Goal: Contribute content: Contribute content

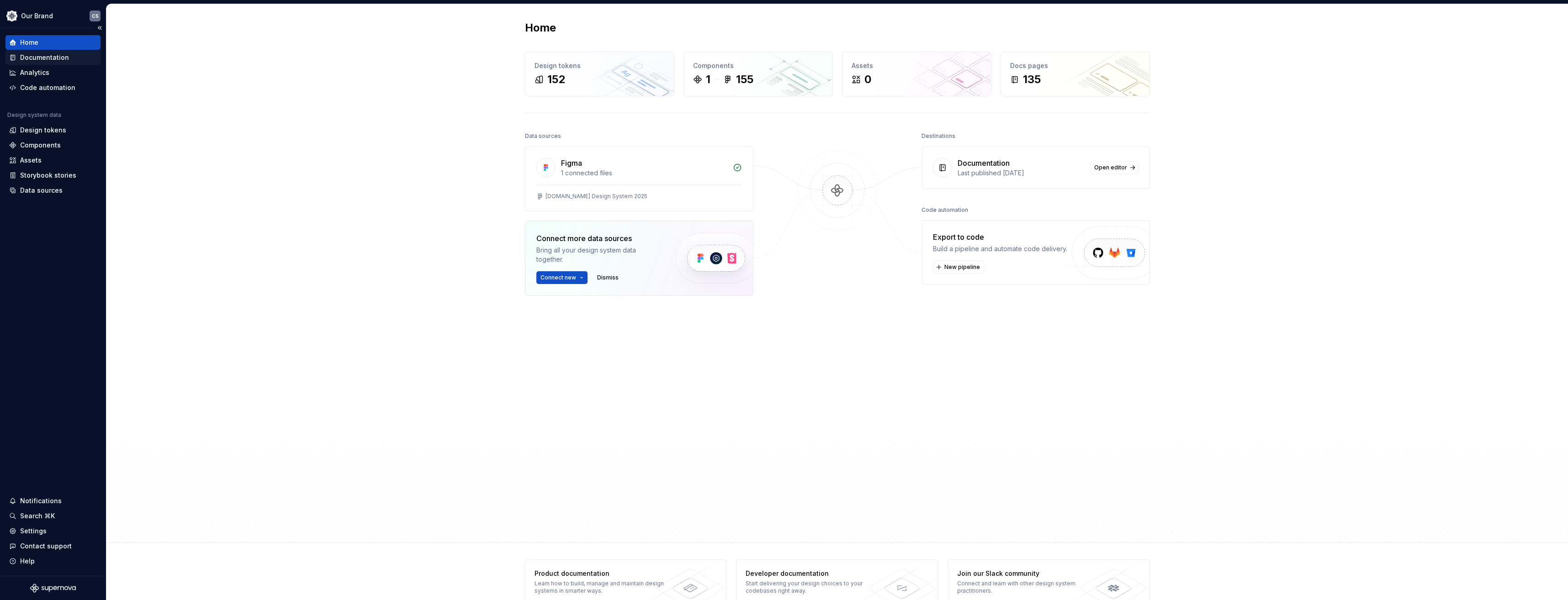
click at [57, 60] on div "Documentation" at bounding box center [45, 57] width 49 height 9
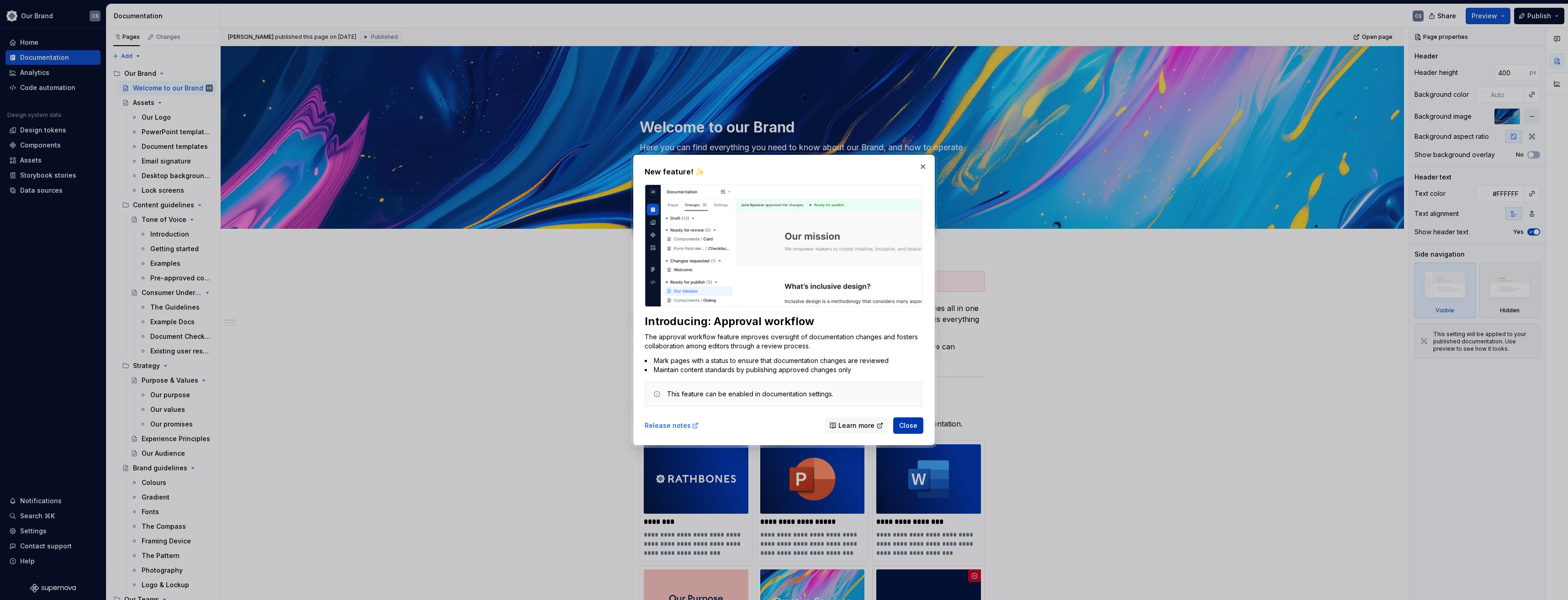
click at [918, 429] on button "Close" at bounding box center [908, 426] width 30 height 16
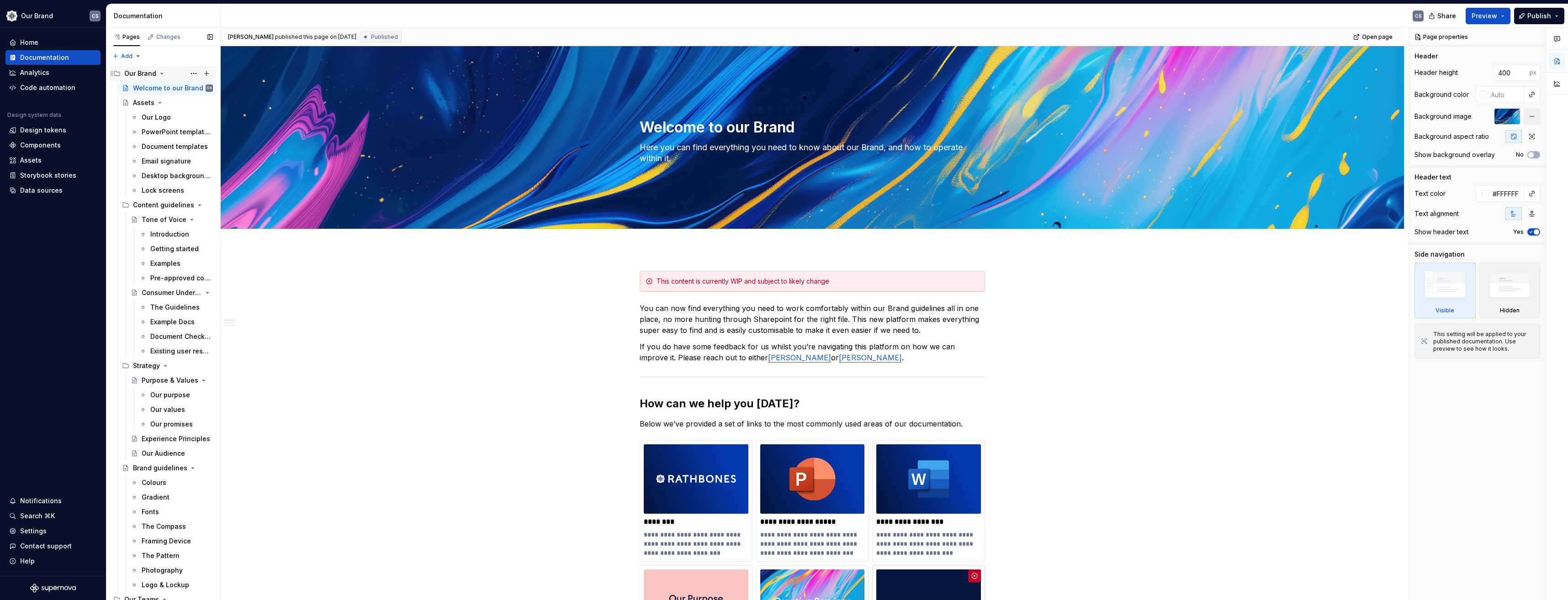
click at [158, 75] on icon "Page tree" at bounding box center [161, 73] width 7 height 7
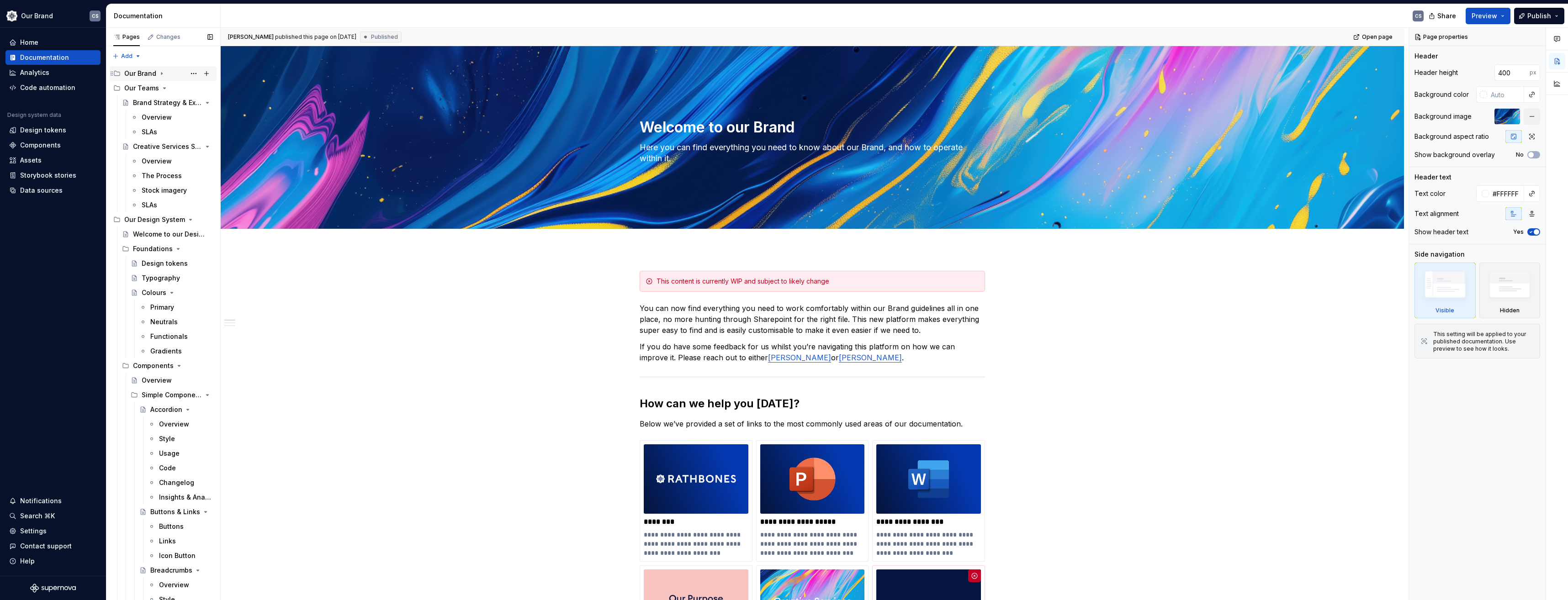
click at [158, 75] on icon "Page tree" at bounding box center [161, 73] width 7 height 7
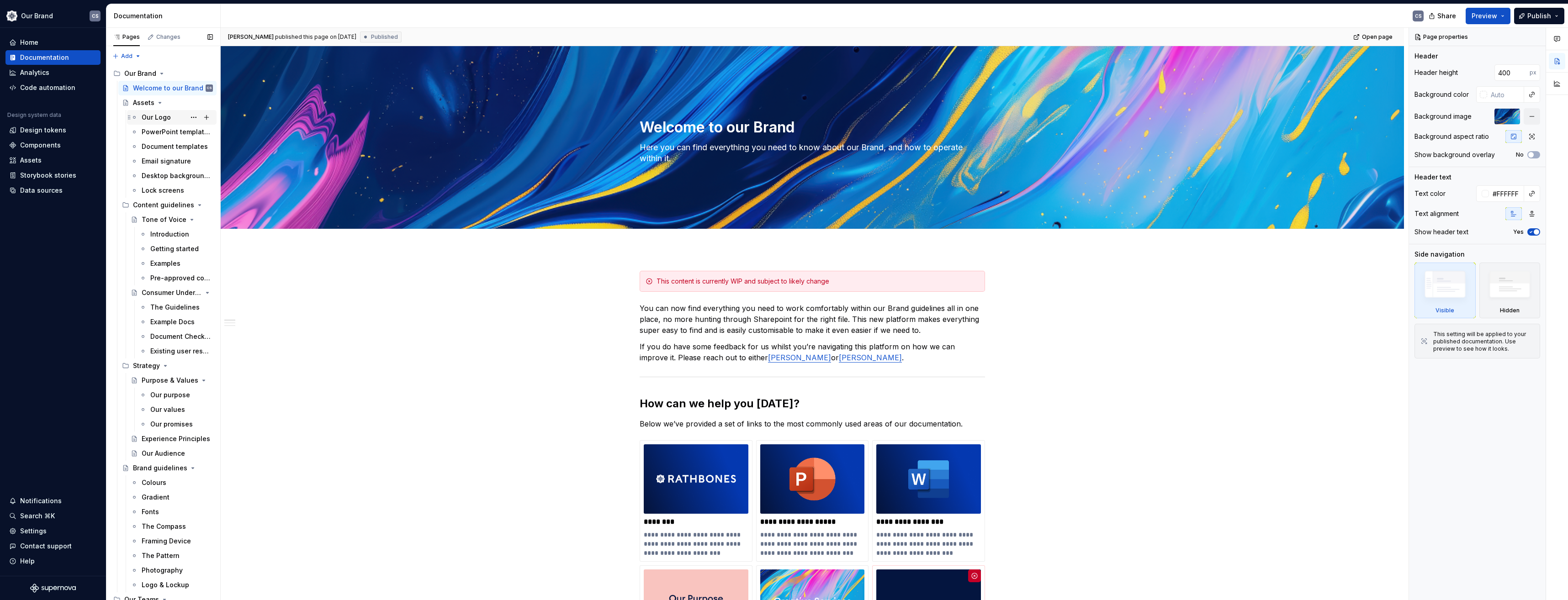
click at [158, 119] on div "Our Logo" at bounding box center [156, 118] width 29 height 9
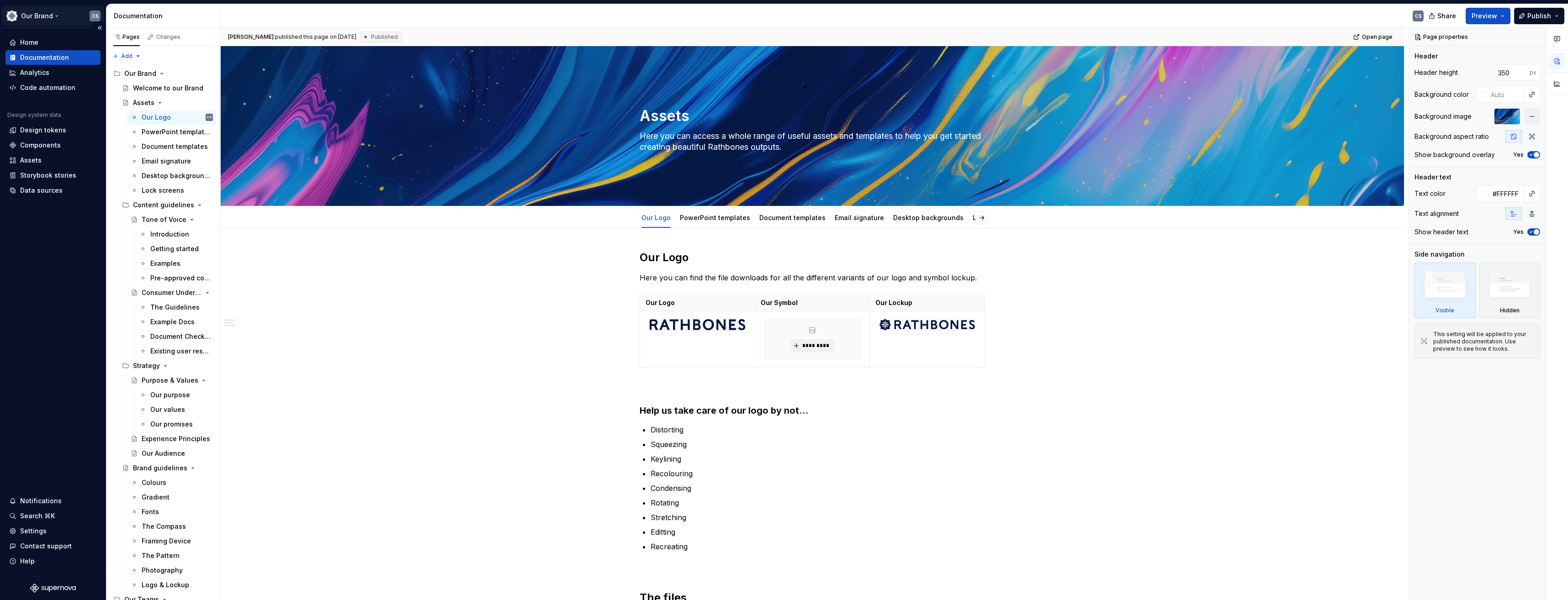
click at [46, 17] on html "Our Brand CS Home Documentation Analytics Code automation Design system data De…" at bounding box center [784, 300] width 1568 height 600
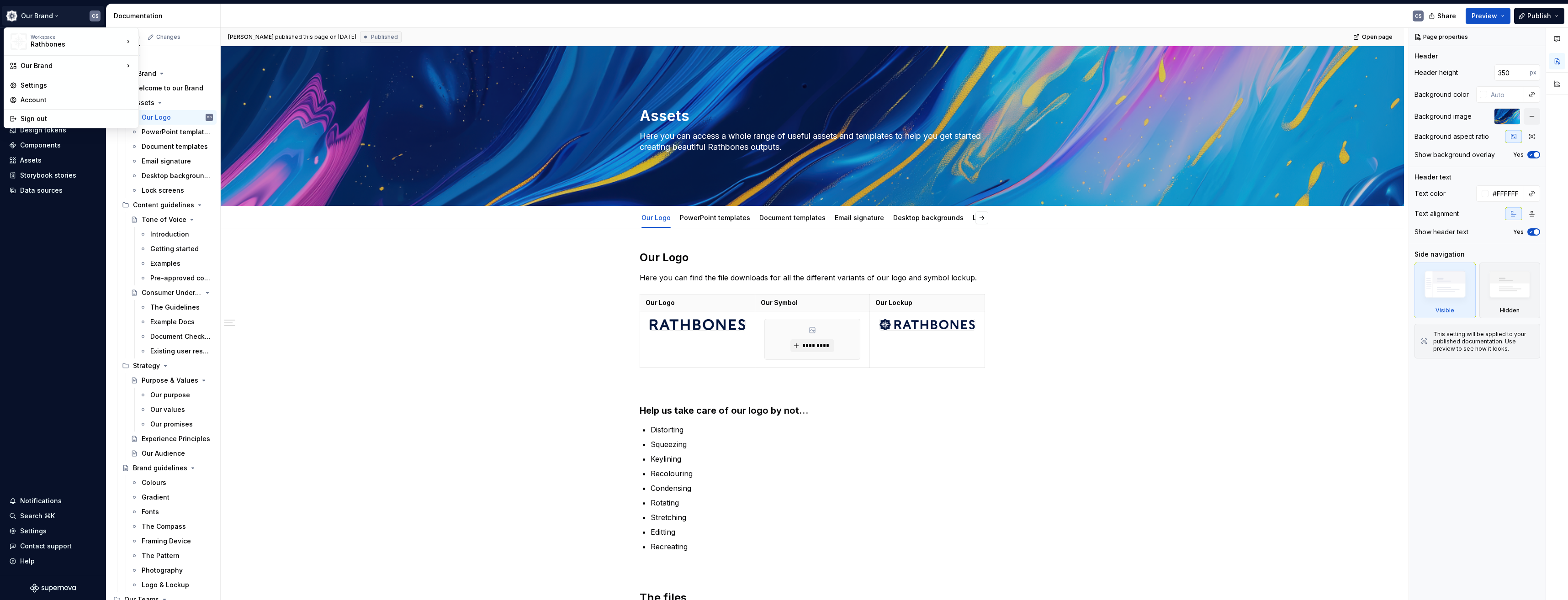
click at [445, 404] on html "Our Brand CS Home Documentation Analytics Code automation Design system data De…" at bounding box center [784, 300] width 1568 height 600
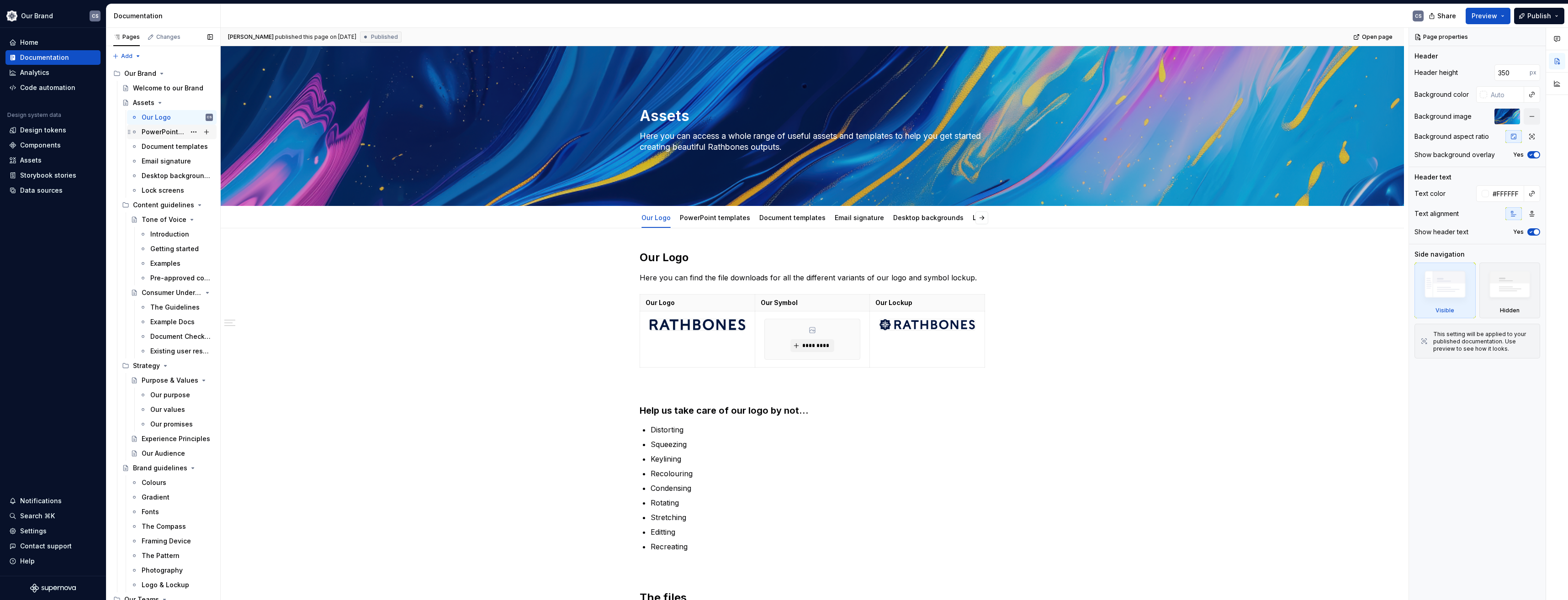
click at [178, 130] on div "PowerPoint templates" at bounding box center [163, 132] width 44 height 9
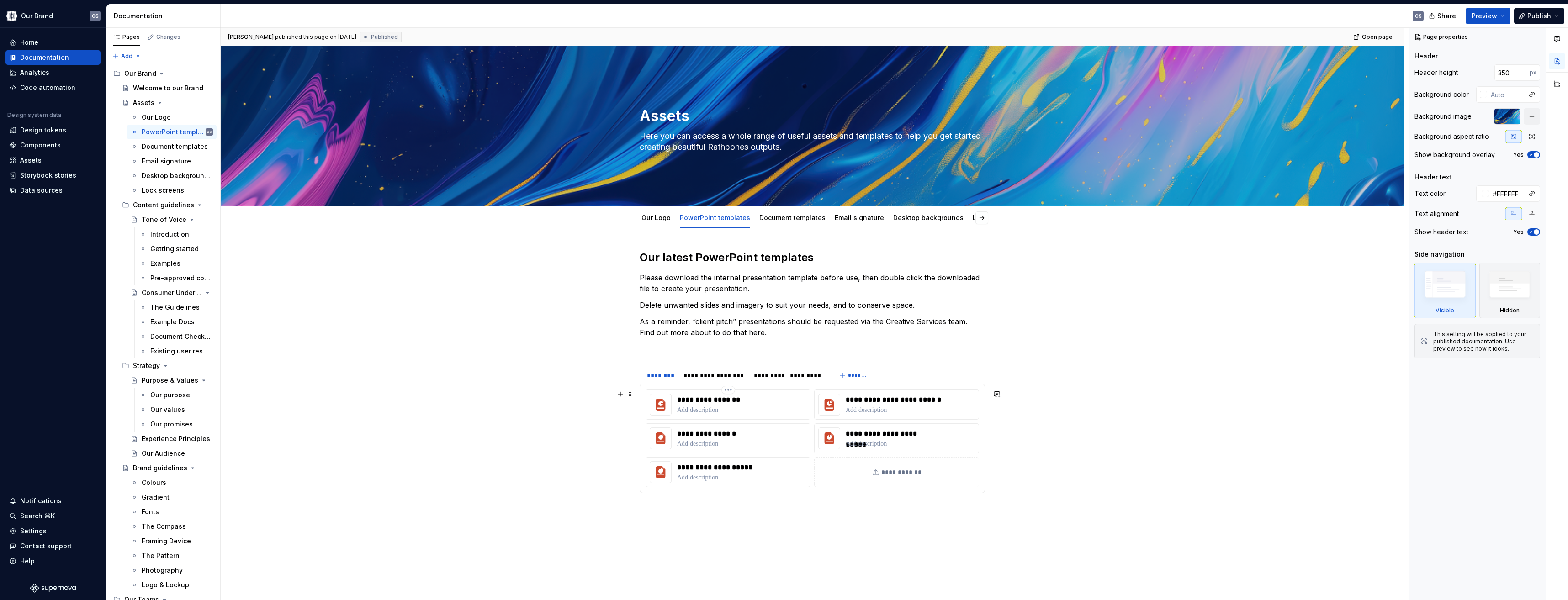
click at [729, 391] on html "Our Brand CS Home Documentation Analytics Code automation Design system data De…" at bounding box center [784, 300] width 1568 height 600
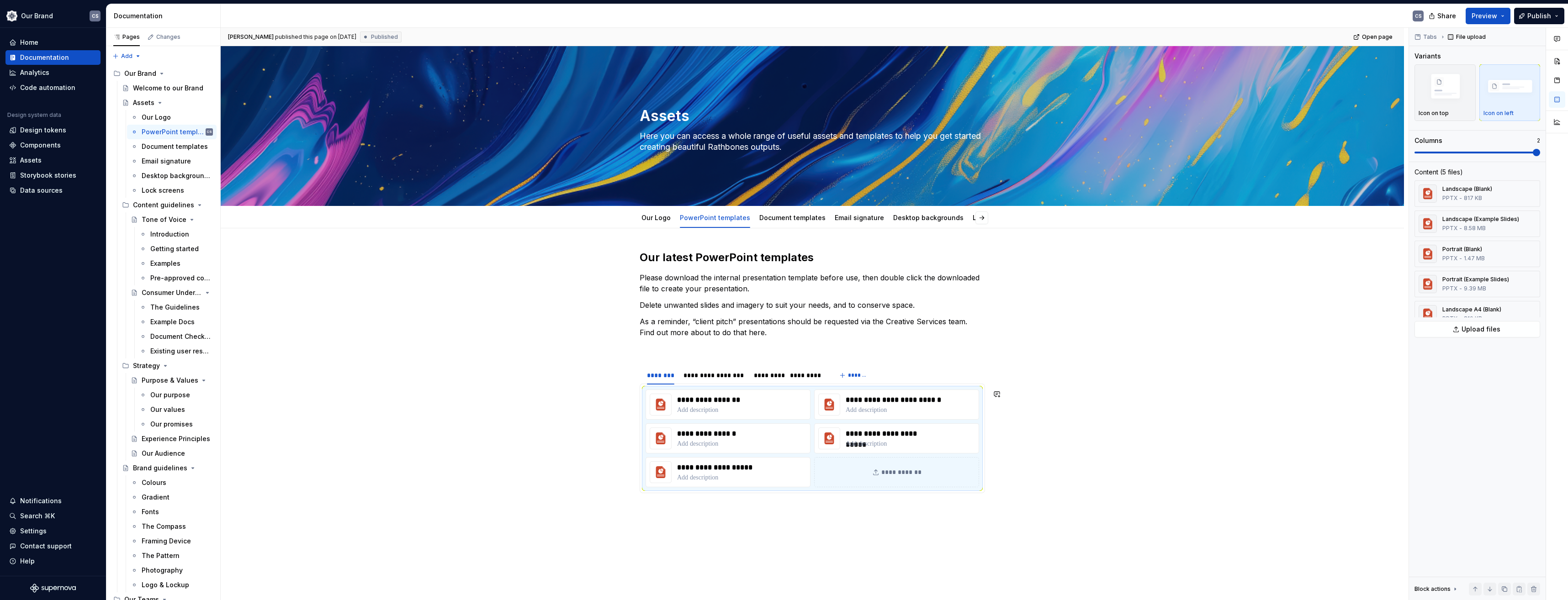
click at [533, 399] on html "Our Brand CS Home Documentation Analytics Code automation Design system data De…" at bounding box center [784, 300] width 1568 height 600
click at [727, 393] on html "Our Brand CS Home Documentation Analytics Code automation Design system data De…" at bounding box center [784, 300] width 1568 height 600
click at [746, 406] on div "Open file" at bounding box center [768, 406] width 60 height 9
click at [949, 218] on button "button" at bounding box center [945, 218] width 13 height 13
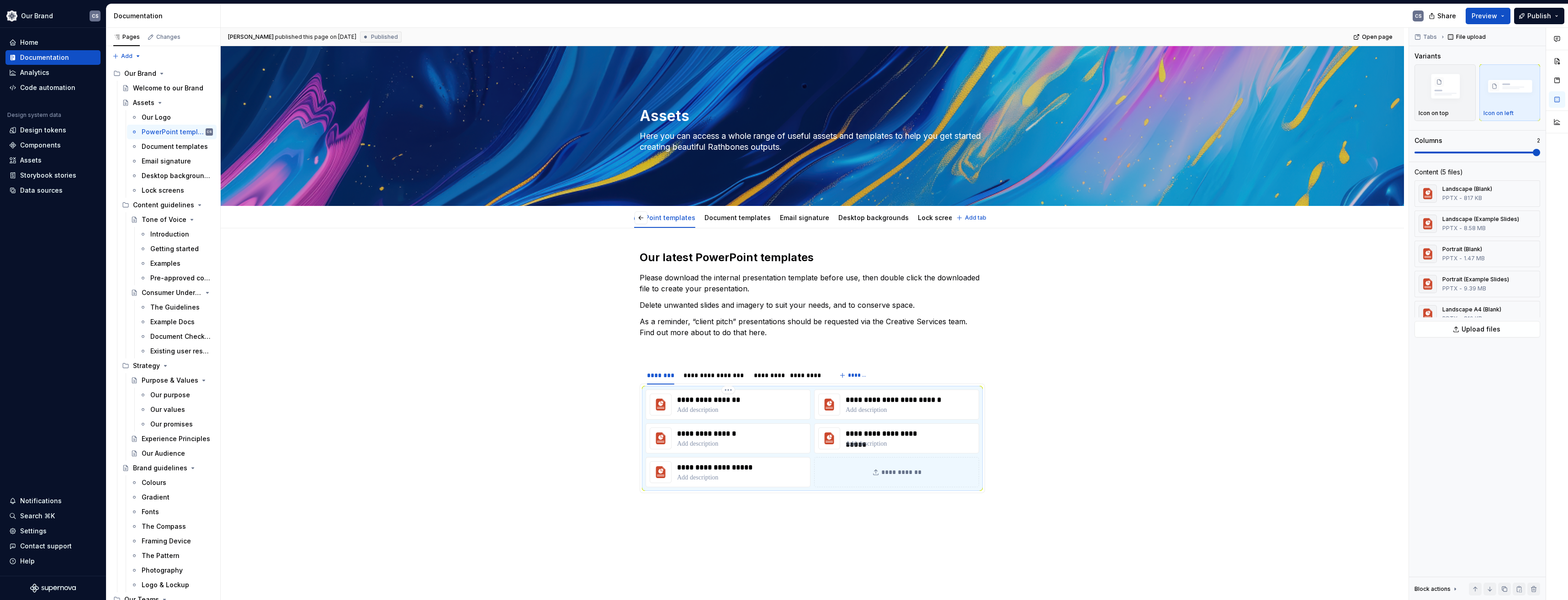
click at [949, 218] on div "Our Logo PowerPoint templates Document templates Email signature Desktop backgr…" at bounding box center [793, 220] width 317 height 24
click at [644, 218] on button "button" at bounding box center [641, 218] width 13 height 13
click at [654, 219] on link "Our Logo" at bounding box center [656, 218] width 29 height 8
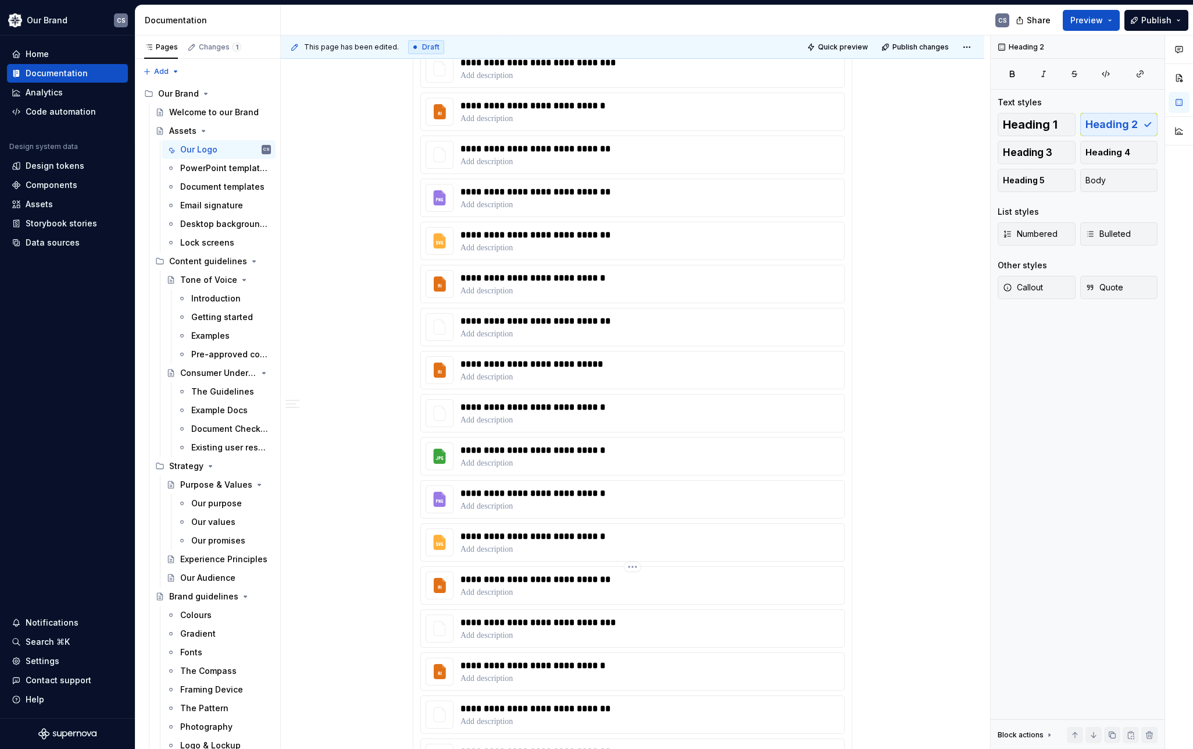
scroll to position [630, 0]
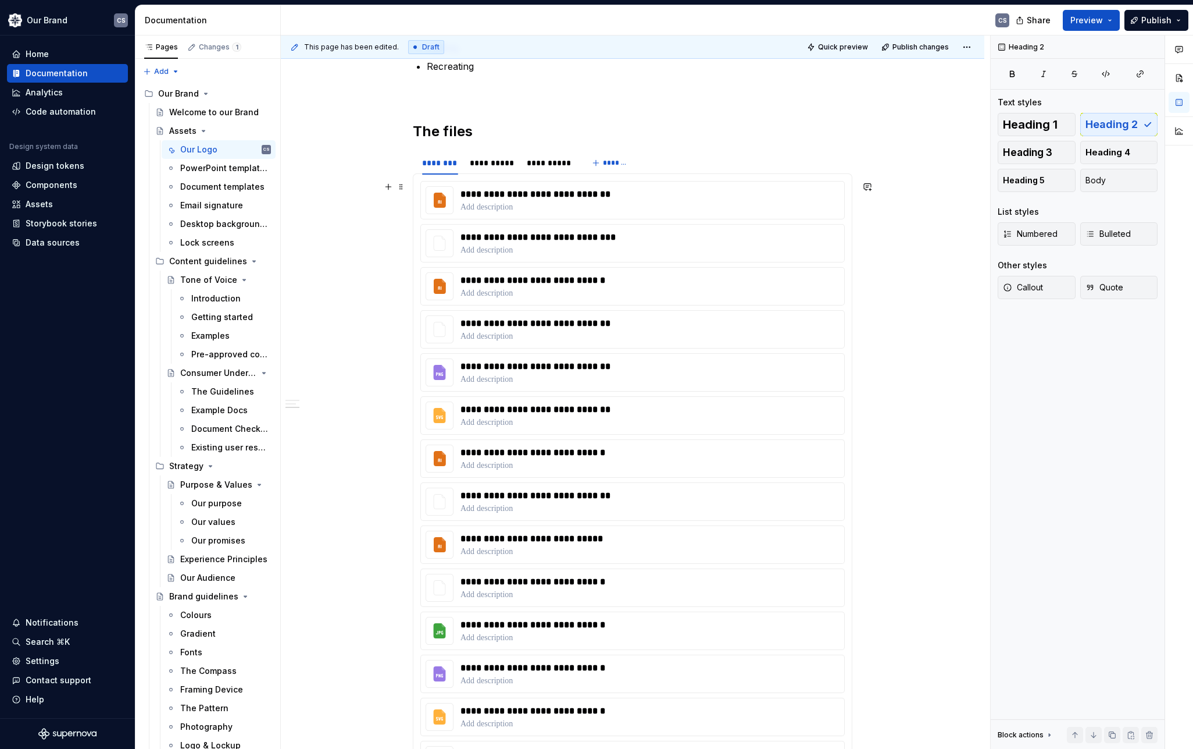
click at [895, 339] on div "**********" at bounding box center [633, 592] width 704 height 1862
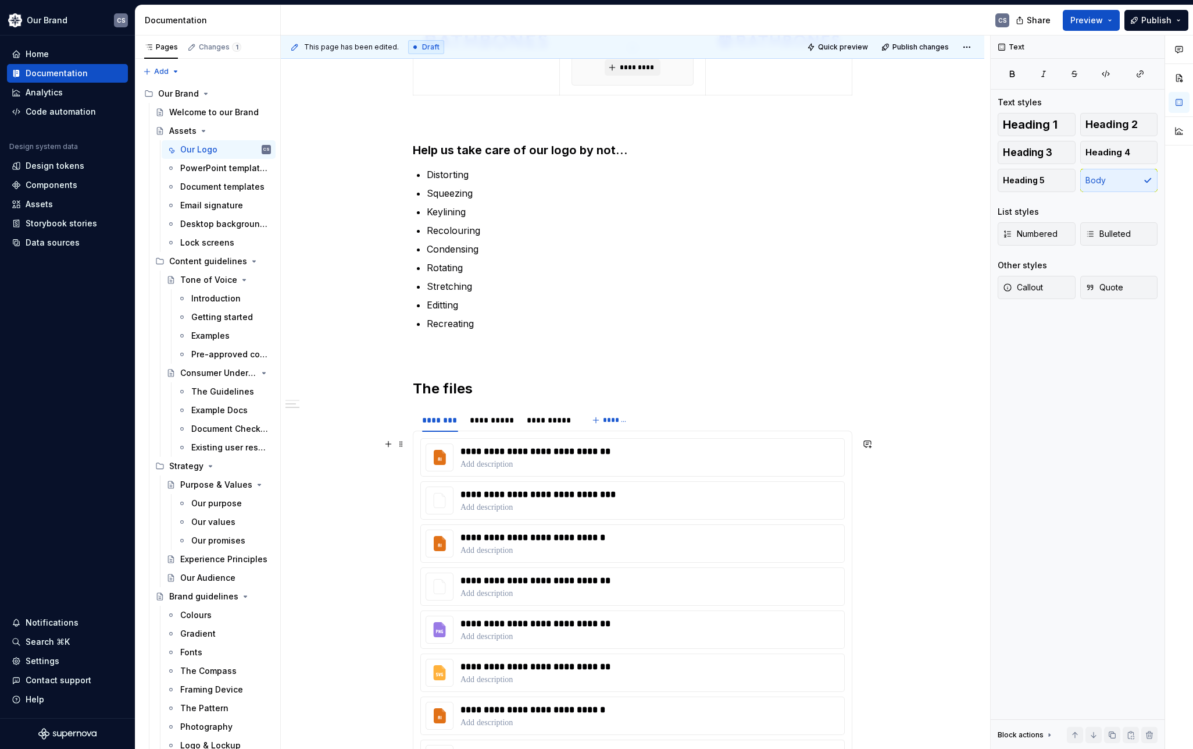
scroll to position [427, 0]
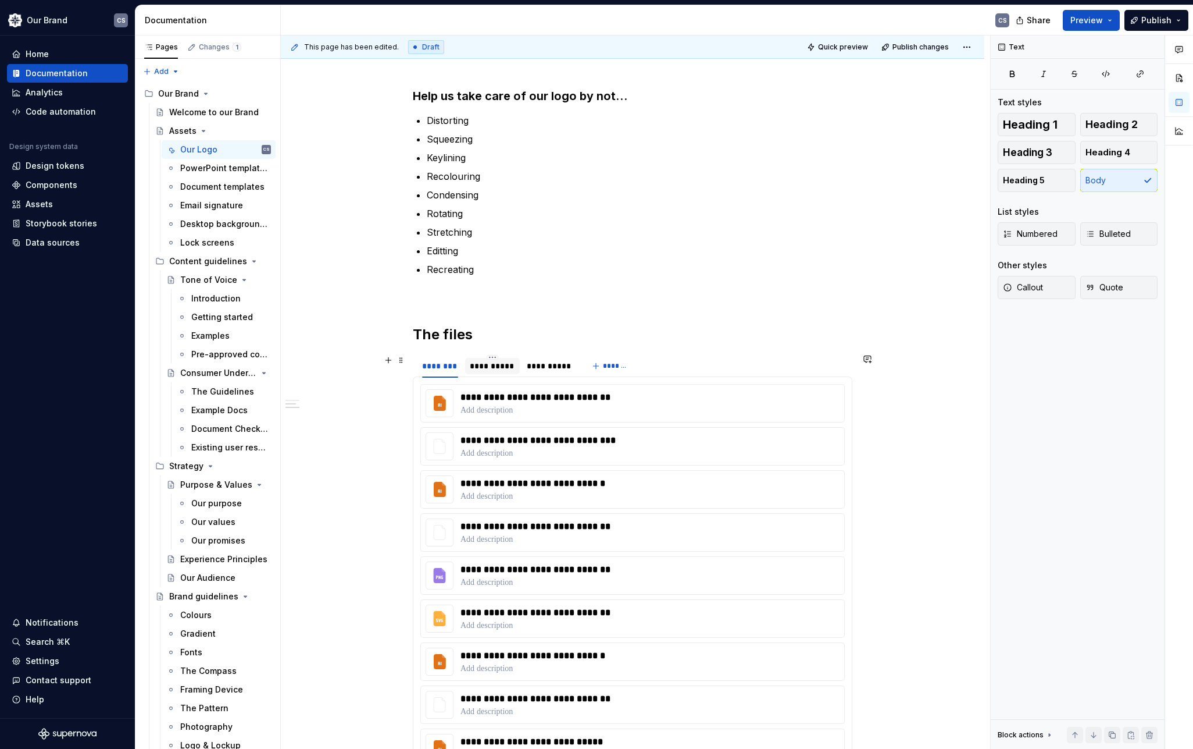
click at [498, 369] on div "**********" at bounding box center [492, 366] width 45 height 12
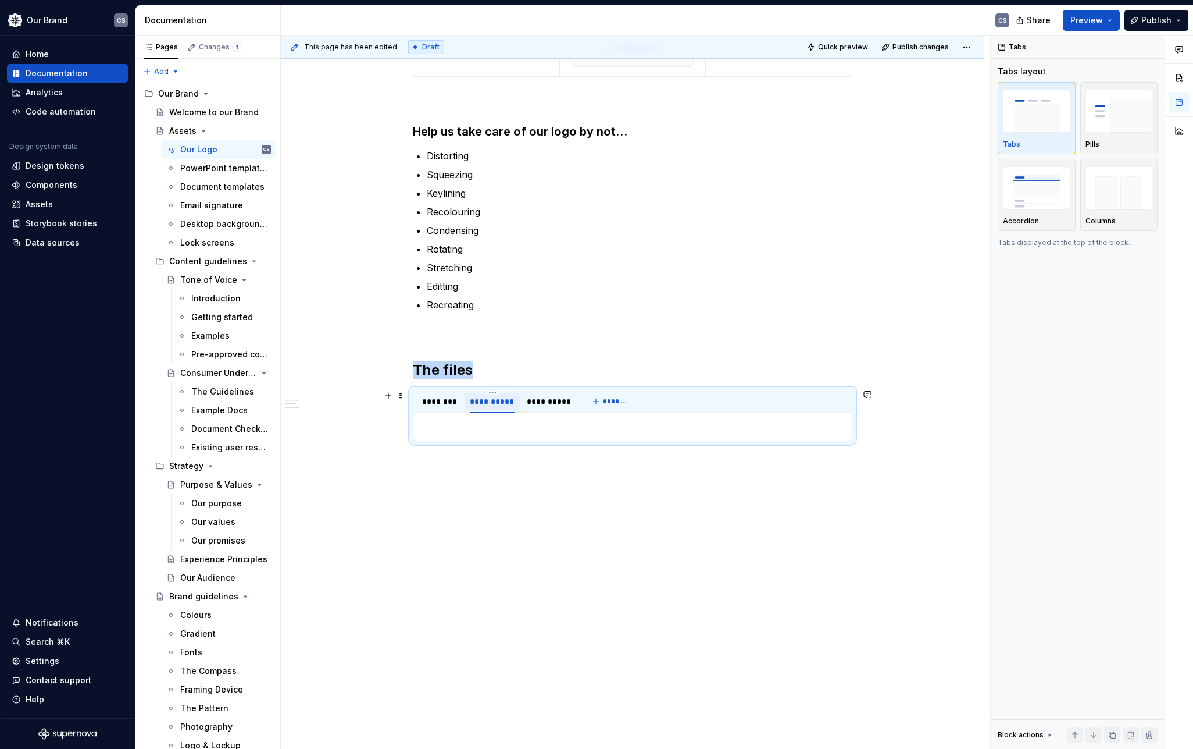
scroll to position [391, 0]
click at [427, 405] on div "********" at bounding box center [440, 401] width 36 height 12
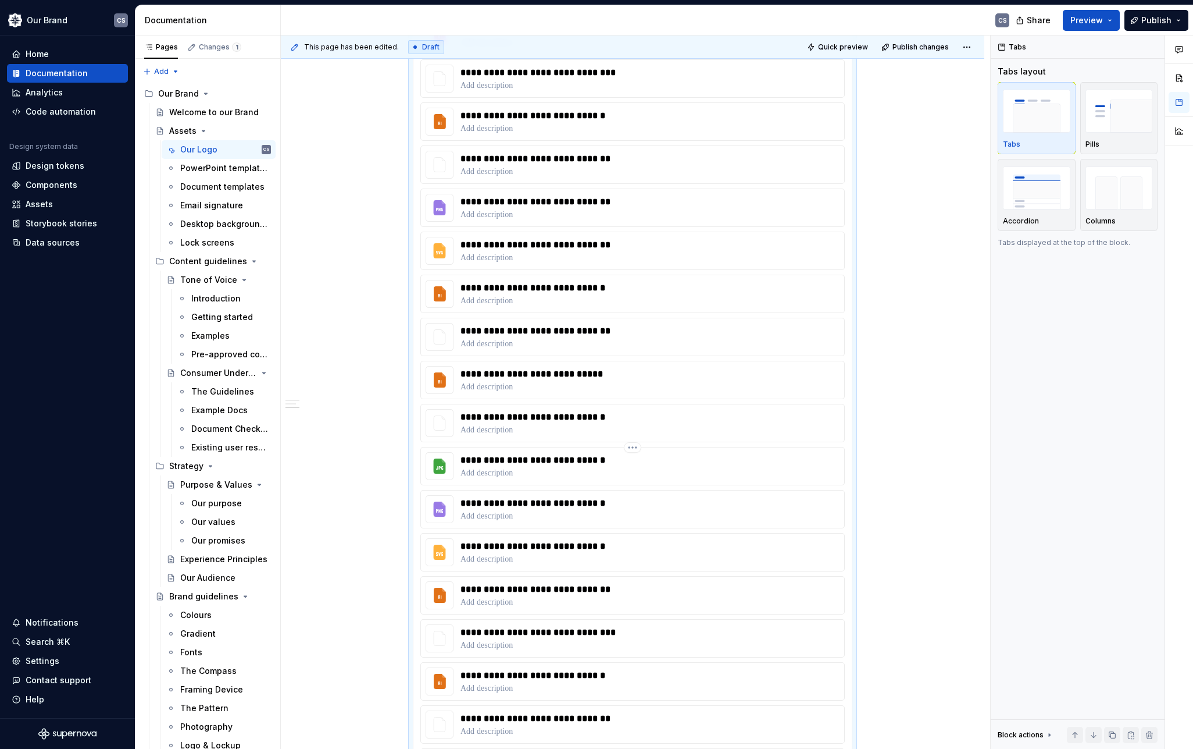
scroll to position [660, 0]
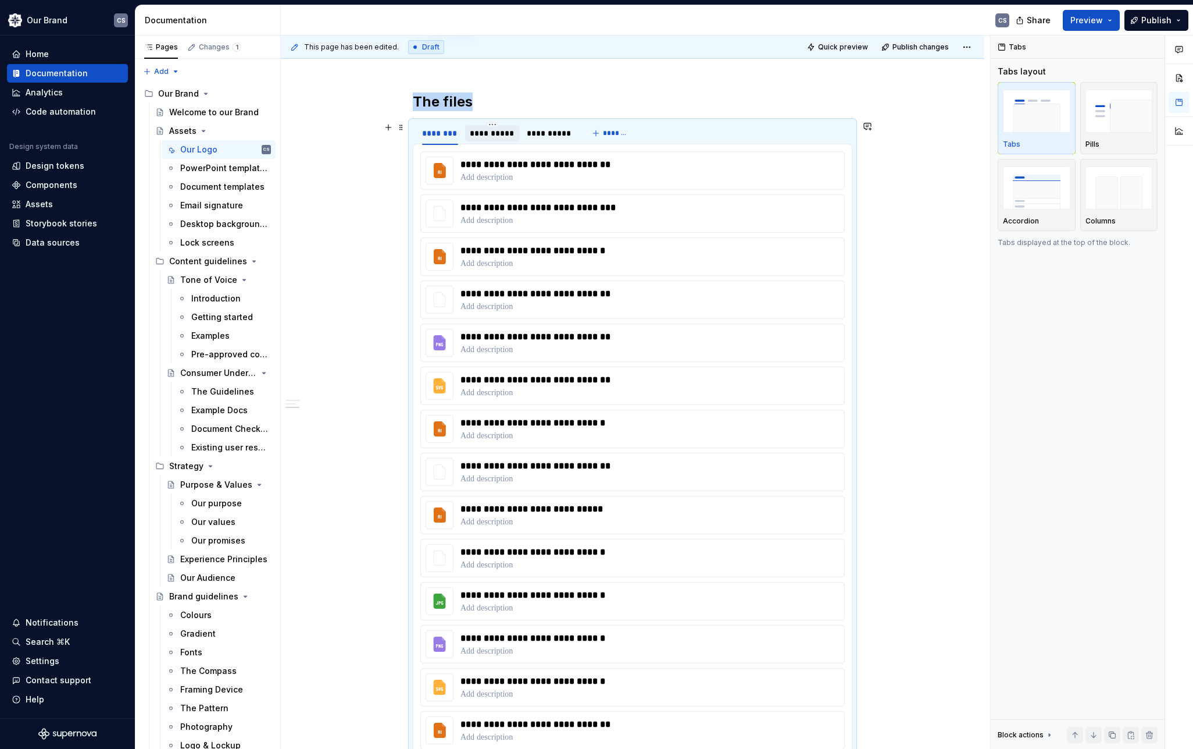
click at [494, 138] on div "**********" at bounding box center [492, 133] width 45 height 12
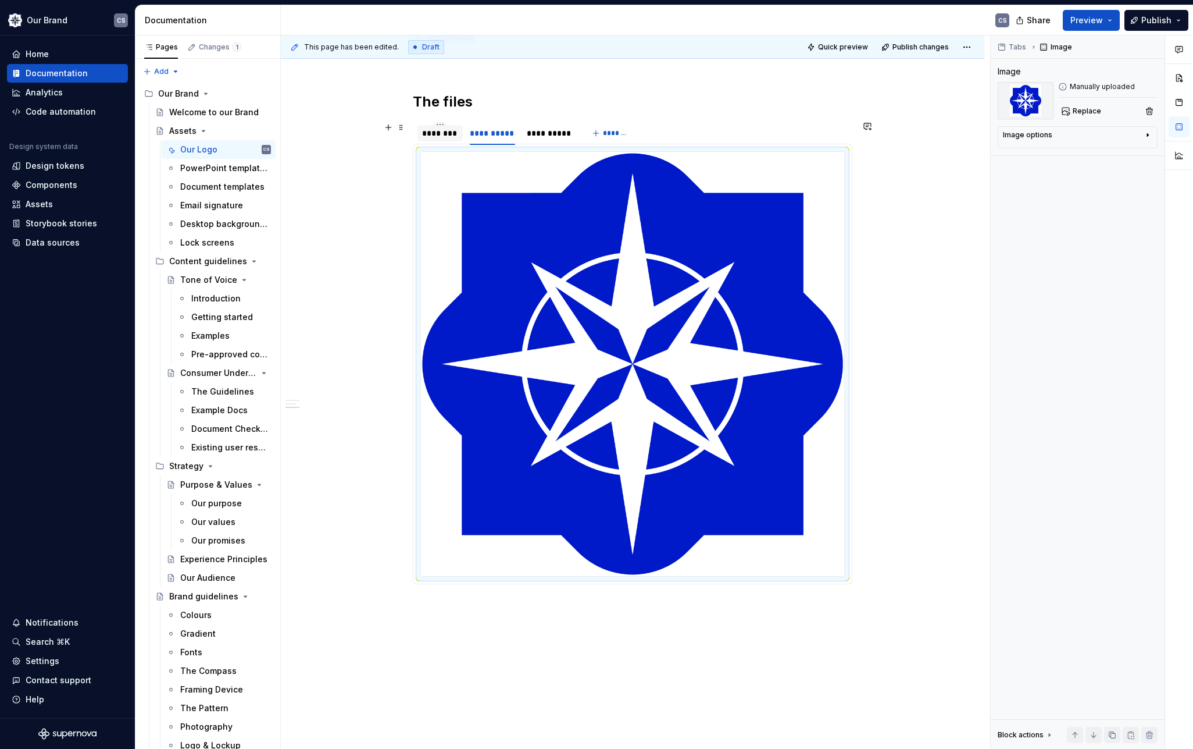
click at [445, 135] on div "********" at bounding box center [440, 133] width 36 height 12
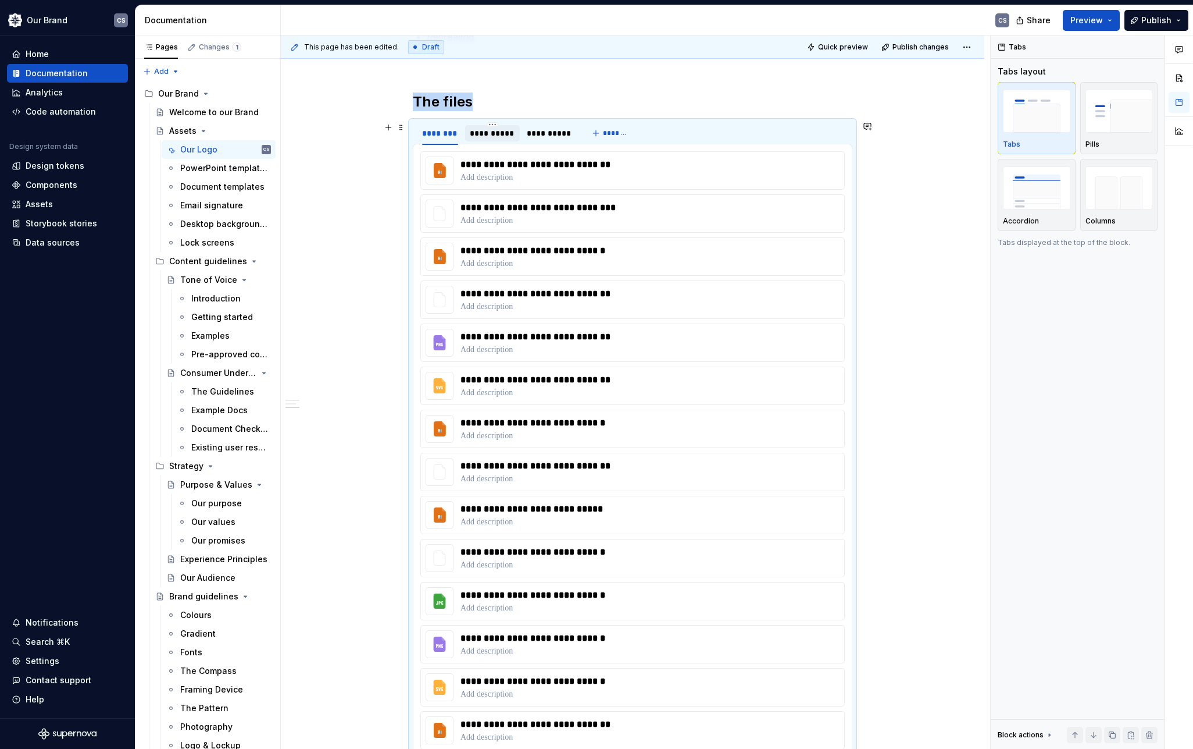
click at [496, 131] on div "**********" at bounding box center [492, 133] width 45 height 12
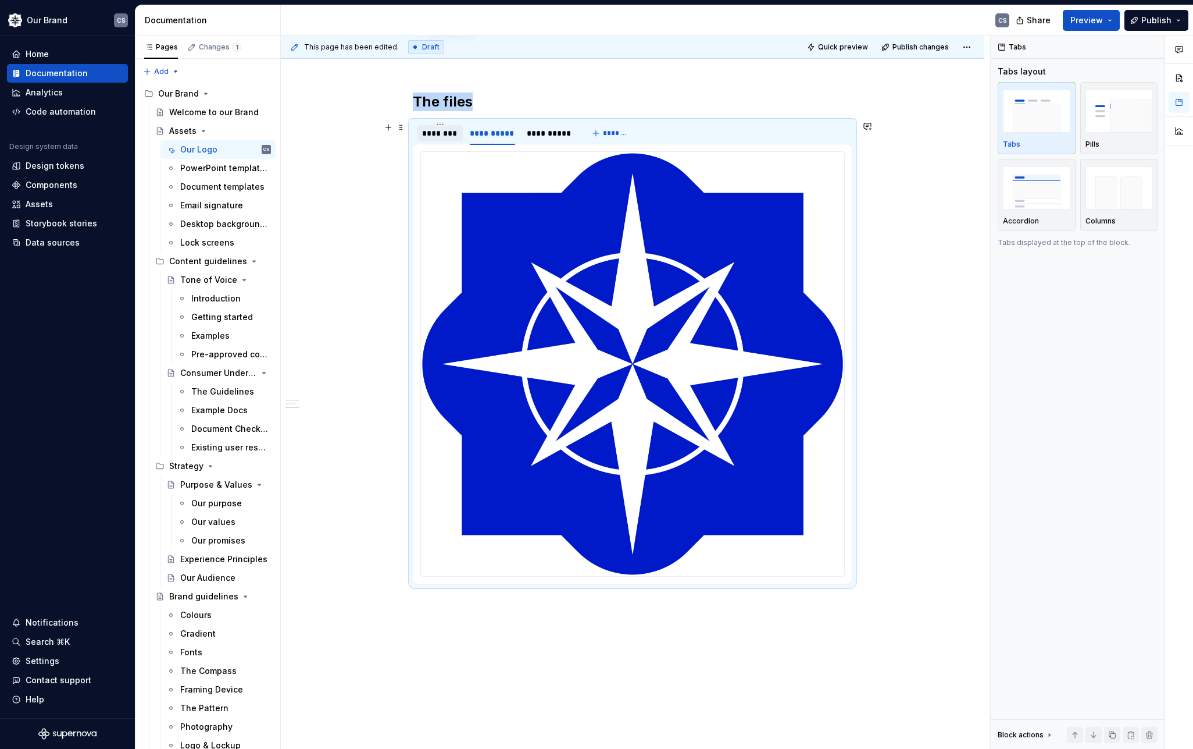
click at [443, 132] on div "********" at bounding box center [440, 133] width 36 height 12
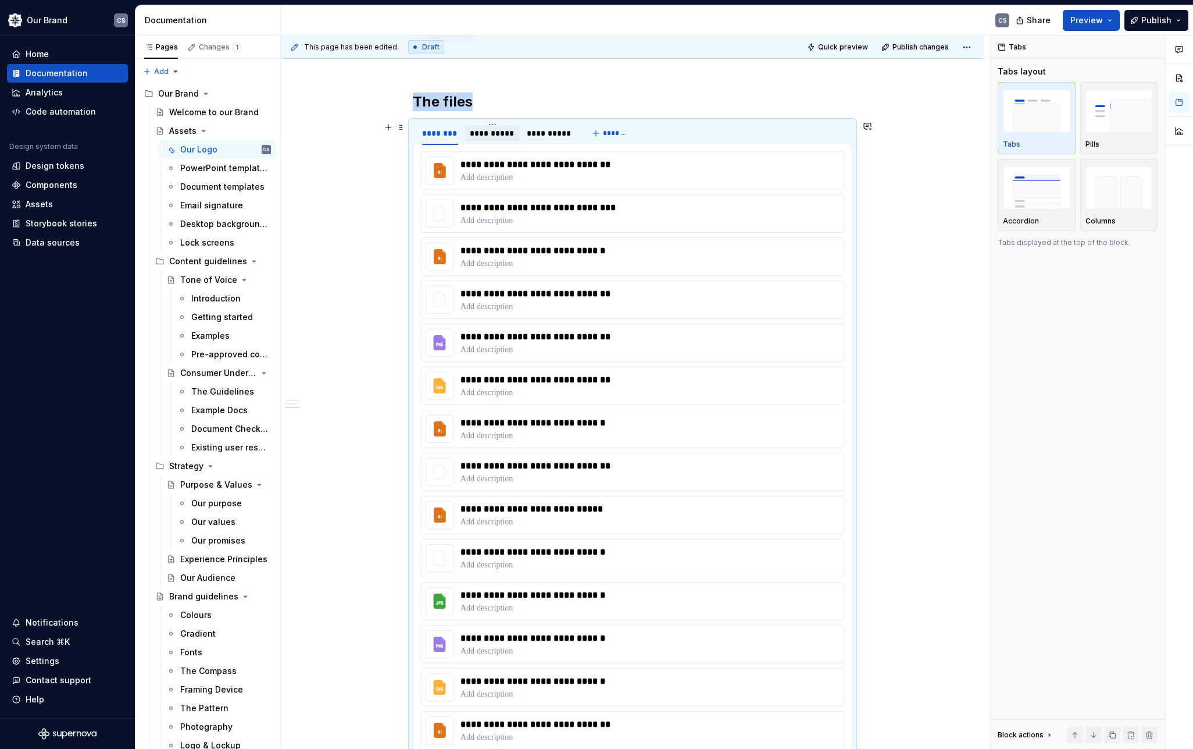
click at [500, 129] on div "**********" at bounding box center [492, 133] width 45 height 12
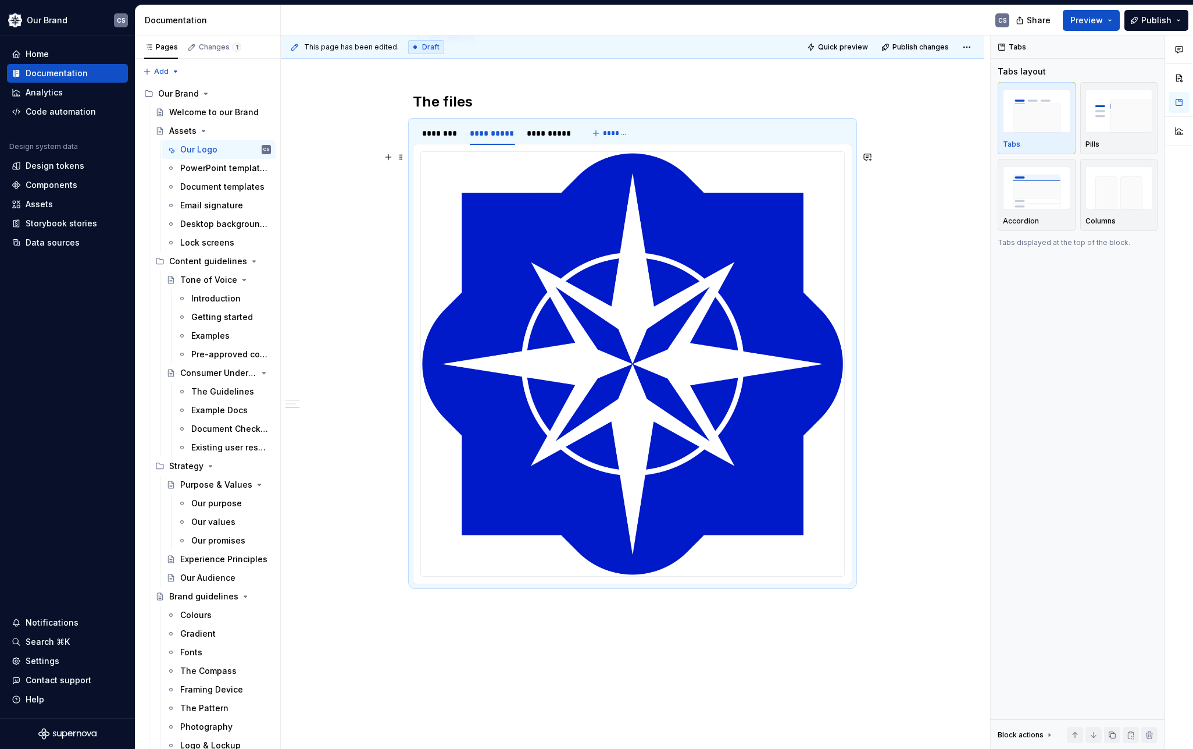
click at [776, 232] on img at bounding box center [632, 364] width 423 height 424
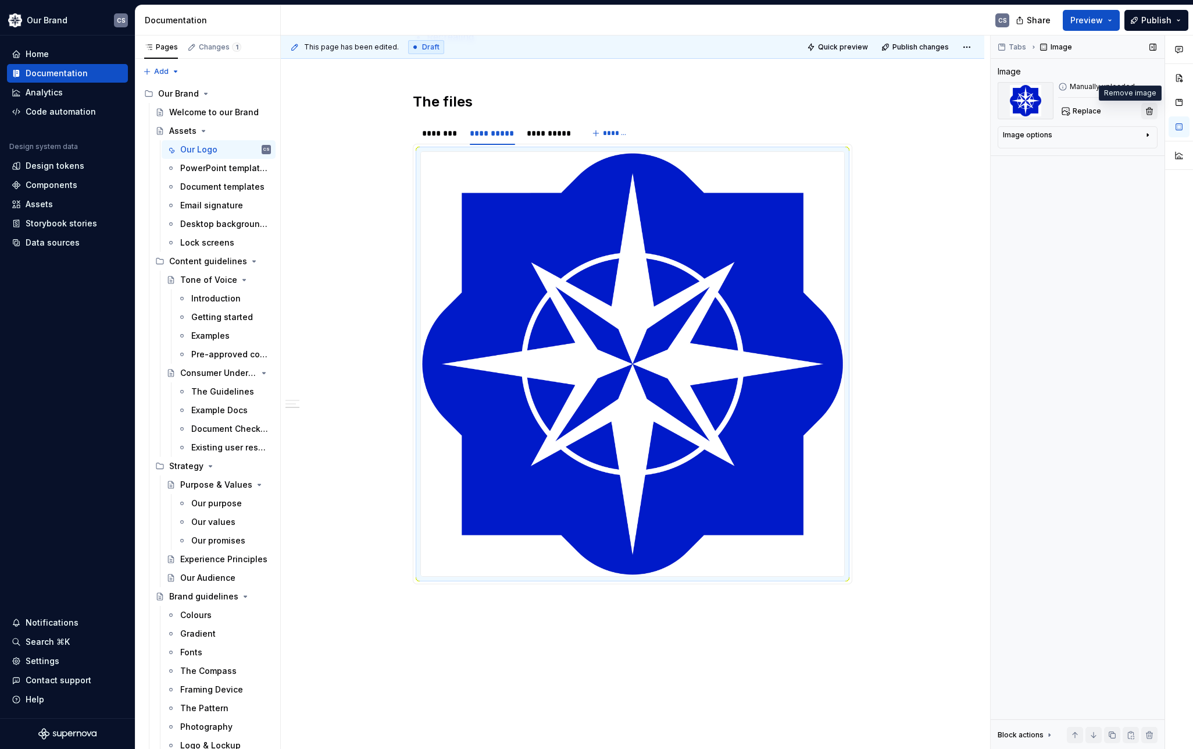
click at [1152, 112] on button "button" at bounding box center [1150, 111] width 16 height 16
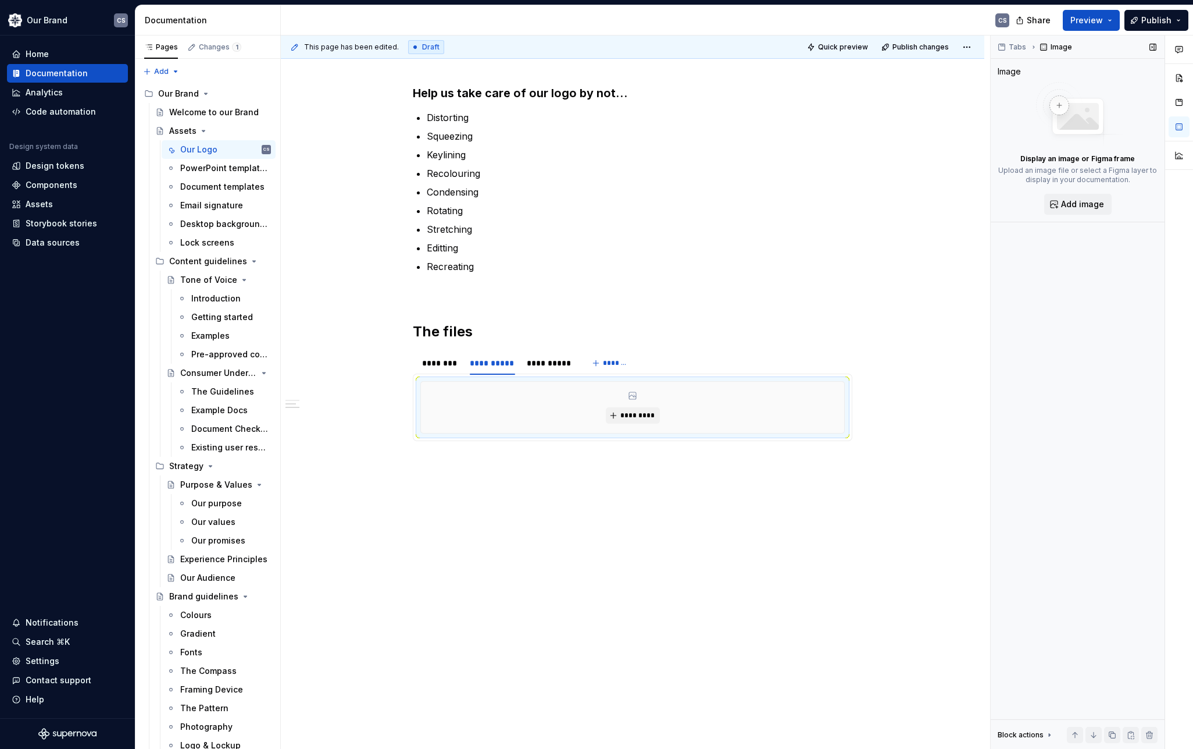
scroll to position [430, 0]
click at [452, 363] on div "********" at bounding box center [440, 363] width 36 height 12
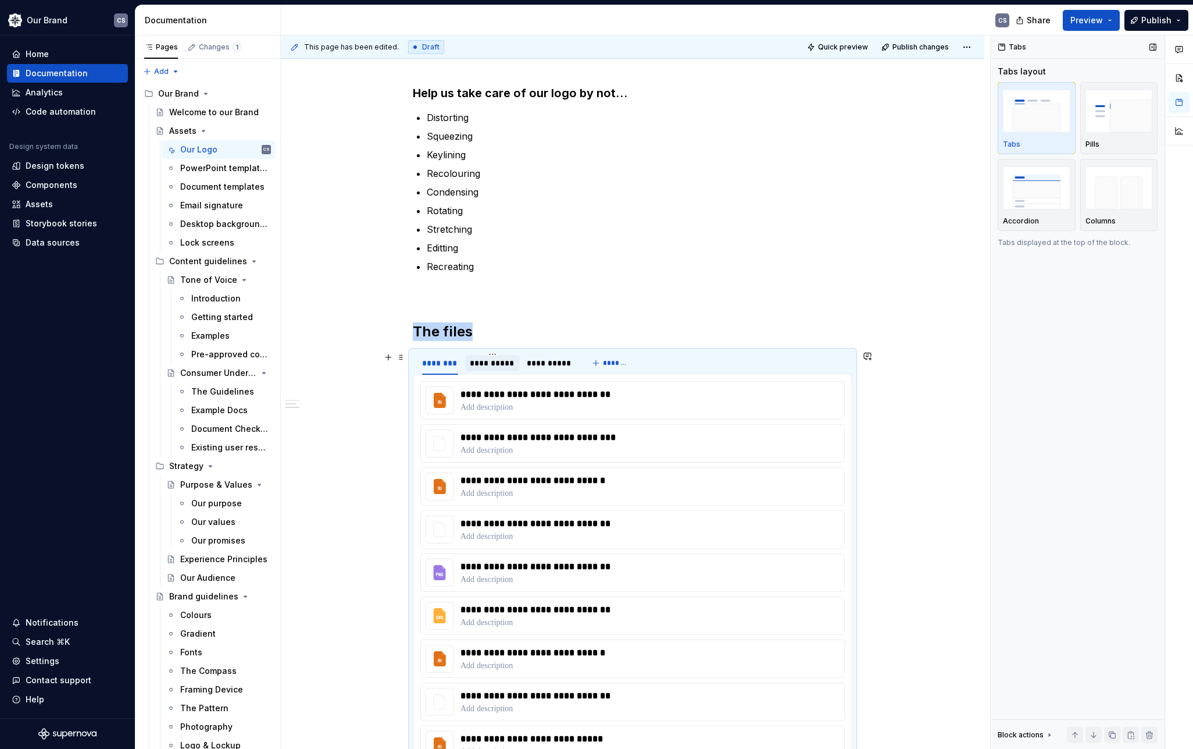
click at [485, 364] on div "**********" at bounding box center [492, 363] width 45 height 12
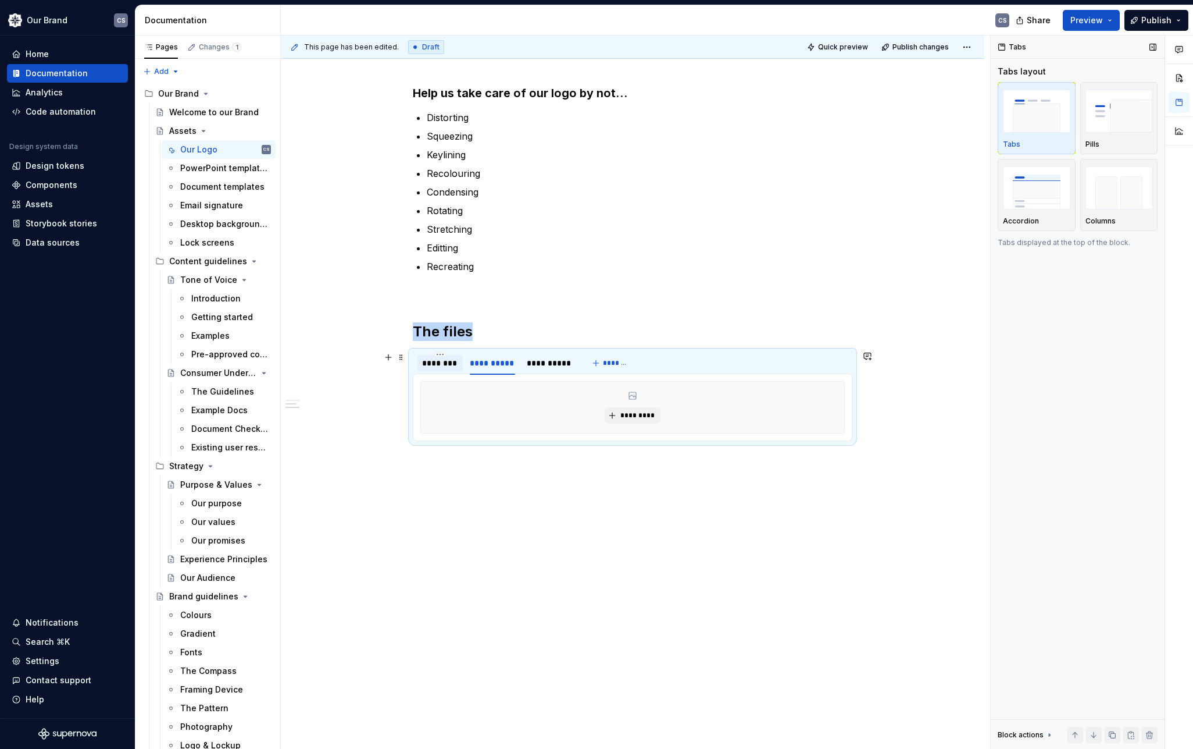
click at [442, 365] on div "********" at bounding box center [440, 363] width 36 height 12
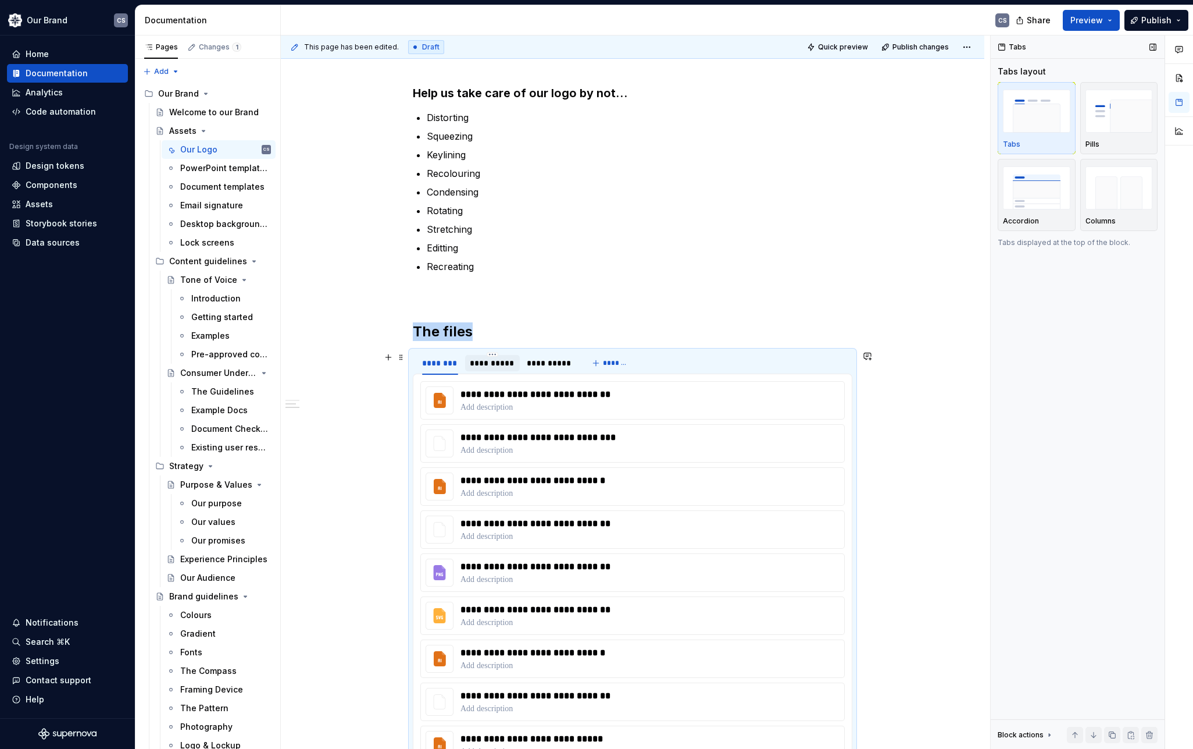
click at [497, 365] on div "**********" at bounding box center [492, 363] width 45 height 12
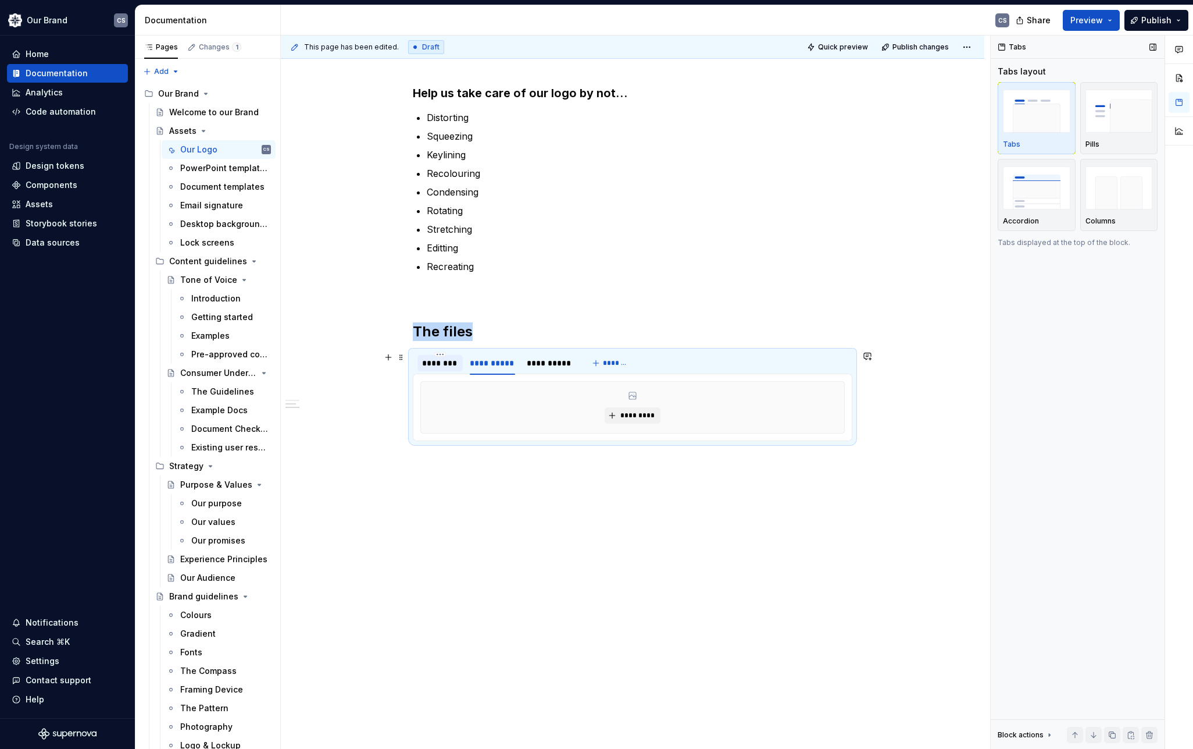
click at [446, 365] on div "********" at bounding box center [440, 363] width 36 height 12
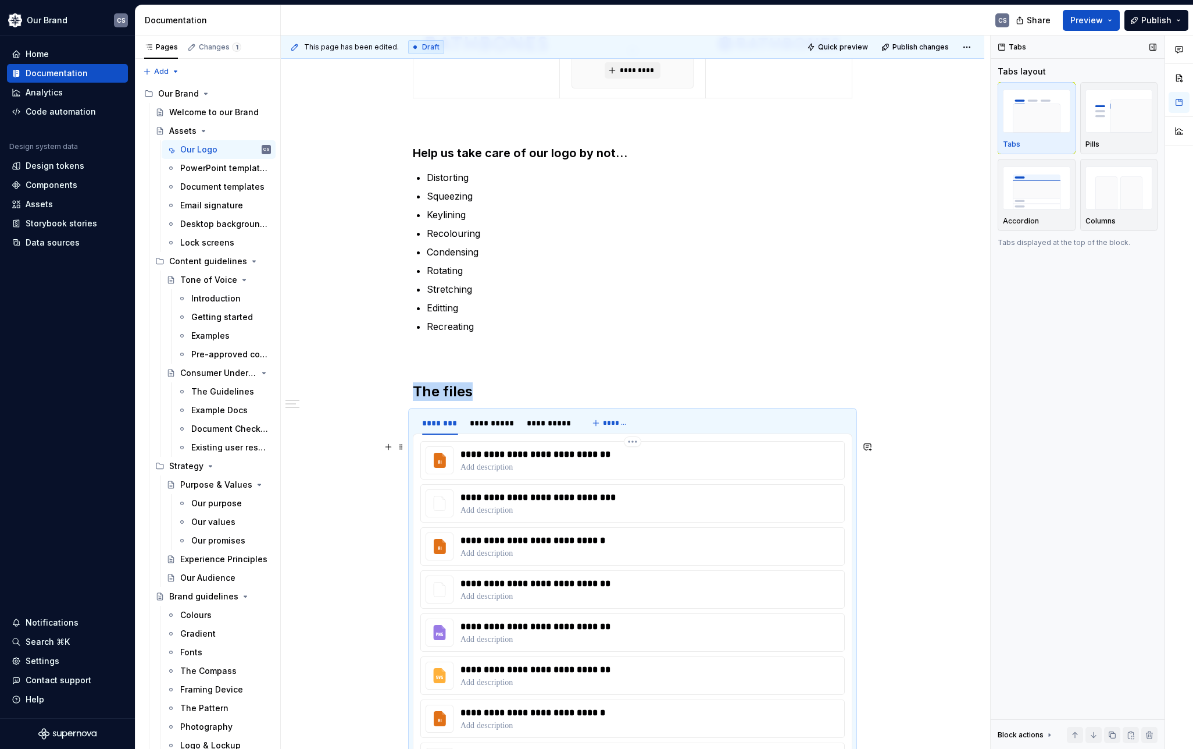
scroll to position [296, 0]
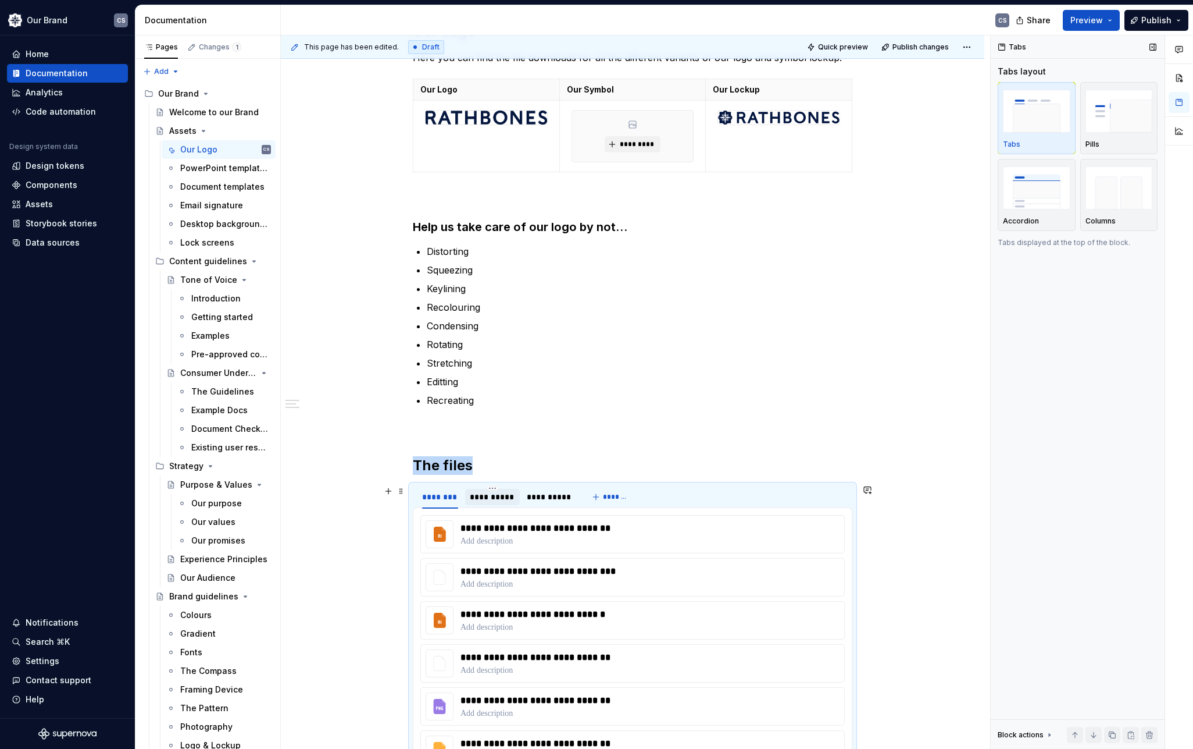
click at [501, 500] on div "**********" at bounding box center [492, 497] width 45 height 12
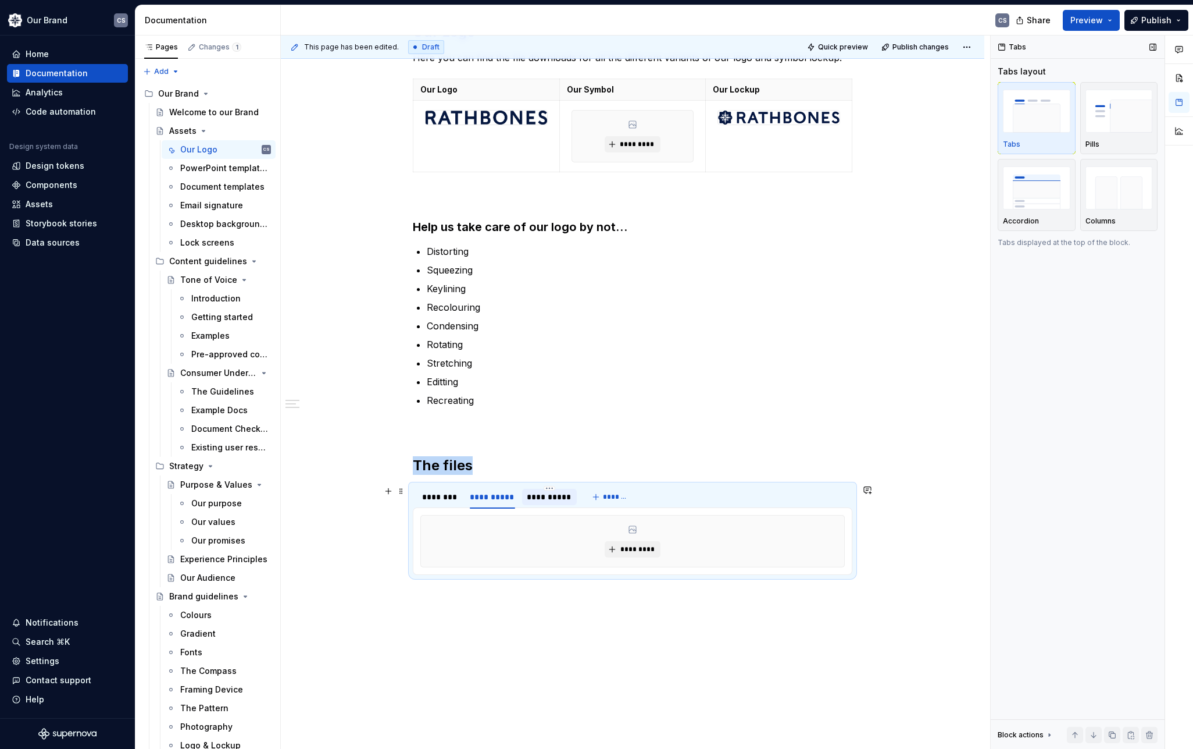
click at [548, 501] on div "**********" at bounding box center [549, 497] width 45 height 12
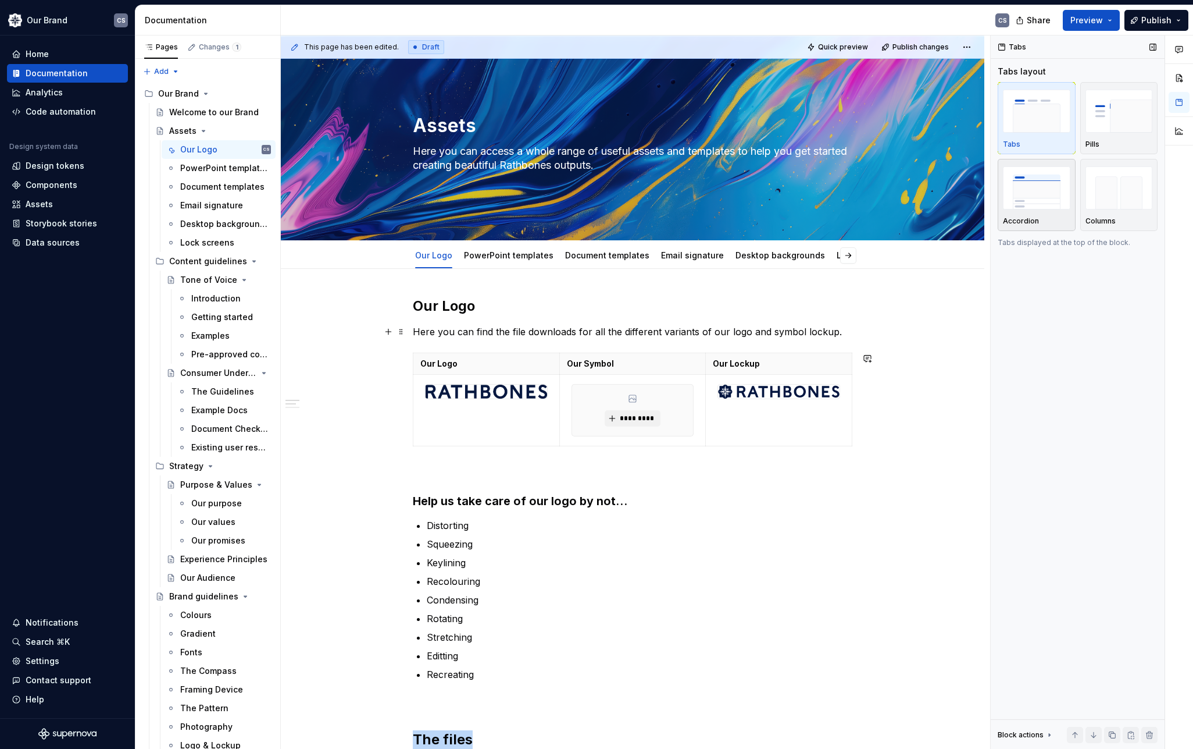
scroll to position [0, 0]
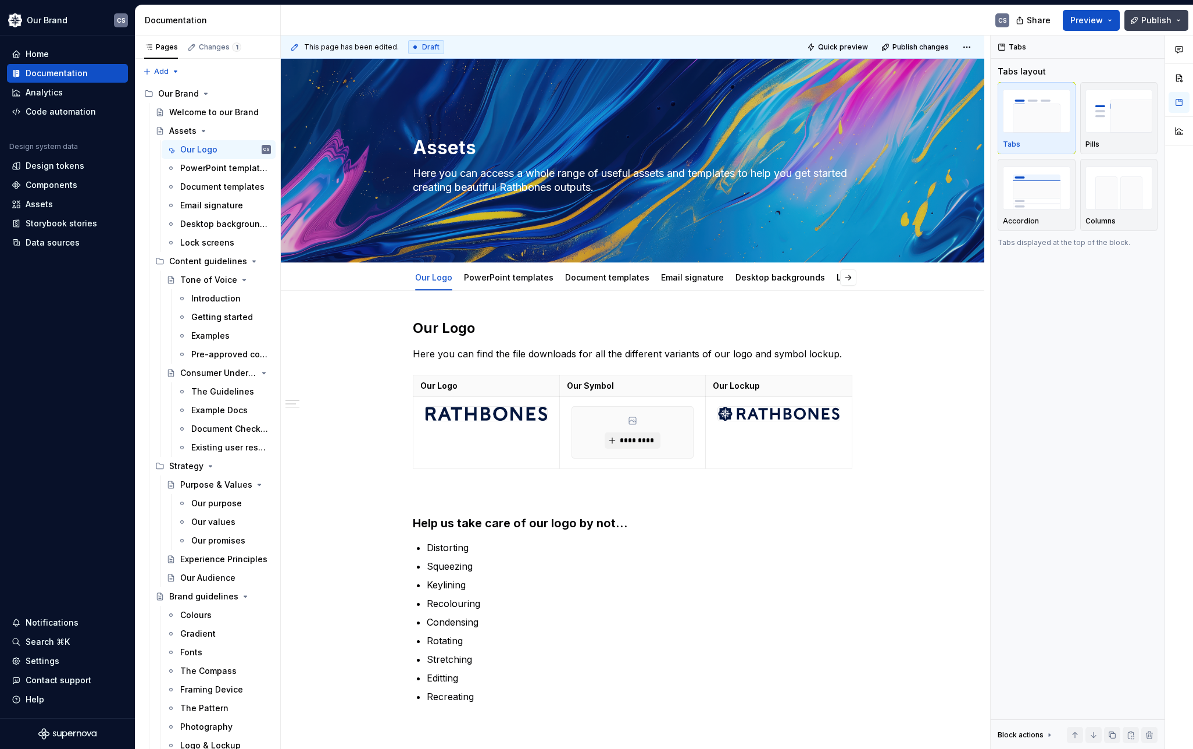
click at [1158, 21] on span "Publish" at bounding box center [1157, 21] width 30 height 12
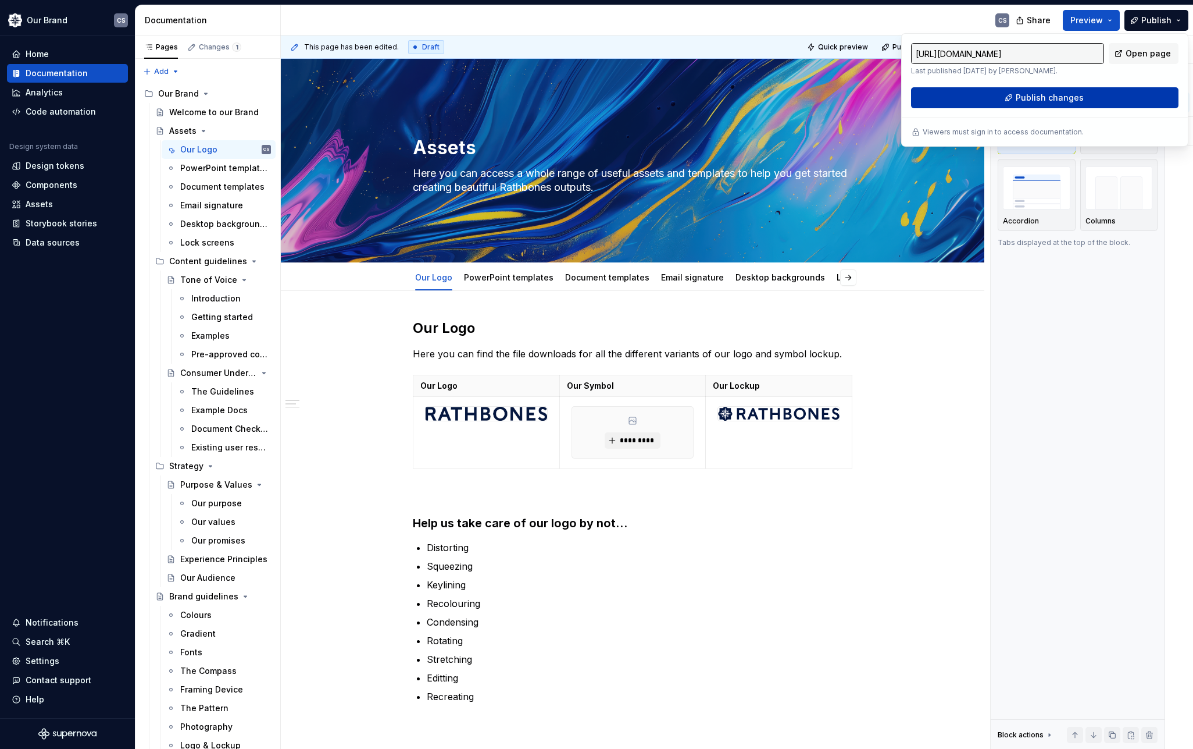
click at [1066, 99] on span "Publish changes" at bounding box center [1050, 98] width 68 height 12
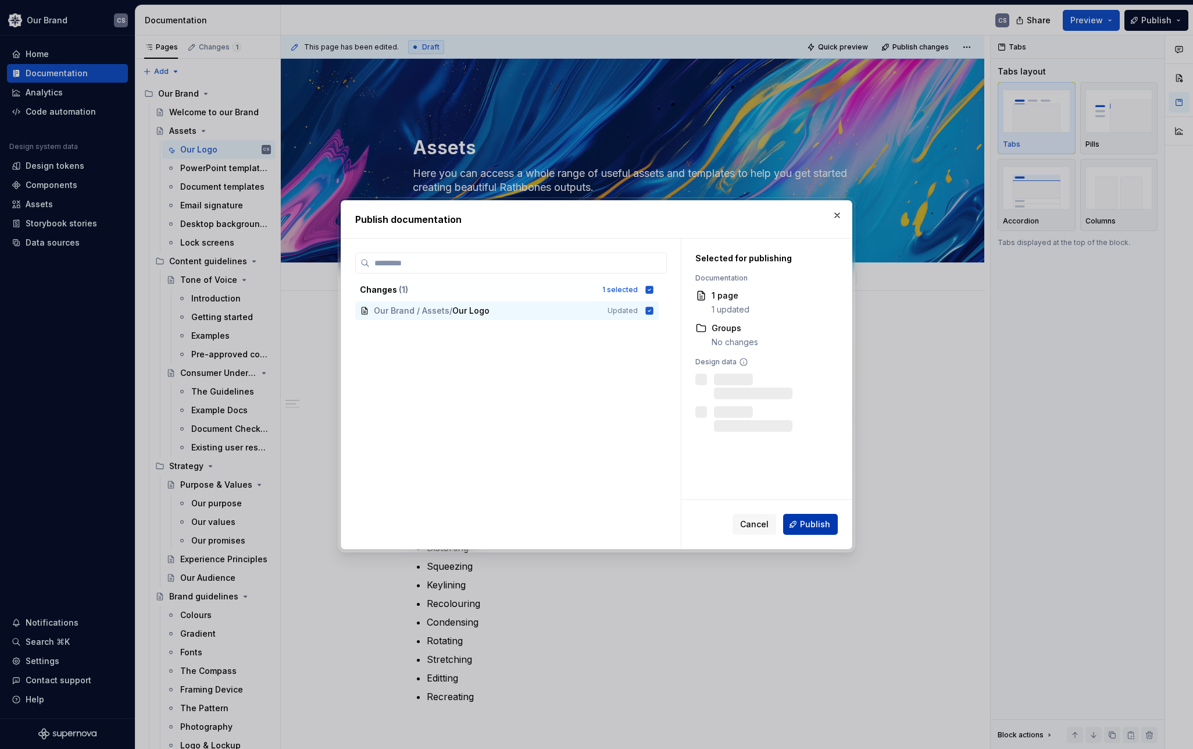
click at [821, 524] on span "Publish" at bounding box center [815, 524] width 30 height 12
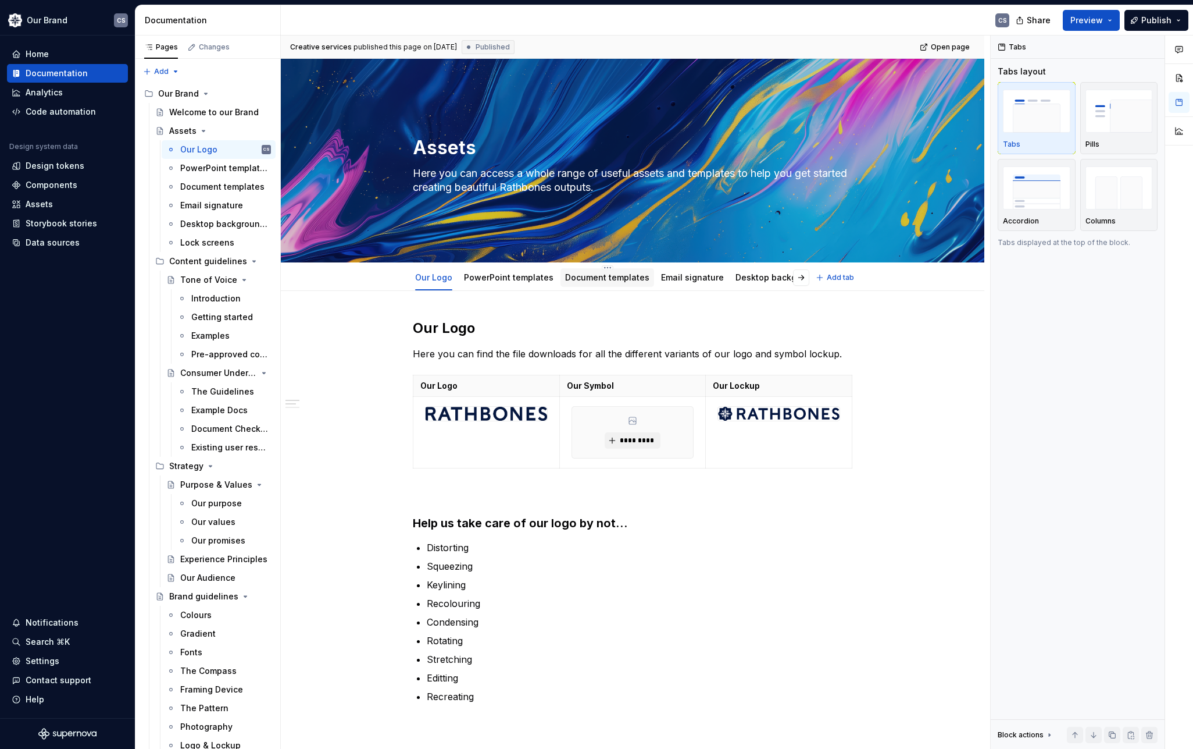
click at [582, 276] on link "Document templates" at bounding box center [607, 277] width 84 height 10
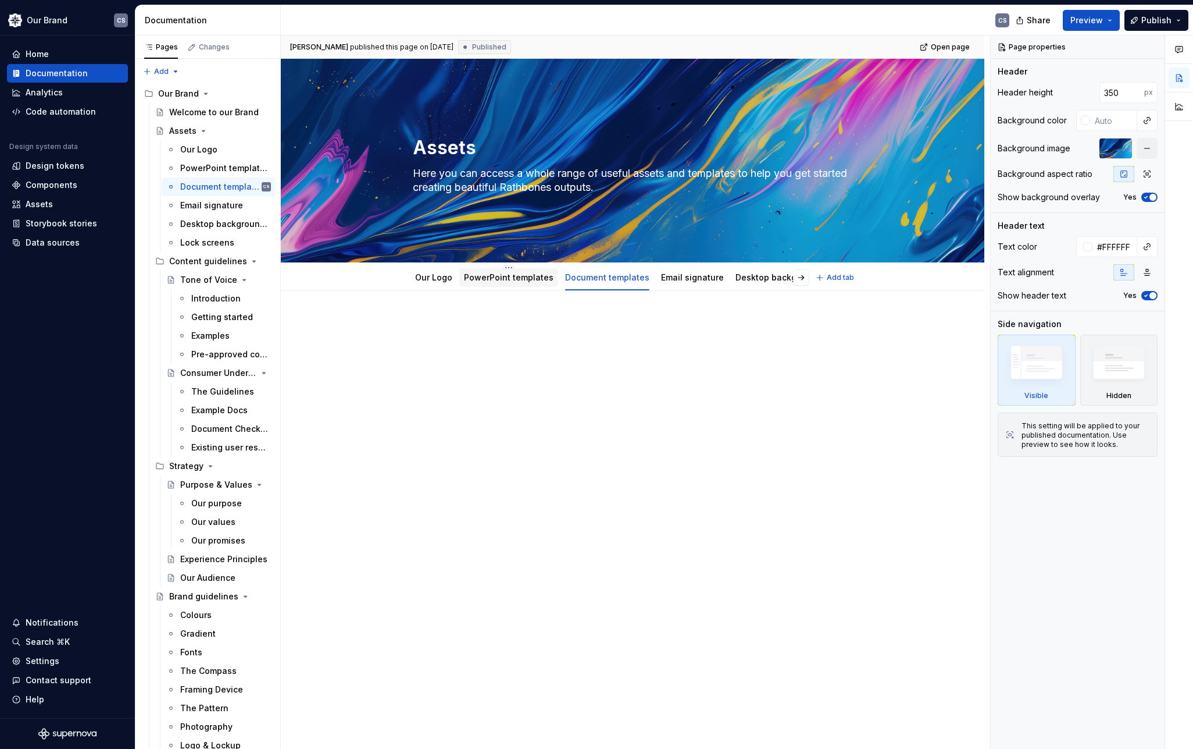
click at [508, 281] on link "PowerPoint templates" at bounding box center [509, 277] width 90 height 10
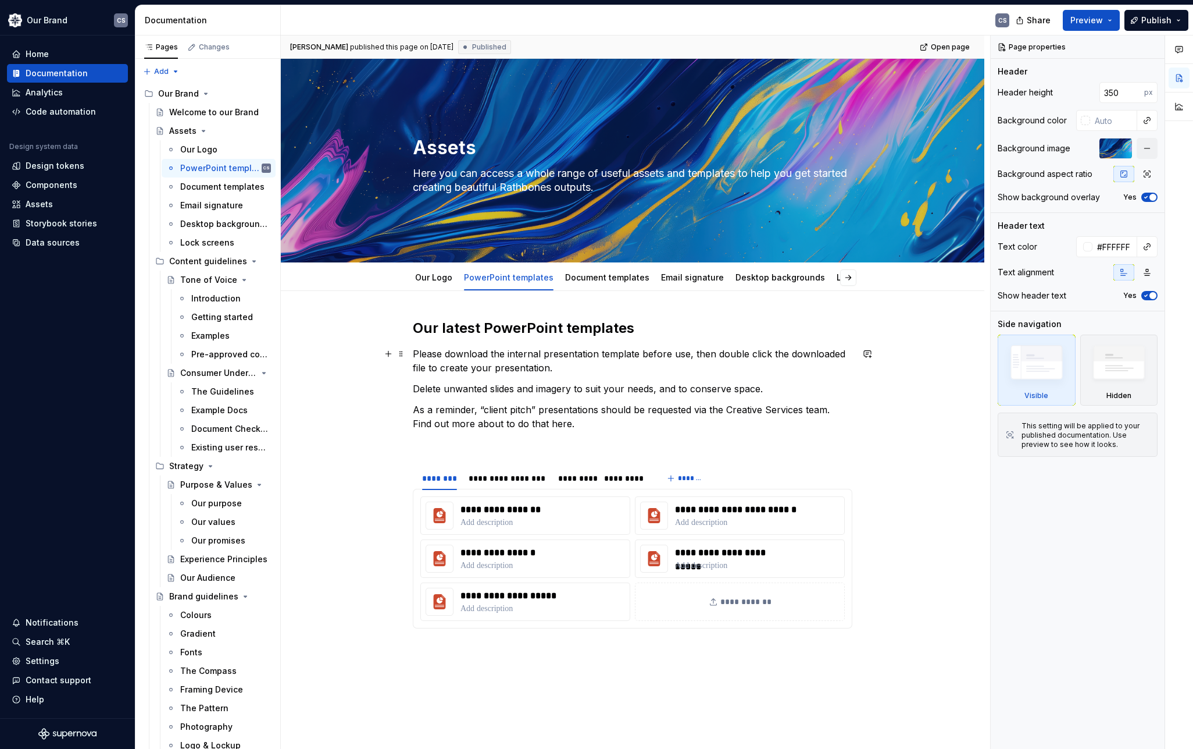
click at [578, 372] on p "Please download the internal presentation template before use, then double clic…" at bounding box center [633, 361] width 440 height 28
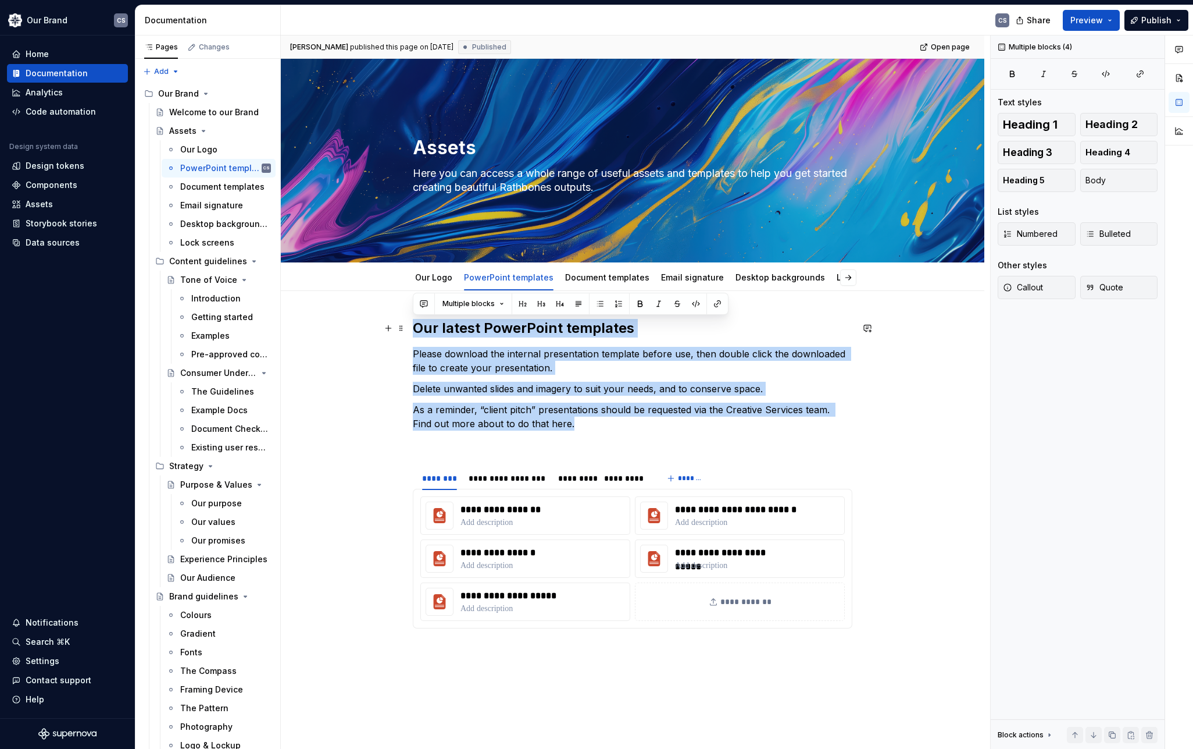
drag, startPoint x: 583, startPoint y: 427, endPoint x: 412, endPoint y: 324, distance: 200.1
click at [412, 324] on div "**********" at bounding box center [633, 593] width 704 height 604
copy div "Our latest PowerPoint templates Please download the internal presentation templ…"
click at [596, 280] on link "Document templates" at bounding box center [607, 277] width 84 height 10
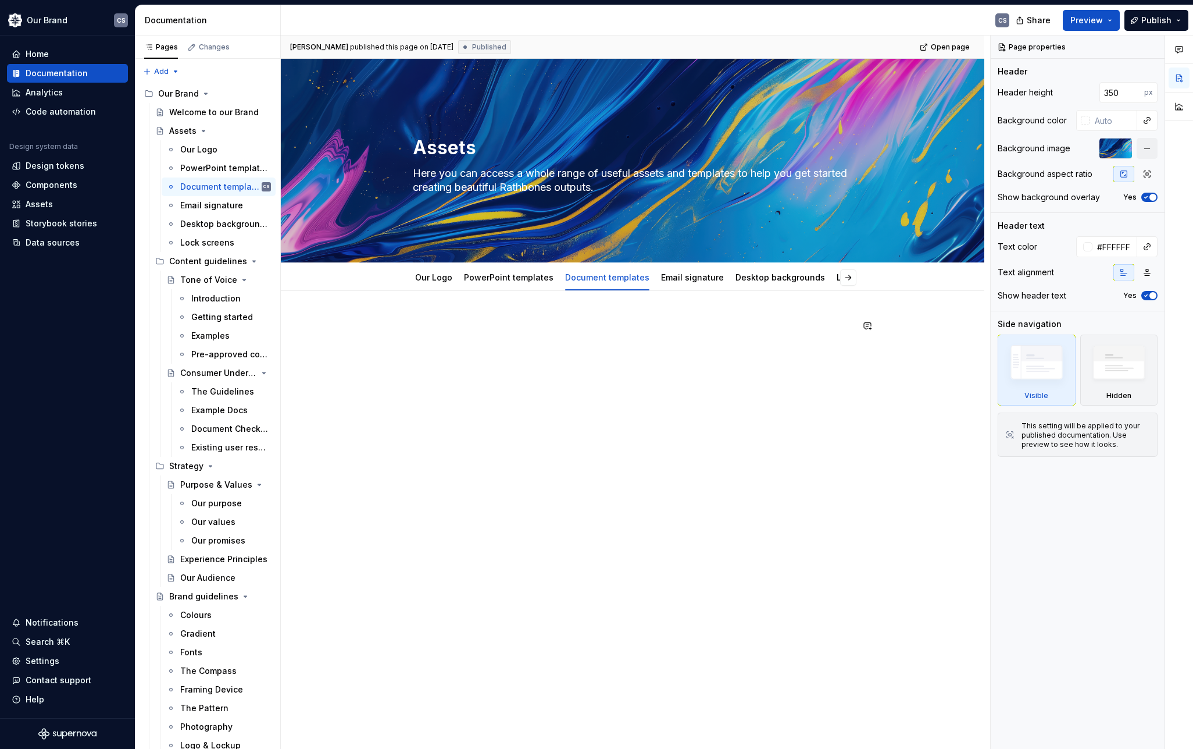
click at [565, 341] on div at bounding box center [633, 341] width 440 height 44
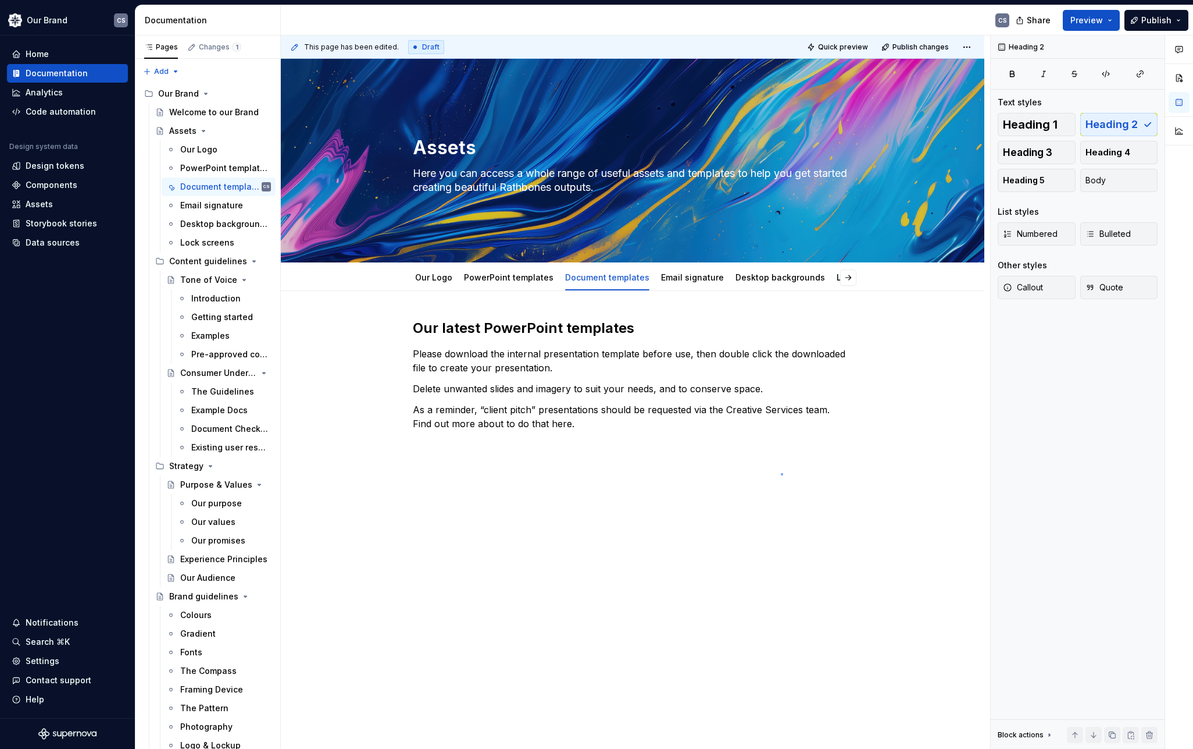
click at [782, 473] on div "This page has been edited. Draft Quick preview Publish changes Assets Here you …" at bounding box center [636, 392] width 710 height 714
click at [526, 282] on div "PowerPoint templates" at bounding box center [509, 278] width 90 height 12
click at [526, 276] on link "PowerPoint templates" at bounding box center [509, 277] width 90 height 10
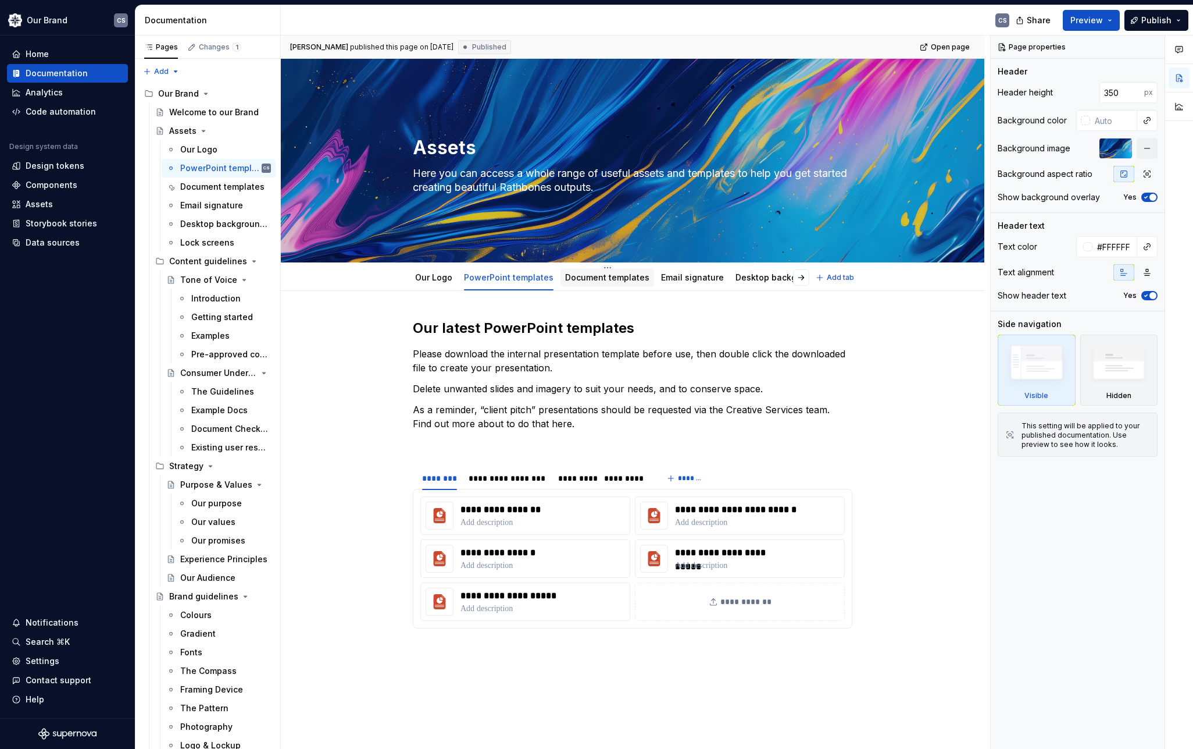
click at [606, 282] on div "Document templates" at bounding box center [607, 278] width 84 height 12
click at [589, 275] on link "Document templates" at bounding box center [607, 277] width 84 height 10
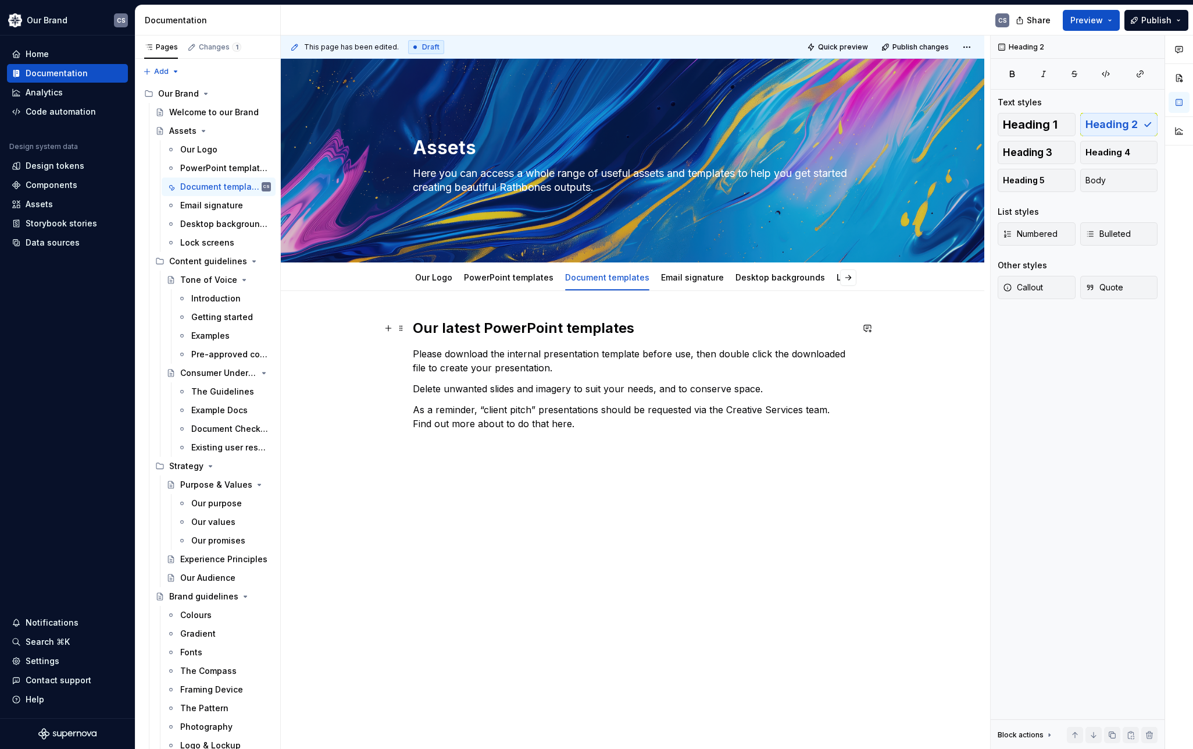
click at [459, 327] on h2 "Our latest PowerPoint templates" at bounding box center [633, 328] width 440 height 19
type textarea "*"
drag, startPoint x: 559, startPoint y: 327, endPoint x: 484, endPoint y: 329, distance: 74.5
click at [484, 329] on h2 "Our latest PowerPoint templates" at bounding box center [633, 328] width 440 height 19
click at [515, 283] on div "PowerPoint templates" at bounding box center [509, 278] width 90 height 12
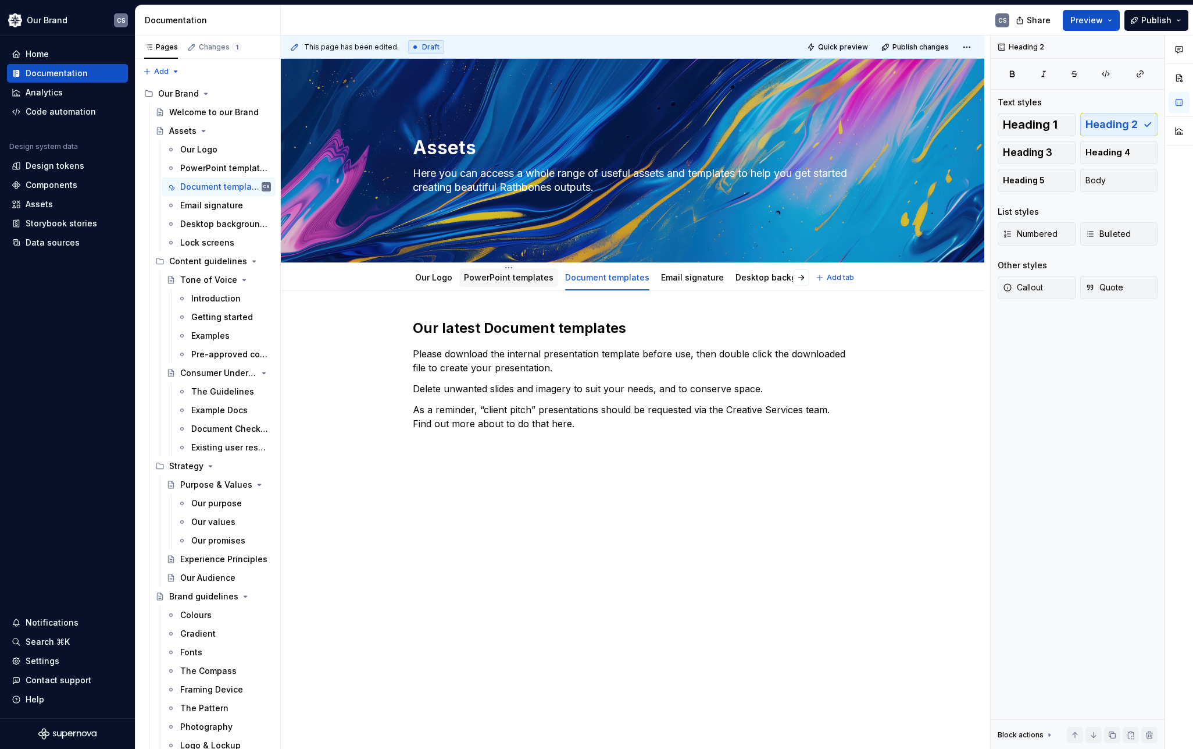
click at [486, 277] on link "PowerPoint templates" at bounding box center [509, 277] width 90 height 10
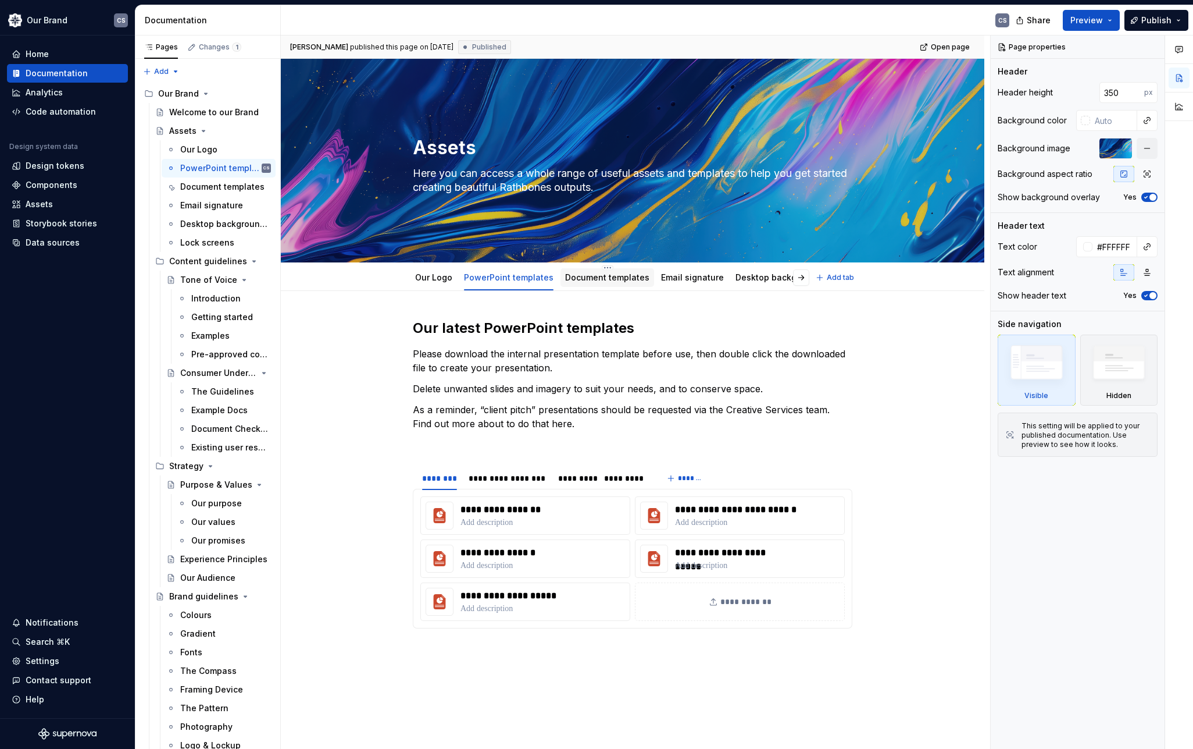
click at [590, 277] on link "Document templates" at bounding box center [607, 277] width 84 height 10
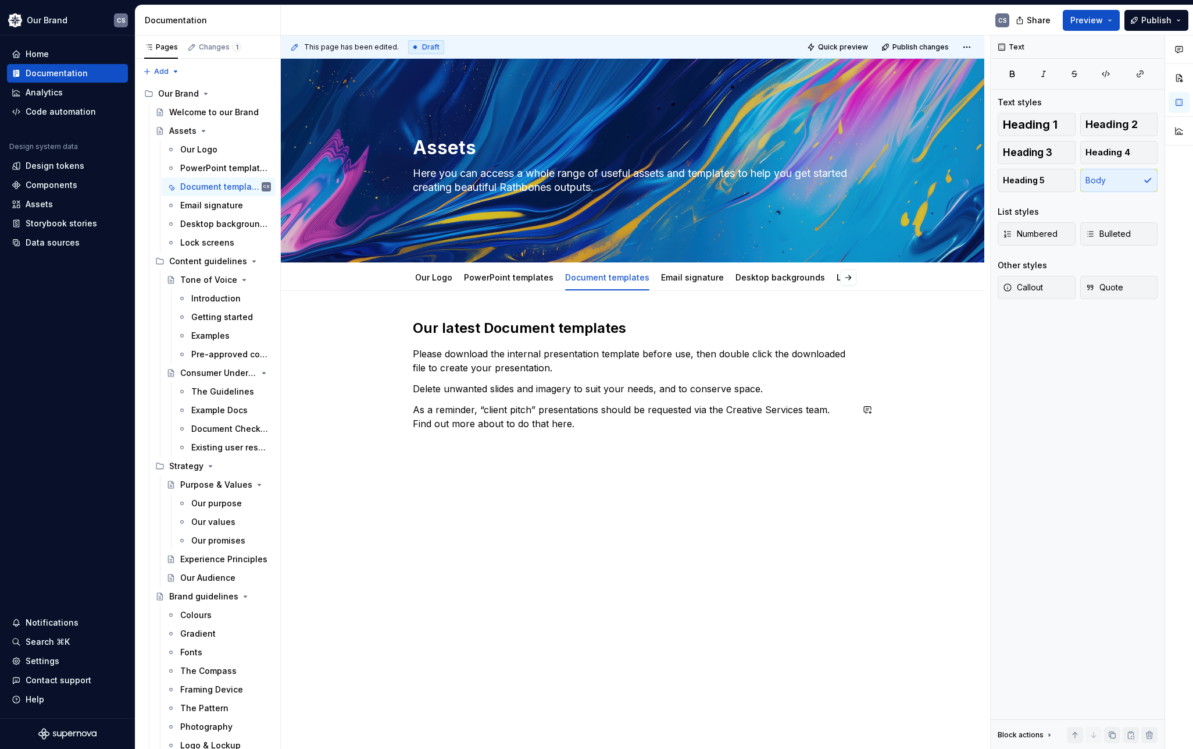
click at [593, 432] on div "Our latest Document templates Please download the internal presentation templat…" at bounding box center [633, 382] width 440 height 126
drag, startPoint x: 775, startPoint y: 444, endPoint x: 409, endPoint y: 448, distance: 365.8
click at [409, 449] on div "Our latest Document templates Please download the internal presentation templat…" at bounding box center [633, 501] width 704 height 420
click at [591, 425] on p "As a reminder, “client pitch” presentations should be requested via the Creativ…" at bounding box center [633, 416] width 440 height 28
type textarea "*"
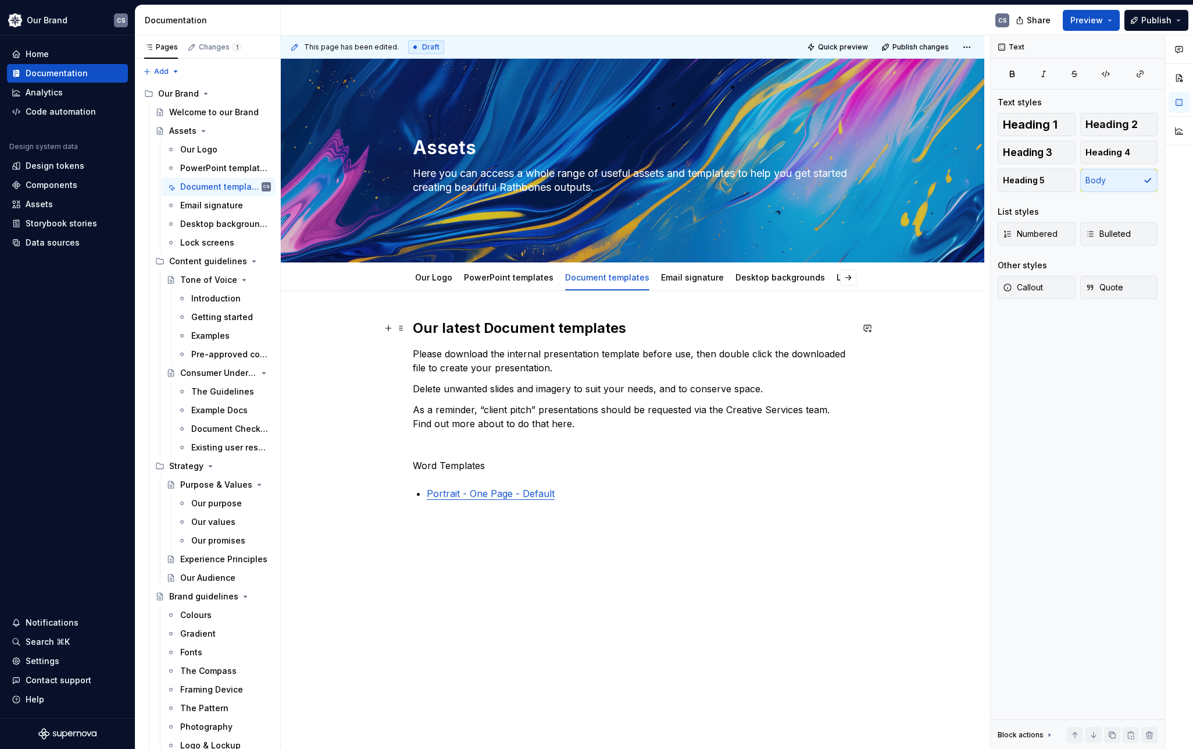
click at [425, 329] on h2 "Our latest Document templates" at bounding box center [633, 328] width 440 height 19
copy h2 "Our"
drag, startPoint x: 489, startPoint y: 464, endPoint x: 414, endPoint y: 465, distance: 75.0
click at [414, 465] on p "Word Templates" at bounding box center [633, 465] width 440 height 14
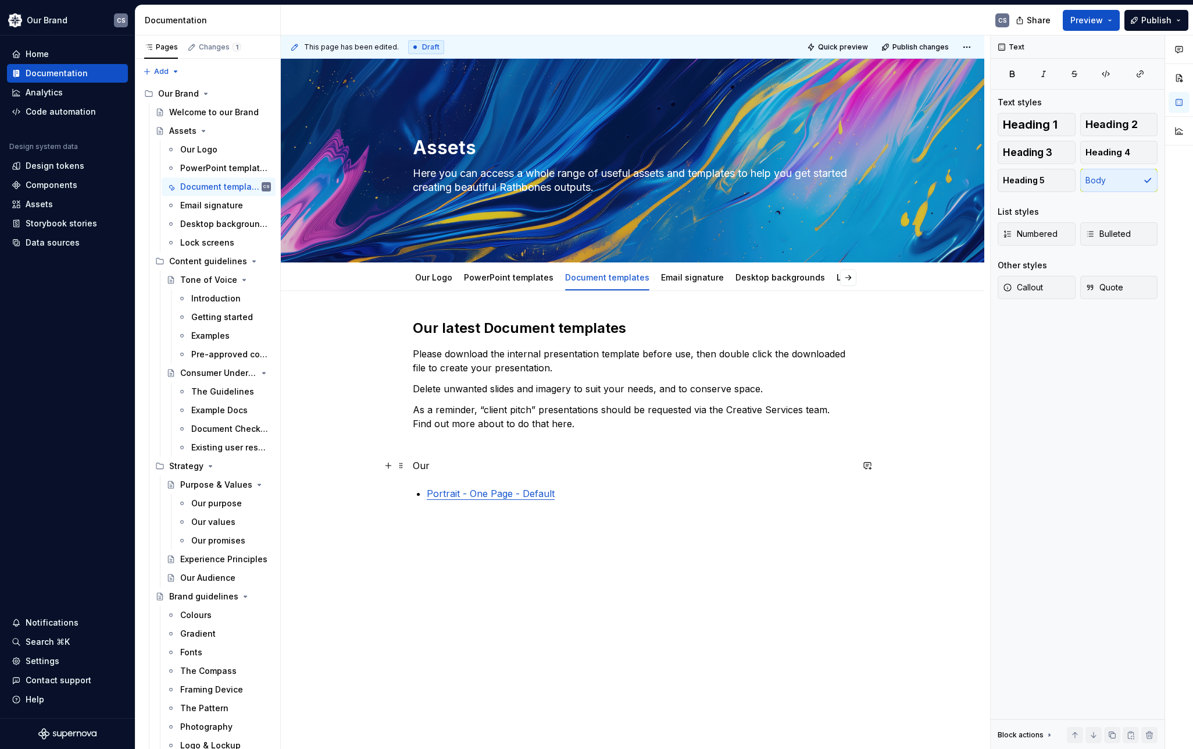
click at [421, 466] on p "Our" at bounding box center [633, 465] width 440 height 14
click at [426, 326] on h2 "Our latest Document templates" at bounding box center [633, 328] width 440 height 19
copy h2 "Our"
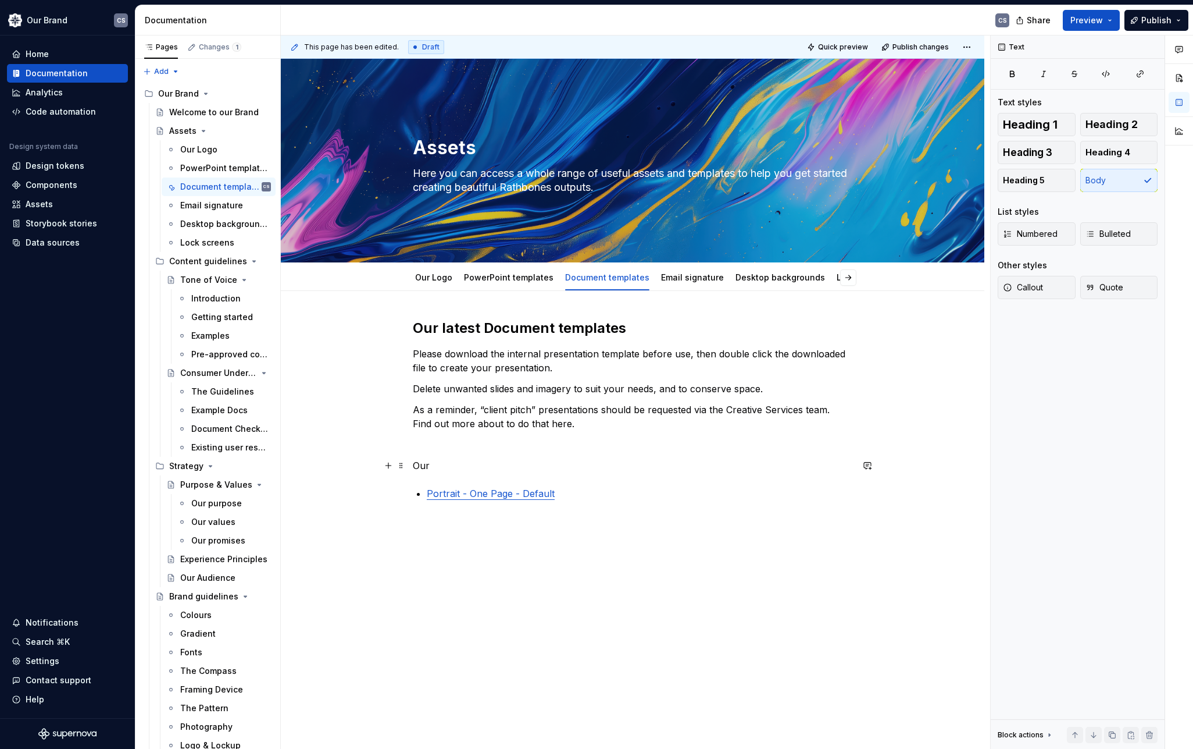
click at [419, 461] on p "Our" at bounding box center [633, 465] width 440 height 14
click at [417, 465] on p "Our" at bounding box center [633, 465] width 440 height 14
click at [498, 328] on h2 "Our latest Document templates" at bounding box center [633, 328] width 440 height 19
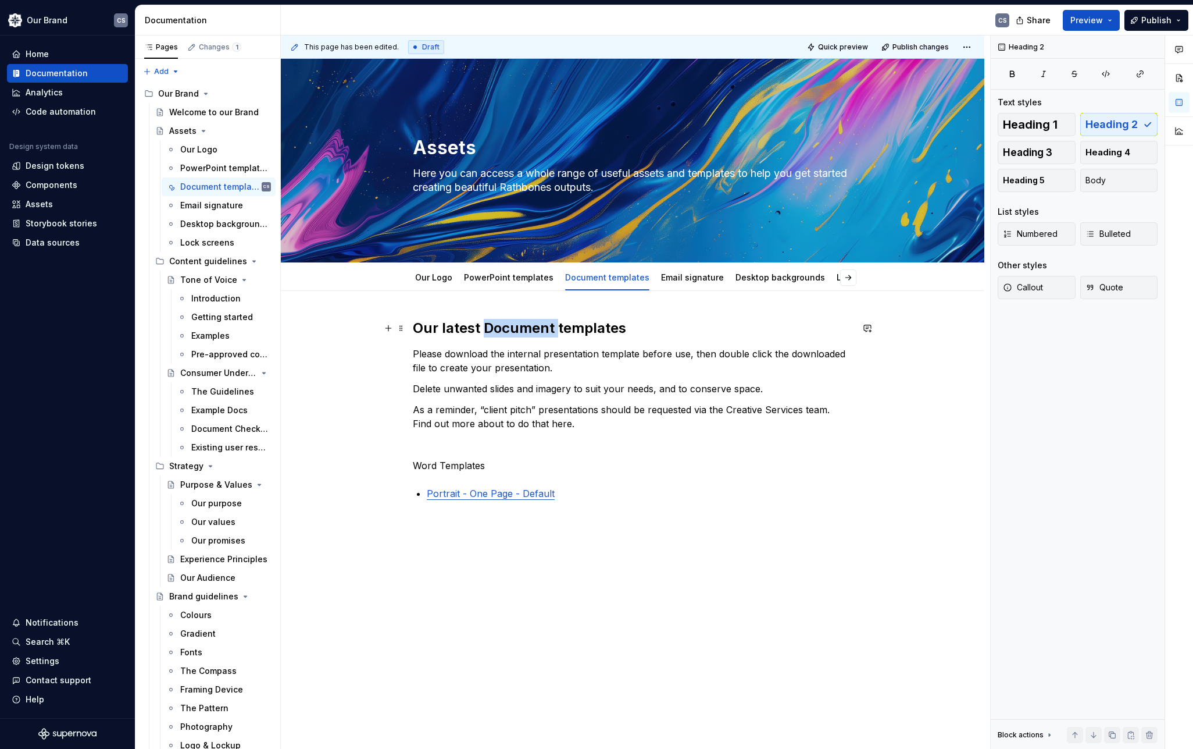
click at [498, 328] on h2 "Our latest Document templates" at bounding box center [633, 328] width 440 height 19
click at [463, 463] on p "Word Templates" at bounding box center [633, 465] width 440 height 14
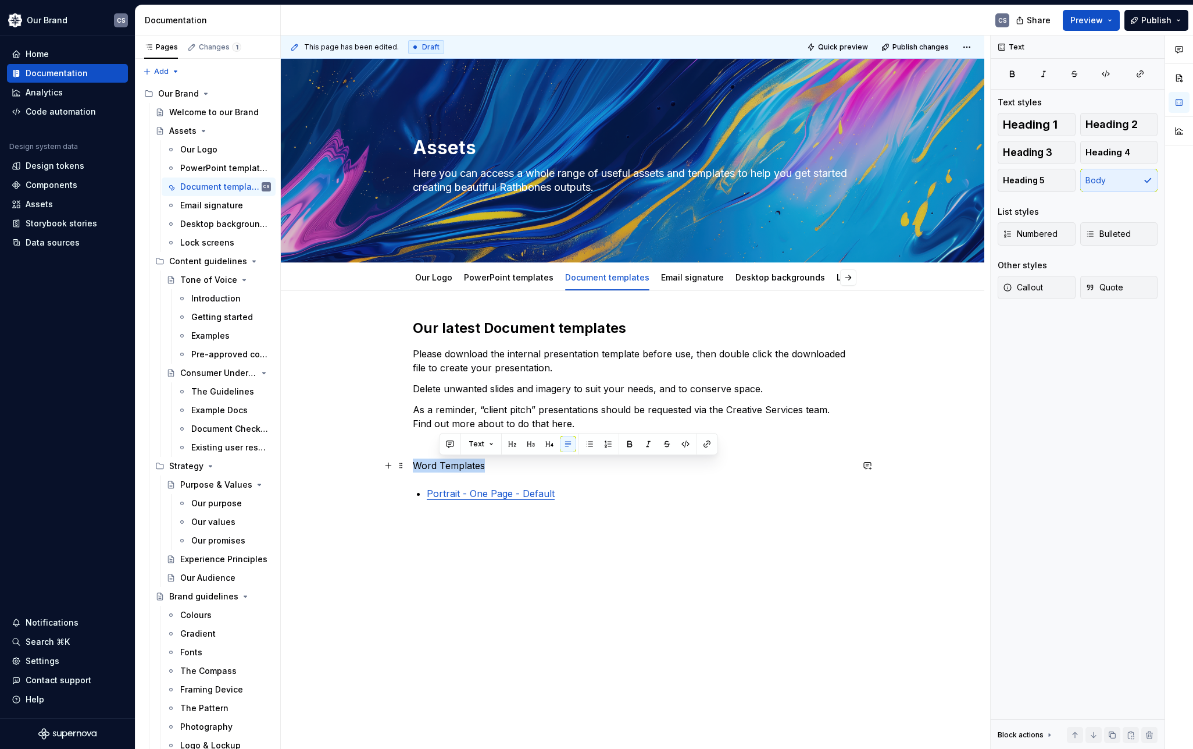
click at [463, 463] on p "Word Templates" at bounding box center [633, 465] width 440 height 14
click at [1114, 122] on span "Heading 2" at bounding box center [1112, 125] width 52 height 12
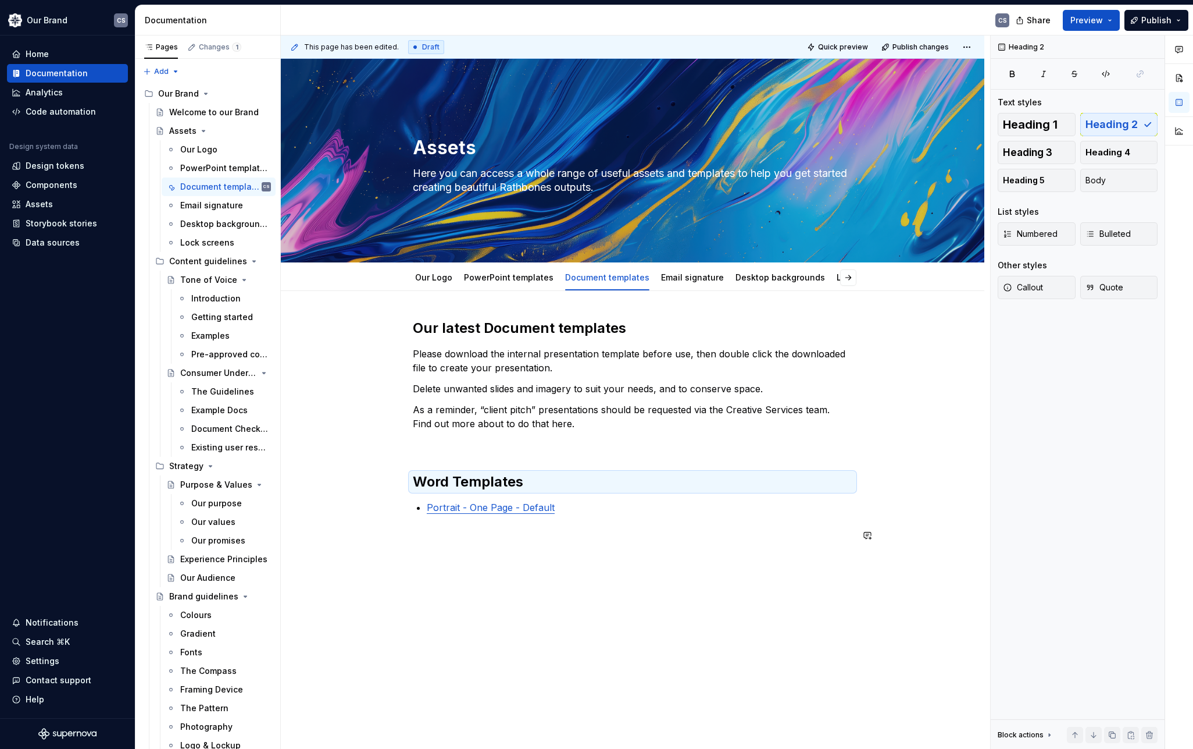
click at [658, 568] on div "Our latest Document templates Please download the internal presentation templat…" at bounding box center [633, 536] width 704 height 490
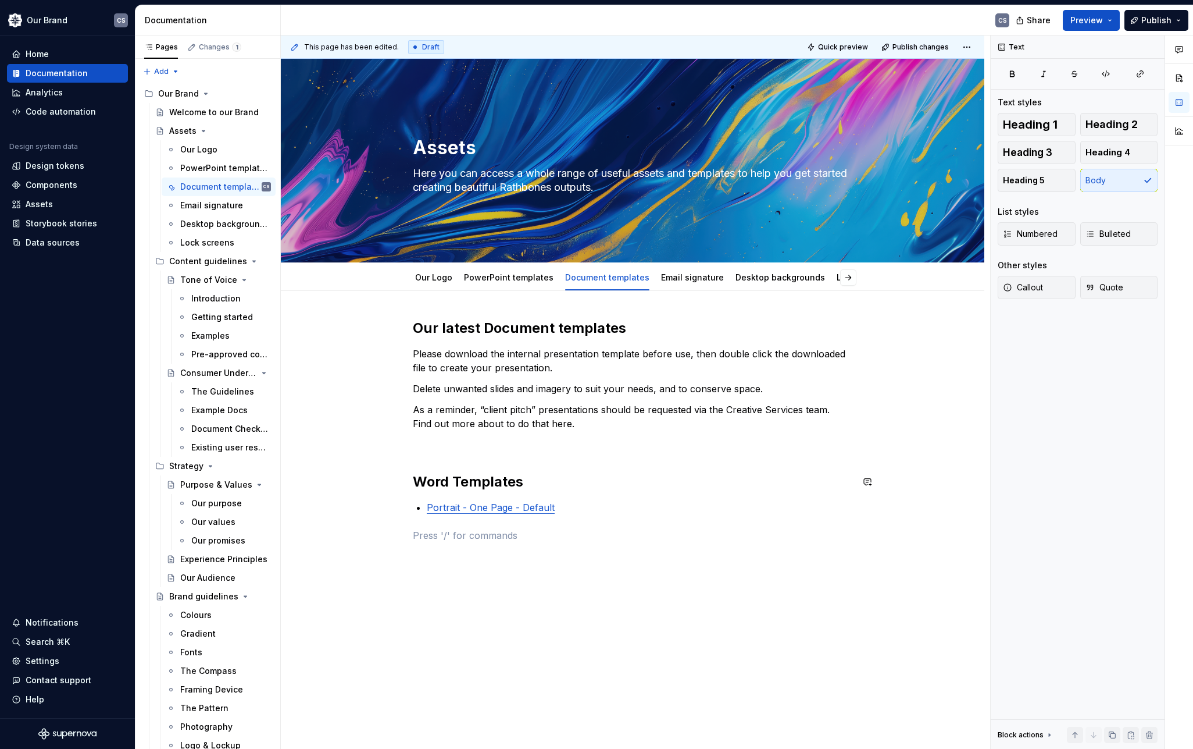
click at [446, 462] on div "Our latest Document templates Please download the internal presentation templat…" at bounding box center [633, 430] width 440 height 223
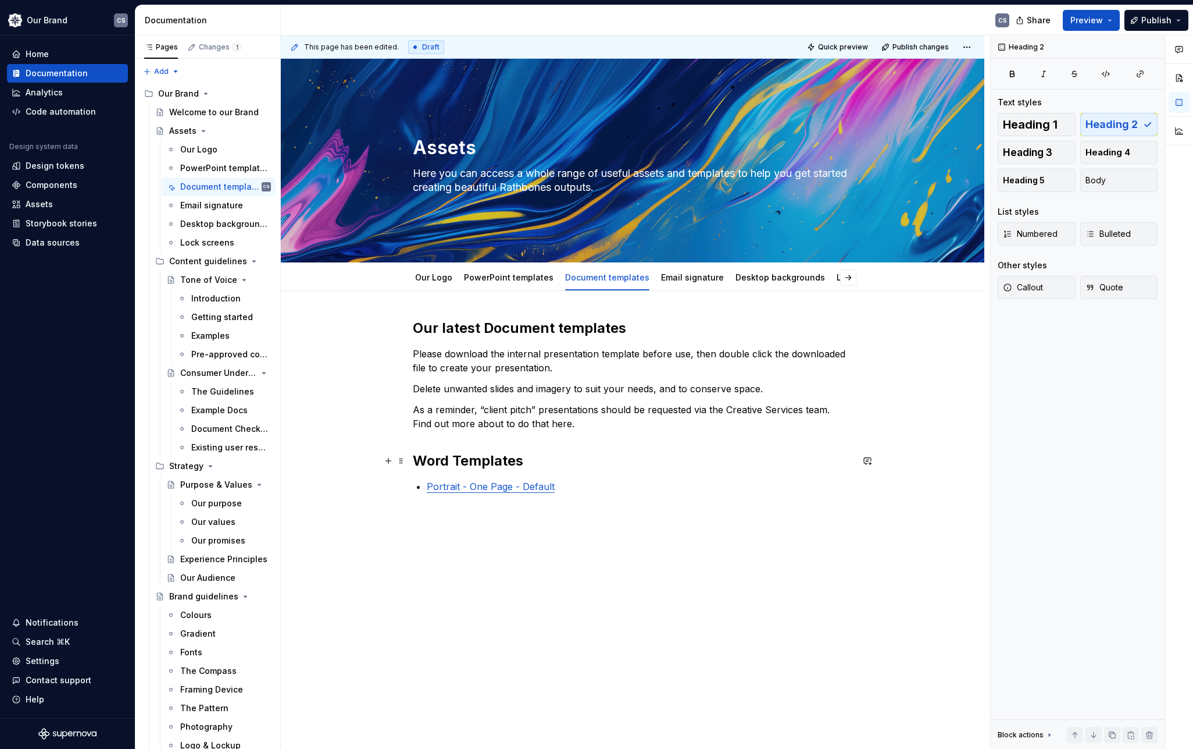
click at [466, 459] on h2 "Word Templates" at bounding box center [633, 460] width 440 height 19
click at [1045, 120] on span "Heading 1" at bounding box center [1030, 125] width 55 height 12
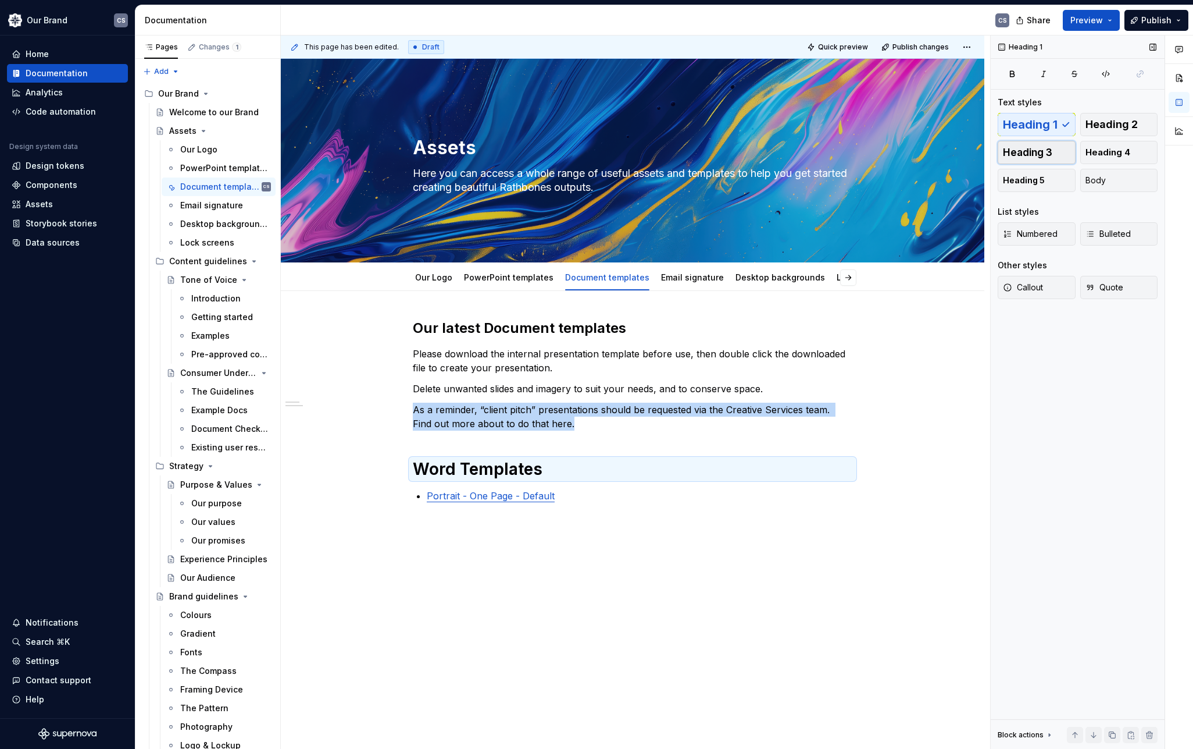
click at [1040, 157] on span "Heading 3" at bounding box center [1027, 153] width 49 height 12
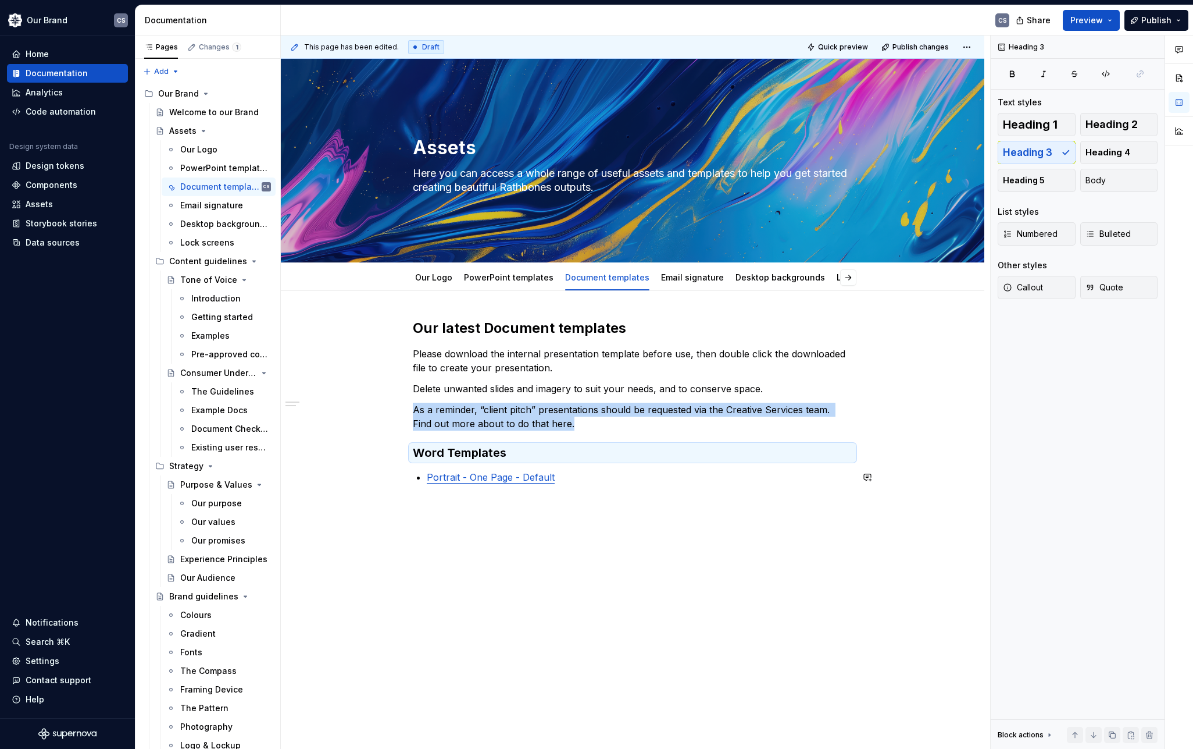
click at [610, 537] on div "Our latest Document templates Please download the internal presentation templat…" at bounding box center [633, 520] width 704 height 459
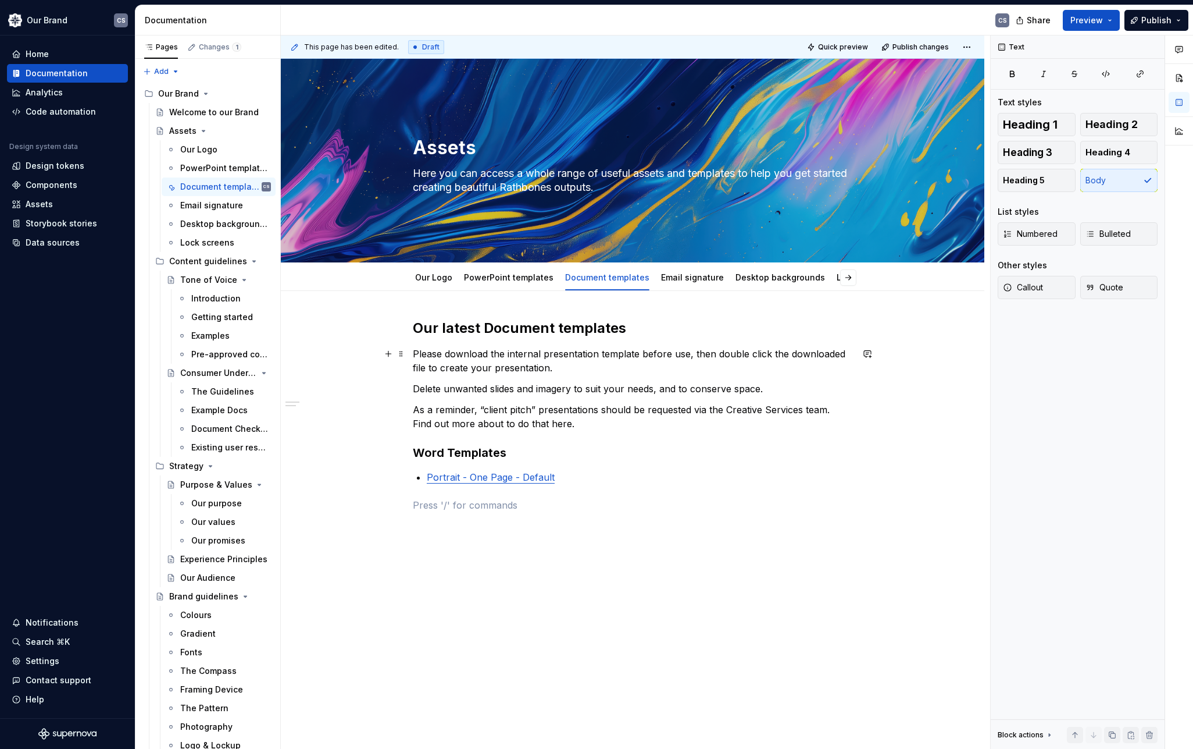
click at [455, 354] on p "Please download the internal presentation template before use, then double clic…" at bounding box center [633, 361] width 440 height 28
click at [1160, 25] on span "Publish" at bounding box center [1157, 21] width 30 height 12
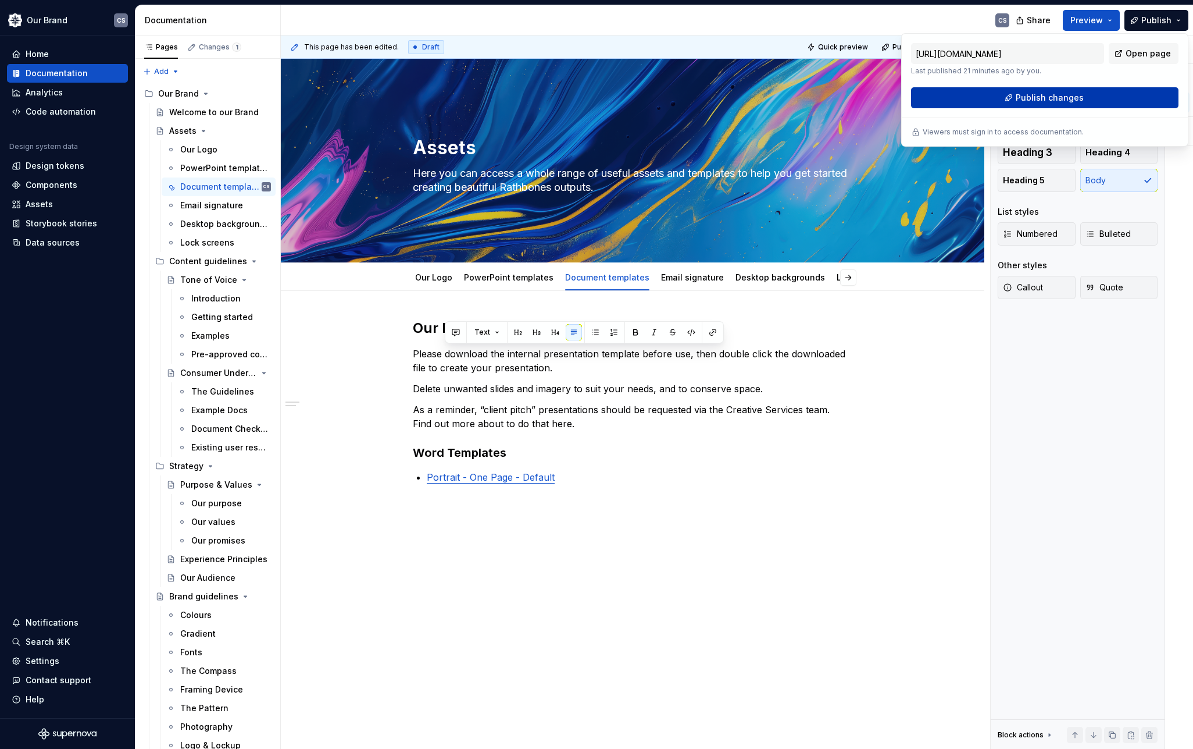
drag, startPoint x: 1160, startPoint y: 25, endPoint x: 1077, endPoint y: 98, distance: 110.9
click at [1077, 98] on span "Publish changes" at bounding box center [1050, 98] width 68 height 12
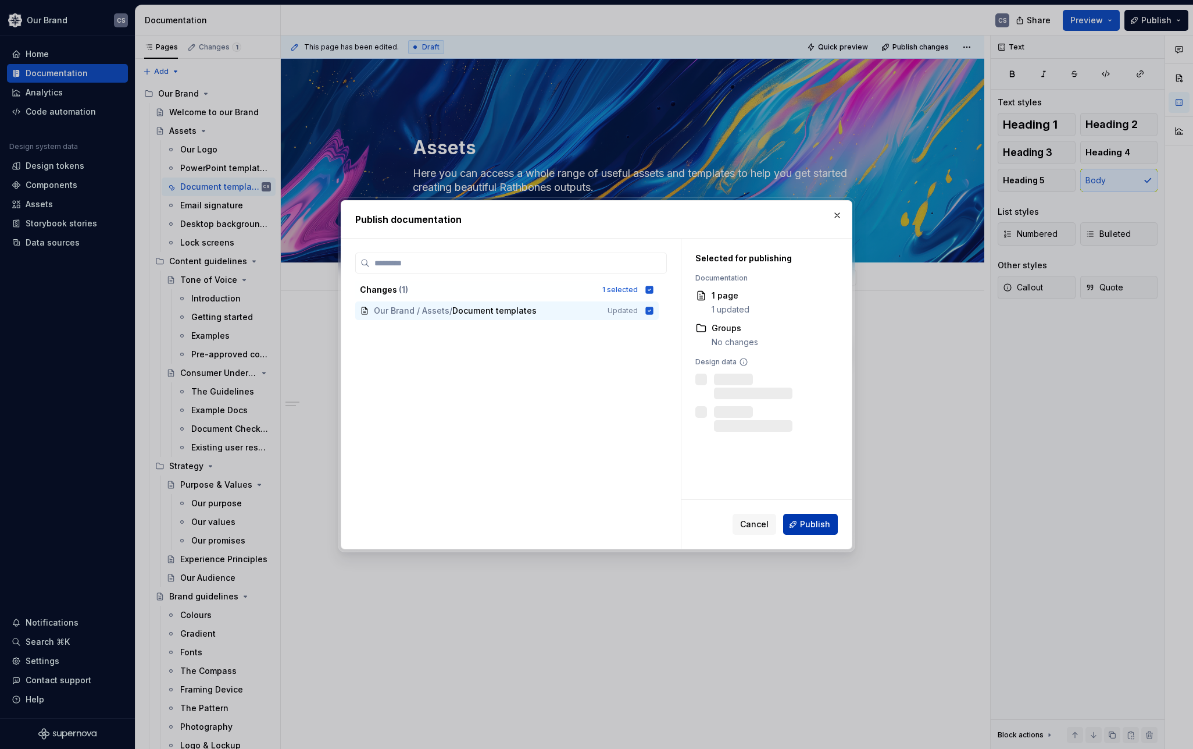
click at [811, 528] on span "Publish" at bounding box center [815, 524] width 30 height 12
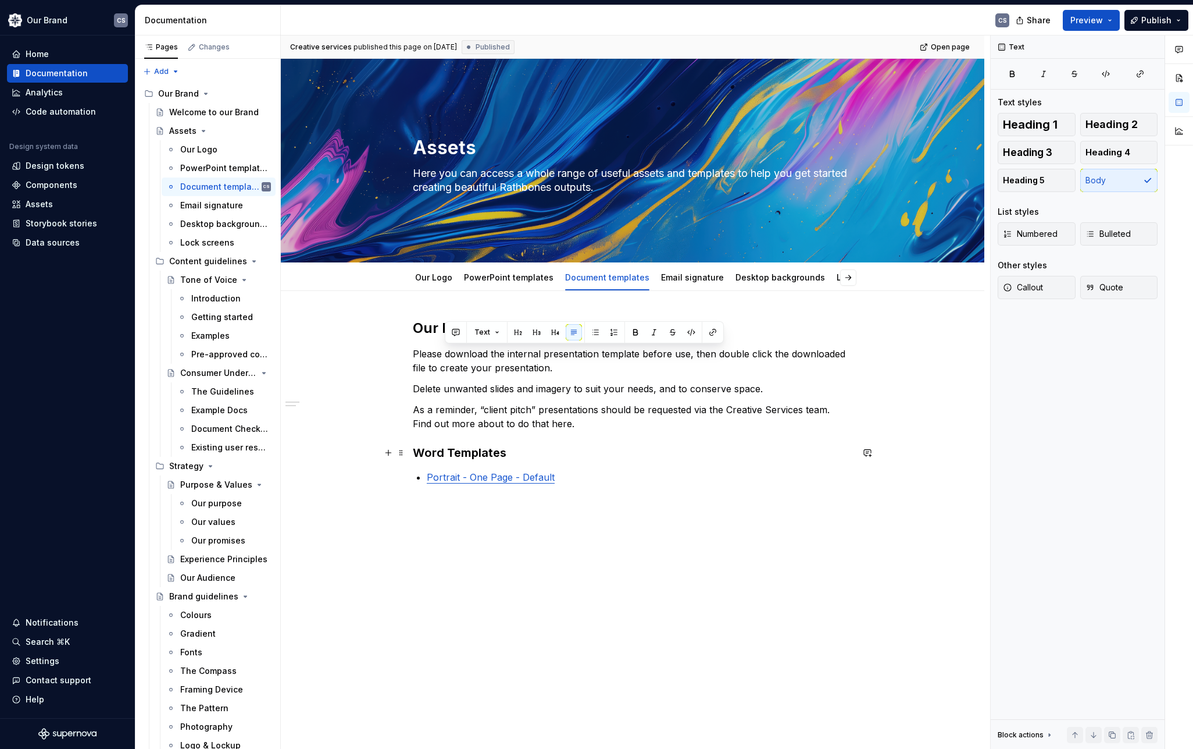
click at [554, 459] on h3 "Word Templates" at bounding box center [633, 452] width 440 height 16
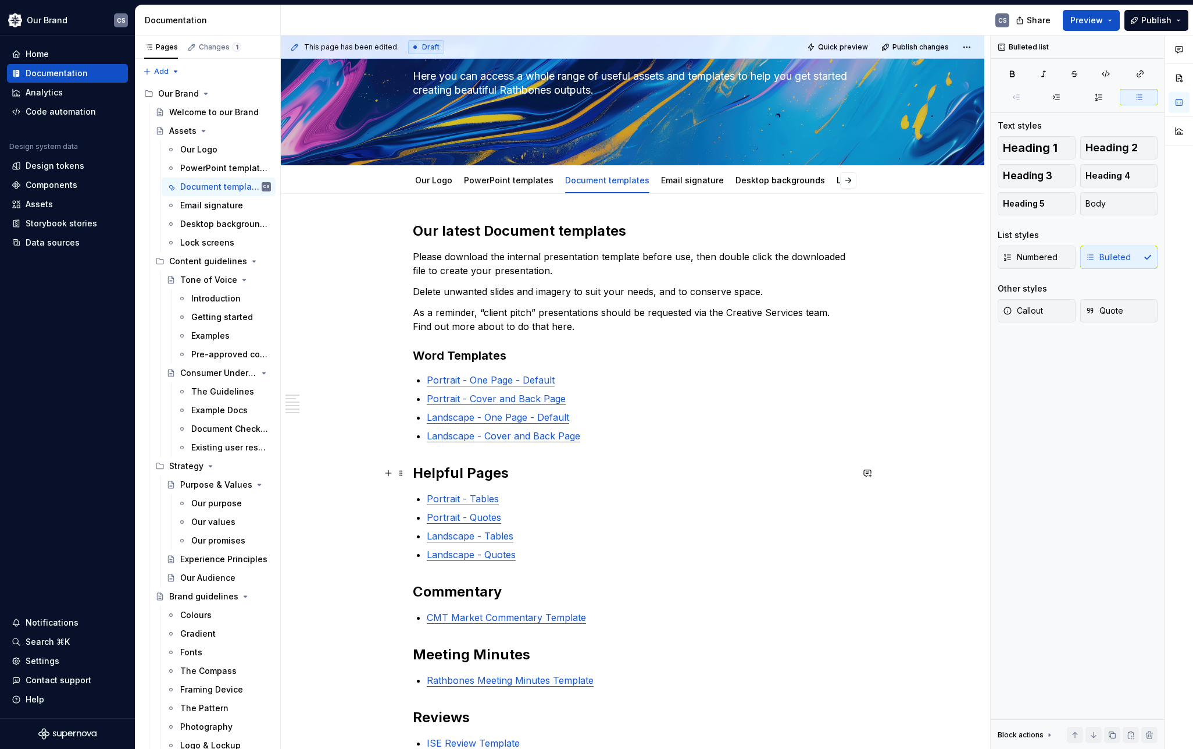
scroll to position [116, 0]
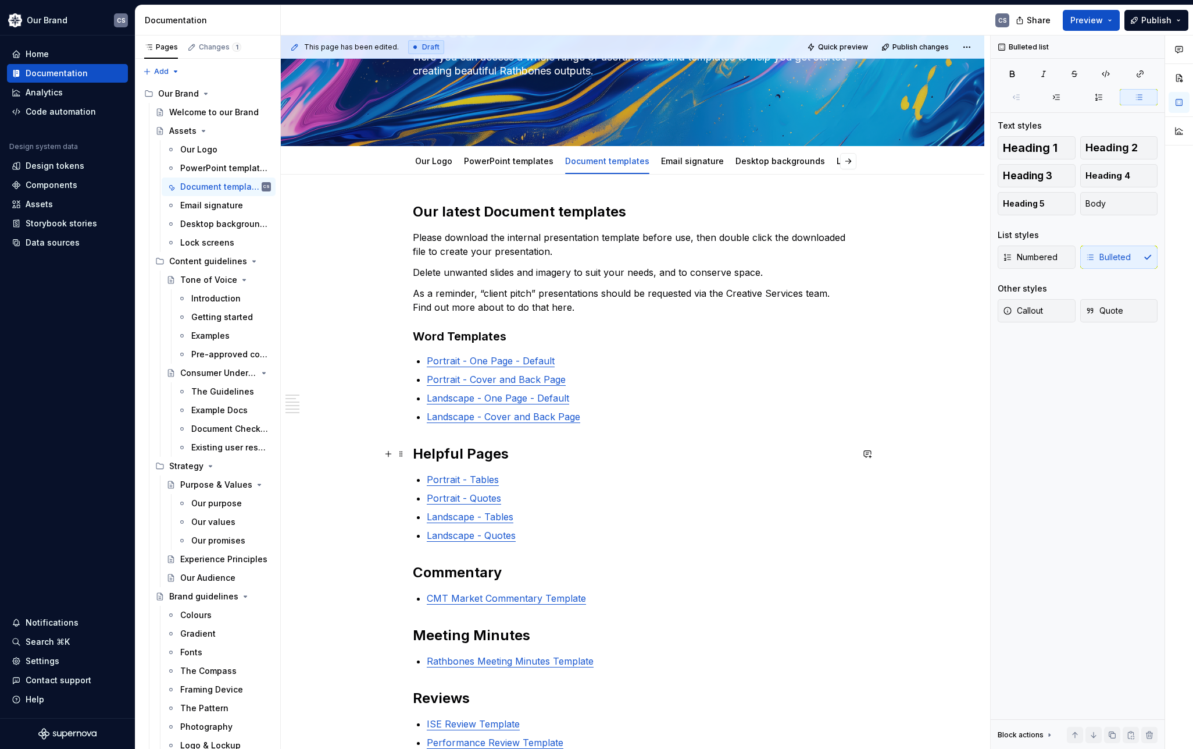
click at [436, 451] on strong "Helpful Pages" at bounding box center [461, 453] width 96 height 17
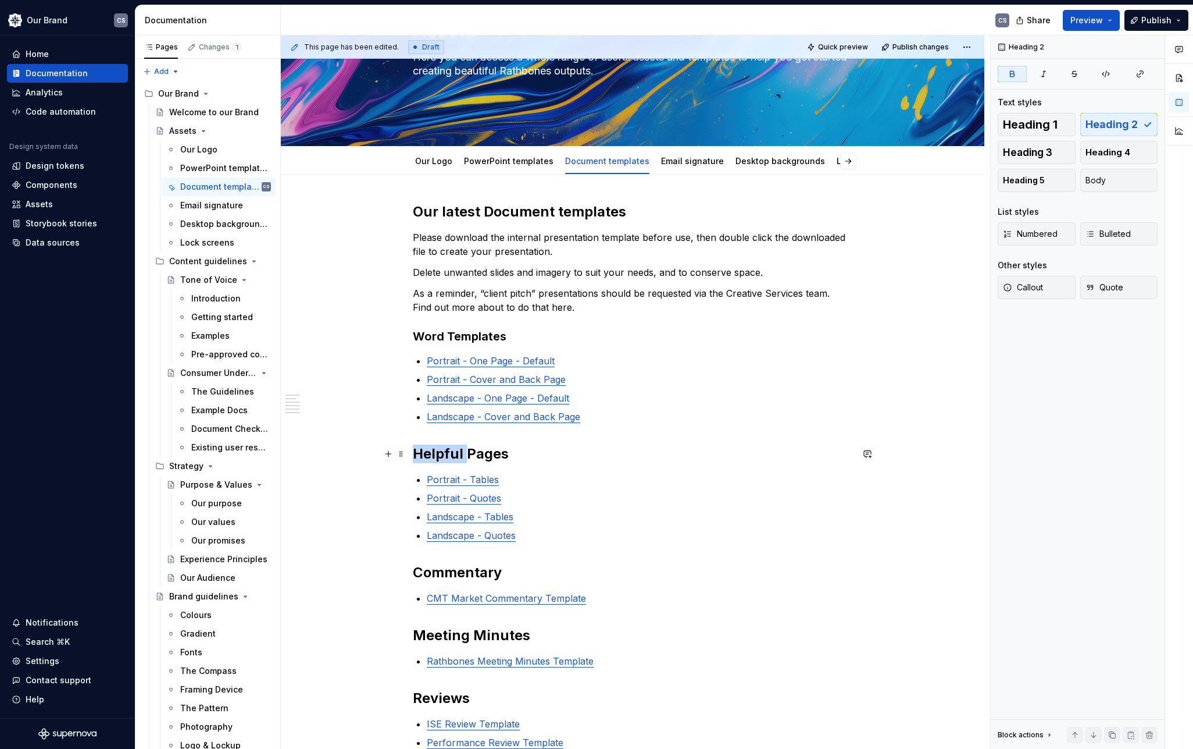
click at [436, 451] on strong "Helpful Pages" at bounding box center [461, 453] width 96 height 17
click at [1049, 177] on button "Heading 5" at bounding box center [1037, 180] width 78 height 23
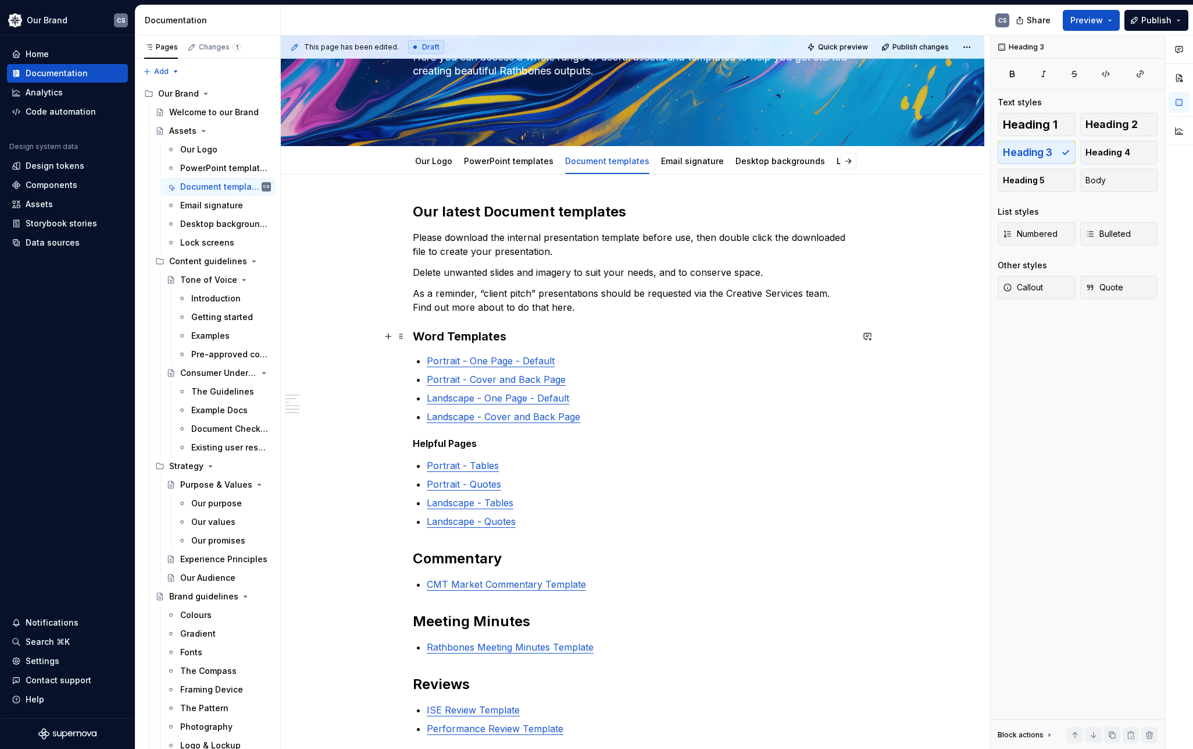
click at [453, 336] on h3 "Word Templates" at bounding box center [633, 336] width 440 height 16
click at [1043, 184] on button "Heading 5" at bounding box center [1037, 180] width 78 height 23
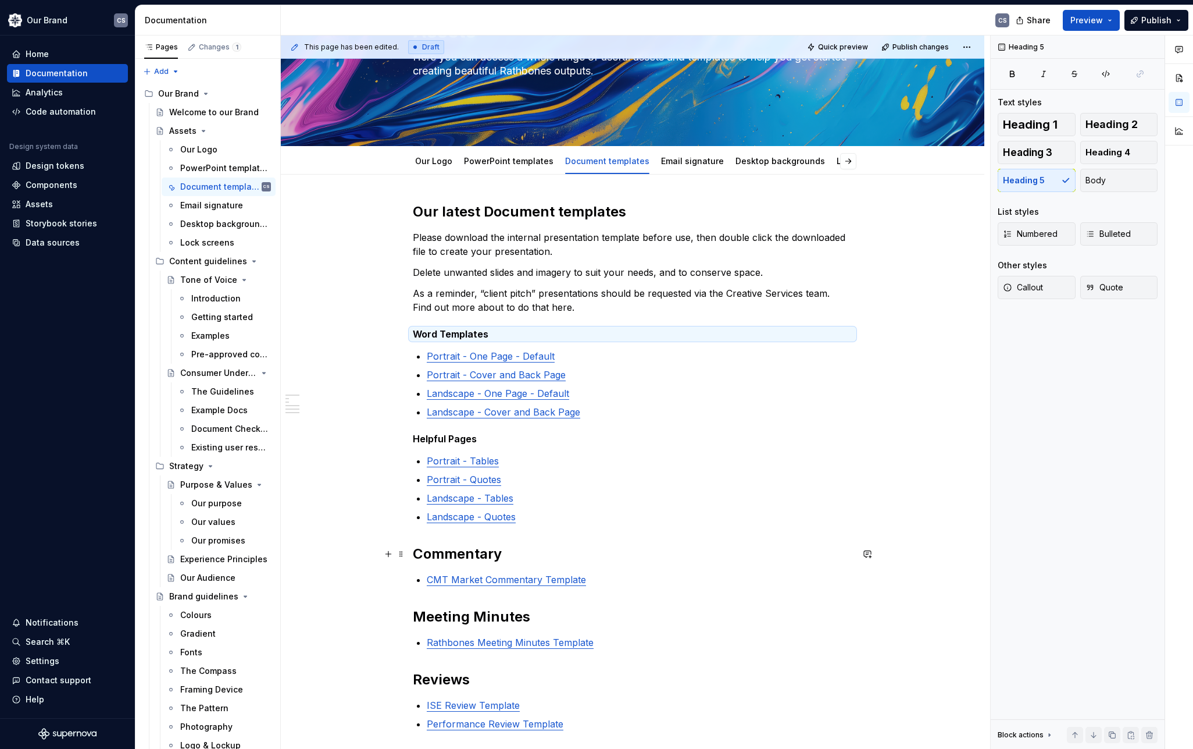
click at [459, 550] on strong "Commentary" at bounding box center [457, 553] width 89 height 17
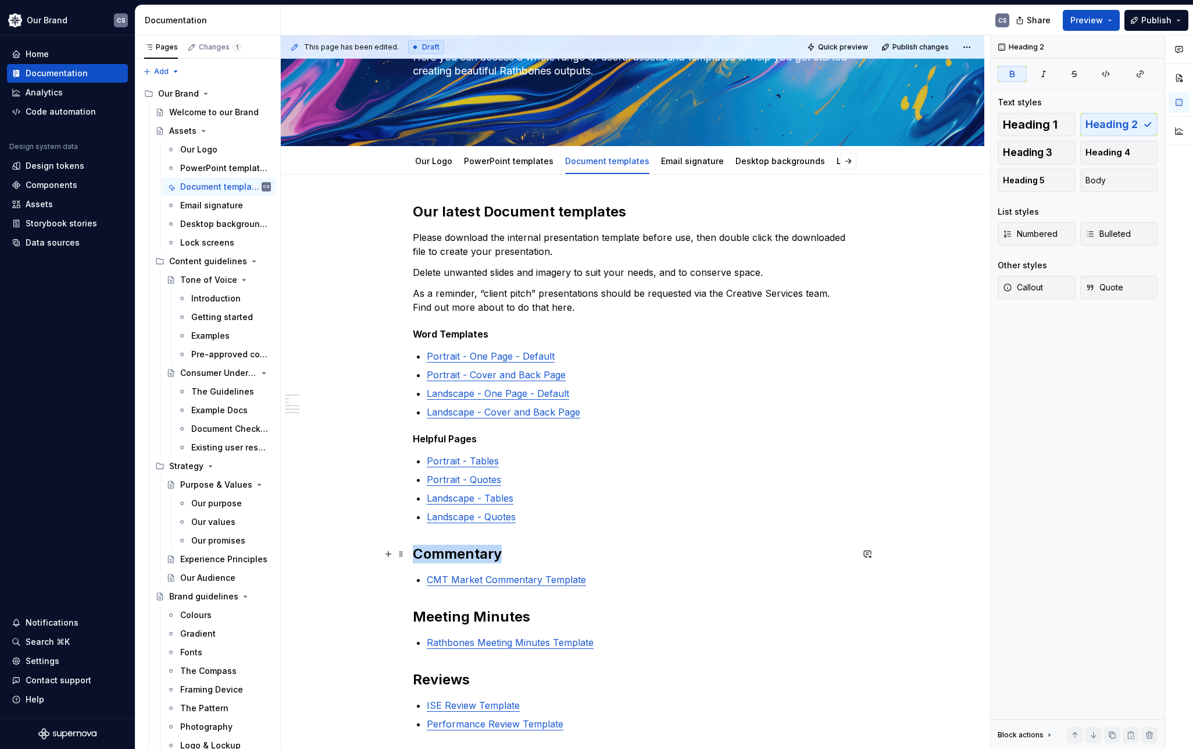
click at [459, 550] on strong "Commentary" at bounding box center [457, 553] width 89 height 17
click at [1052, 181] on button "Heading 5" at bounding box center [1037, 180] width 78 height 23
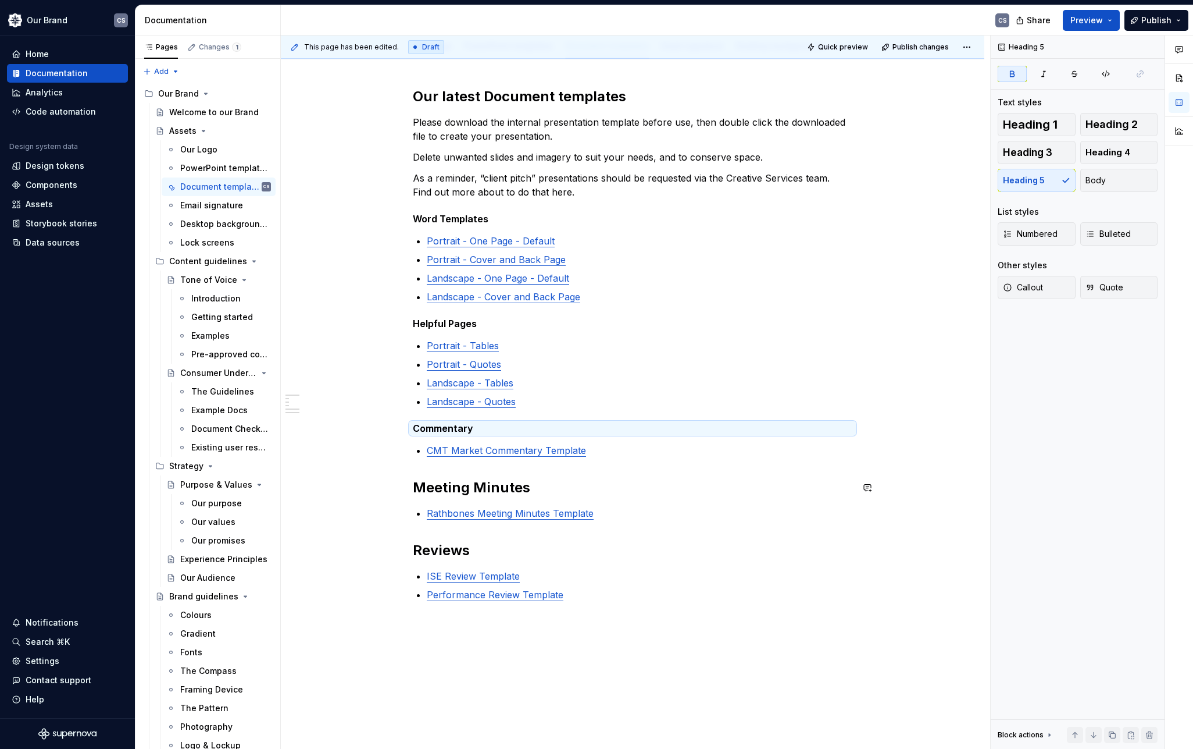
scroll to position [233, 0]
click at [483, 490] on strong "Meeting Minutes" at bounding box center [471, 485] width 117 height 17
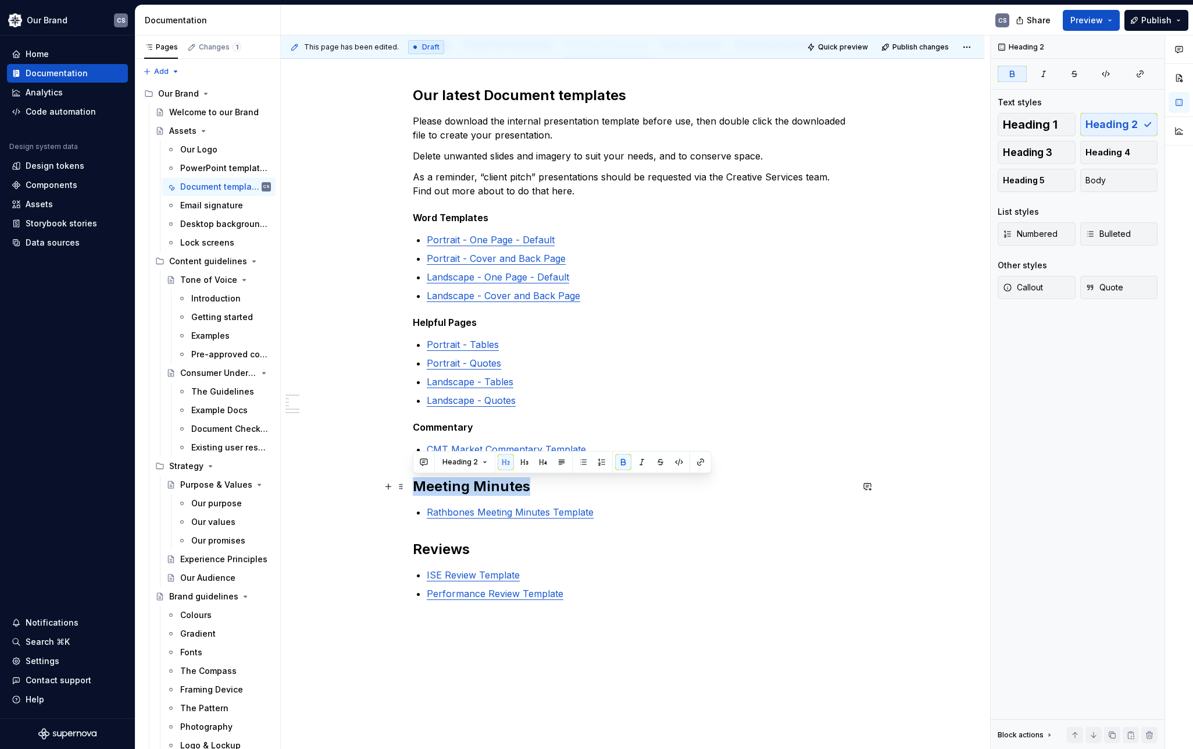
click at [483, 490] on strong "Meeting Minutes" at bounding box center [471, 485] width 117 height 17
click at [1040, 184] on span "Heading 5" at bounding box center [1024, 180] width 42 height 12
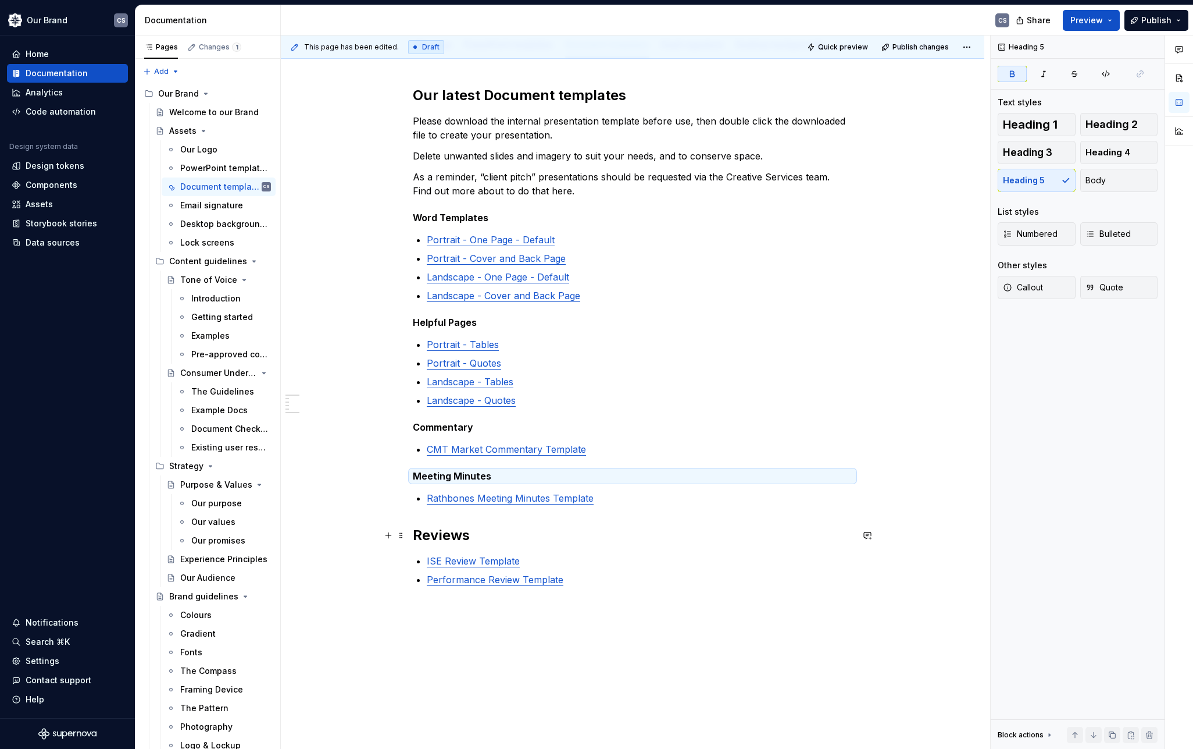
click at [442, 530] on strong "Reviews" at bounding box center [441, 534] width 57 height 17
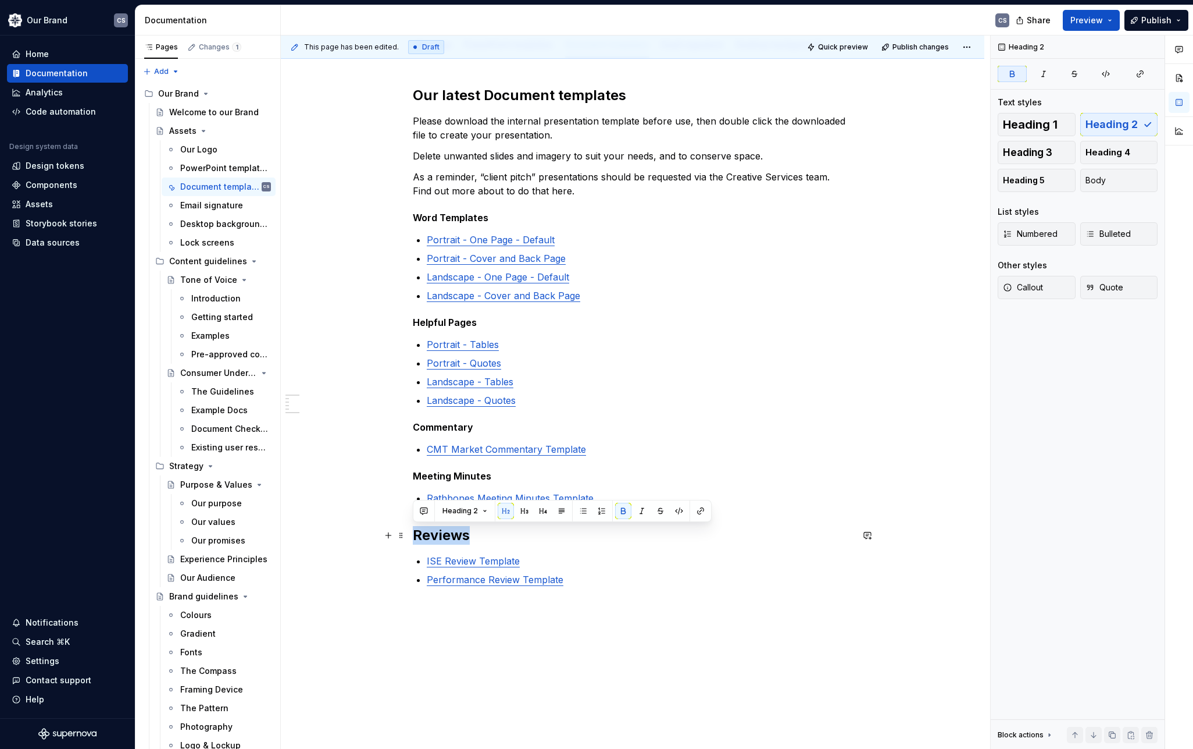
click at [442, 530] on strong "Reviews" at bounding box center [441, 534] width 57 height 17
click at [1041, 186] on button "Heading 5" at bounding box center [1037, 180] width 78 height 23
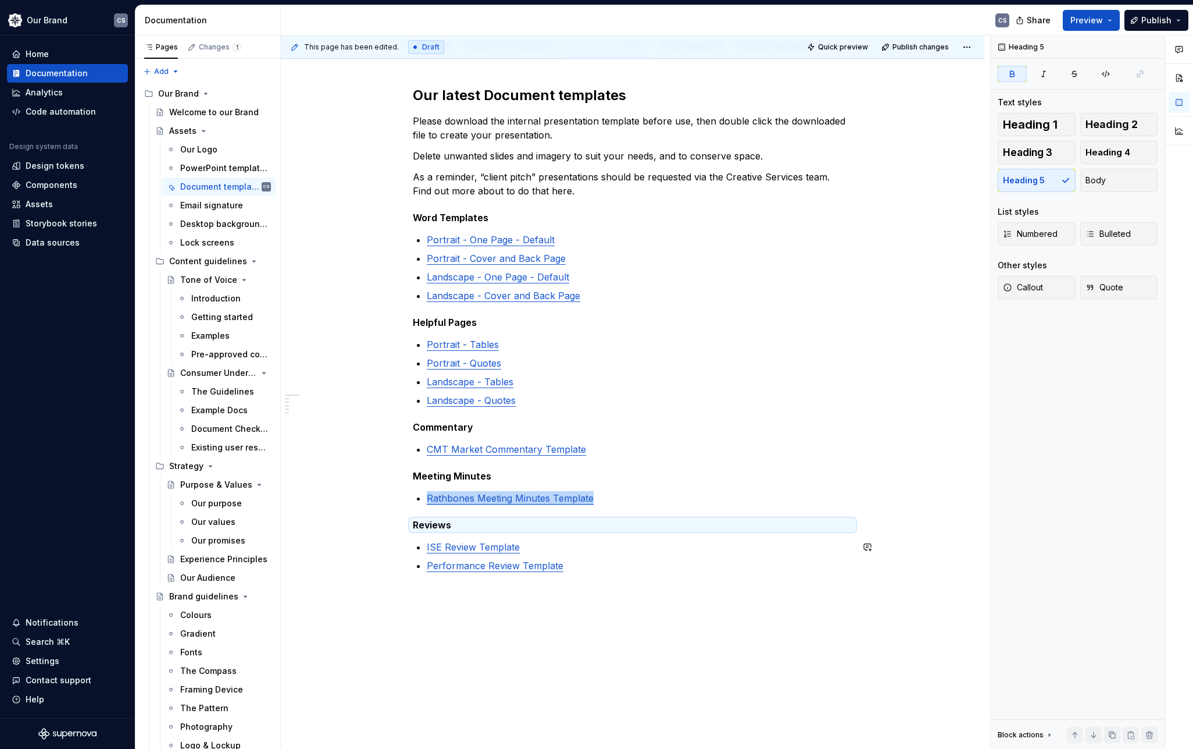
scroll to position [174, 0]
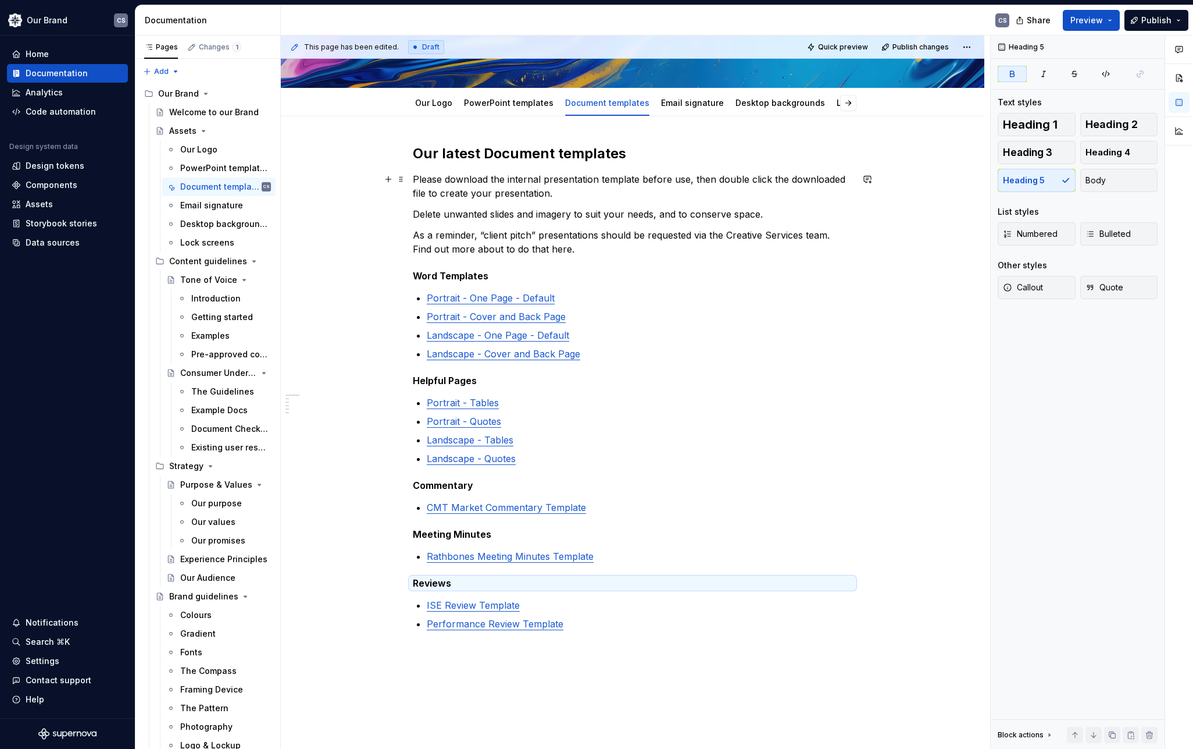
click at [461, 178] on p "Please download the internal presentation template before use, then double clic…" at bounding box center [633, 186] width 440 height 28
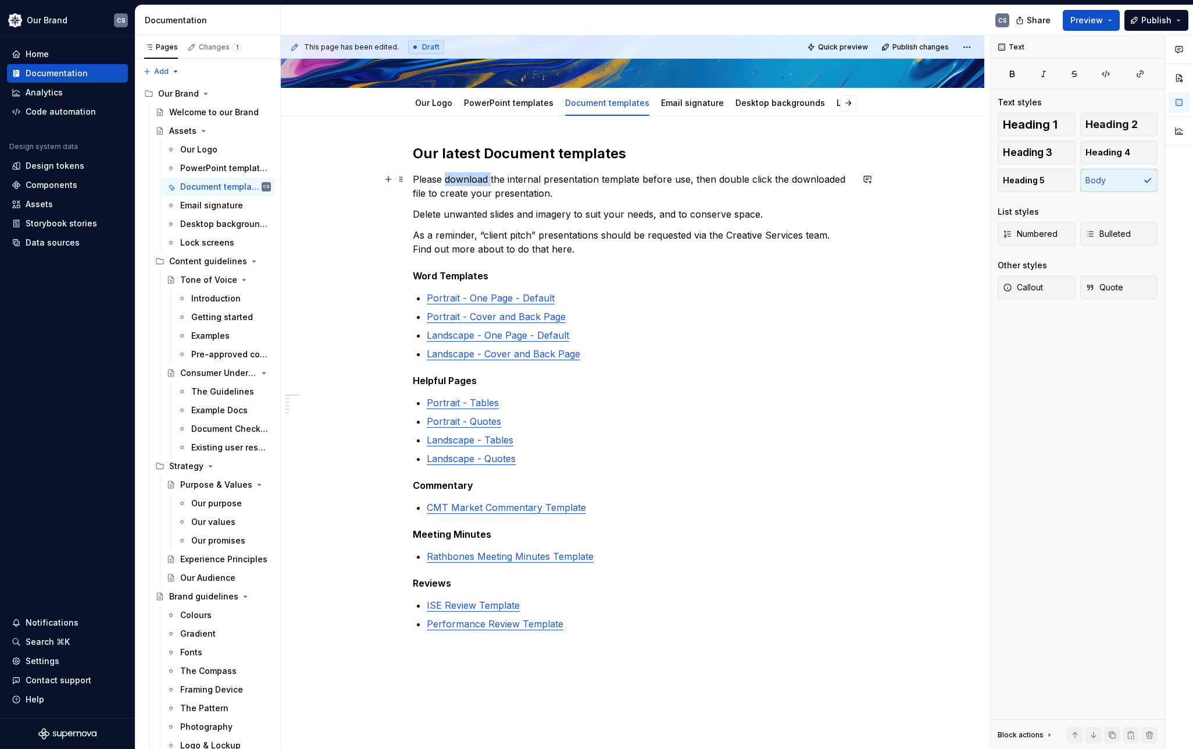
click at [461, 178] on p "Please download the internal presentation template before use, then double clic…" at bounding box center [633, 186] width 440 height 28
click at [498, 179] on p "Please click on the link the internal presentation template before use, then do…" at bounding box center [633, 186] width 440 height 28
click at [562, 179] on p "Please click on the relevant link the internal presentation template before use…" at bounding box center [633, 186] width 440 height 28
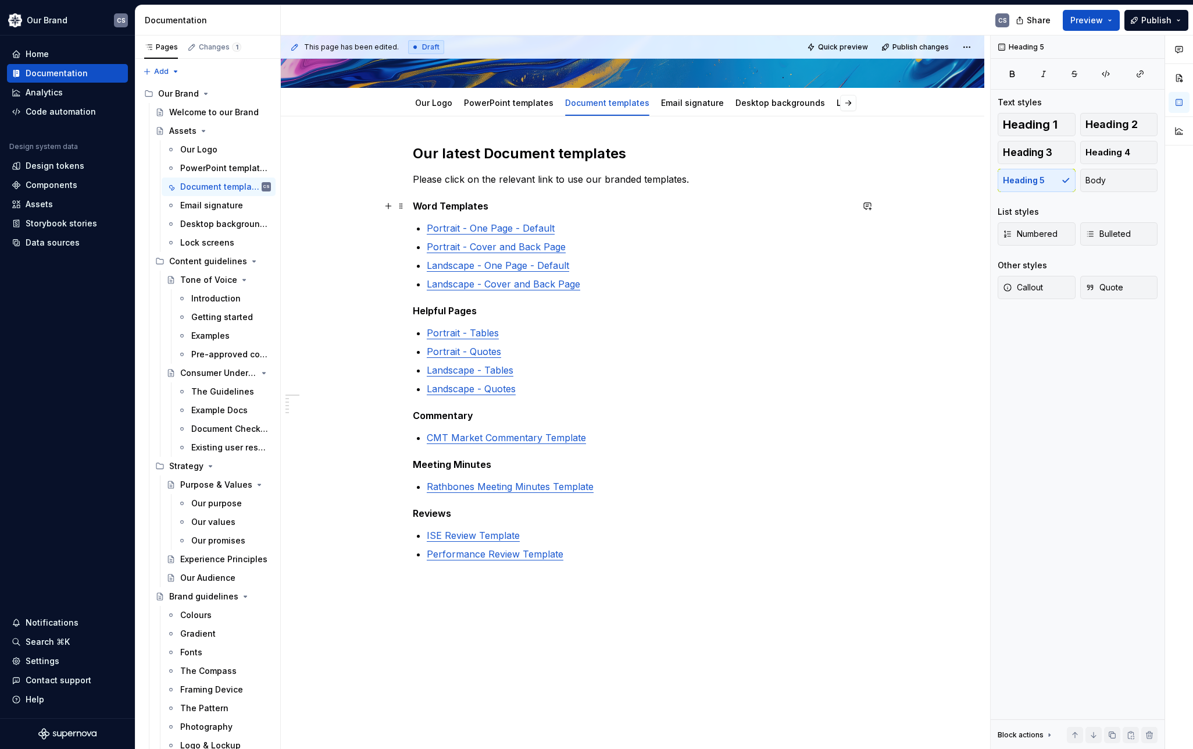
click at [479, 206] on h5 "Word Templates" at bounding box center [633, 206] width 440 height 12
click at [1042, 156] on span "Heading 3" at bounding box center [1027, 153] width 49 height 12
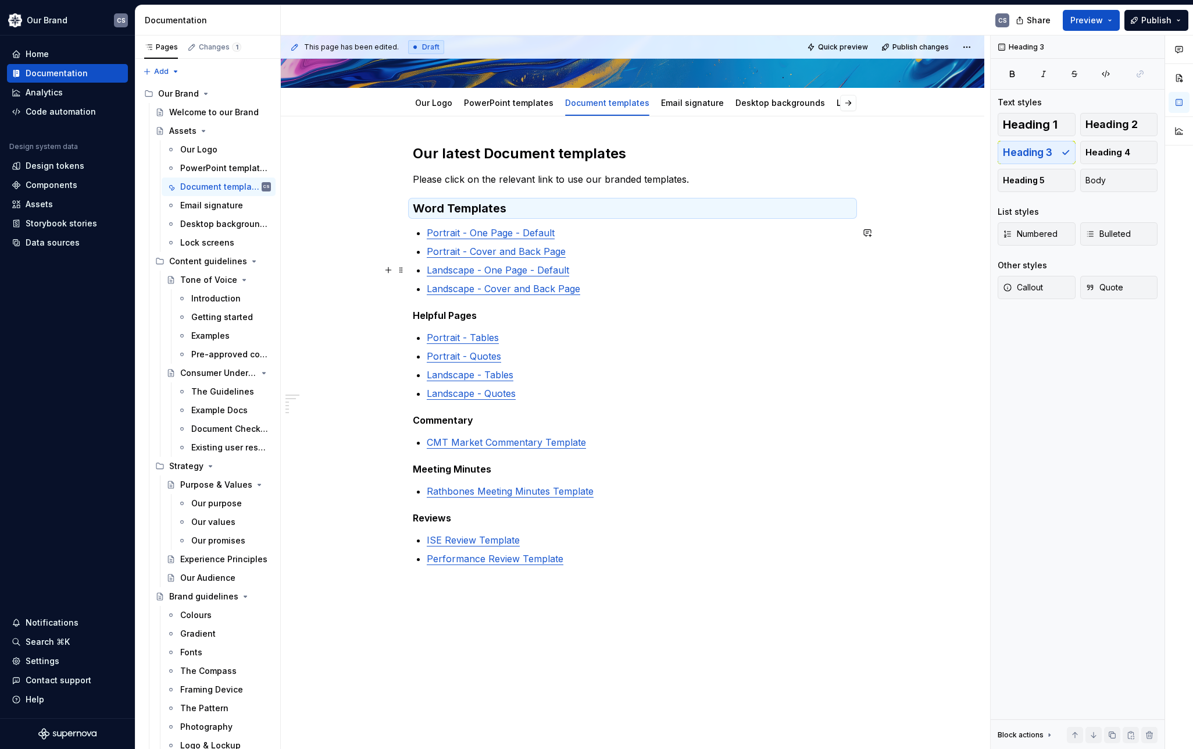
click at [940, 268] on div "Our latest Document templates Please click on the relevant link to use our bran…" at bounding box center [633, 459] width 704 height 687
click at [489, 205] on h3 "Word Templates" at bounding box center [633, 208] width 440 height 16
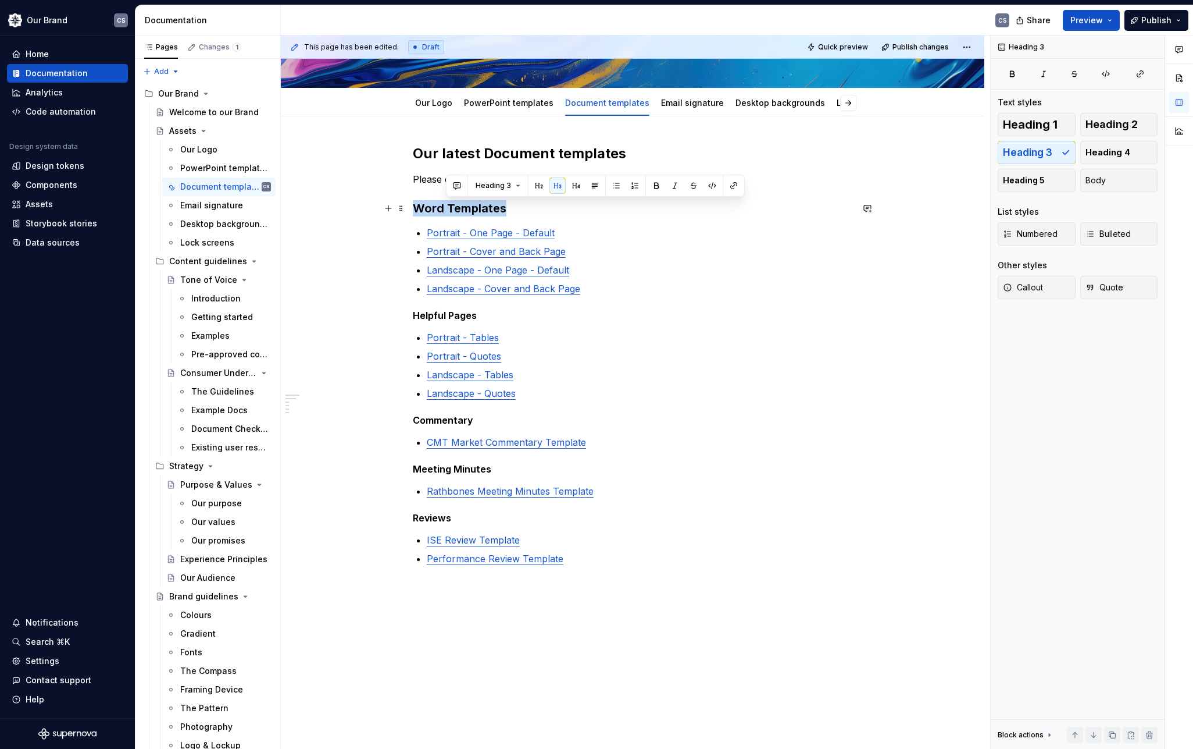
click at [489, 205] on h3 "Word Templates" at bounding box center [633, 208] width 440 height 16
click at [1120, 123] on span "Heading 2" at bounding box center [1112, 125] width 52 height 12
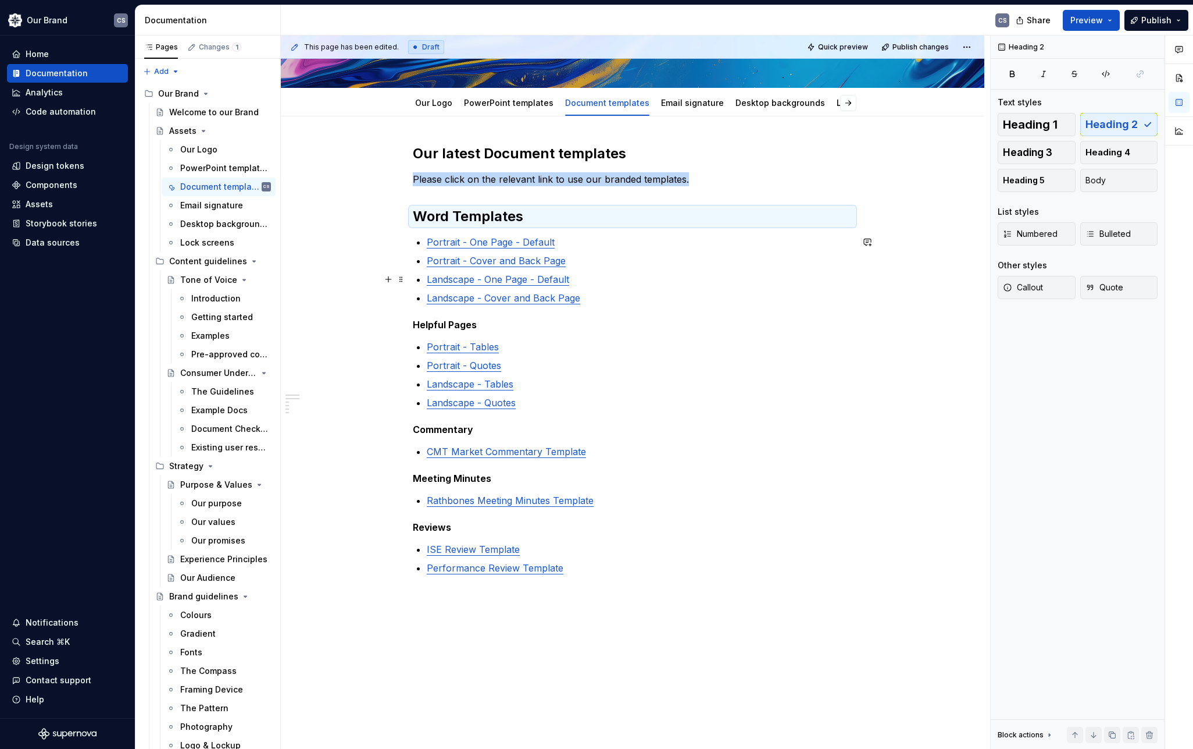
click at [958, 280] on div "Our latest Document templates Please click on the relevant link to use our bran…" at bounding box center [633, 464] width 704 height 697
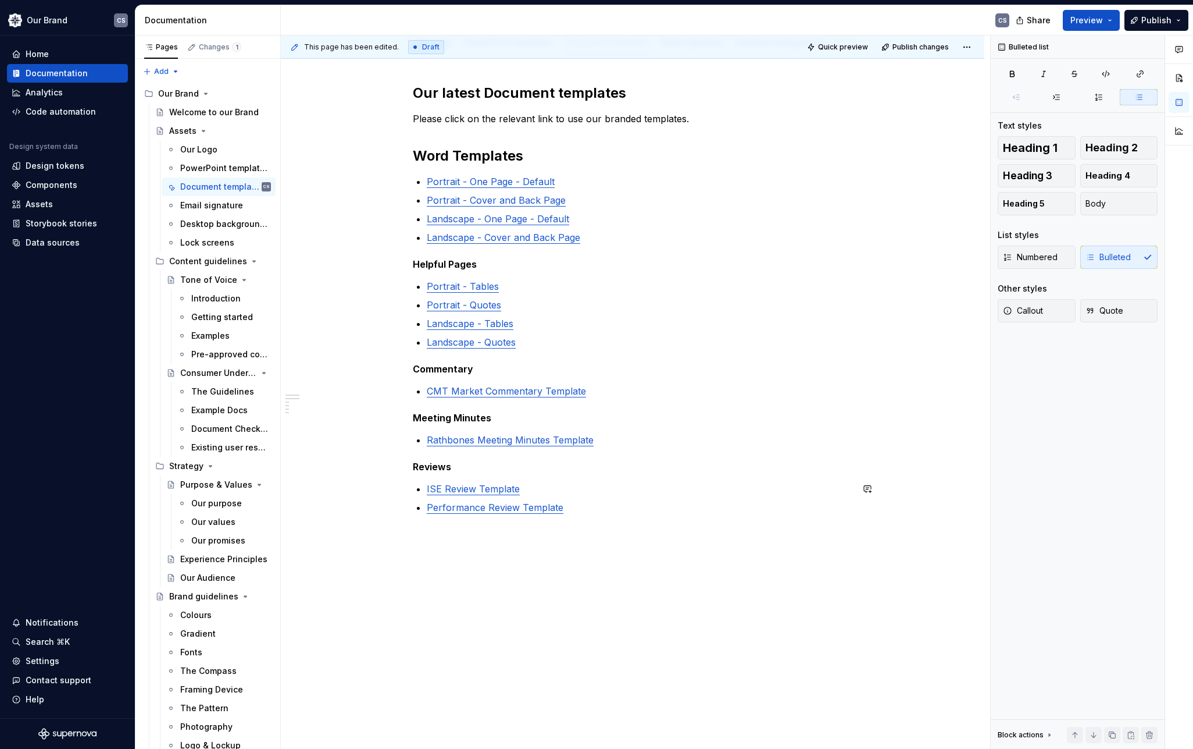
scroll to position [238, 0]
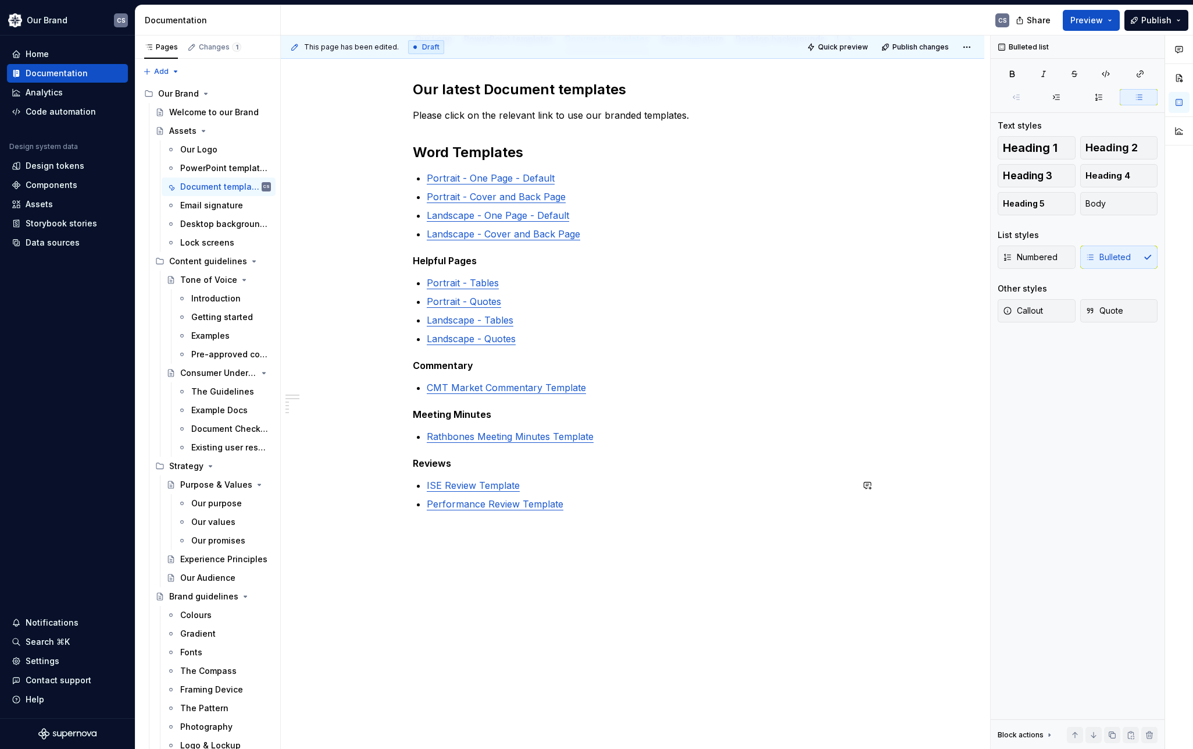
click at [529, 551] on div "Our latest Document templates Please click on the relevant link to use our bran…" at bounding box center [633, 400] width 704 height 697
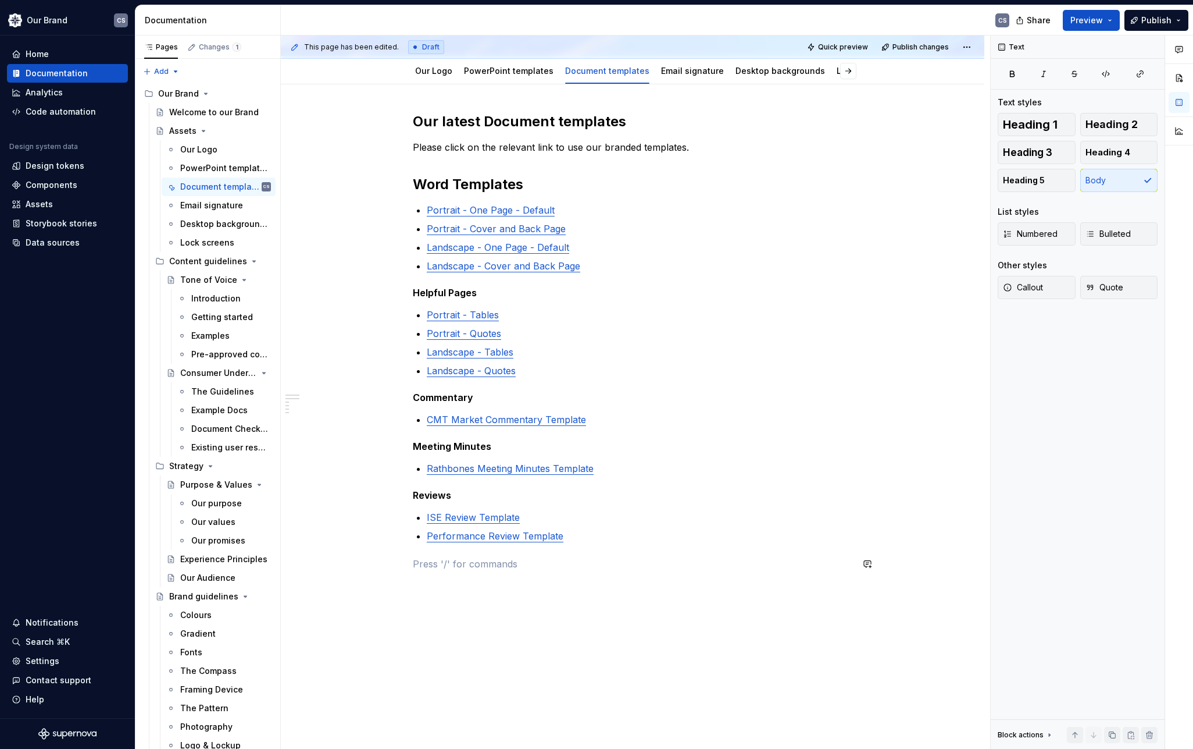
scroll to position [180, 0]
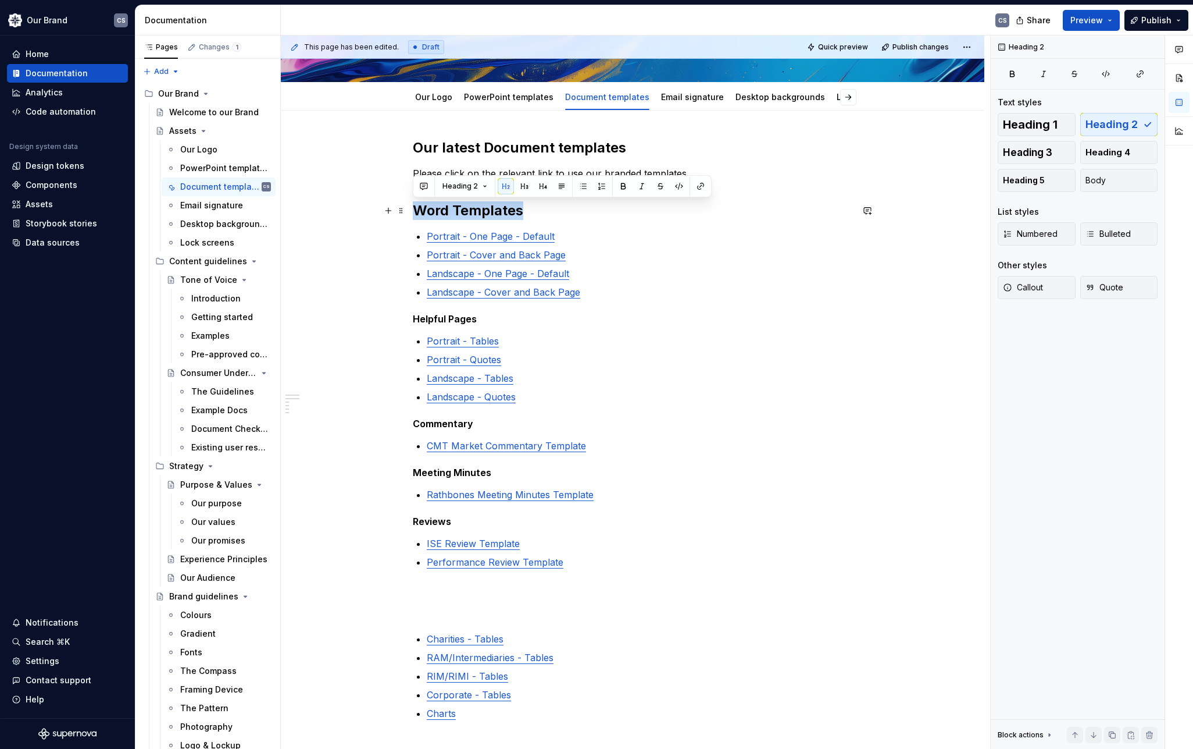
drag, startPoint x: 525, startPoint y: 208, endPoint x: 413, endPoint y: 208, distance: 112.3
click at [413, 208] on h2 "Word Templates" at bounding box center [633, 210] width 440 height 19
click at [441, 616] on p at bounding box center [633, 611] width 440 height 14
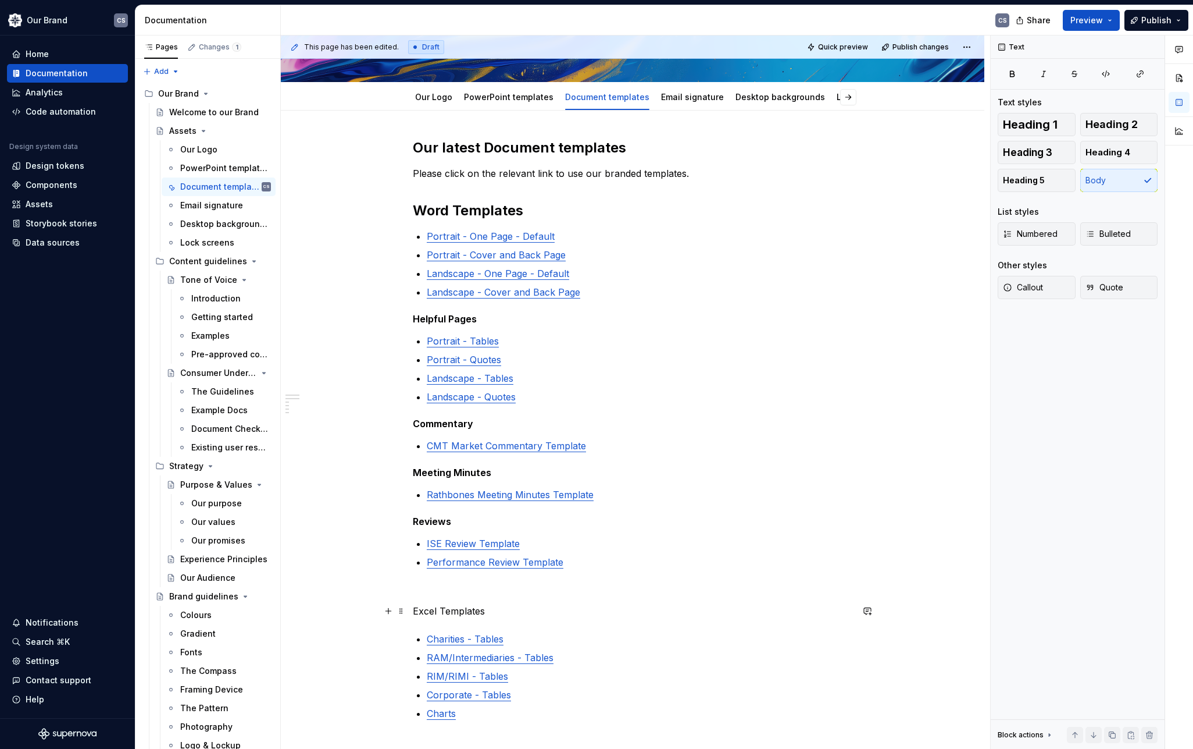
click at [441, 610] on p "Excel Templates" at bounding box center [633, 611] width 440 height 14
click at [442, 610] on p "Excel Templates" at bounding box center [633, 611] width 440 height 14
click at [1047, 180] on button "Heading 5" at bounding box center [1037, 180] width 78 height 23
click at [1047, 128] on span "Heading 1" at bounding box center [1030, 125] width 55 height 12
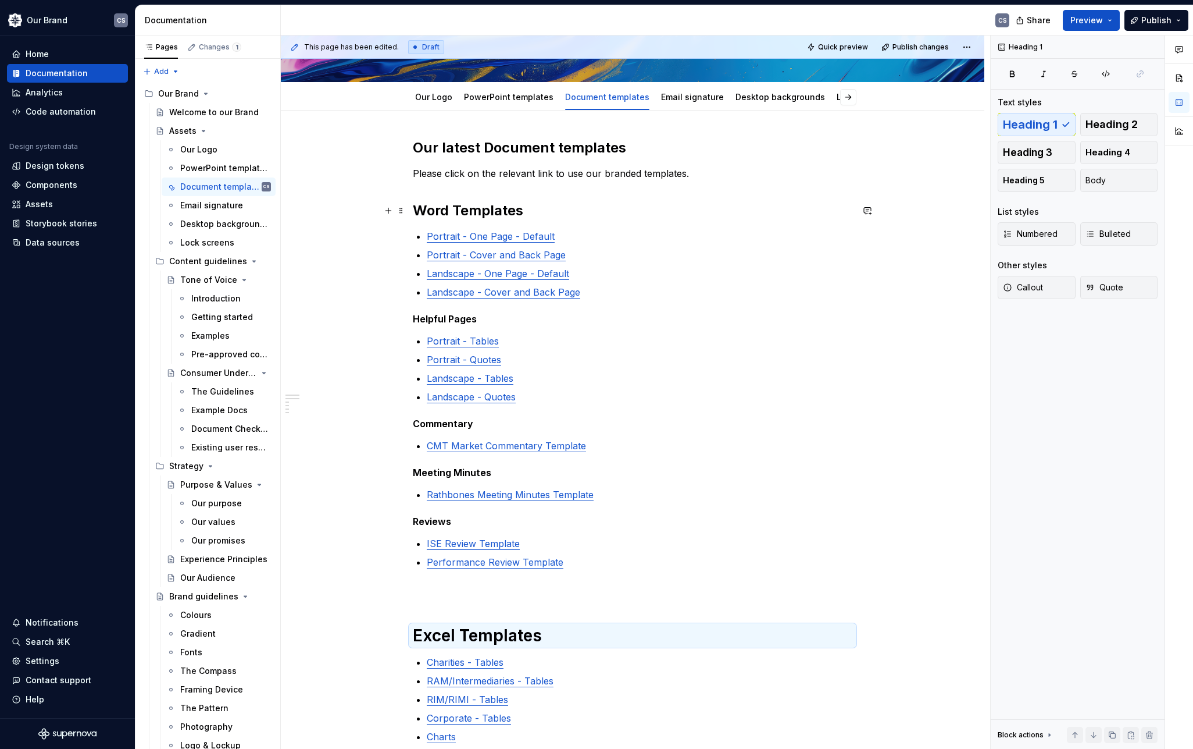
click at [471, 209] on h2 "Word Templates" at bounding box center [633, 210] width 440 height 19
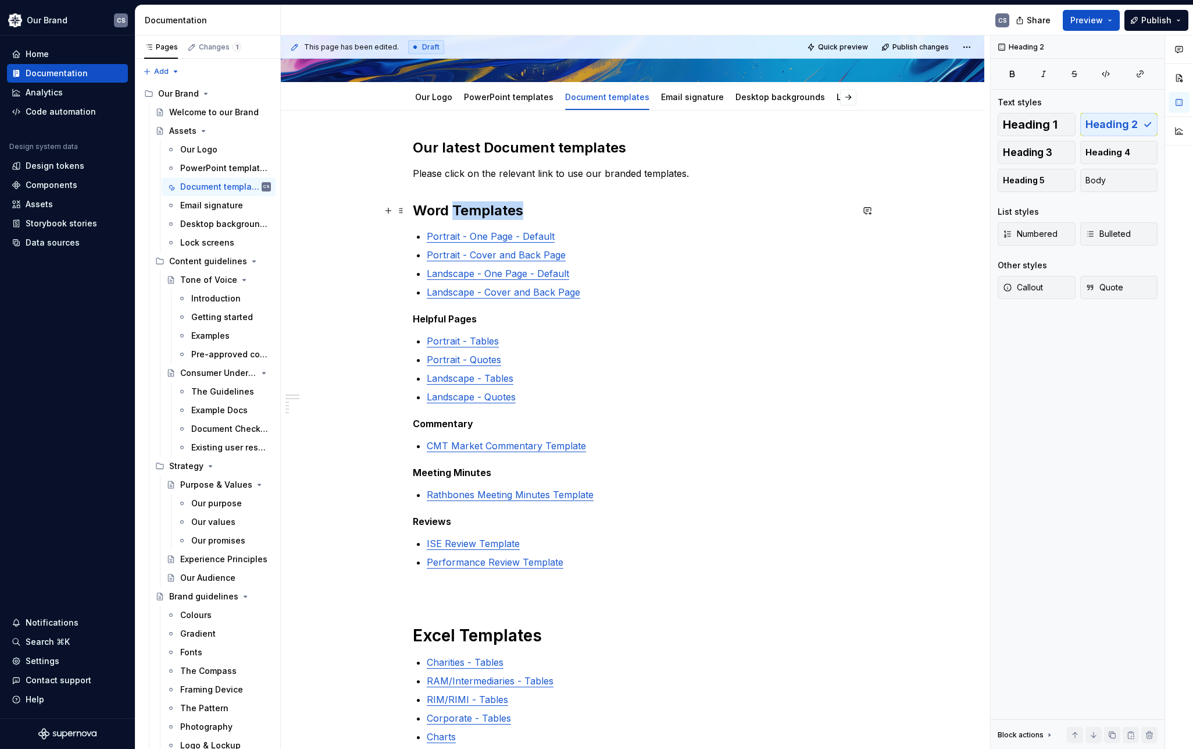
click at [471, 209] on h2 "Word Templates" at bounding box center [633, 210] width 440 height 19
click at [499, 637] on h1 "Excel Templates" at bounding box center [633, 635] width 440 height 21
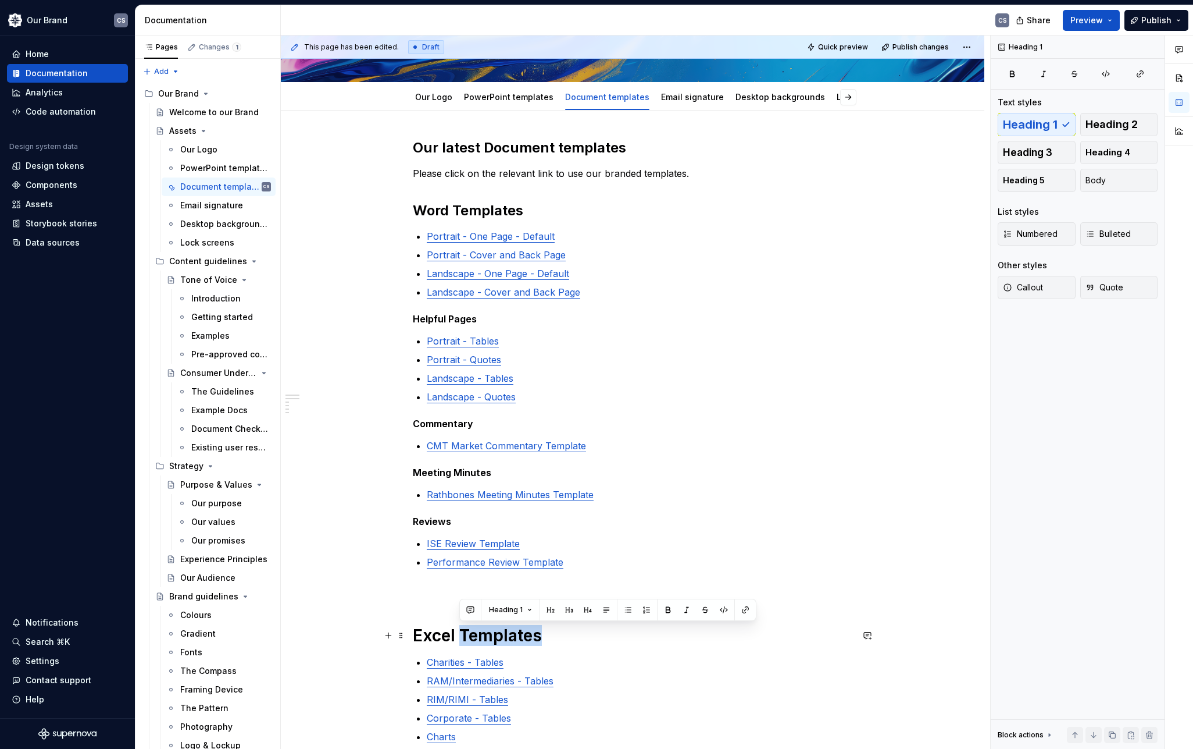
click at [499, 637] on h1 "Excel Templates" at bounding box center [633, 635] width 440 height 21
click at [1118, 124] on span "Heading 2" at bounding box center [1112, 125] width 52 height 12
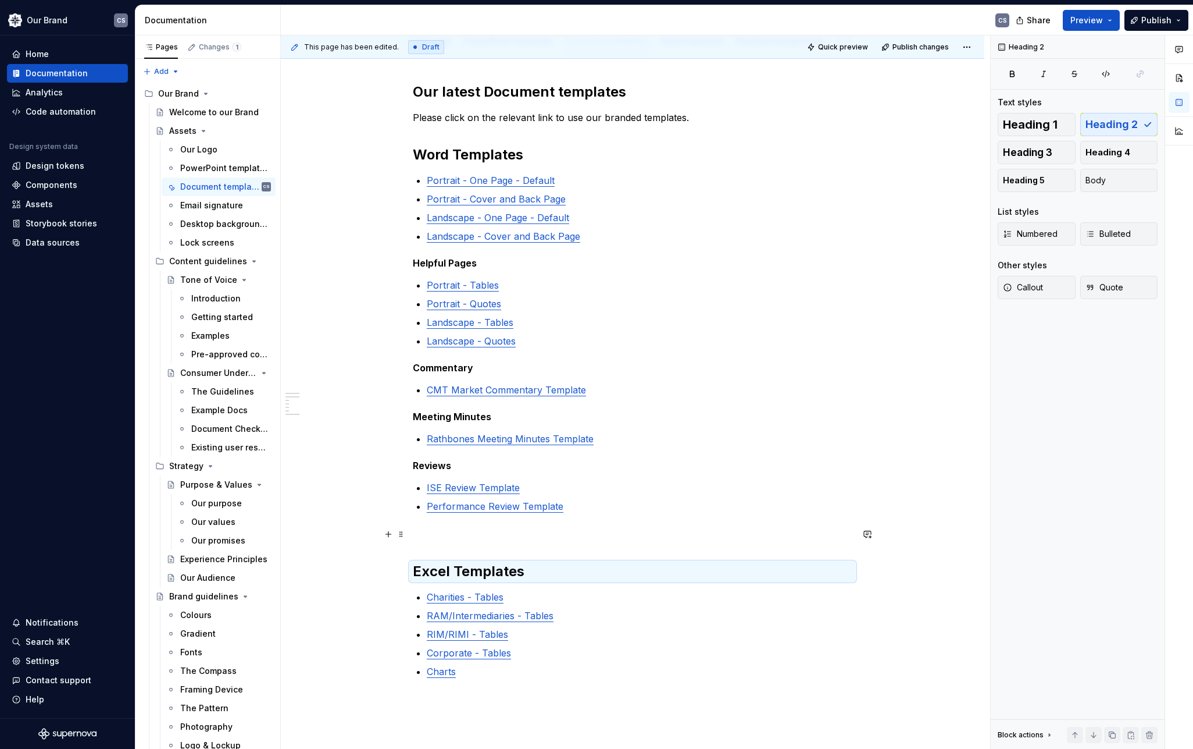
scroll to position [238, 0]
click at [456, 543] on div "Our latest Document templates Please click on the relevant link to use our bran…" at bounding box center [633, 378] width 440 height 596
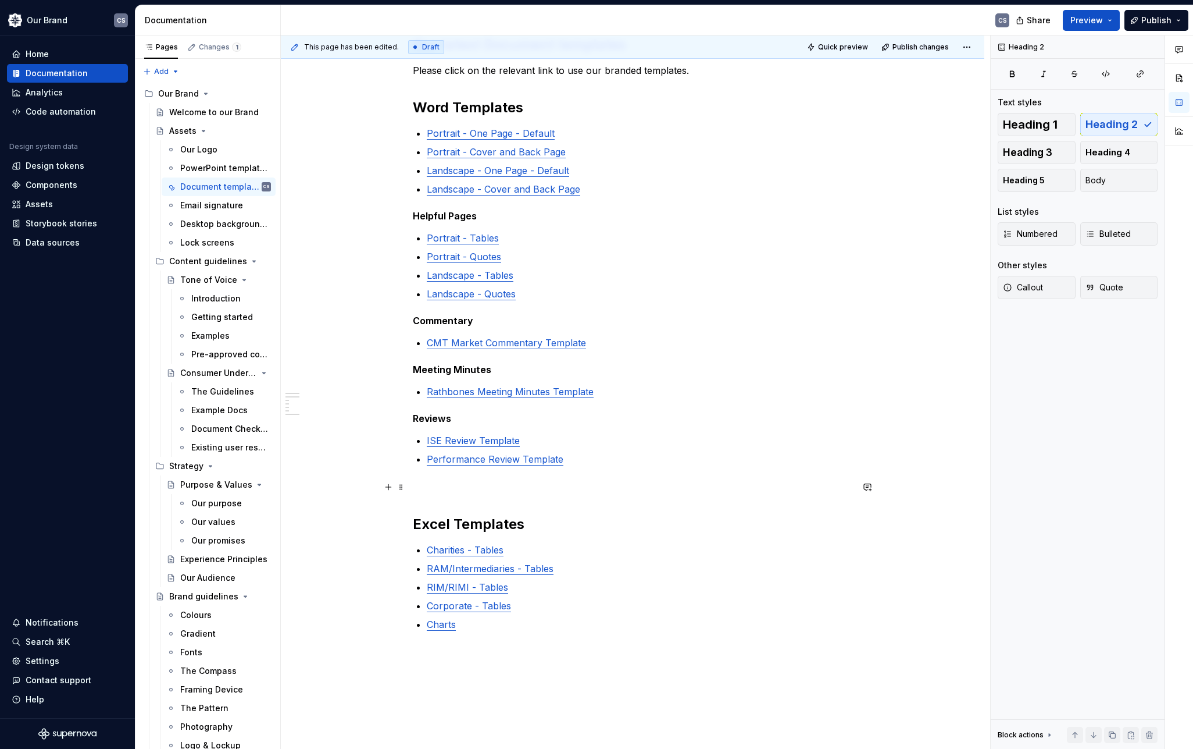
scroll to position [122, 0]
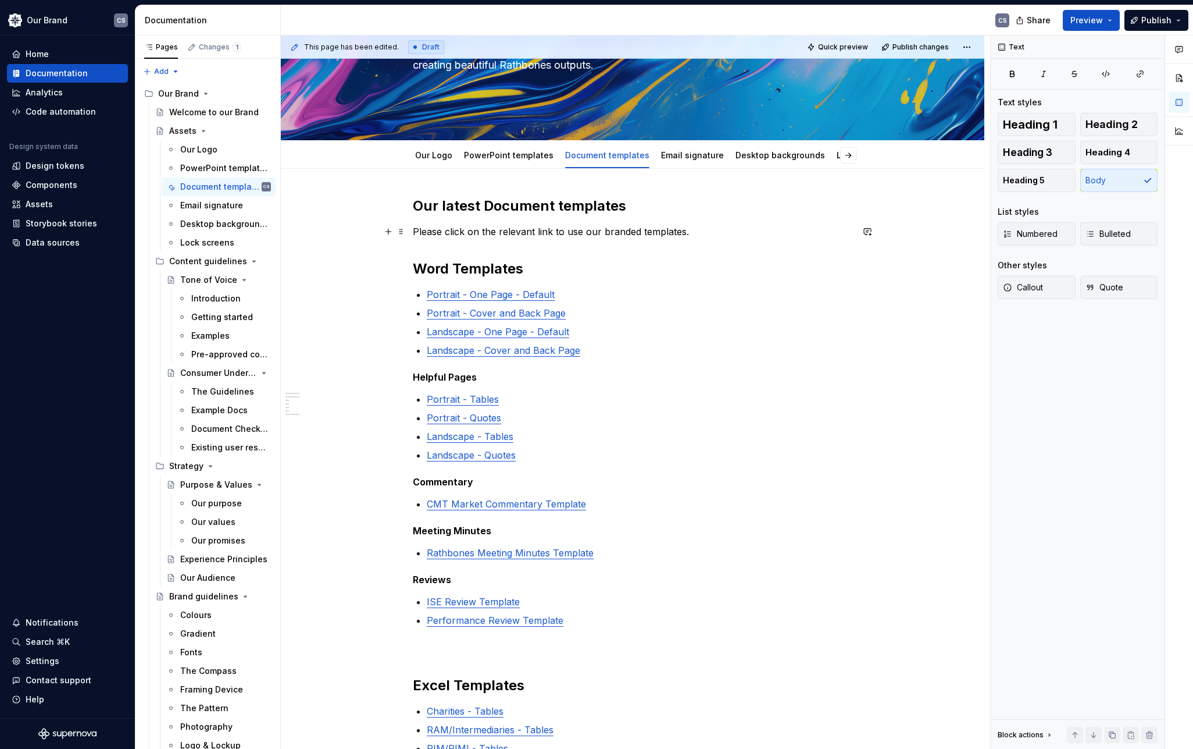
click at [639, 230] on p "Please click on the relevant link to use our branded templates." at bounding box center [633, 232] width 440 height 14
click at [1153, 21] on span "Publish" at bounding box center [1157, 21] width 30 height 12
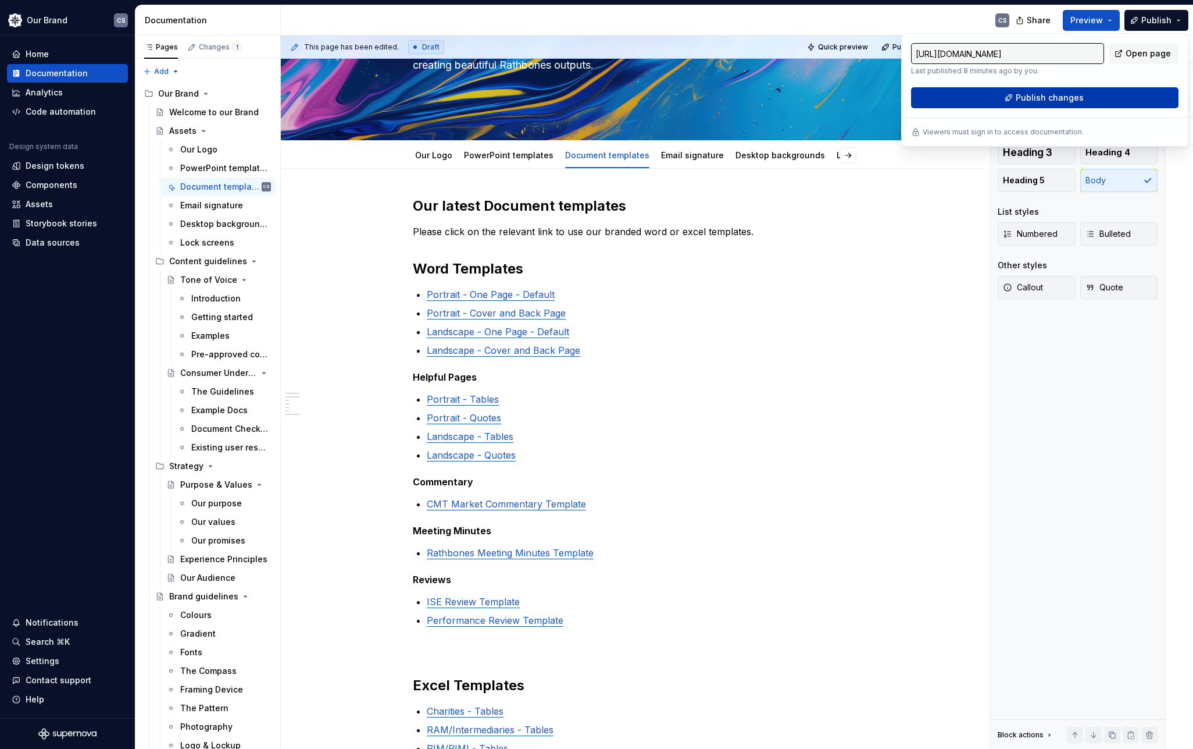
click at [1046, 96] on span "Publish changes" at bounding box center [1050, 98] width 68 height 12
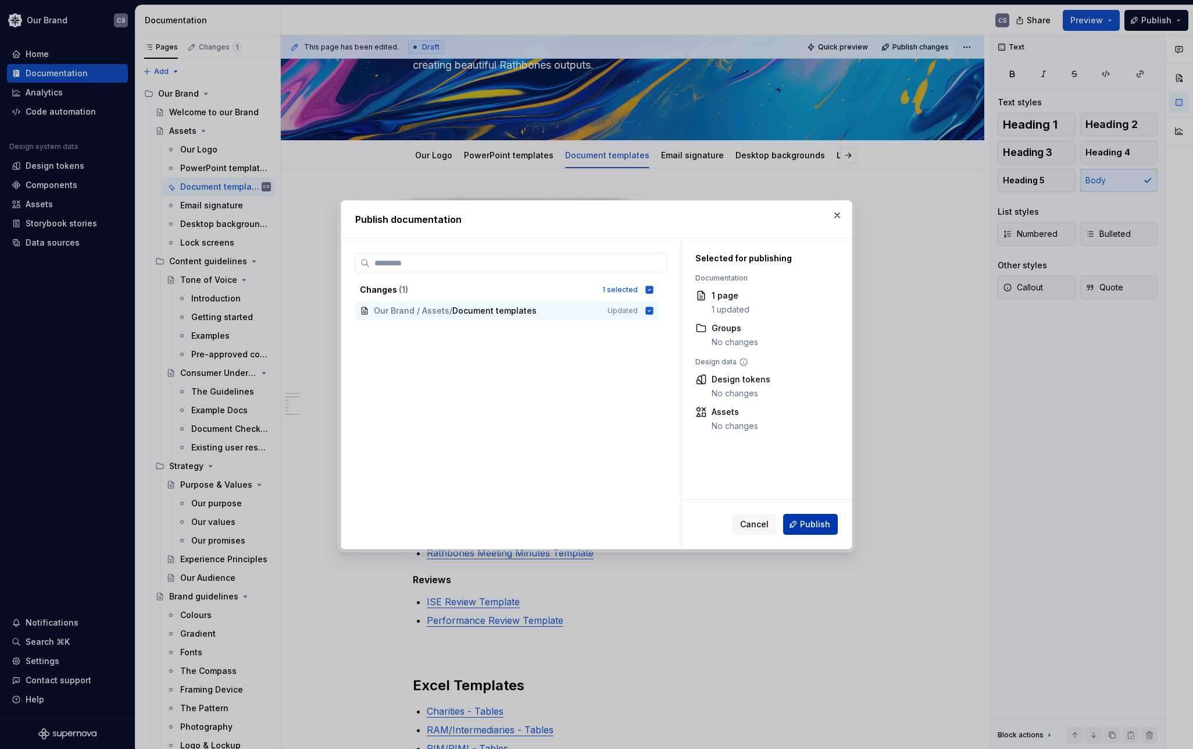
click at [817, 526] on span "Publish" at bounding box center [815, 524] width 30 height 12
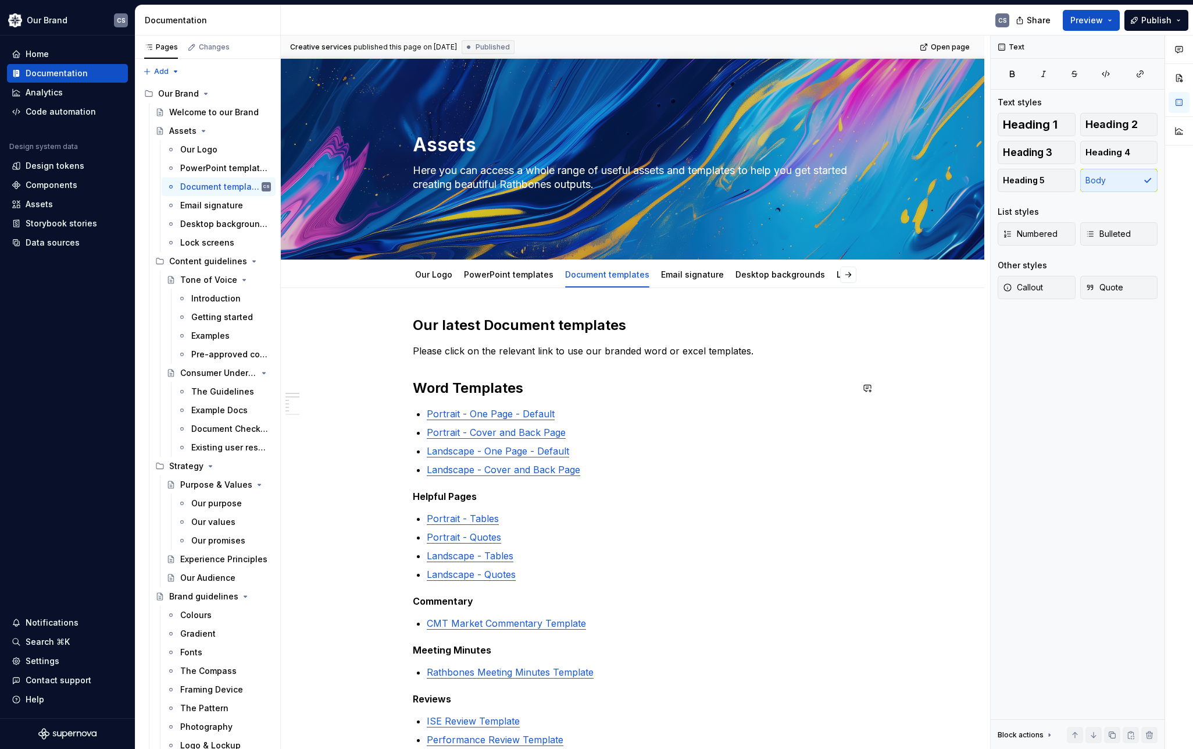
scroll to position [0, 0]
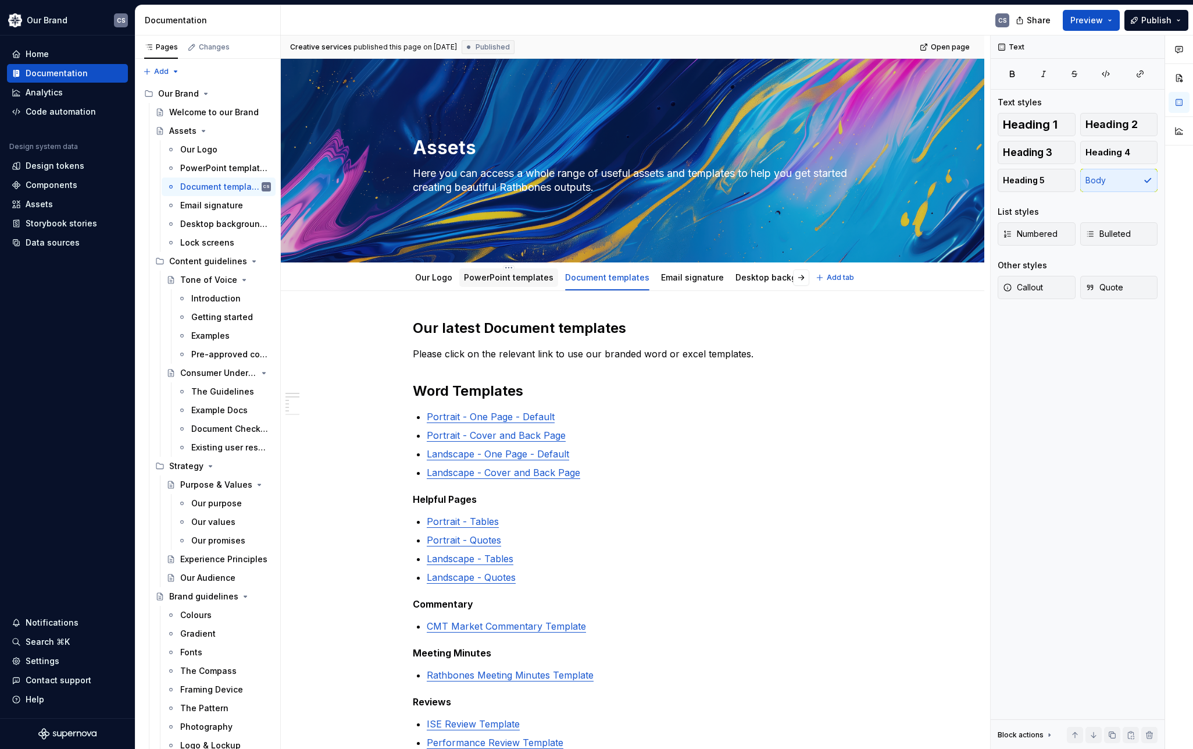
click at [519, 283] on div "PowerPoint templates" at bounding box center [509, 278] width 90 height 12
click at [518, 277] on link "PowerPoint templates" at bounding box center [509, 277] width 90 height 10
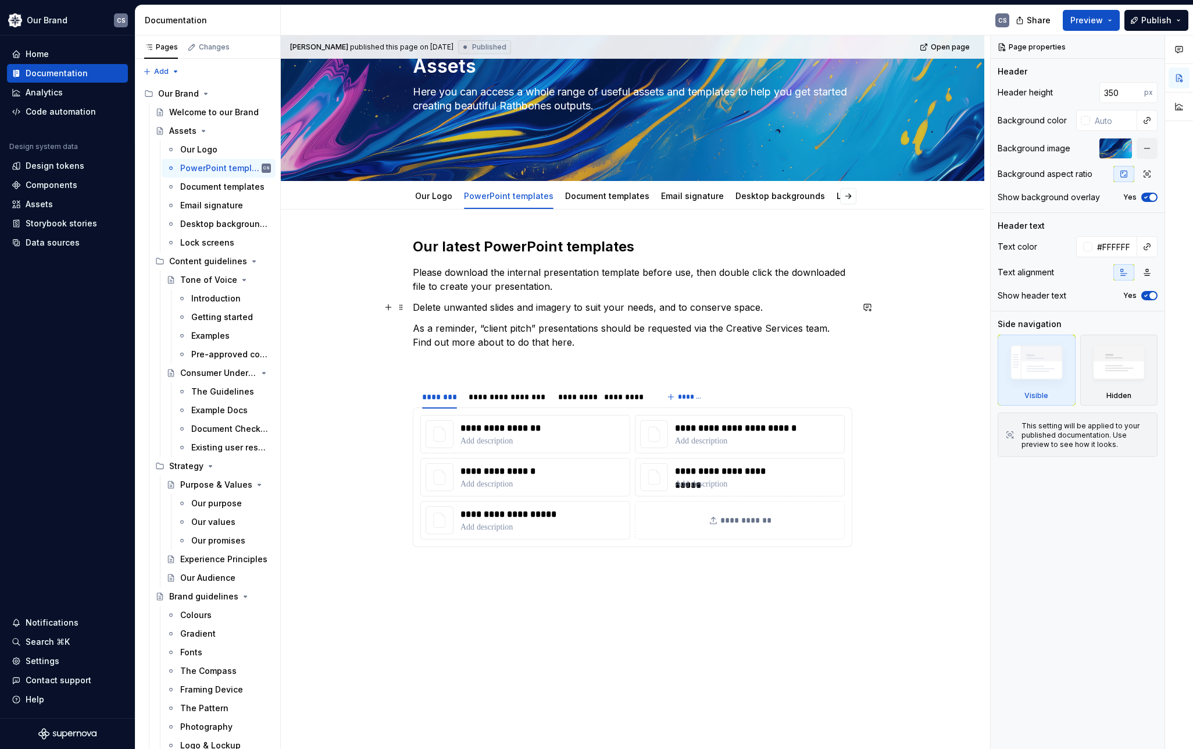
scroll to position [116, 0]
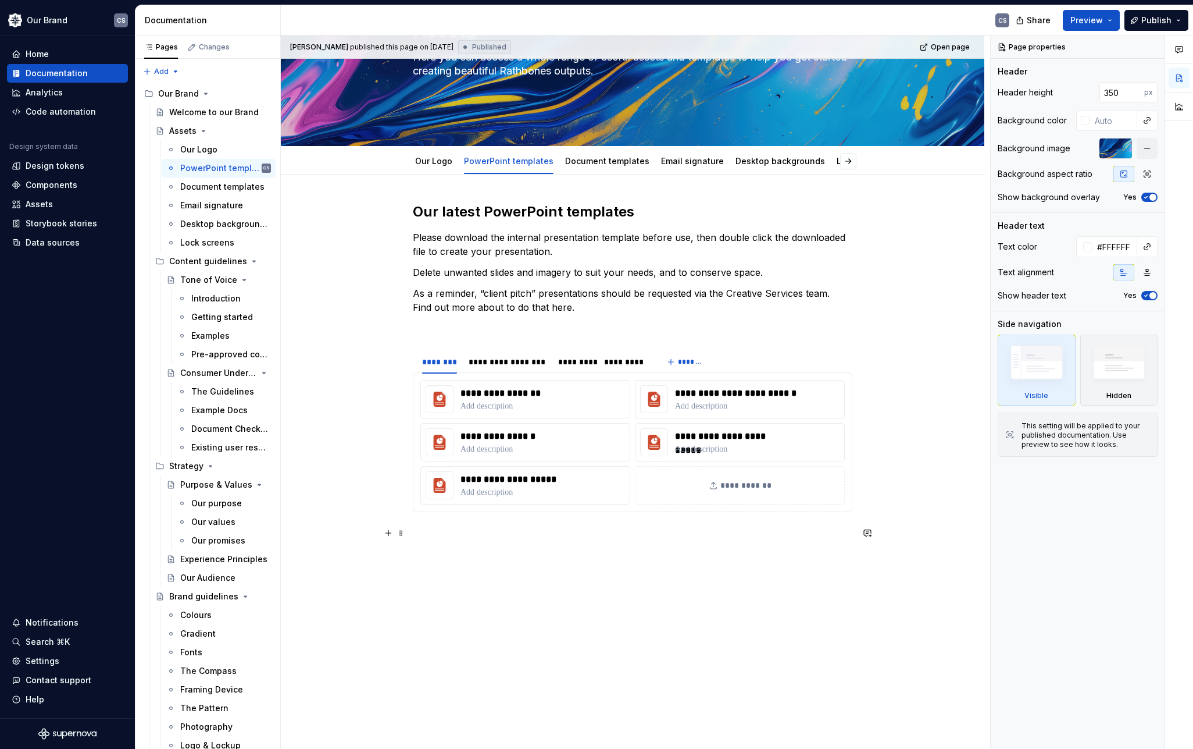
click at [663, 534] on p at bounding box center [633, 533] width 440 height 14
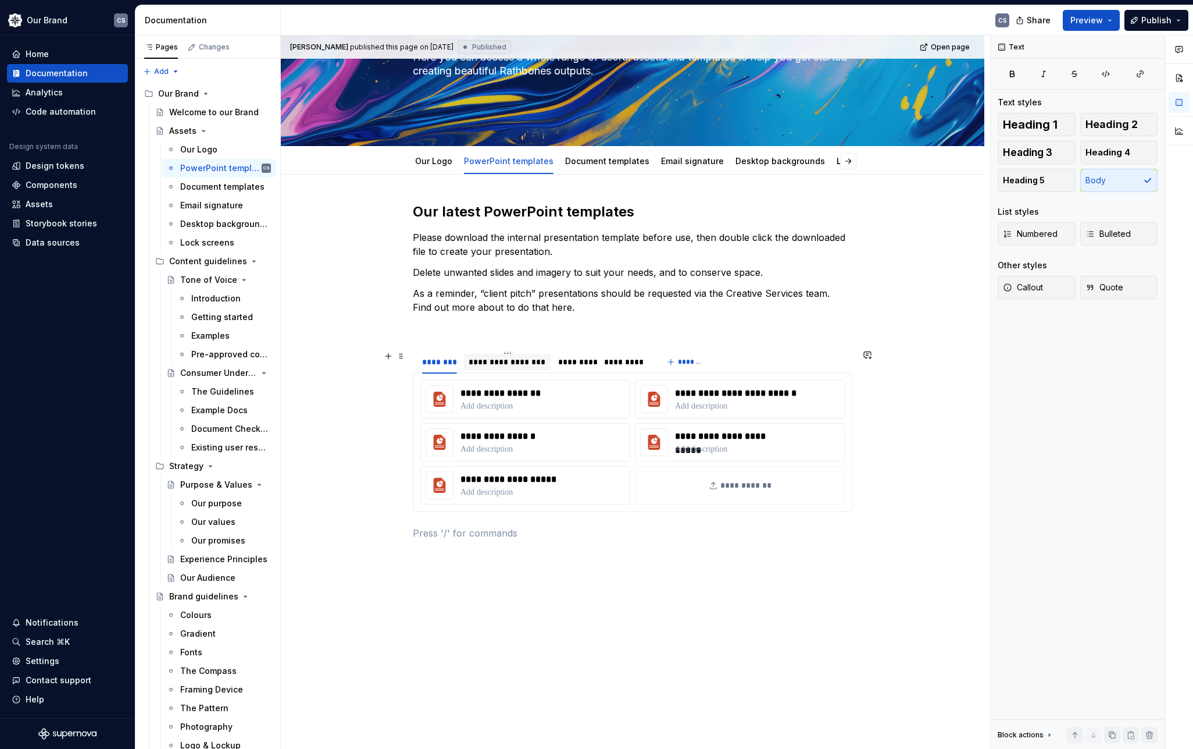
click at [527, 366] on div "**********" at bounding box center [507, 362] width 77 height 12
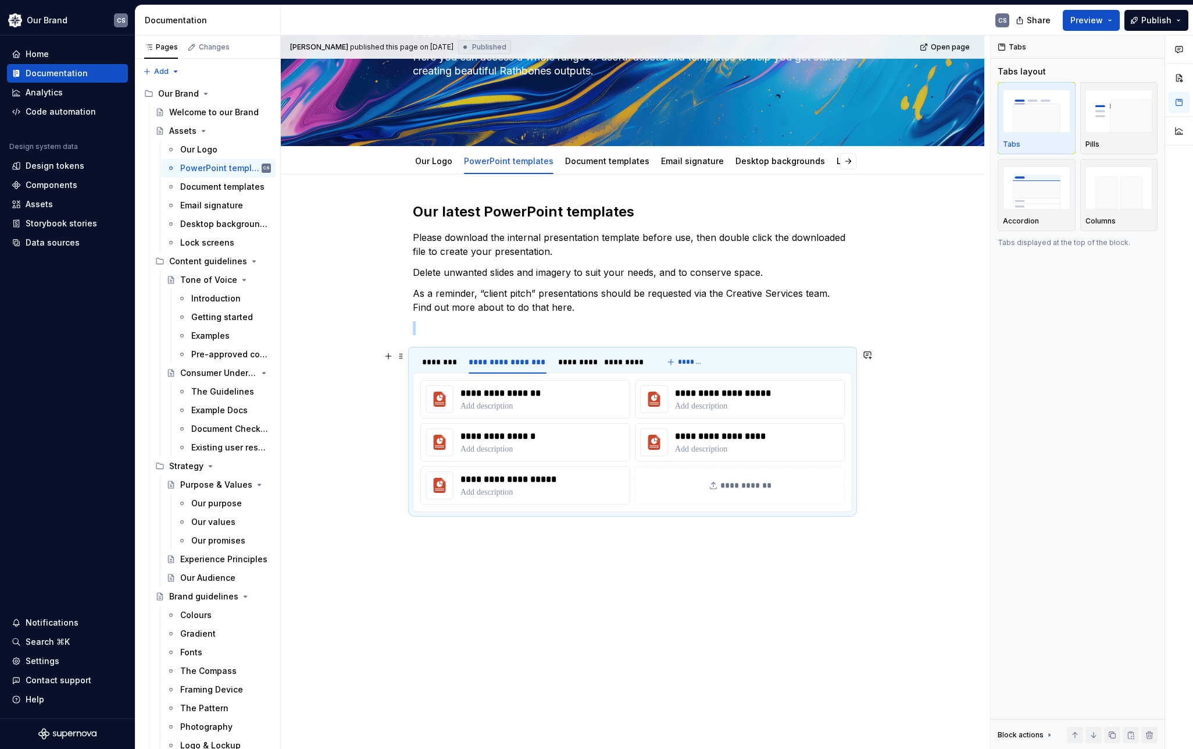
click at [341, 370] on div "**********" at bounding box center [633, 476] width 704 height 604
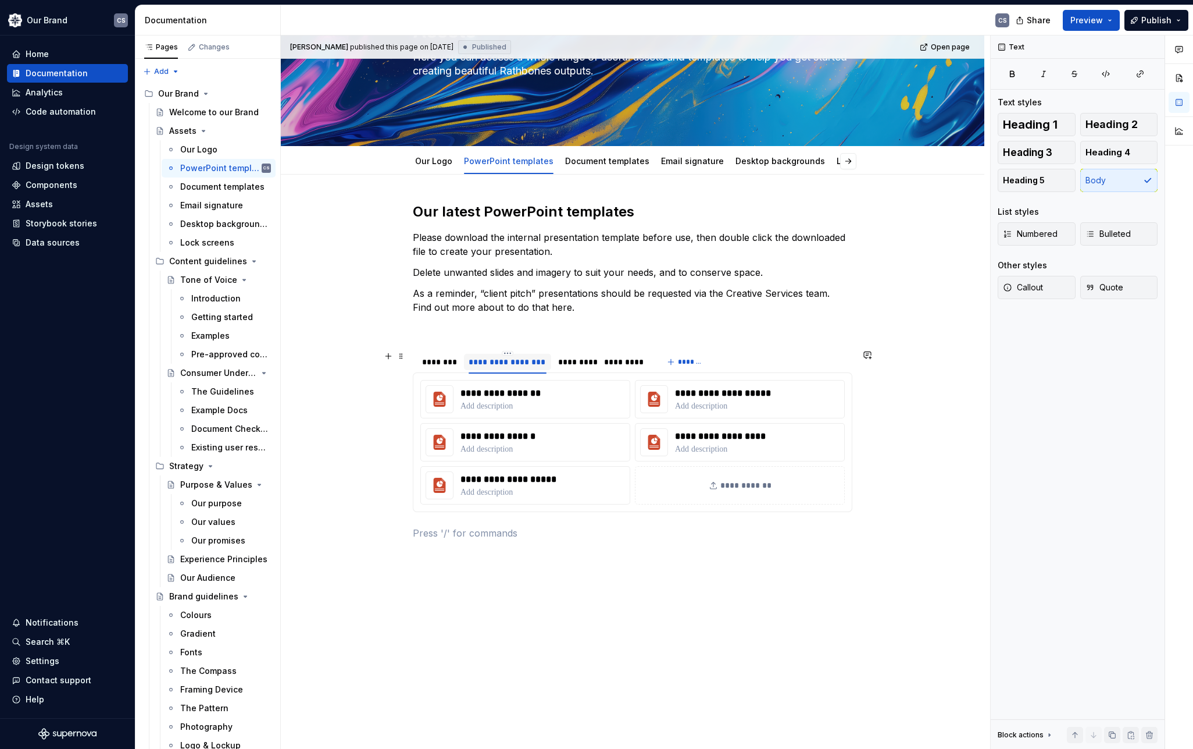
click at [487, 368] on div "**********" at bounding box center [507, 362] width 87 height 16
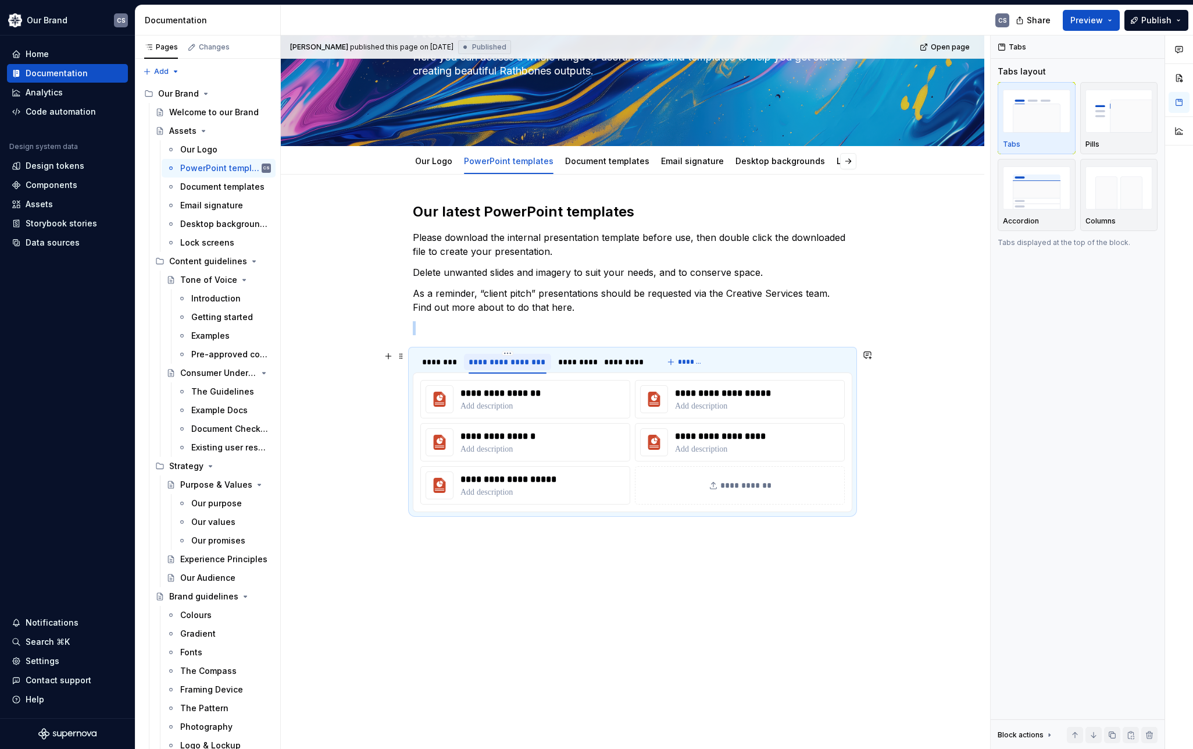
click at [496, 364] on div "**********" at bounding box center [507, 362] width 77 height 12
click at [582, 362] on div "*********" at bounding box center [575, 362] width 35 height 12
click at [454, 364] on div "********" at bounding box center [439, 362] width 35 height 12
click at [494, 363] on div "**********" at bounding box center [507, 362] width 77 height 12
click at [446, 364] on div "********" at bounding box center [439, 362] width 35 height 12
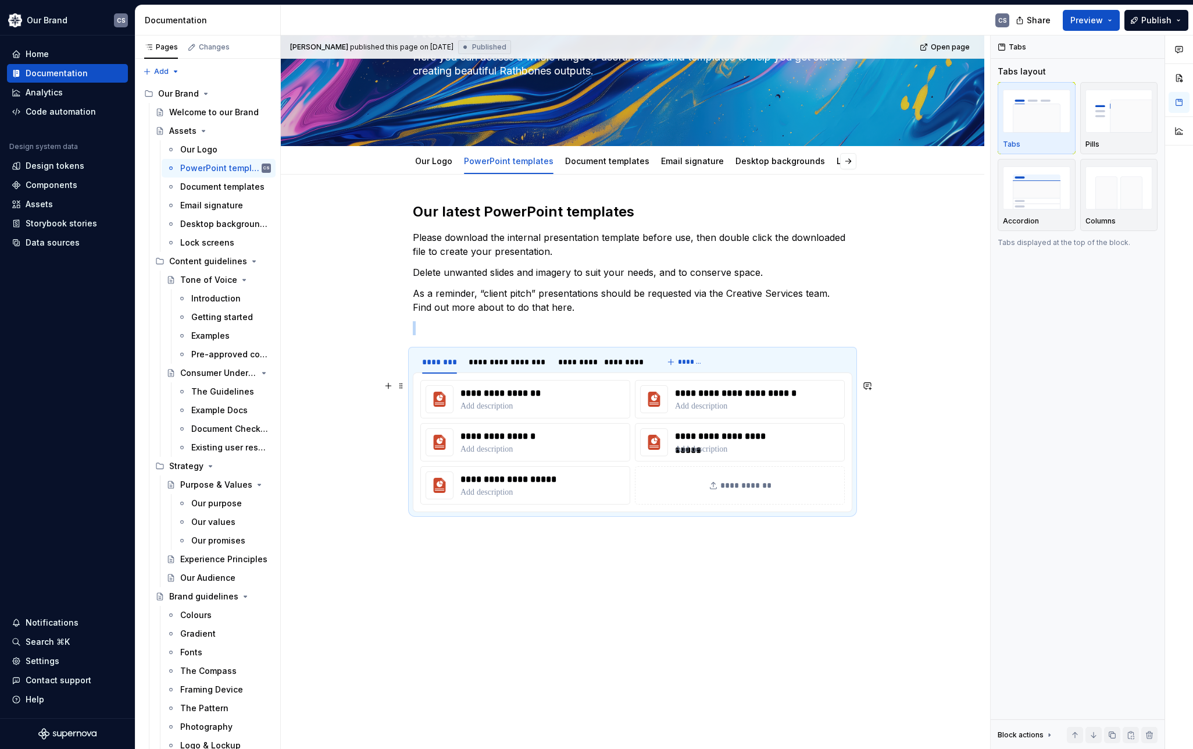
click at [384, 479] on div "**********" at bounding box center [633, 476] width 704 height 604
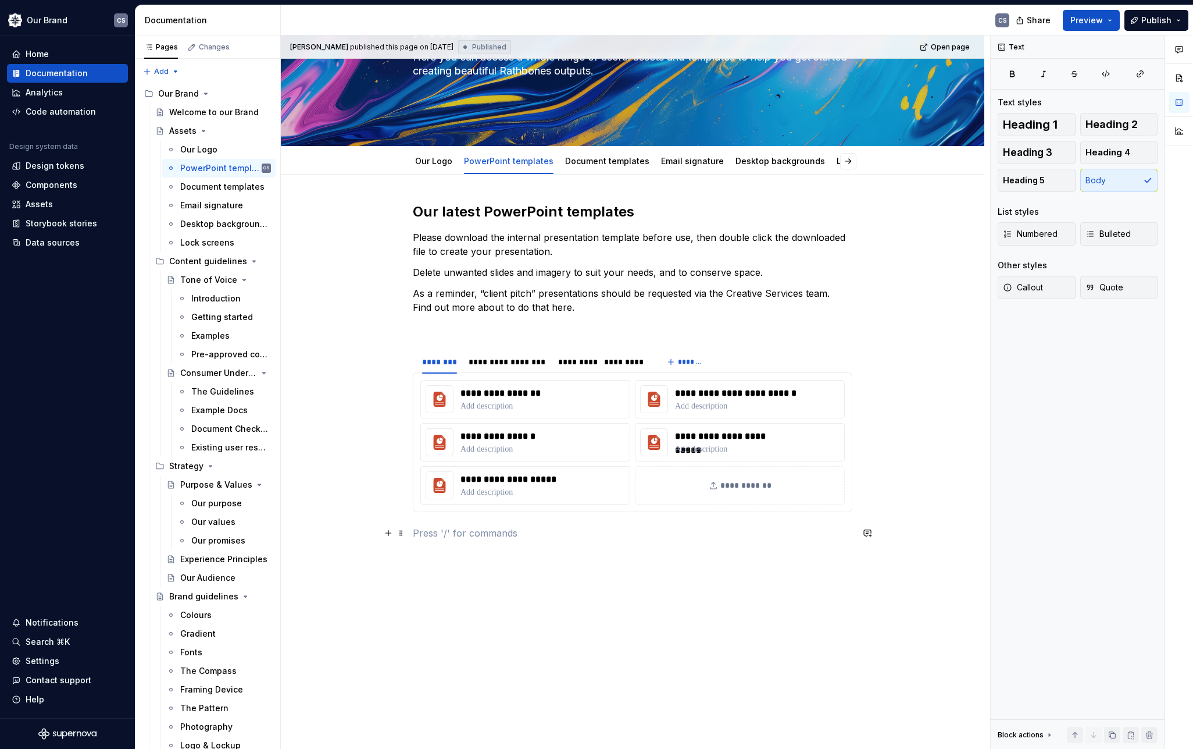
click at [534, 532] on p at bounding box center [633, 533] width 440 height 14
click at [611, 161] on link "Document templates" at bounding box center [607, 161] width 84 height 10
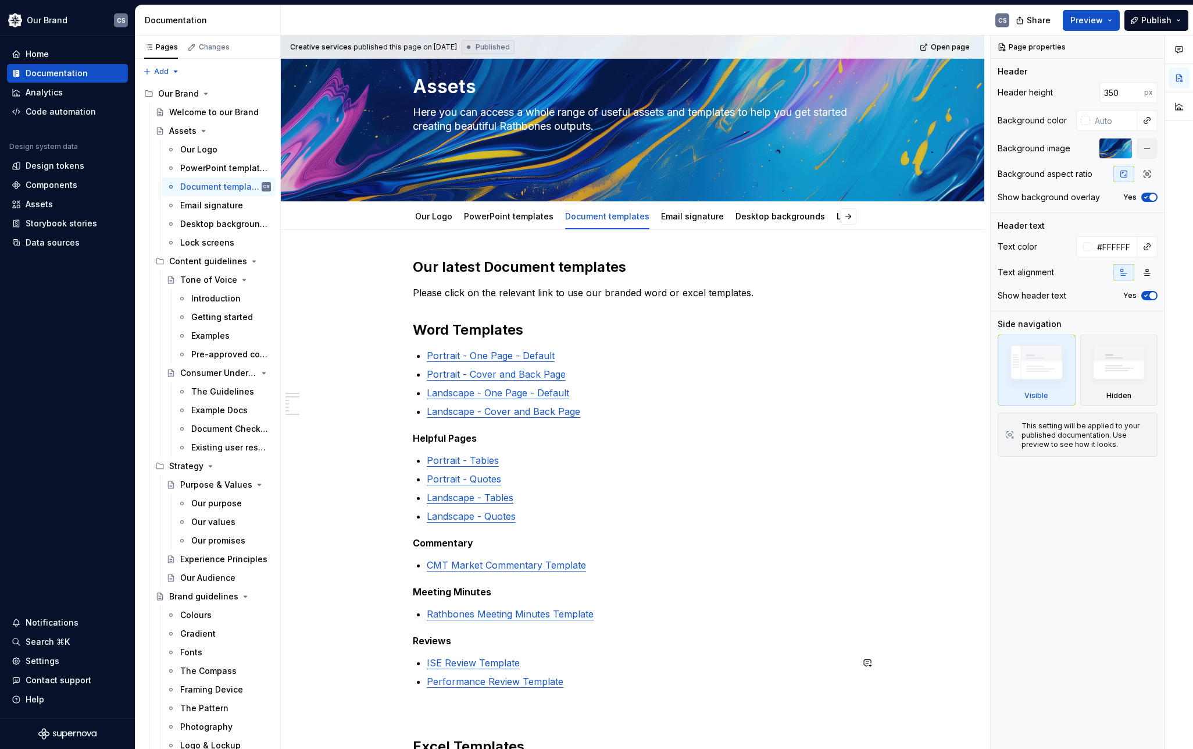
scroll to position [58, 0]
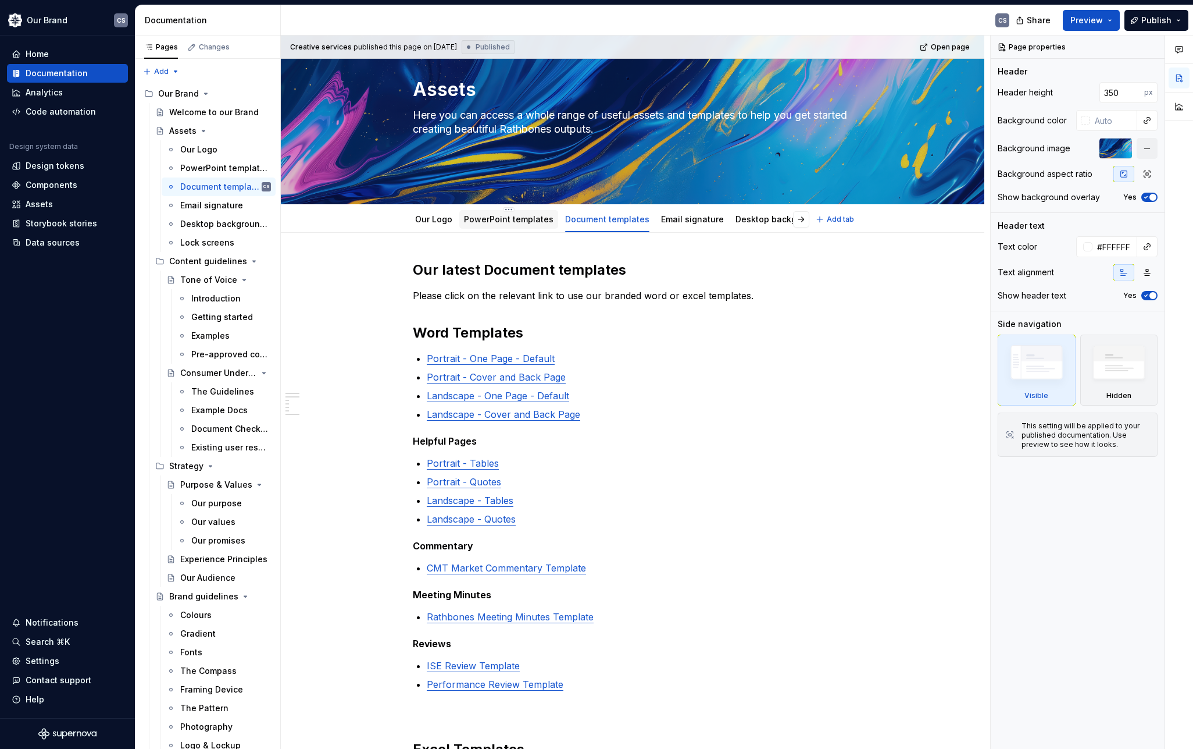
click at [498, 222] on link "PowerPoint templates" at bounding box center [509, 219] width 90 height 10
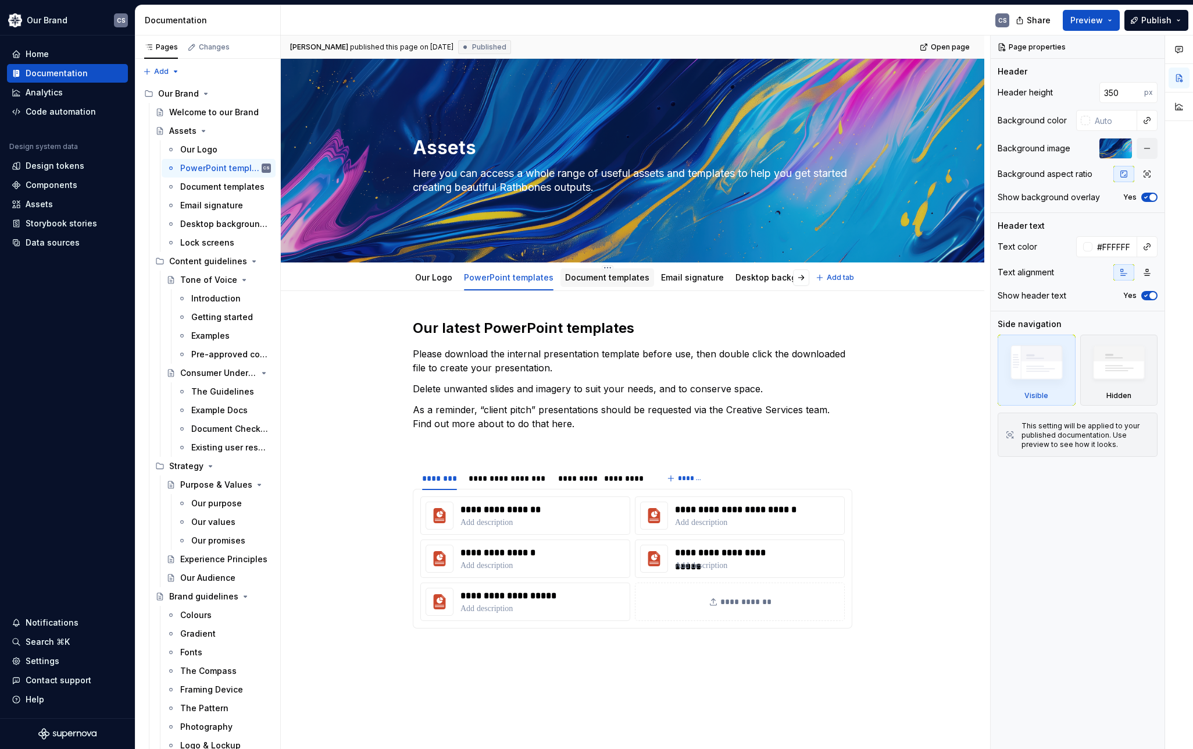
click at [617, 270] on div "Document templates" at bounding box center [607, 277] width 84 height 14
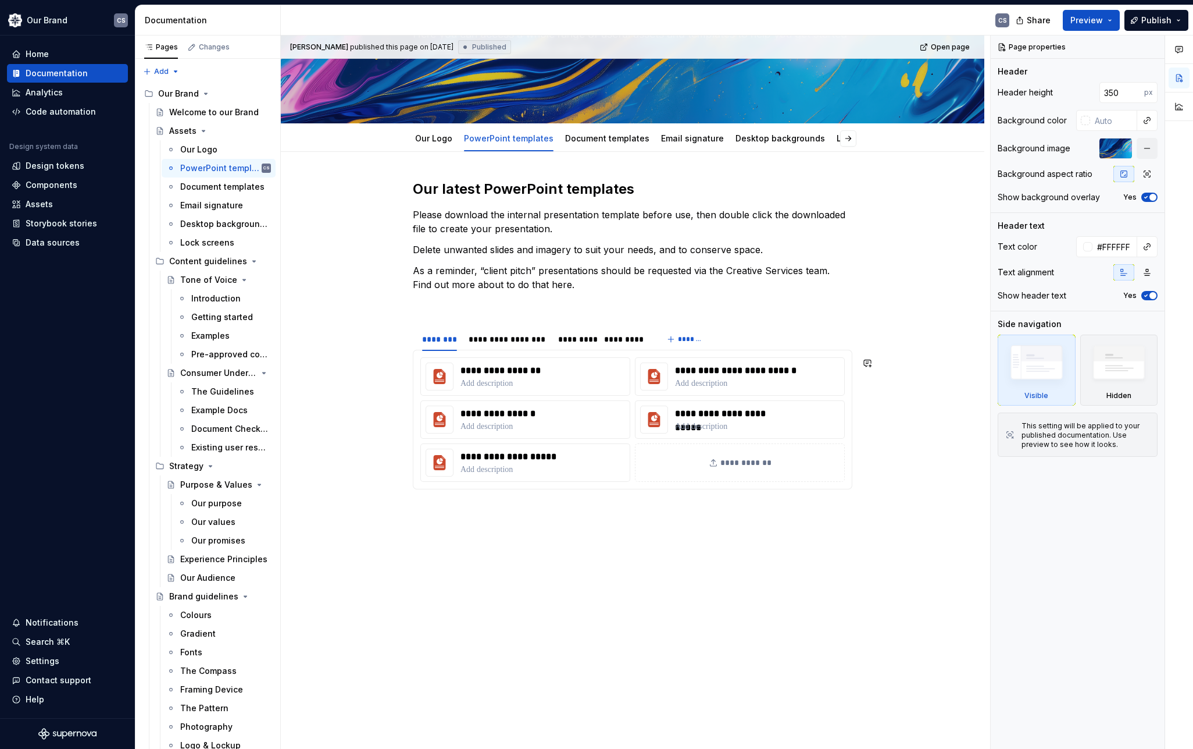
scroll to position [145, 0]
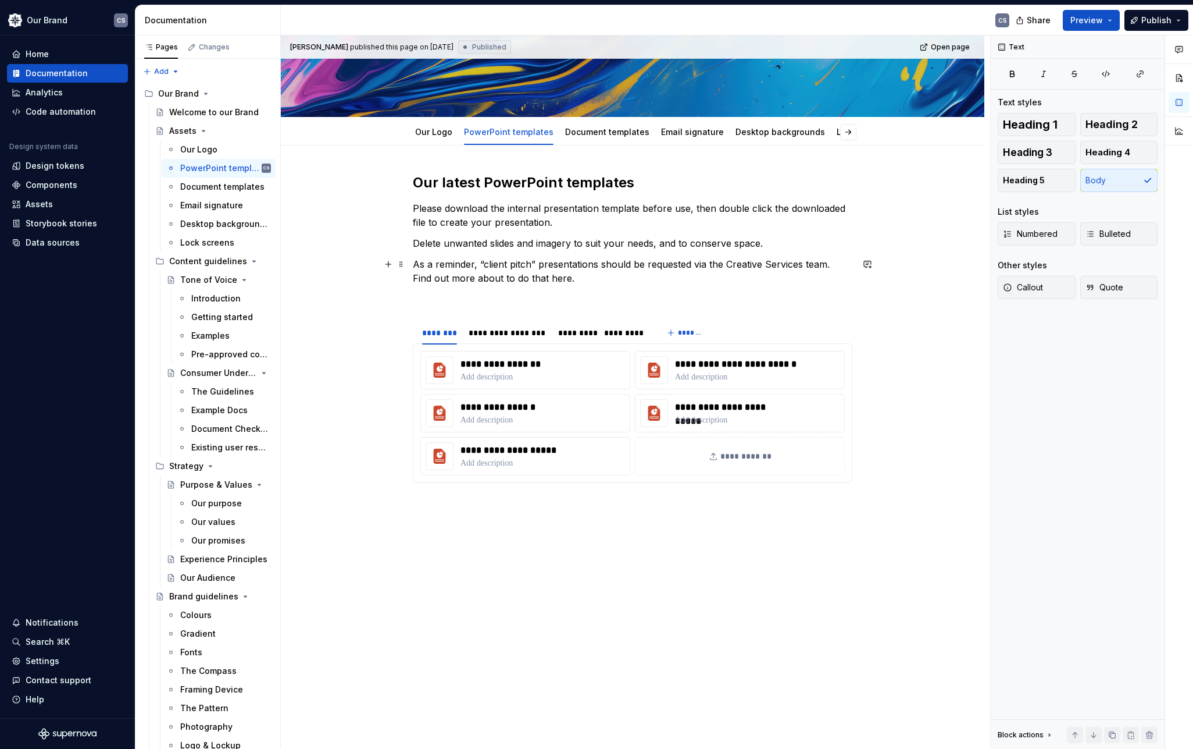
click at [590, 277] on p "As a reminder, “client pitch” presentations should be requested via the Creativ…" at bounding box center [633, 271] width 440 height 28
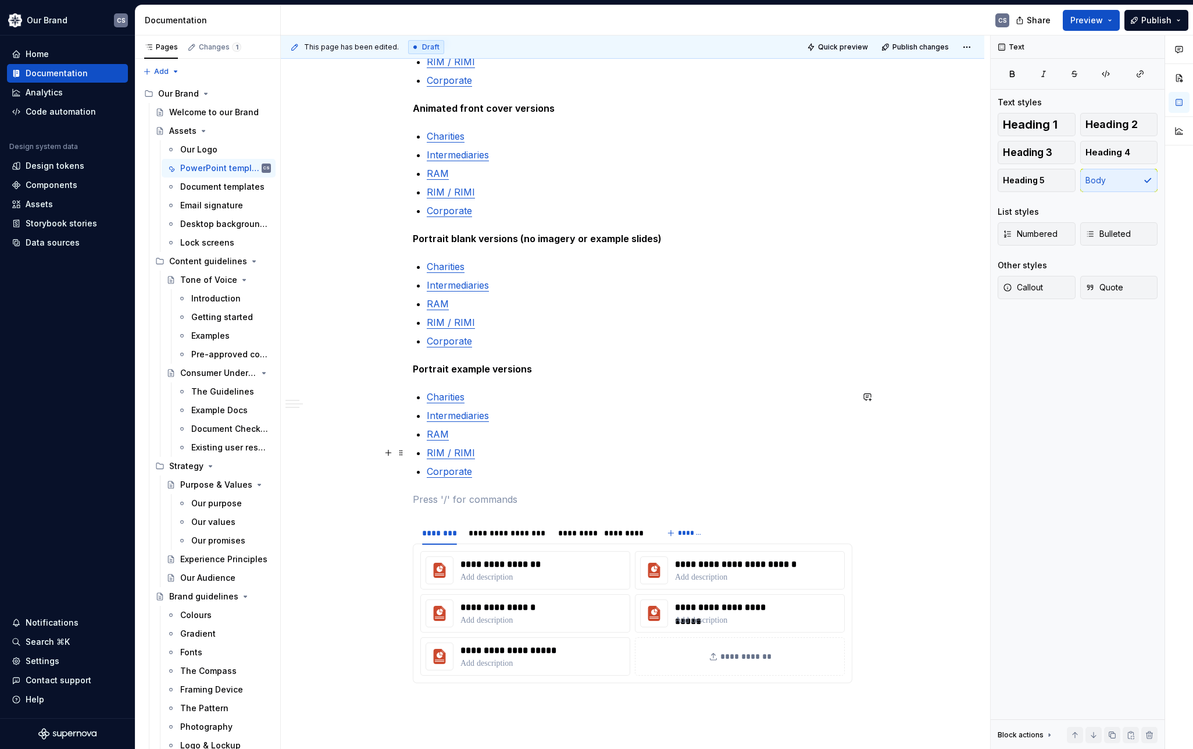
scroll to position [320, 0]
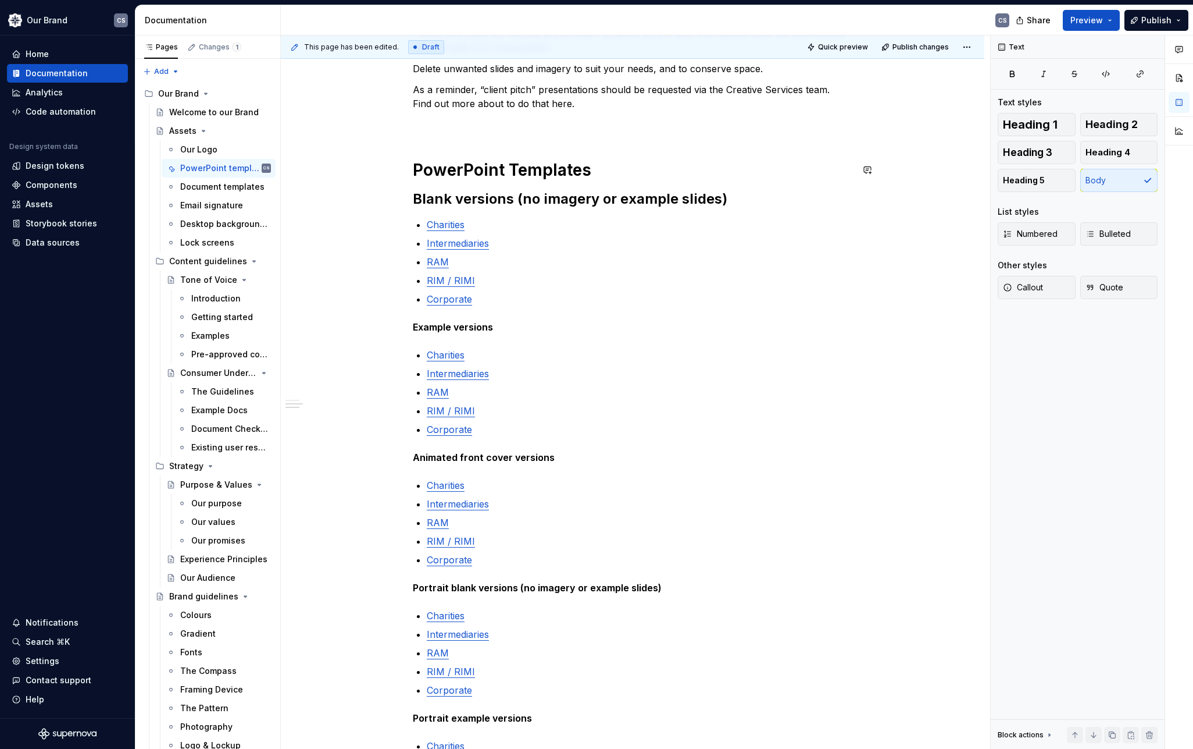
click at [427, 144] on div "**********" at bounding box center [633, 529] width 440 height 1061
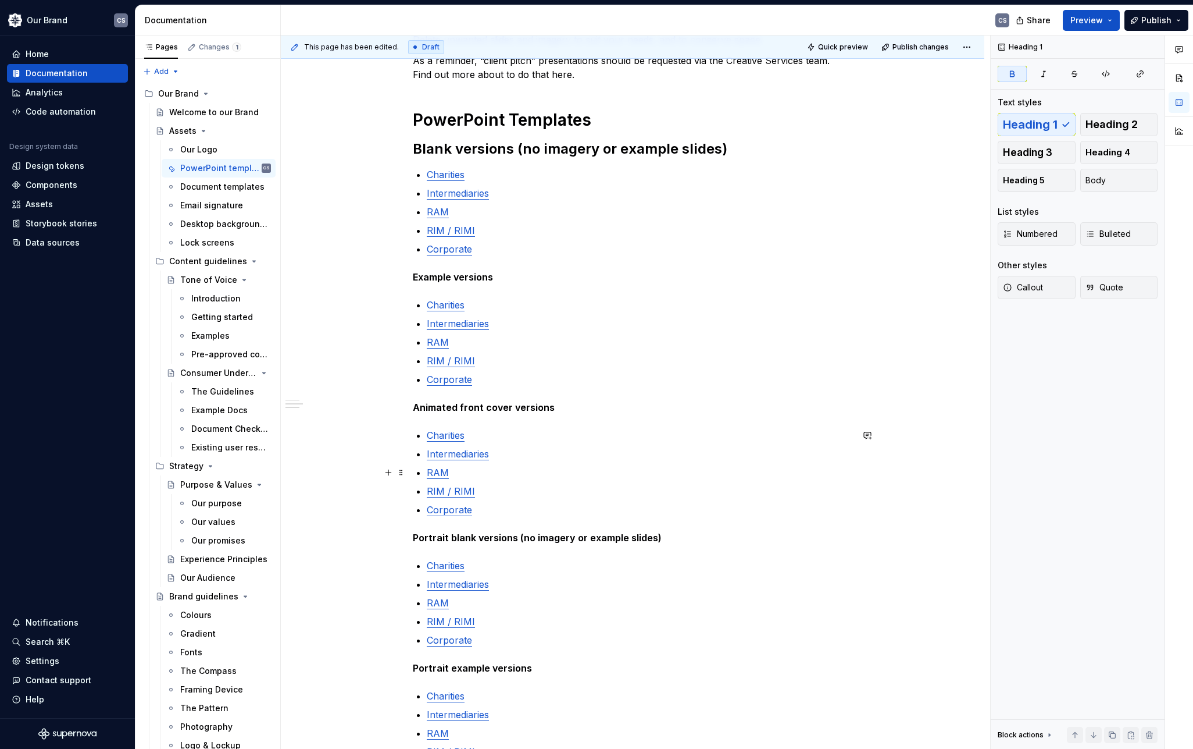
scroll to position [174, 0]
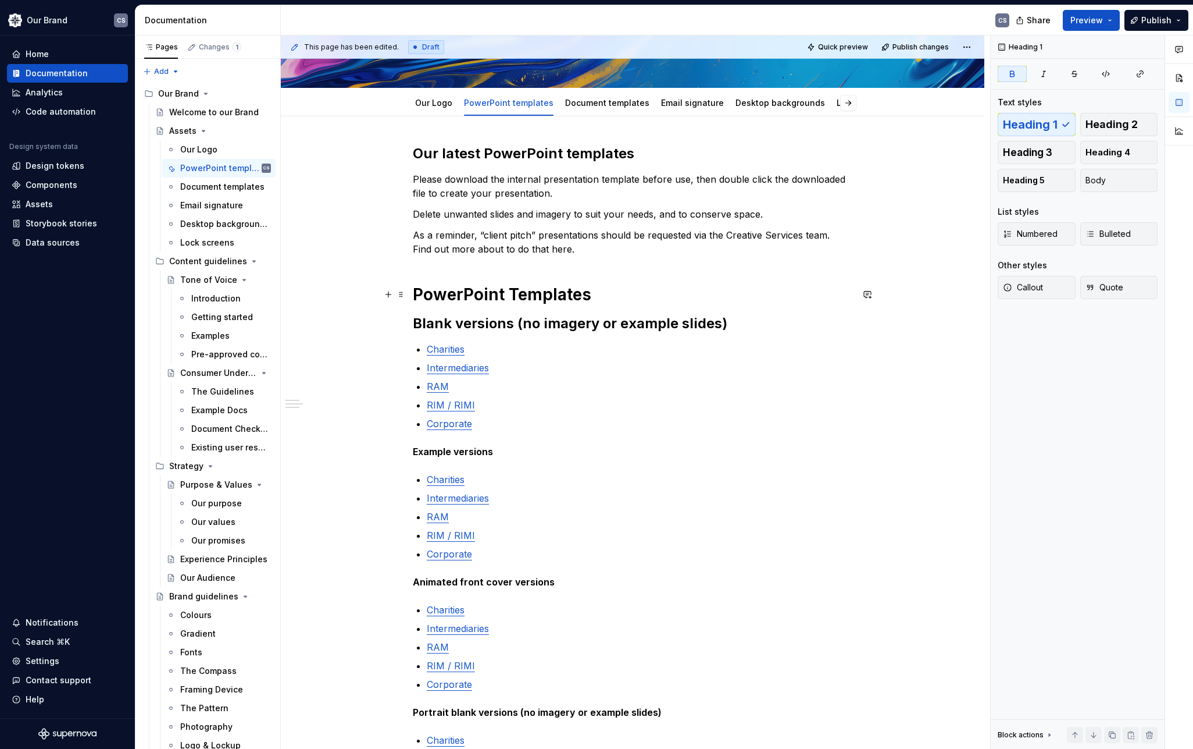
click at [572, 295] on strong "PowerPoint Templates" at bounding box center [502, 294] width 179 height 20
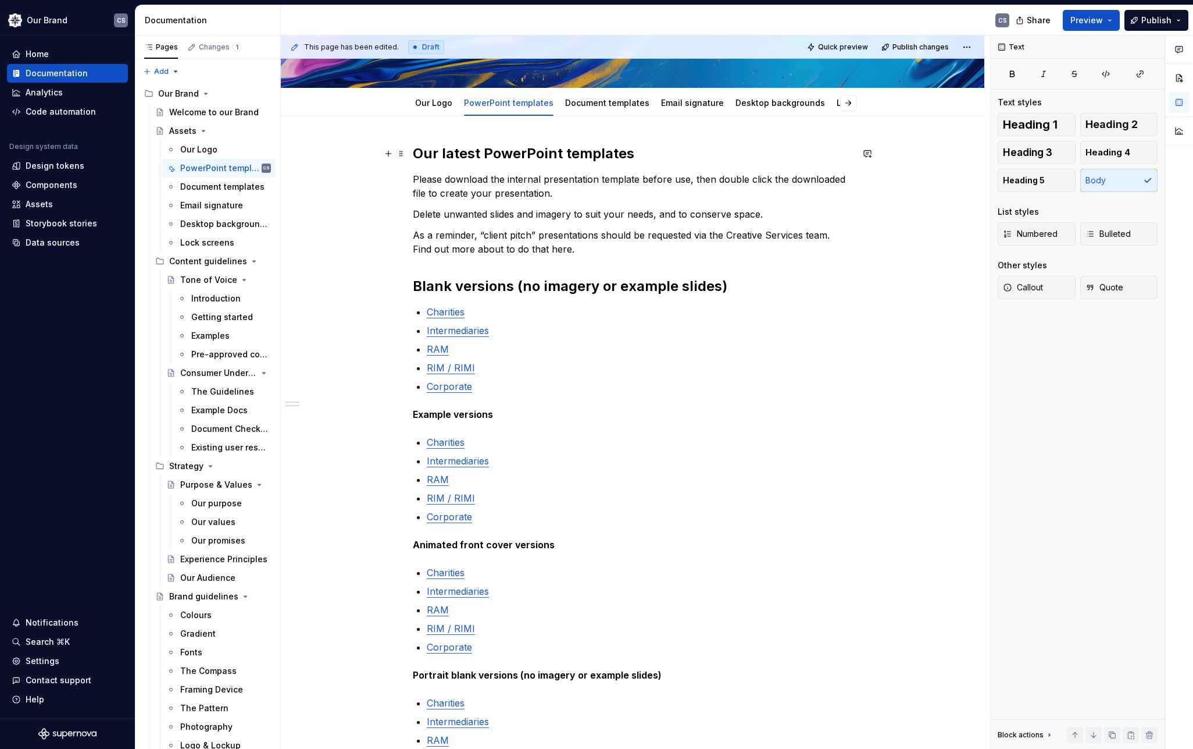
click at [598, 153] on h2 "Our latest PowerPoint templates" at bounding box center [633, 153] width 440 height 19
click at [594, 282] on strong "Blank versions (no imagery or example slides)" at bounding box center [570, 285] width 315 height 17
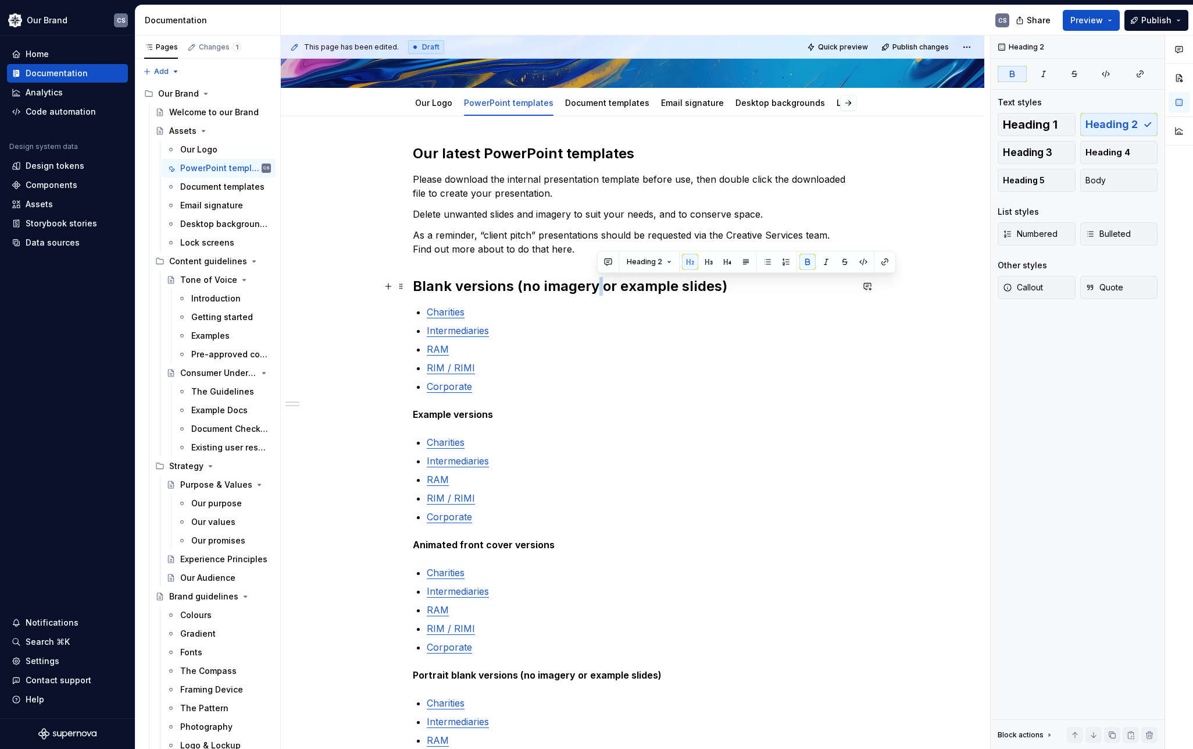
click at [594, 282] on strong "Blank versions (no imagery or example slides)" at bounding box center [570, 285] width 315 height 17
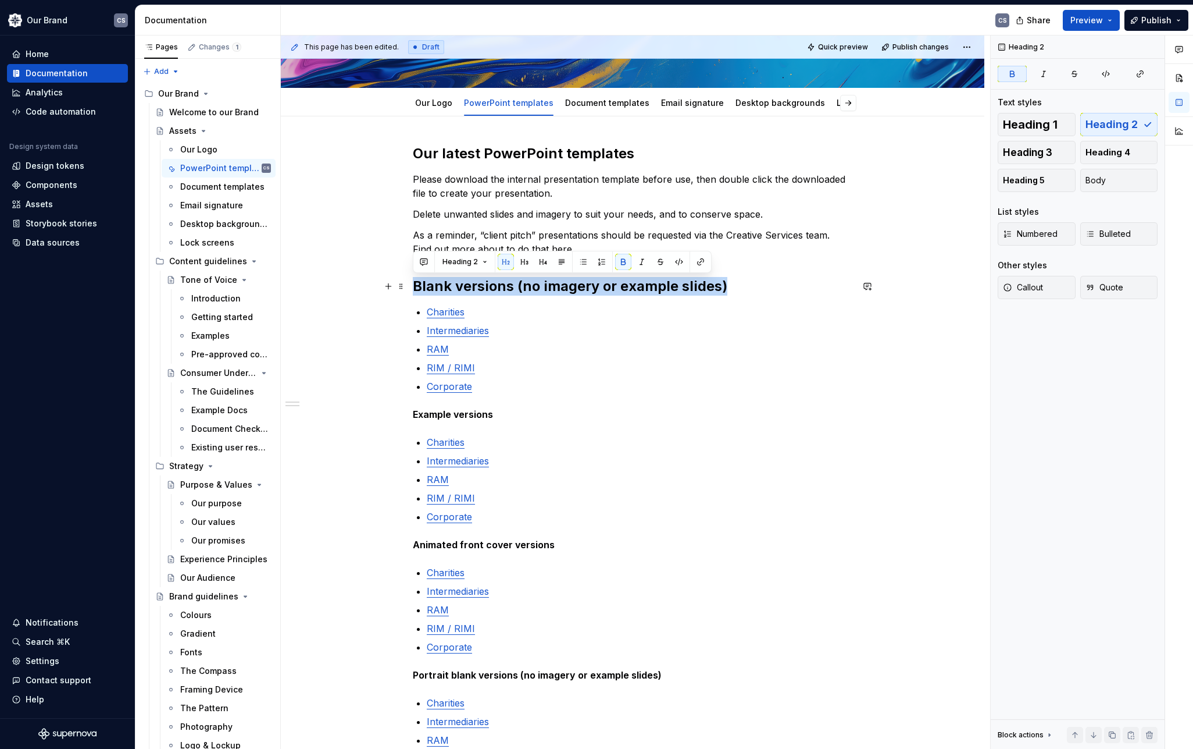
click at [594, 282] on strong "Blank versions (no imagery or example slides)" at bounding box center [570, 285] width 315 height 17
click at [1050, 149] on span "Heading 3" at bounding box center [1027, 153] width 49 height 12
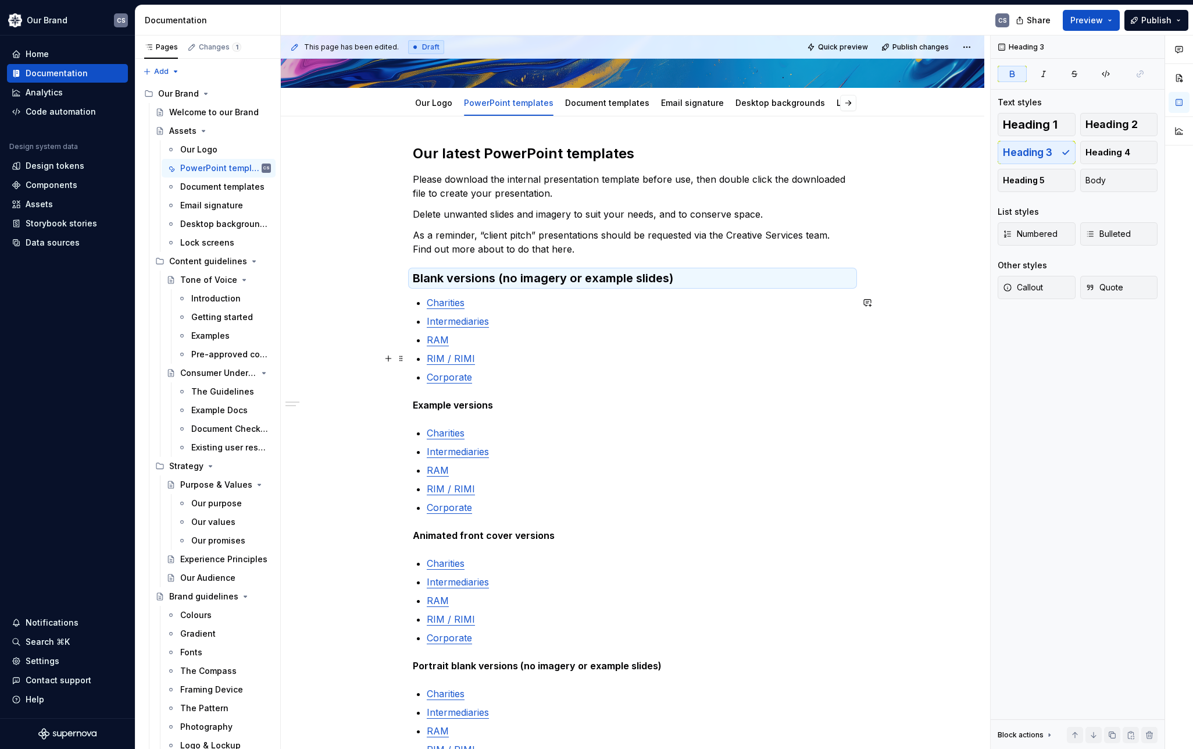
click at [372, 358] on div "**********" at bounding box center [633, 746] width 704 height 1260
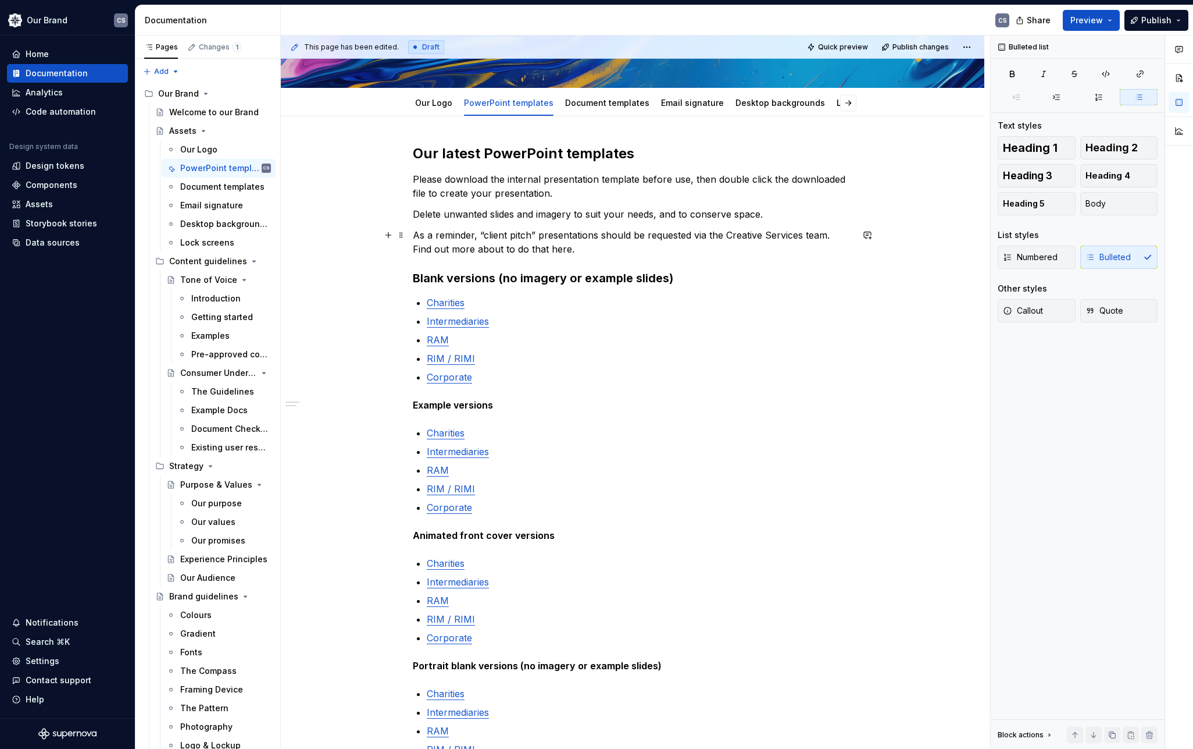
click at [583, 248] on p "As a reminder, “client pitch” presentations should be requested via the Creativ…" at bounding box center [633, 242] width 440 height 28
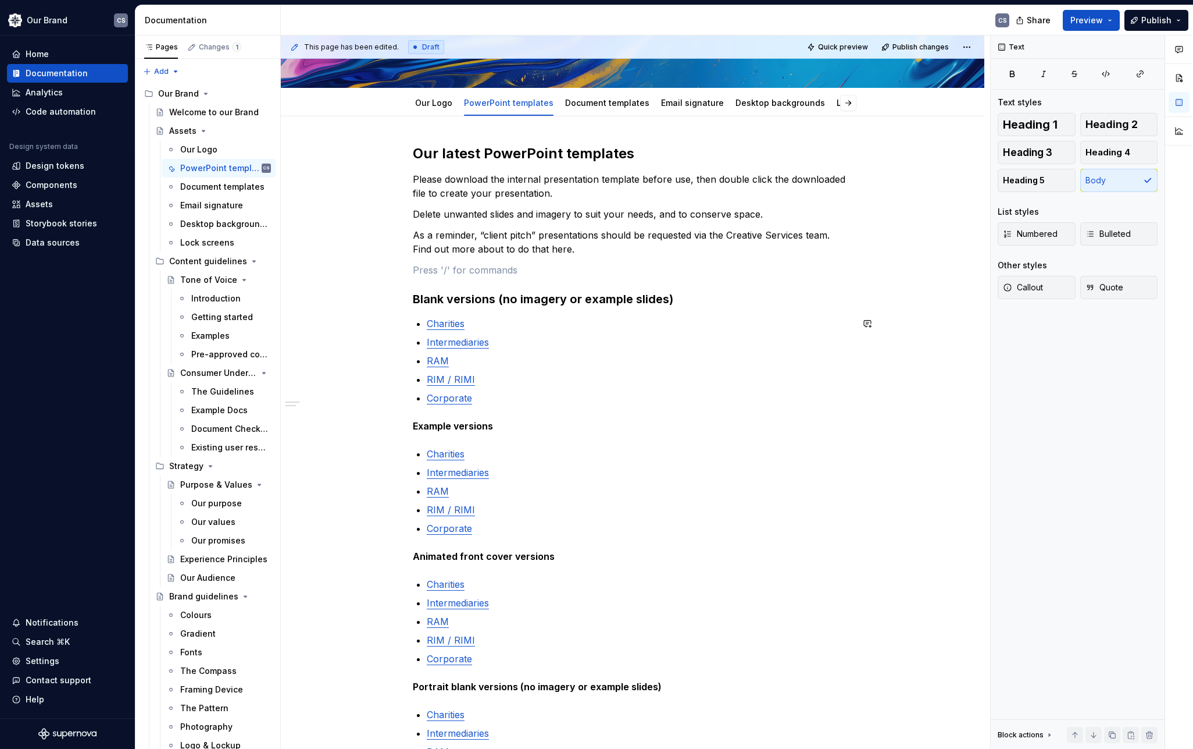
click at [375, 408] on div "**********" at bounding box center [633, 756] width 704 height 1281
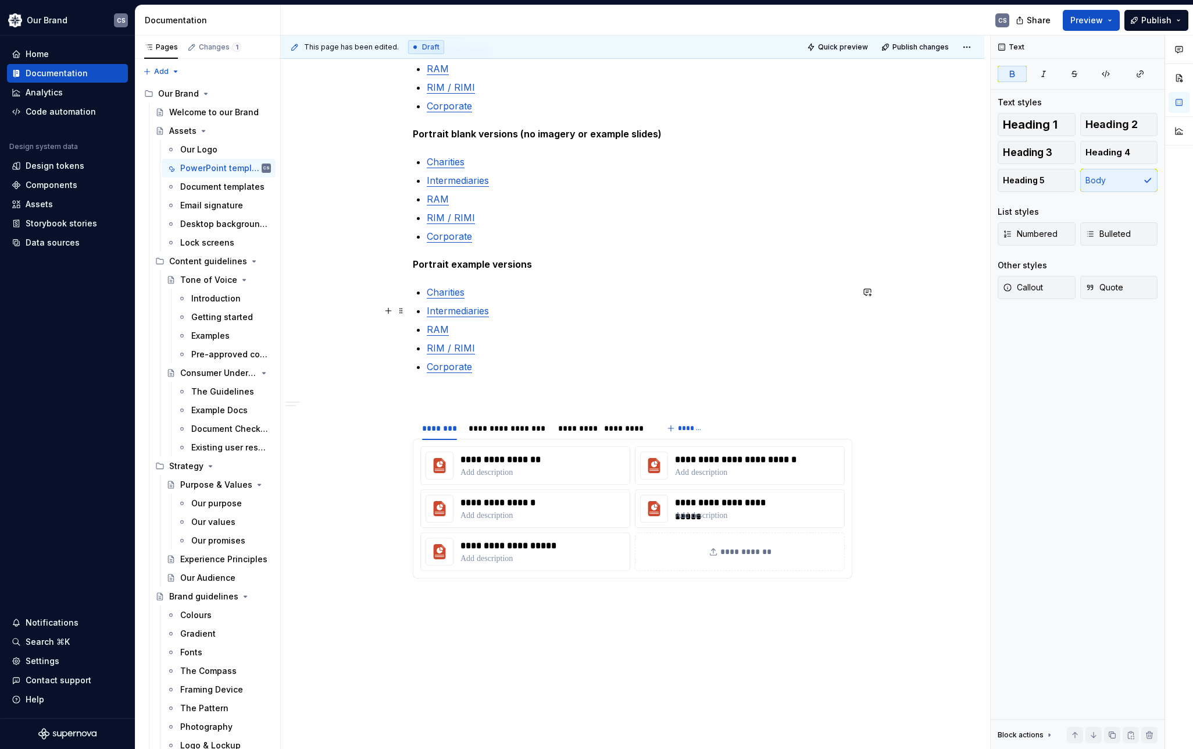
scroll to position [822, 0]
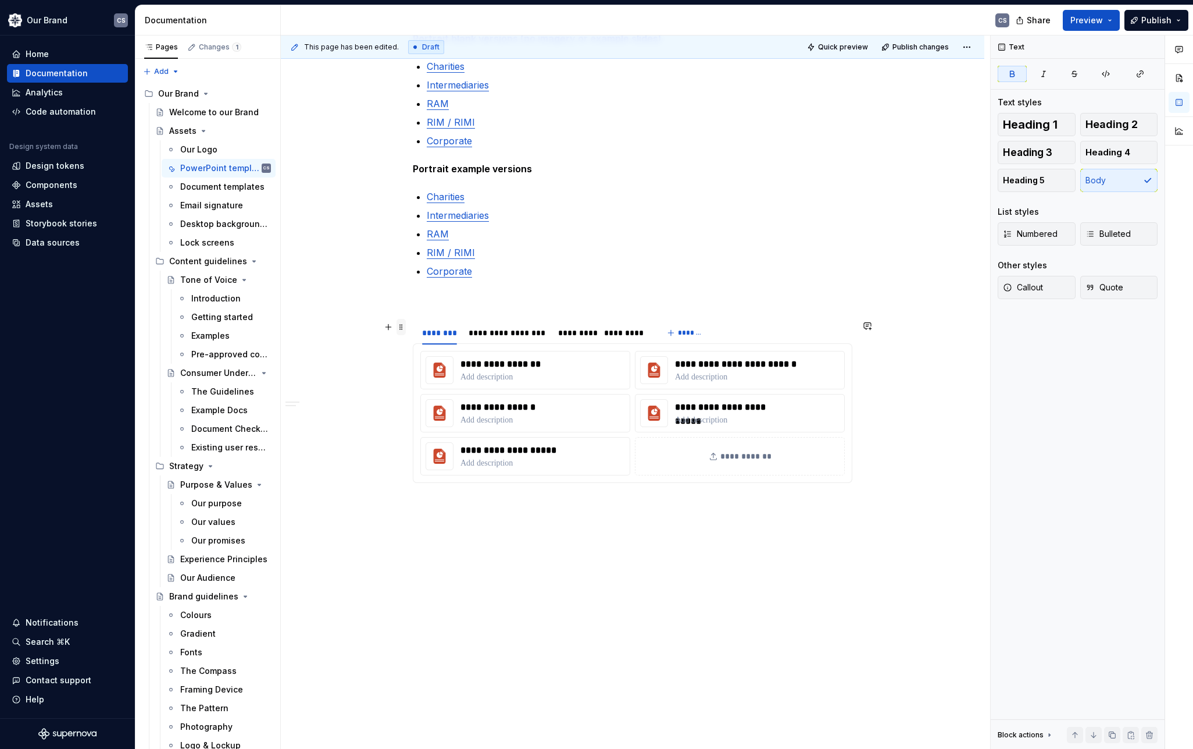
click at [402, 330] on span at bounding box center [401, 327] width 9 height 16
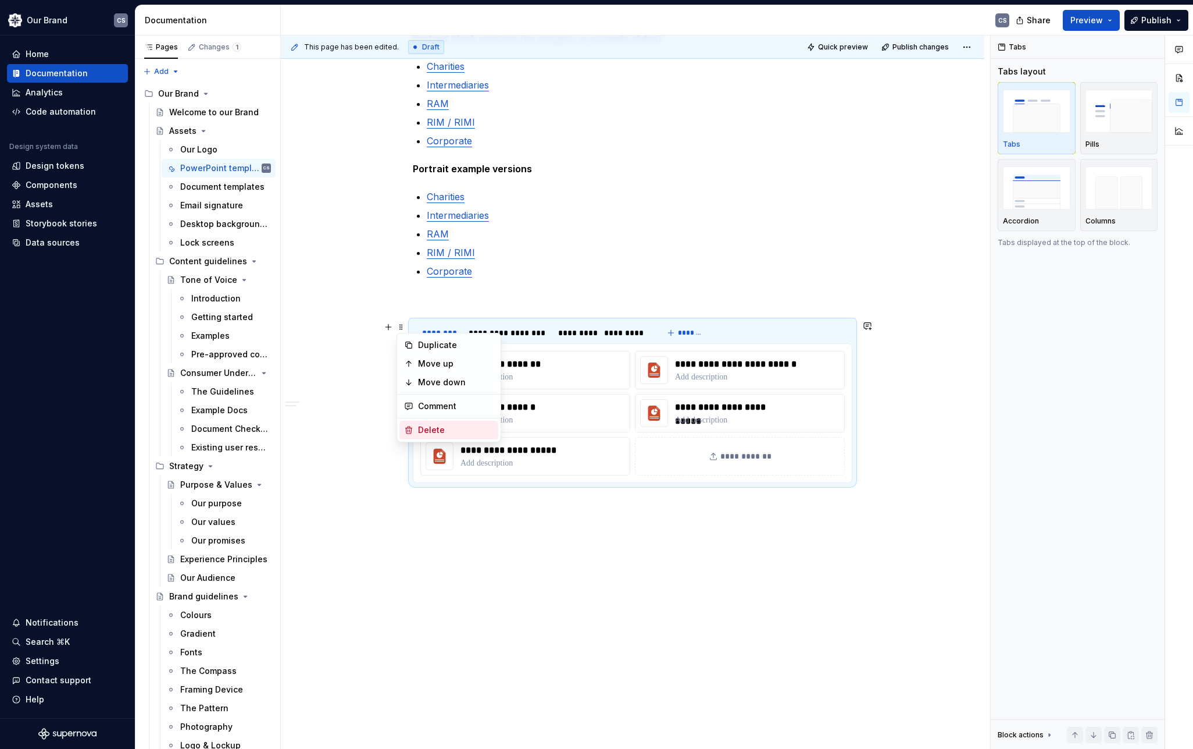
click at [429, 429] on div "Delete" at bounding box center [456, 430] width 76 height 12
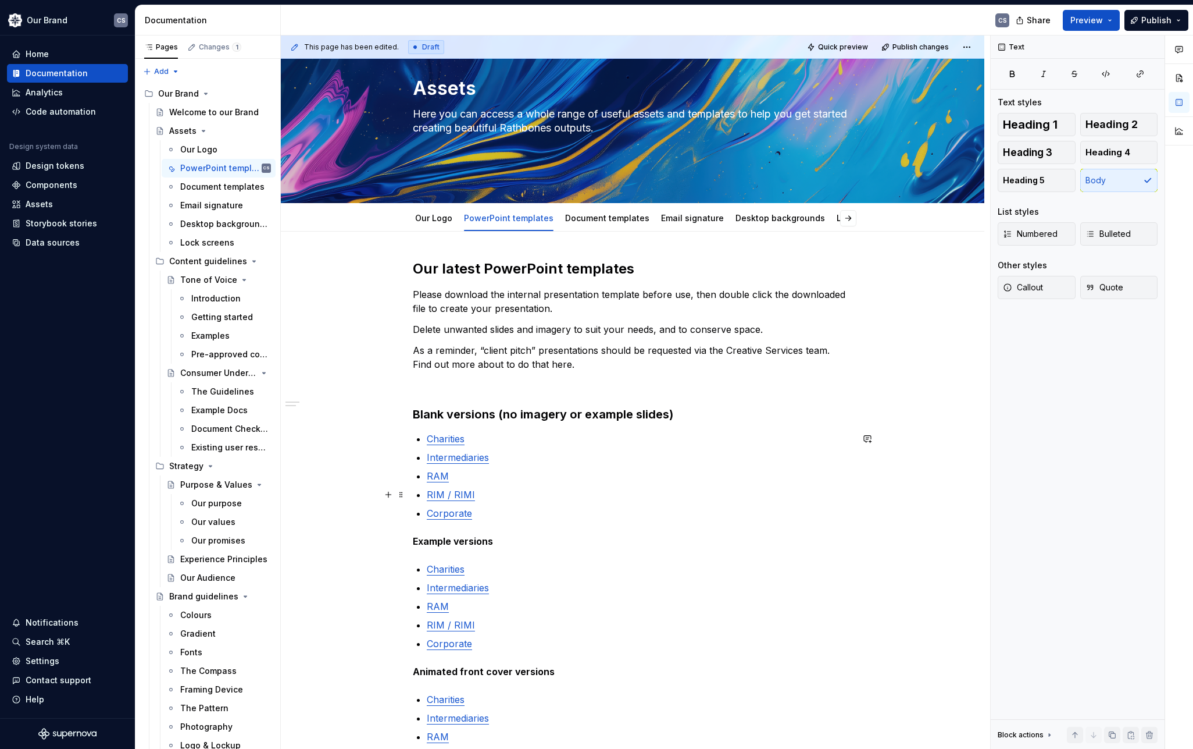
scroll to position [57, 0]
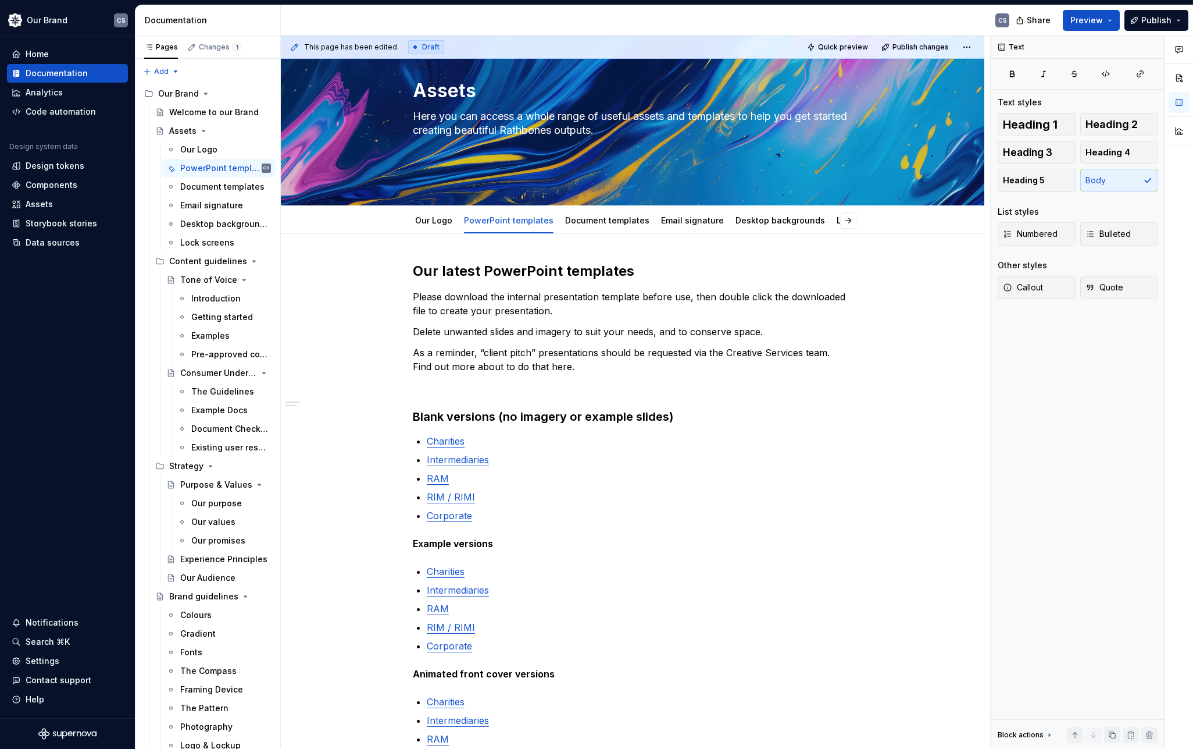
type textarea "*"
click at [416, 296] on p "Please download the internal presentation template before use, then double clic…" at bounding box center [633, 304] width 440 height 28
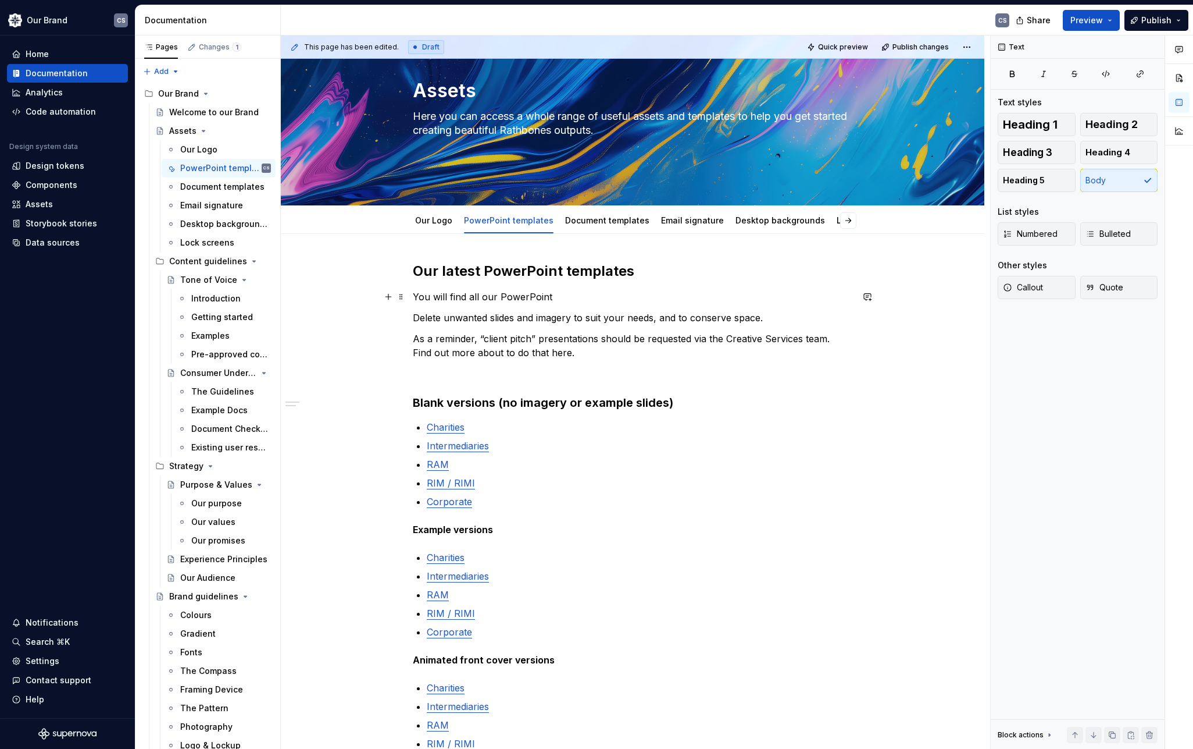
click at [564, 298] on p "You will find all our PowerPoint" at bounding box center [633, 297] width 440 height 14
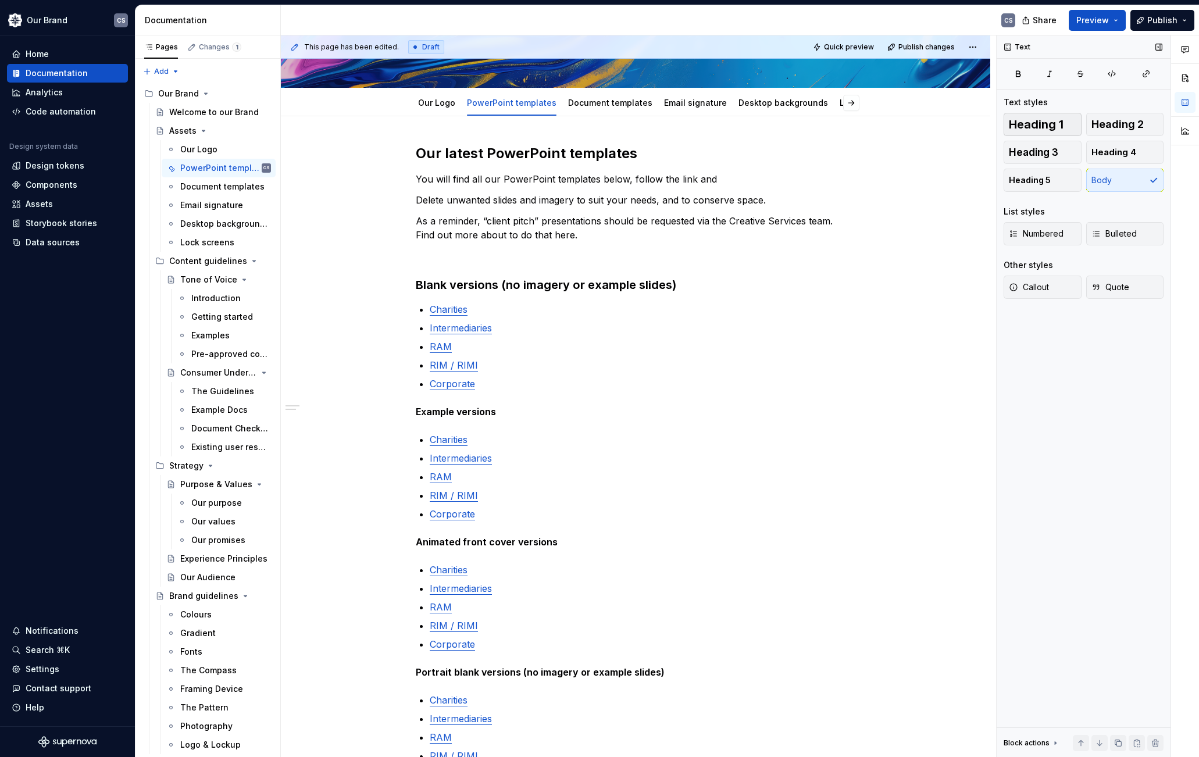
scroll to position [174, 0]
type textarea "*"
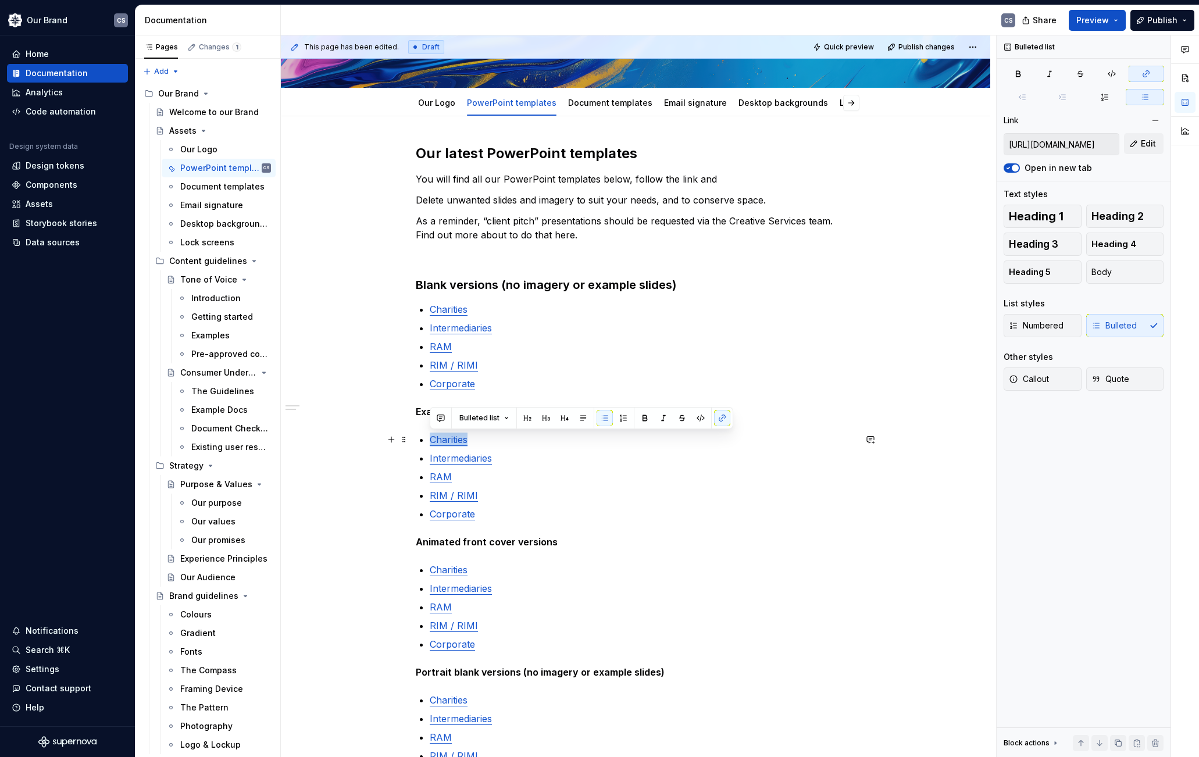
drag, startPoint x: 471, startPoint y: 441, endPoint x: 430, endPoint y: 442, distance: 40.1
click at [430, 442] on p "Charities" at bounding box center [643, 440] width 426 height 14
type input "https://content.rathbones.com/Rathbones/PPT%20Template%20-%20Rathbones-Charitie…"
click at [488, 443] on p "Charities" at bounding box center [643, 440] width 426 height 14
click at [481, 439] on p "Charities" at bounding box center [643, 440] width 426 height 14
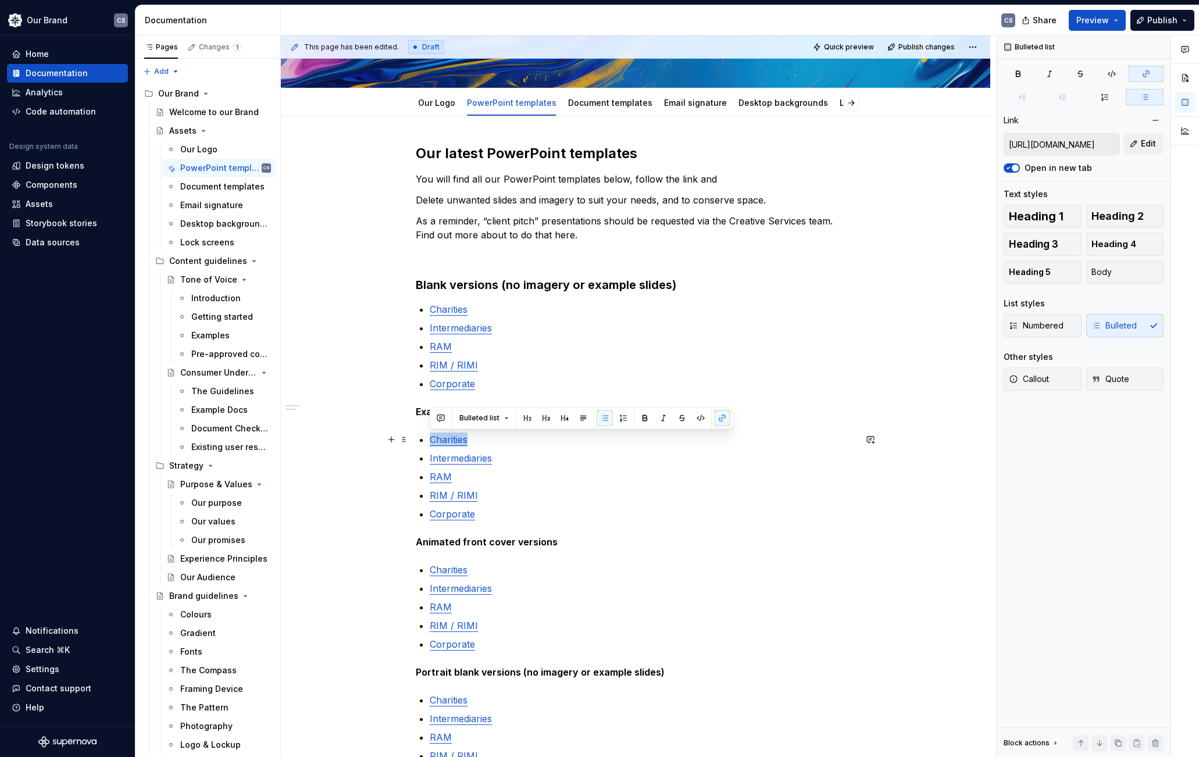
drag, startPoint x: 479, startPoint y: 439, endPoint x: 429, endPoint y: 441, distance: 50.1
click at [429, 441] on div "Our latest PowerPoint templates You will find all our PowerPoint templates belo…" at bounding box center [636, 552] width 440 height 817
click at [489, 440] on p "Charities" at bounding box center [643, 440] width 426 height 14
drag, startPoint x: 486, startPoint y: 440, endPoint x: 430, endPoint y: 440, distance: 55.3
click at [430, 440] on p "Charities" at bounding box center [643, 440] width 426 height 14
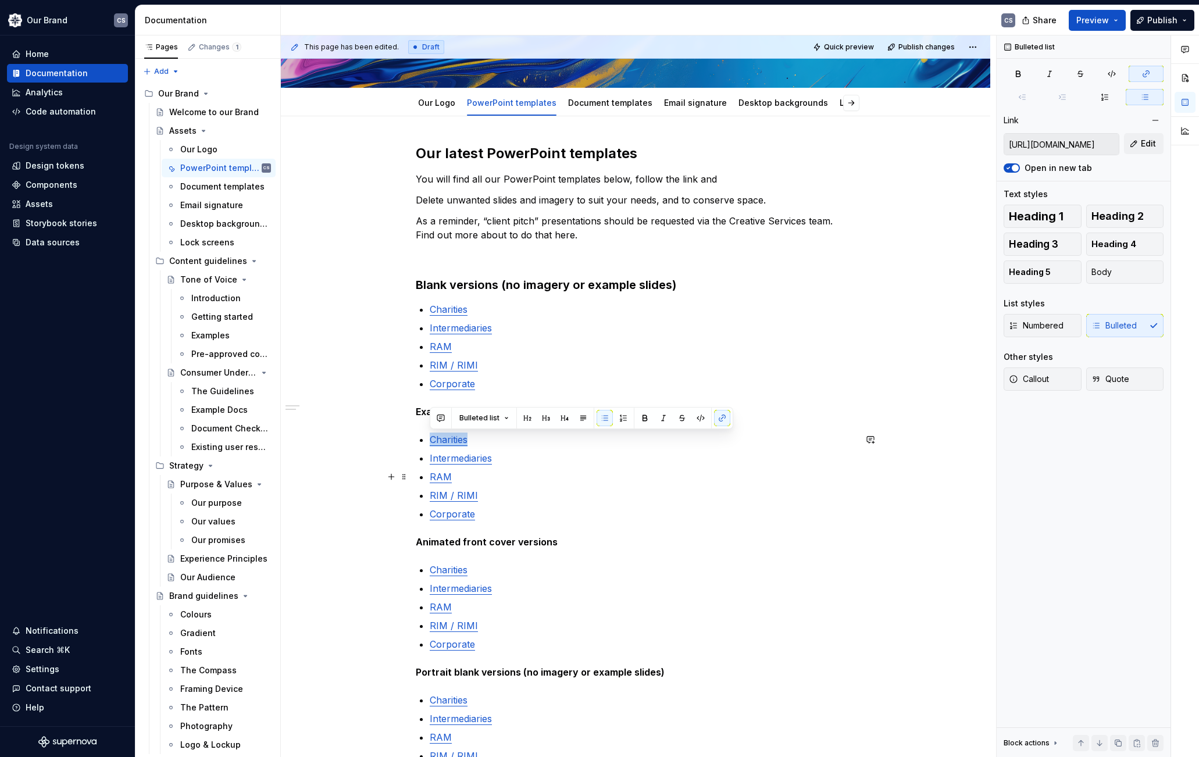
type input "[URL][DOMAIN_NAME]"
click at [1073, 580] on div "Bulleted list Link https://content.rathbones.com/Rathbones/A4-Blank-Template%20…" at bounding box center [1084, 396] width 174 height 722
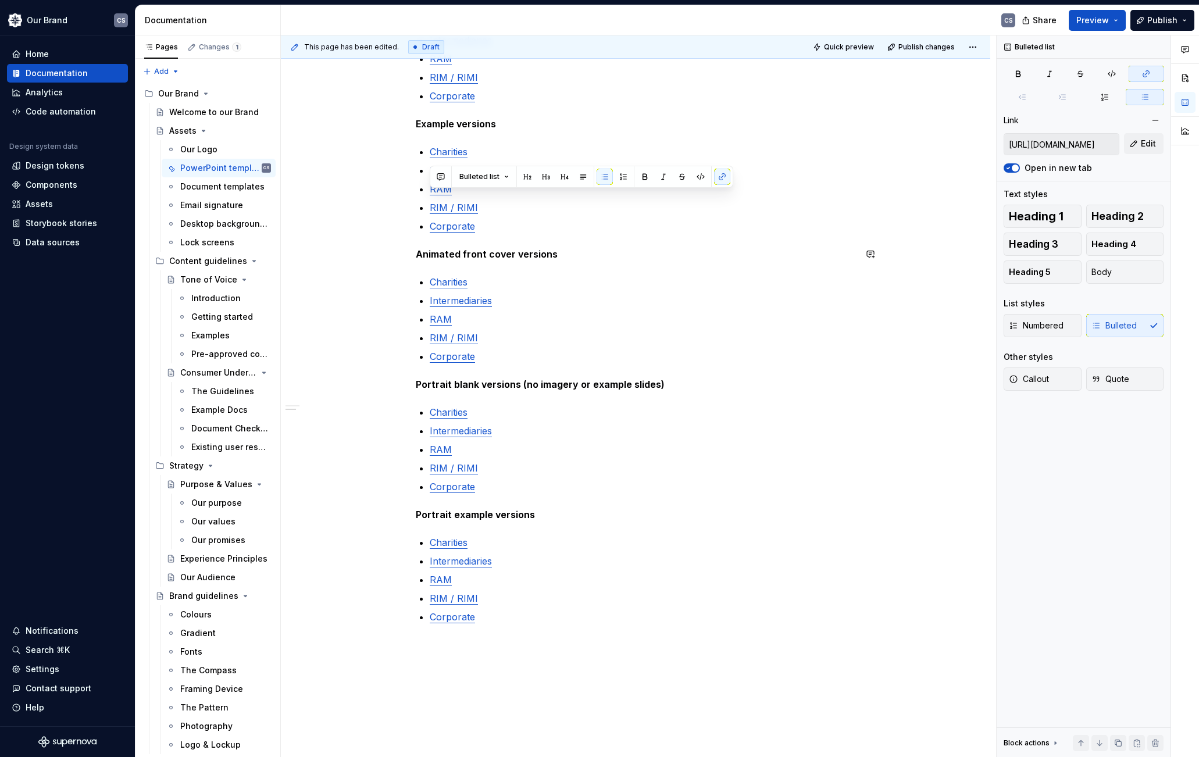
scroll to position [465, 0]
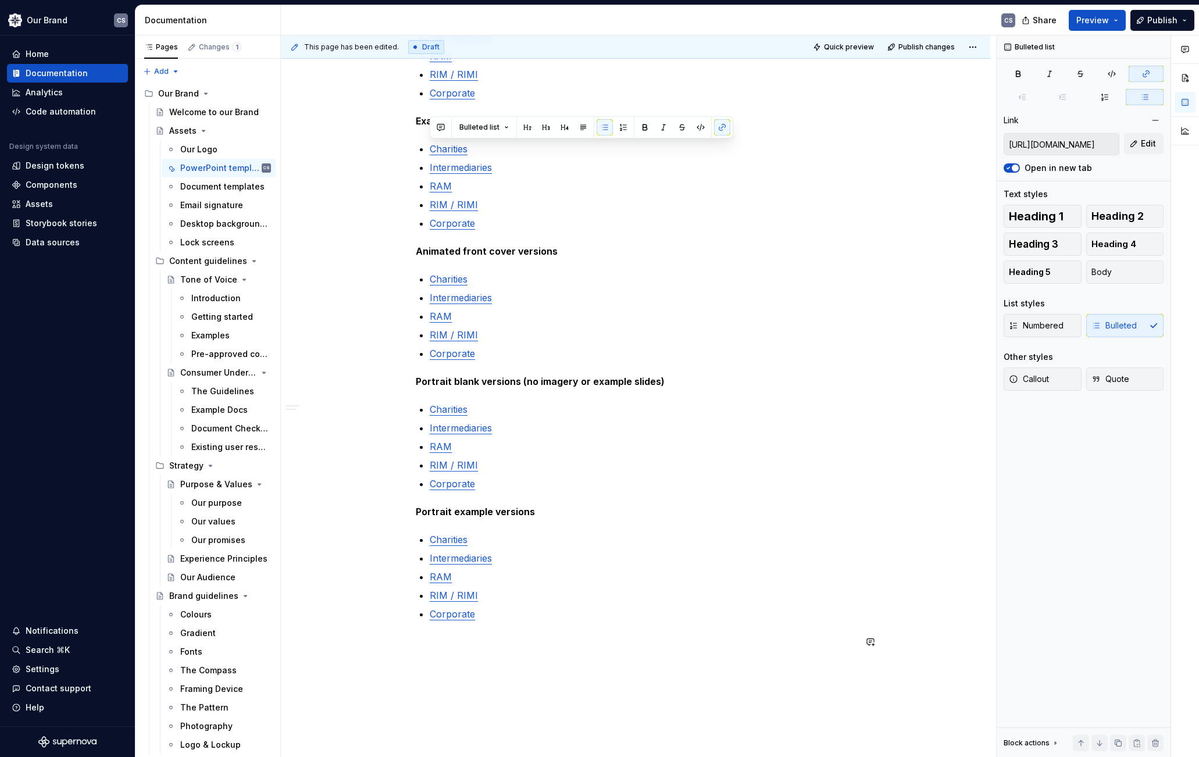
click at [518, 621] on div "Our latest PowerPoint templates You will find all our PowerPoint templates belo…" at bounding box center [636, 261] width 440 height 817
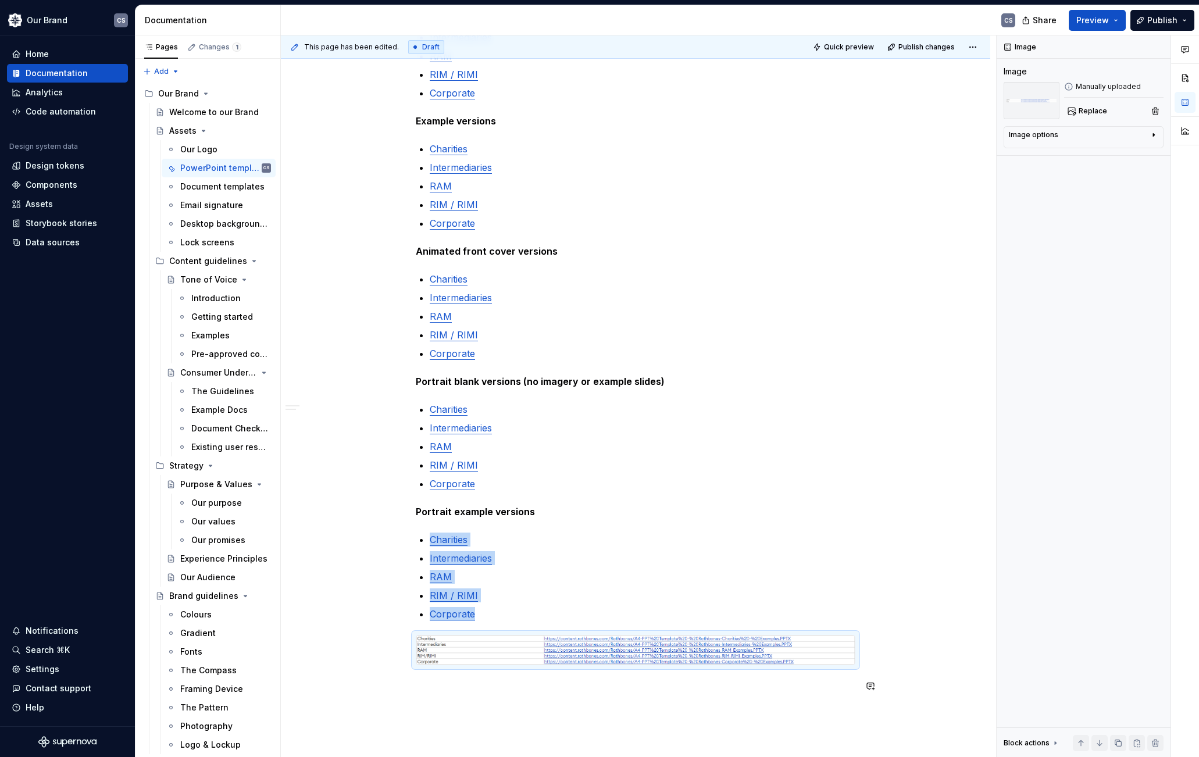
click at [419, 712] on div "Our latest PowerPoint templates You will find all our PowerPoint templates belo…" at bounding box center [636, 380] width 710 height 1109
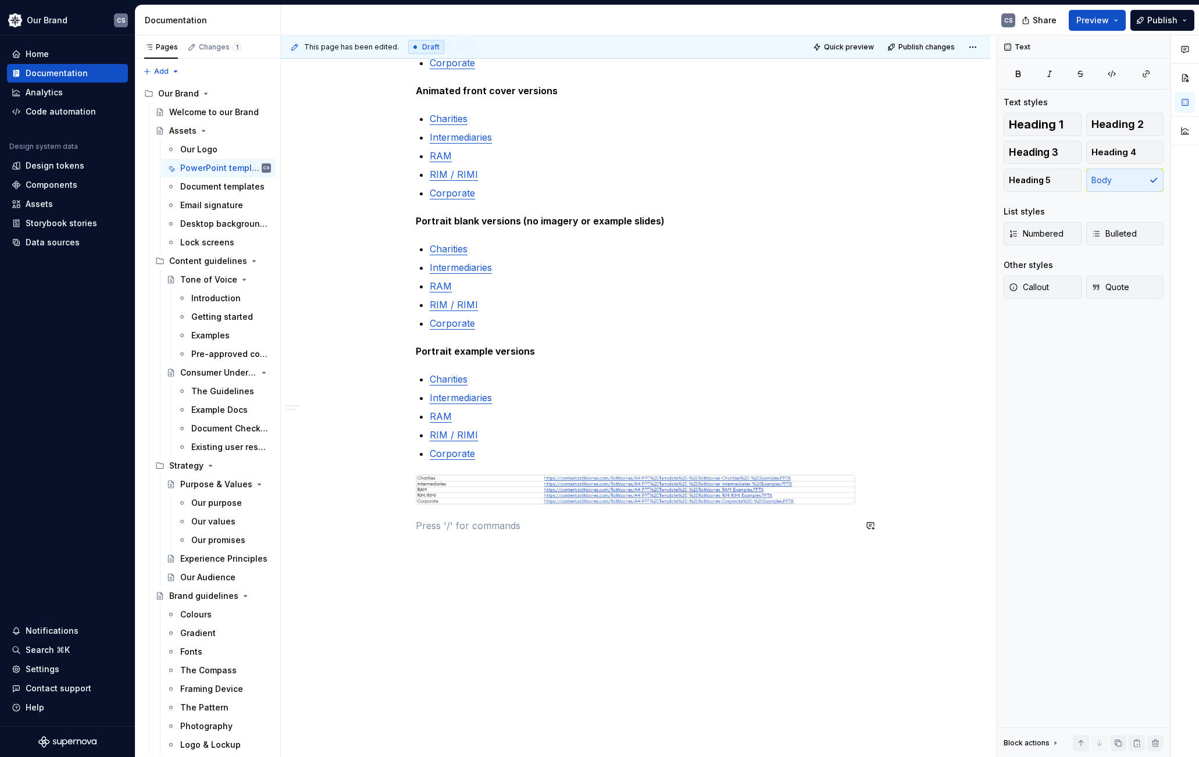
scroll to position [640, 0]
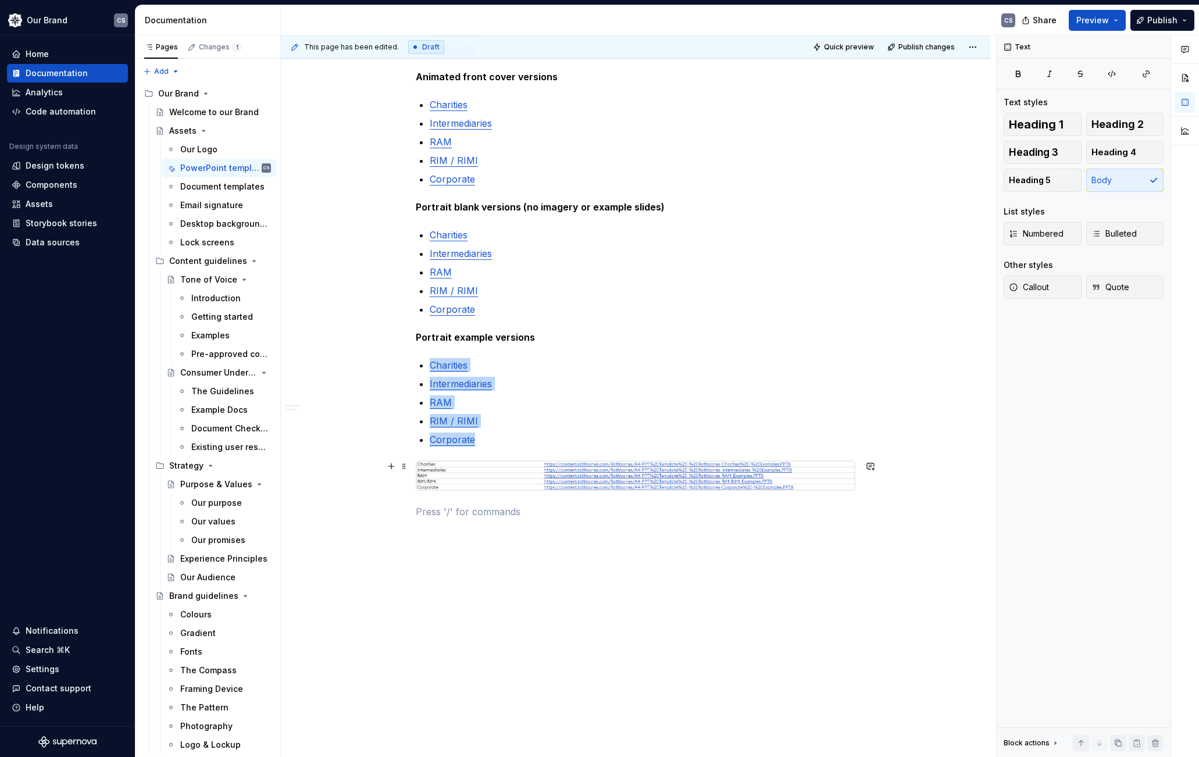
click at [618, 472] on img at bounding box center [635, 475] width 439 height 29
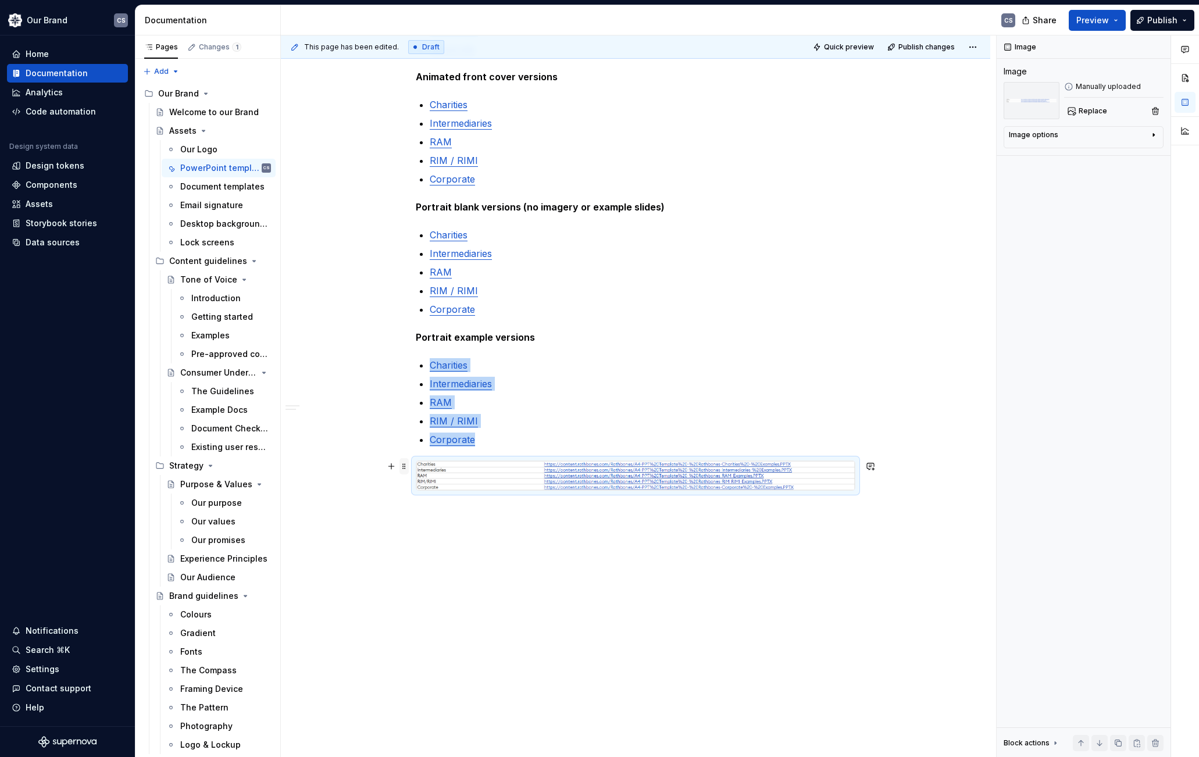
click at [405, 470] on span at bounding box center [404, 466] width 9 height 16
click at [444, 572] on div "Delete" at bounding box center [459, 570] width 76 height 12
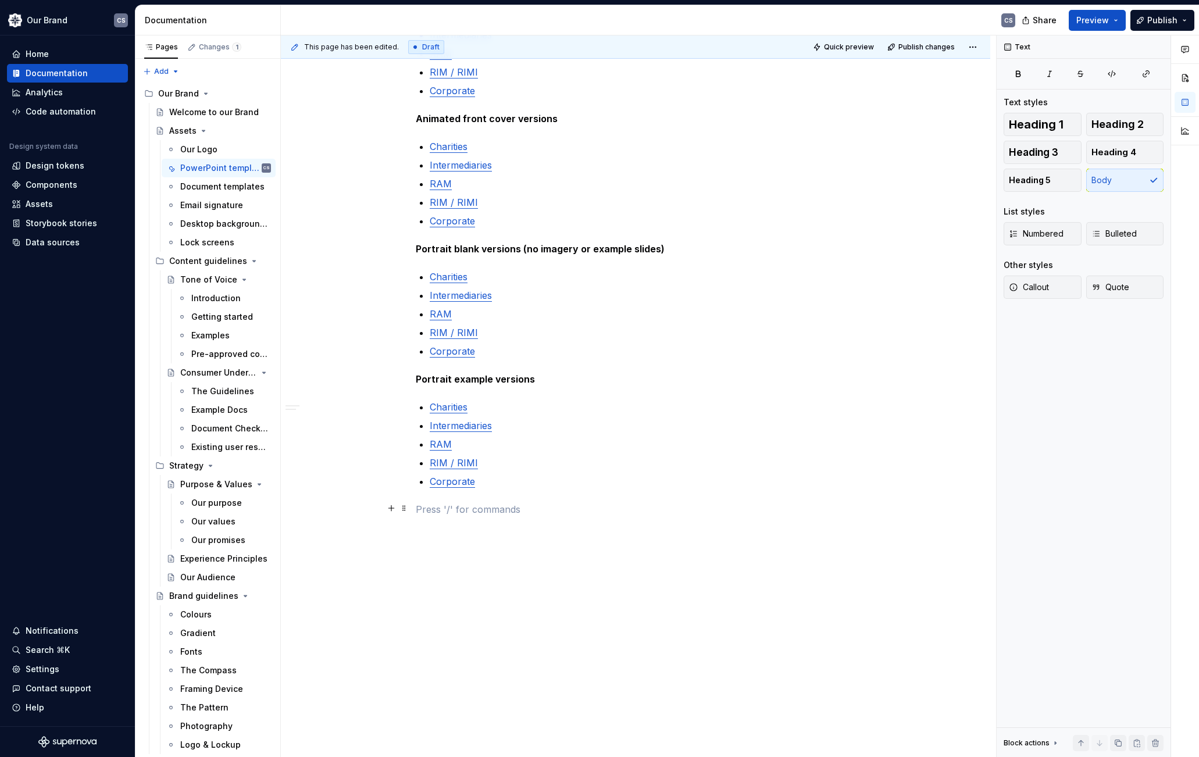
scroll to position [598, 0]
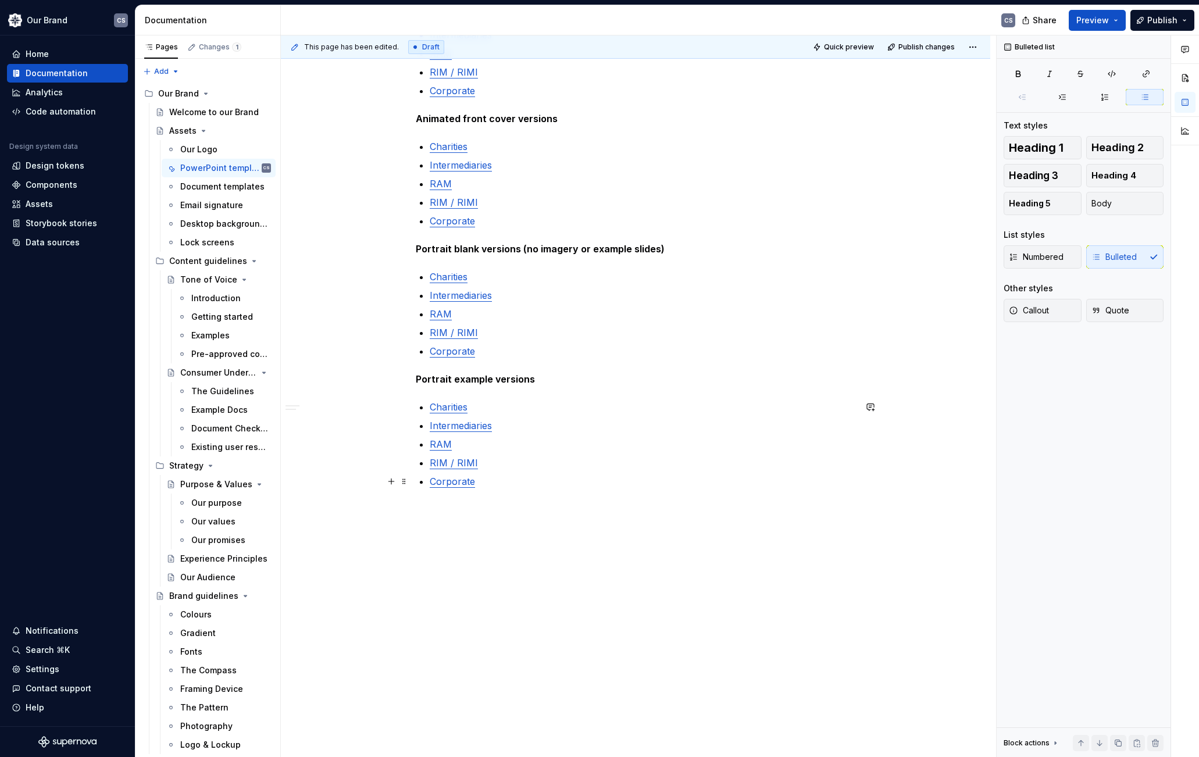
click at [501, 482] on p "Corporate" at bounding box center [643, 482] width 426 height 14
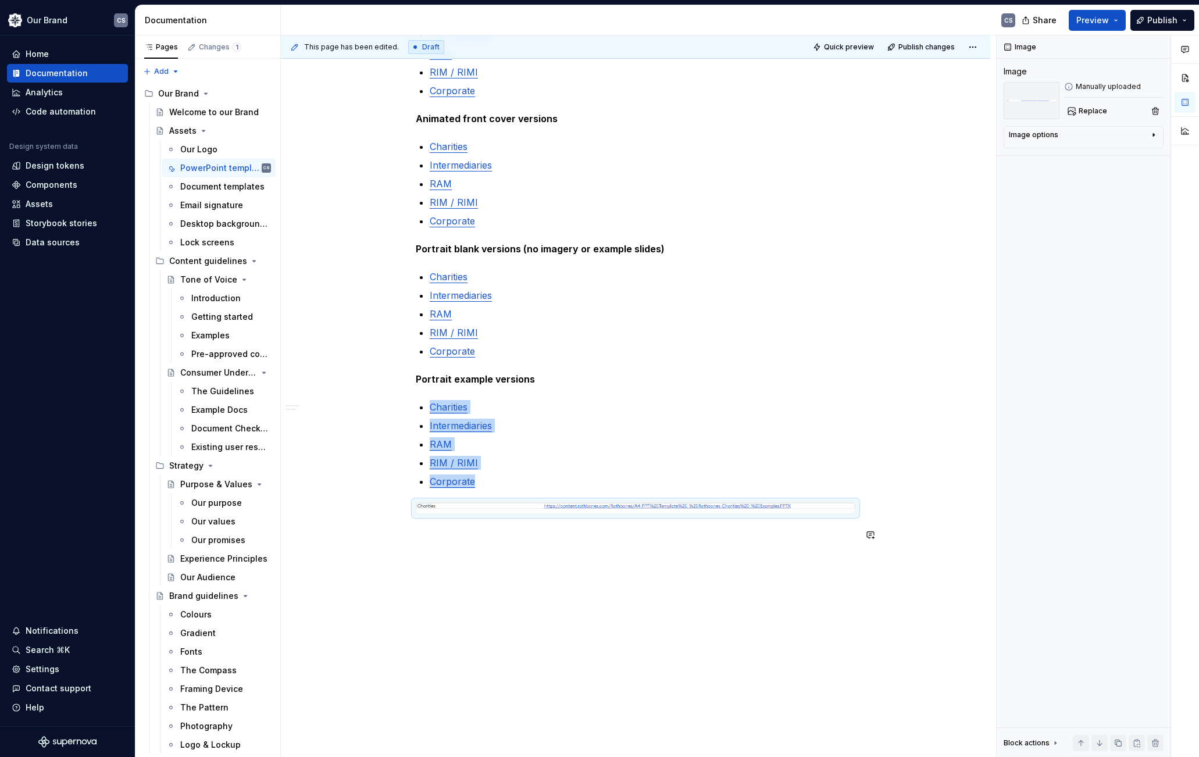
drag, startPoint x: 655, startPoint y: 590, endPoint x: 668, endPoint y: 531, distance: 60.6
click at [655, 590] on div "This page has been edited. Draft Quick preview Publish changes Assets Here you …" at bounding box center [638, 396] width 715 height 722
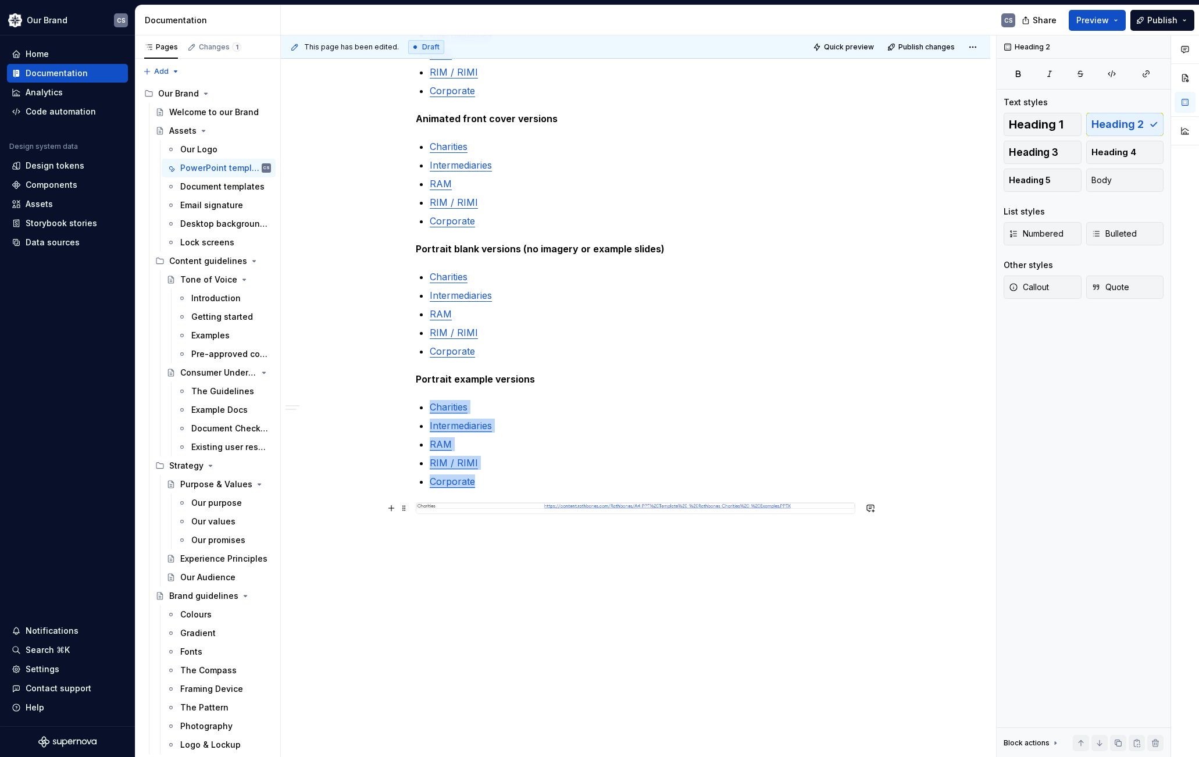
click at [692, 505] on img at bounding box center [635, 506] width 439 height 6
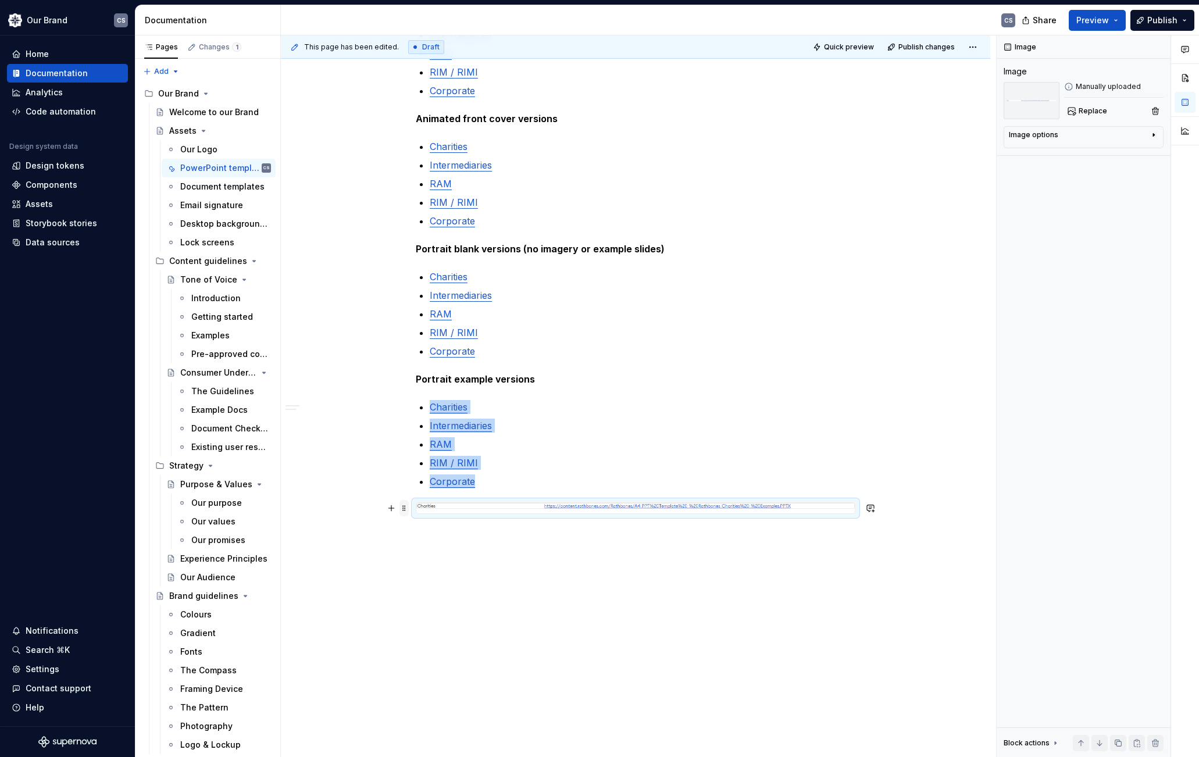
click at [401, 512] on span at bounding box center [404, 508] width 9 height 16
click at [433, 609] on div "Delete" at bounding box center [459, 611] width 76 height 12
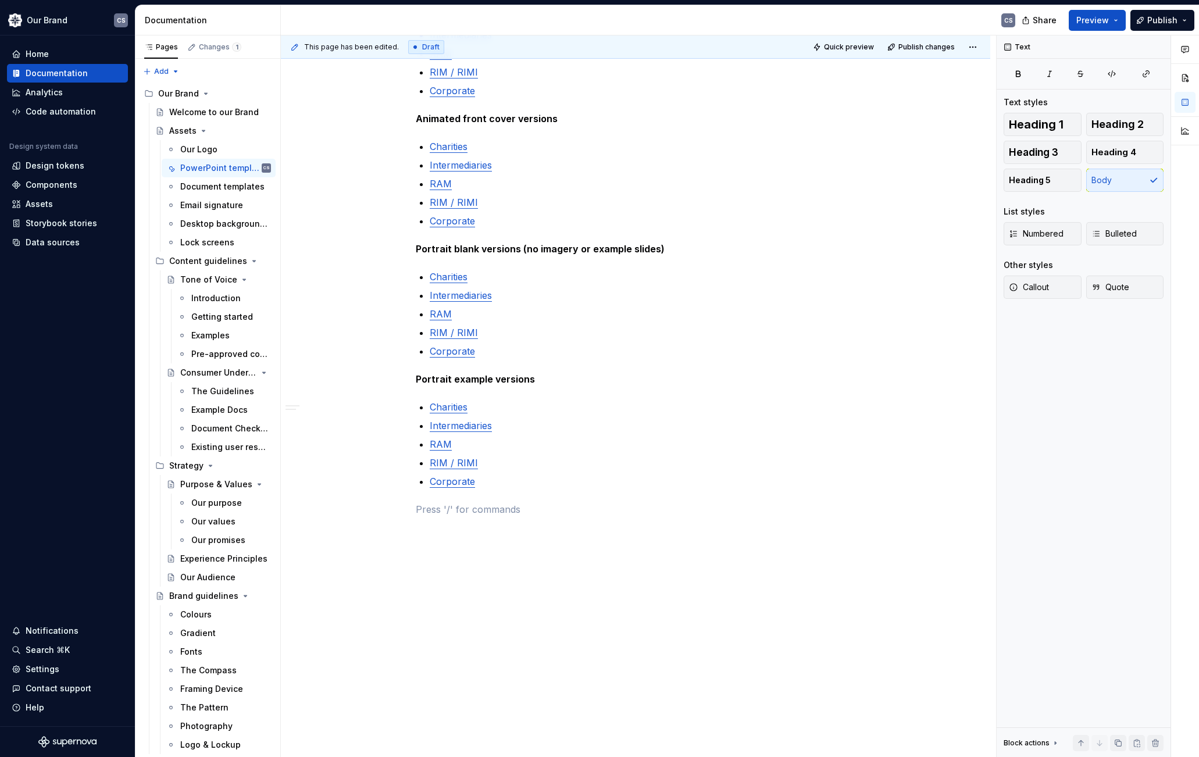
click at [636, 582] on div "Our latest PowerPoint templates You will find all our PowerPoint templates belo…" at bounding box center [636, 225] width 710 height 1065
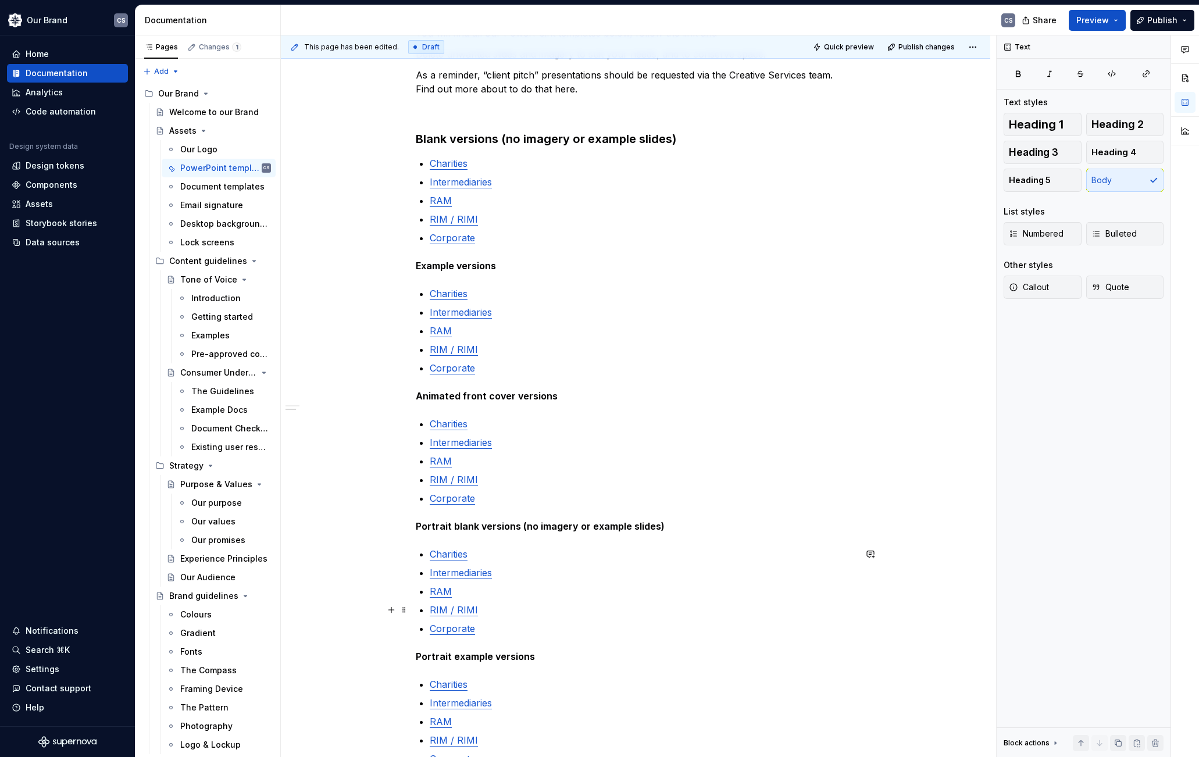
scroll to position [307, 0]
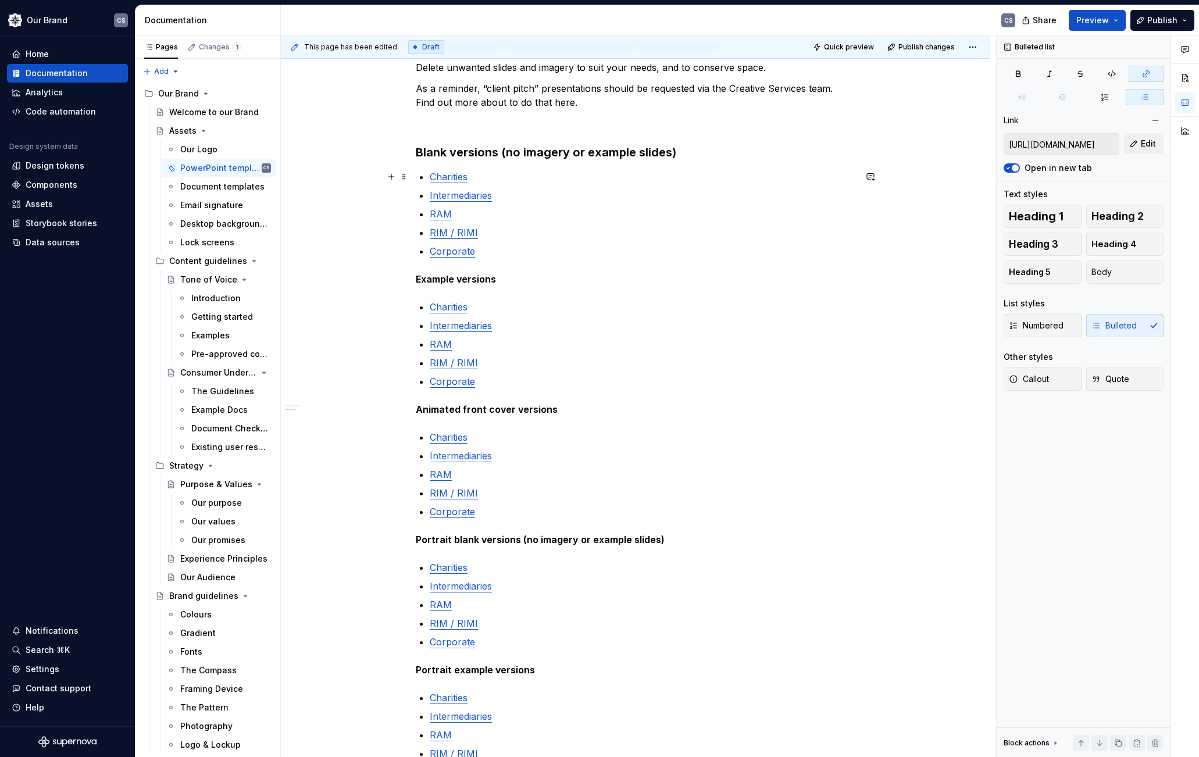
click at [458, 178] on link "Charities" at bounding box center [449, 177] width 38 height 12
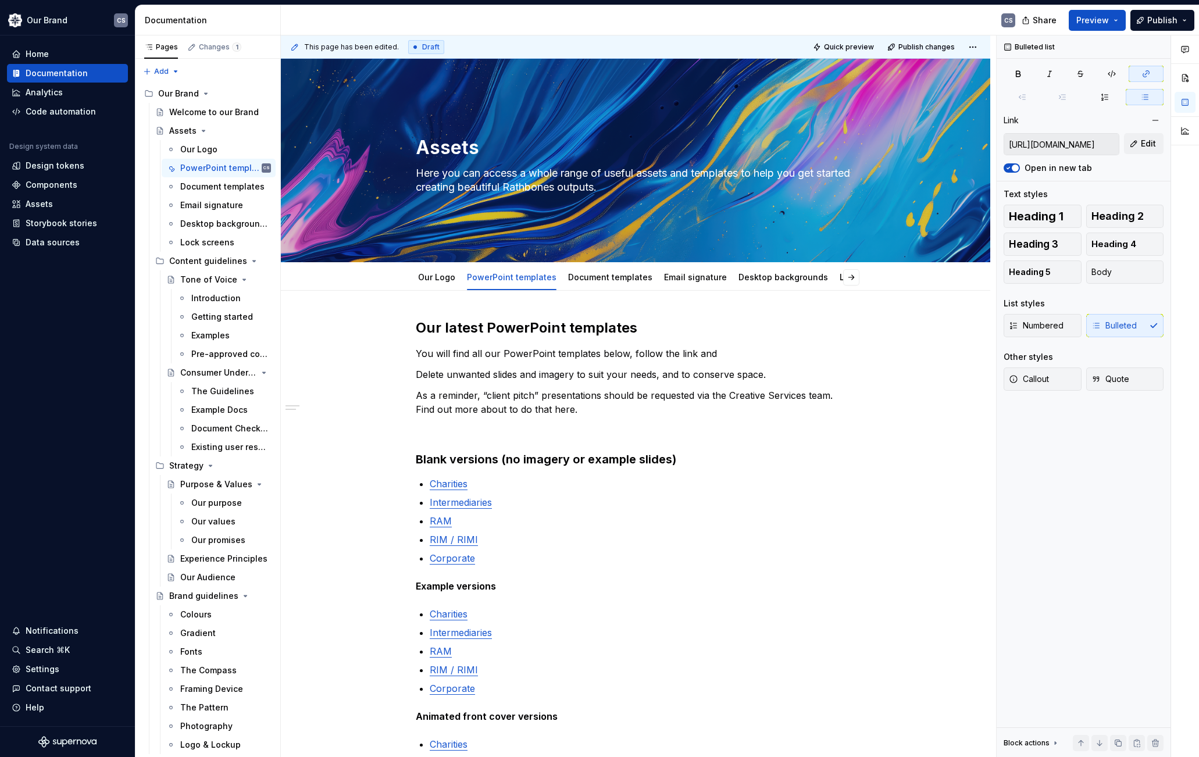
scroll to position [233, 0]
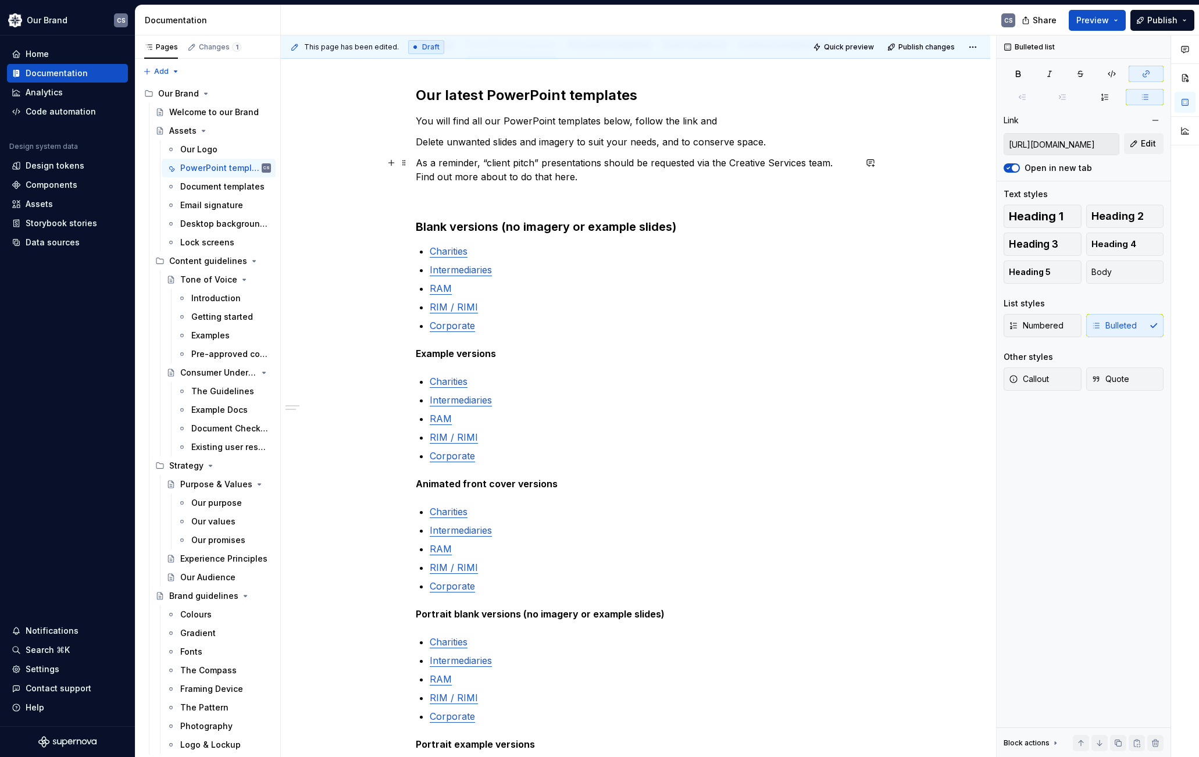
click at [390, 173] on div "Our latest PowerPoint templates You will find all our PowerPoint templates belo…" at bounding box center [636, 590] width 710 height 1065
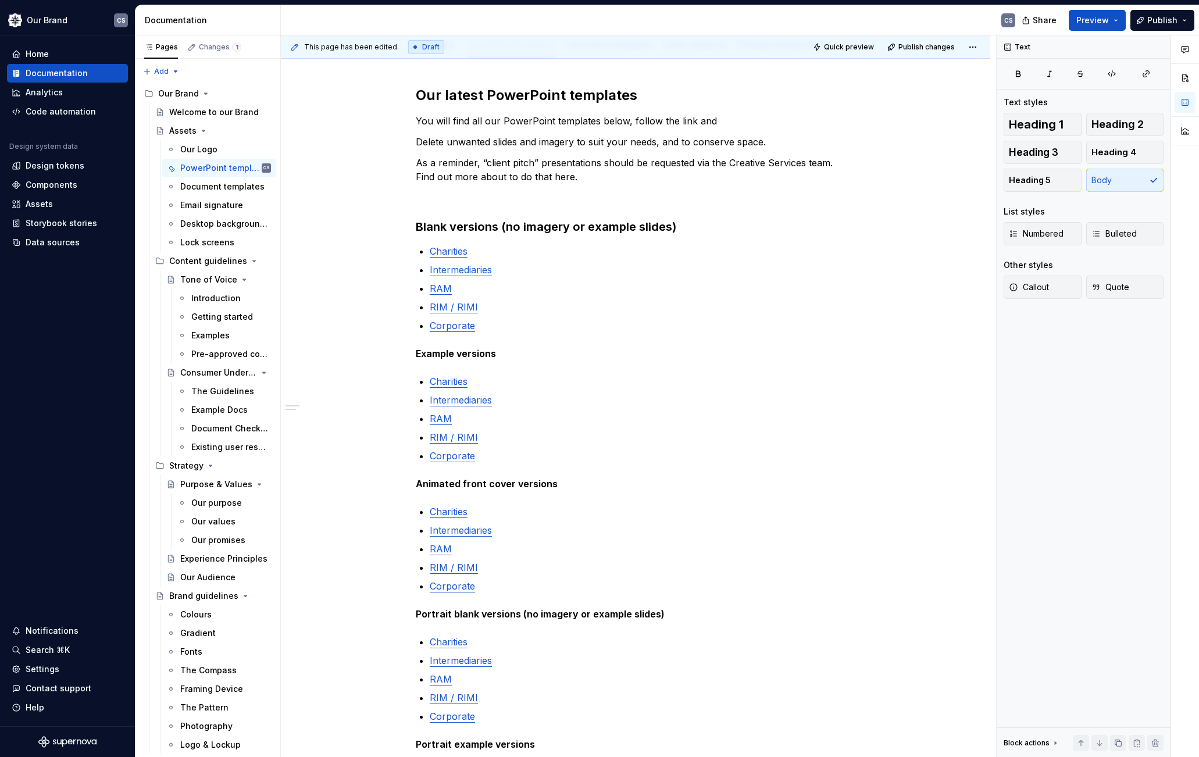
type textarea "*"
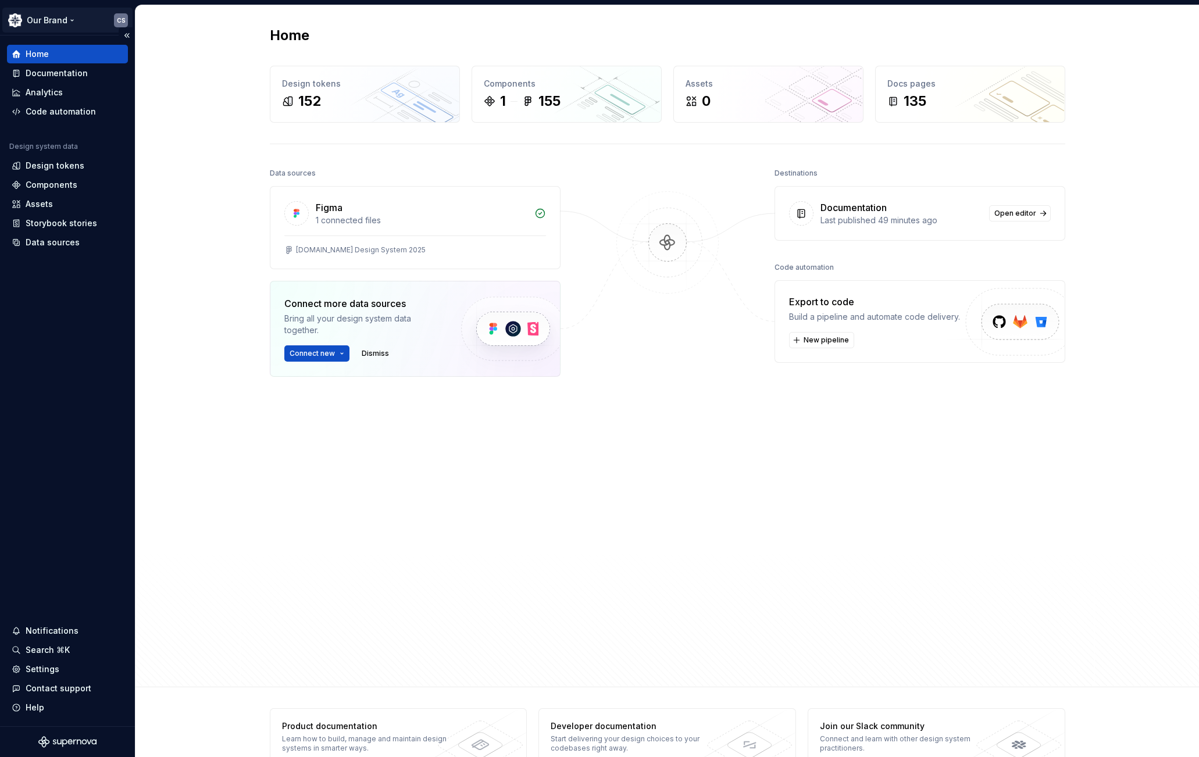
click at [17, 20] on html "Our Brand CS Home Documentation Analytics Code automation Design system data De…" at bounding box center [599, 378] width 1199 height 757
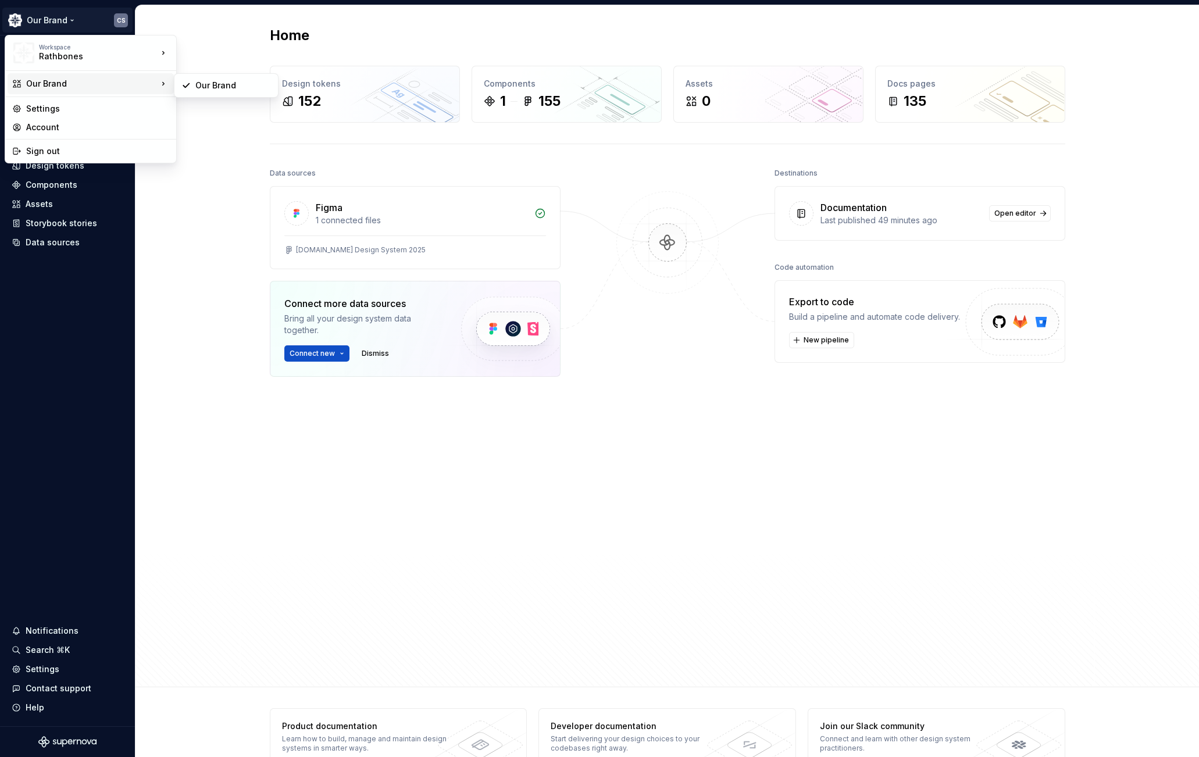
click at [43, 79] on div "Our Brand" at bounding box center [91, 84] width 131 height 12
click at [55, 84] on div "Our Brand" at bounding box center [91, 84] width 131 height 12
click at [211, 83] on div "Our Brand" at bounding box center [233, 86] width 76 height 12
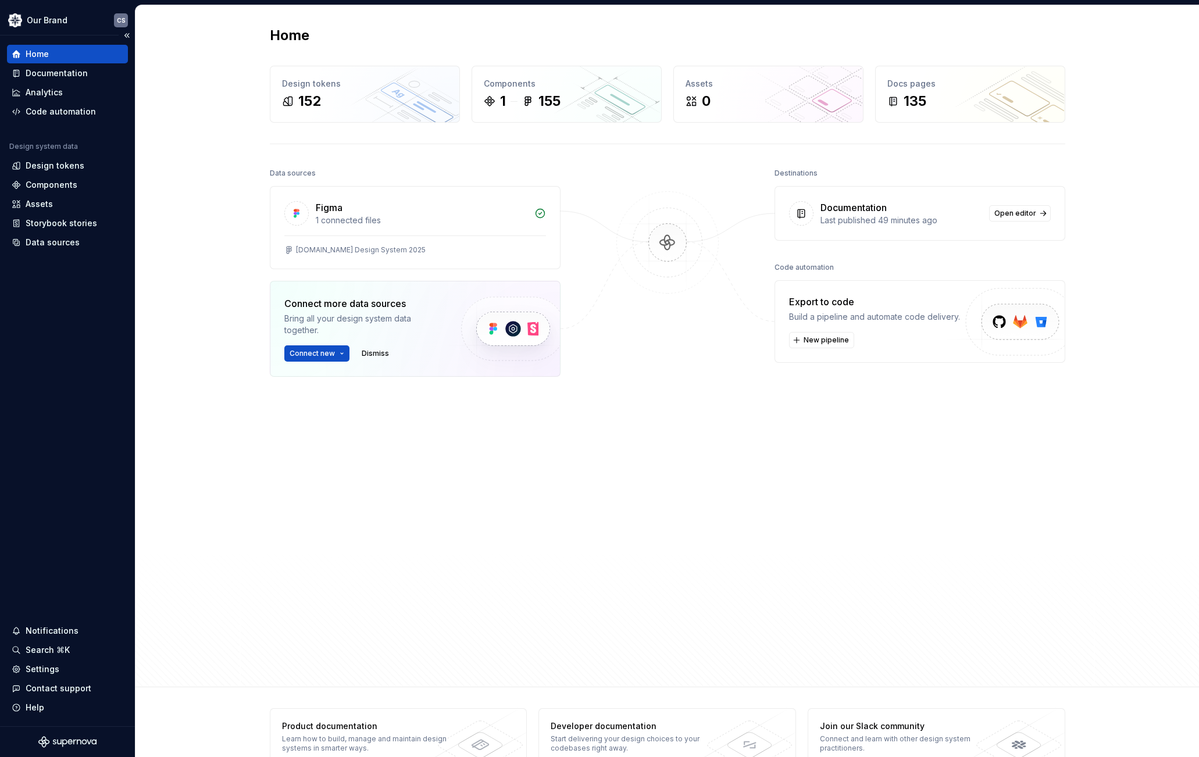
click at [34, 55] on div "Home" at bounding box center [37, 54] width 23 height 12
click at [16, 20] on html "Our Brand CS Home Documentation Analytics Code automation Design system data De…" at bounding box center [599, 378] width 1199 height 757
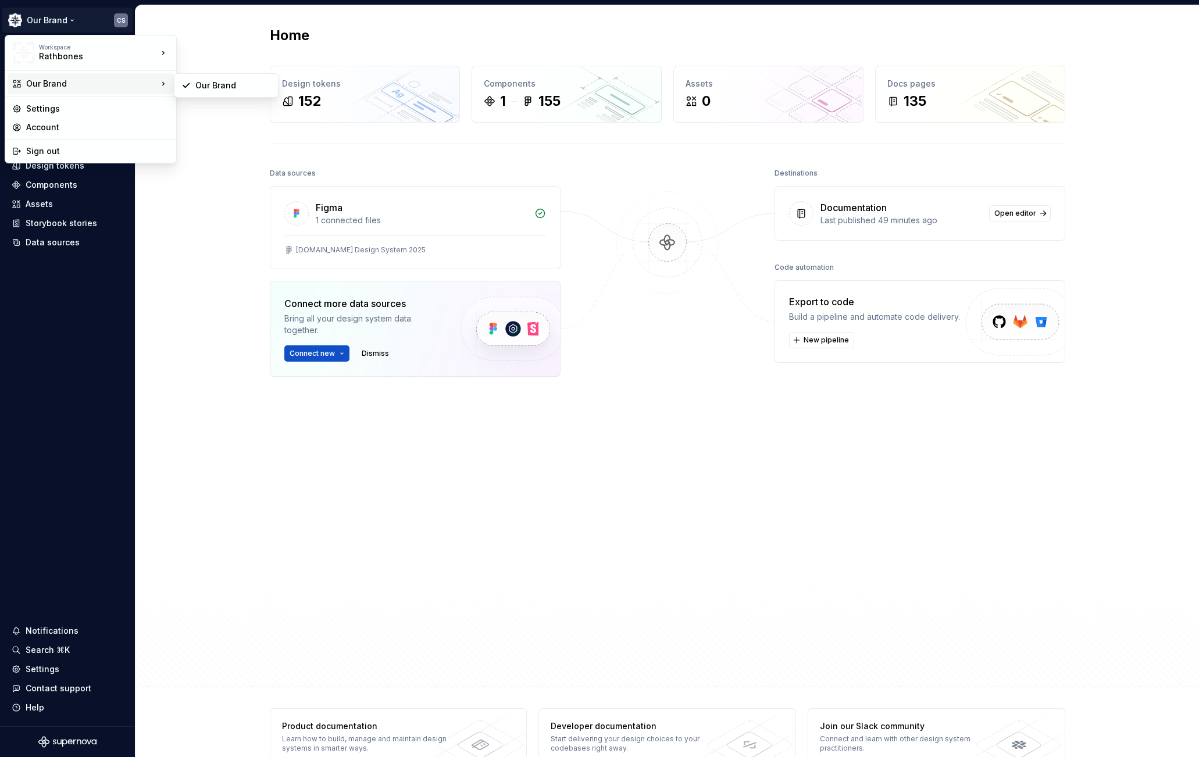
click at [133, 84] on div "Our Brand" at bounding box center [91, 84] width 131 height 12
click at [217, 192] on html "Our Brand CS Home Documentation Analytics Code automation Design system data De…" at bounding box center [599, 378] width 1199 height 757
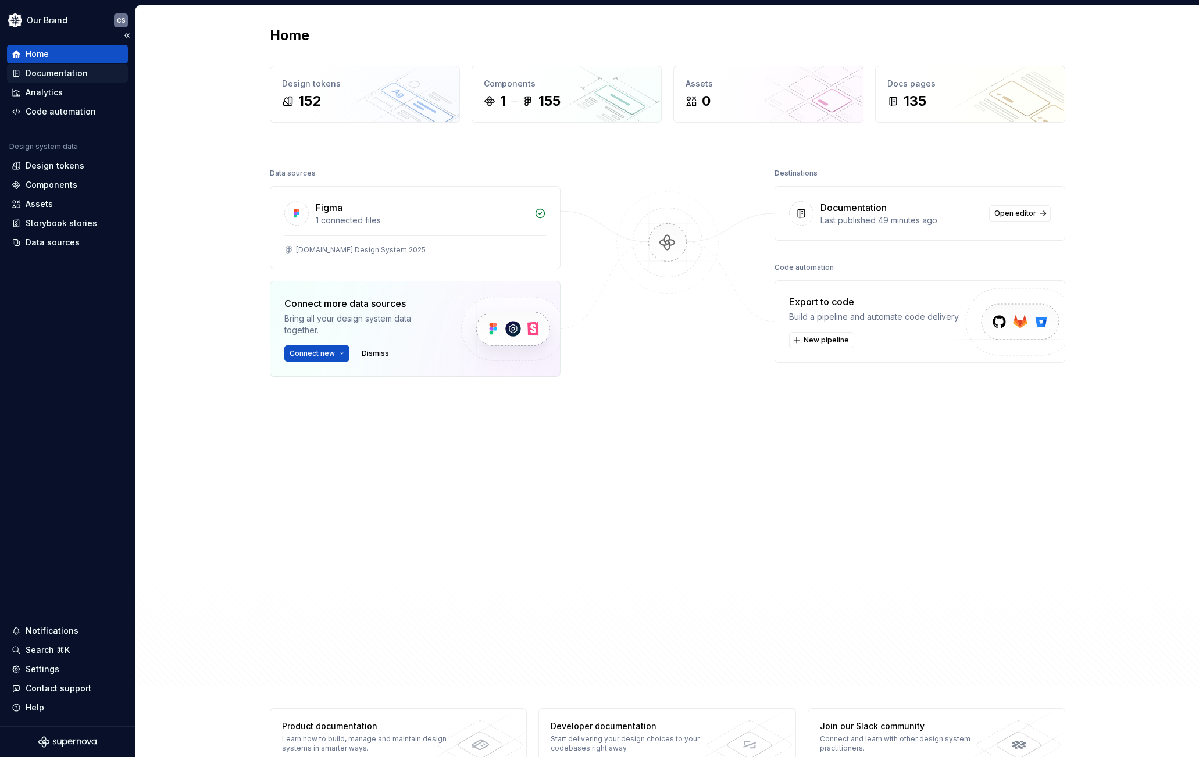
click at [42, 77] on div "Documentation" at bounding box center [57, 73] width 62 height 12
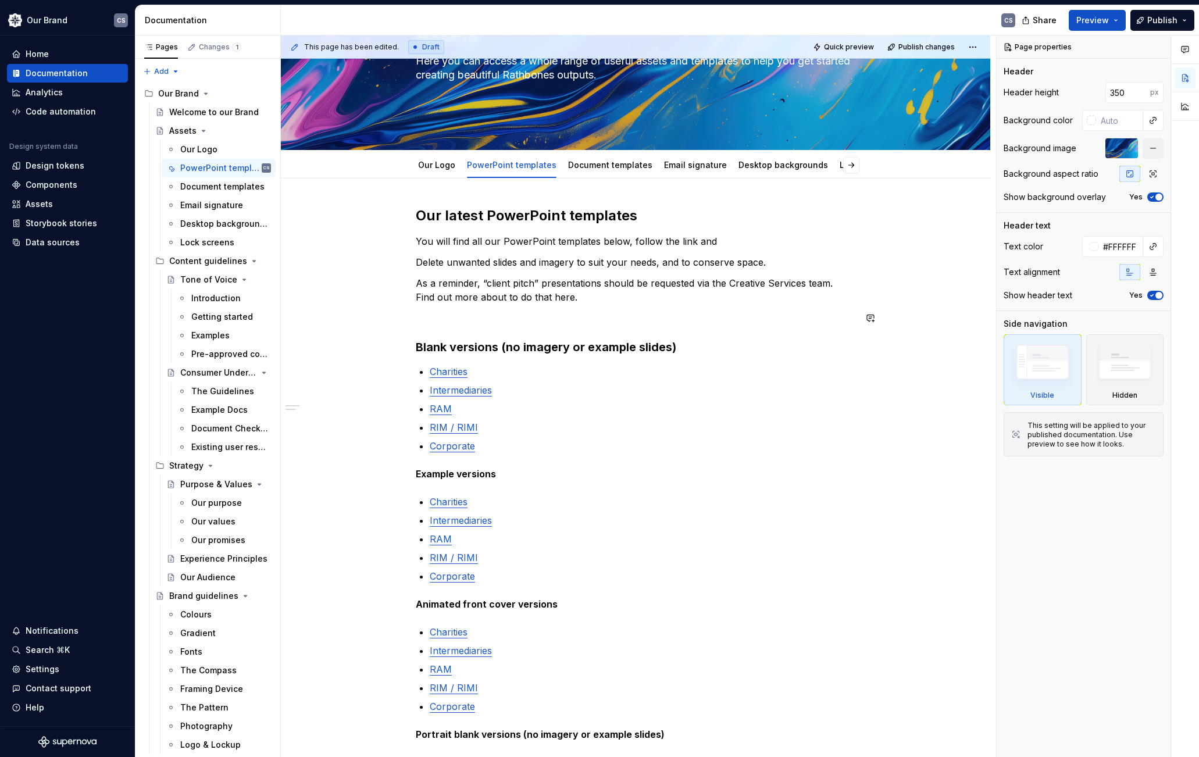
scroll to position [133, 0]
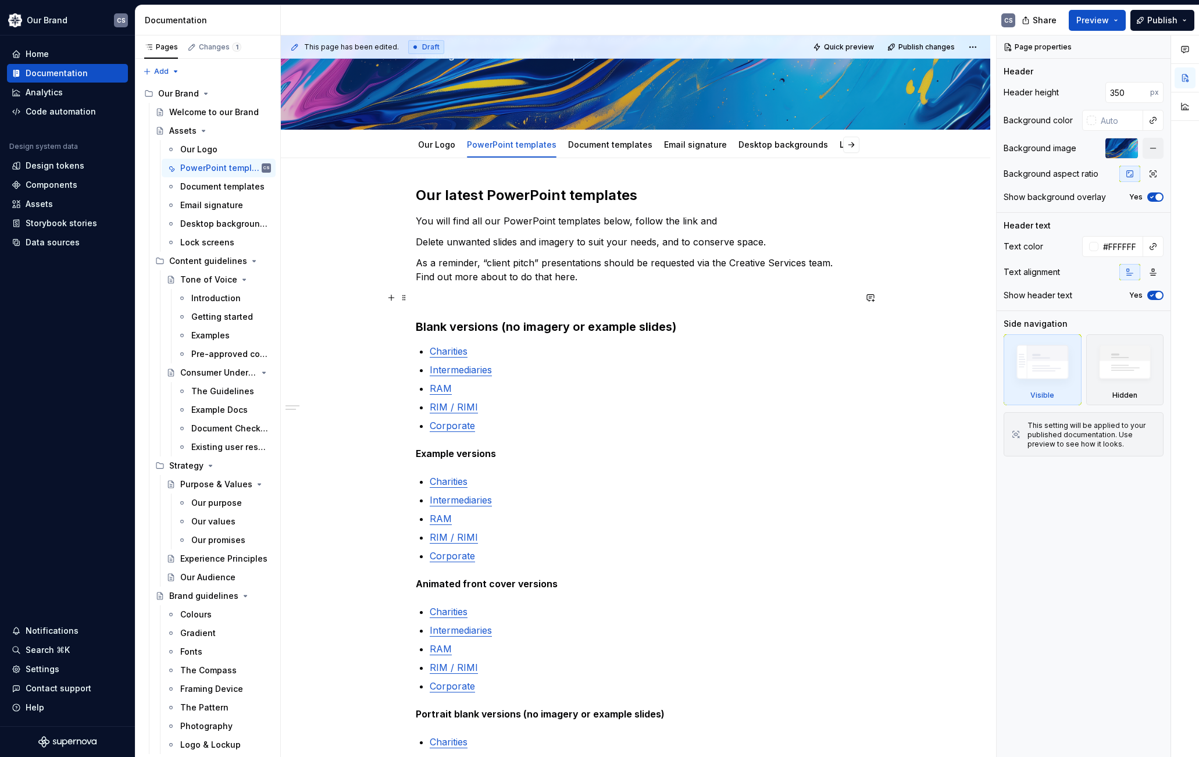
click at [494, 301] on p at bounding box center [636, 298] width 440 height 14
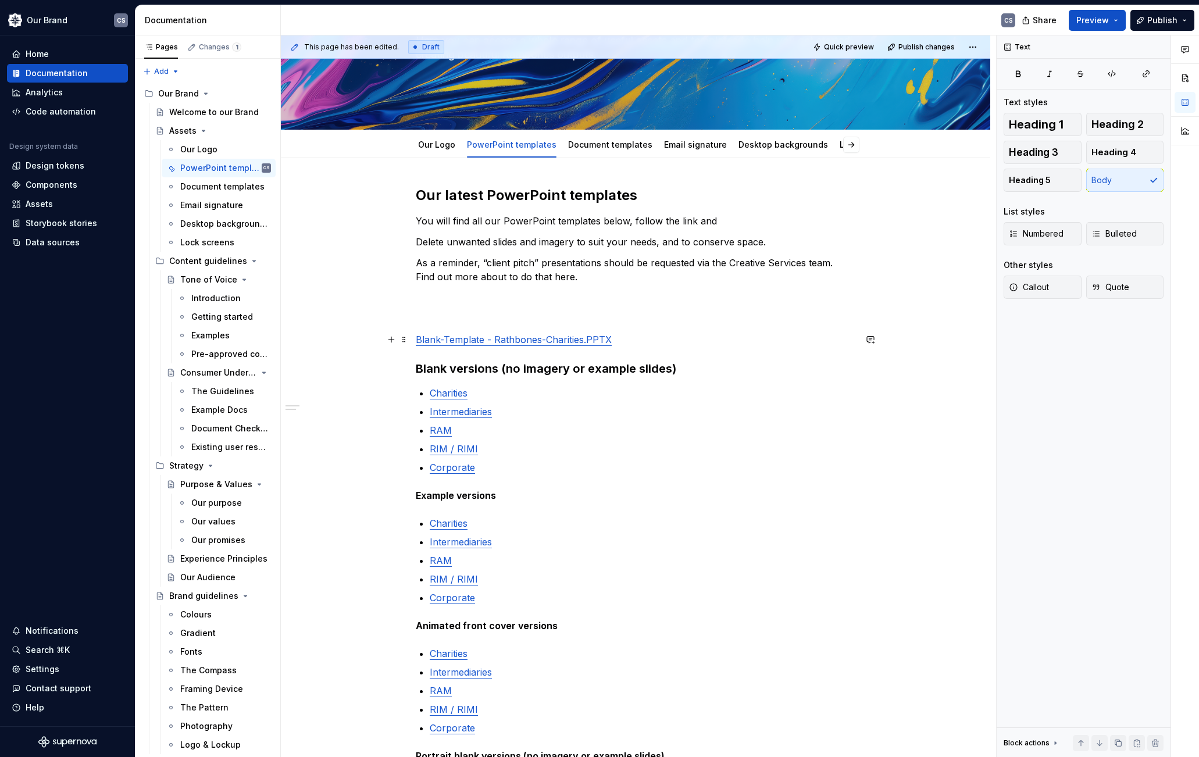
click at [642, 343] on p "Blank-Template - Rathbones-Charities.PPTX" at bounding box center [636, 340] width 440 height 14
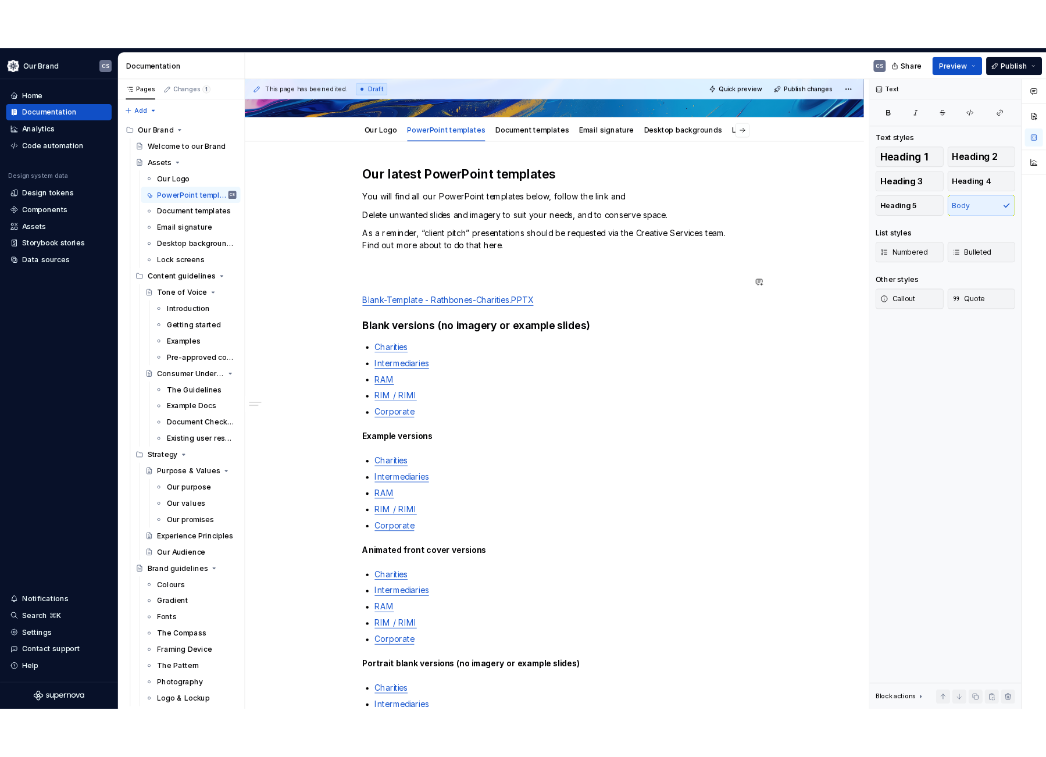
scroll to position [249, 0]
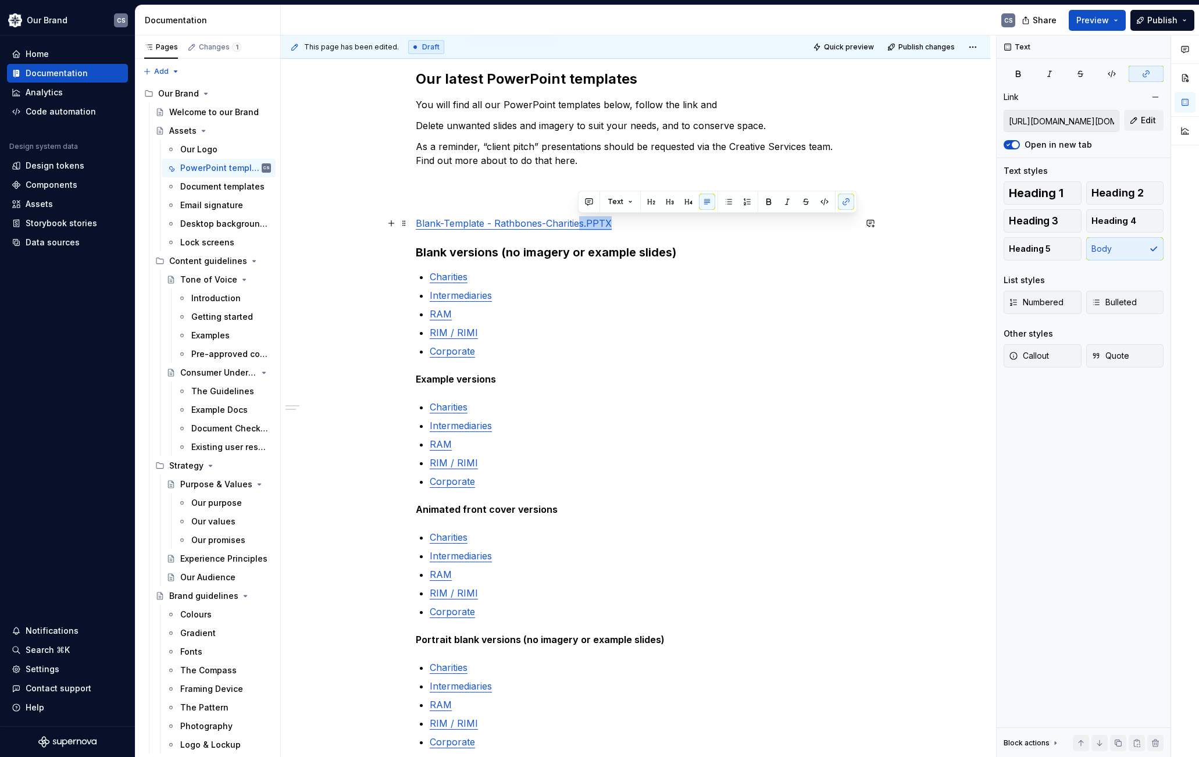
drag, startPoint x: 642, startPoint y: 228, endPoint x: 580, endPoint y: 219, distance: 62.9
click at [580, 219] on p "Blank-Template - Rathbones-Charities.PPTX" at bounding box center [636, 223] width 440 height 14
click at [624, 224] on p "Blank-Template - Rathbones-Charities.PPTX" at bounding box center [636, 223] width 440 height 14
drag, startPoint x: 624, startPoint y: 224, endPoint x: 412, endPoint y: 215, distance: 212.5
click at [412, 215] on div "Our latest PowerPoint templates You will find all our PowerPoint templates belo…" at bounding box center [636, 595] width 710 height 1107
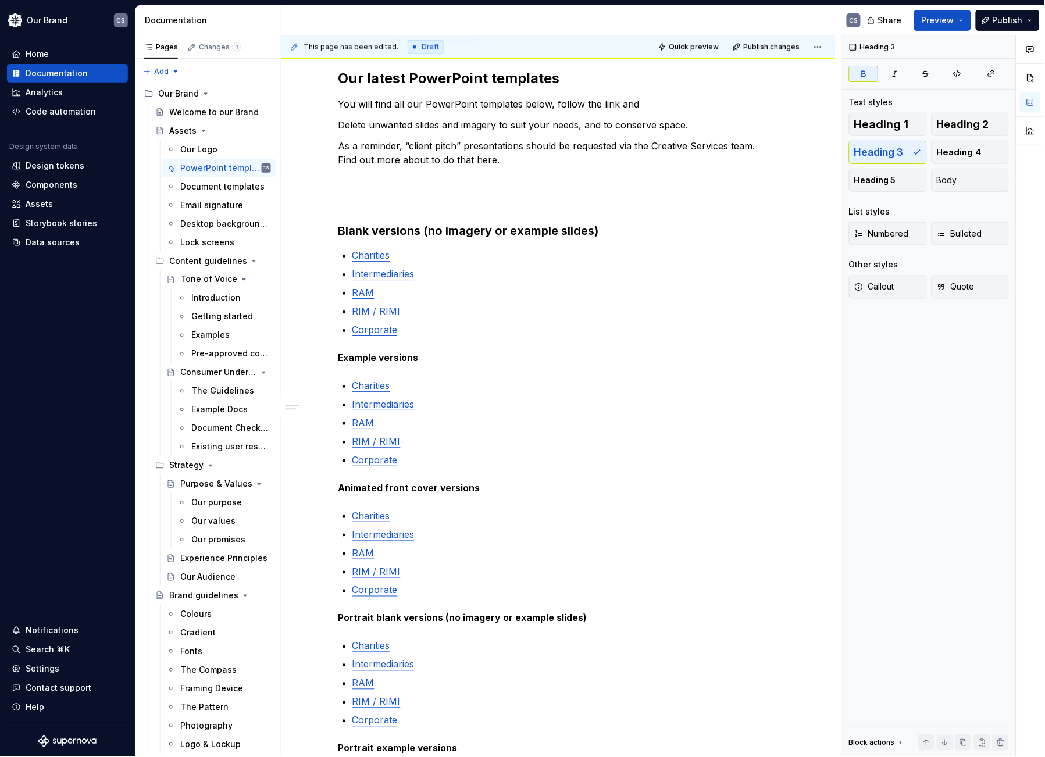
type textarea "*"
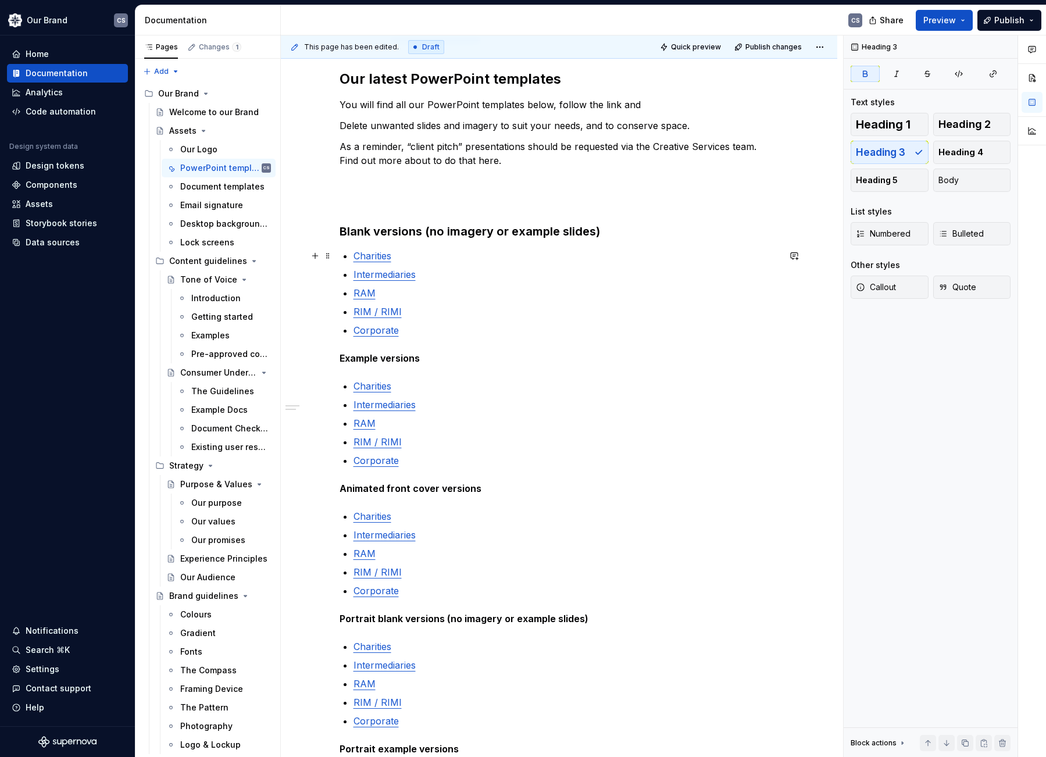
scroll to position [133, 0]
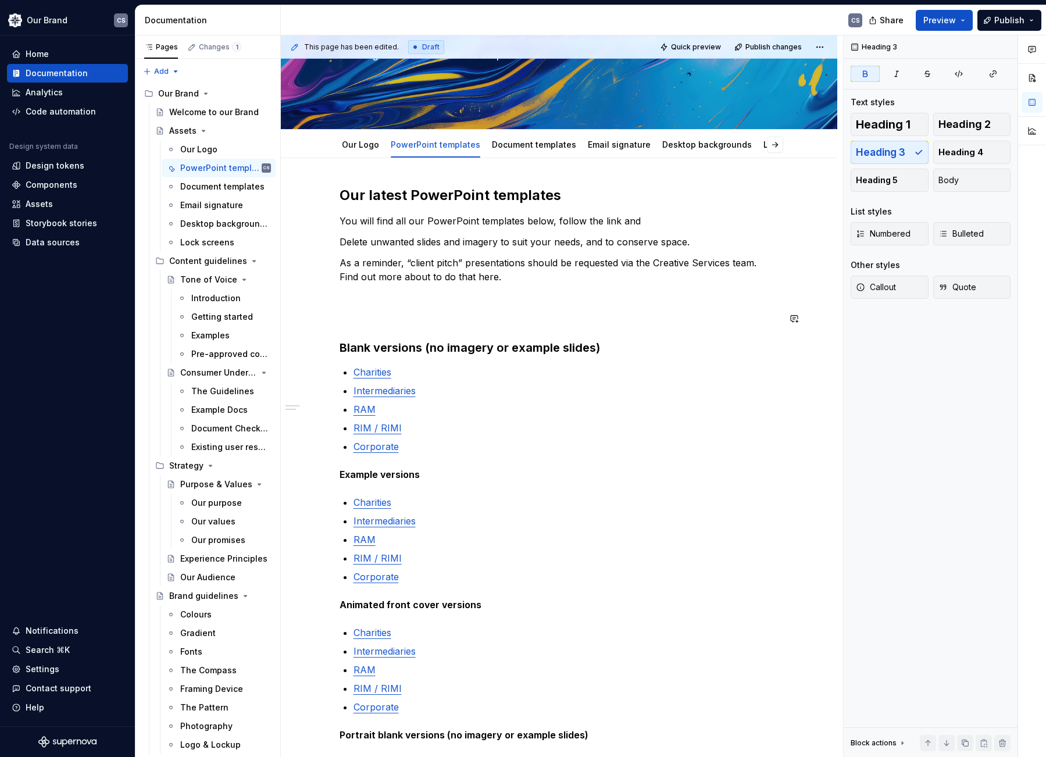
click at [365, 309] on div "Our latest PowerPoint templates You will find all our PowerPoint templates belo…" at bounding box center [560, 594] width 440 height 817
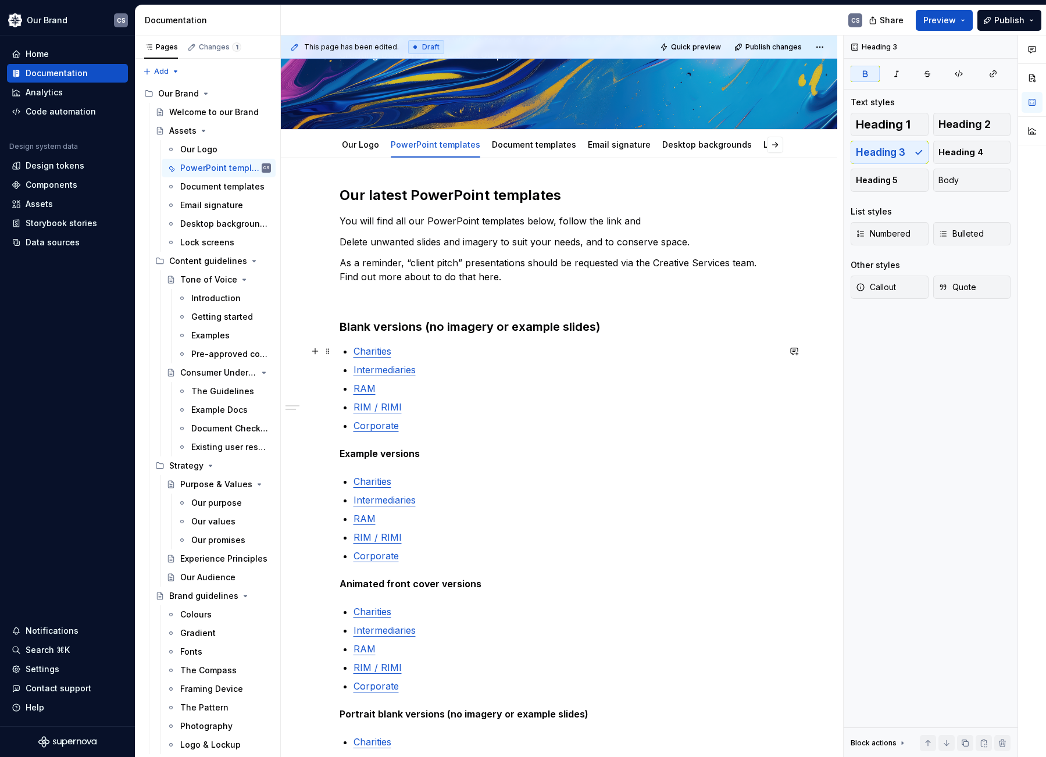
click at [398, 351] on p "Charities" at bounding box center [567, 351] width 426 height 14
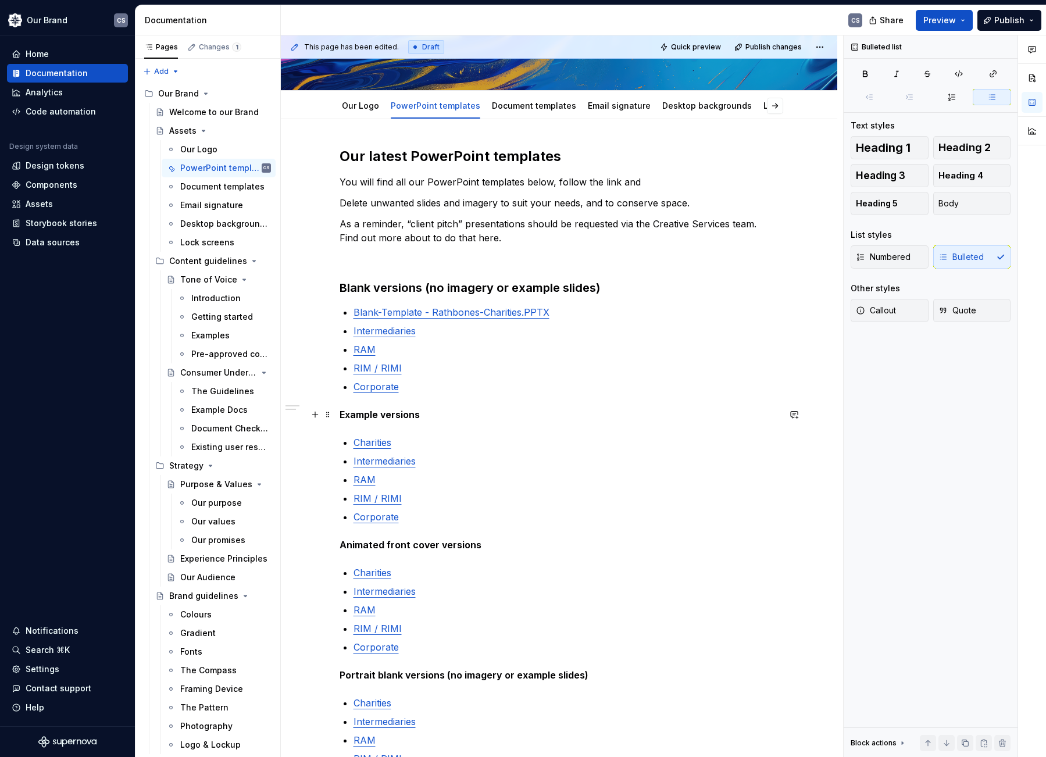
scroll to position [191, 0]
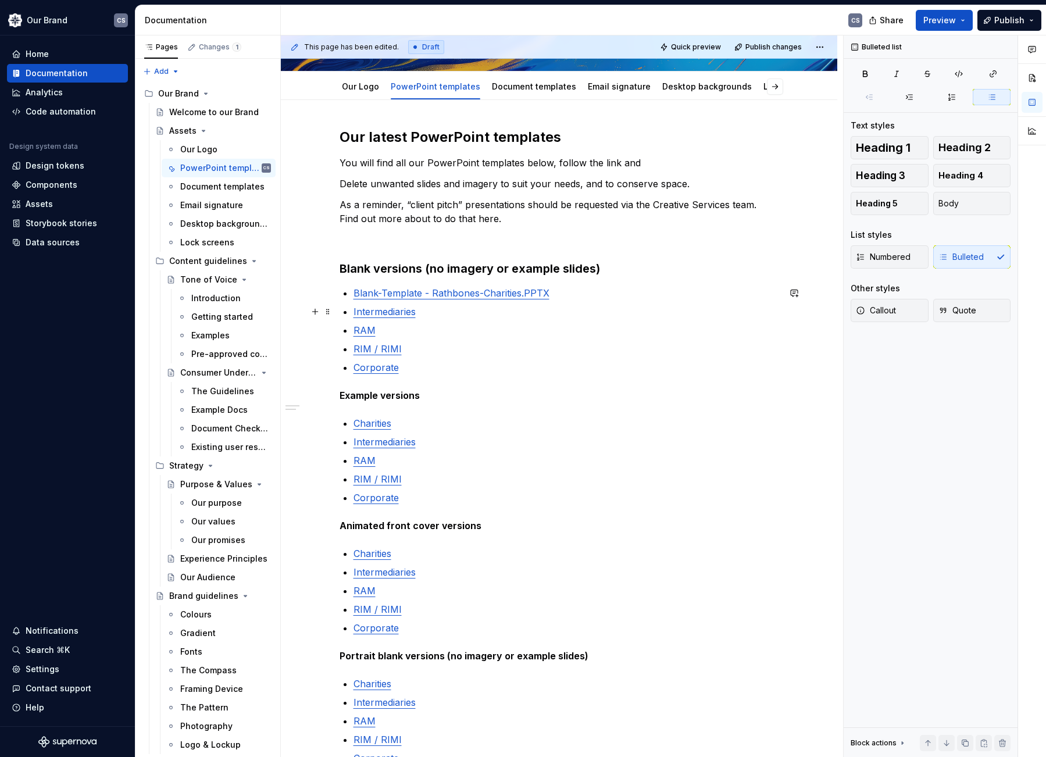
click at [434, 313] on p "Intermediaries" at bounding box center [567, 312] width 426 height 14
click at [352, 294] on div "Our latest PowerPoint templates You will find all our PowerPoint templates belo…" at bounding box center [560, 526] width 440 height 796
click at [377, 290] on p "CHARITIES - Blank-Template - Rathbones-Charities.PPTX" at bounding box center [567, 293] width 426 height 14
click at [354, 311] on link "Blank-PPT Template - Rathbones-Intermediaries.PPTX" at bounding box center [475, 312] width 243 height 12
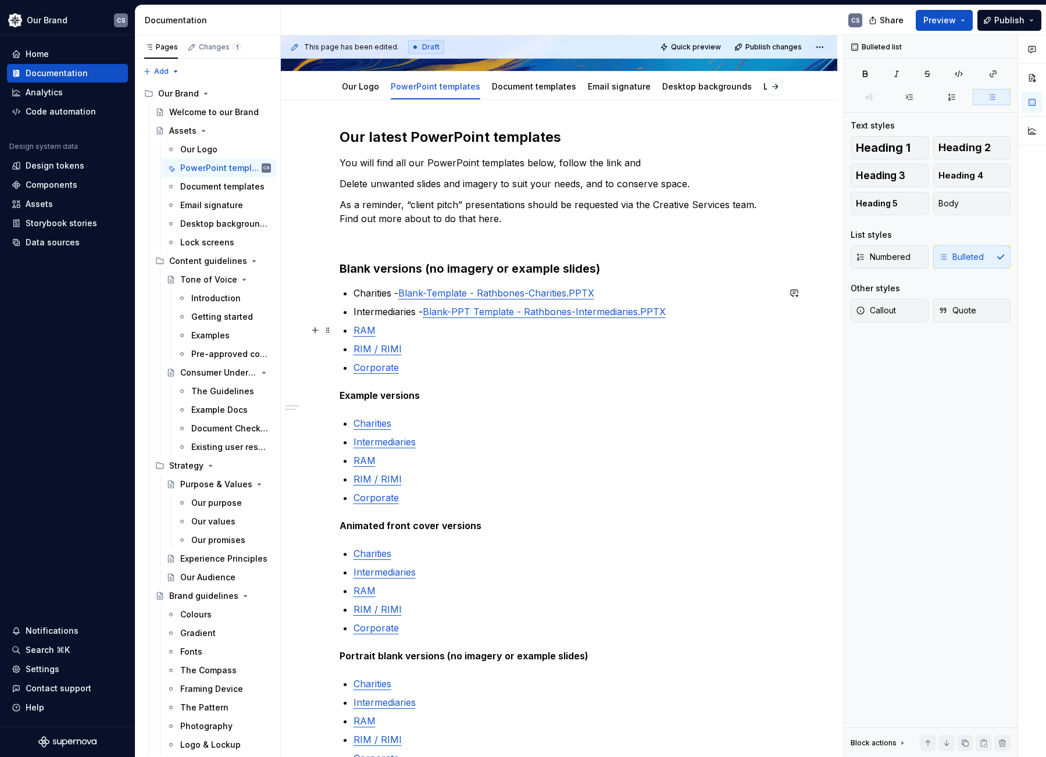
click at [354, 332] on link "RAM" at bounding box center [365, 331] width 22 height 12
click at [360, 350] on link "RIM / RIMI" at bounding box center [378, 349] width 48 height 12
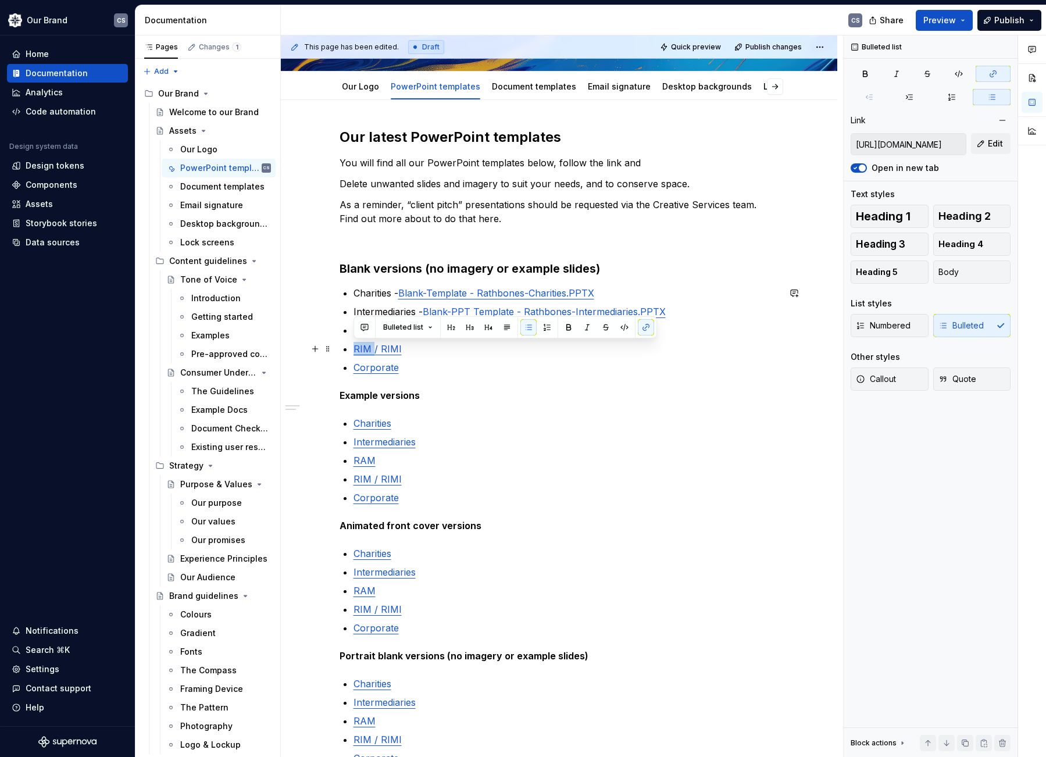
click at [360, 350] on link "RIM / RIMI" at bounding box center [378, 349] width 48 height 12
drag, startPoint x: 402, startPoint y: 350, endPoint x: 372, endPoint y: 350, distance: 30.2
click at [372, 350] on p "RIM / RIMI" at bounding box center [567, 349] width 426 height 14
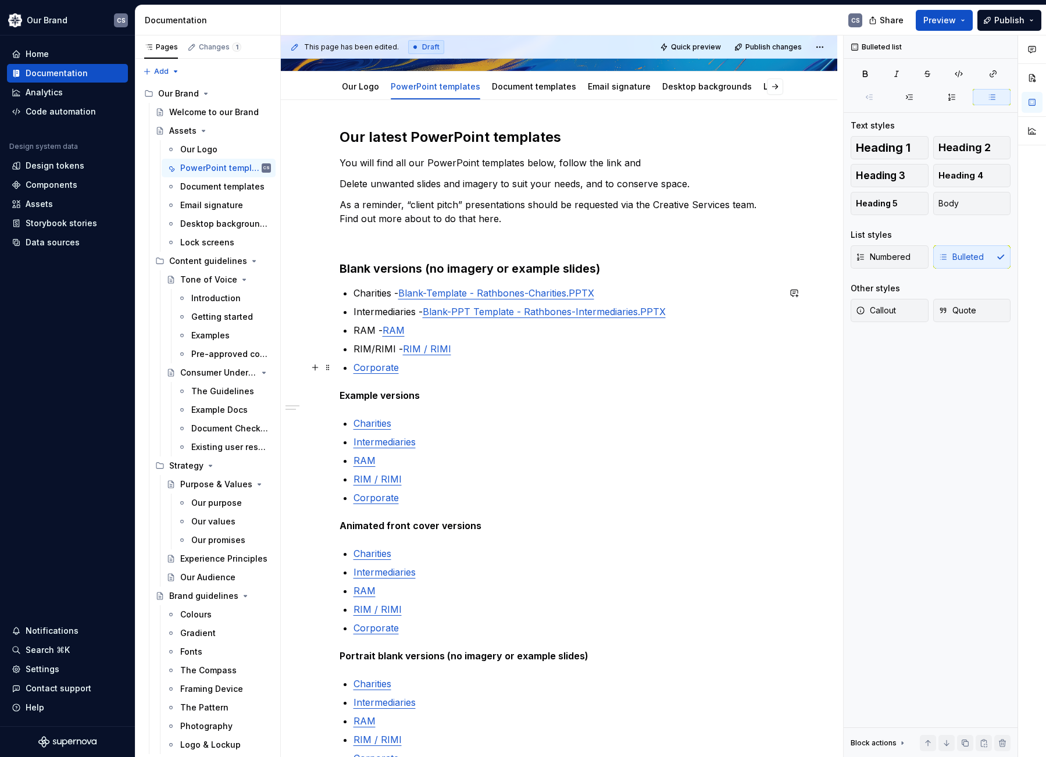
click at [352, 367] on div "Our latest PowerPoint templates You will find all our PowerPoint templates belo…" at bounding box center [560, 526] width 440 height 796
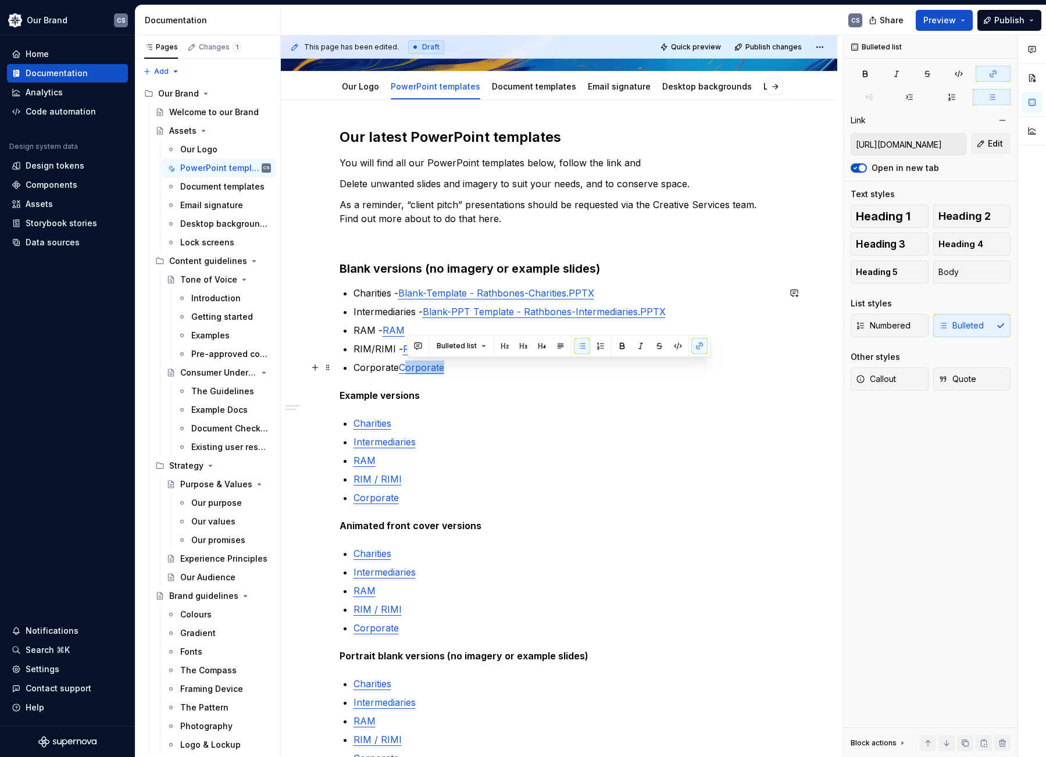
drag, startPoint x: 444, startPoint y: 369, endPoint x: 409, endPoint y: 369, distance: 35.5
click at [409, 369] on p "Corporate Corporate" at bounding box center [567, 368] width 426 height 14
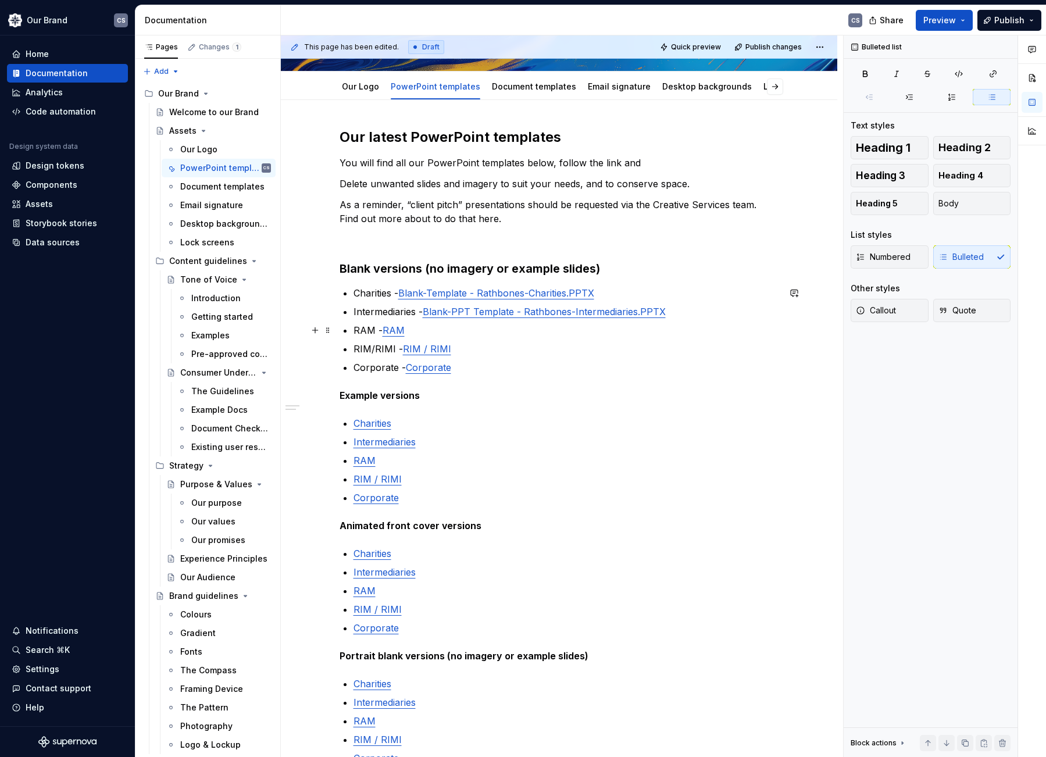
click at [411, 332] on p "RAM - RAM" at bounding box center [567, 330] width 426 height 14
click at [462, 348] on p "RIM/RIMI - RIM / RIMI" at bounding box center [567, 349] width 426 height 14
click at [466, 370] on p "Corporate - Corporate" at bounding box center [567, 368] width 426 height 14
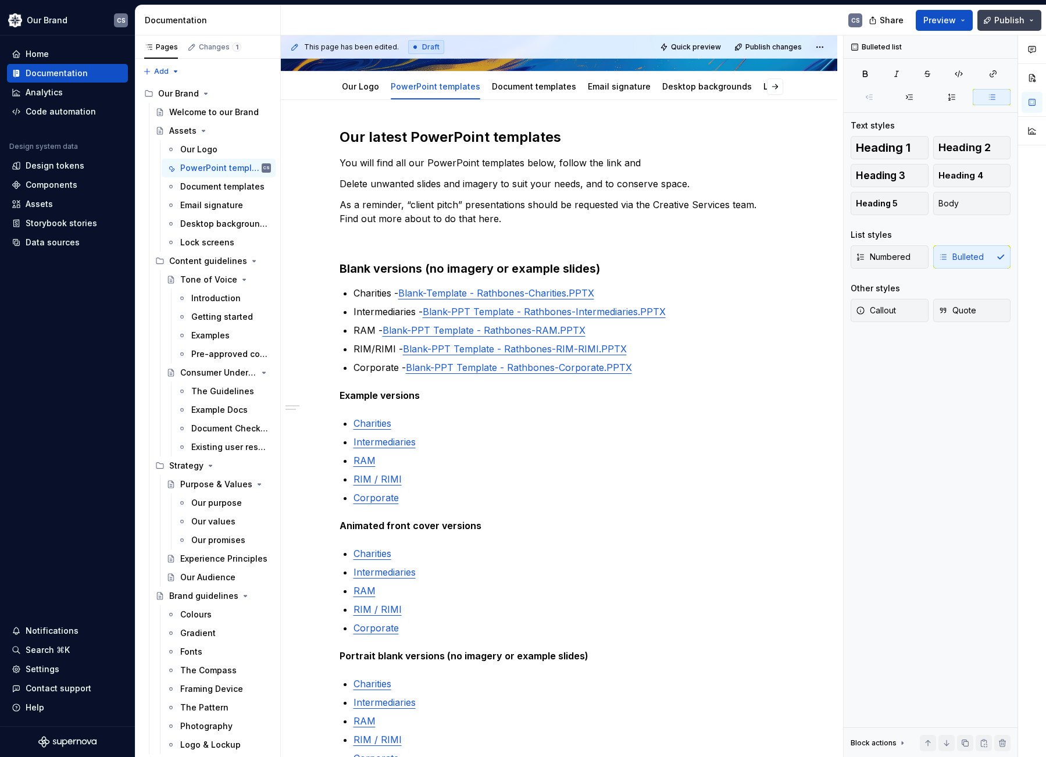
click at [1011, 27] on button "Publish" at bounding box center [1010, 20] width 64 height 21
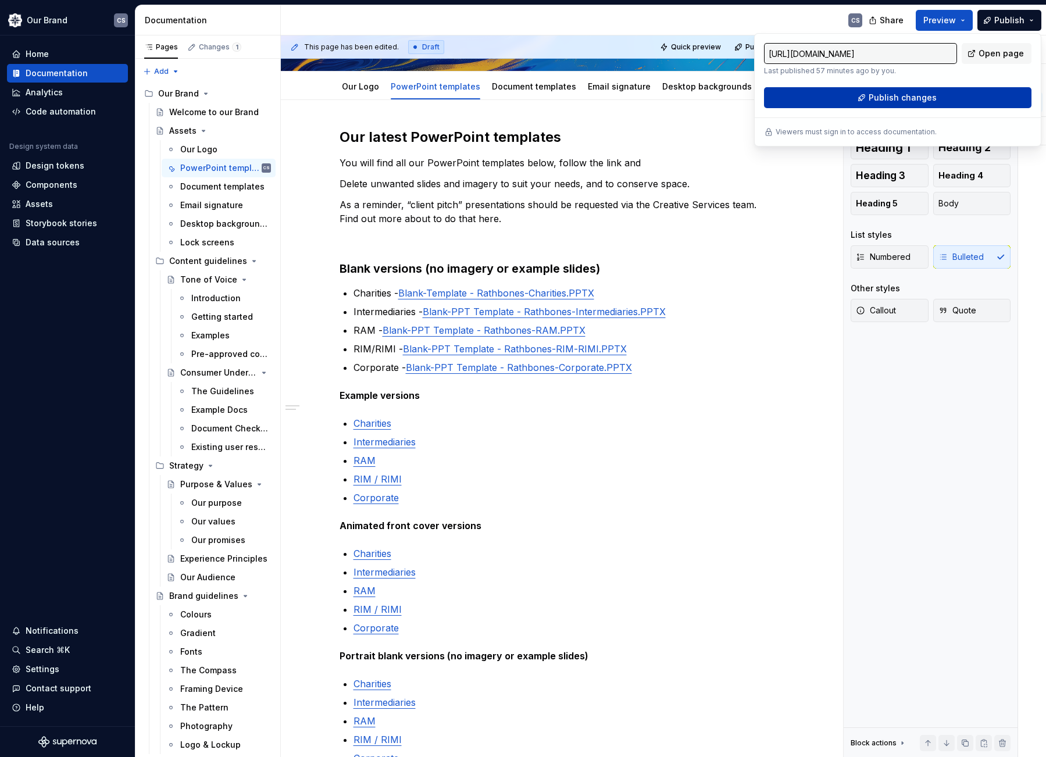
drag, startPoint x: 1011, startPoint y: 27, endPoint x: 921, endPoint y: 100, distance: 115.4
click at [921, 100] on span "Publish changes" at bounding box center [903, 98] width 68 height 12
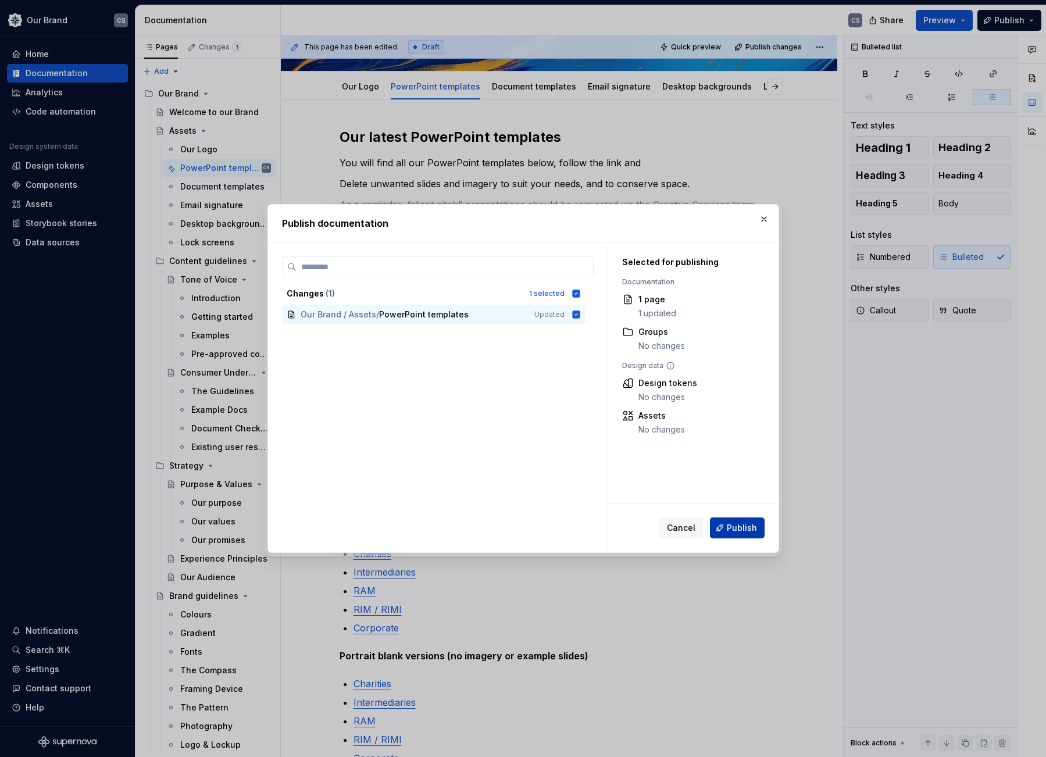
click at [748, 532] on span "Publish" at bounding box center [742, 528] width 30 height 12
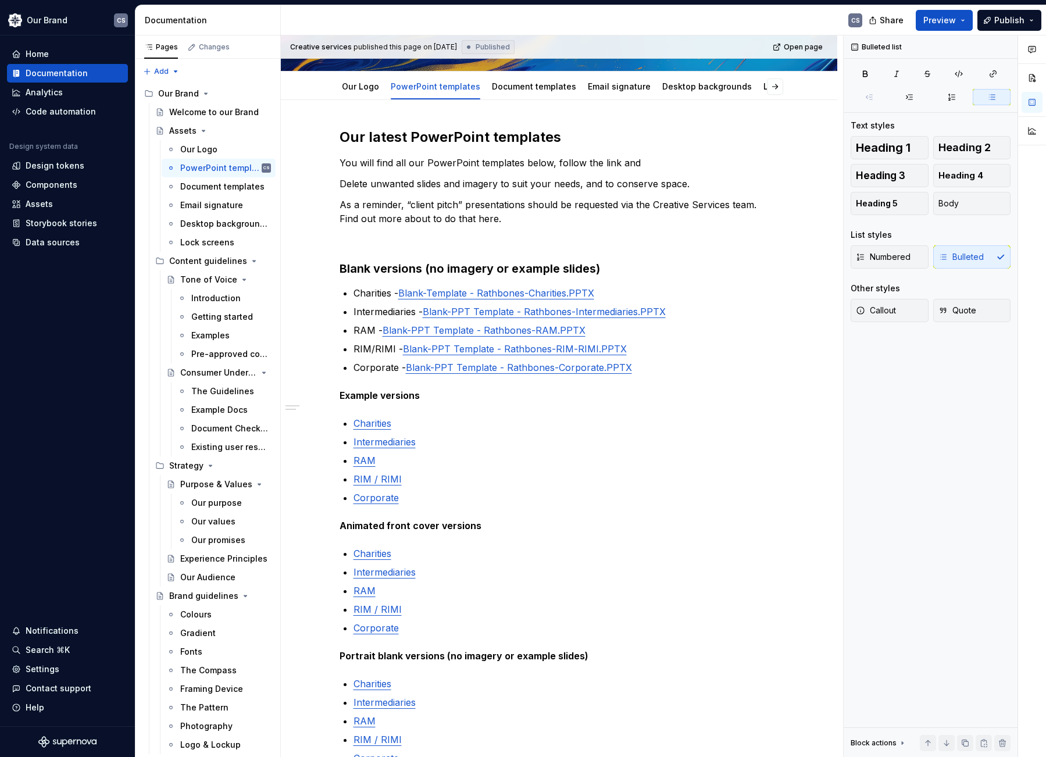
type textarea "*"
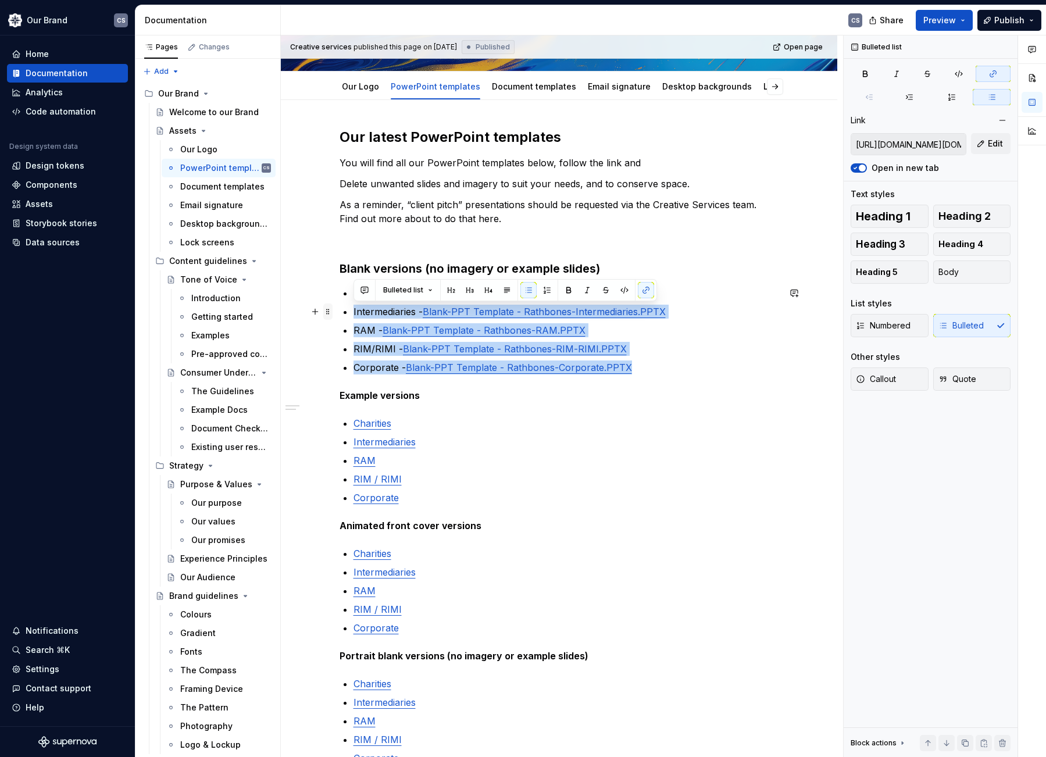
type input "[URL][DOMAIN_NAME][DOMAIN_NAME]"
drag, startPoint x: 662, startPoint y: 369, endPoint x: 327, endPoint y: 295, distance: 343.6
click at [340, 295] on div "Our latest PowerPoint templates You will find all our PowerPoint templates belo…" at bounding box center [560, 533] width 440 height 810
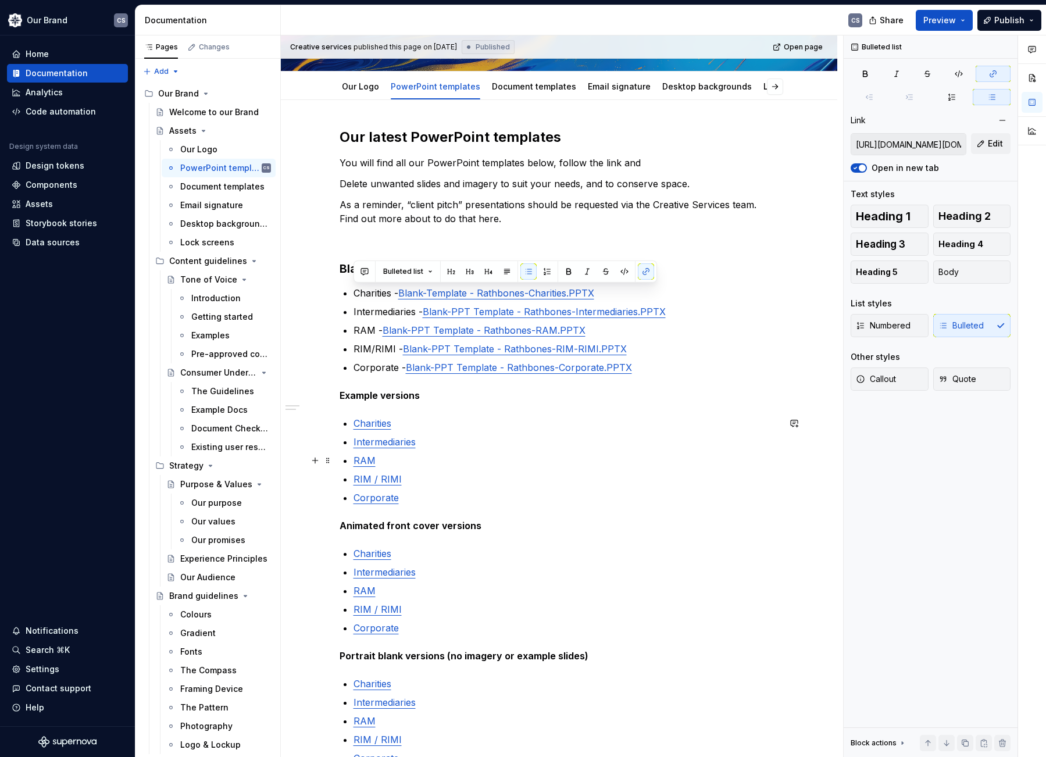
click at [561, 455] on p "RAM" at bounding box center [567, 461] width 426 height 14
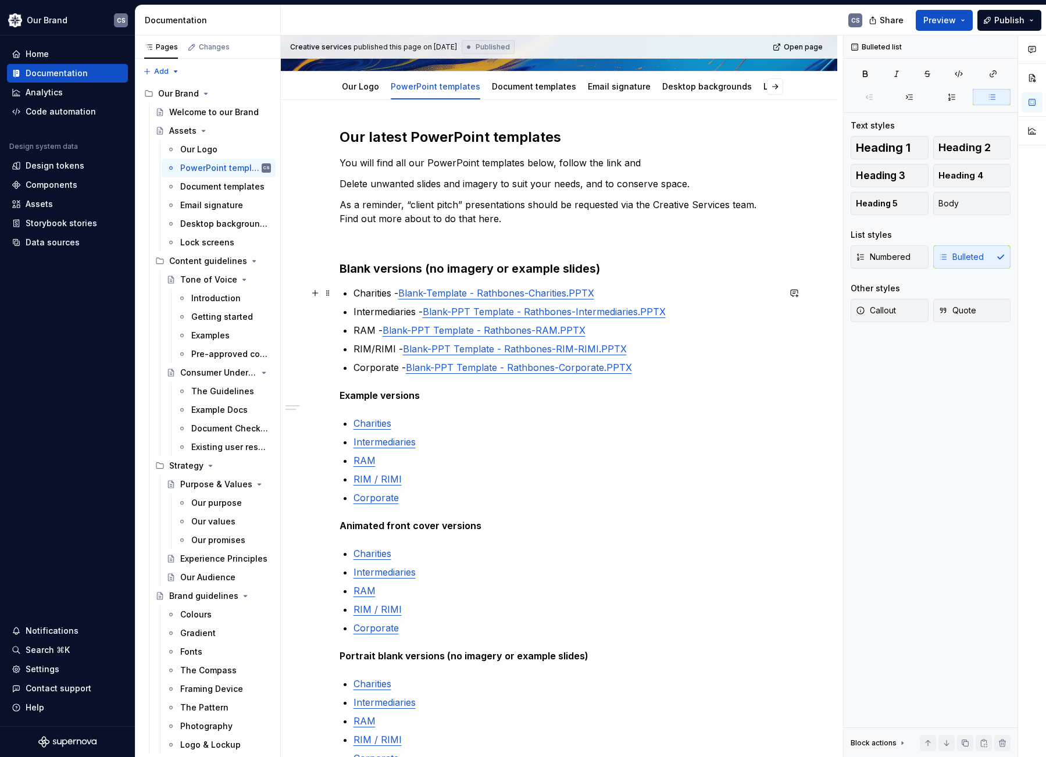
click at [366, 295] on p "Charities - Blank-Template - Rathbones-Charities.PPTX" at bounding box center [567, 293] width 426 height 14
copy p "Charities"
click at [354, 423] on link "Charities" at bounding box center [373, 424] width 38 height 12
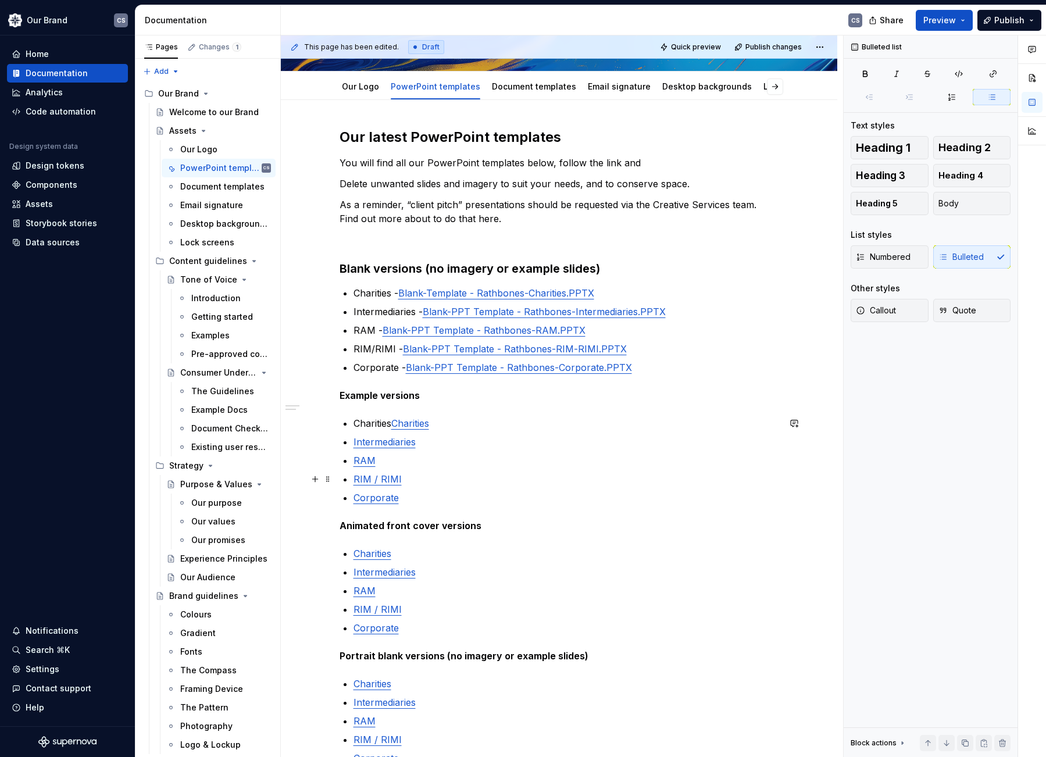
type textarea "*"
click at [369, 315] on p "Intermediaries - Blank-PPT Template - Rathbones-Intermediaries.PPTX" at bounding box center [567, 312] width 426 height 14
copy p "Intermediaries"
click at [352, 440] on div "Our latest PowerPoint templates You will find all our PowerPoint templates belo…" at bounding box center [560, 526] width 440 height 796
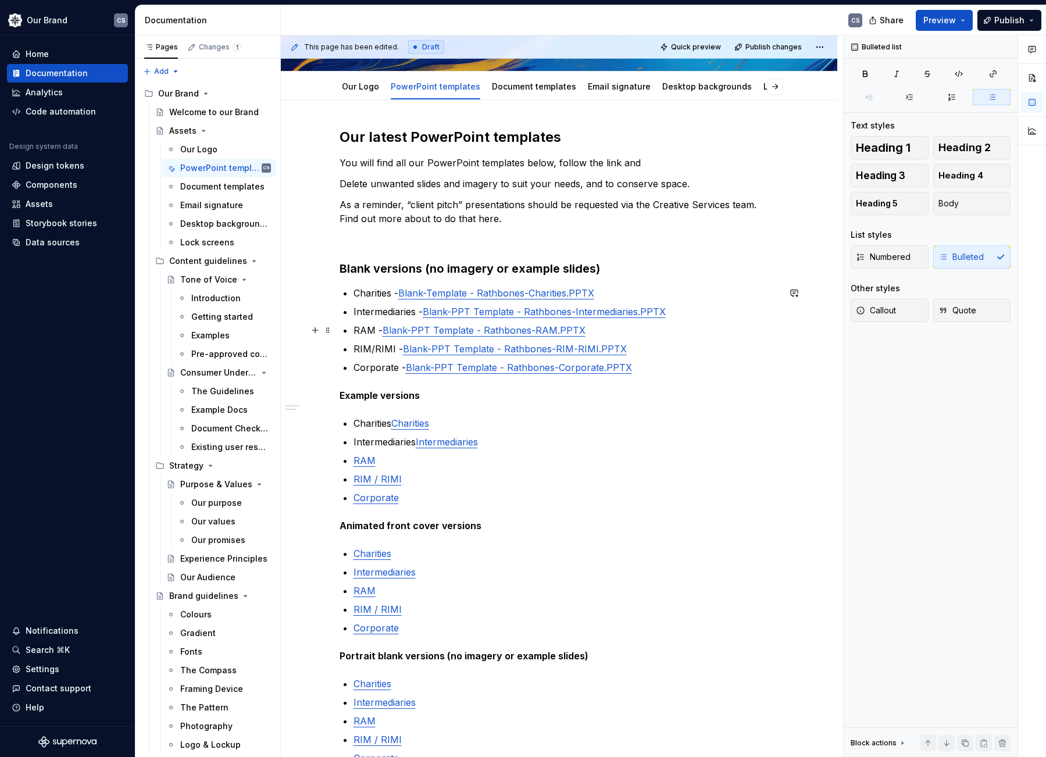
click at [363, 332] on p "RAM - Blank-PPT Template - Rathbones-RAM.PPTX" at bounding box center [567, 330] width 426 height 14
copy p "RAM"
click at [354, 459] on link "RAM" at bounding box center [365, 461] width 22 height 12
click at [361, 351] on p "RIM/RIMI - Blank-PPT Template - Rathbones-RIM-RIMI.PPTX" at bounding box center [567, 349] width 426 height 14
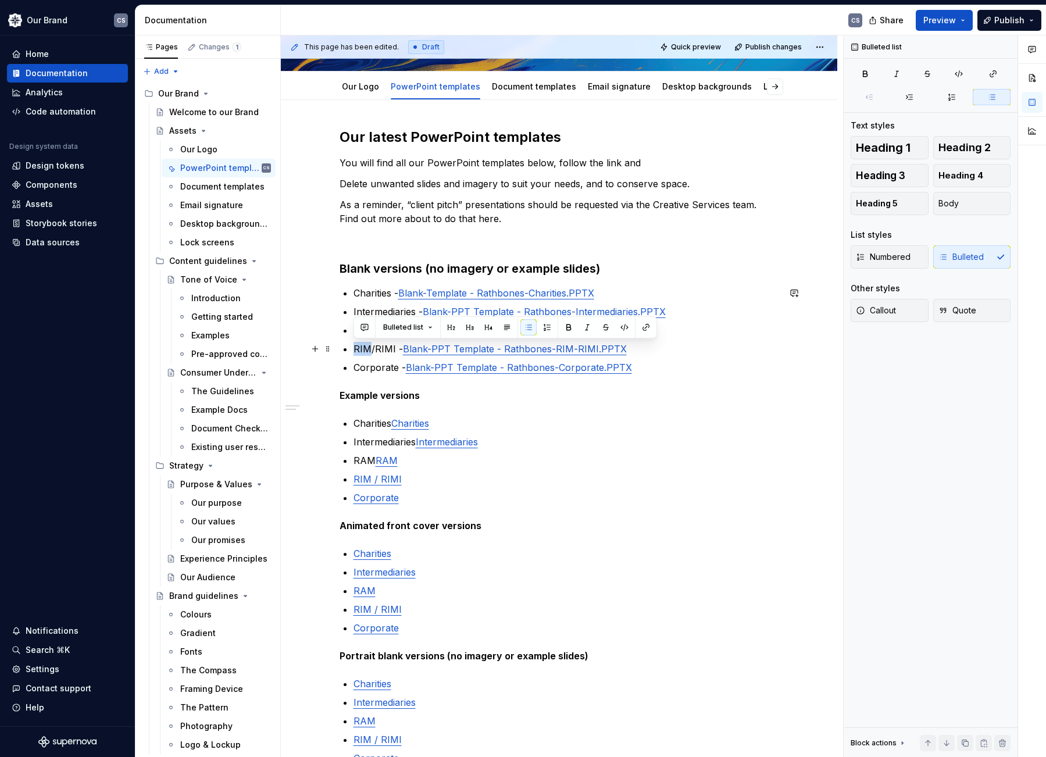
click at [361, 351] on p "RIM/RIMI - Blank-PPT Template - Rathbones-RIM-RIMI.PPTX" at bounding box center [567, 349] width 426 height 14
drag, startPoint x: 394, startPoint y: 350, endPoint x: 355, endPoint y: 349, distance: 39.0
click at [355, 349] on p "RIM/RIMI - Blank-PPT Template - Rathbones-RIM-RIMI.PPTX" at bounding box center [567, 349] width 426 height 14
copy p "RIM/RIMI"
click at [354, 479] on link "RIM / RIMI" at bounding box center [378, 479] width 48 height 12
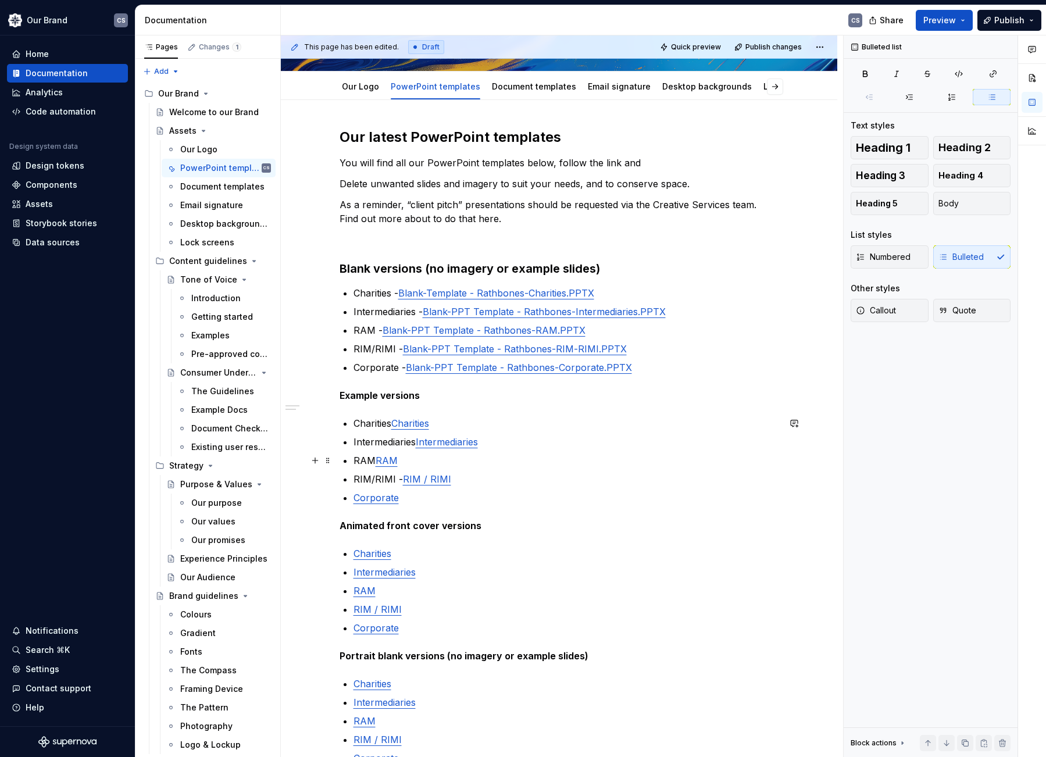
click at [372, 461] on p "RAM RAM" at bounding box center [567, 461] width 426 height 14
click at [414, 443] on p "Intermediaries Intermediaries" at bounding box center [567, 442] width 426 height 14
click at [391, 423] on p "Charities Charities" at bounding box center [567, 423] width 426 height 14
click at [377, 368] on p "Corporate - Blank-PPT Template - Rathbones-Corporate.PPTX" at bounding box center [567, 368] width 426 height 14
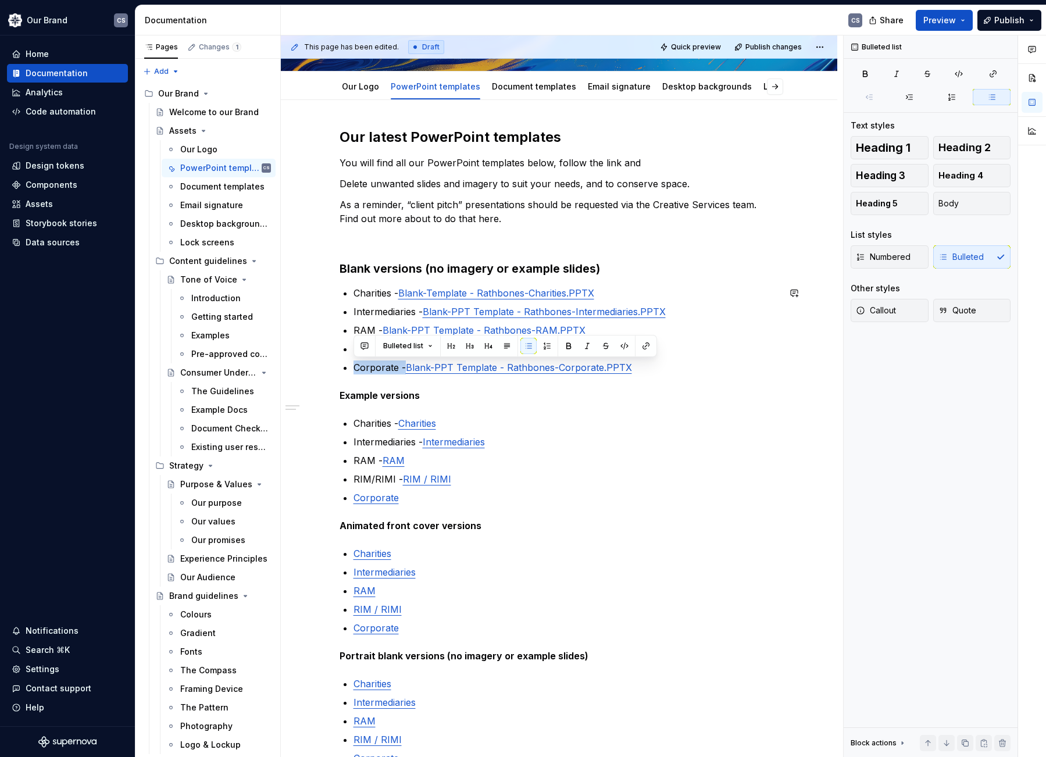
copy p "Corporate -"
click at [354, 498] on link "Corporate" at bounding box center [376, 498] width 45 height 12
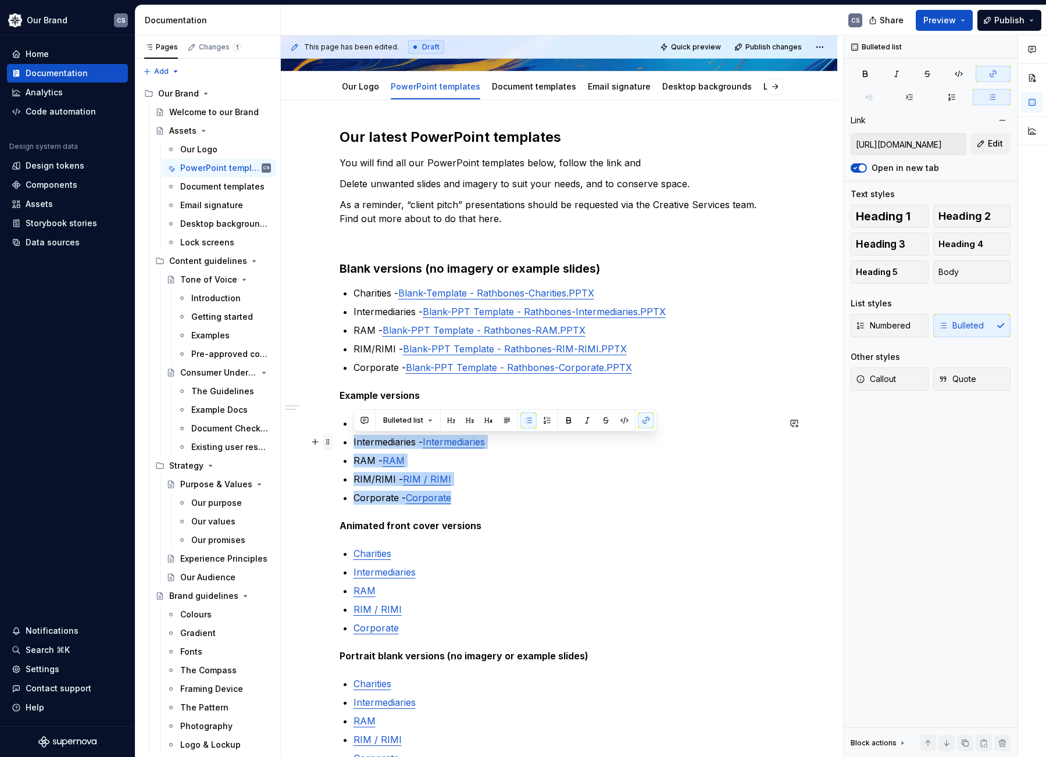
type input "[URL][DOMAIN_NAME]"
drag, startPoint x: 464, startPoint y: 498, endPoint x: 329, endPoint y: 429, distance: 151.9
click at [340, 429] on div "Our latest PowerPoint templates You will find all our PowerPoint templates belo…" at bounding box center [560, 533] width 440 height 810
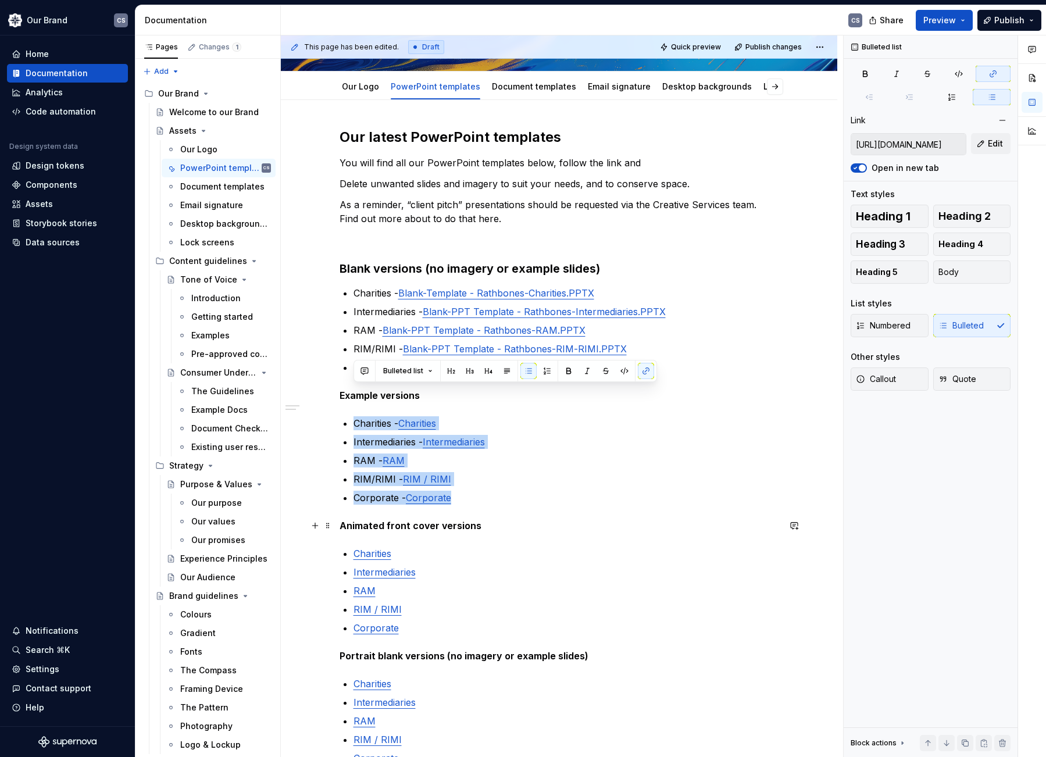
scroll to position [249, 0]
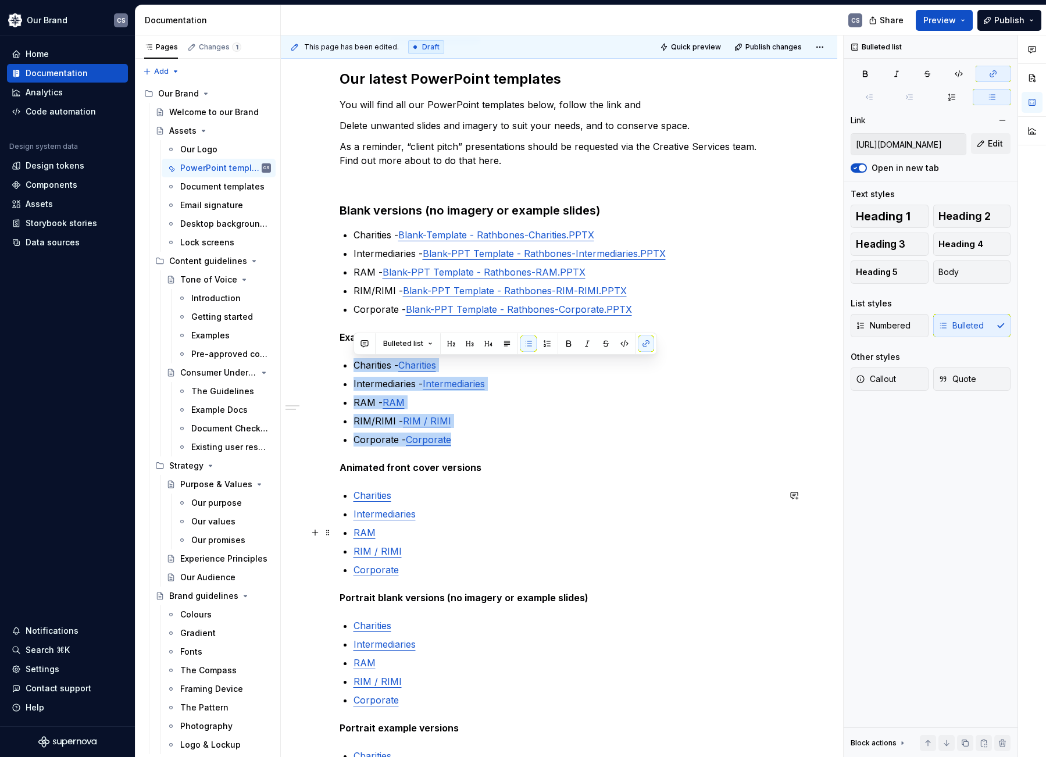
copy ul "Charities - Charities Intermediaries - Intermediaries RAM - RAM RIM/RIMI - RIM …"
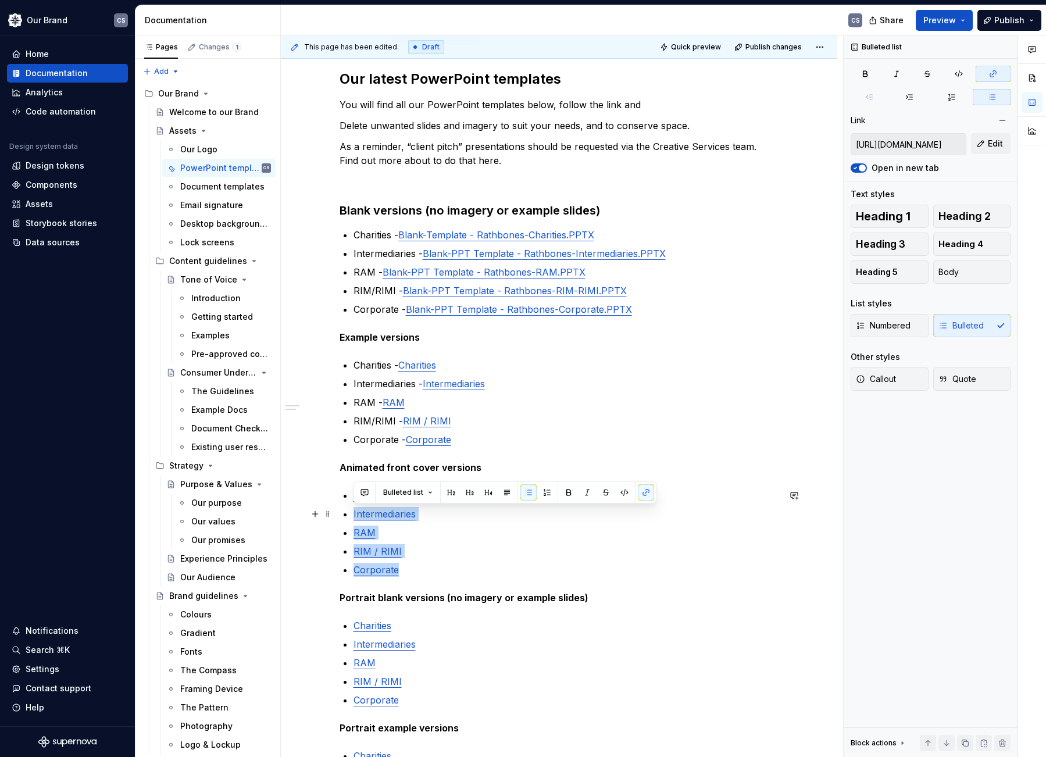
type input "[URL][DOMAIN_NAME]"
drag, startPoint x: 419, startPoint y: 568, endPoint x: 334, endPoint y: 497, distance: 111.1
click at [334, 497] on div "Our latest PowerPoint templates You will find all our PowerPoint templates belo…" at bounding box center [559, 574] width 557 height 1065
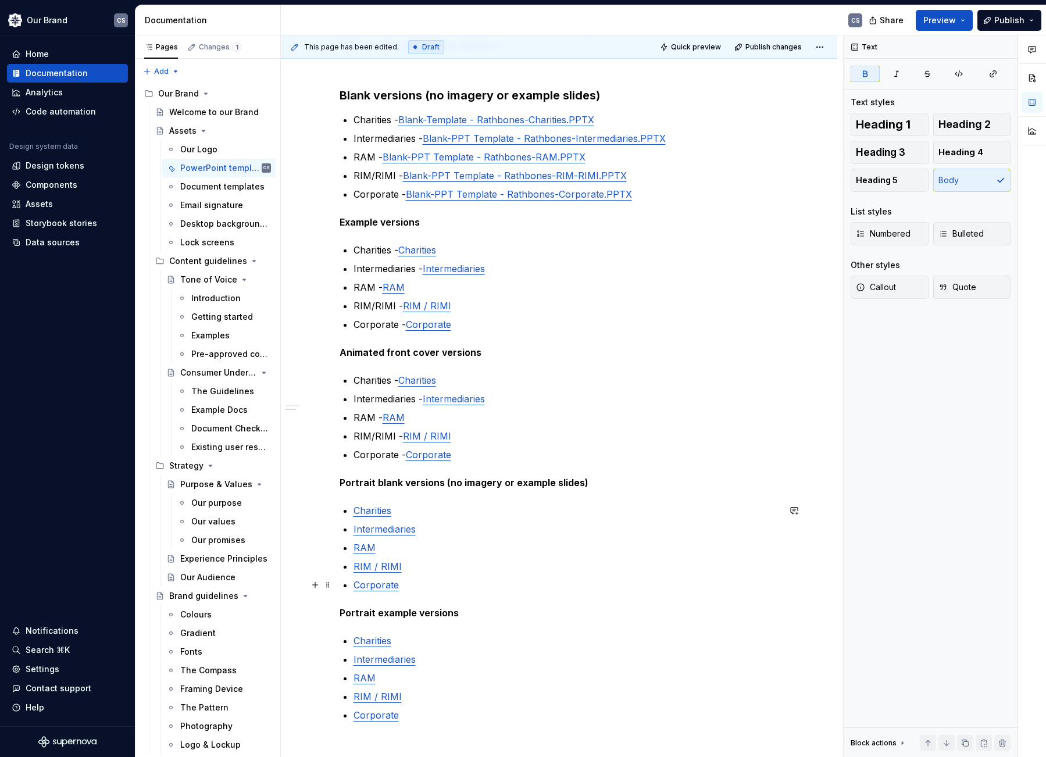
scroll to position [365, 0]
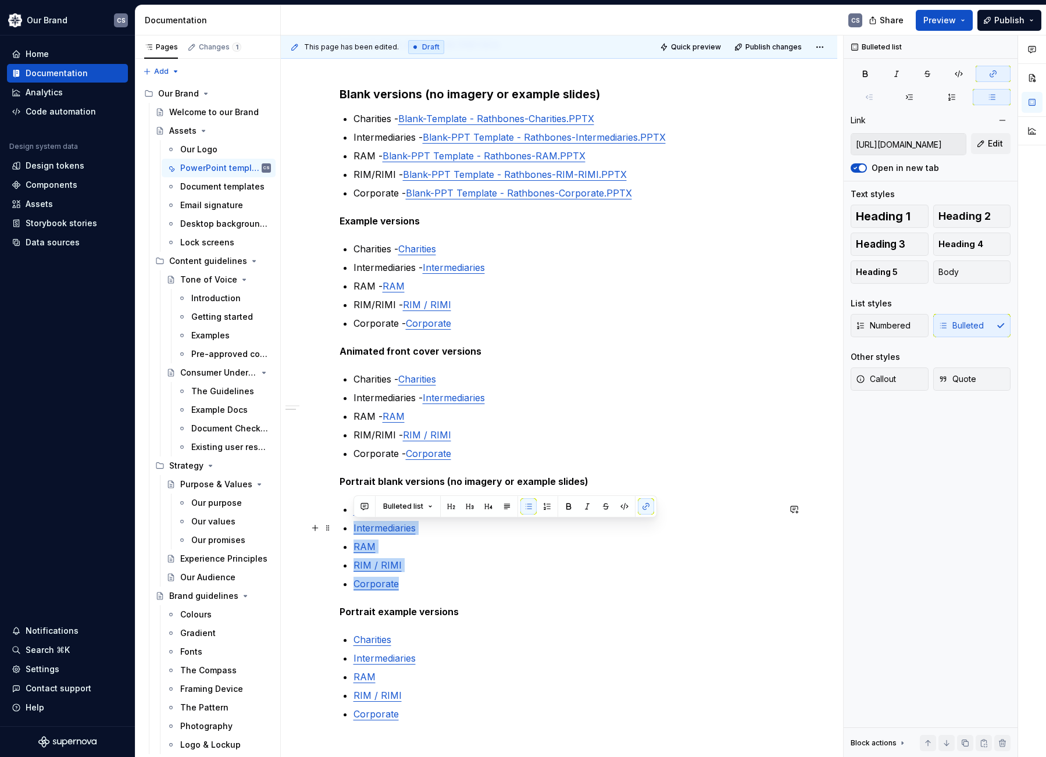
type input "[URL][DOMAIN_NAME]"
drag, startPoint x: 413, startPoint y: 585, endPoint x: 348, endPoint y: 511, distance: 98.1
click at [348, 511] on div "Our latest PowerPoint templates You will find all our PowerPoint templates belo…" at bounding box center [560, 351] width 440 height 796
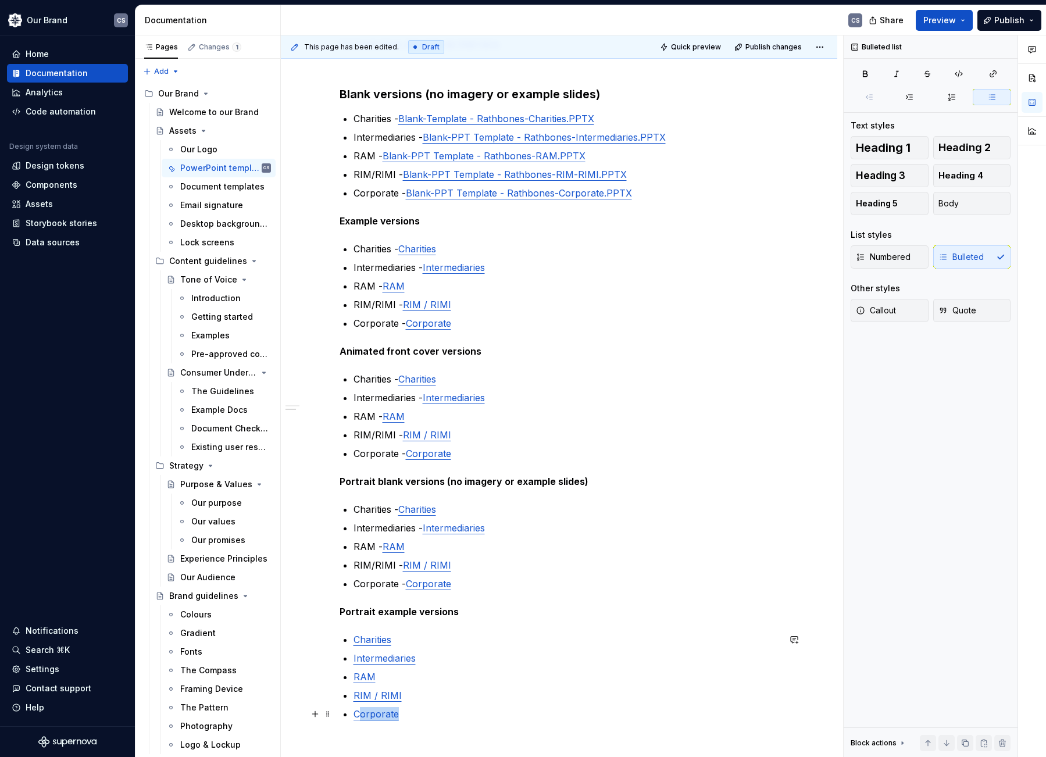
scroll to position [391, 0]
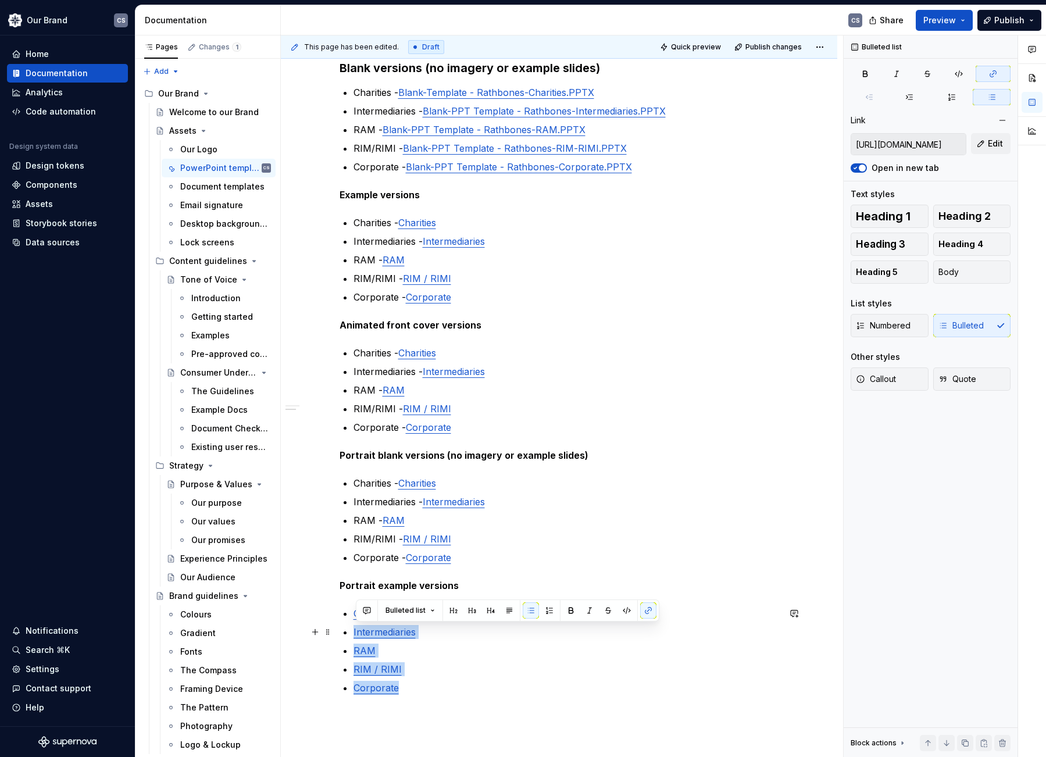
type input "[URL][DOMAIN_NAME]"
type textarea "*"
drag, startPoint x: 414, startPoint y: 717, endPoint x: 357, endPoint y: 617, distance: 114.8
click at [357, 617] on ul "Charities Intermediaries RAM RIM / RIMI Corporate" at bounding box center [567, 651] width 426 height 88
click at [357, 617] on link "Charities" at bounding box center [373, 614] width 38 height 12
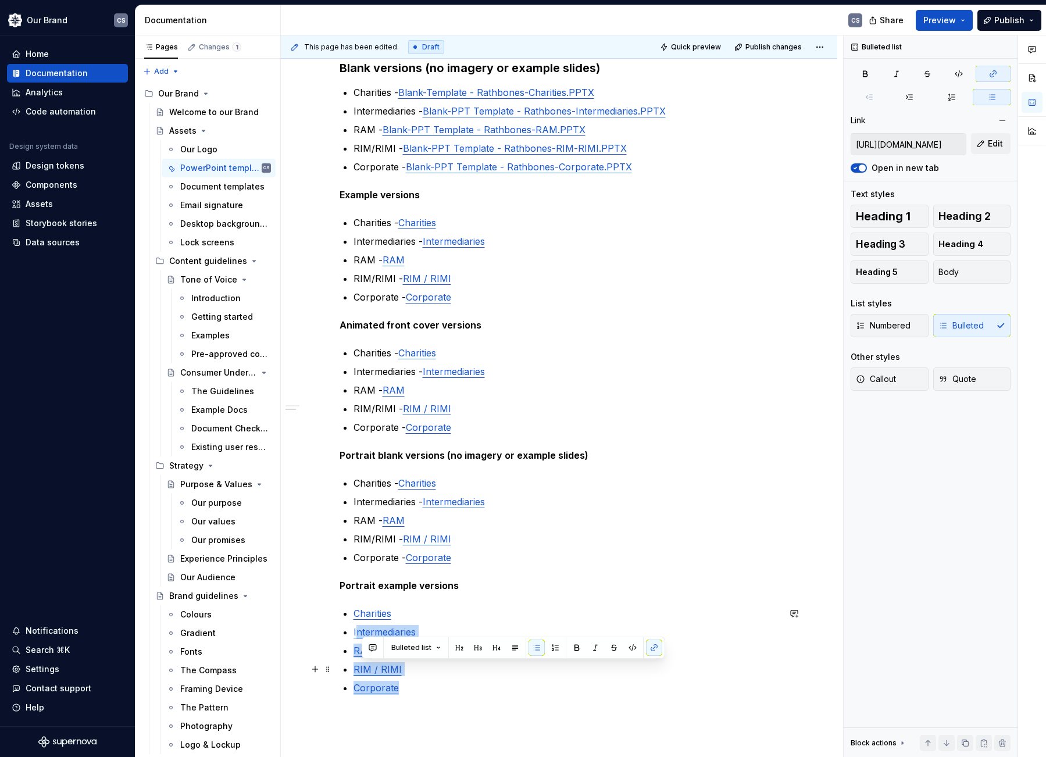
type input "[URL][DOMAIN_NAME]"
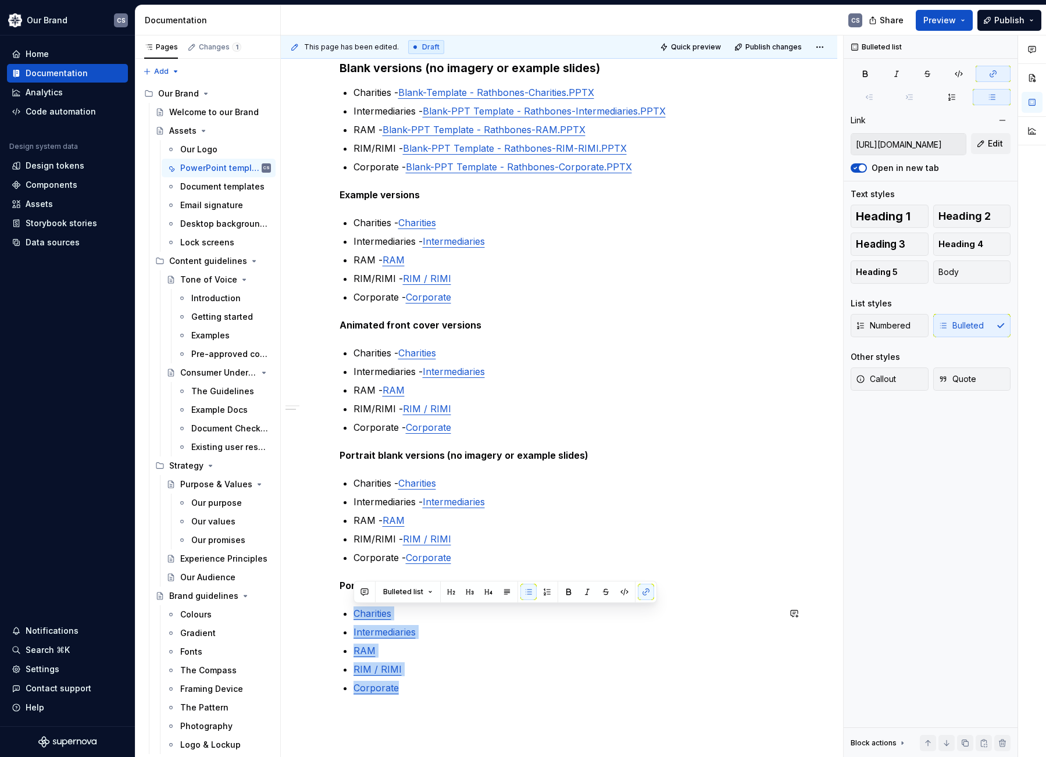
drag, startPoint x: 390, startPoint y: 685, endPoint x: 349, endPoint y: 606, distance: 88.7
click at [349, 606] on div "Our latest PowerPoint templates You will find all our PowerPoint templates belo…" at bounding box center [560, 325] width 440 height 796
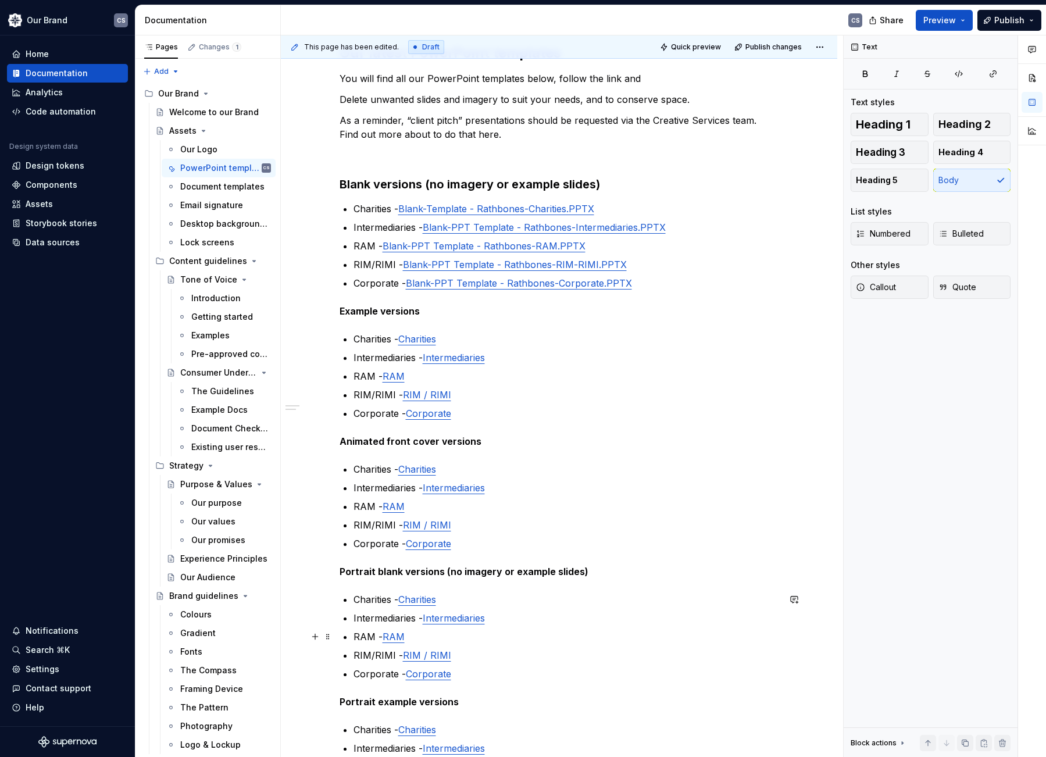
scroll to position [333, 0]
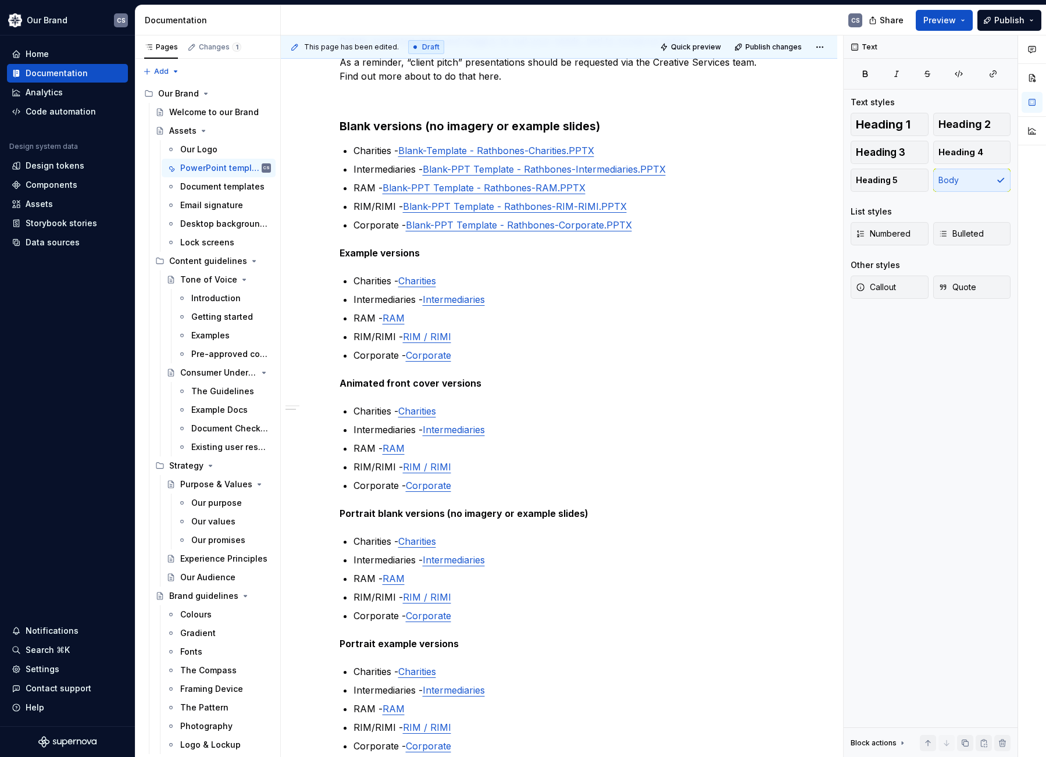
type textarea "*"
click at [465, 124] on strong "Blank versions (no imagery or example slides)" at bounding box center [470, 126] width 261 height 14
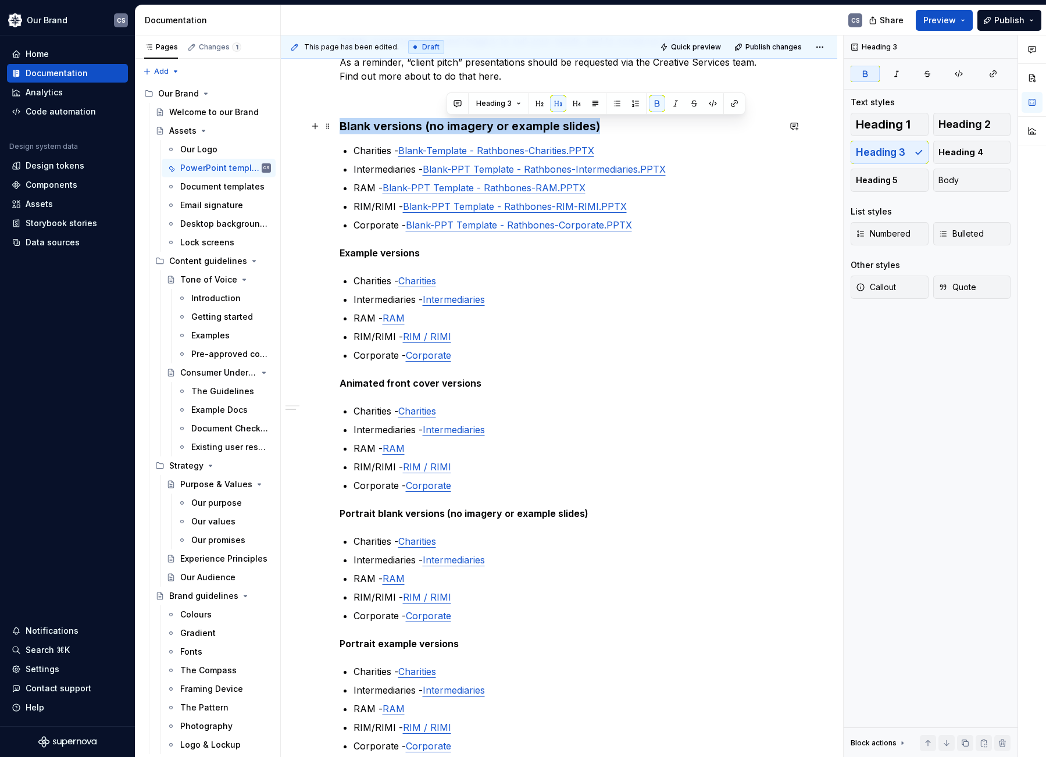
click at [465, 124] on strong "Blank versions (no imagery or example slides)" at bounding box center [470, 126] width 261 height 14
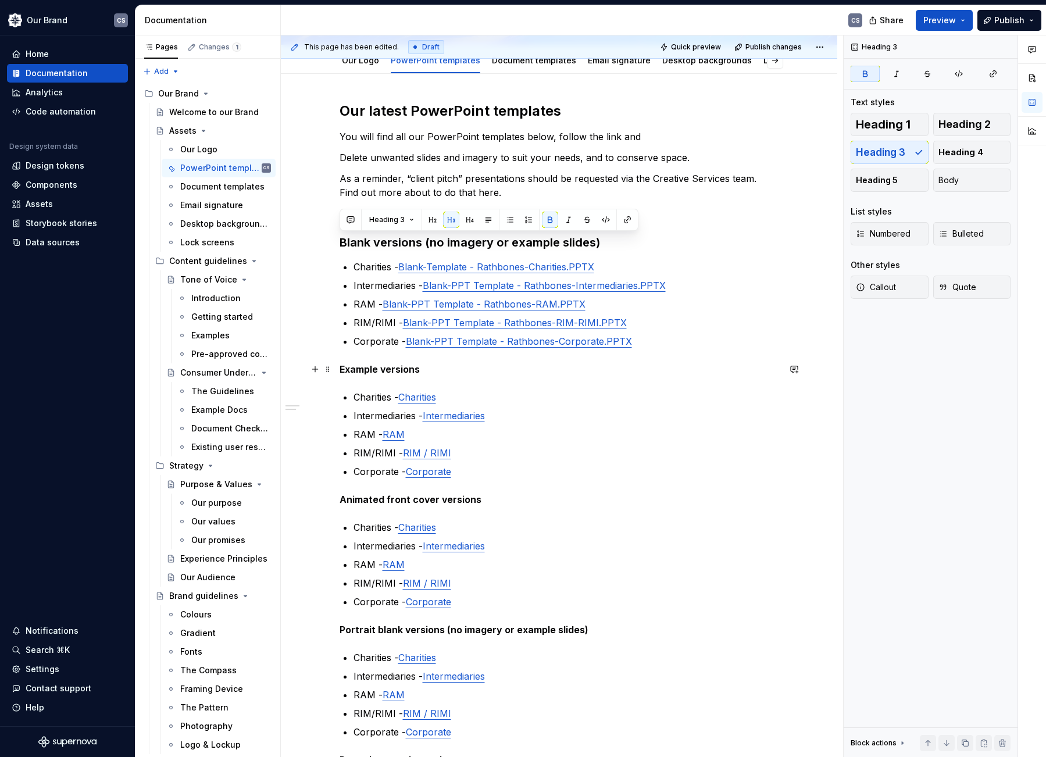
click at [382, 369] on strong "Example versions" at bounding box center [380, 370] width 80 height 12
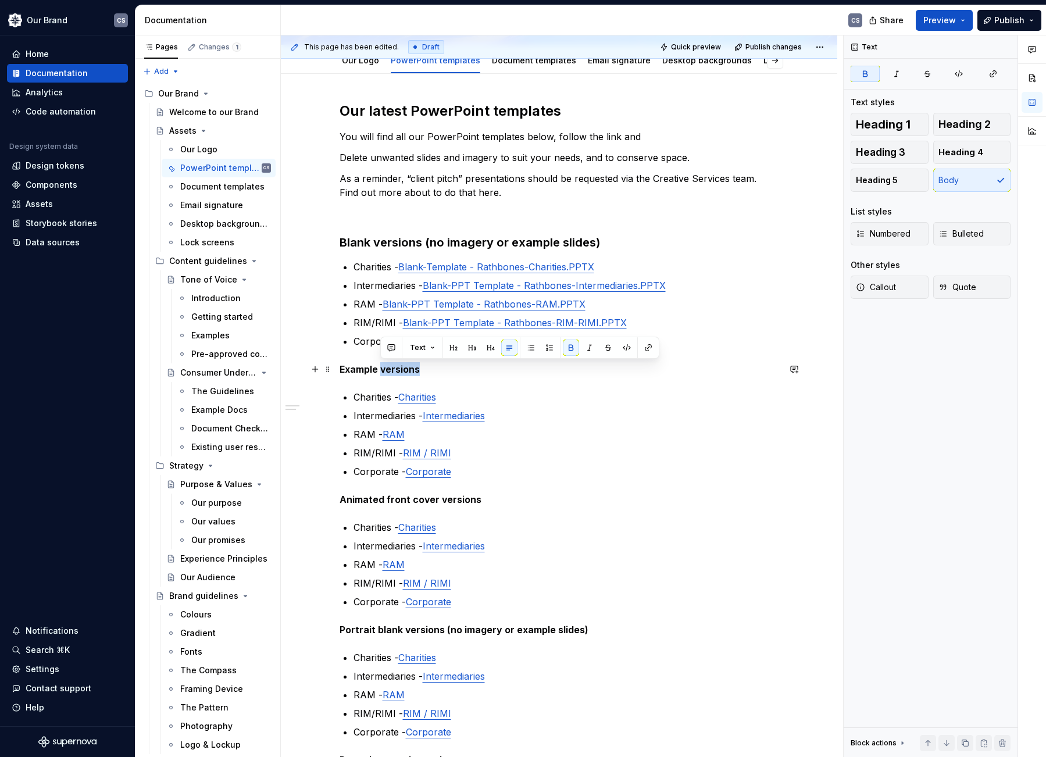
click at [382, 369] on strong "Example versions" at bounding box center [380, 370] width 80 height 12
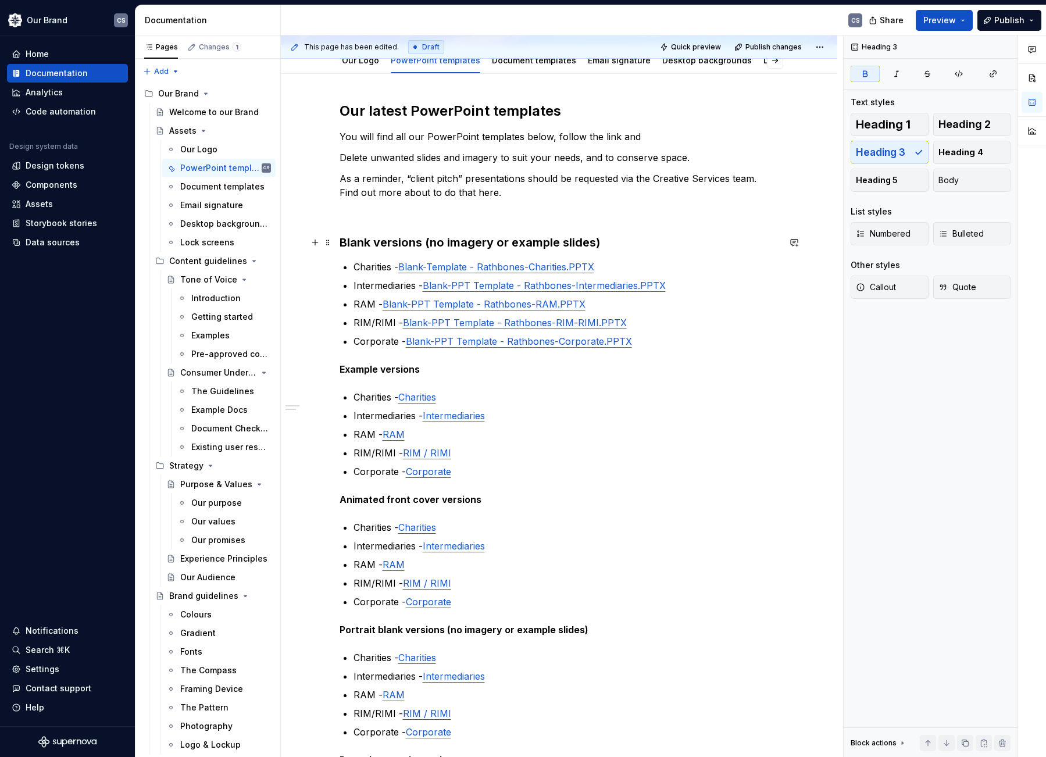
click at [406, 240] on strong "Blank versions (no imagery or example slides)" at bounding box center [470, 243] width 261 height 14
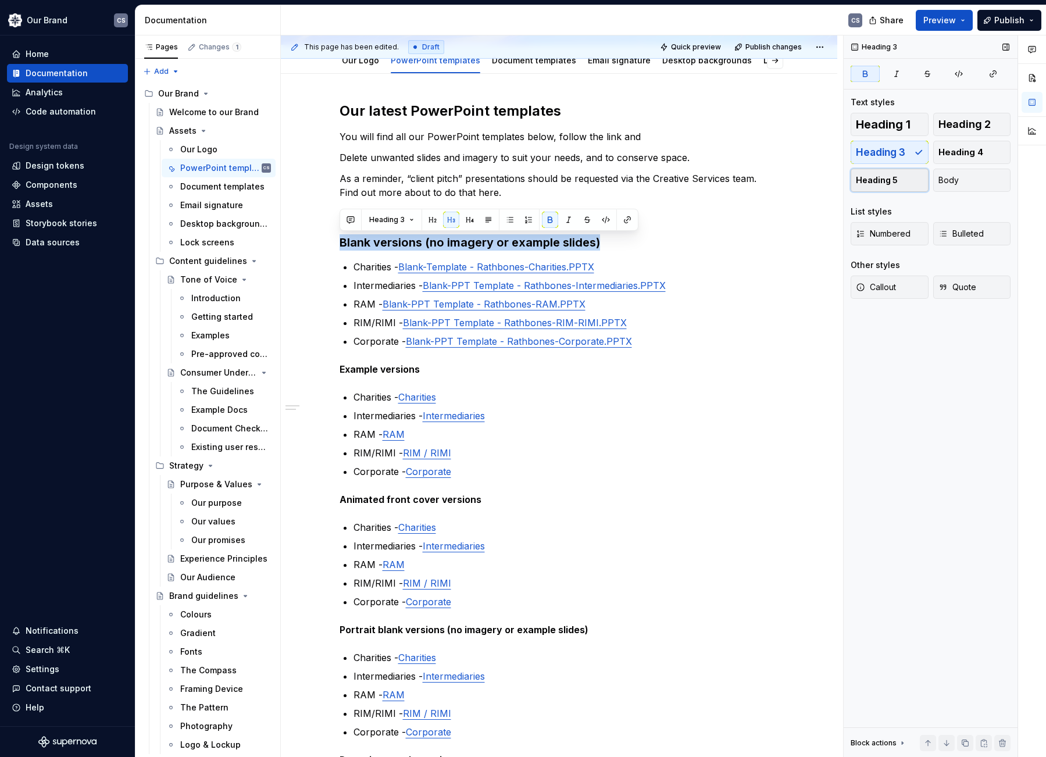
click at [889, 183] on span "Heading 5" at bounding box center [877, 180] width 42 height 12
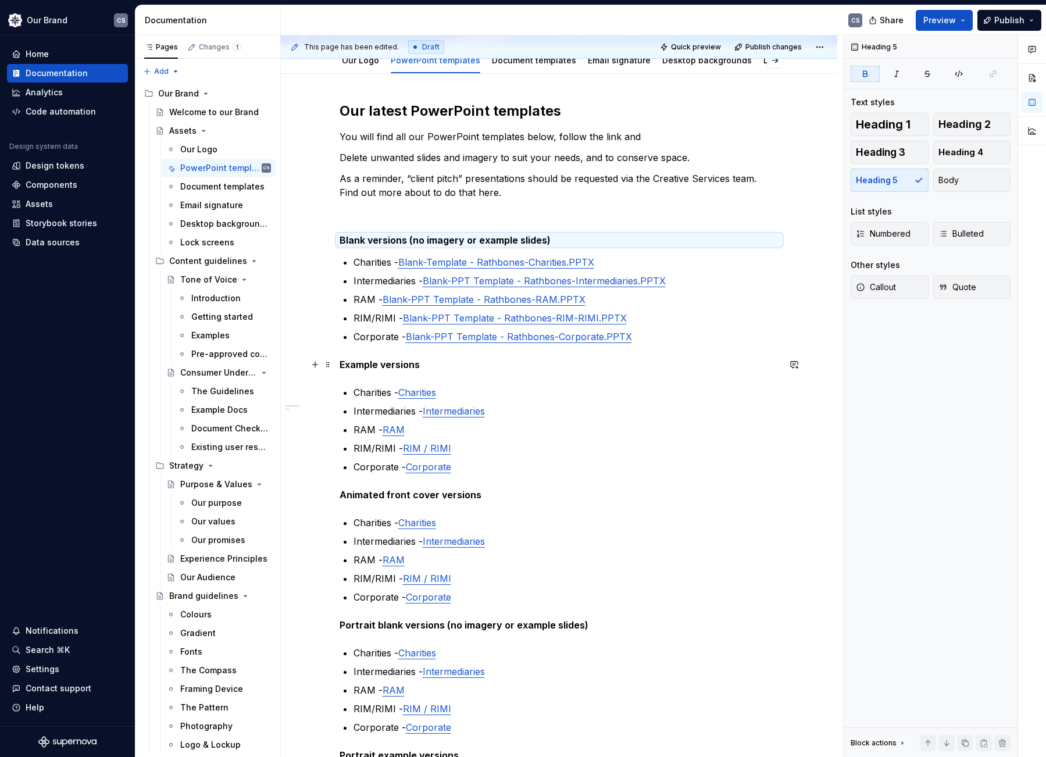
click at [389, 365] on strong "Example versions" at bounding box center [380, 365] width 80 height 12
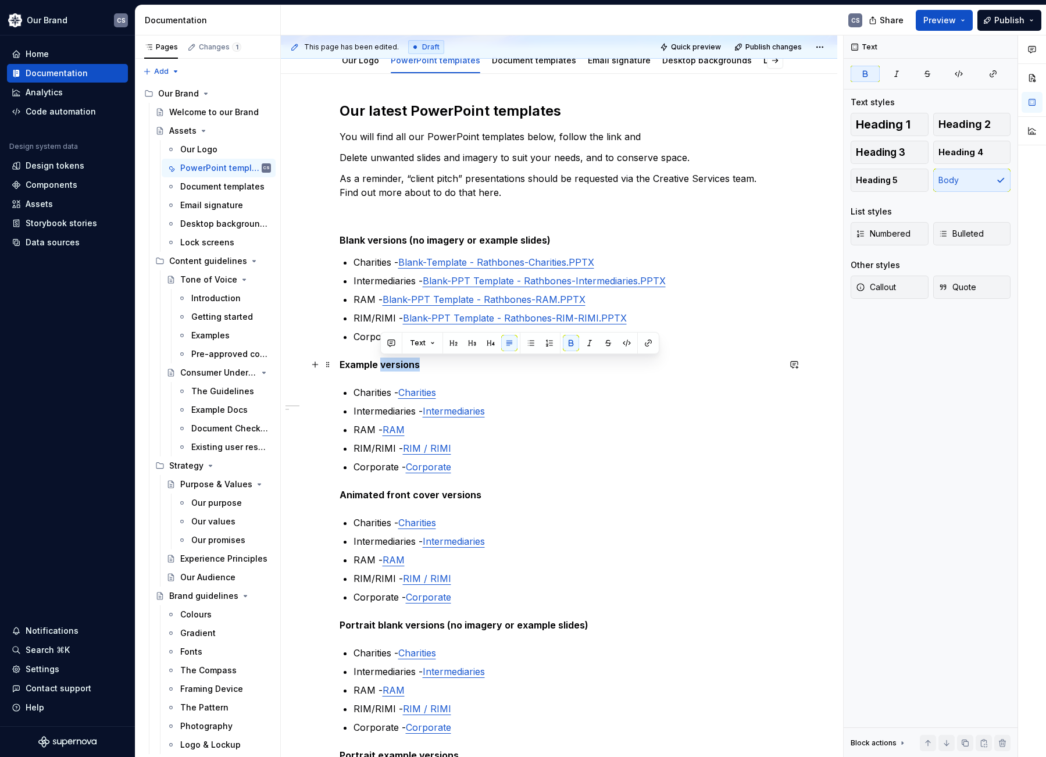
click at [389, 365] on strong "Example versions" at bounding box center [380, 365] width 80 height 12
click at [890, 184] on span "Heading 5" at bounding box center [877, 180] width 42 height 12
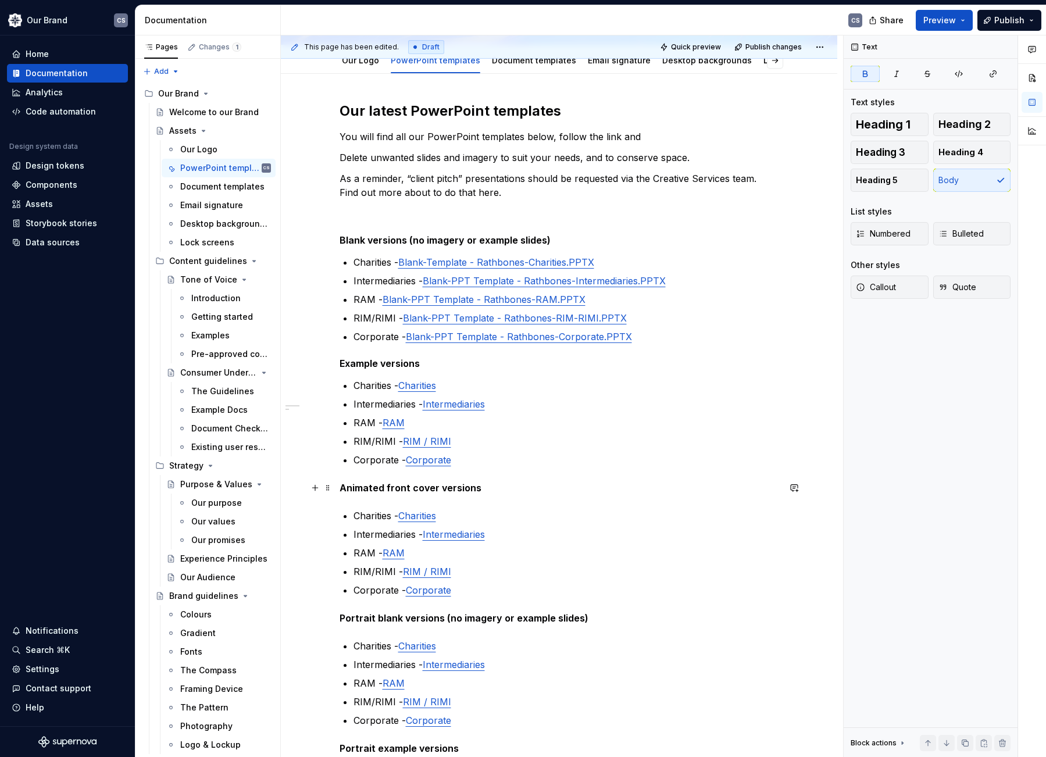
click at [429, 487] on strong "Animated front cover versions" at bounding box center [411, 488] width 142 height 12
click at [889, 181] on span "Heading 5" at bounding box center [877, 180] width 42 height 12
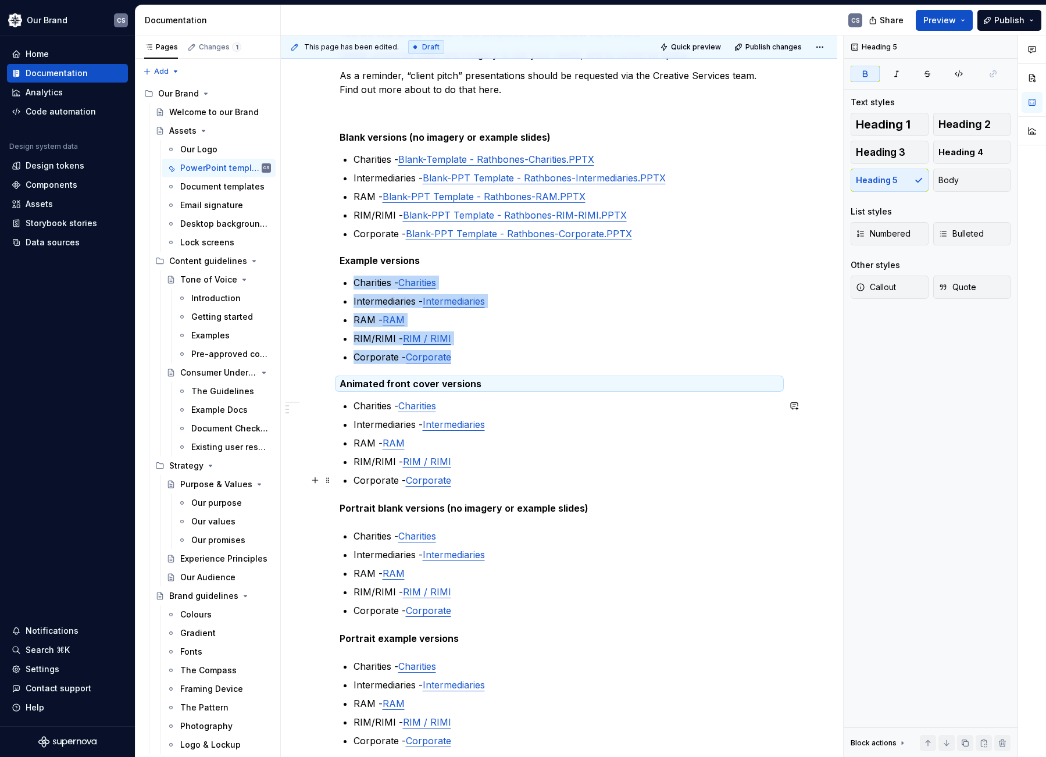
scroll to position [333, 0]
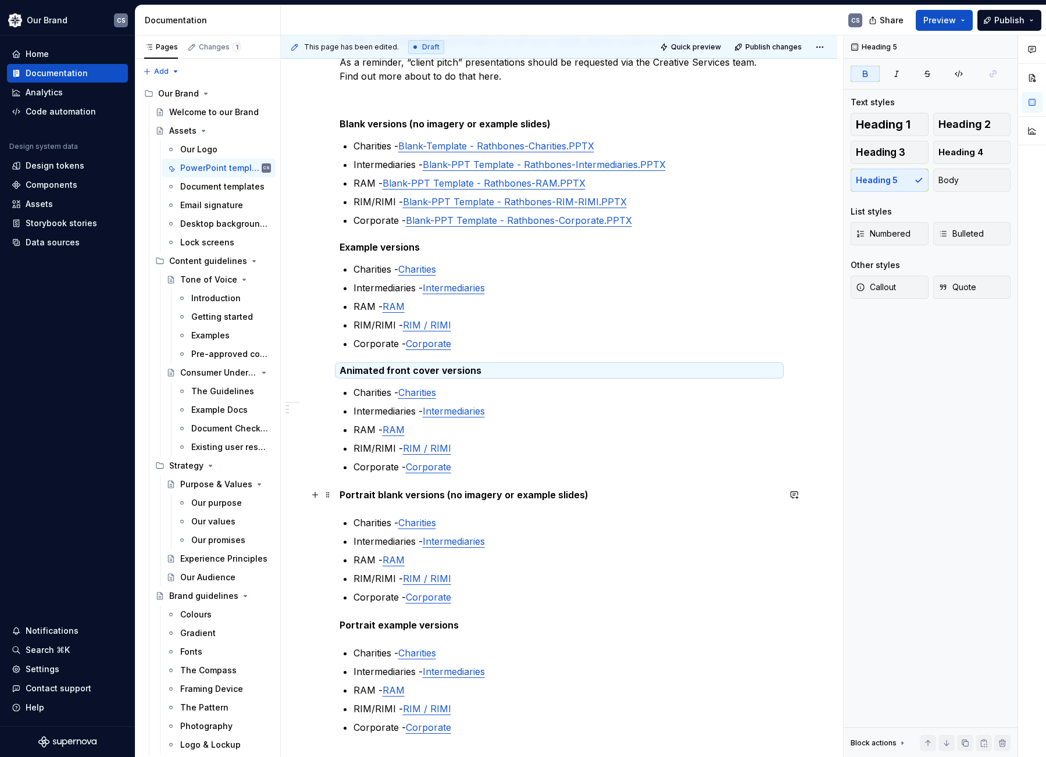
click at [499, 494] on strong "Portrait blank versions (no imagery or example slides)" at bounding box center [464, 495] width 249 height 12
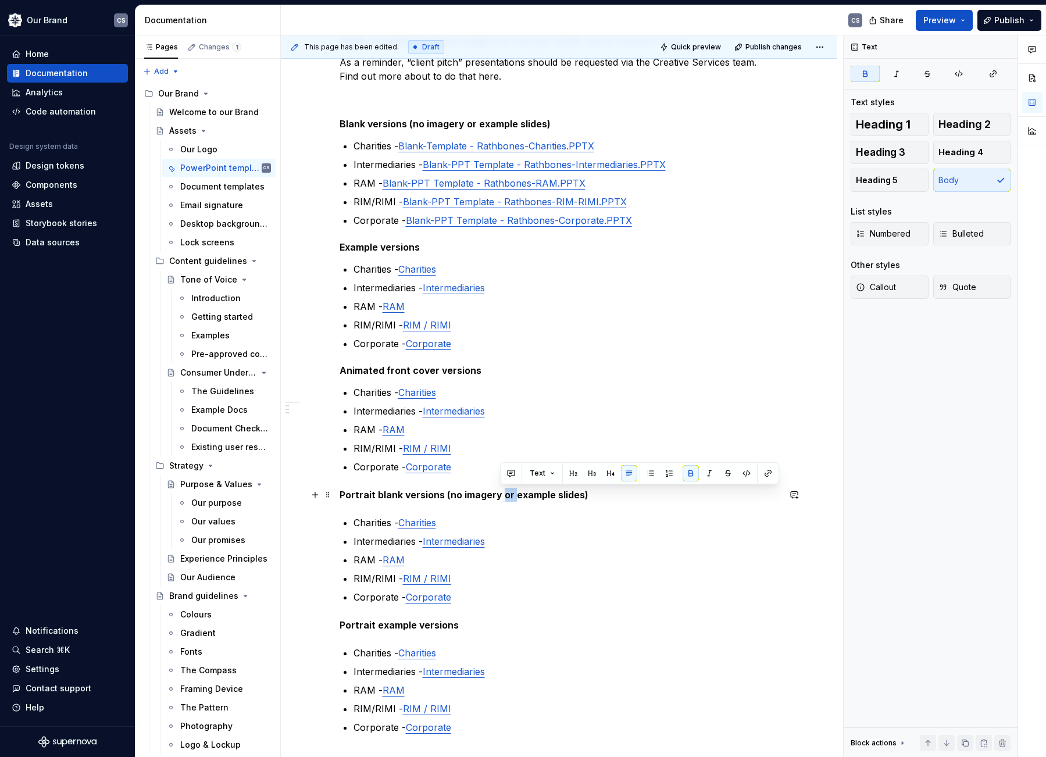
click at [499, 494] on strong "Portrait blank versions (no imagery or example slides)" at bounding box center [464, 495] width 249 height 12
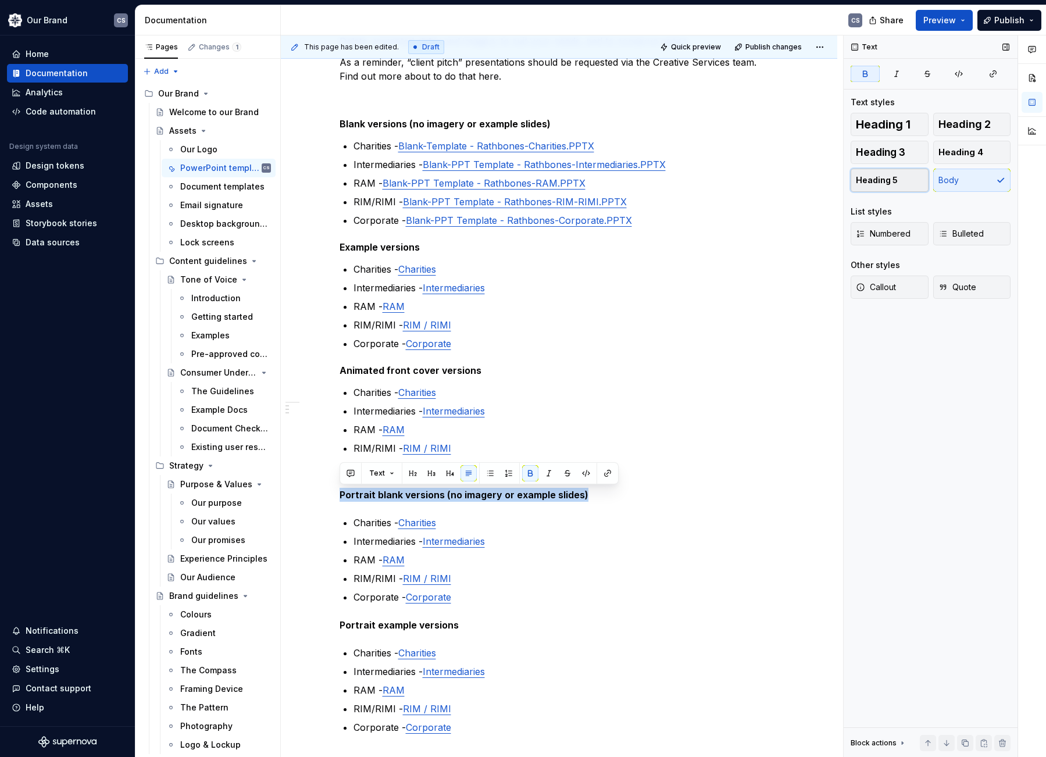
click at [891, 186] on span "Heading 5" at bounding box center [877, 180] width 42 height 12
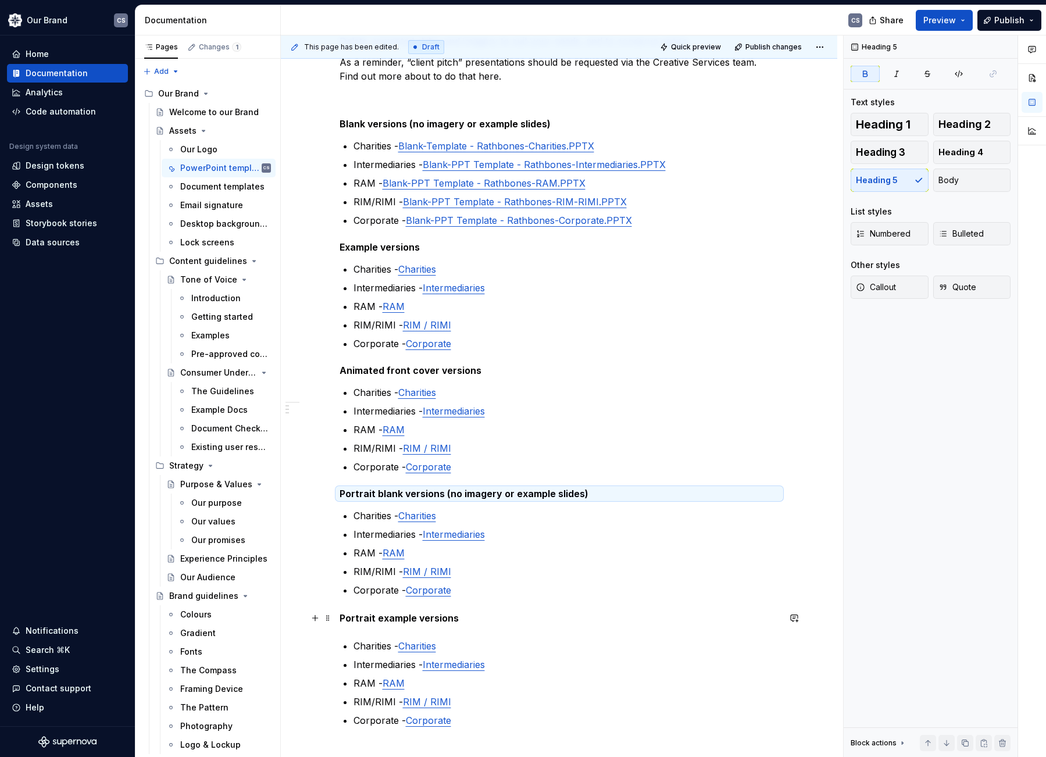
click at [429, 621] on strong "Portrait example versions" at bounding box center [399, 618] width 119 height 12
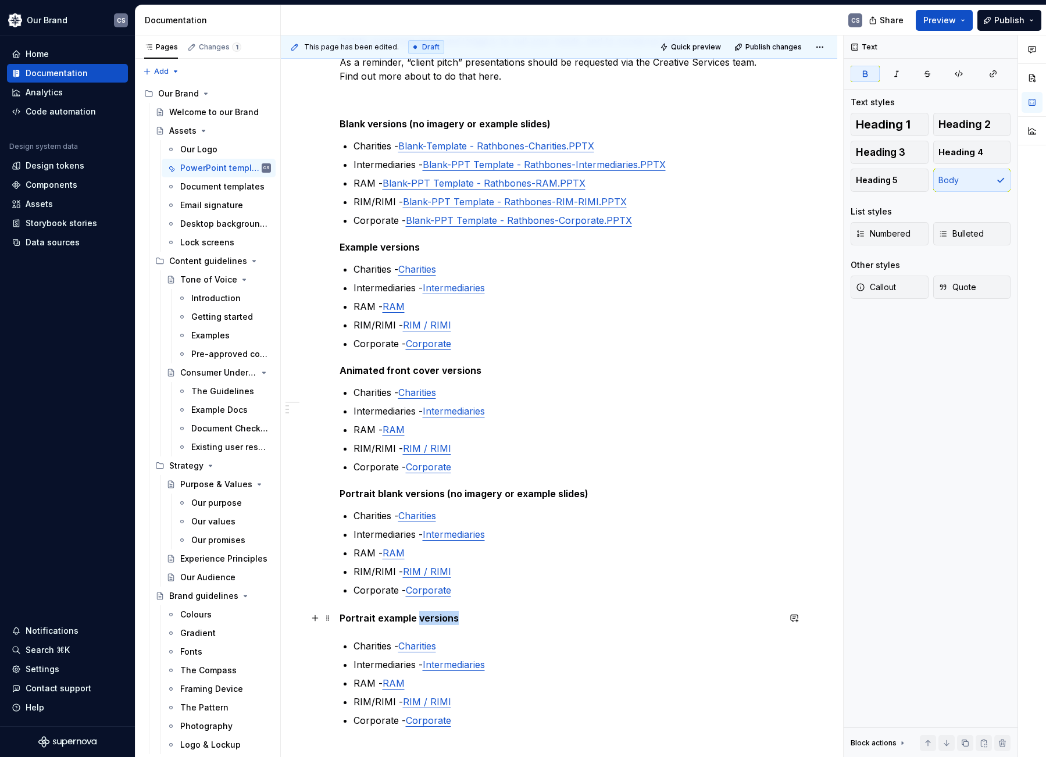
click at [429, 621] on strong "Portrait example versions" at bounding box center [399, 618] width 119 height 12
click at [895, 183] on span "Heading 5" at bounding box center [877, 180] width 42 height 12
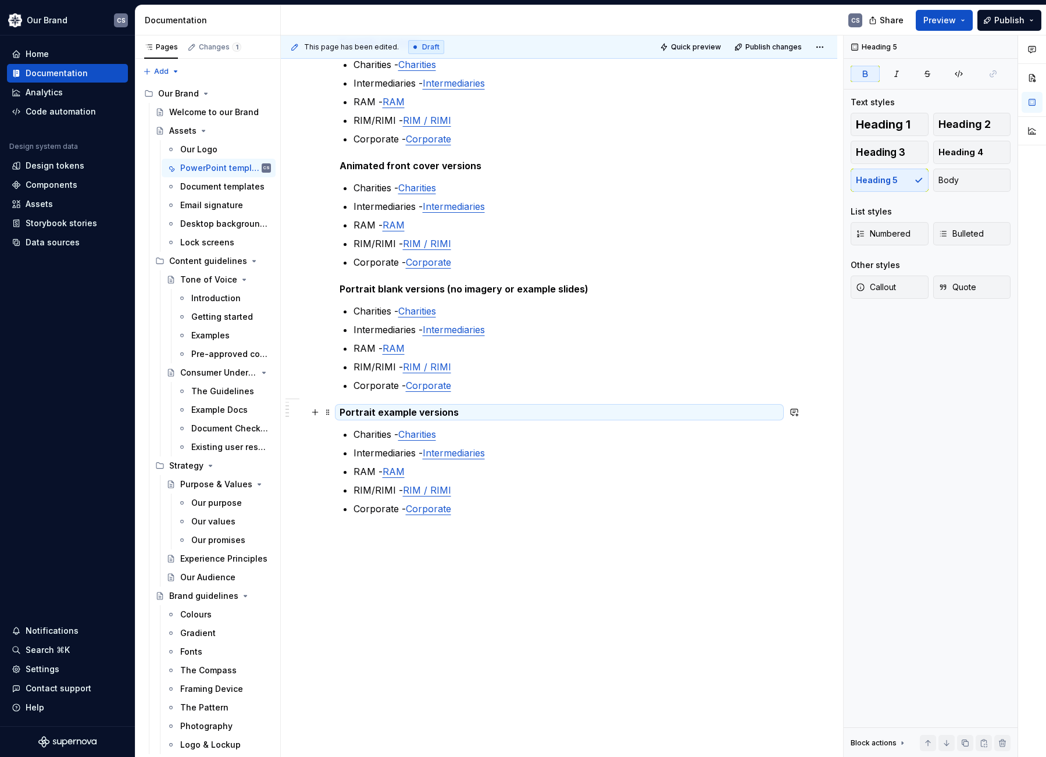
scroll to position [565, 0]
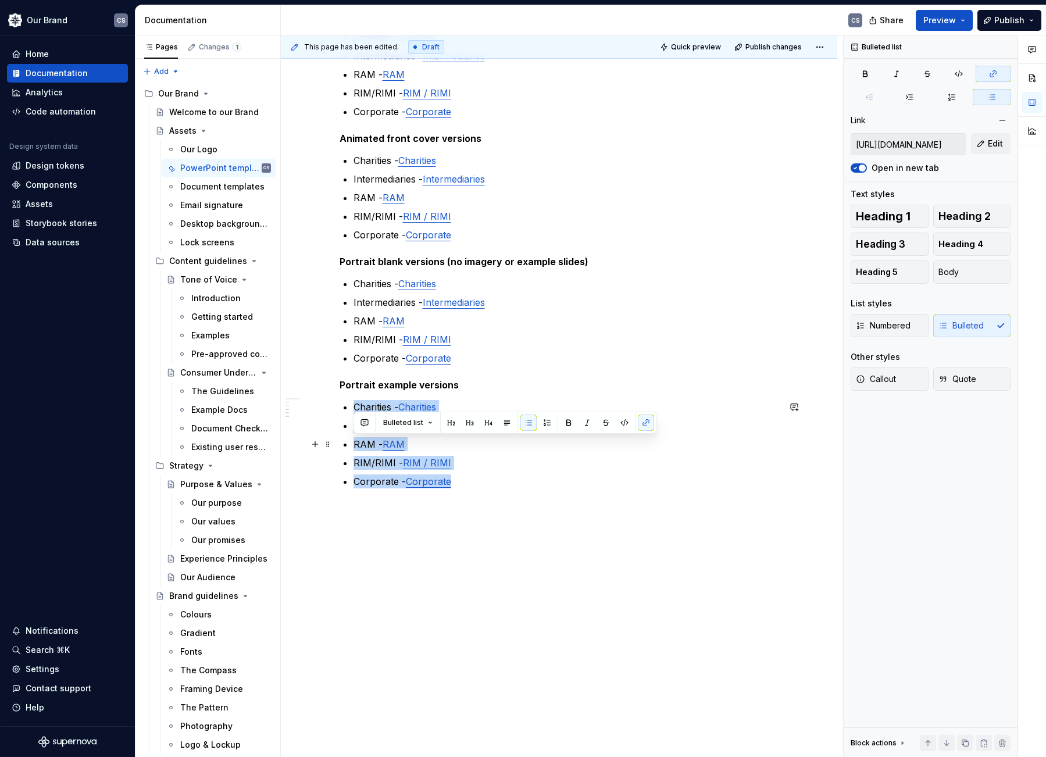
type input "[URL][DOMAIN_NAME]"
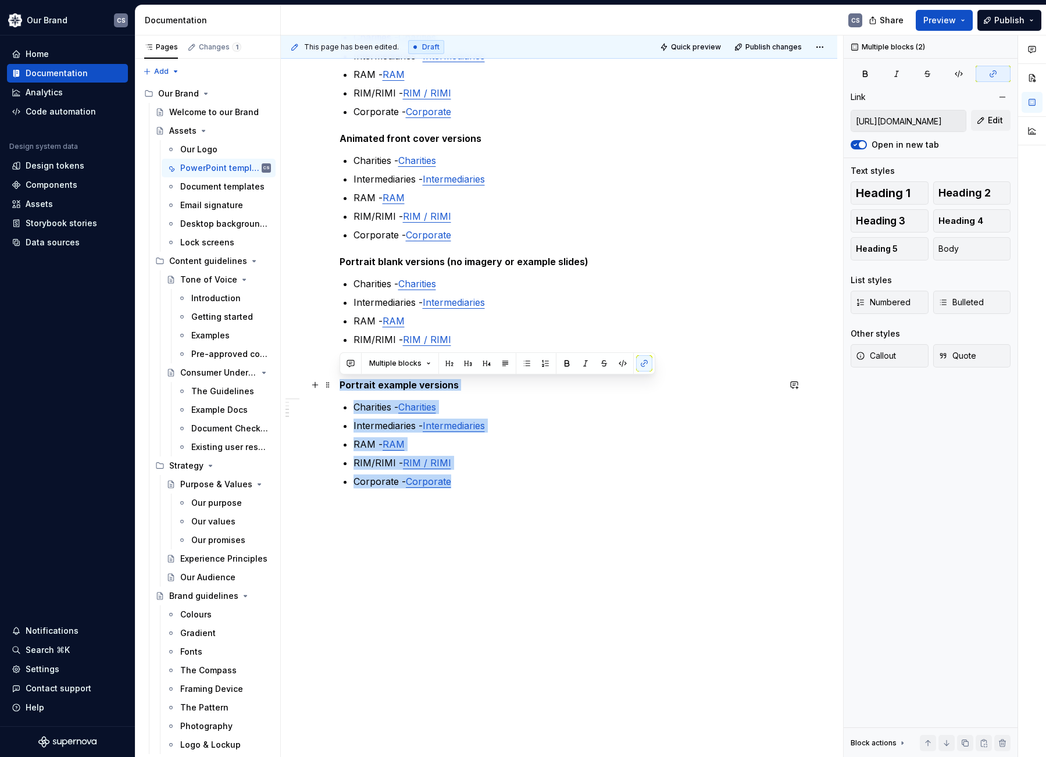
drag, startPoint x: 507, startPoint y: 483, endPoint x: 337, endPoint y: 389, distance: 194.2
click at [337, 389] on div "Our latest PowerPoint templates You will find all our PowerPoint templates belo…" at bounding box center [559, 241] width 557 height 1032
copy div "Portrait example versions Charities - Charities Intermediaries - Intermediaries…"
click at [473, 486] on p "Corporate - Corporate" at bounding box center [567, 482] width 426 height 14
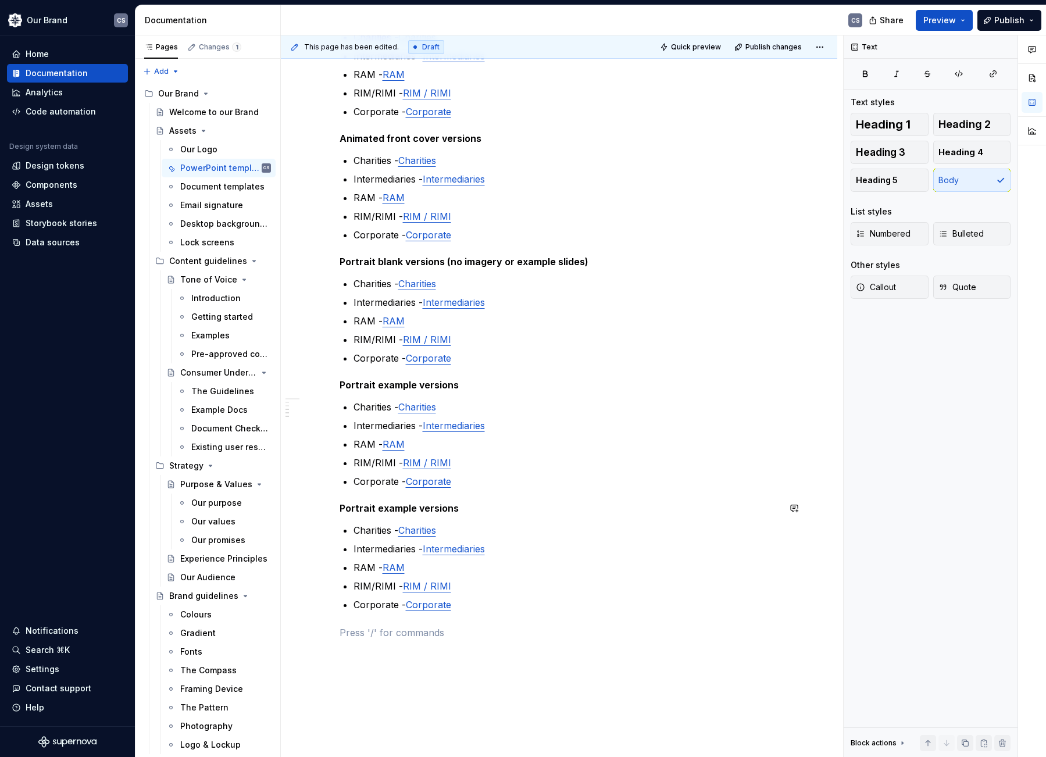
click at [489, 496] on div "Our latest PowerPoint templates You will find all our PowerPoint templates belo…" at bounding box center [560, 196] width 440 height 886
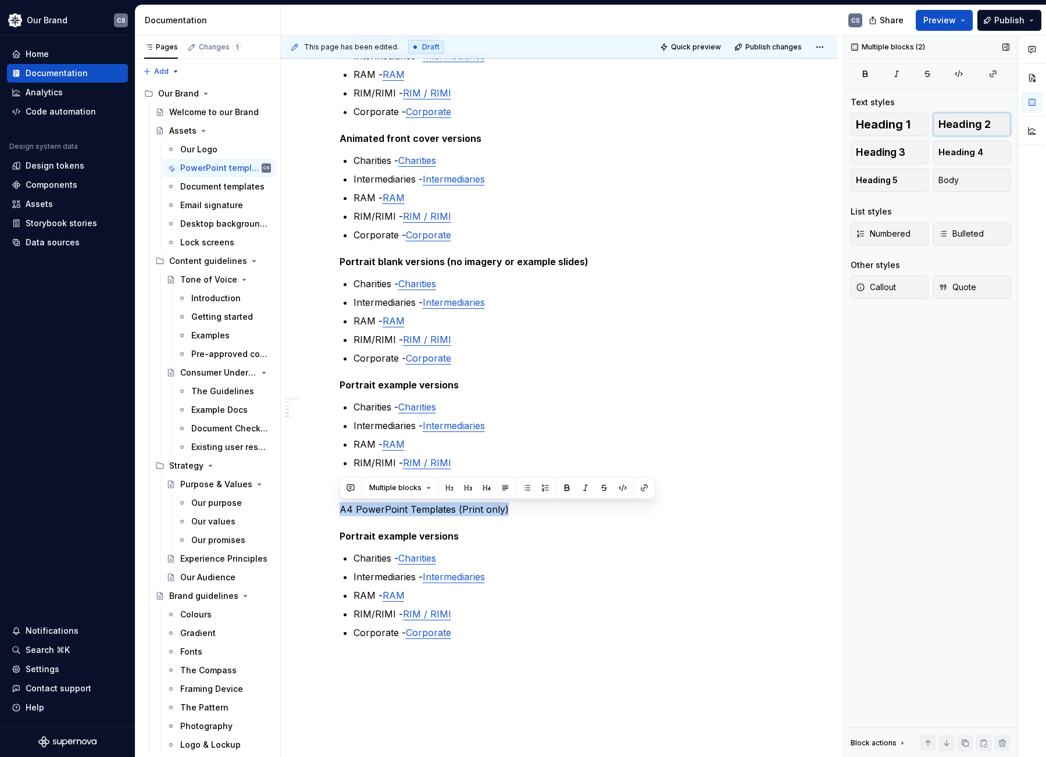
click at [968, 125] on span "Heading 2" at bounding box center [965, 125] width 52 height 12
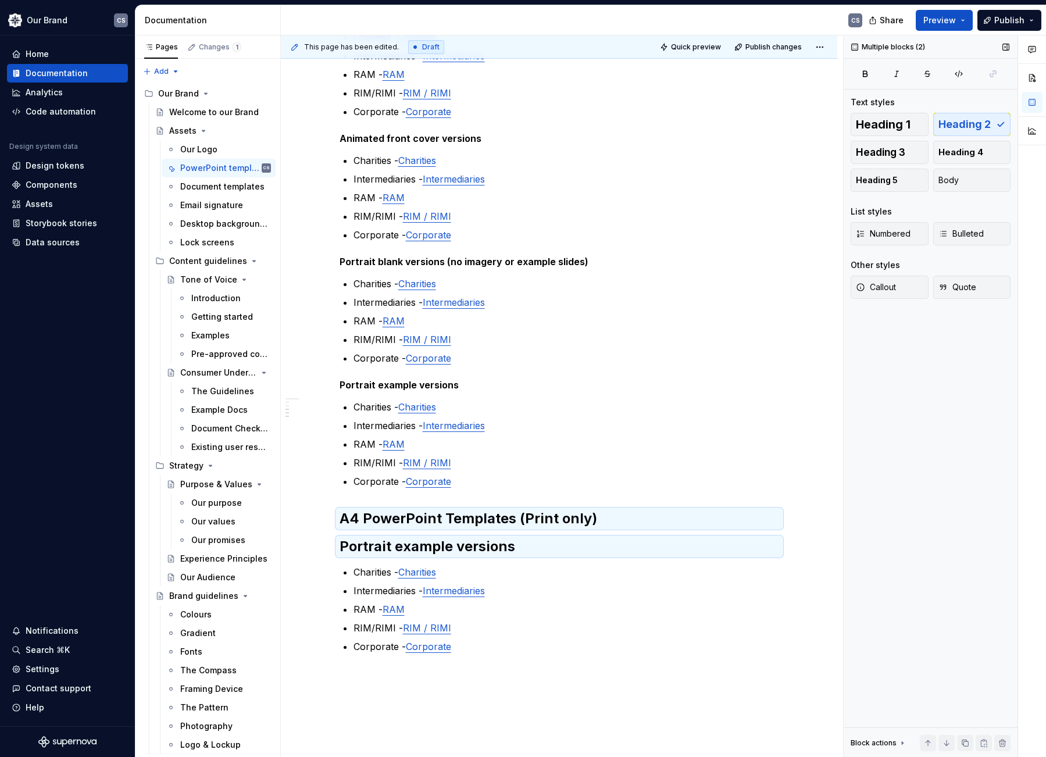
click at [981, 126] on div "Heading 1 Heading 2 Heading 3 Heading 4 Heading 5 Body" at bounding box center [931, 152] width 160 height 79
click at [911, 151] on button "Heading 3" at bounding box center [890, 152] width 78 height 23
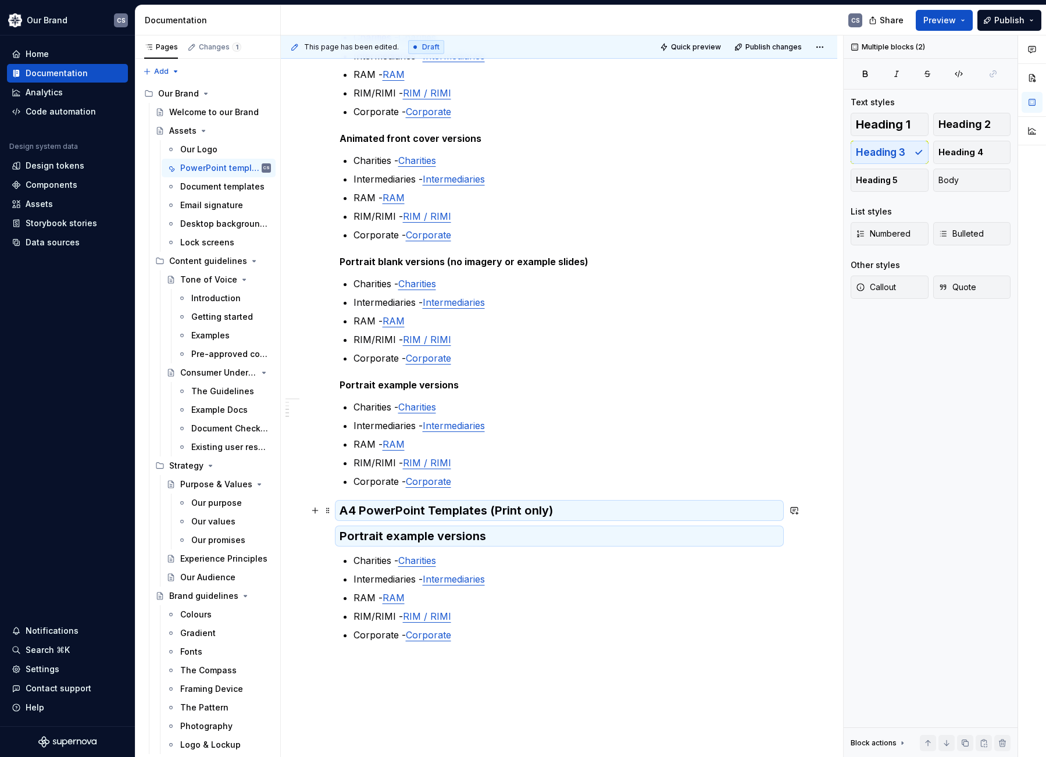
click at [810, 517] on div "Our latest PowerPoint templates You will find all our PowerPoint templates belo…" at bounding box center [559, 318] width 557 height 1186
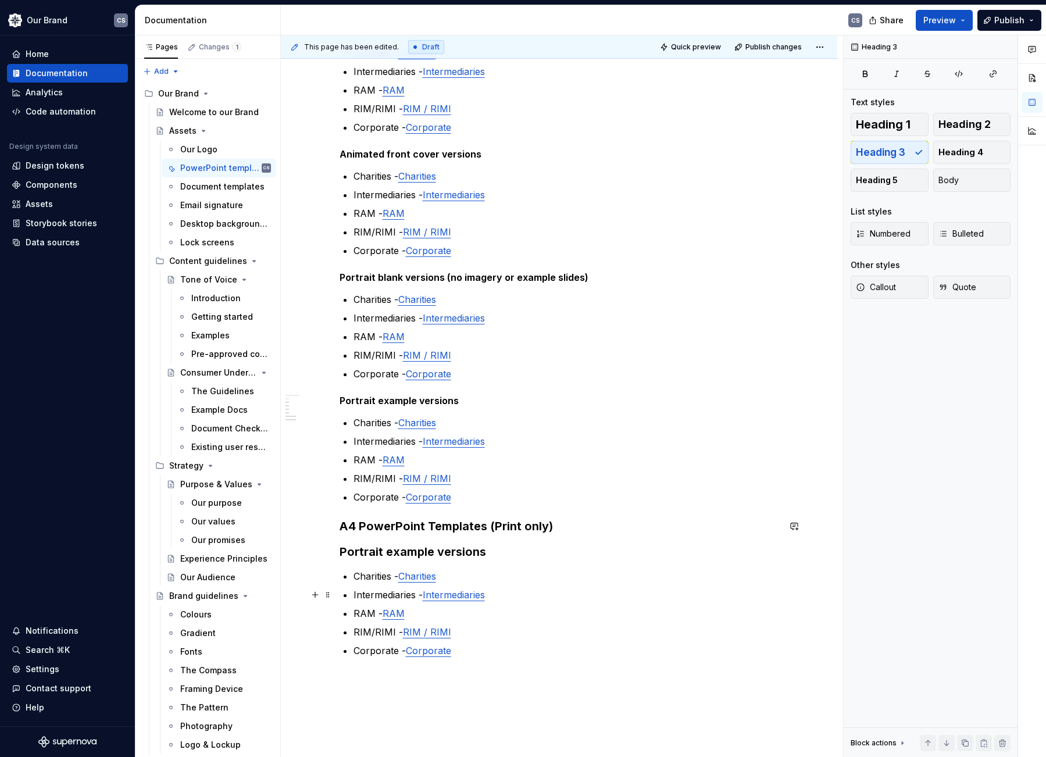
type textarea "*"
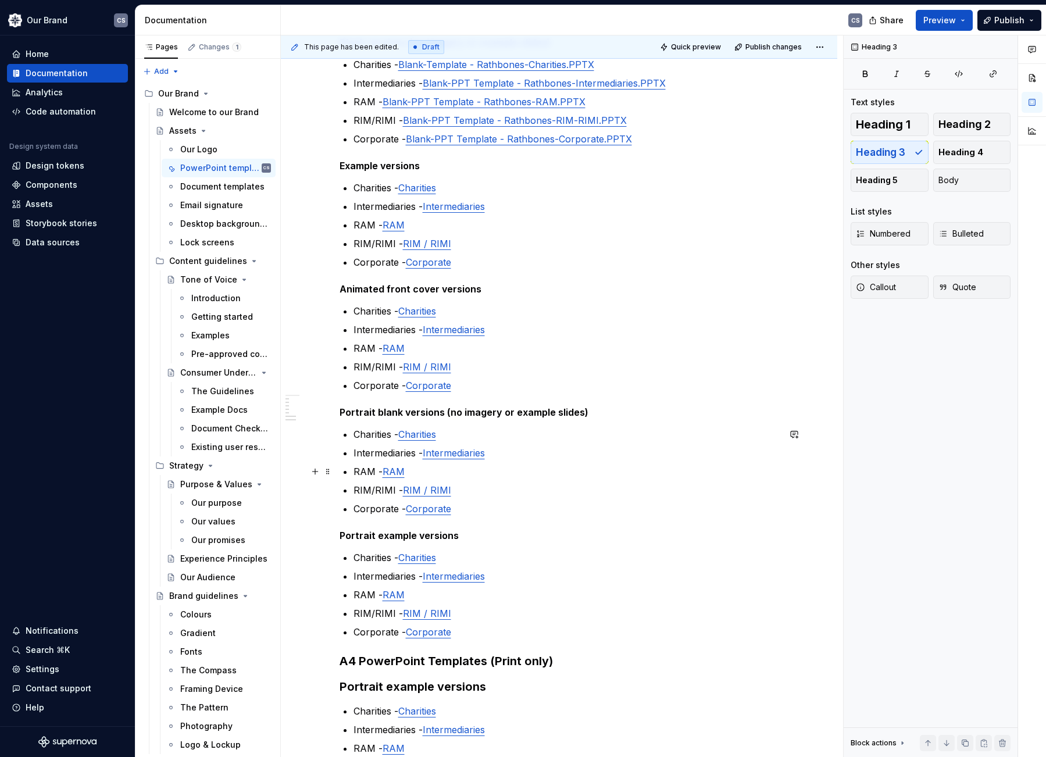
scroll to position [333, 0]
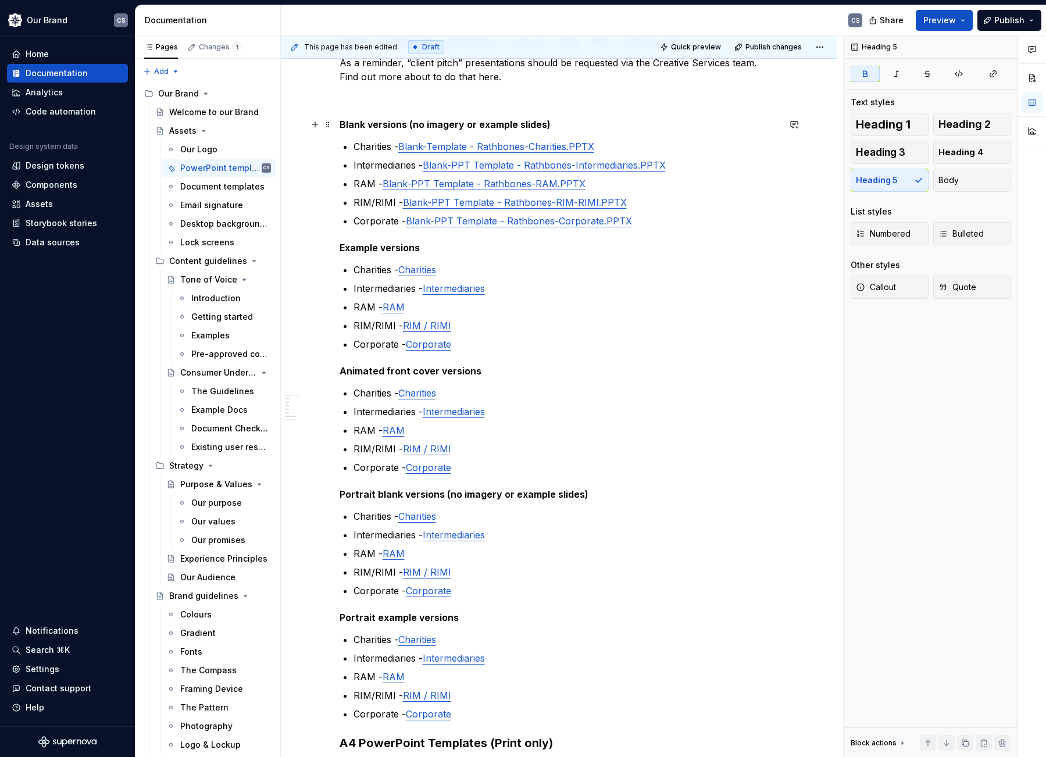
click at [510, 123] on strong "Blank versions (no imagery or example slides)" at bounding box center [445, 125] width 211 height 12
click at [510, 122] on strong "Blank versions (no imagery or example slides)" at bounding box center [445, 125] width 211 height 12
copy strong "Blank versions (no imagery or example slides)"
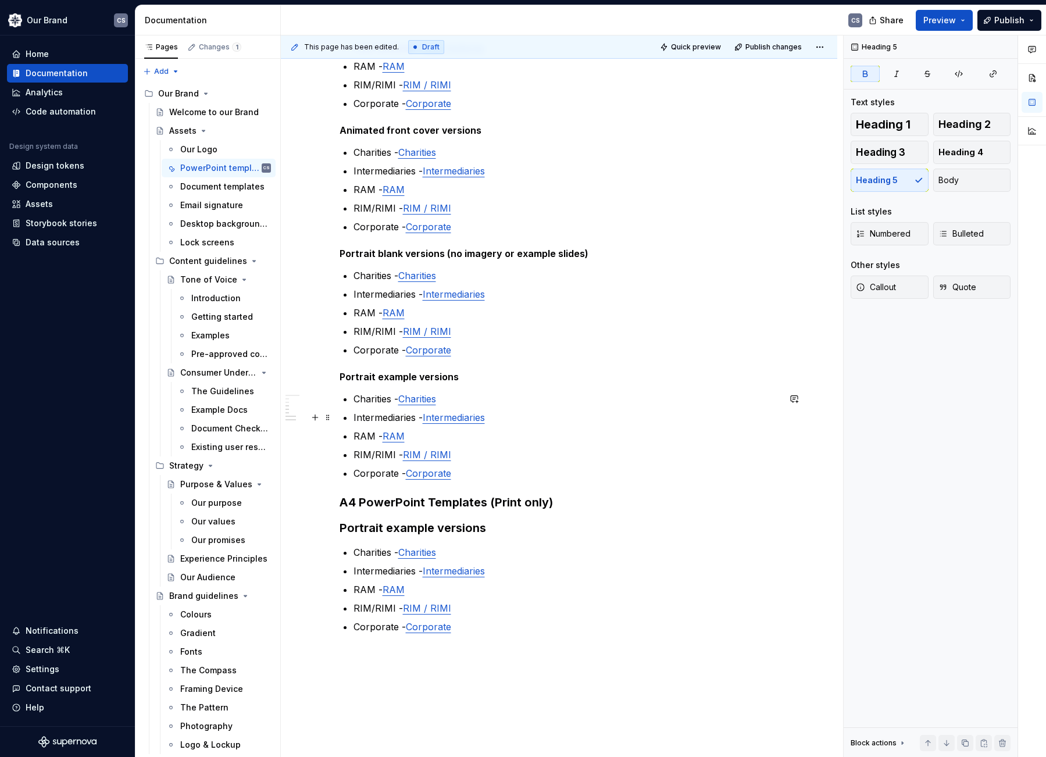
scroll to position [719, 0]
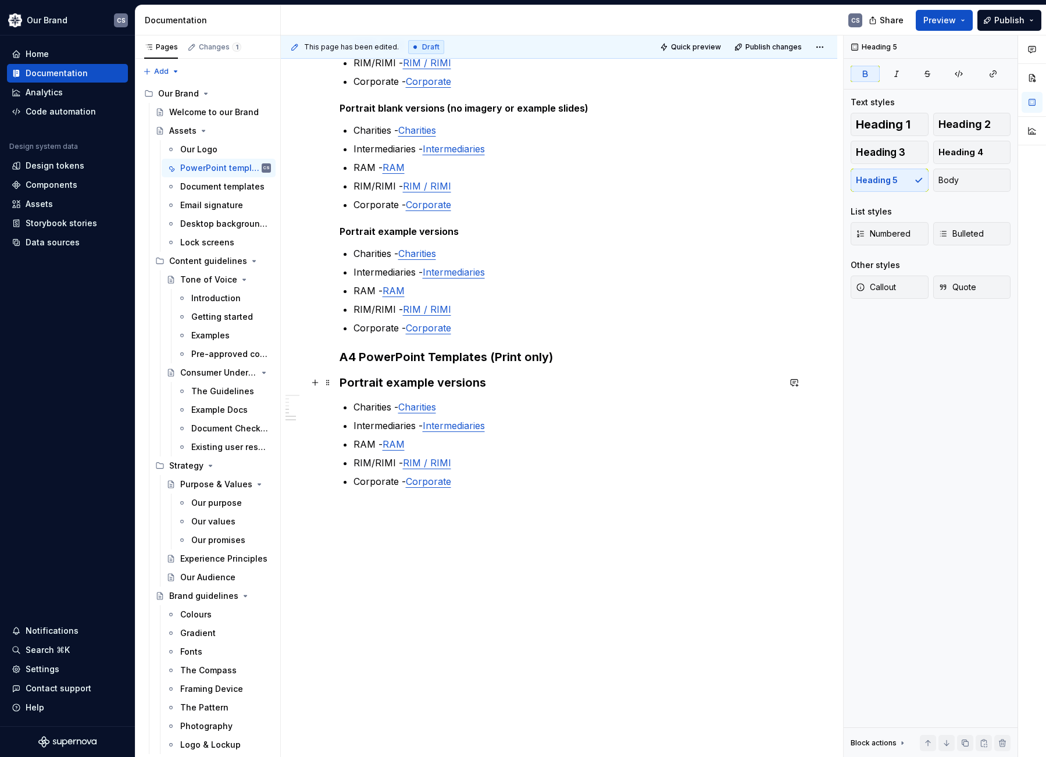
click at [440, 382] on strong "Portrait example versions" at bounding box center [413, 383] width 147 height 14
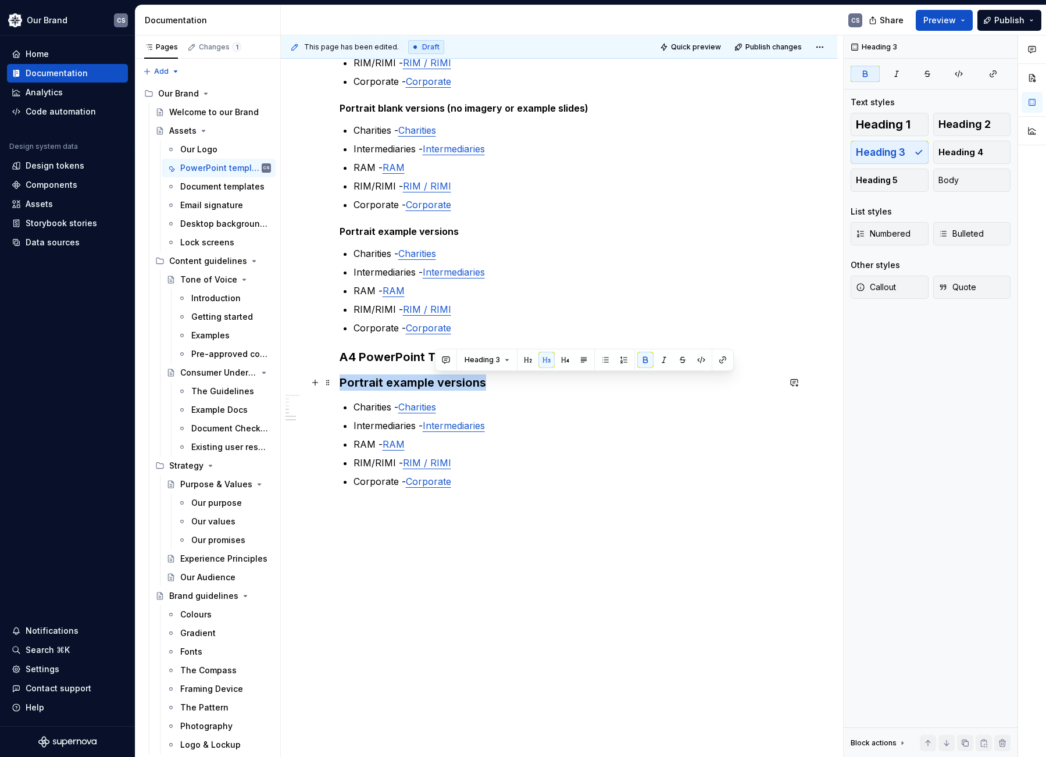
click at [440, 382] on strong "Portrait example versions" at bounding box center [413, 383] width 147 height 14
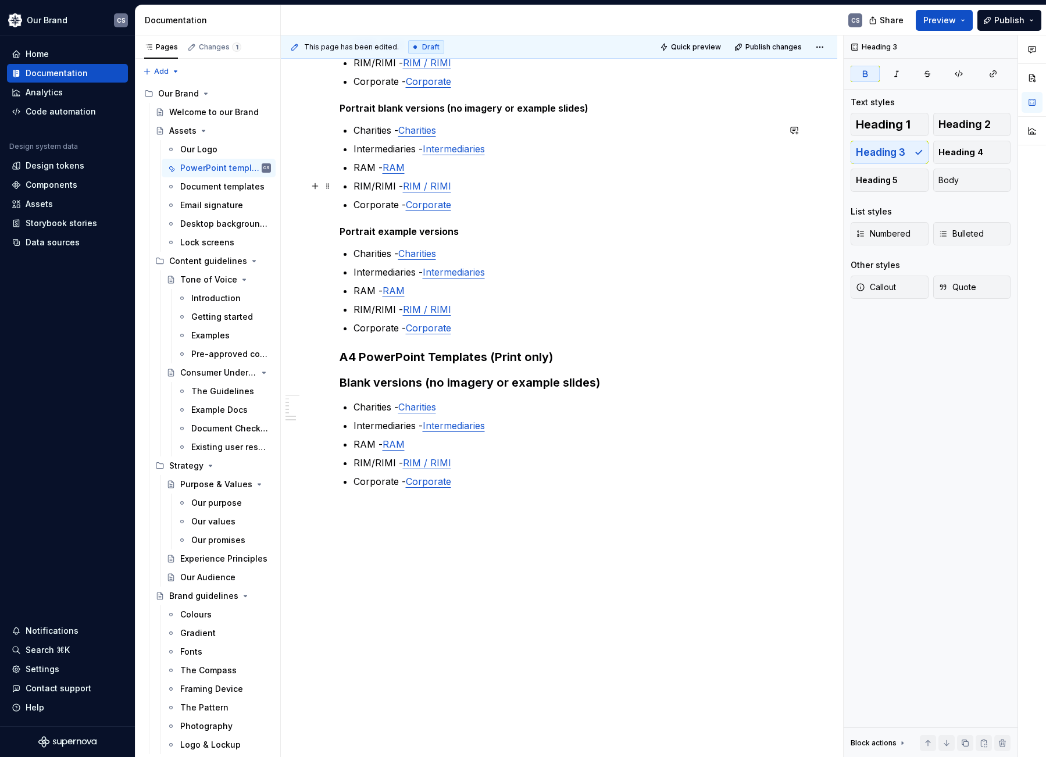
scroll to position [254, 0]
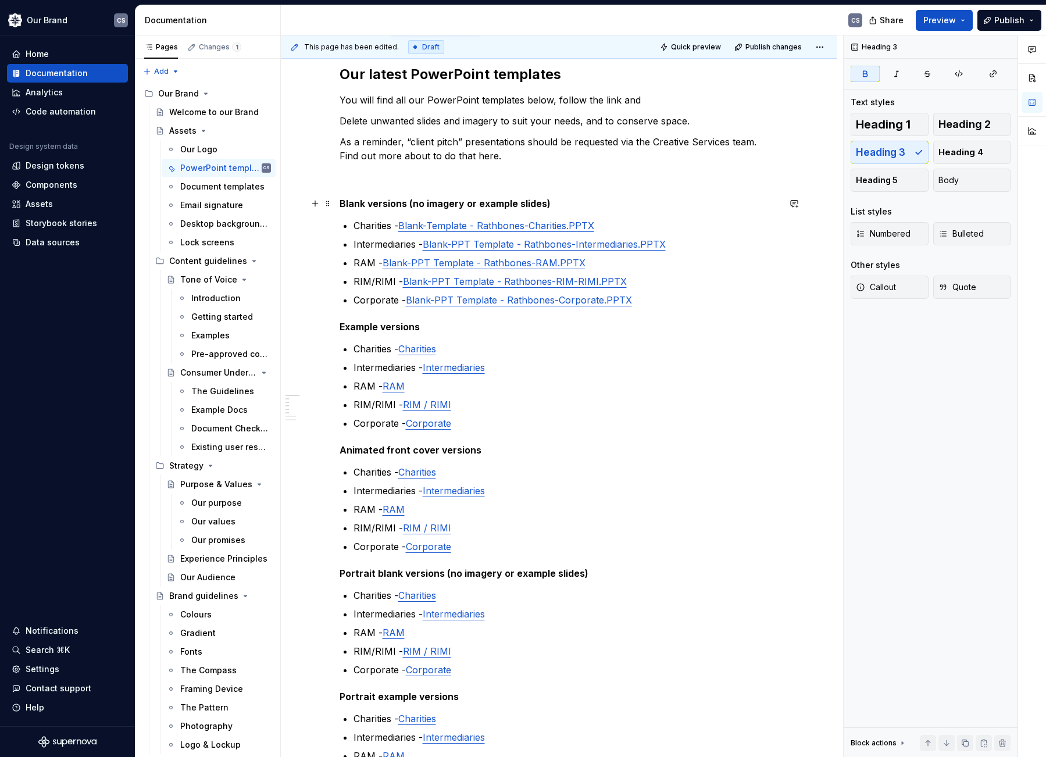
click at [439, 205] on strong "Blank versions (no imagery or example slides)" at bounding box center [445, 204] width 211 height 12
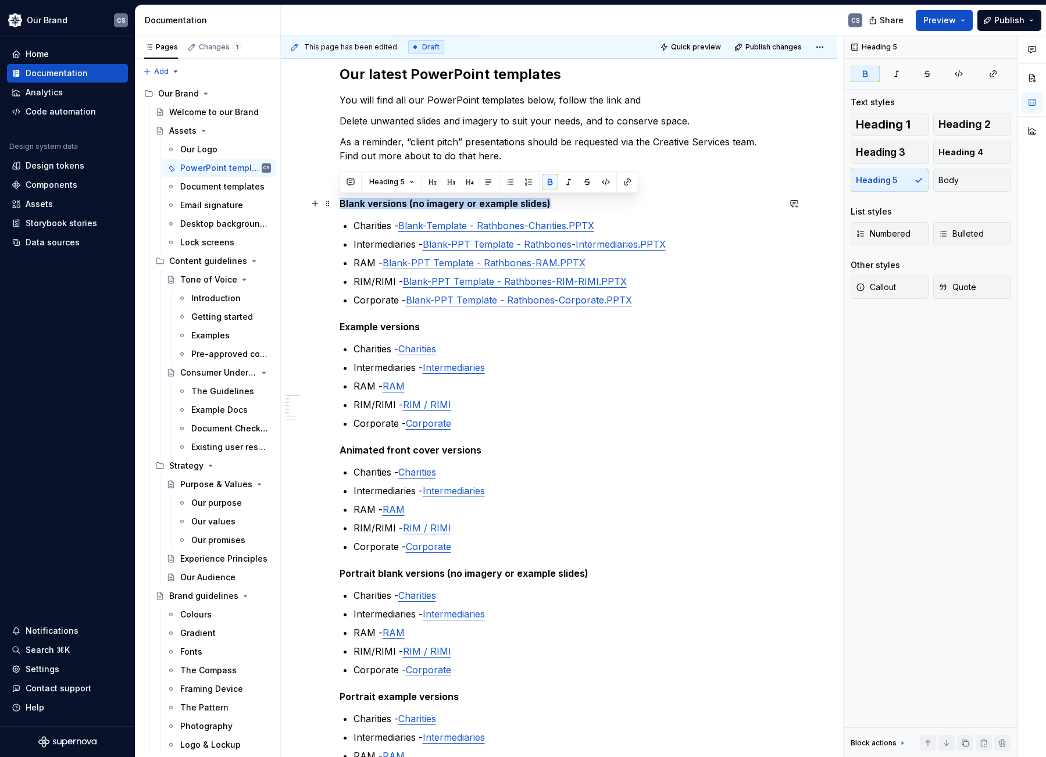
click at [439, 205] on strong "Blank versions (no imagery or example slides)" at bounding box center [445, 204] width 211 height 12
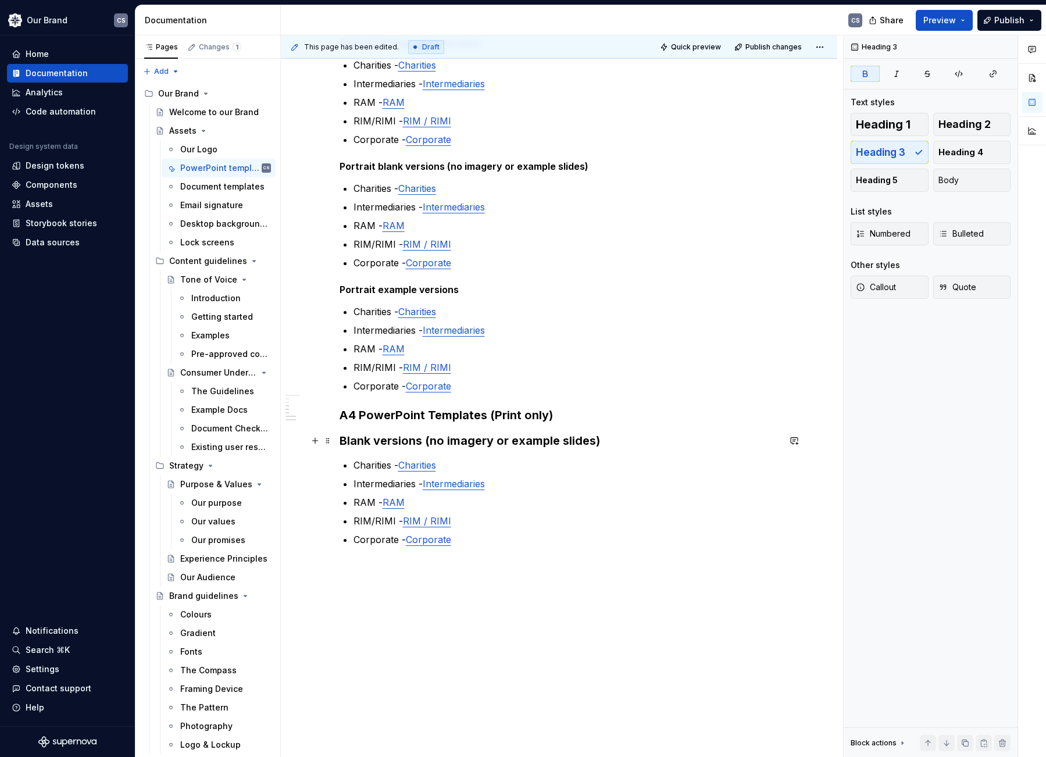
click at [398, 440] on strong "Blank versions (no imagery or example slides)" at bounding box center [470, 441] width 261 height 14
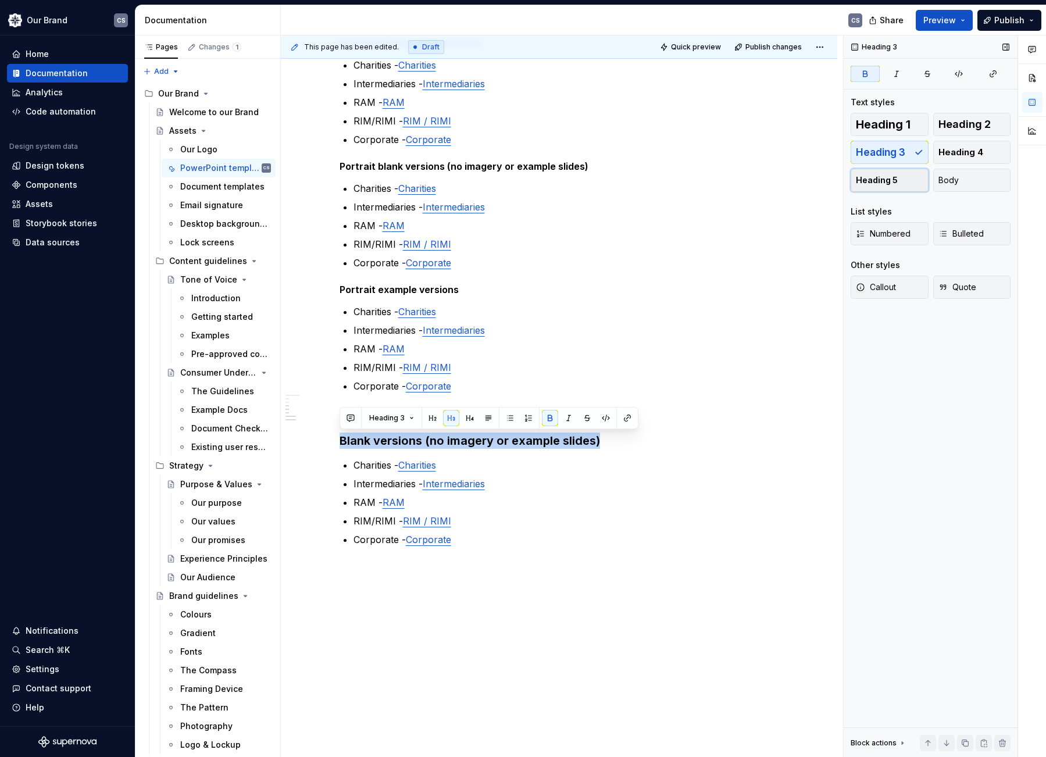
click at [904, 181] on button "Heading 5" at bounding box center [890, 180] width 78 height 23
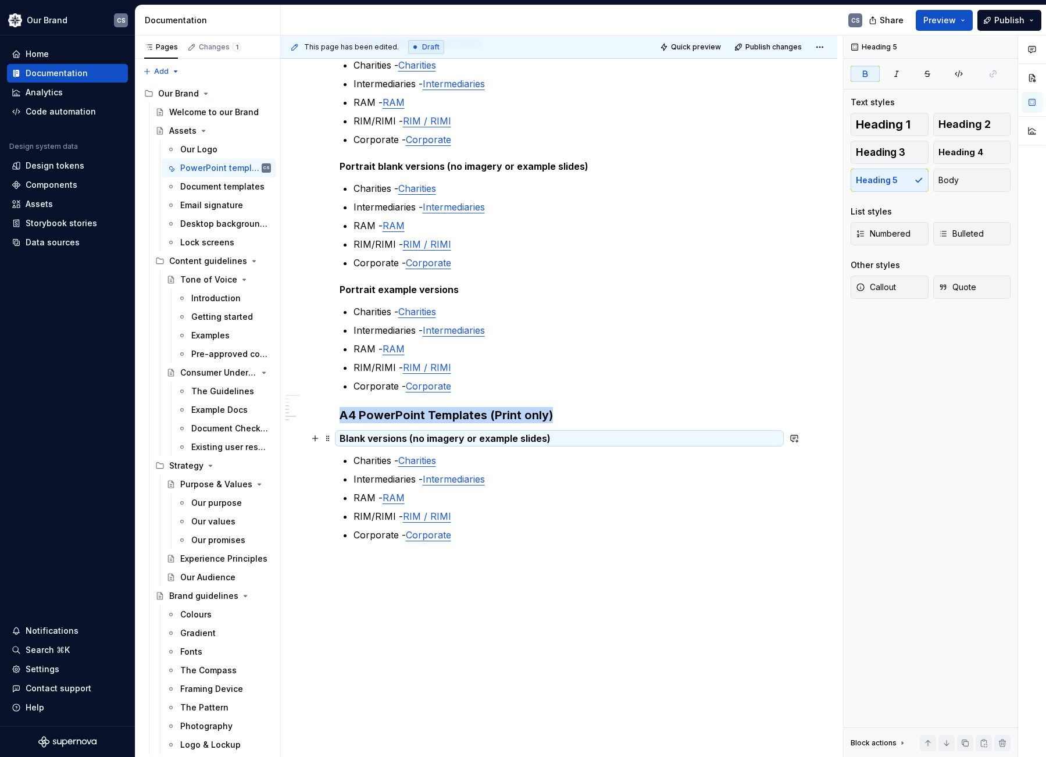
click at [345, 440] on strong "Blank versions (no imagery or example slides)" at bounding box center [445, 439] width 211 height 12
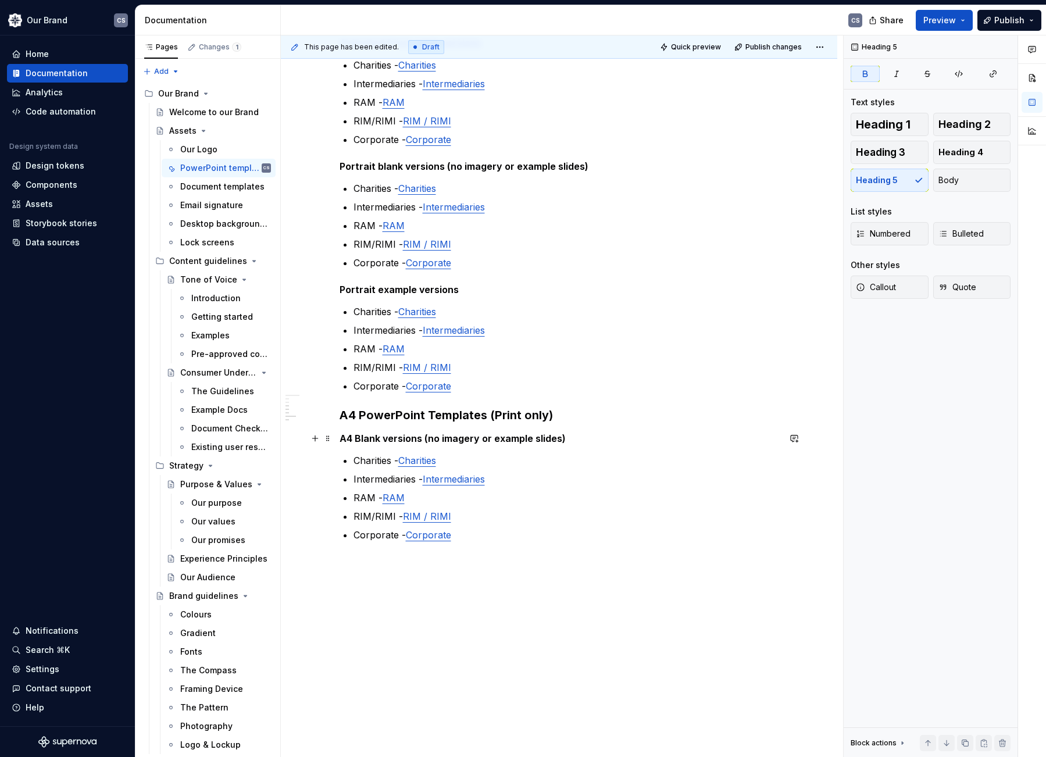
click at [532, 441] on strong "A4 Blank versions (no imagery or example slides)" at bounding box center [453, 439] width 226 height 12
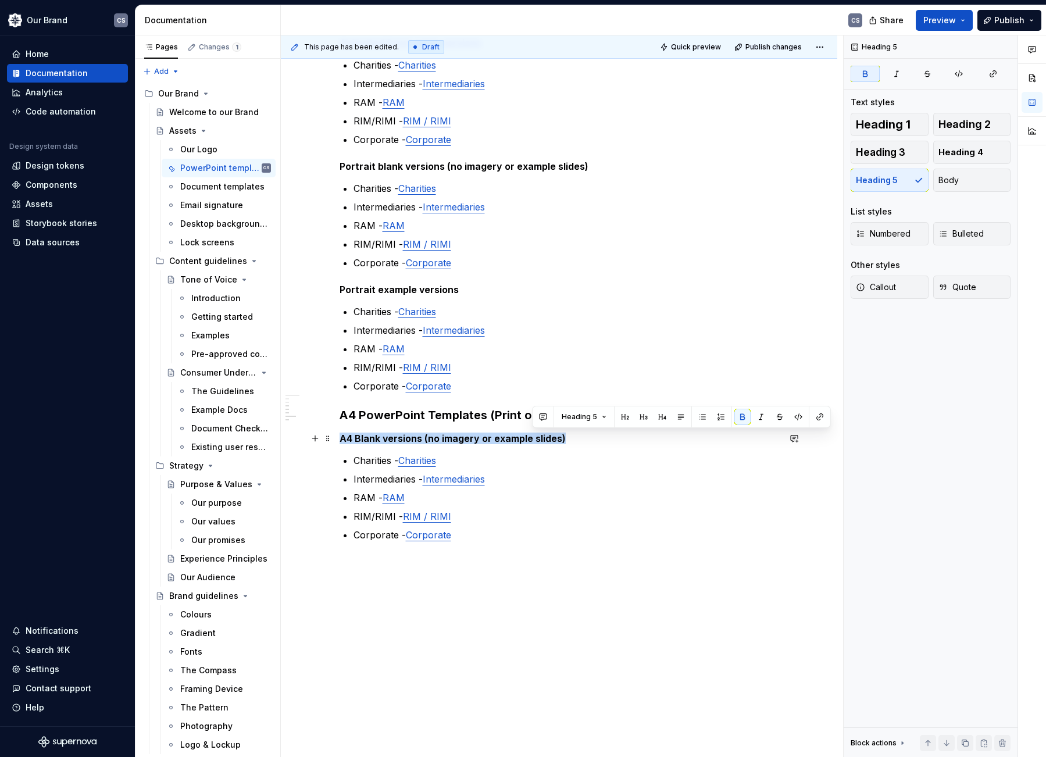
click at [532, 441] on strong "A4 Blank versions (no imagery or example slides)" at bounding box center [453, 439] width 226 height 12
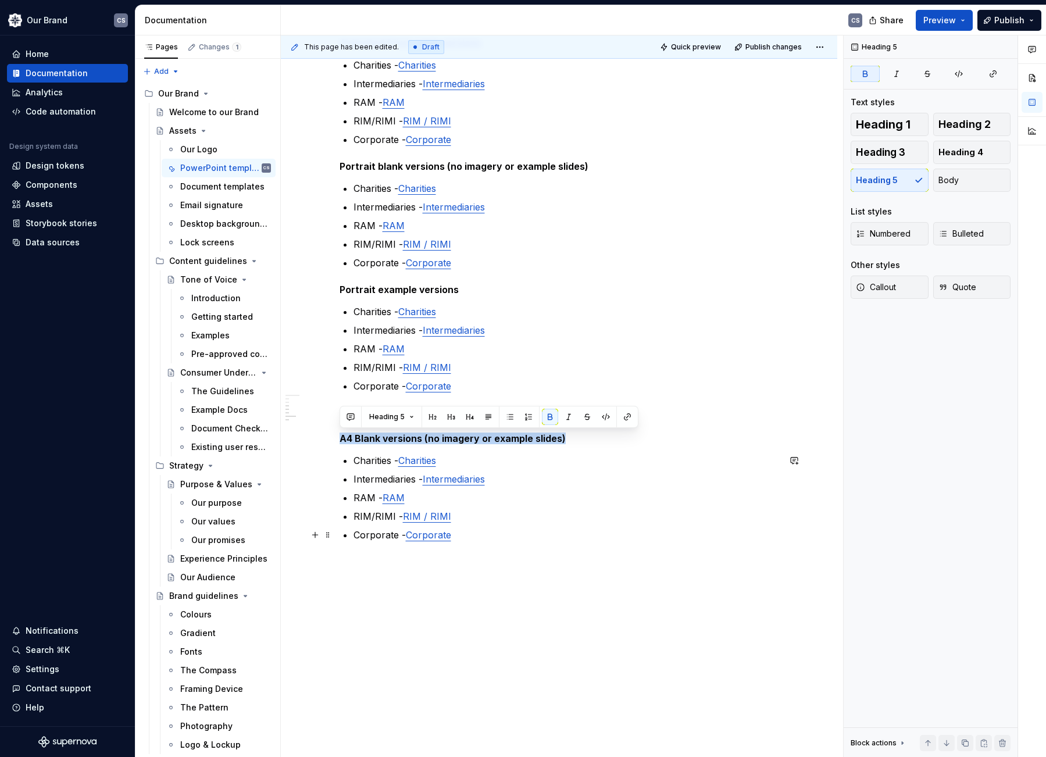
copy strong "A4 Blank versions (no imagery or example slides)"
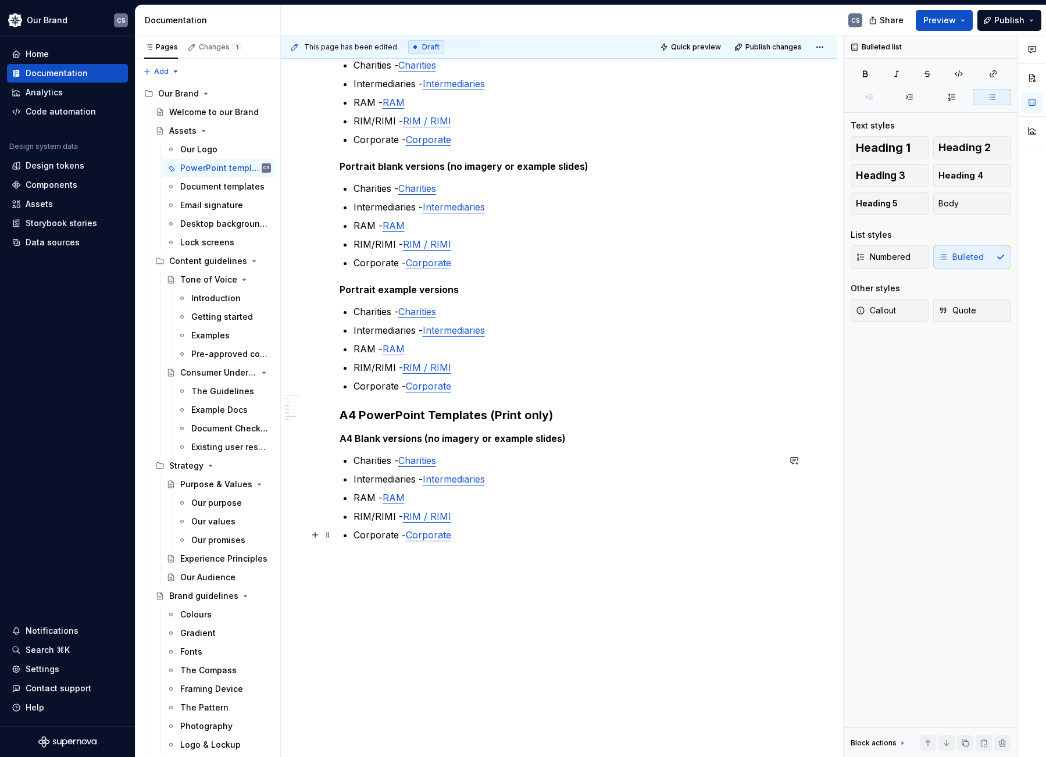
click at [491, 537] on p "Corporate - Corporate" at bounding box center [567, 535] width 426 height 14
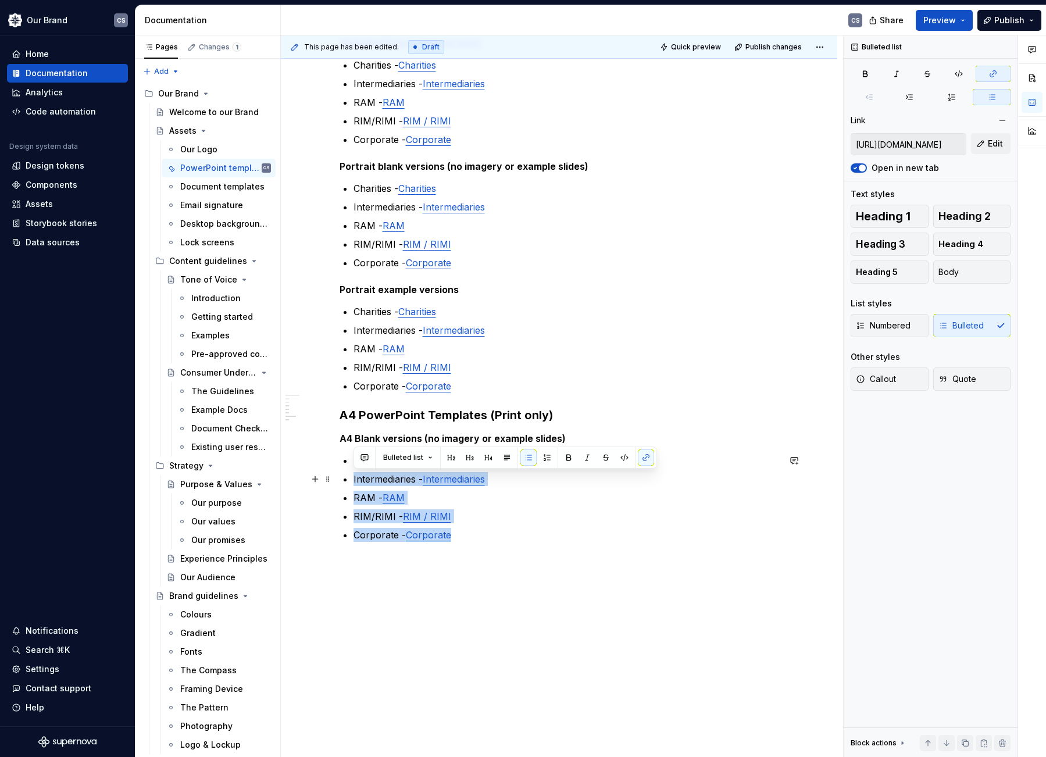
type input "[URL][DOMAIN_NAME]"
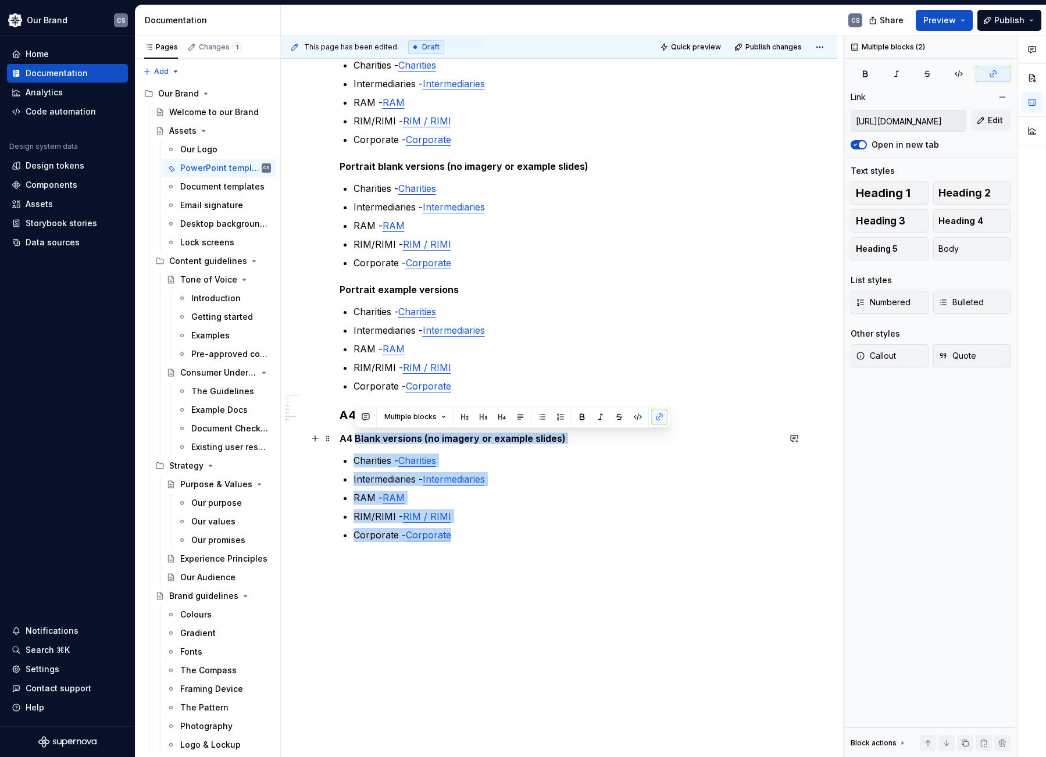
drag, startPoint x: 469, startPoint y: 533, endPoint x: 329, endPoint y: 444, distance: 165.9
click at [340, 441] on div "Our latest PowerPoint templates You will find all our PowerPoint templates belo…" at bounding box center [560, 121] width 440 height 926
copy div "A4 Blank versions (no imagery or example slides) Charities - Charities Intermed…"
click at [496, 535] on p "Corporate - Corporate" at bounding box center [567, 535] width 426 height 14
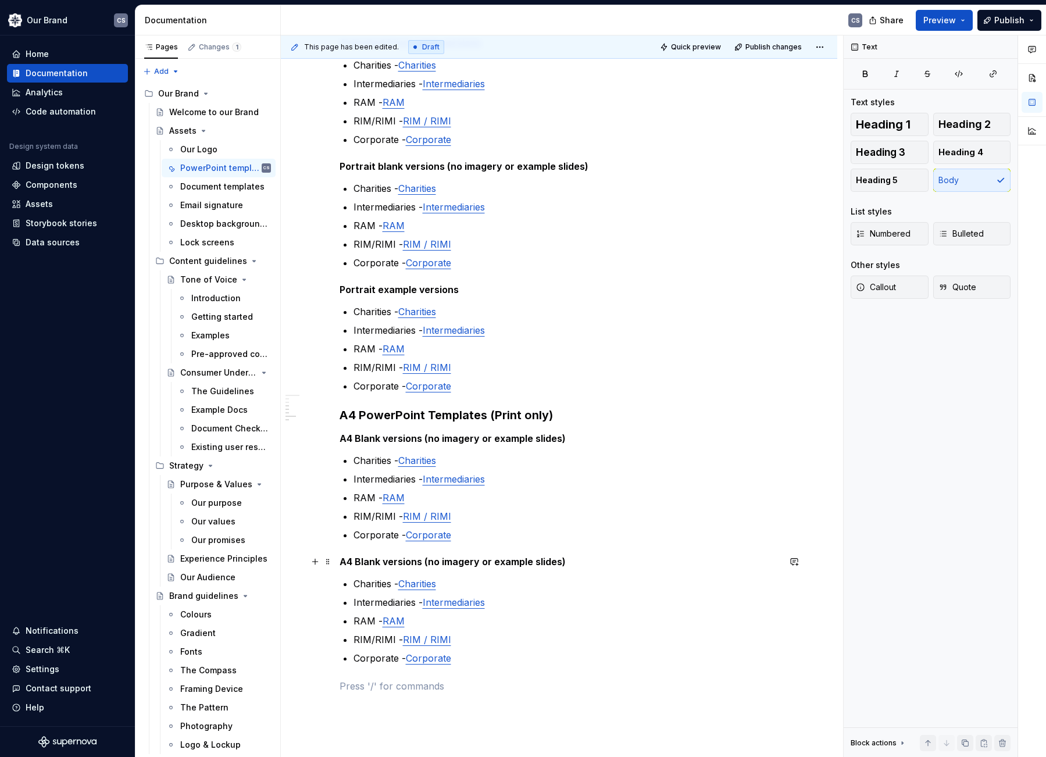
click at [371, 560] on strong "A4 Blank versions (no imagery or example slides)" at bounding box center [453, 562] width 226 height 12
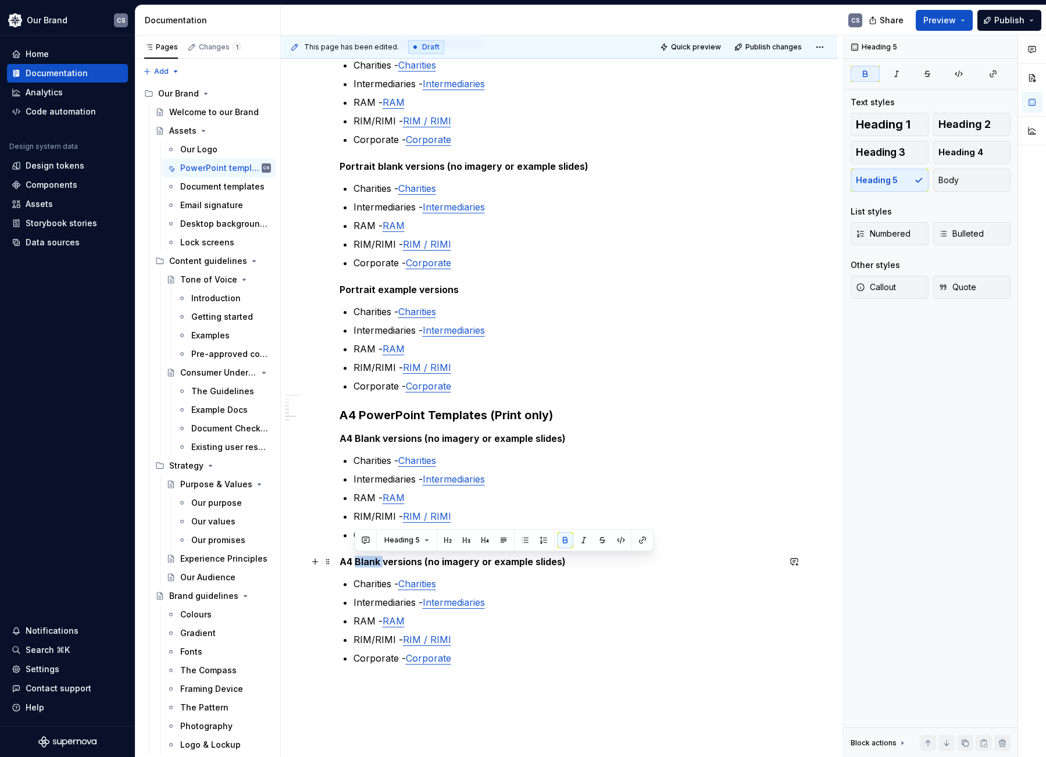
click at [371, 560] on strong "A4 Blank versions (no imagery or example slides)" at bounding box center [453, 562] width 226 height 12
click at [357, 440] on strong "A4 Blank versions (no imagery or example slides)" at bounding box center [453, 439] width 226 height 12
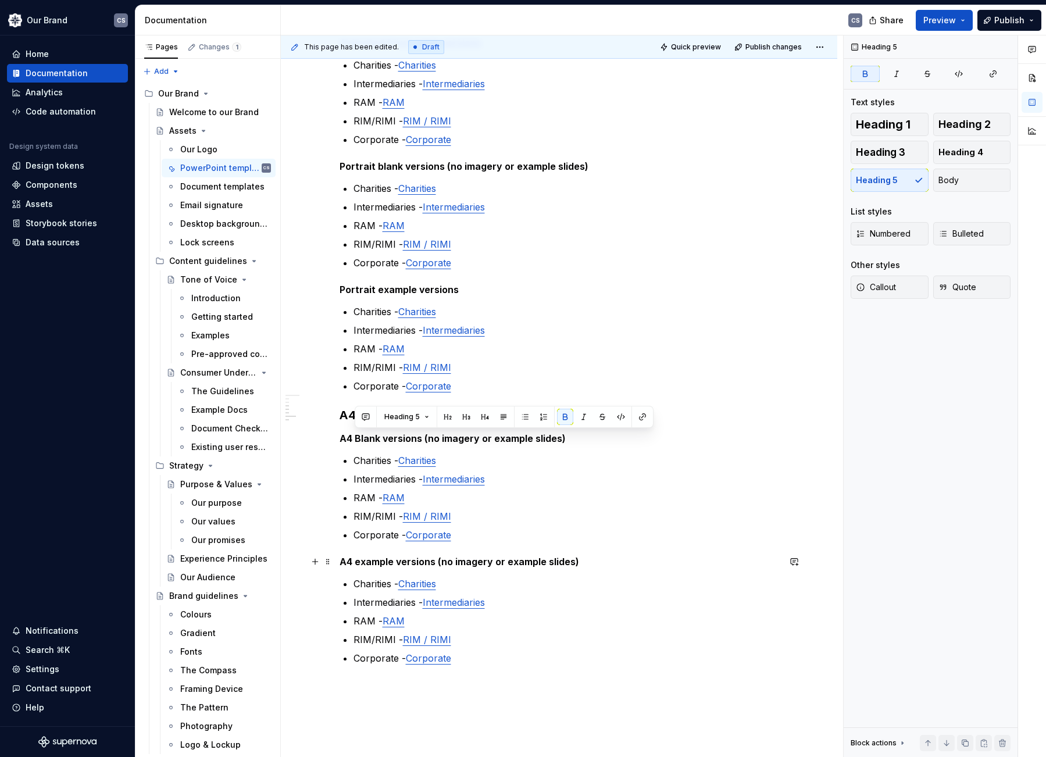
click at [361, 560] on strong "A4 example versions (no imagery or example slides)" at bounding box center [460, 562] width 240 height 12
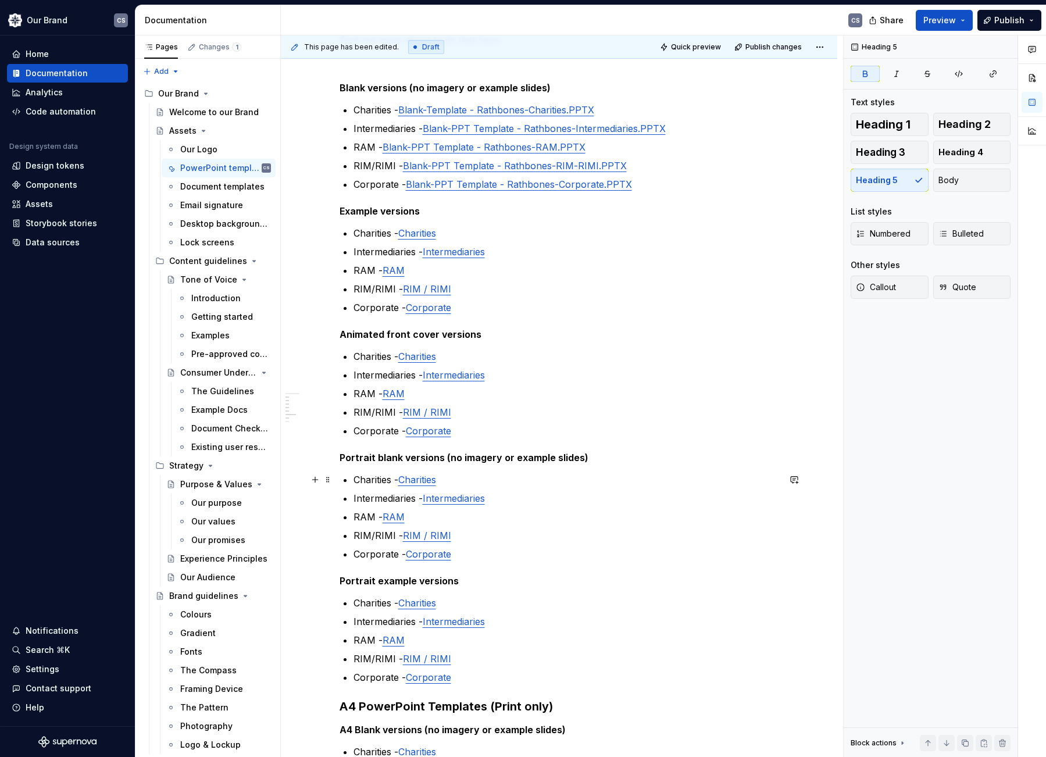
scroll to position [370, 0]
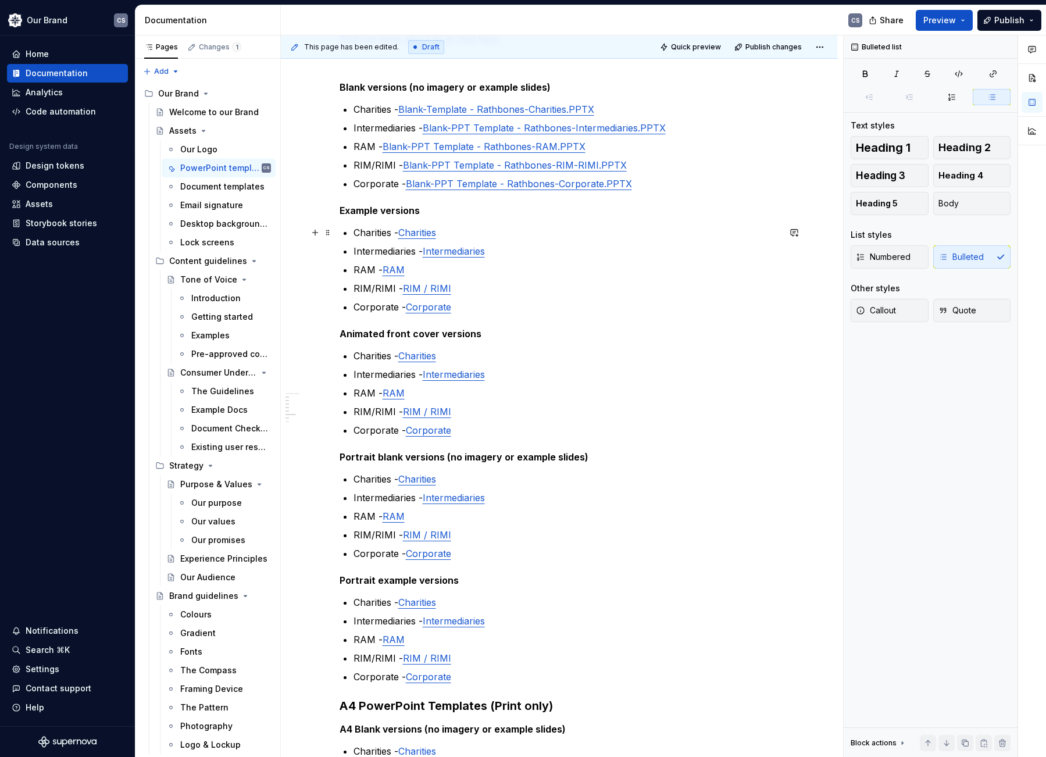
click at [461, 231] on p "Charities - Charities" at bounding box center [567, 233] width 426 height 14
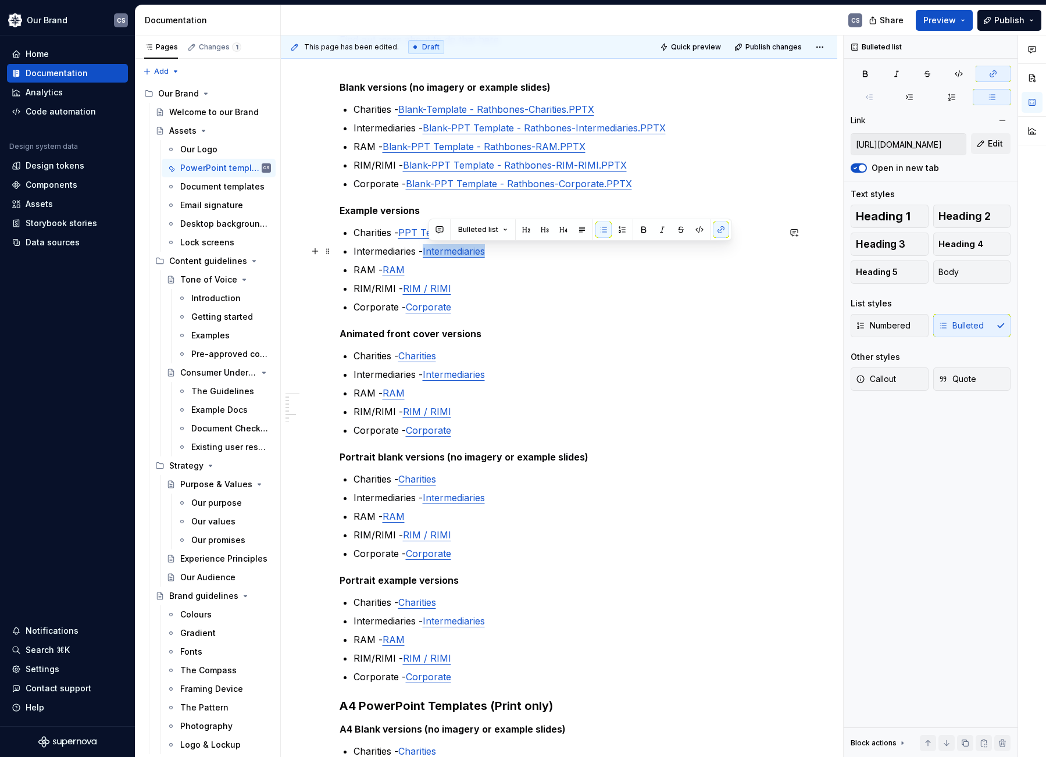
drag, startPoint x: 504, startPoint y: 255, endPoint x: 429, endPoint y: 254, distance: 75.0
click at [429, 254] on p "Intermediaries - Intermediaries" at bounding box center [567, 251] width 426 height 14
drag, startPoint x: 411, startPoint y: 272, endPoint x: 389, endPoint y: 272, distance: 22.7
click at [389, 272] on p "RAM - RAM" at bounding box center [567, 270] width 426 height 14
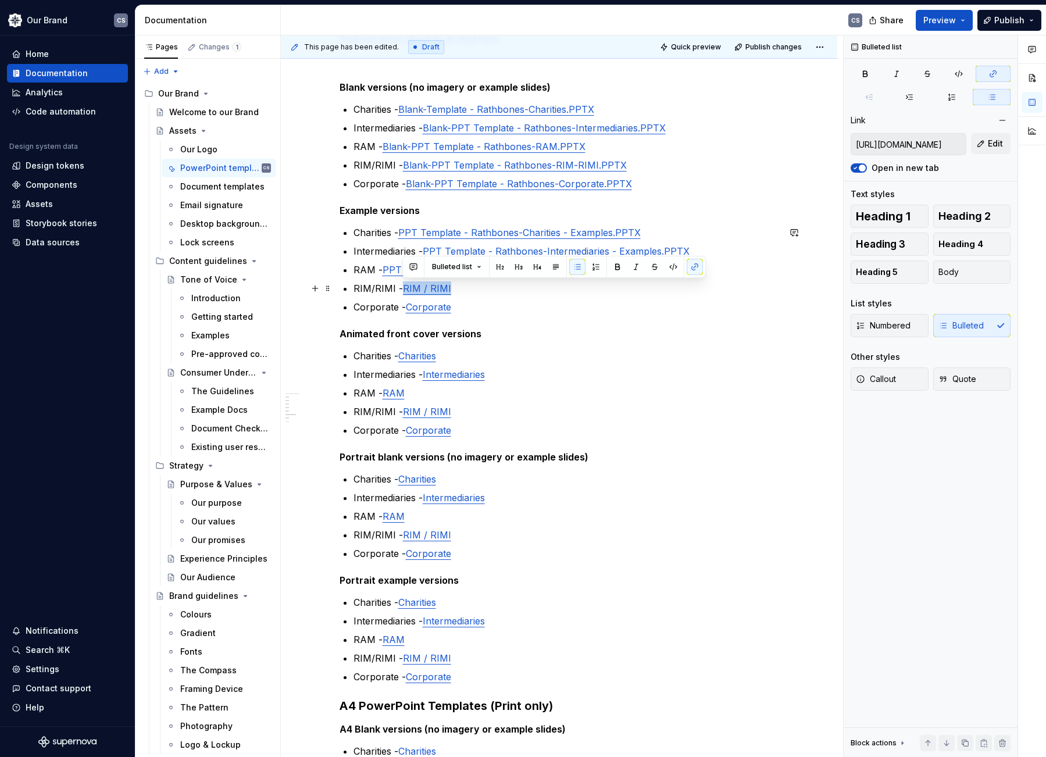
drag, startPoint x: 448, startPoint y: 289, endPoint x: 403, endPoint y: 289, distance: 45.4
click at [403, 289] on p "RIM/RIMI - RIM / RIMI" at bounding box center [567, 288] width 426 height 14
drag, startPoint x: 457, startPoint y: 309, endPoint x: 409, endPoint y: 308, distance: 47.1
click at [409, 308] on p "Corporate - Corporate" at bounding box center [567, 307] width 426 height 14
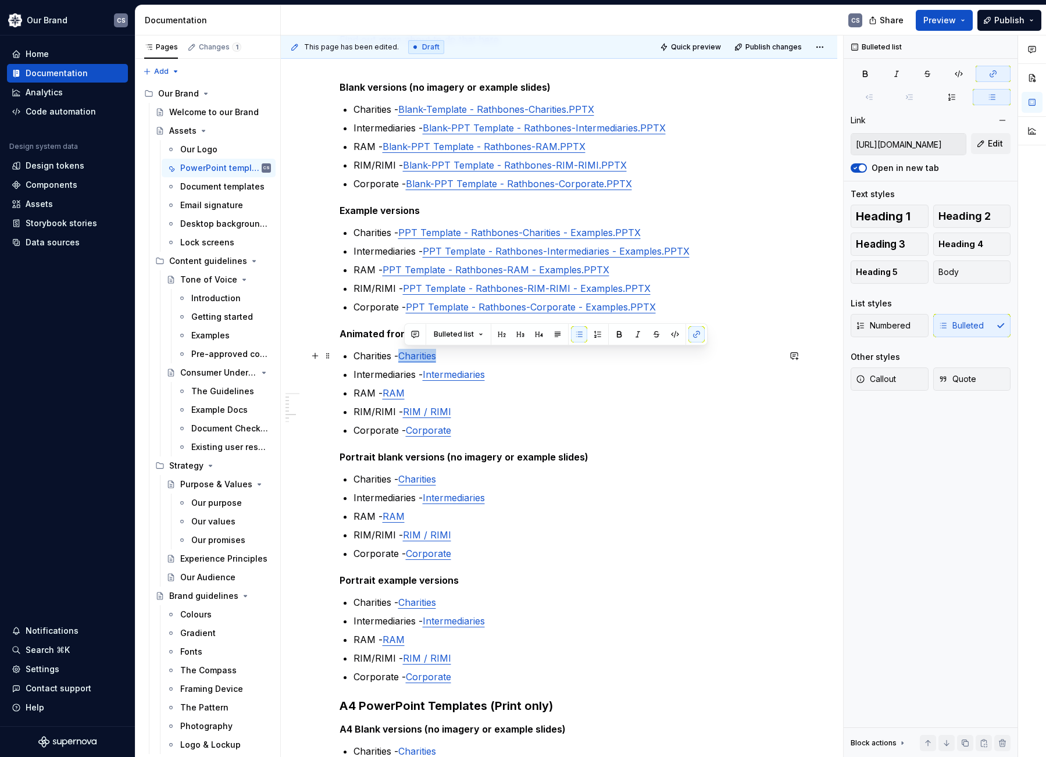
drag, startPoint x: 426, startPoint y: 353, endPoint x: 406, endPoint y: 353, distance: 20.4
click at [406, 353] on p "Charities - Charities" at bounding box center [567, 356] width 426 height 14
drag, startPoint x: 508, startPoint y: 377, endPoint x: 427, endPoint y: 377, distance: 80.8
click at [427, 377] on p "Intermediaries - Intermediaries" at bounding box center [567, 375] width 426 height 14
click at [534, 384] on ul "Charities - Animated-Cover-Blank-Template - Rathbones-Charities.PPTX Intermedia…" at bounding box center [567, 393] width 426 height 88
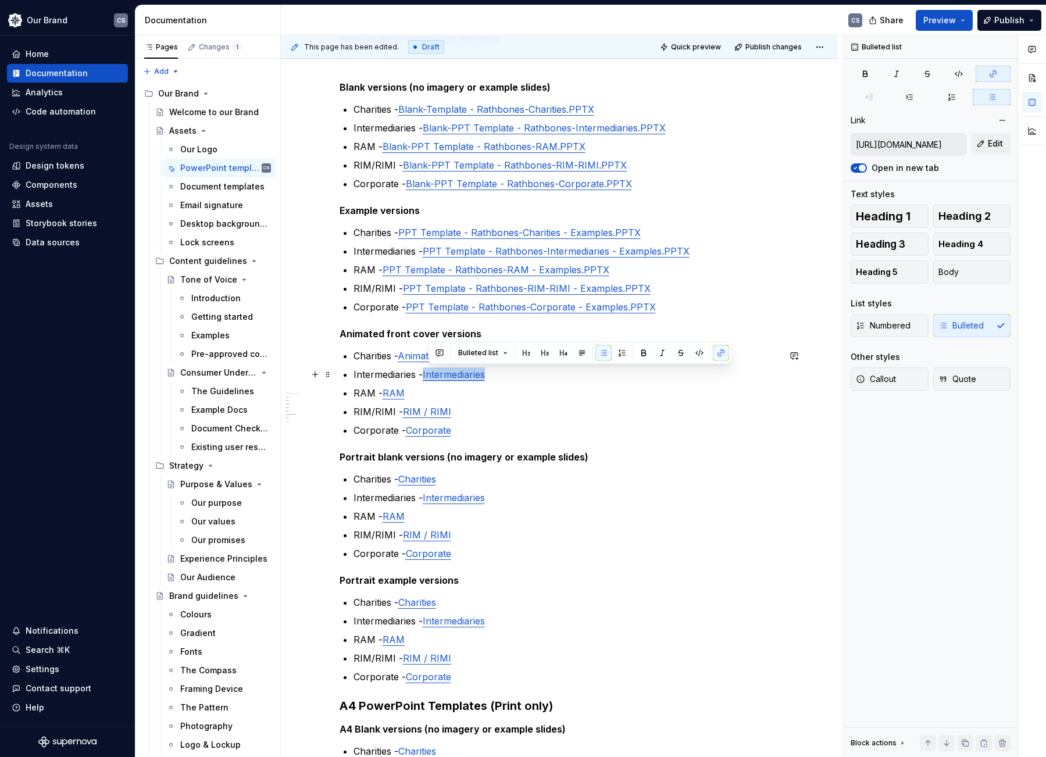
drag, startPoint x: 508, startPoint y: 375, endPoint x: 429, endPoint y: 375, distance: 79.1
click at [429, 375] on p "Intermediaries - Intermediaries" at bounding box center [567, 375] width 426 height 14
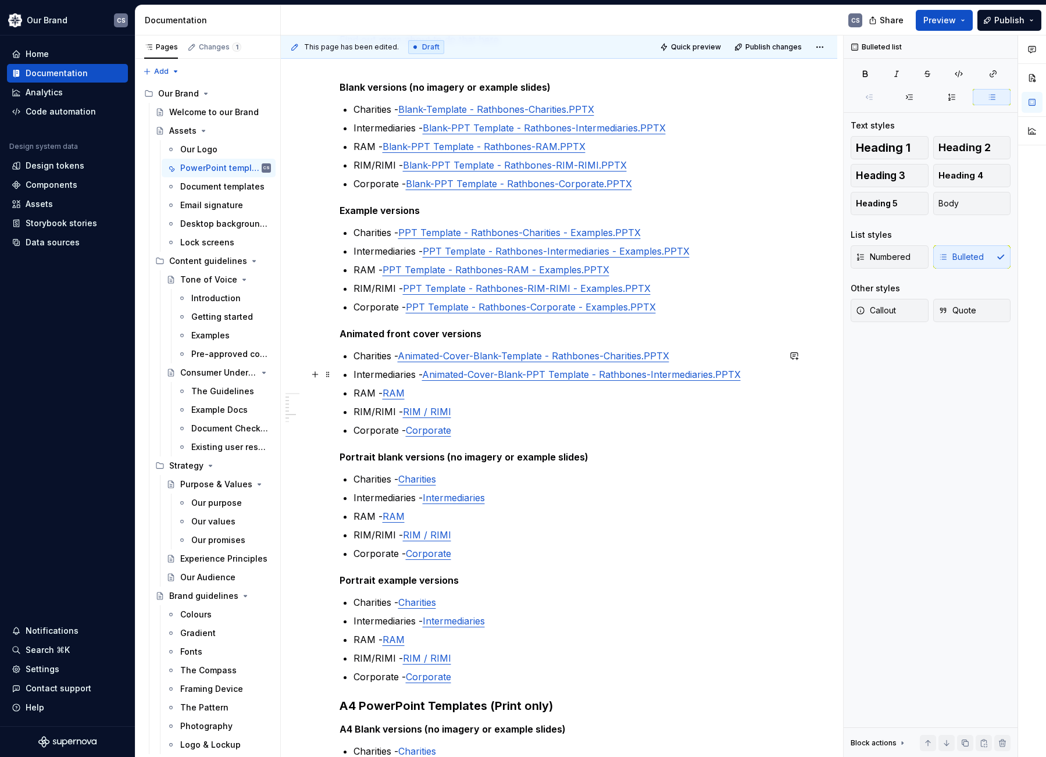
click at [427, 377] on p "Intermediaries - Animated-Cover-Blank-PPT Template - Rathbones-Intermediaries.P…" at bounding box center [567, 375] width 426 height 14
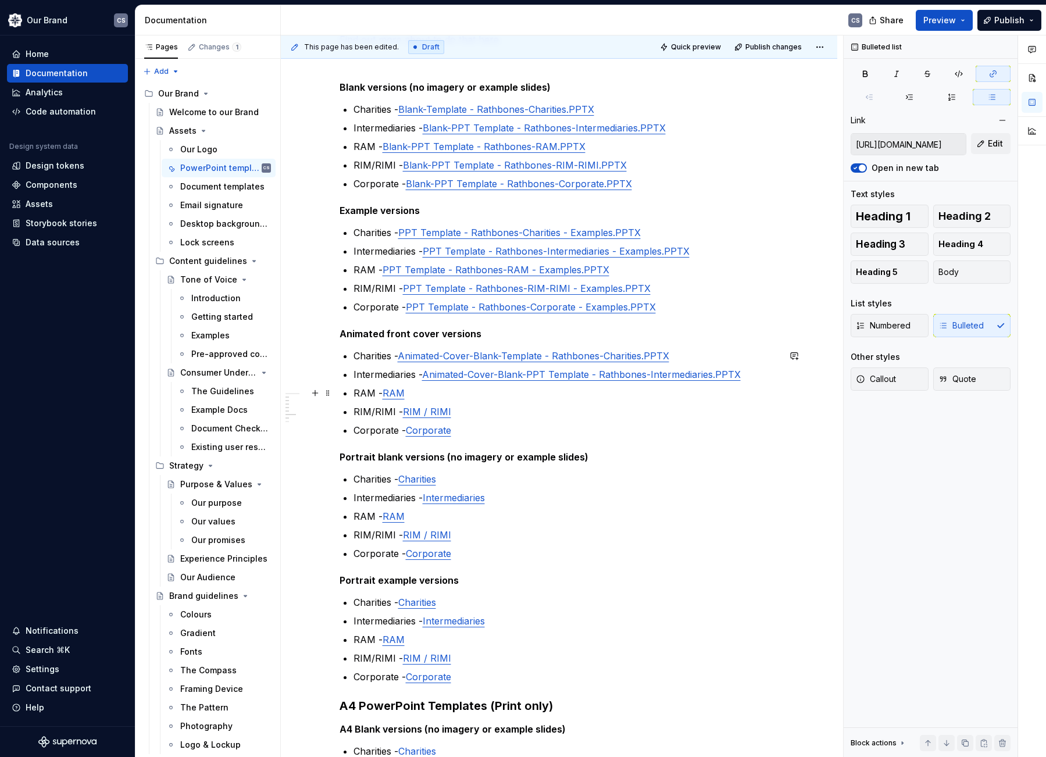
click at [427, 392] on p "RAM - RAM" at bounding box center [567, 393] width 426 height 14
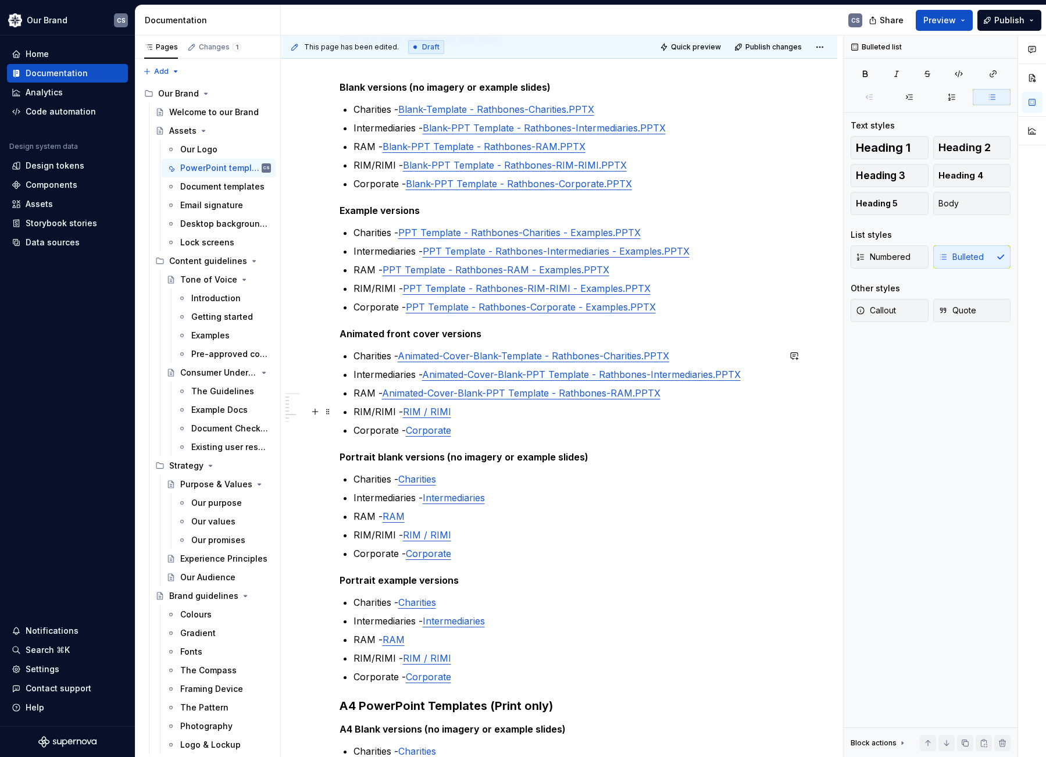
click at [482, 415] on p "RIM/RIMI - RIM / RIMI" at bounding box center [567, 412] width 426 height 14
click at [477, 425] on p "Corporate - Corporate" at bounding box center [567, 430] width 426 height 14
click at [713, 410] on p "RIM/RIMI - Animated-Cover-Blank-PPT Template - Rathbones-RIM-RIMI.PPTX" at bounding box center [567, 412] width 426 height 14
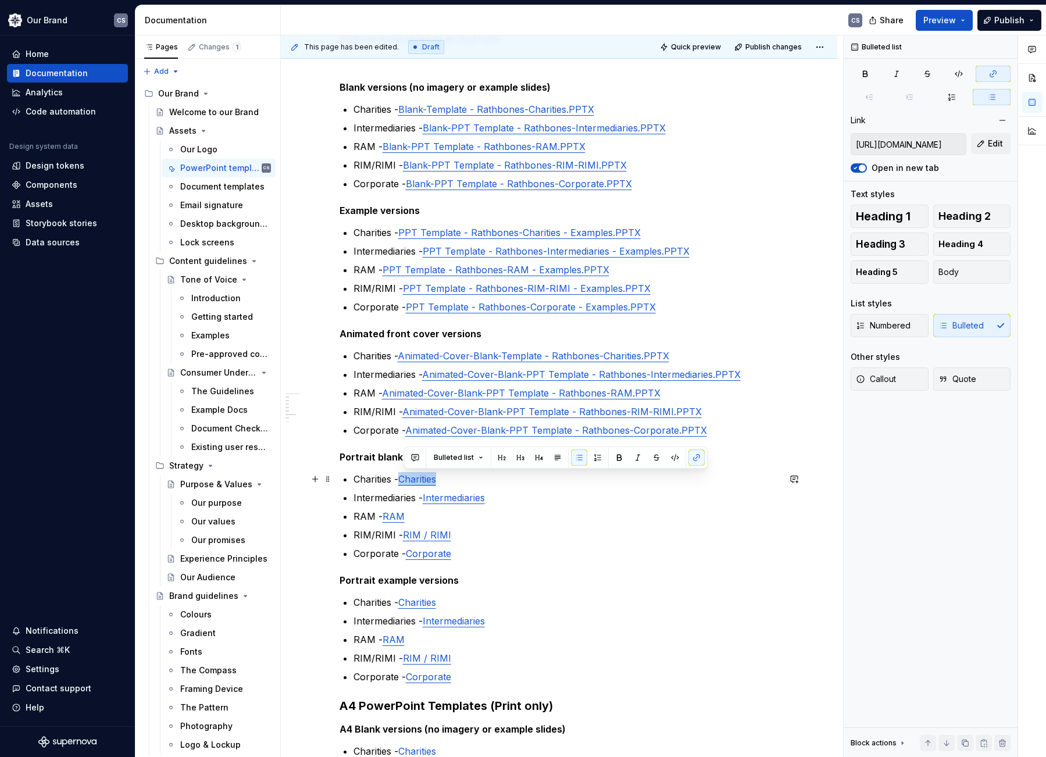
drag, startPoint x: 453, startPoint y: 479, endPoint x: 408, endPoint y: 477, distance: 45.4
click at [408, 477] on p "Charities - Charities" at bounding box center [567, 479] width 426 height 14
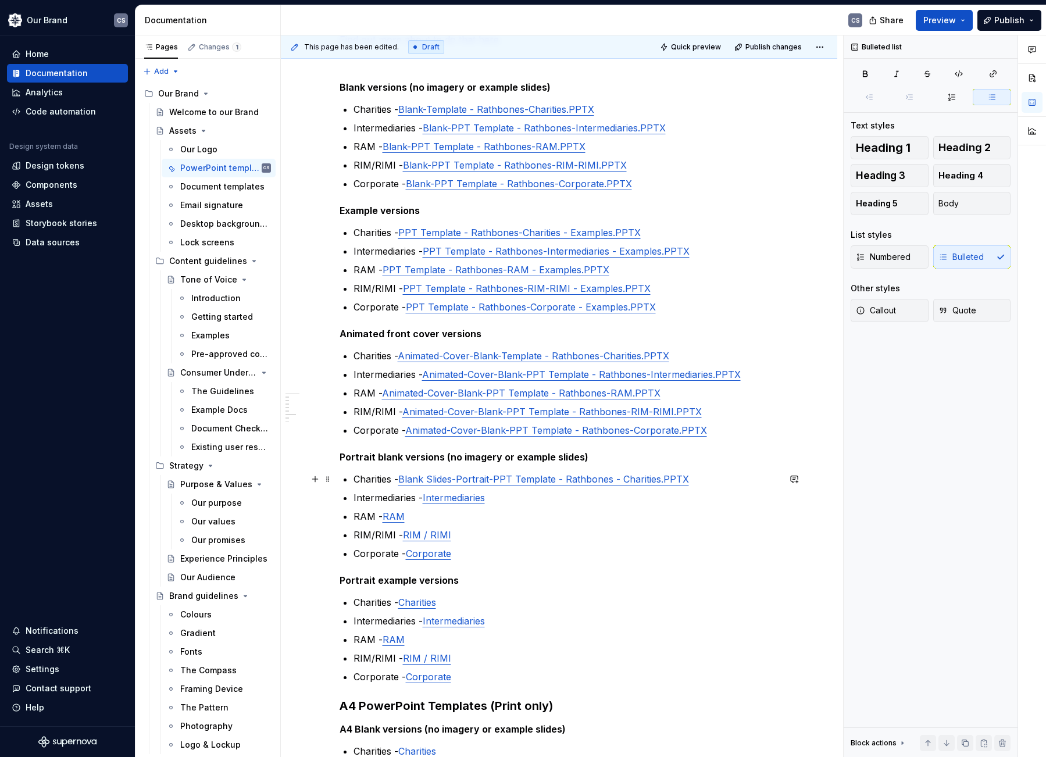
click at [405, 479] on link "Blank Slides-Portrait-PPT Template - Rathbones - Charities.PPTX" at bounding box center [543, 479] width 291 height 12
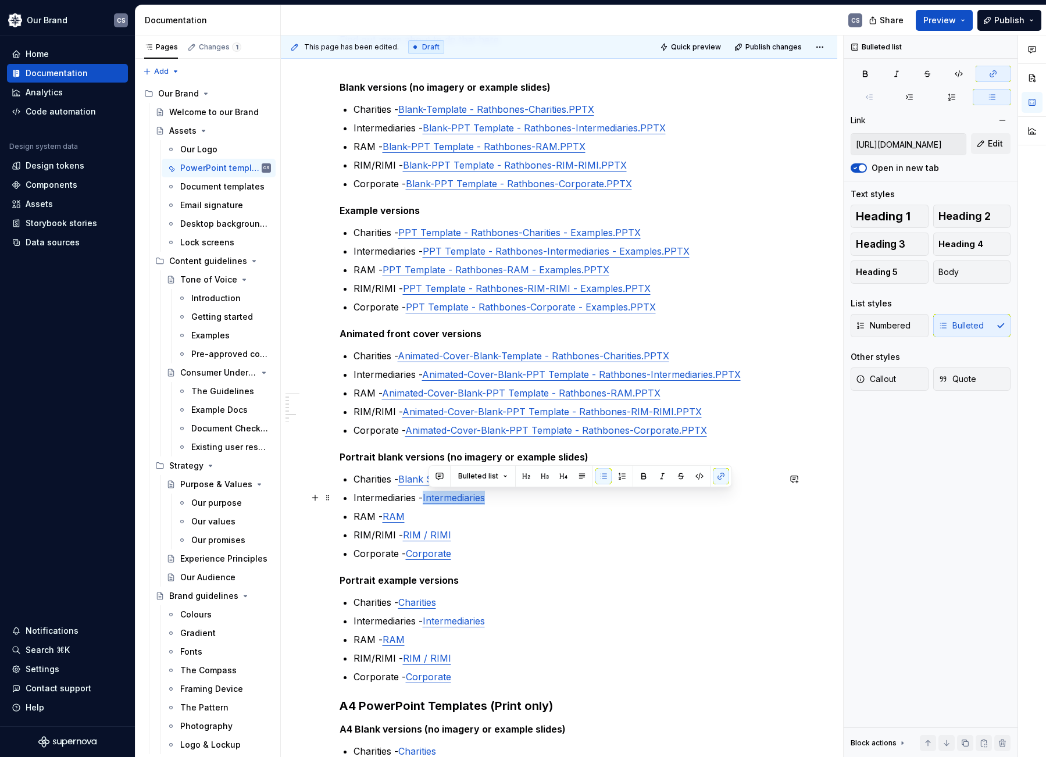
drag, startPoint x: 496, startPoint y: 498, endPoint x: 429, endPoint y: 499, distance: 66.9
click at [429, 499] on p "Intermediaries - Intermediaries" at bounding box center [567, 498] width 426 height 14
drag, startPoint x: 412, startPoint y: 516, endPoint x: 387, endPoint y: 516, distance: 25.0
click at [387, 516] on p "RAM - RAM" at bounding box center [567, 516] width 426 height 14
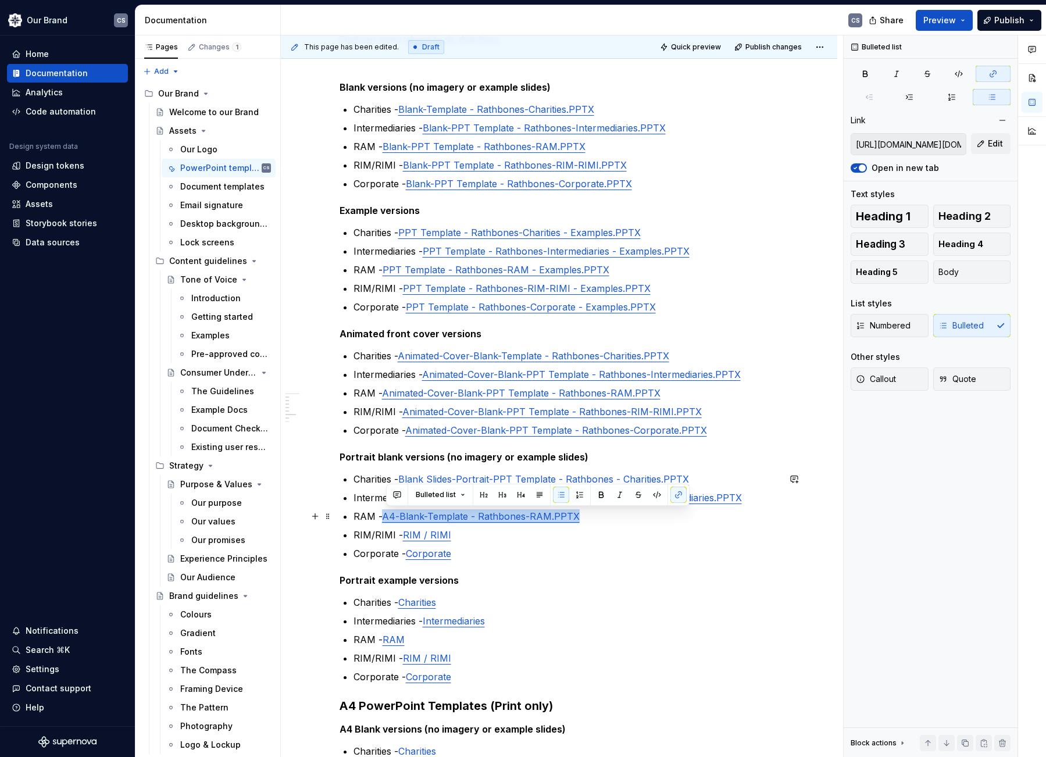
drag, startPoint x: 516, startPoint y: 514, endPoint x: 389, endPoint y: 514, distance: 128.0
click at [389, 514] on p "RAM - A4-Blank-Template - Rathbones-RAM.PPTX" at bounding box center [567, 516] width 426 height 14
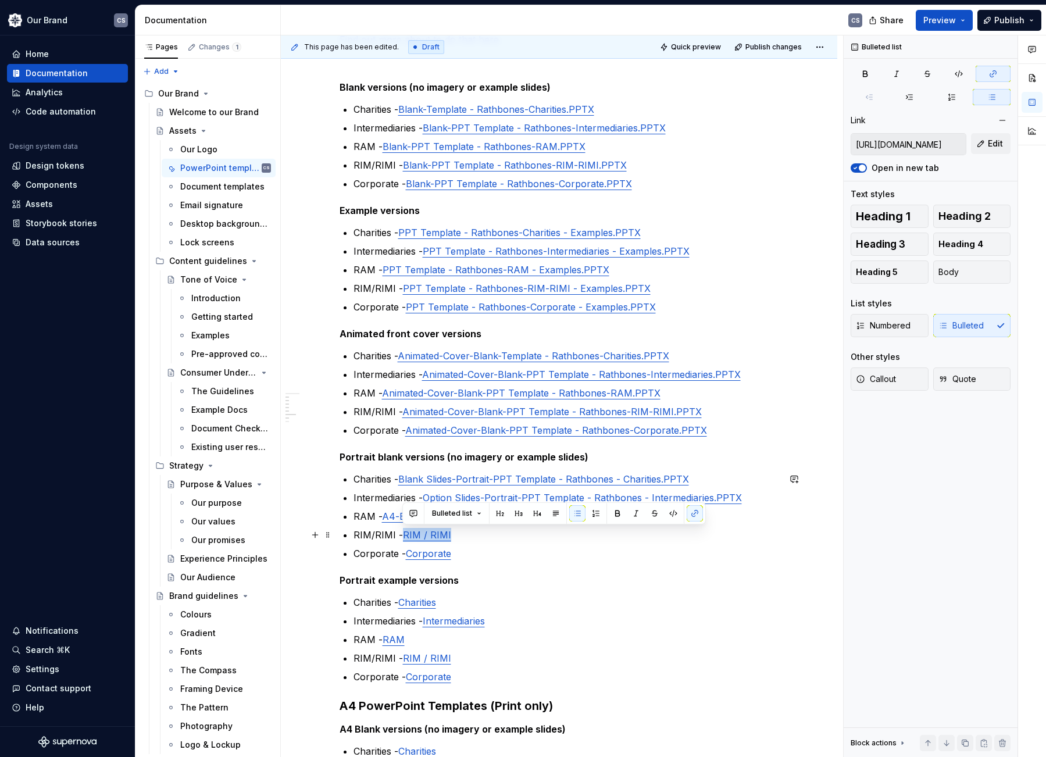
drag, startPoint x: 454, startPoint y: 536, endPoint x: 403, endPoint y: 539, distance: 51.3
click at [403, 539] on p "RIM/RIMI - RIM / RIMI" at bounding box center [567, 535] width 426 height 14
drag, startPoint x: 458, startPoint y: 557, endPoint x: 409, endPoint y: 556, distance: 49.5
click at [409, 556] on p "Corporate - Corporate" at bounding box center [567, 554] width 426 height 14
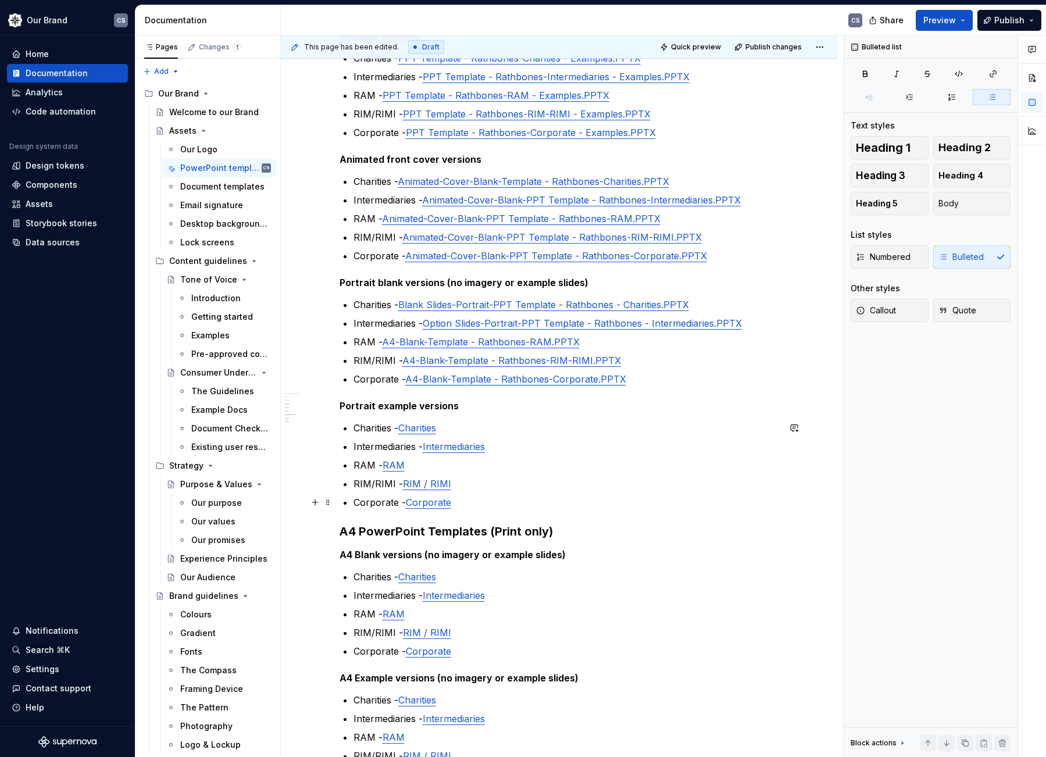
scroll to position [603, 0]
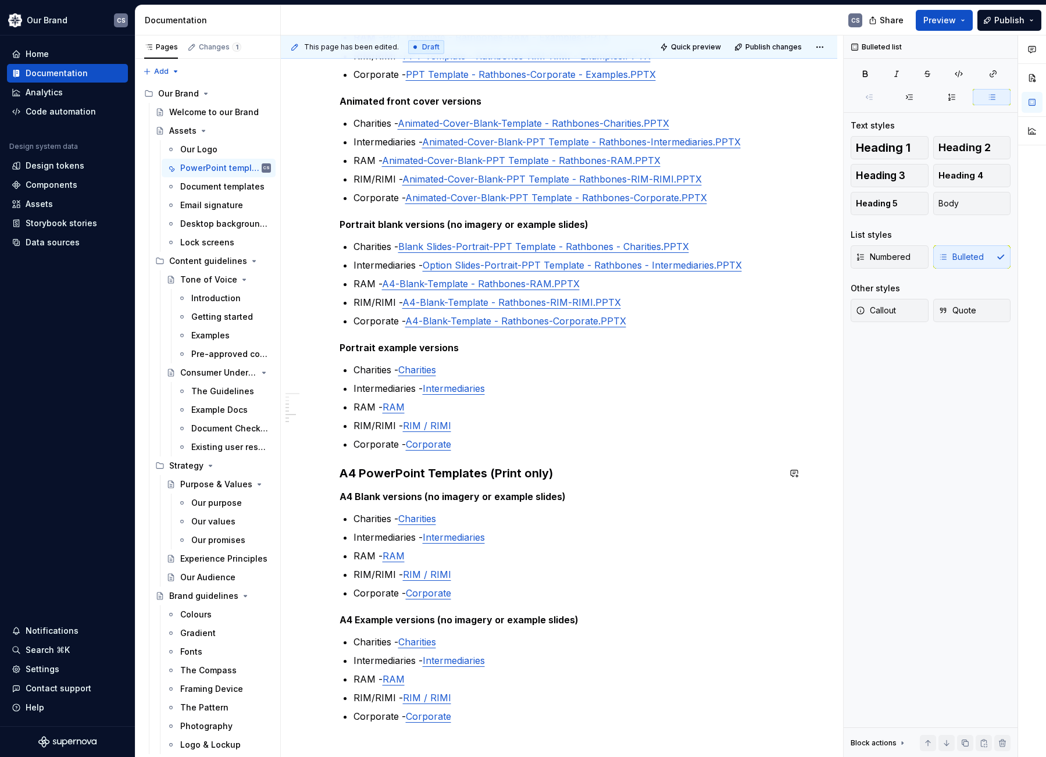
click at [480, 444] on p "Corporate - Corporate" at bounding box center [567, 444] width 426 height 14
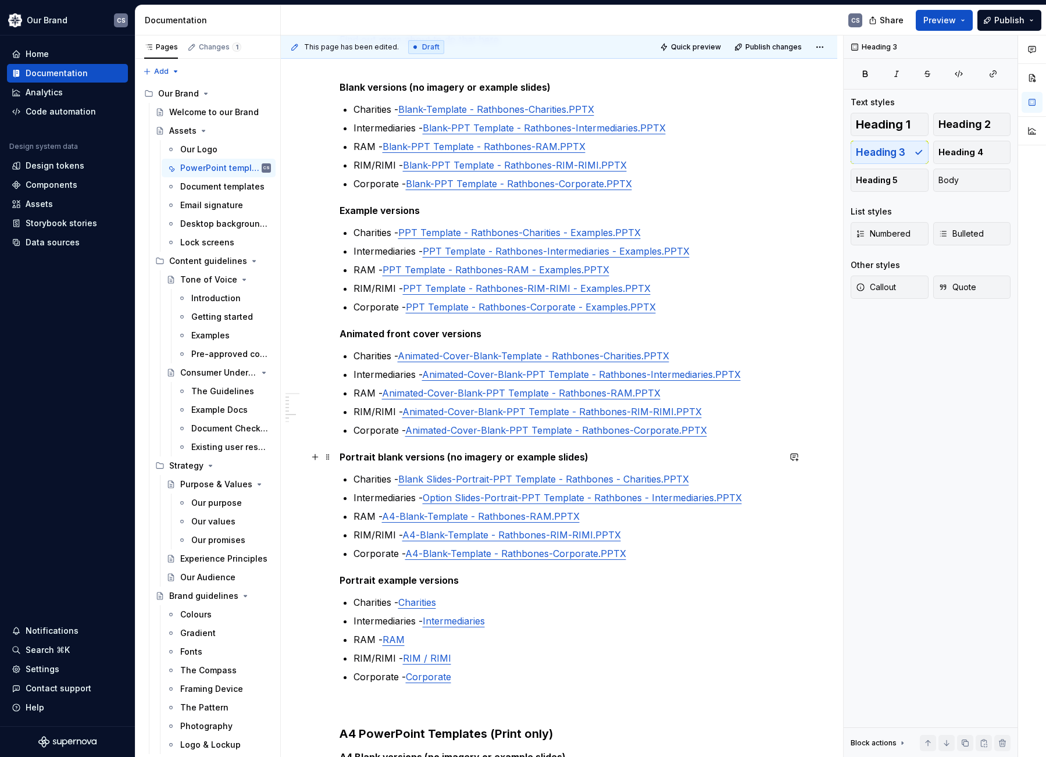
scroll to position [428, 0]
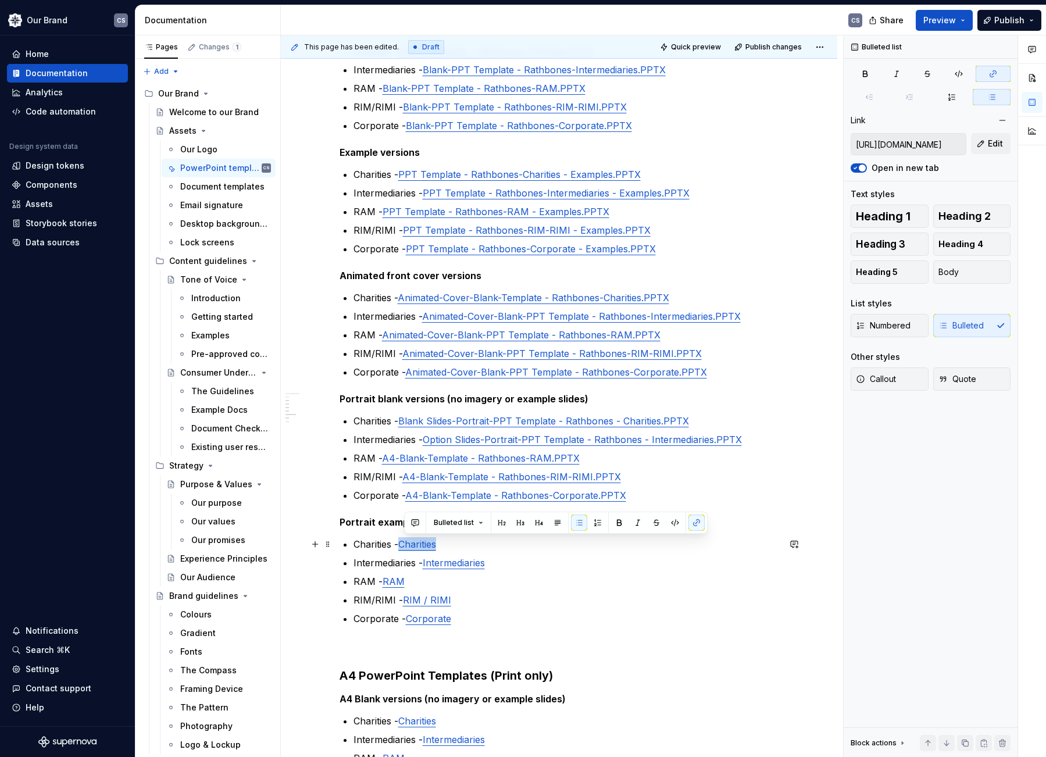
drag, startPoint x: 446, startPoint y: 544, endPoint x: 405, endPoint y: 546, distance: 41.3
click at [405, 546] on p "Charities - Charities" at bounding box center [567, 544] width 426 height 14
drag, startPoint x: 508, startPoint y: 565, endPoint x: 428, endPoint y: 568, distance: 80.3
click at [428, 568] on p "Intermediaries - Intermediaries" at bounding box center [567, 563] width 426 height 14
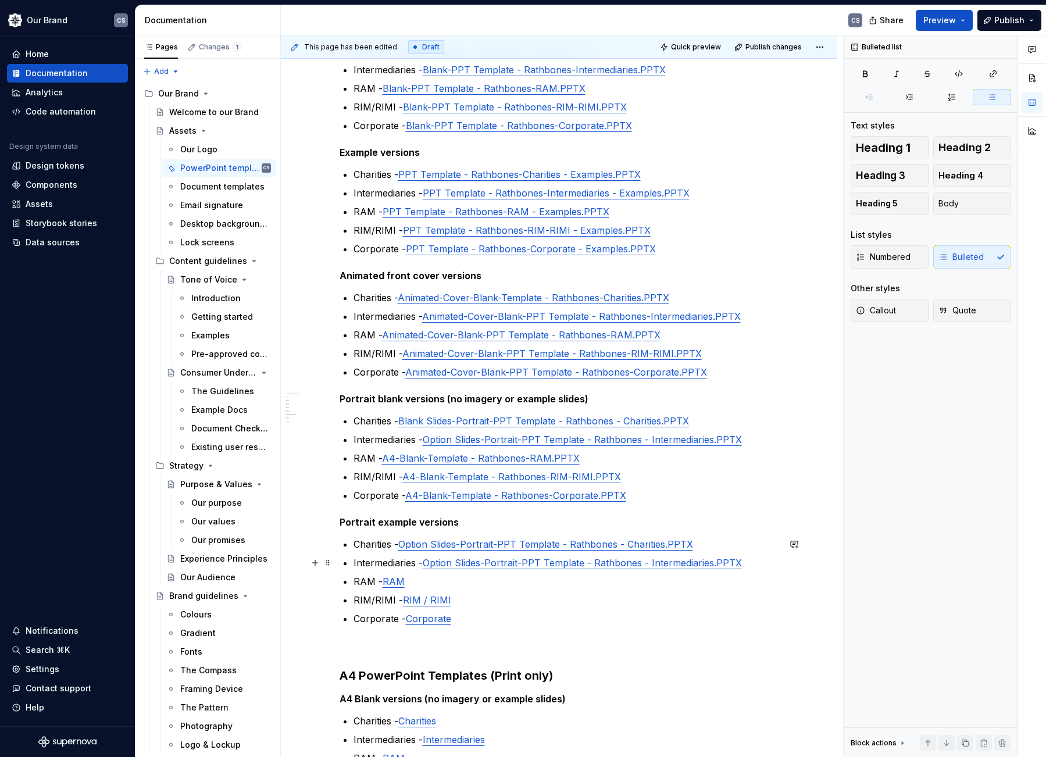
click at [430, 563] on link "Option Slides-Portrait-PPT Template - Rathbones - Intermediaries.PPTX" at bounding box center [582, 563] width 319 height 12
click at [405, 542] on link "Option Slides-Portrait-PPT Template - Rathbones - Charities.PPTX" at bounding box center [545, 545] width 295 height 12
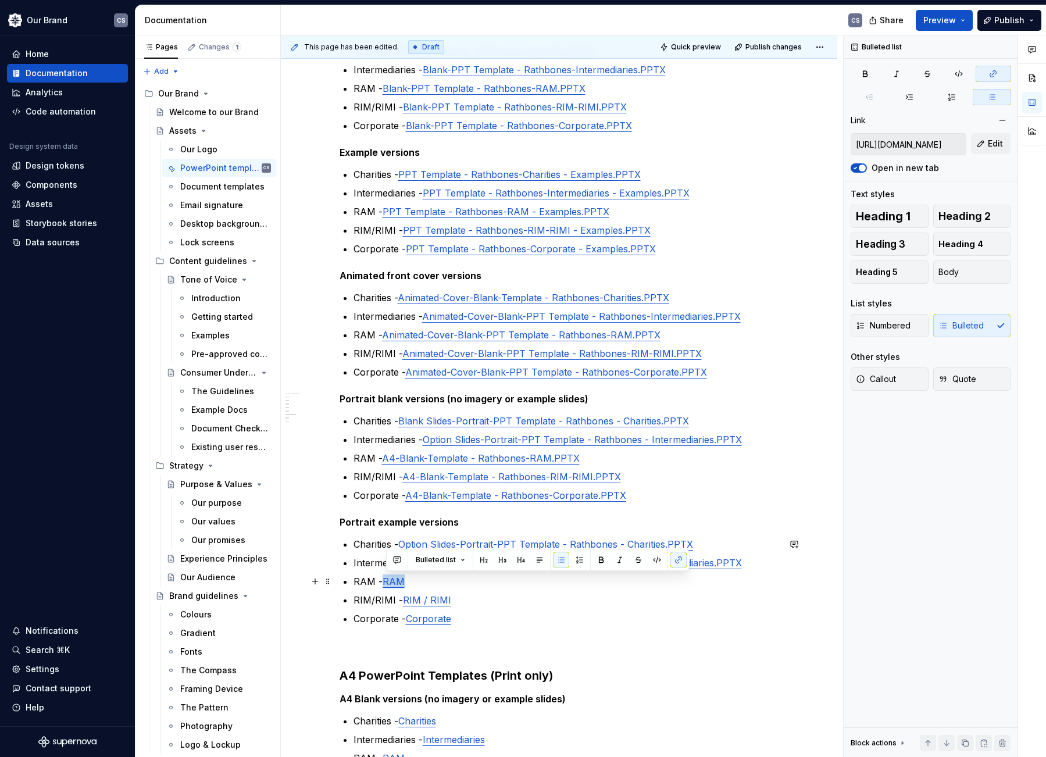
drag, startPoint x: 414, startPoint y: 583, endPoint x: 387, endPoint y: 584, distance: 26.2
click at [387, 584] on p "RAM - RAM" at bounding box center [567, 582] width 426 height 14
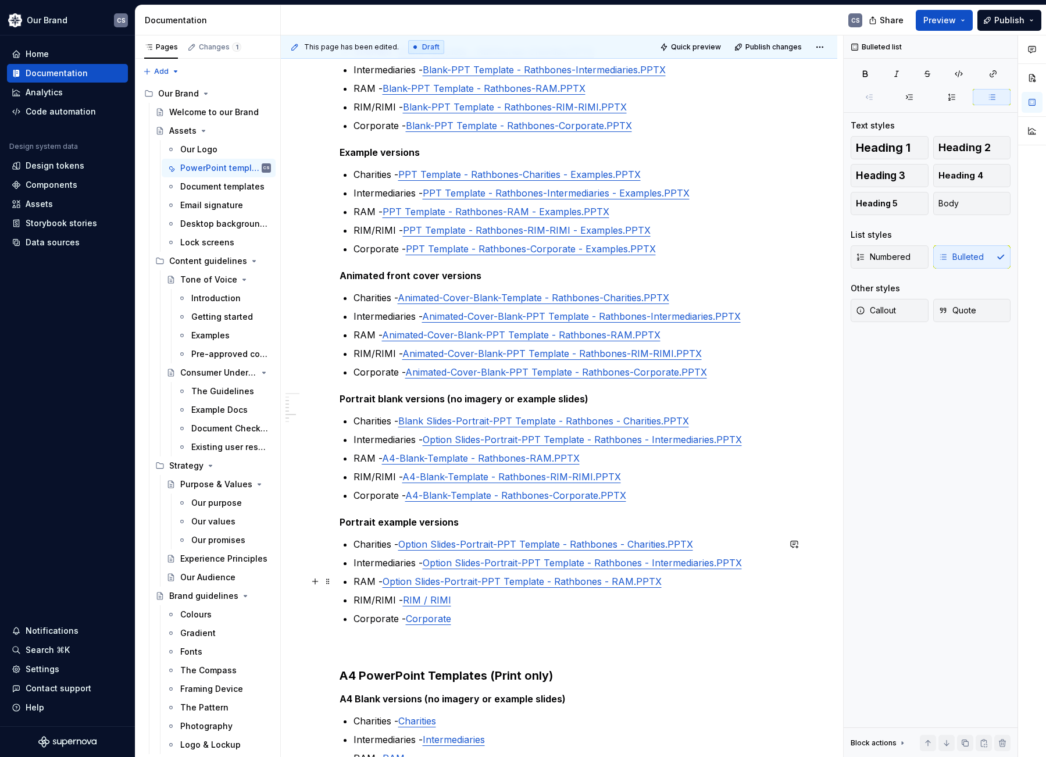
click at [386, 583] on link "Option Slides-Portrait-PPT Template - Rathbones - RAM.PPTX" at bounding box center [522, 582] width 279 height 12
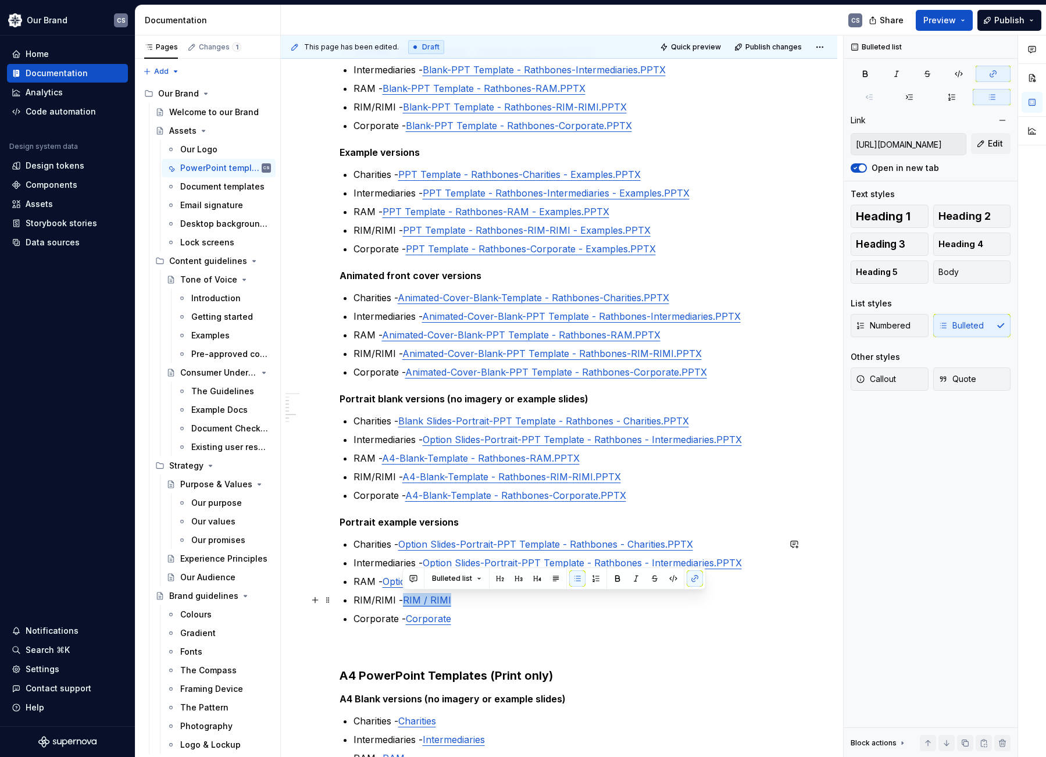
drag, startPoint x: 459, startPoint y: 604, endPoint x: 404, endPoint y: 607, distance: 55.9
click at [404, 607] on p "RIM/RIMI - RIM / RIMI" at bounding box center [567, 600] width 426 height 14
drag, startPoint x: 458, startPoint y: 623, endPoint x: 409, endPoint y: 625, distance: 48.9
click at [409, 625] on p "Corporate - Corporate" at bounding box center [567, 619] width 426 height 14
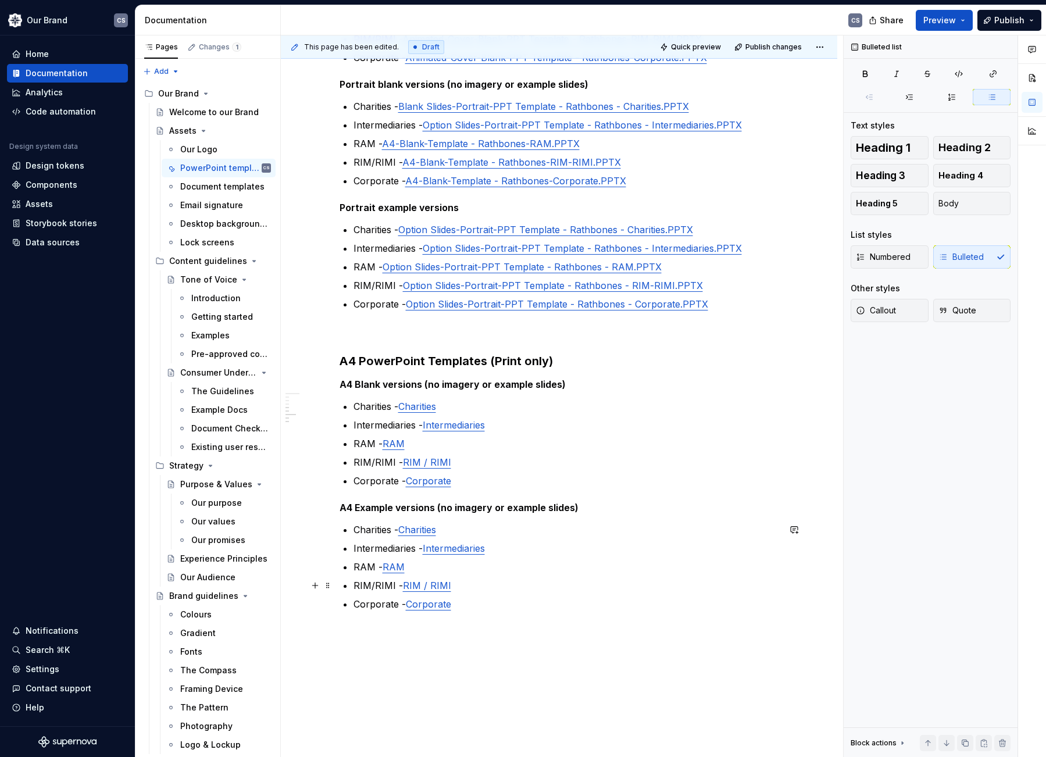
scroll to position [777, 0]
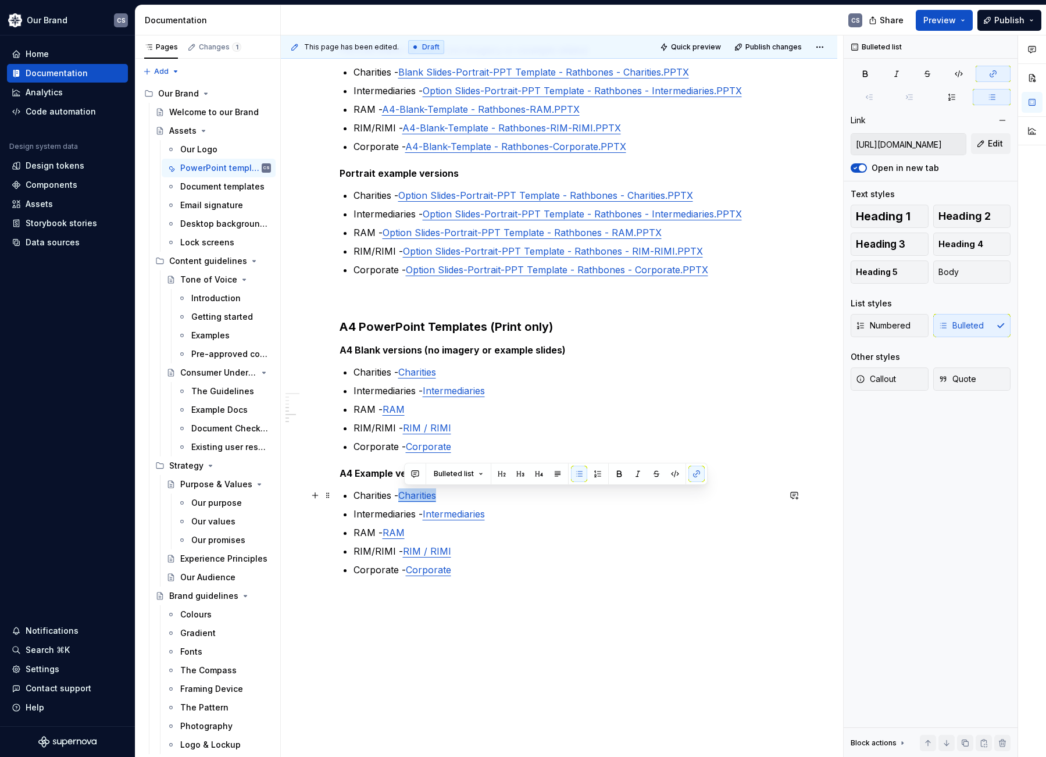
drag, startPoint x: 451, startPoint y: 498, endPoint x: 406, endPoint y: 498, distance: 45.4
click at [406, 498] on p "Charities - Charities" at bounding box center [567, 496] width 426 height 14
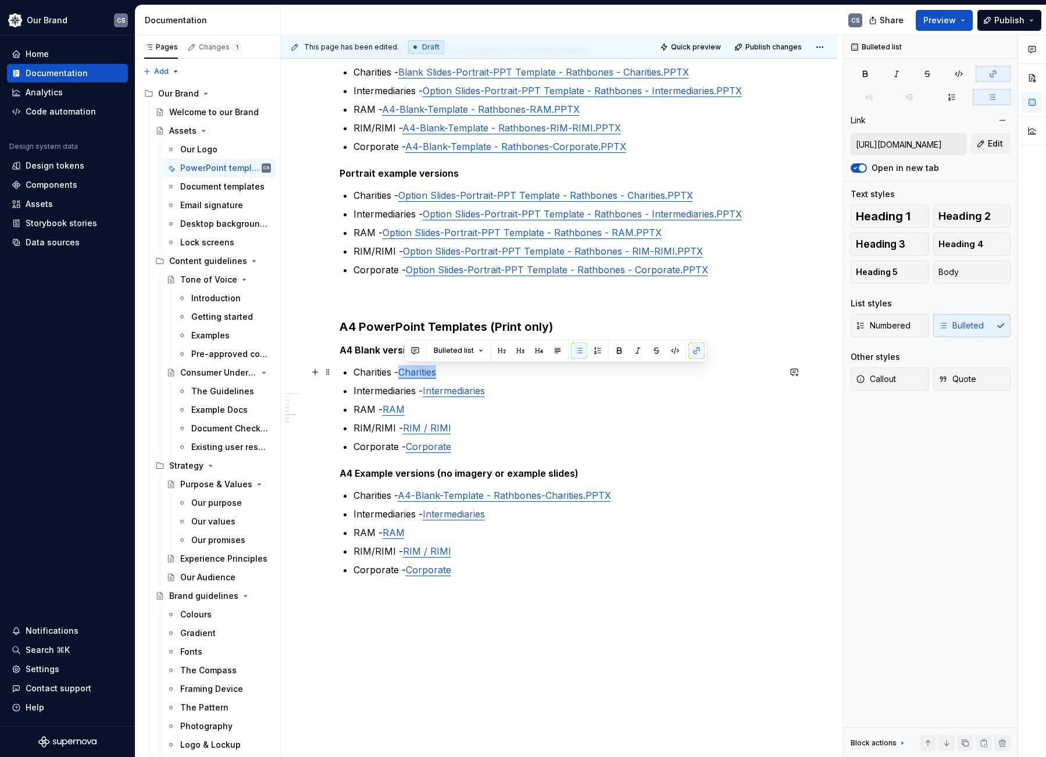
drag, startPoint x: 453, startPoint y: 373, endPoint x: 404, endPoint y: 375, distance: 48.9
click at [404, 375] on p "Charities - Charities" at bounding box center [567, 372] width 426 height 14
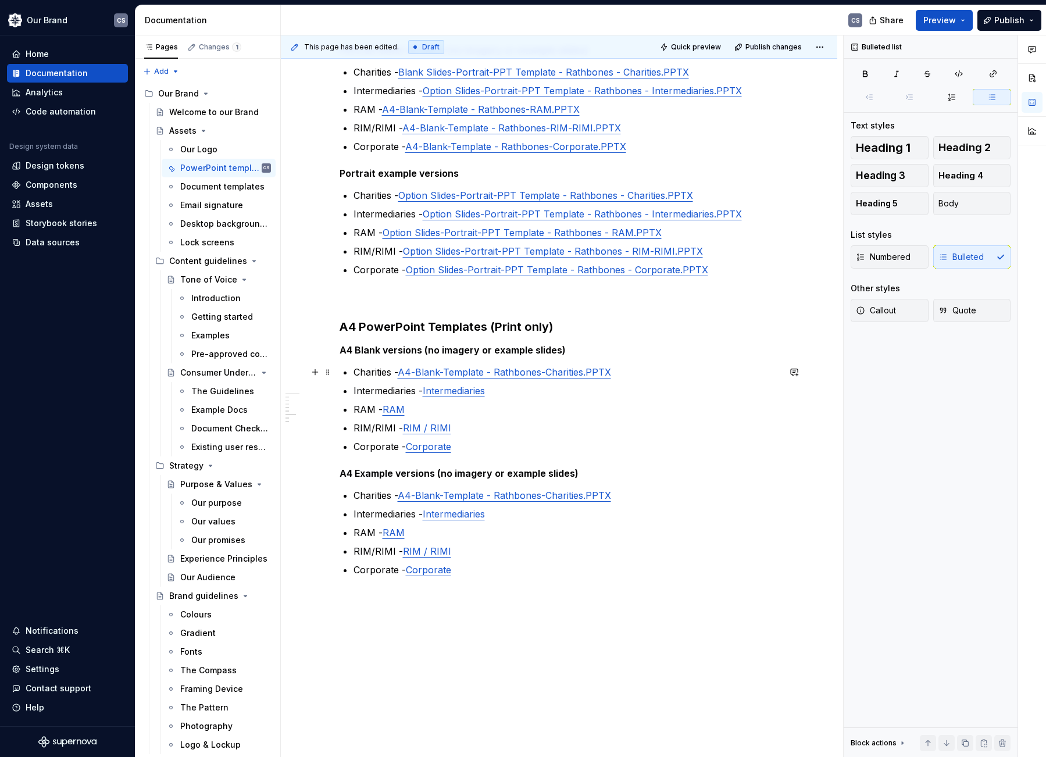
click at [404, 373] on link "A4-Blank-Template - Rathbones-Charities.PPTX" at bounding box center [504, 372] width 213 height 12
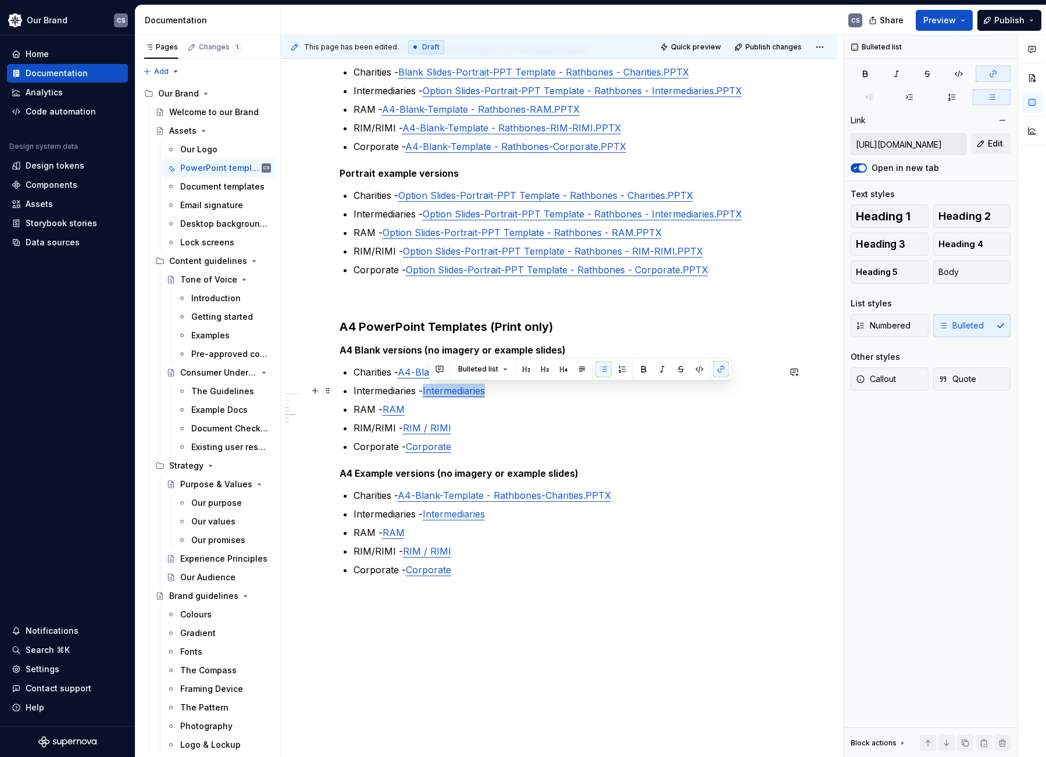
drag, startPoint x: 486, startPoint y: 392, endPoint x: 429, endPoint y: 397, distance: 57.2
click at [429, 397] on p "Intermediaries - Intermediaries" at bounding box center [567, 391] width 426 height 14
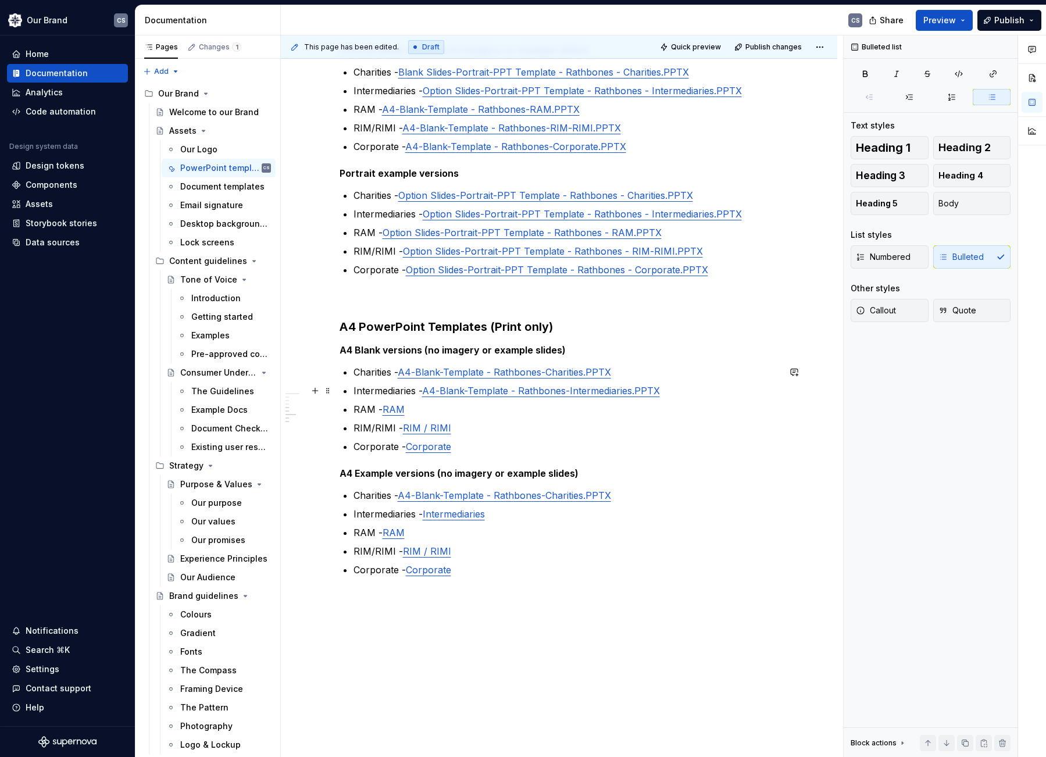
click at [429, 391] on link "A4-Blank-Template - Rathbones-Intermediaries.PPTX" at bounding box center [541, 391] width 238 height 12
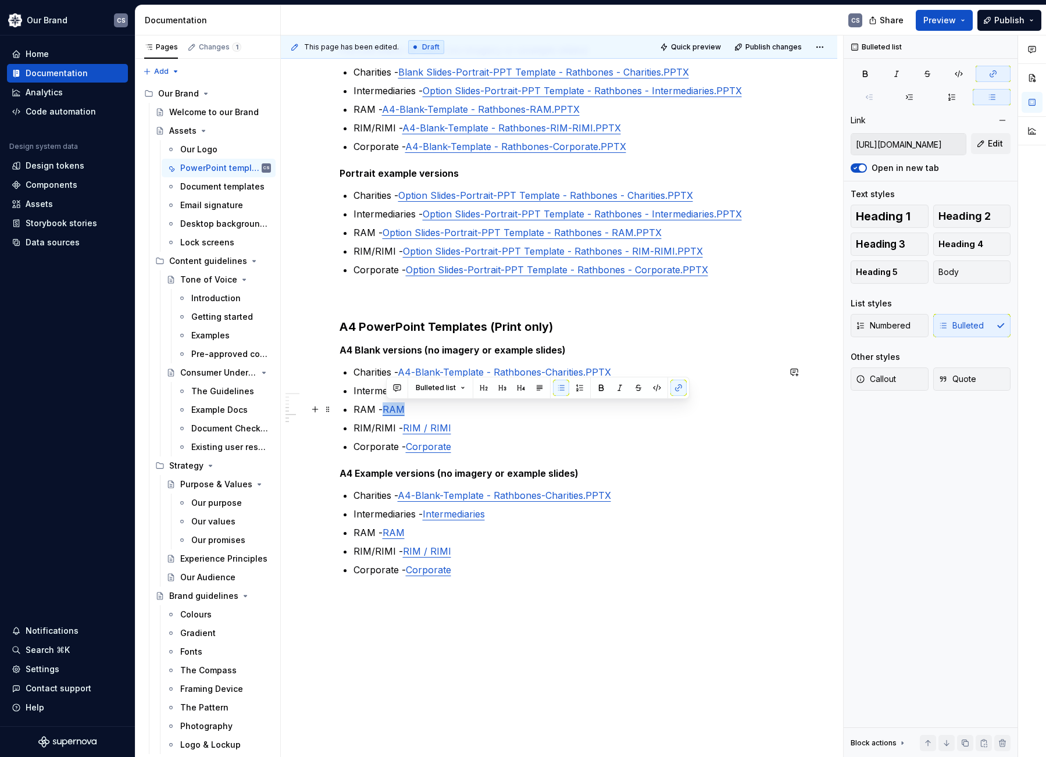
drag, startPoint x: 414, startPoint y: 415, endPoint x: 386, endPoint y: 414, distance: 27.4
click at [386, 414] on p "RAM - RAM" at bounding box center [567, 409] width 426 height 14
drag, startPoint x: 453, startPoint y: 430, endPoint x: 401, endPoint y: 432, distance: 51.8
click at [401, 432] on p "RIM/RIMI - RIM / RIMI" at bounding box center [567, 428] width 426 height 14
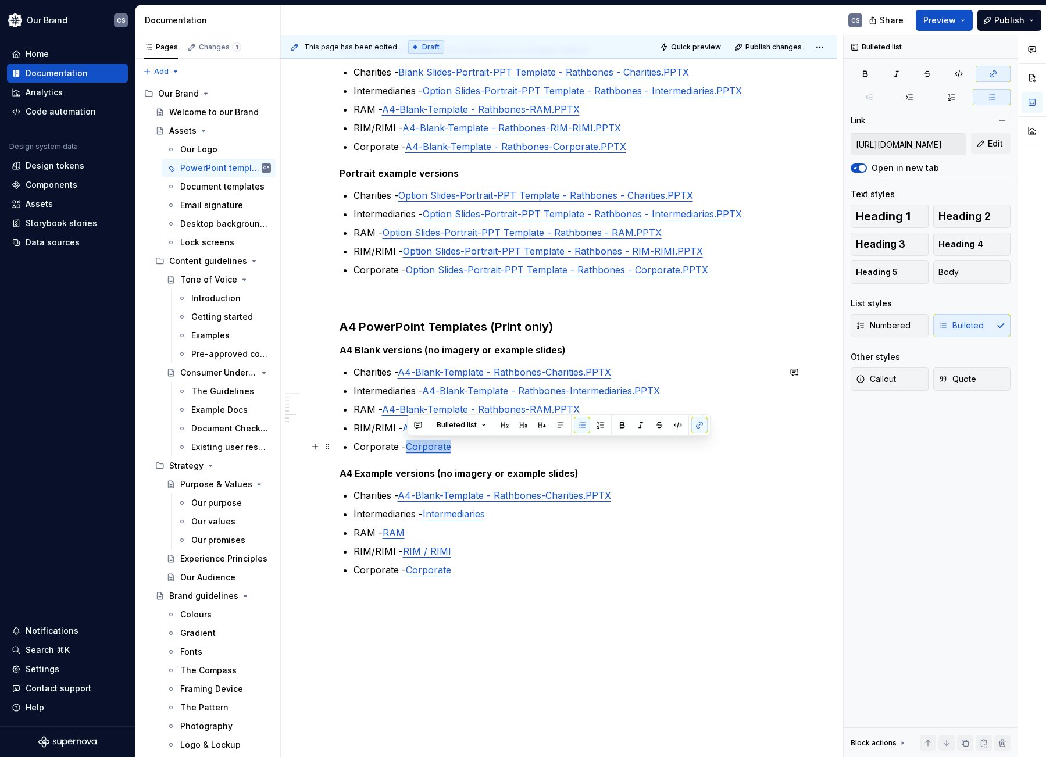
drag, startPoint x: 463, startPoint y: 447, endPoint x: 409, endPoint y: 448, distance: 53.5
click at [409, 448] on p "Corporate - Corporate" at bounding box center [567, 447] width 426 height 14
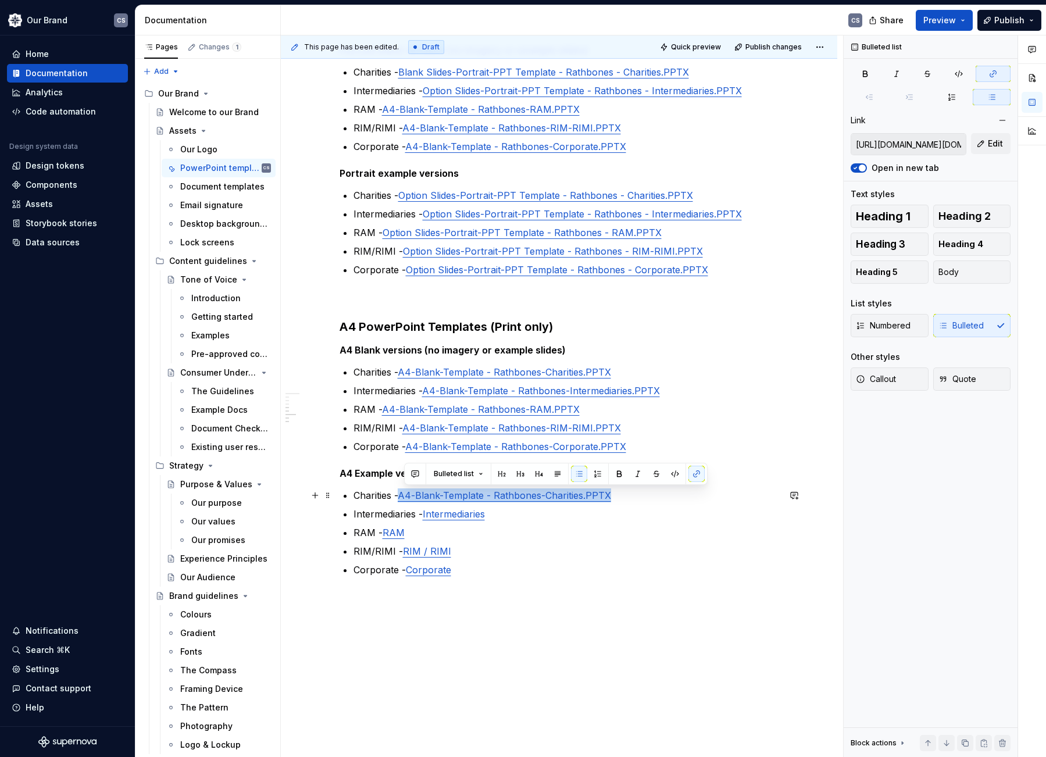
drag, startPoint x: 619, startPoint y: 497, endPoint x: 404, endPoint y: 498, distance: 215.2
click at [404, 498] on p "Charities - A4-Blank-Template - Rathbones-Charities.PPTX" at bounding box center [567, 496] width 426 height 14
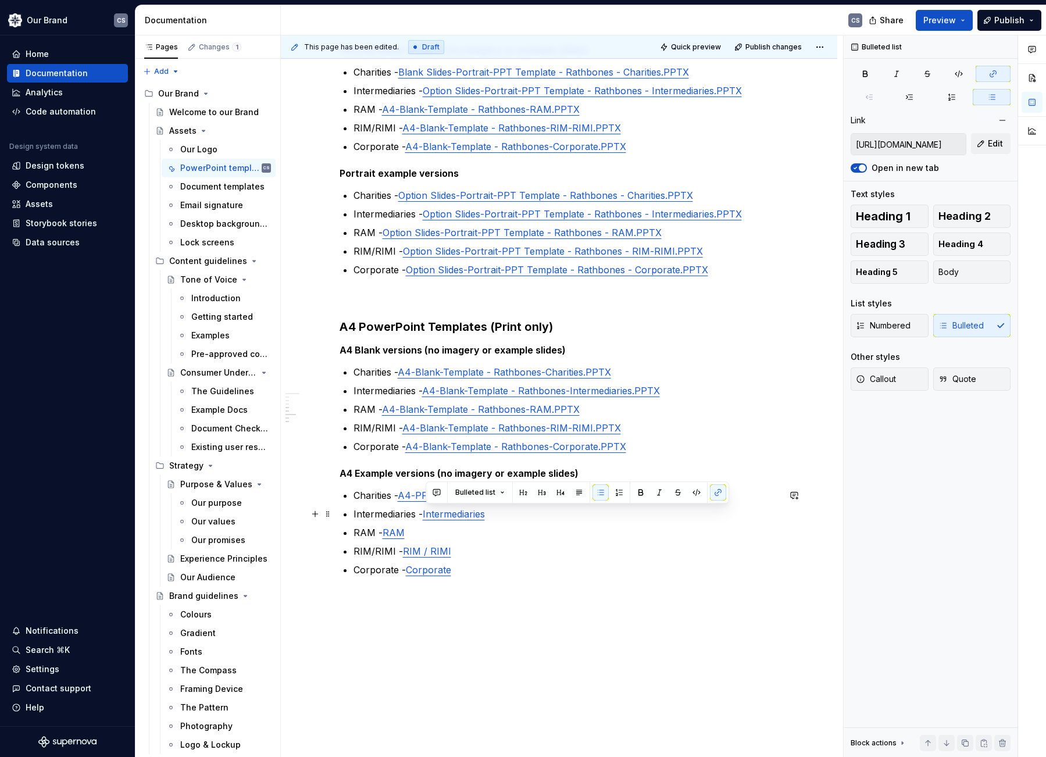
drag, startPoint x: 501, startPoint y: 516, endPoint x: 426, endPoint y: 518, distance: 75.0
click at [426, 518] on p "Intermediaries - Intermediaries" at bounding box center [567, 514] width 426 height 14
drag, startPoint x: 406, startPoint y: 532, endPoint x: 384, endPoint y: 532, distance: 21.5
click at [384, 532] on p "RAM - RAM" at bounding box center [567, 533] width 426 height 14
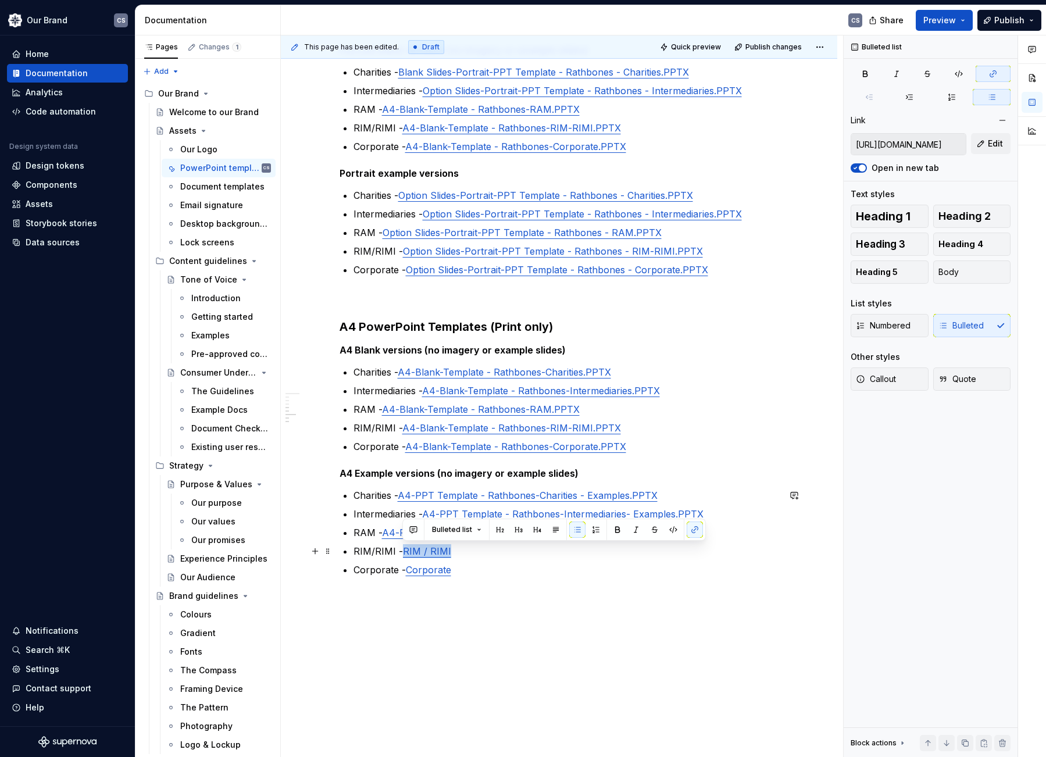
drag, startPoint x: 464, startPoint y: 553, endPoint x: 404, endPoint y: 554, distance: 60.5
click at [404, 554] on p "RIM/RIMI - RIM / RIMI" at bounding box center [567, 551] width 426 height 14
drag, startPoint x: 461, startPoint y: 571, endPoint x: 409, endPoint y: 571, distance: 52.3
click at [409, 571] on p "Corporate - Corporate" at bounding box center [567, 570] width 426 height 14
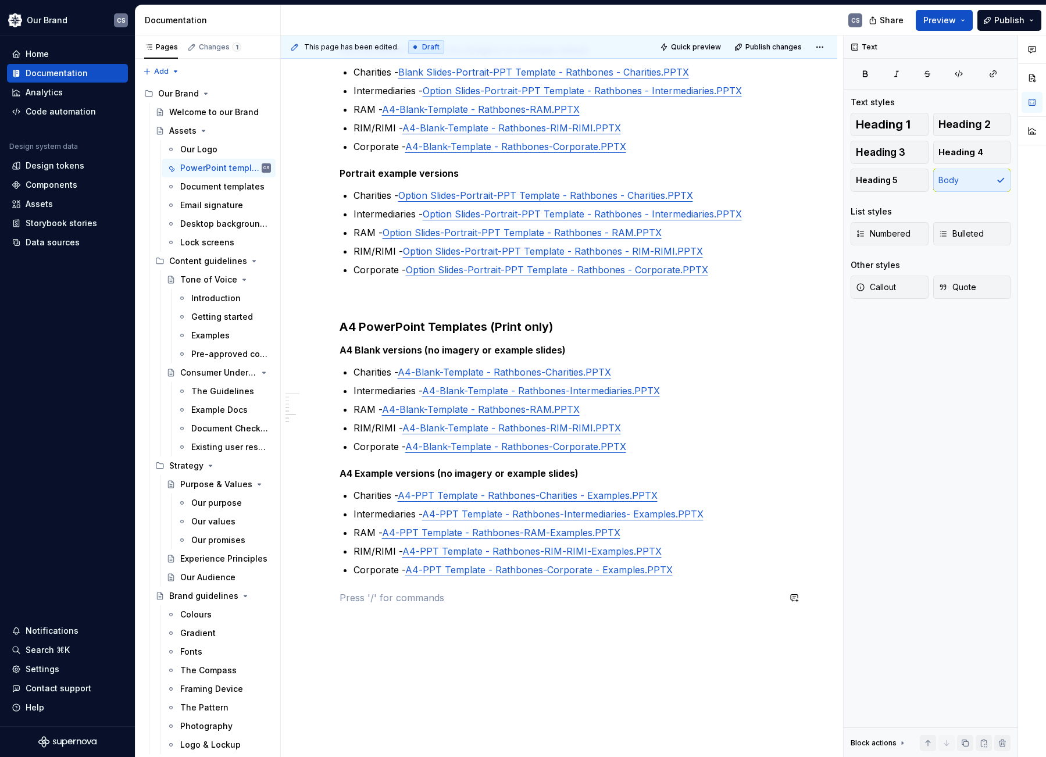
click at [588, 617] on div "Our latest PowerPoint templates You will find all our PowerPoint templates belo…" at bounding box center [560, 80] width 440 height 1077
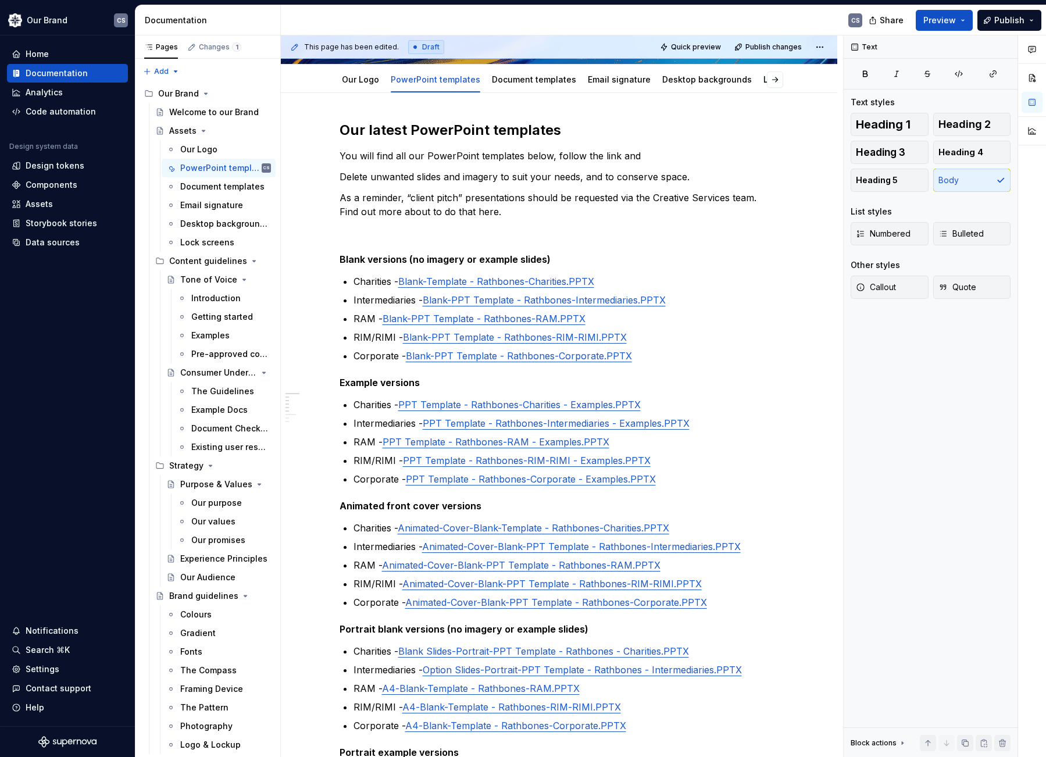
scroll to position [195, 0]
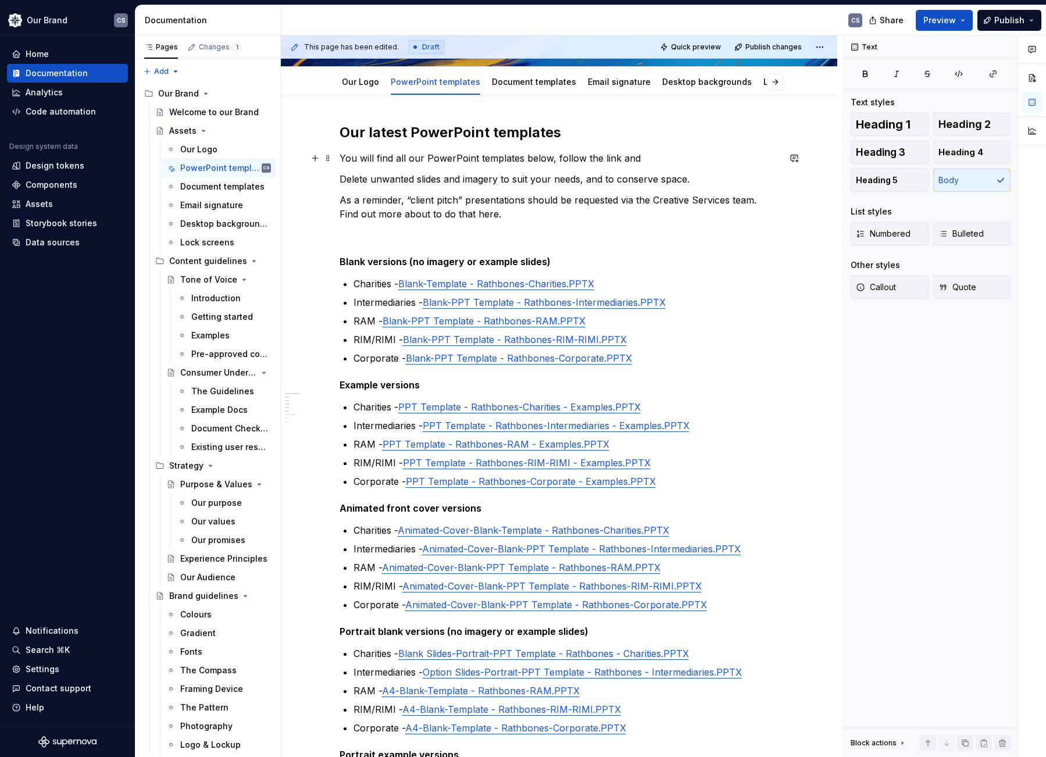
click at [644, 157] on p "You will find all our PowerPoint templates below, follow the link and" at bounding box center [560, 158] width 440 height 14
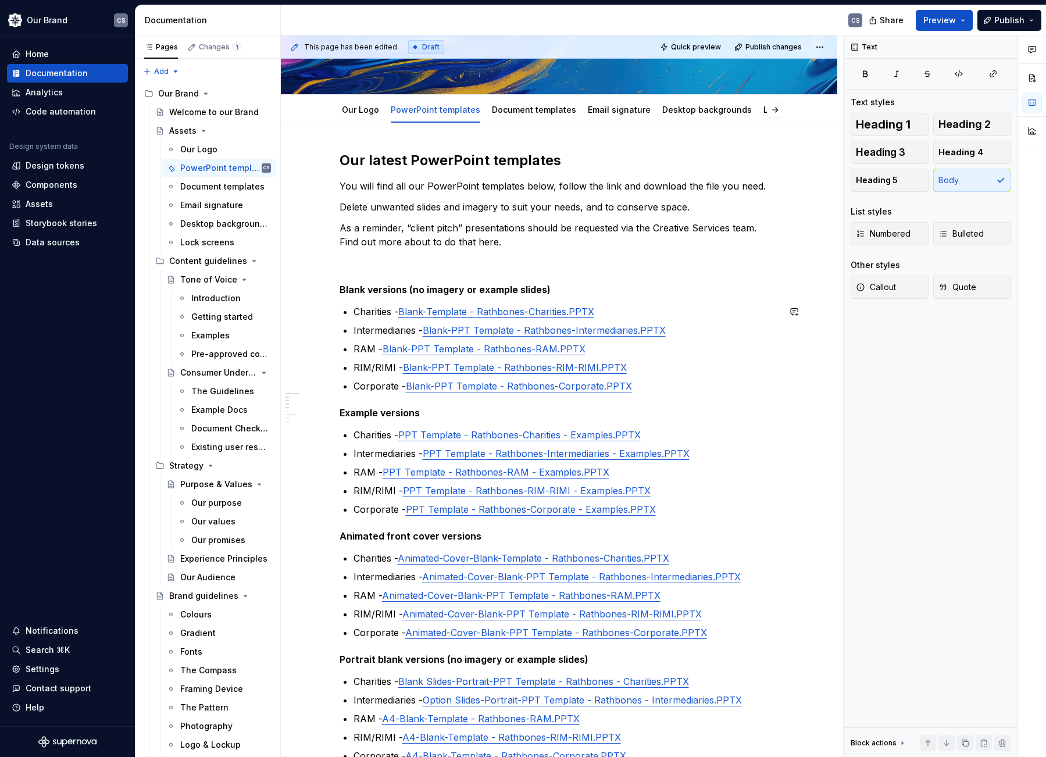
scroll to position [0, 0]
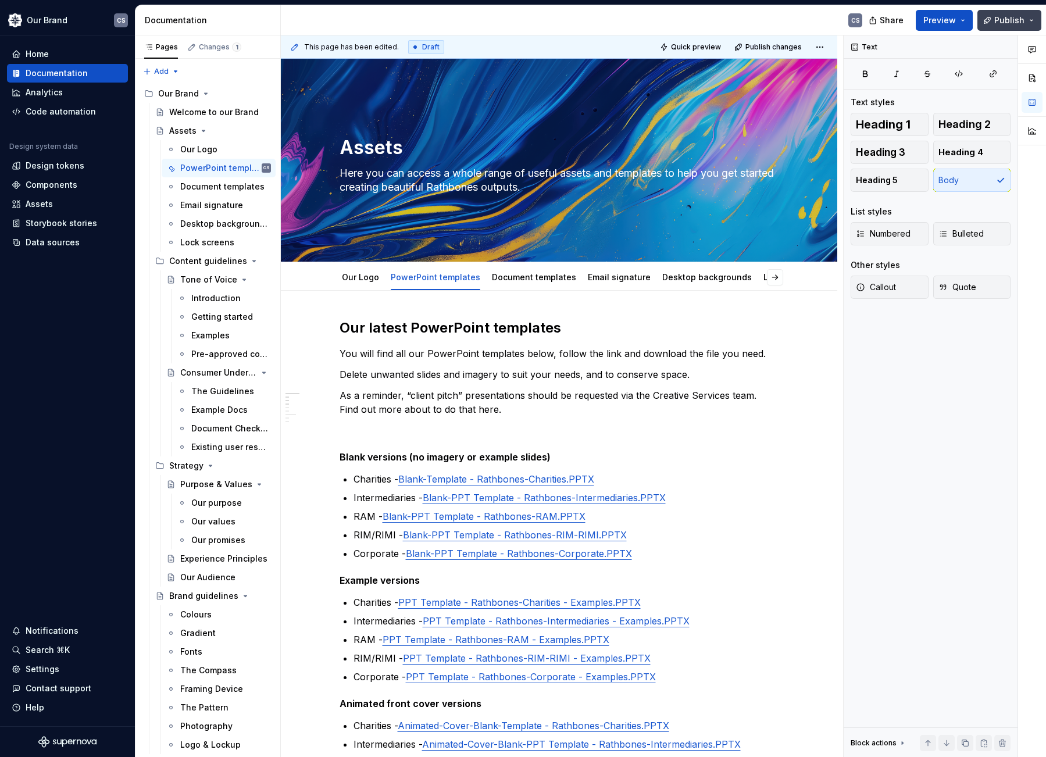
click at [1005, 21] on span "Publish" at bounding box center [1010, 21] width 30 height 12
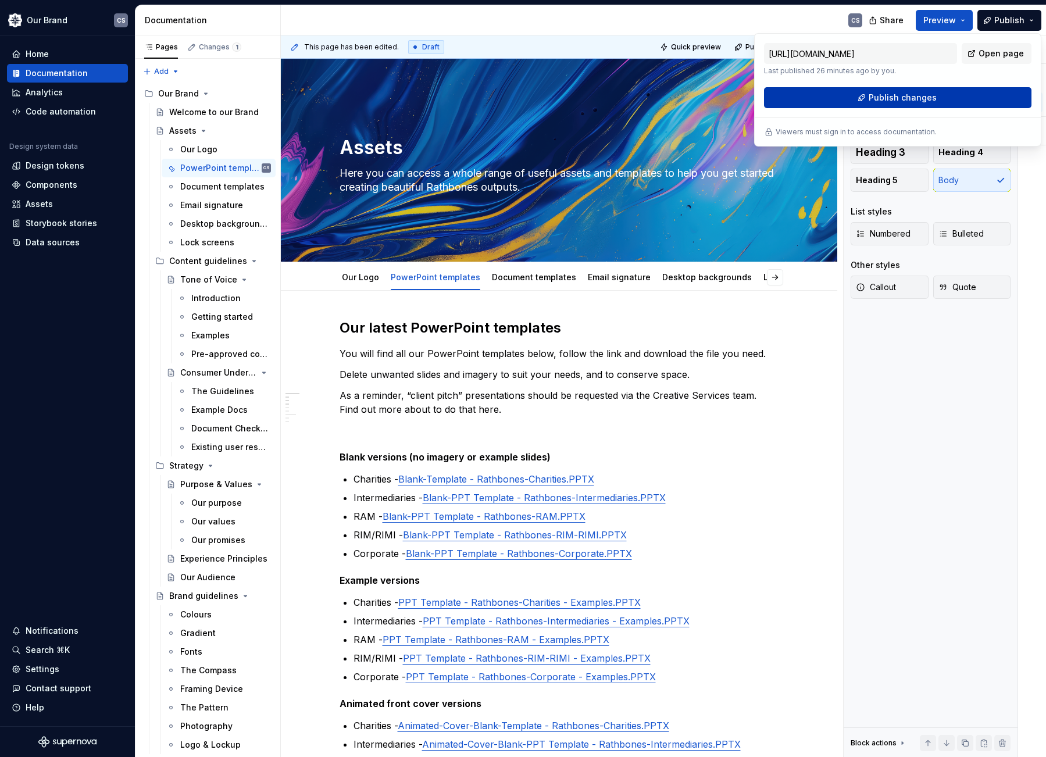
click at [890, 94] on span "Publish changes" at bounding box center [903, 98] width 68 height 12
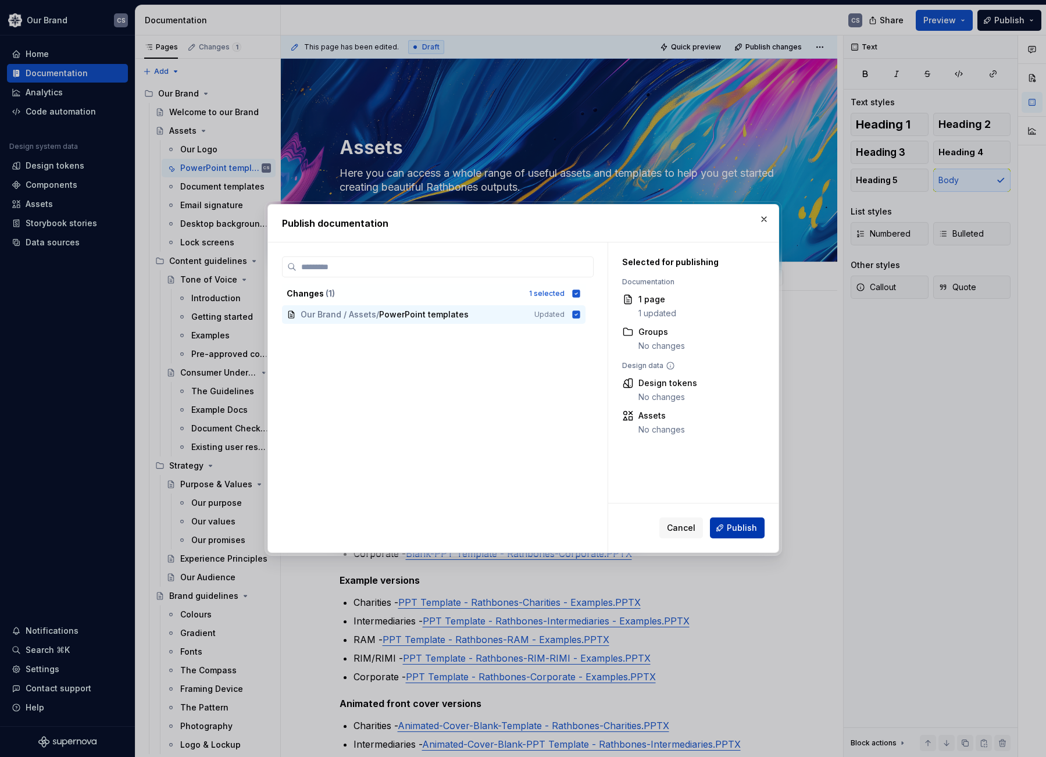
click at [743, 530] on span "Publish" at bounding box center [742, 528] width 30 height 12
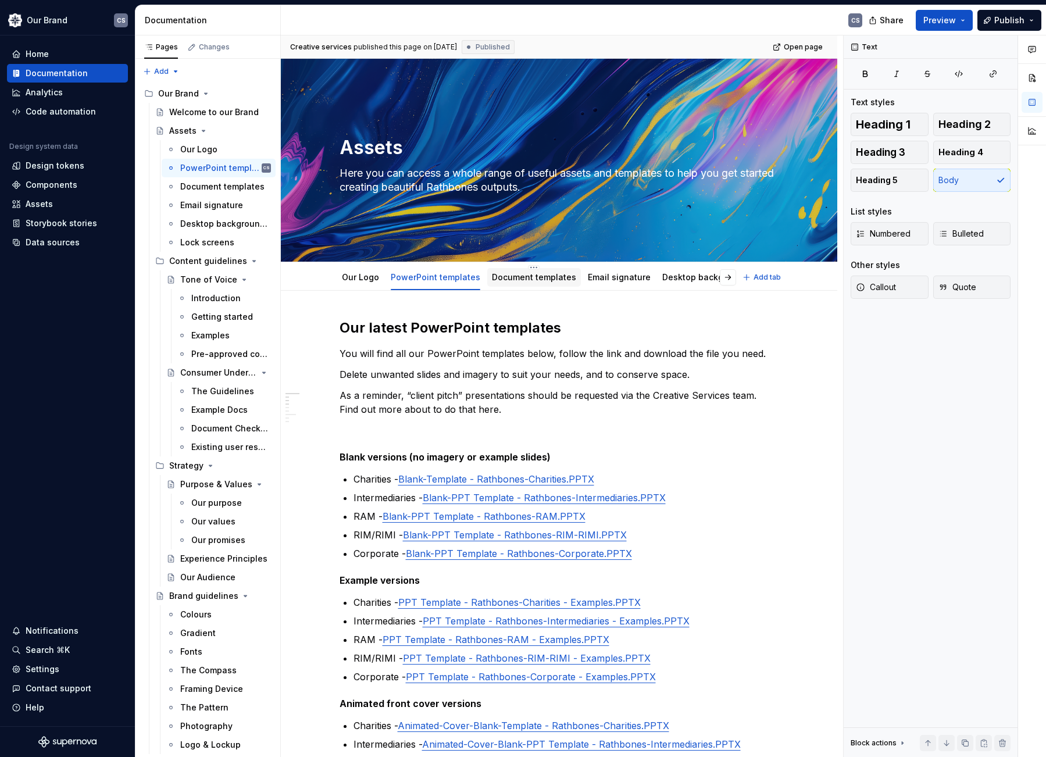
click at [537, 280] on link "Document templates" at bounding box center [534, 277] width 84 height 10
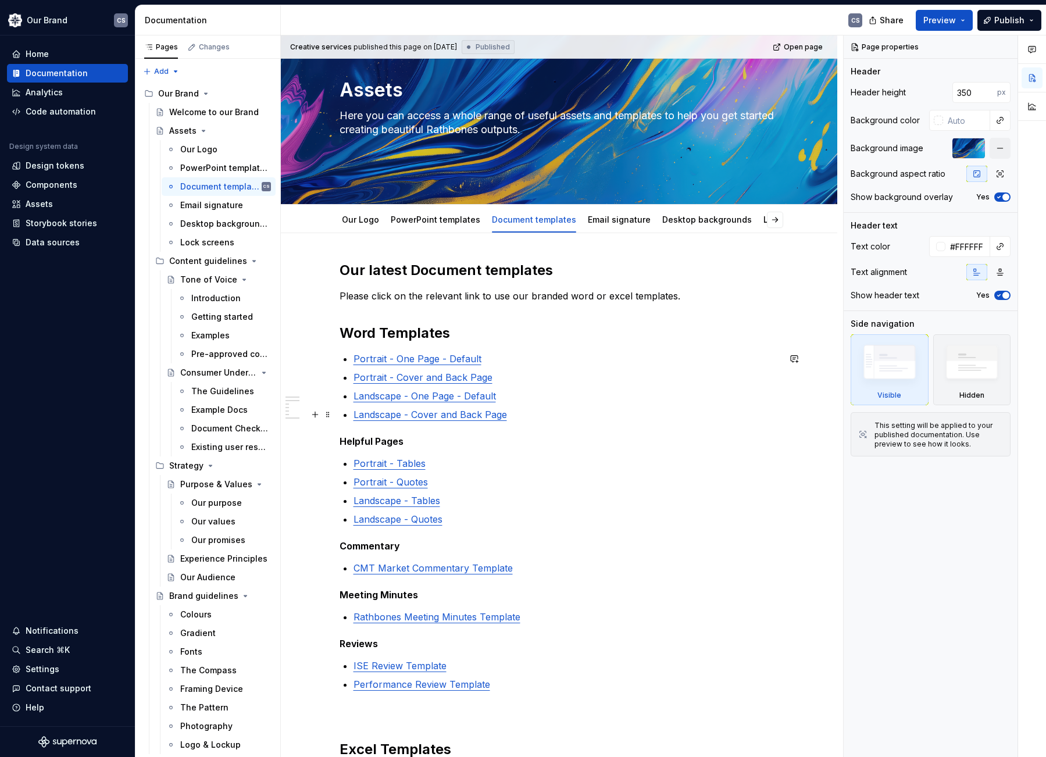
scroll to position [58, 0]
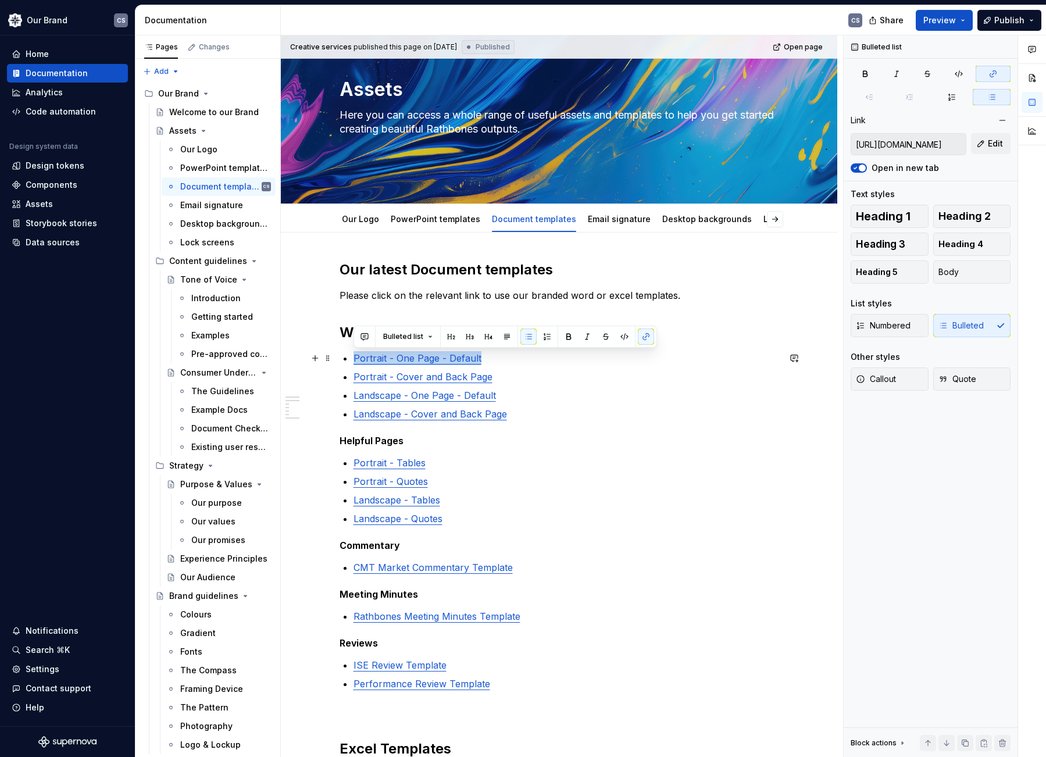
drag, startPoint x: 486, startPoint y: 355, endPoint x: 354, endPoint y: 361, distance: 132.1
click at [354, 361] on p "Portrait - One Page - Default" at bounding box center [567, 358] width 426 height 14
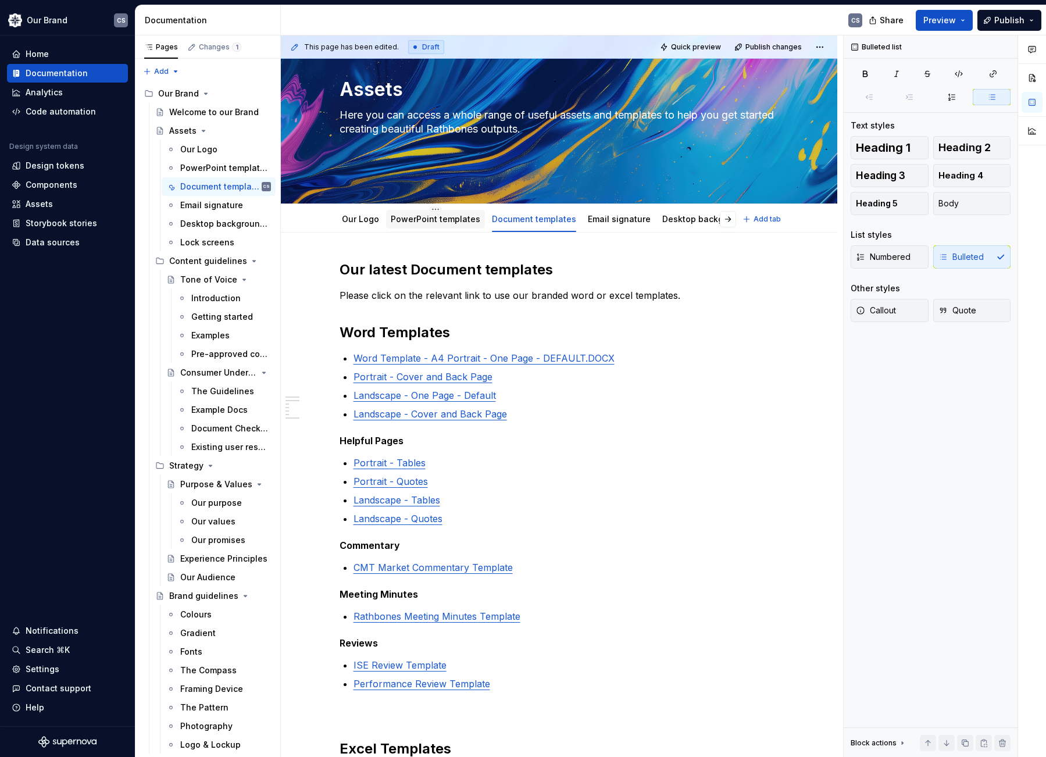
click at [433, 223] on link "PowerPoint templates" at bounding box center [436, 219] width 90 height 10
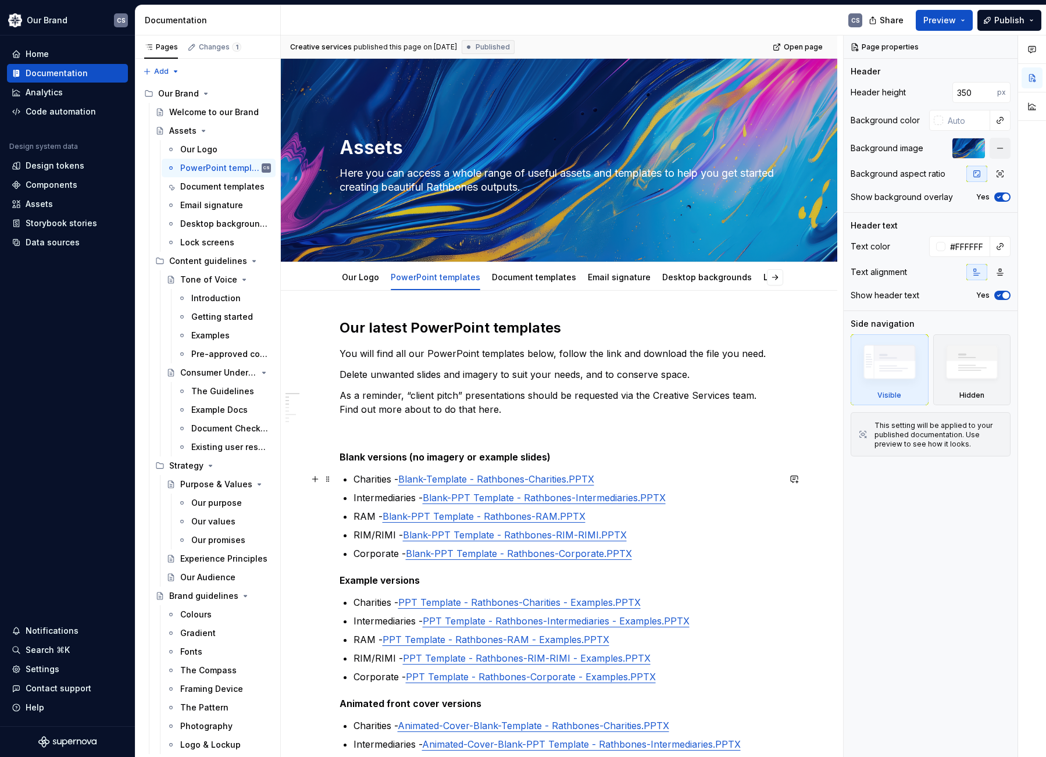
click at [371, 482] on p "Charities - Blank-Template - Rathbones-Charities.PPTX" at bounding box center [567, 479] width 426 height 14
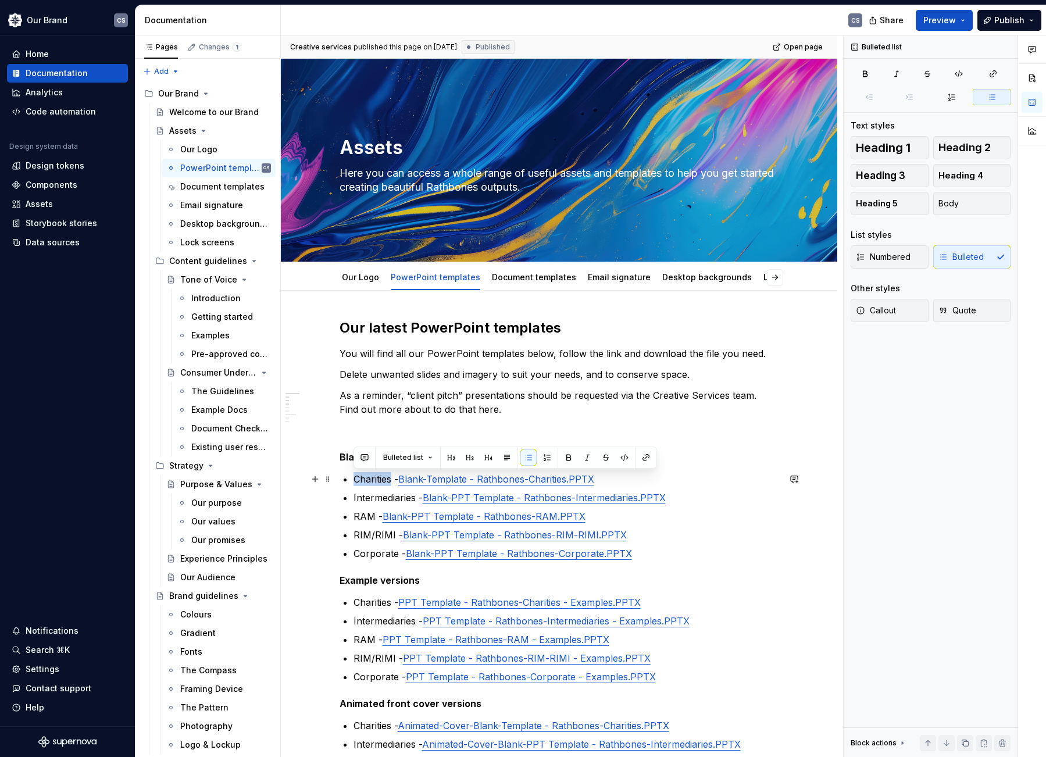
click at [372, 482] on p "Charities - Blank-Template - Rathbones-Charities.PPTX" at bounding box center [567, 479] width 426 height 14
click at [503, 276] on link "Document templates" at bounding box center [534, 277] width 84 height 10
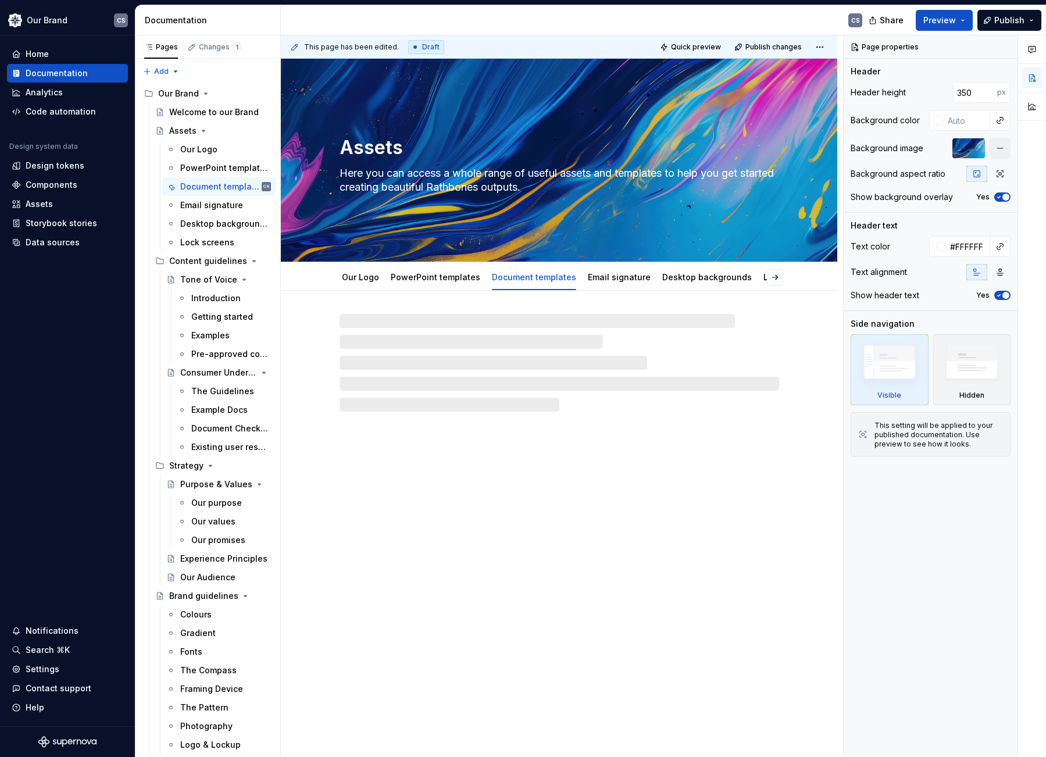
type textarea "*"
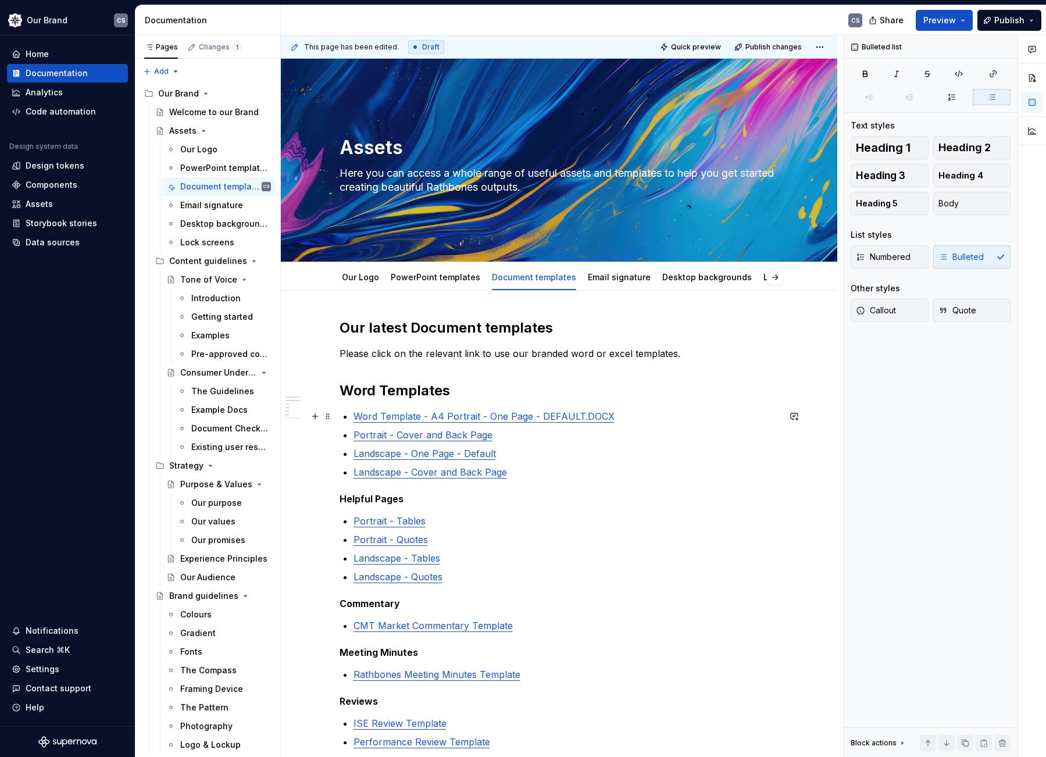
click at [355, 417] on link "Word Template - A4 Portrait - One Page - DEFAULT.DOCX" at bounding box center [484, 417] width 261 height 12
paste div
click at [375, 418] on p "Charities - Word Template - A4 Portrait - One Page - DEFAULT.DOCX" at bounding box center [567, 416] width 426 height 14
click at [354, 436] on link "Portrait - Cover and Back Page" at bounding box center [423, 435] width 139 height 12
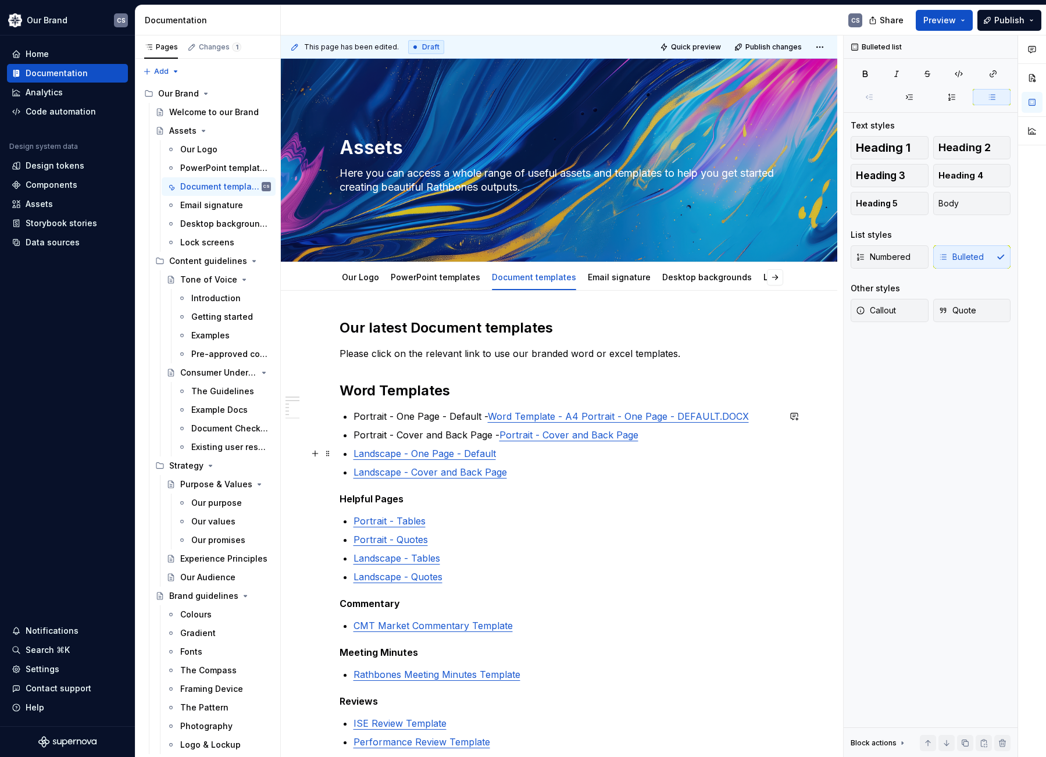
click at [354, 455] on link "Landscape - One Page - Default" at bounding box center [425, 454] width 142 height 12
click at [352, 475] on div "Our latest Document templates Please click on the relevant link to use our bran…" at bounding box center [560, 617] width 440 height 596
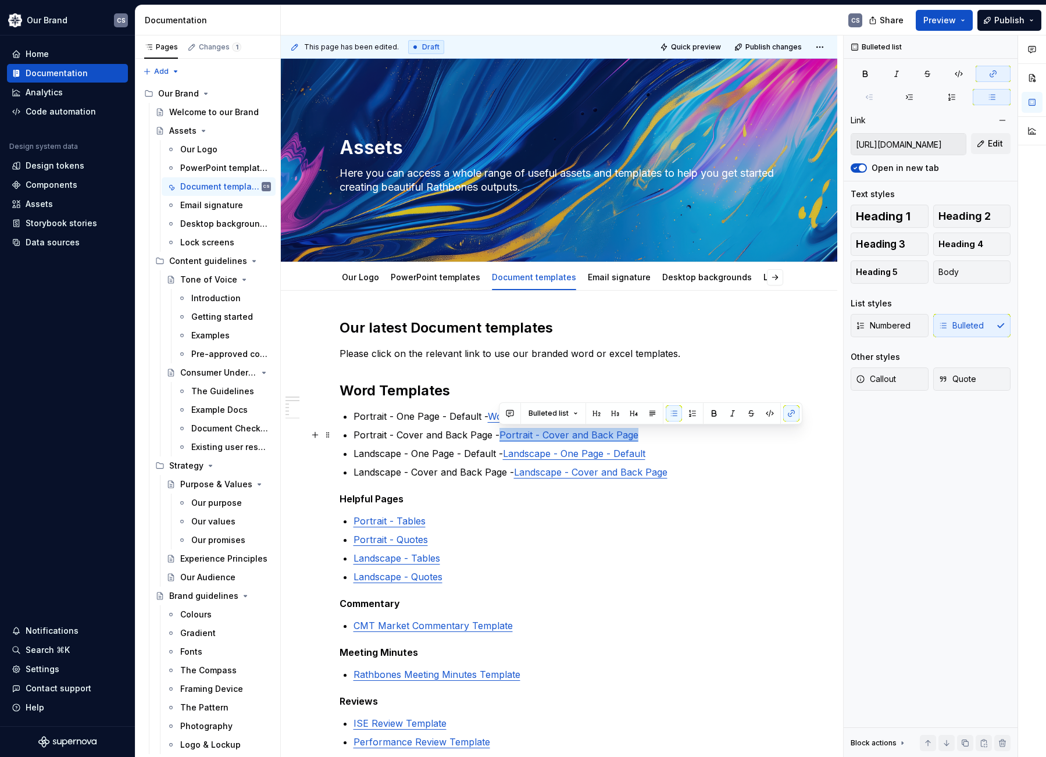
drag, startPoint x: 643, startPoint y: 437, endPoint x: 500, endPoint y: 434, distance: 143.1
click at [500, 434] on p "Portrait - Cover and Back Page - Portrait - Cover and Back Page" at bounding box center [567, 435] width 426 height 14
drag, startPoint x: 664, startPoint y: 457, endPoint x: 507, endPoint y: 456, distance: 157.6
click at [507, 456] on p "Landscape - One Page - Default - Landscape - One Page - Default" at bounding box center [567, 454] width 426 height 14
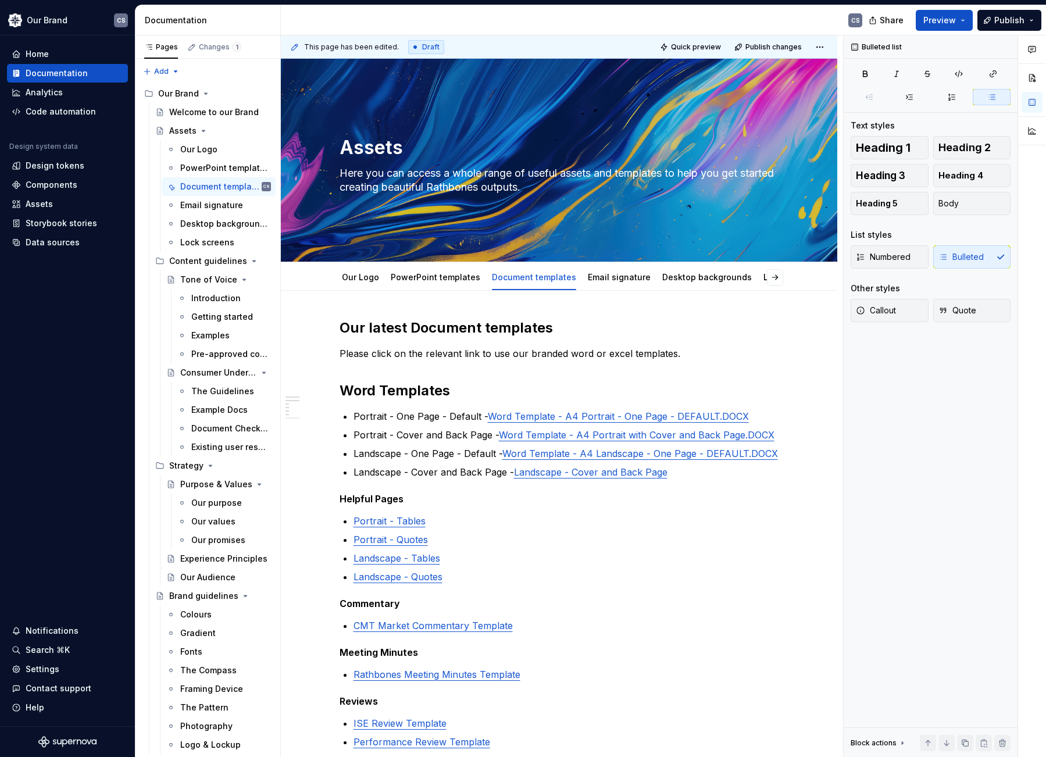
type textarea "*"
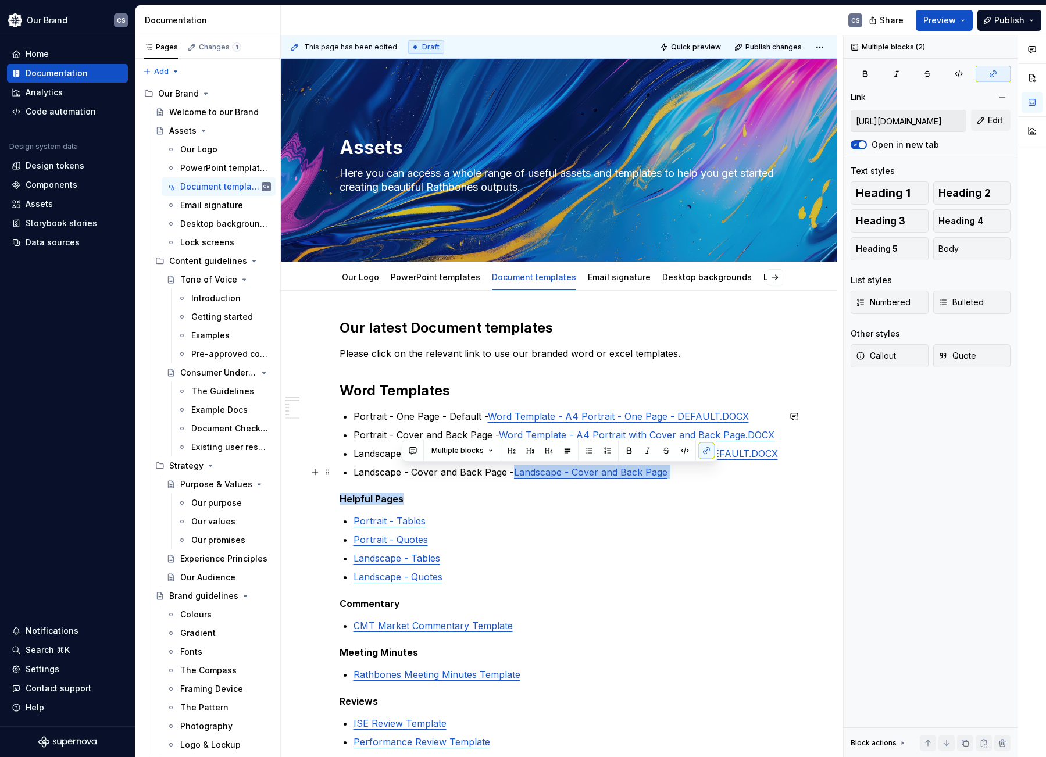
drag, startPoint x: 669, startPoint y: 479, endPoint x: 514, endPoint y: 475, distance: 155.4
click at [514, 475] on div "Our latest Document templates Please click on the relevant link to use our bran…" at bounding box center [560, 617] width 440 height 596
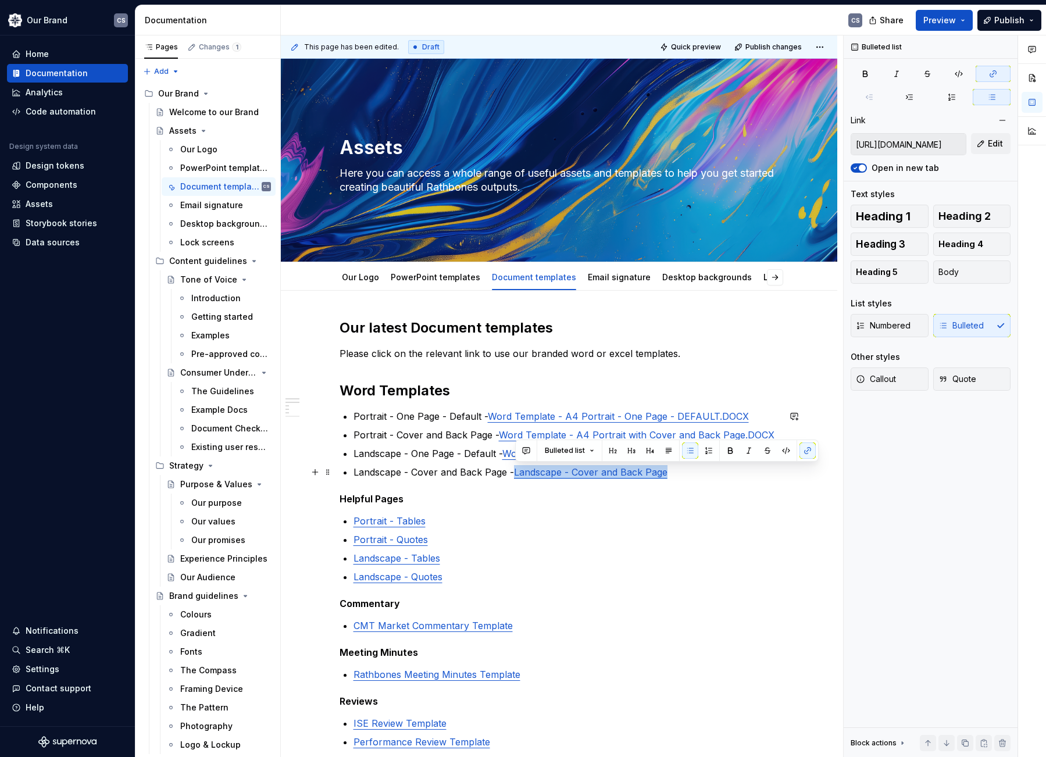
drag, startPoint x: 676, startPoint y: 475, endPoint x: 515, endPoint y: 476, distance: 161.1
click at [515, 476] on p "Landscape - Cover and Back Page - Landscape - Cover and Back Page" at bounding box center [567, 472] width 426 height 14
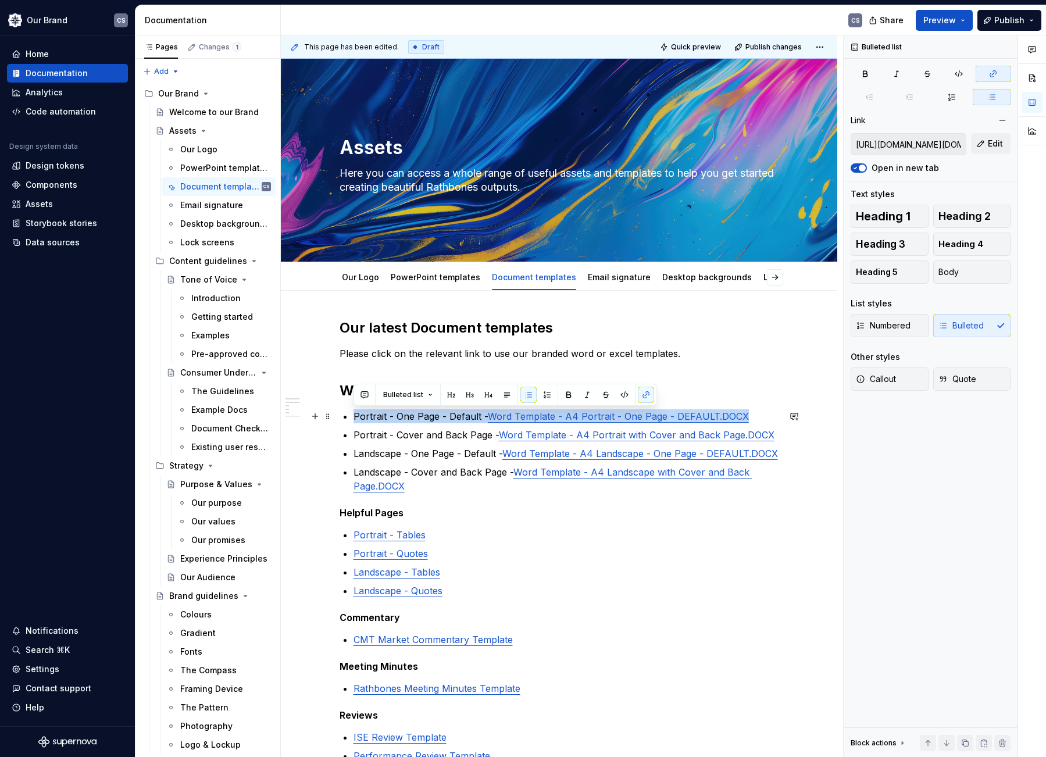
drag, startPoint x: 749, startPoint y: 416, endPoint x: 354, endPoint y: 418, distance: 395.5
click at [354, 418] on p "Portrait - One Page - Default - Word Template - A4 Portrait - One Page - DEFAUL…" at bounding box center [567, 416] width 426 height 14
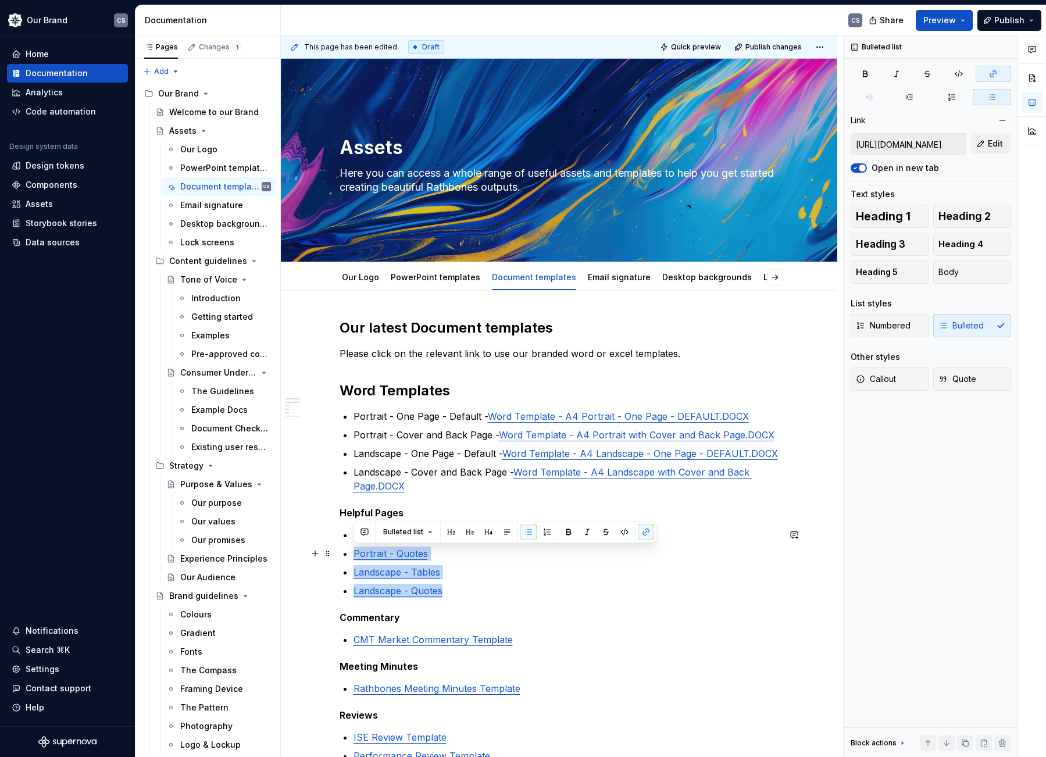
type input "[URL][DOMAIN_NAME]"
drag, startPoint x: 457, startPoint y: 594, endPoint x: 354, endPoint y: 533, distance: 118.9
click at [354, 533] on ul "Portrait - Tables Portrait - Quotes Landscape - Tables Landscape - Quotes" at bounding box center [567, 563] width 426 height 70
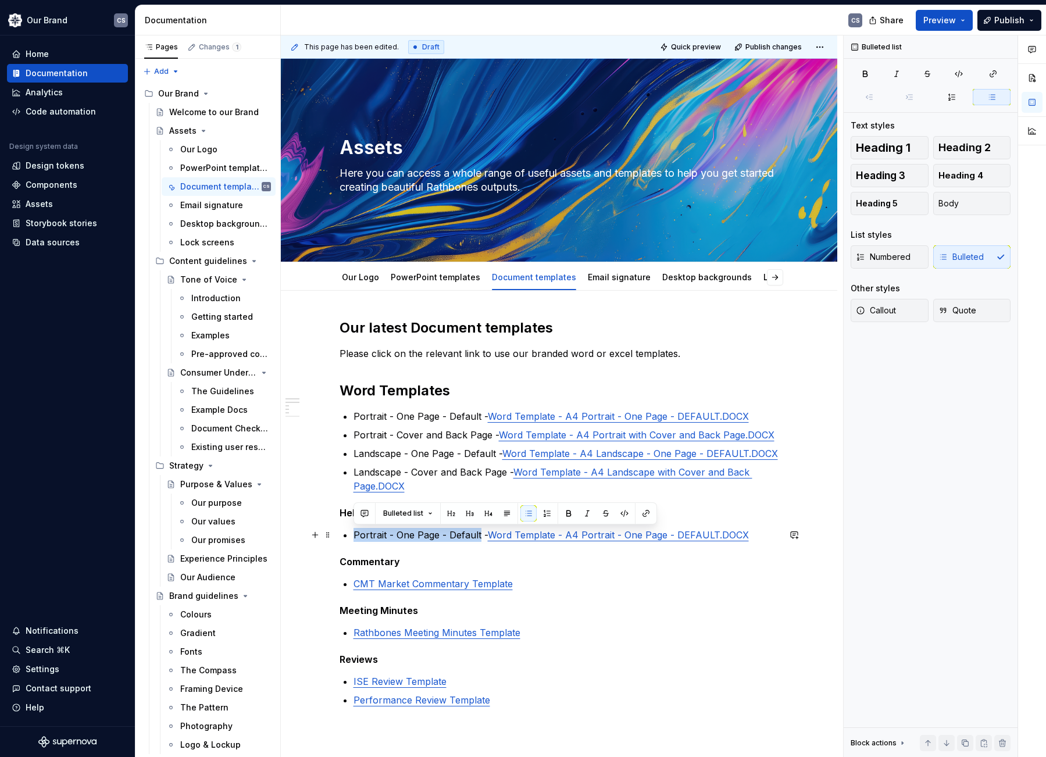
drag, startPoint x: 479, startPoint y: 536, endPoint x: 352, endPoint y: 535, distance: 126.8
click at [352, 535] on div "Our latest Document templates Please click on the relevant link to use our bran…" at bounding box center [560, 596] width 440 height 554
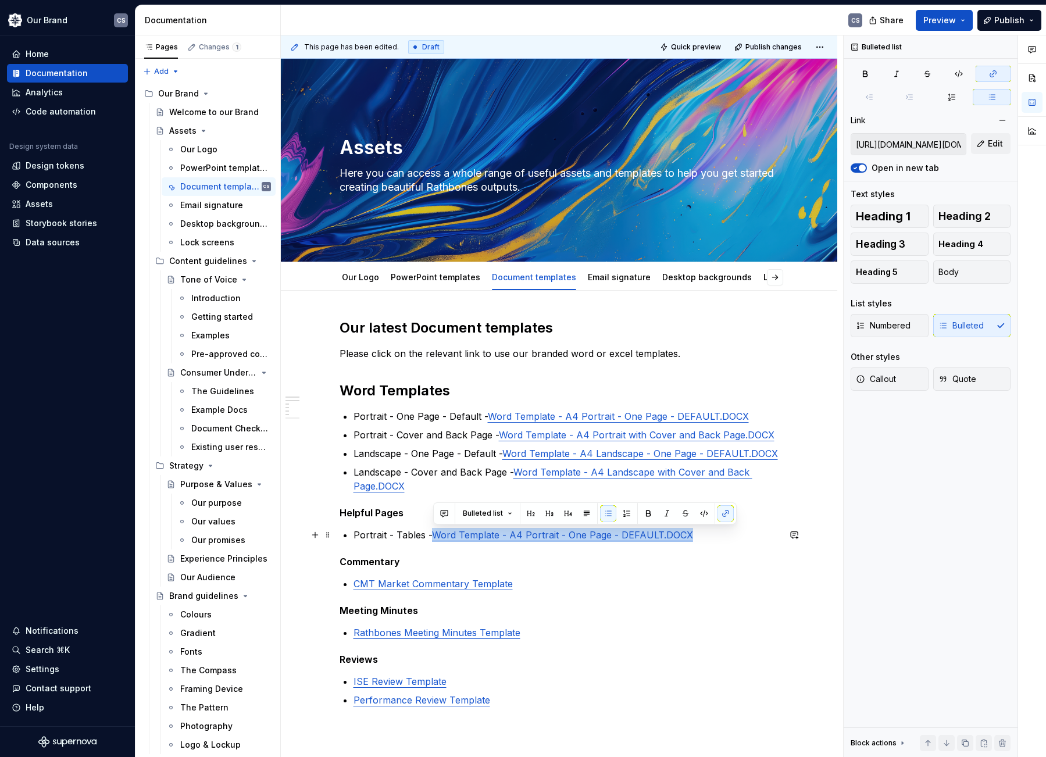
drag, startPoint x: 699, startPoint y: 534, endPoint x: 435, endPoint y: 533, distance: 263.5
click at [435, 533] on p "Portrait - Tables - Word Template - A4 Portrait - One Page - DEFAULT.DOCX" at bounding box center [567, 535] width 426 height 14
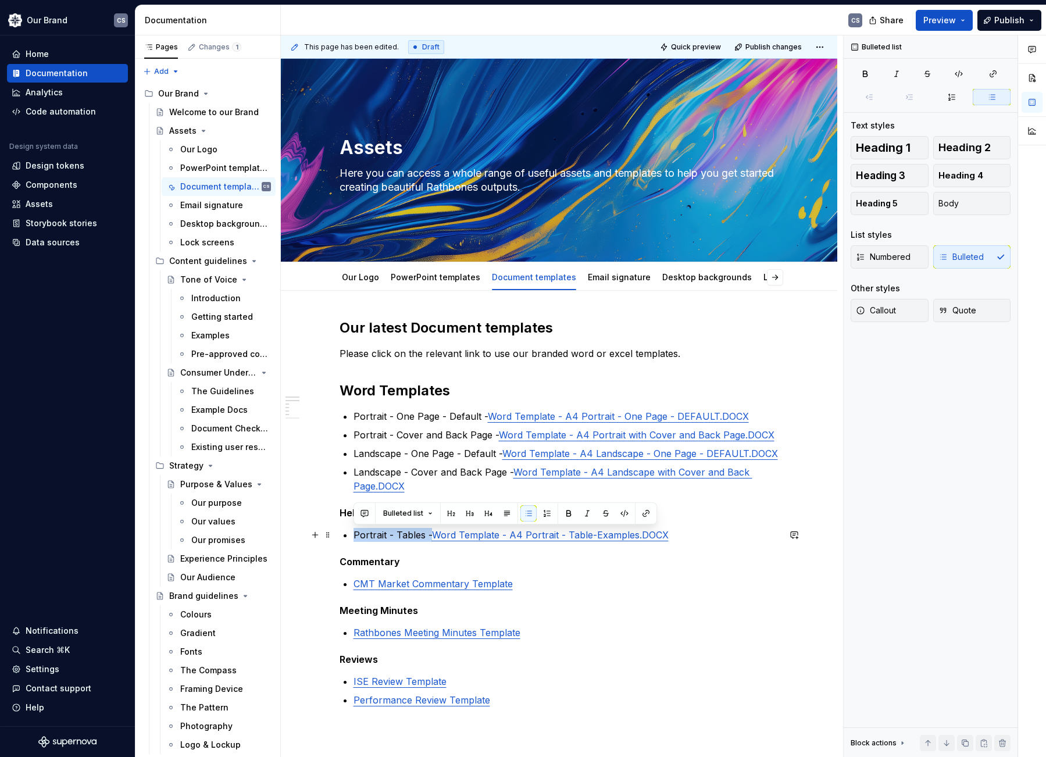
drag, startPoint x: 430, startPoint y: 536, endPoint x: 355, endPoint y: 536, distance: 75.0
click at [355, 536] on p "Portrait - Tables - Word Template - A4 Portrait - Table-Examples.DOCX" at bounding box center [567, 535] width 426 height 14
click at [682, 540] on p "Portrait - Tables - Word Template - A4 Portrait - Table-Examples.DOCX" at bounding box center [567, 535] width 426 height 14
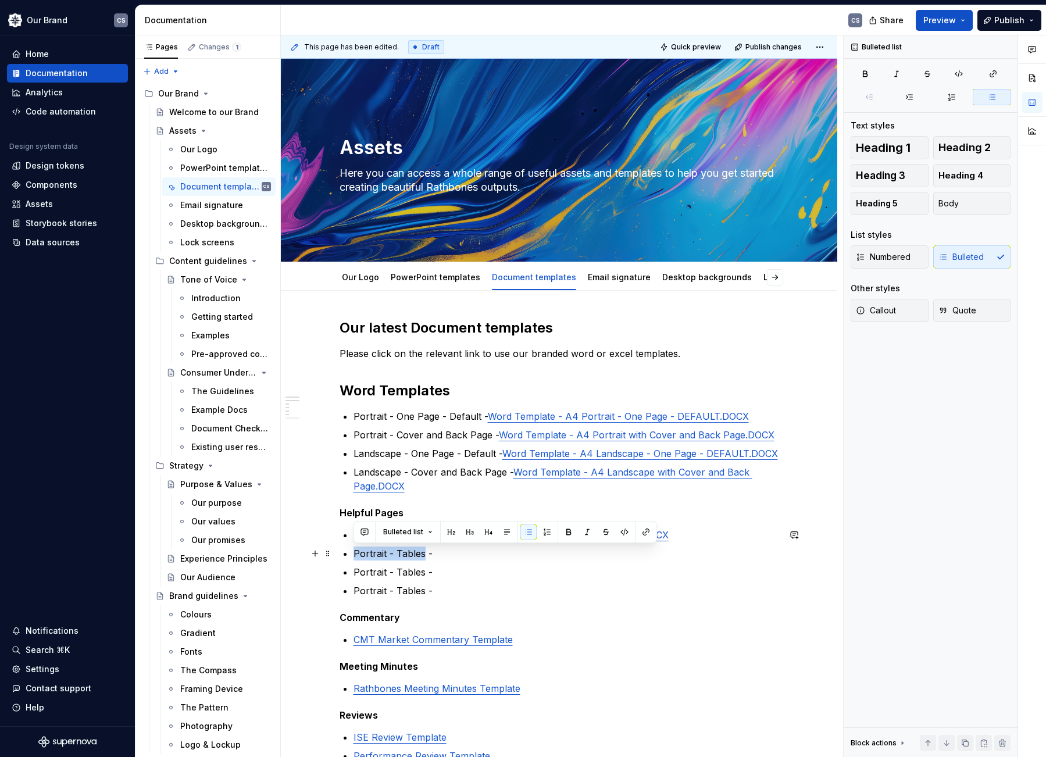
drag, startPoint x: 424, startPoint y: 554, endPoint x: 352, endPoint y: 555, distance: 72.1
click at [352, 555] on div "Our latest Document templates Please click on the relevant link to use our bran…" at bounding box center [560, 624] width 440 height 610
drag, startPoint x: 423, startPoint y: 574, endPoint x: 355, endPoint y: 575, distance: 68.6
click at [355, 575] on p "Portrait - Tables -" at bounding box center [567, 572] width 426 height 14
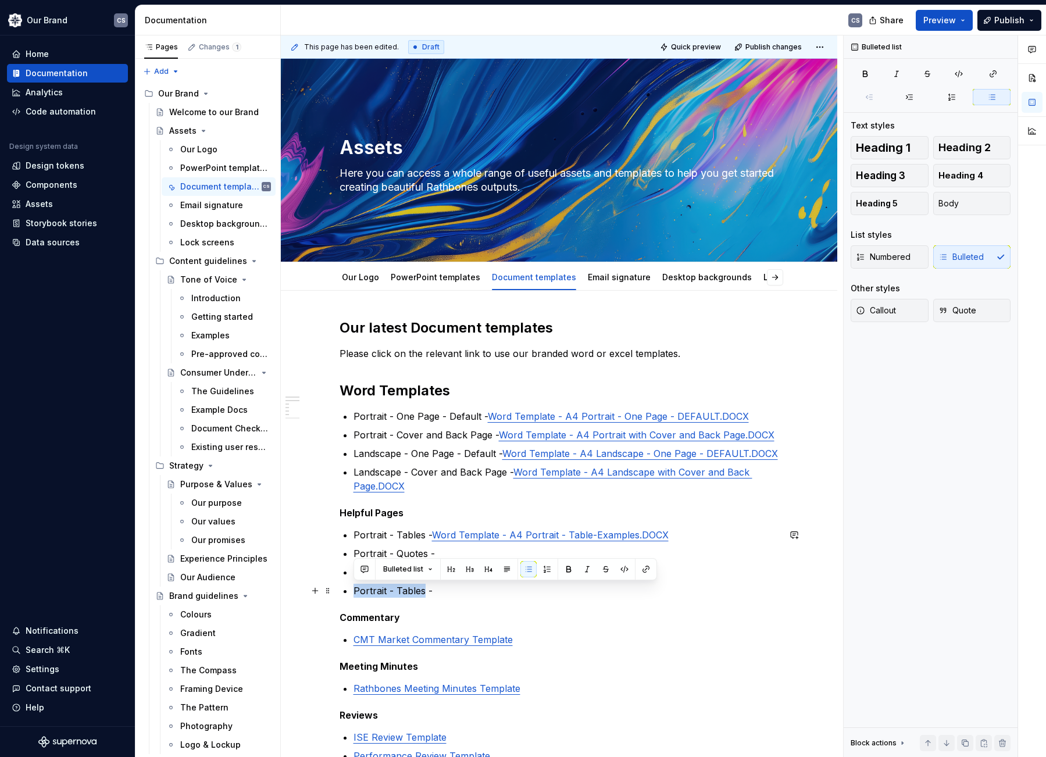
drag, startPoint x: 422, startPoint y: 590, endPoint x: 353, endPoint y: 590, distance: 69.2
click at [354, 590] on p "Portrait - Tables -" at bounding box center [567, 591] width 426 height 14
click at [451, 556] on p "Portrait - Quotes -" at bounding box center [567, 554] width 426 height 14
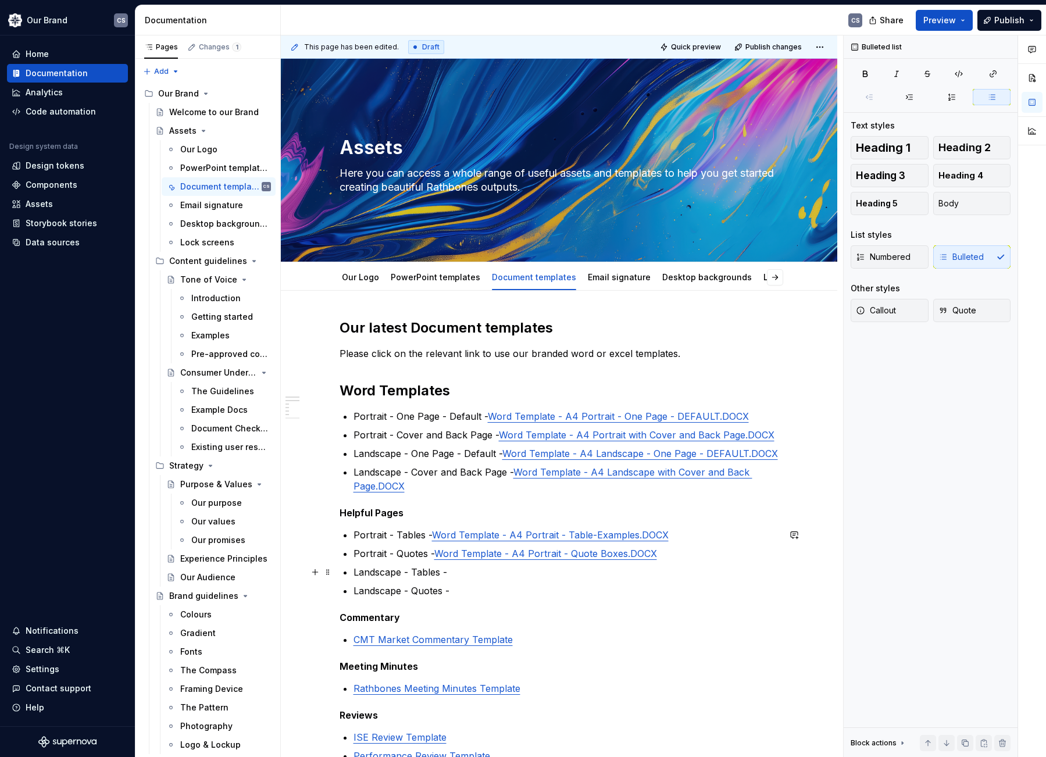
click at [487, 572] on p "Landscape - Tables -" at bounding box center [567, 572] width 426 height 14
click at [459, 595] on p "Landscape - Quotes -" at bounding box center [567, 591] width 426 height 14
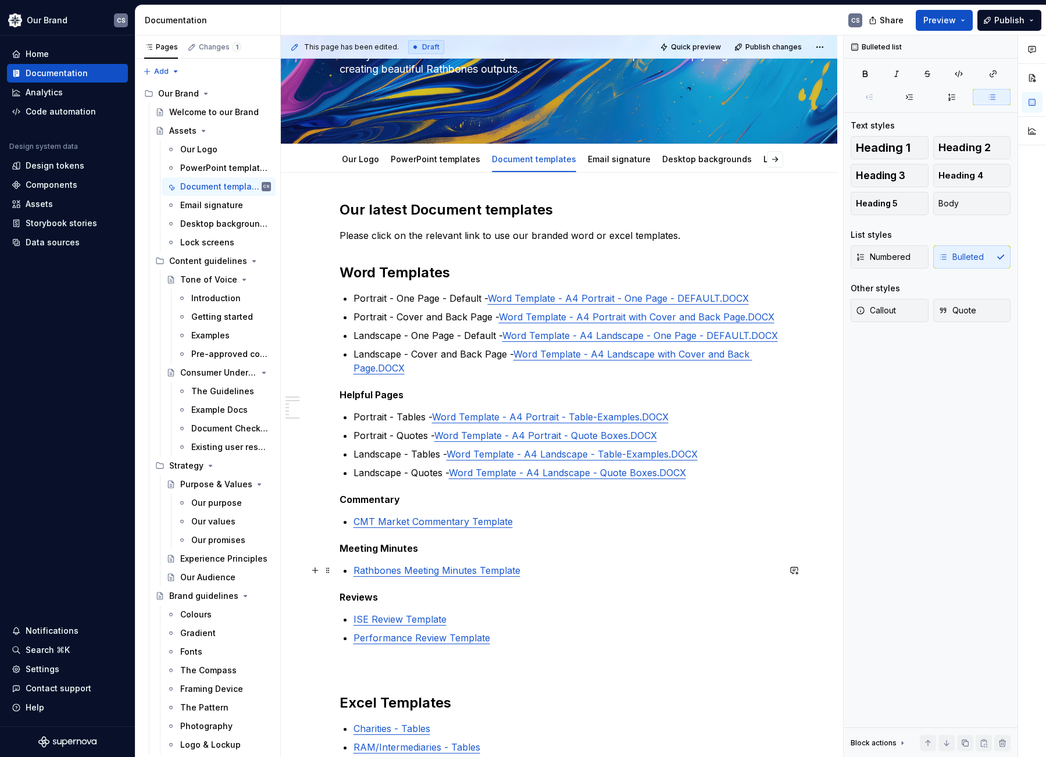
scroll to position [233, 0]
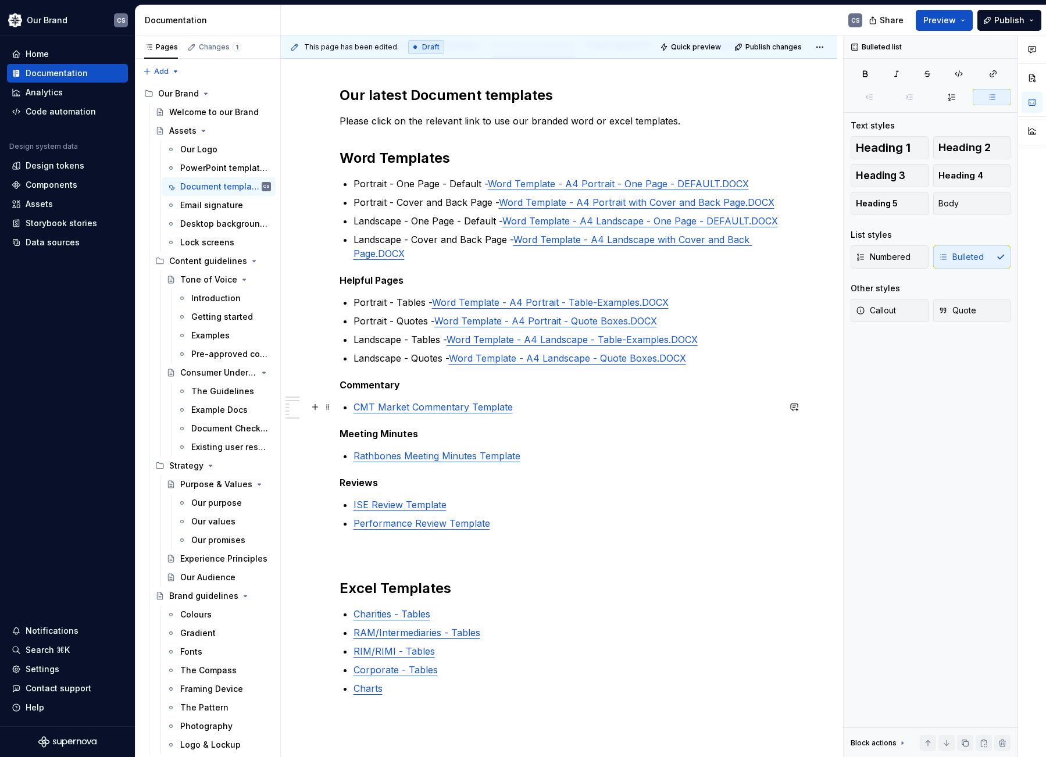
click at [354, 408] on link "CMT Market Commentary Template" at bounding box center [433, 407] width 159 height 12
click at [351, 455] on div "Our latest Document templates Please click on the relevant link to use our bran…" at bounding box center [560, 391] width 440 height 610
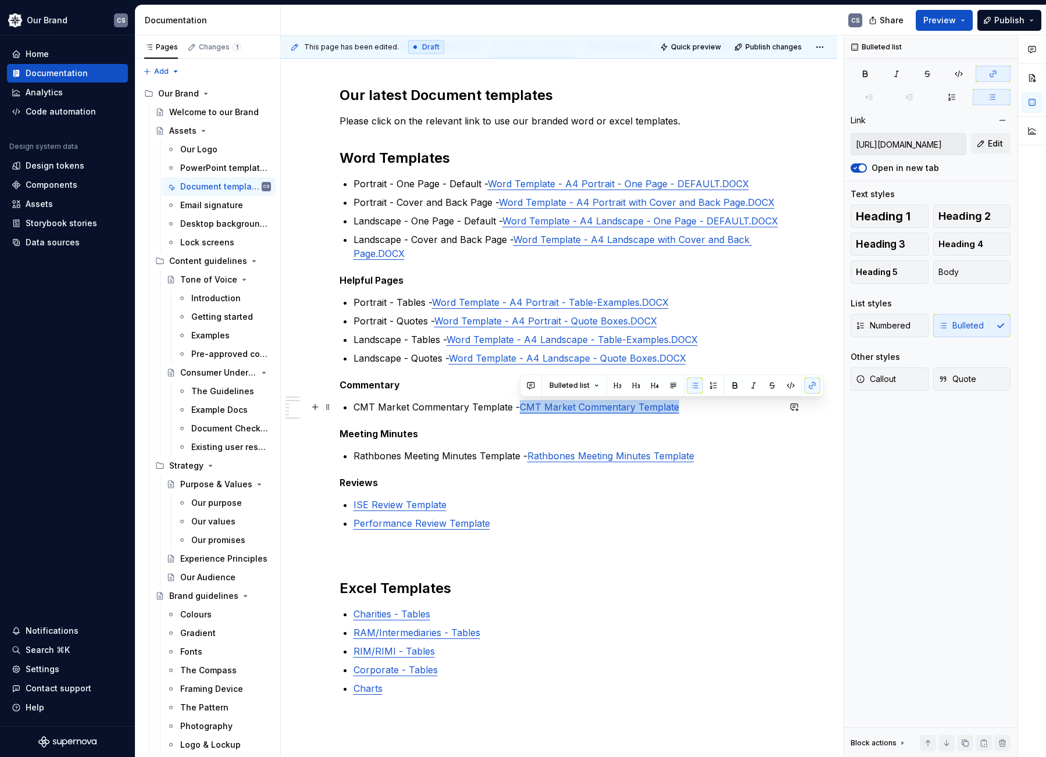
drag, startPoint x: 692, startPoint y: 408, endPoint x: 519, endPoint y: 412, distance: 172.2
click at [519, 412] on p "CMT Market Commentary Template - CMT Market Commentary Template" at bounding box center [567, 407] width 426 height 14
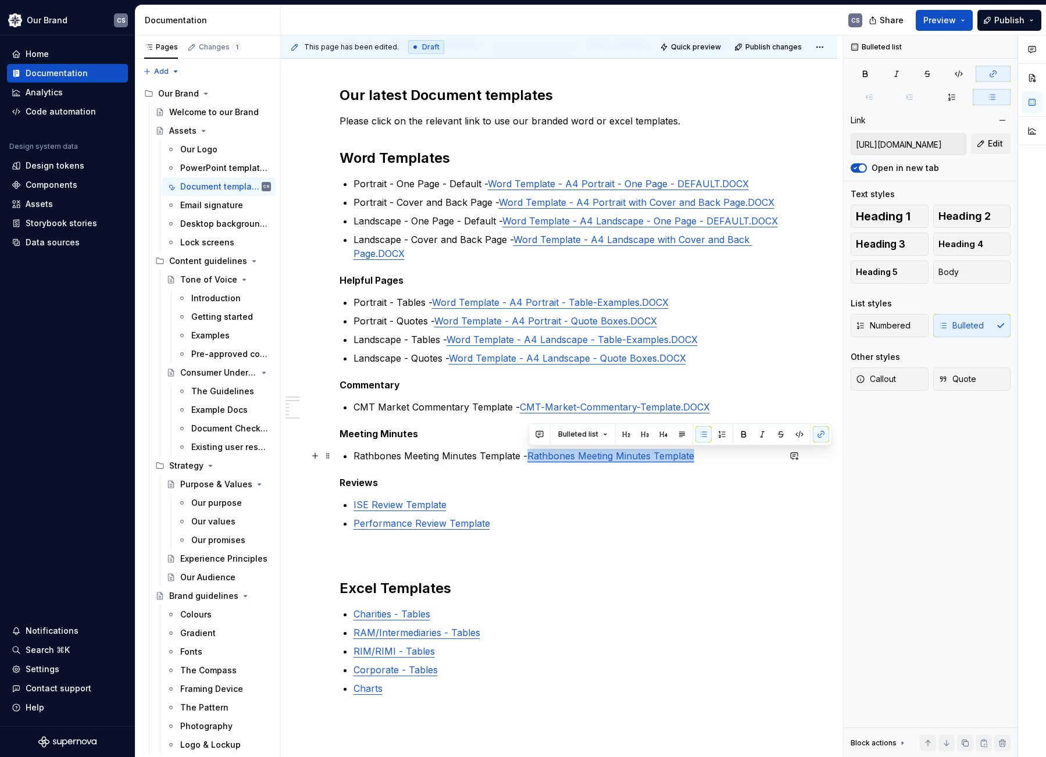
drag, startPoint x: 653, startPoint y: 458, endPoint x: 530, endPoint y: 457, distance: 122.1
click at [530, 457] on p "Rathbones Meeting Minutes Template - Rathbones Meeting Minutes Template" at bounding box center [567, 456] width 426 height 14
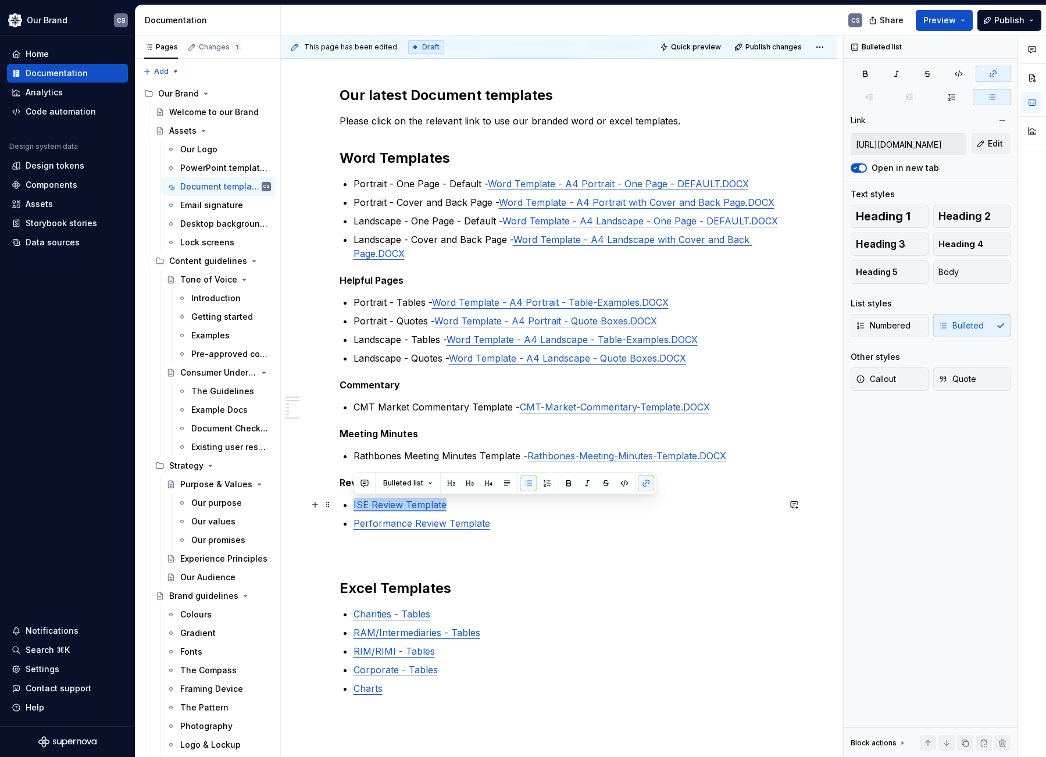
drag, startPoint x: 422, startPoint y: 507, endPoint x: 354, endPoint y: 509, distance: 67.5
click at [354, 509] on p "ISE Review Template" at bounding box center [567, 505] width 426 height 14
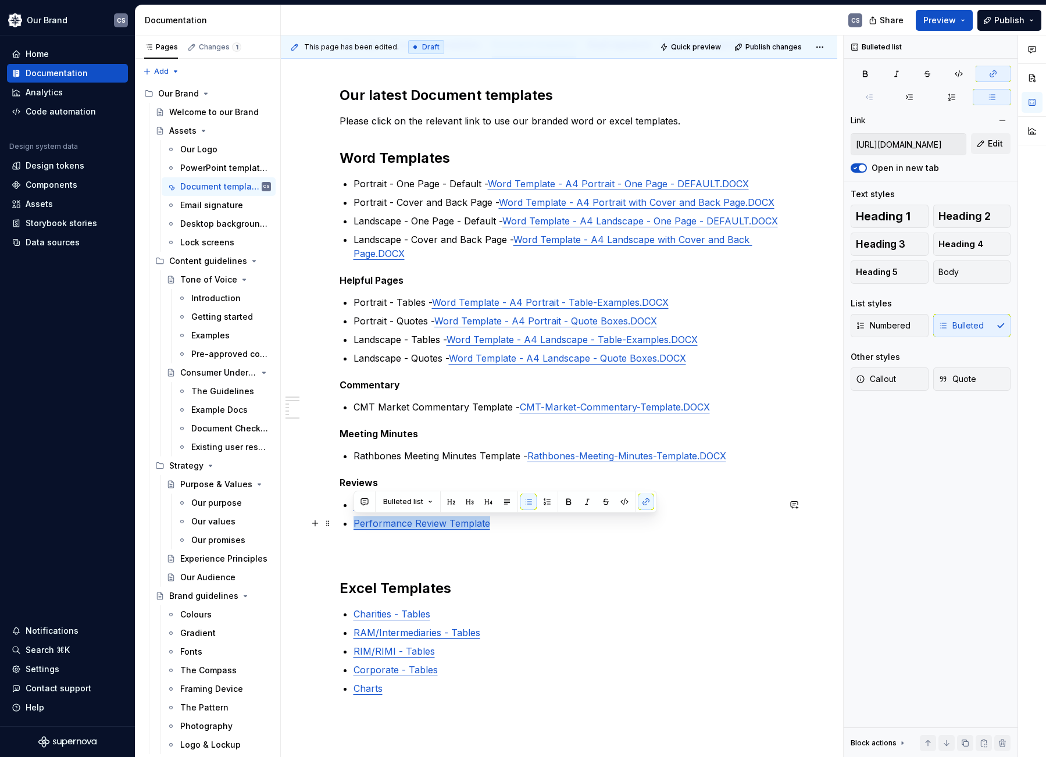
drag, startPoint x: 503, startPoint y: 522, endPoint x: 354, endPoint y: 522, distance: 148.9
click at [354, 522] on p "Performance Review Template" at bounding box center [567, 523] width 426 height 14
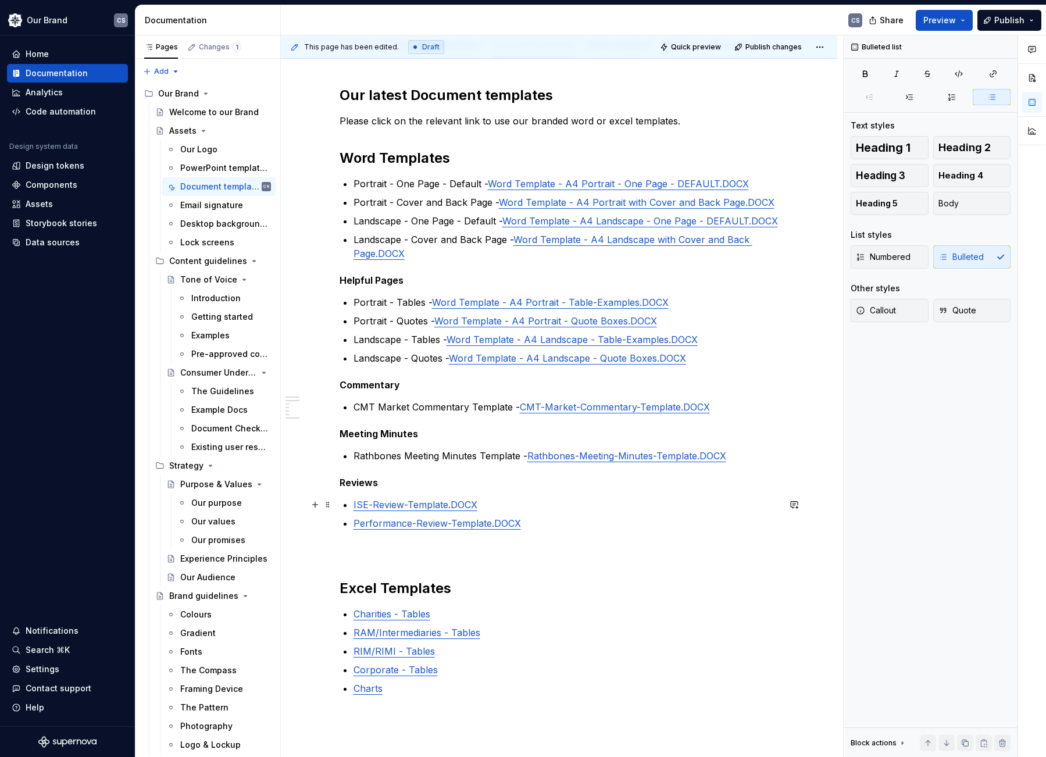
click at [350, 507] on div "Our latest Document templates Please click on the relevant link to use our bran…" at bounding box center [560, 391] width 440 height 610
click at [349, 504] on div "Our latest Document templates Please click on the relevant link to use our bran…" at bounding box center [560, 391] width 440 height 610
click at [354, 522] on link "Performance-Review-Template.DOCX" at bounding box center [438, 524] width 168 height 12
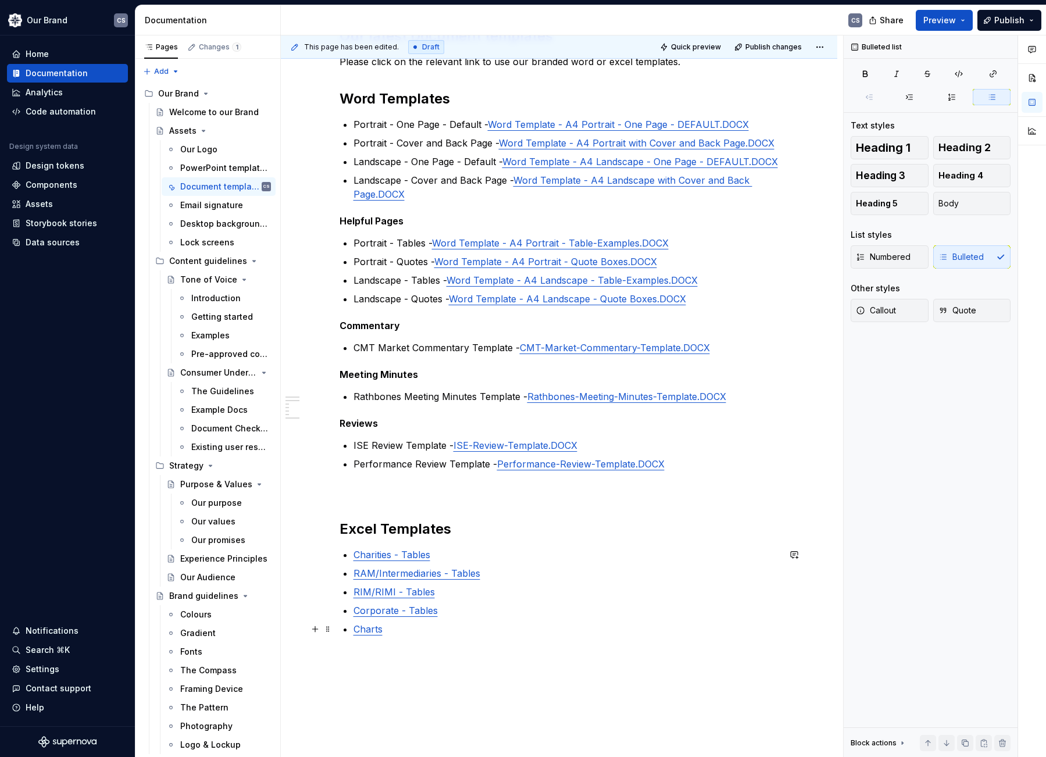
scroll to position [237, 0]
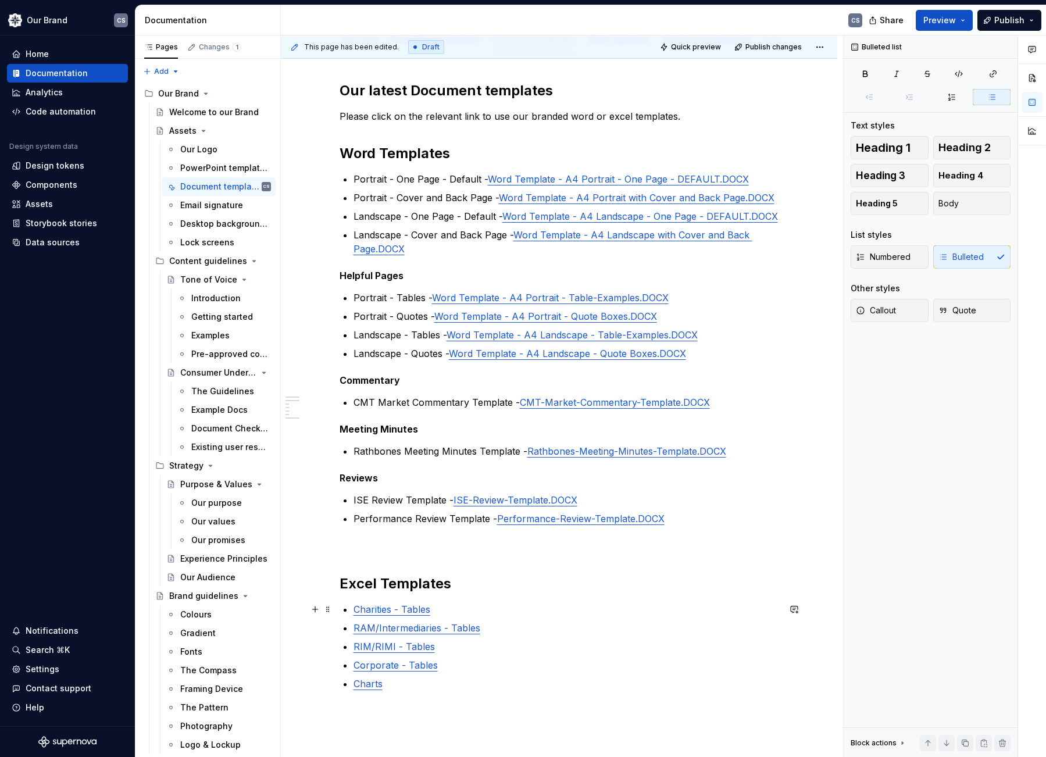
click at [351, 609] on div "Our latest Document templates Please click on the relevant link to use our bran…" at bounding box center [560, 386] width 440 height 610
click at [354, 628] on link "RAM/Intermediaries - Tables" at bounding box center [417, 628] width 127 height 12
click at [354, 647] on link "RIM/RIMI - Tables" at bounding box center [394, 647] width 81 height 12
click at [354, 665] on link "Corporate - Tables" at bounding box center [396, 666] width 84 height 12
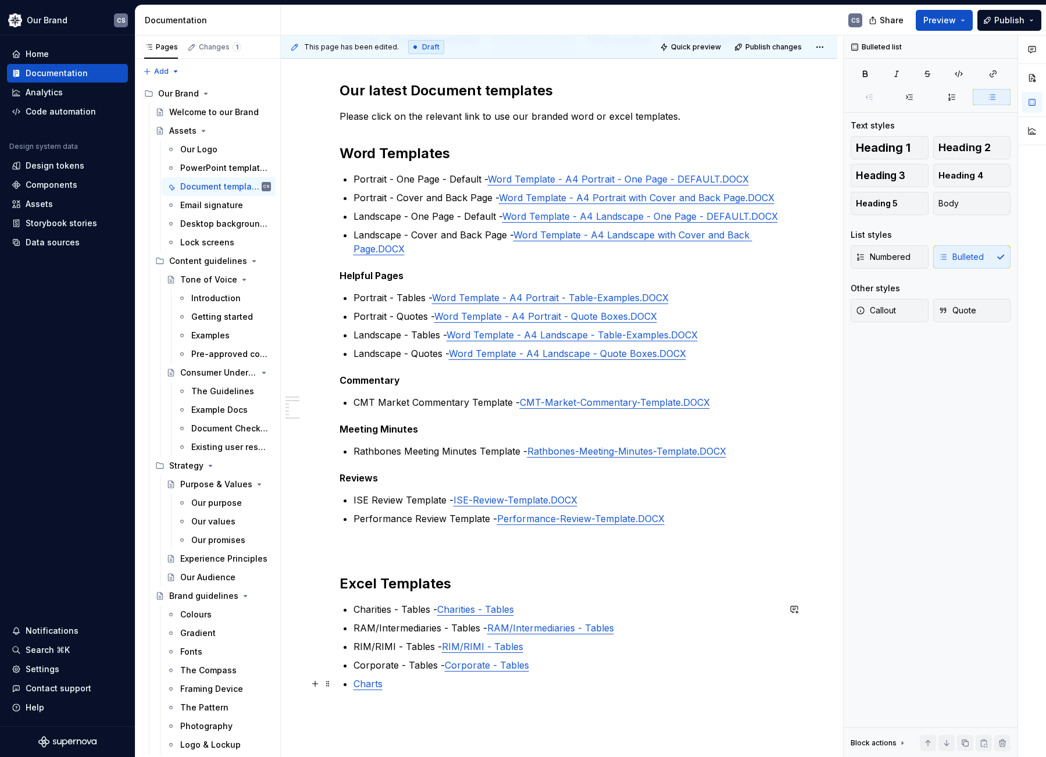
click at [354, 683] on link "Charts" at bounding box center [368, 684] width 29 height 12
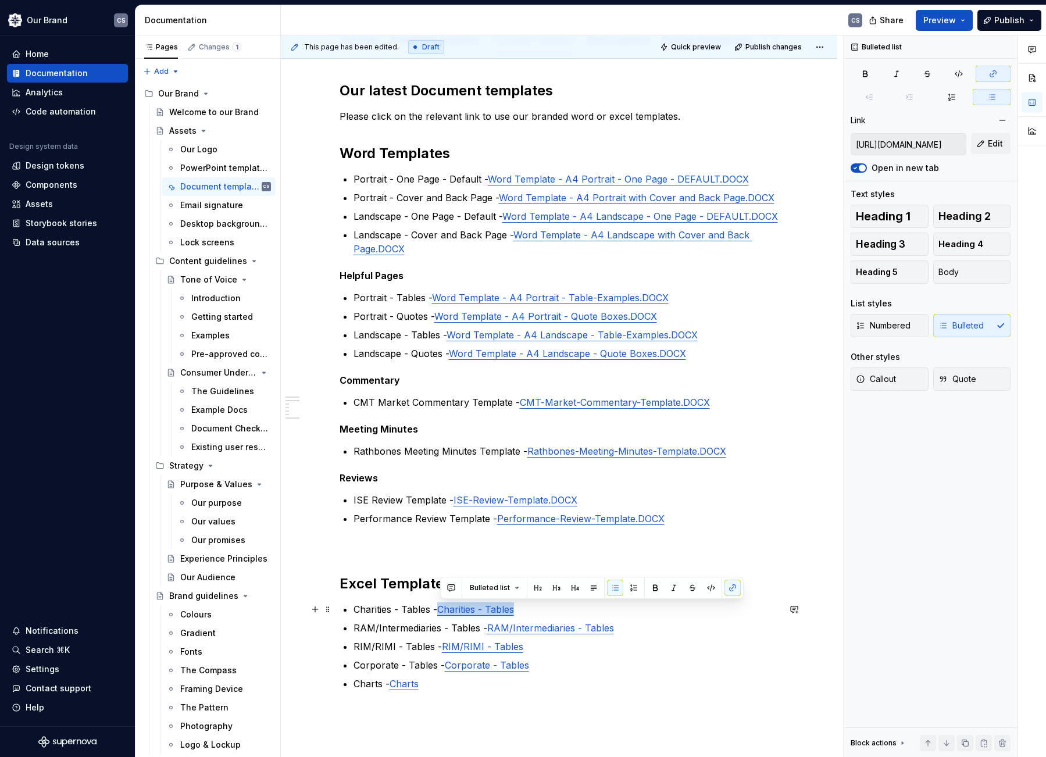
drag, startPoint x: 526, startPoint y: 608, endPoint x: 440, endPoint y: 610, distance: 85.5
click at [440, 610] on p "Charities - Tables - Charities - Tables" at bounding box center [567, 610] width 426 height 14
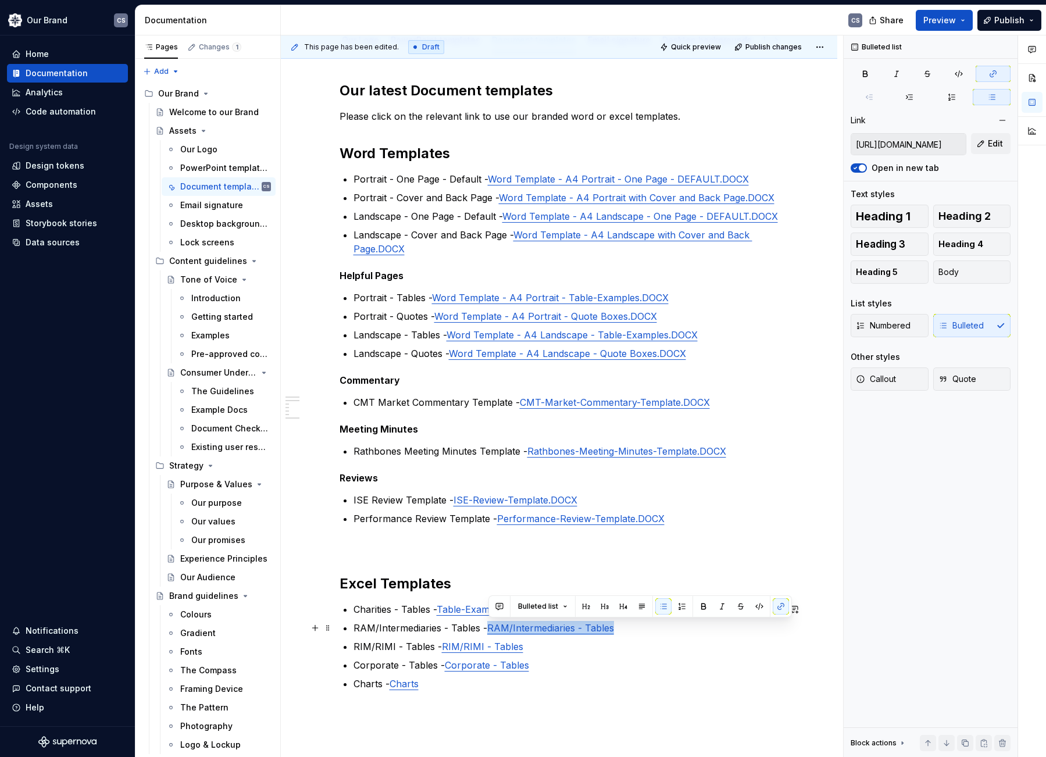
drag, startPoint x: 582, startPoint y: 632, endPoint x: 489, endPoint y: 634, distance: 93.7
click at [489, 634] on p "RAM/Intermediaries - Tables - RAM/Intermediaries - Tables" at bounding box center [567, 628] width 426 height 14
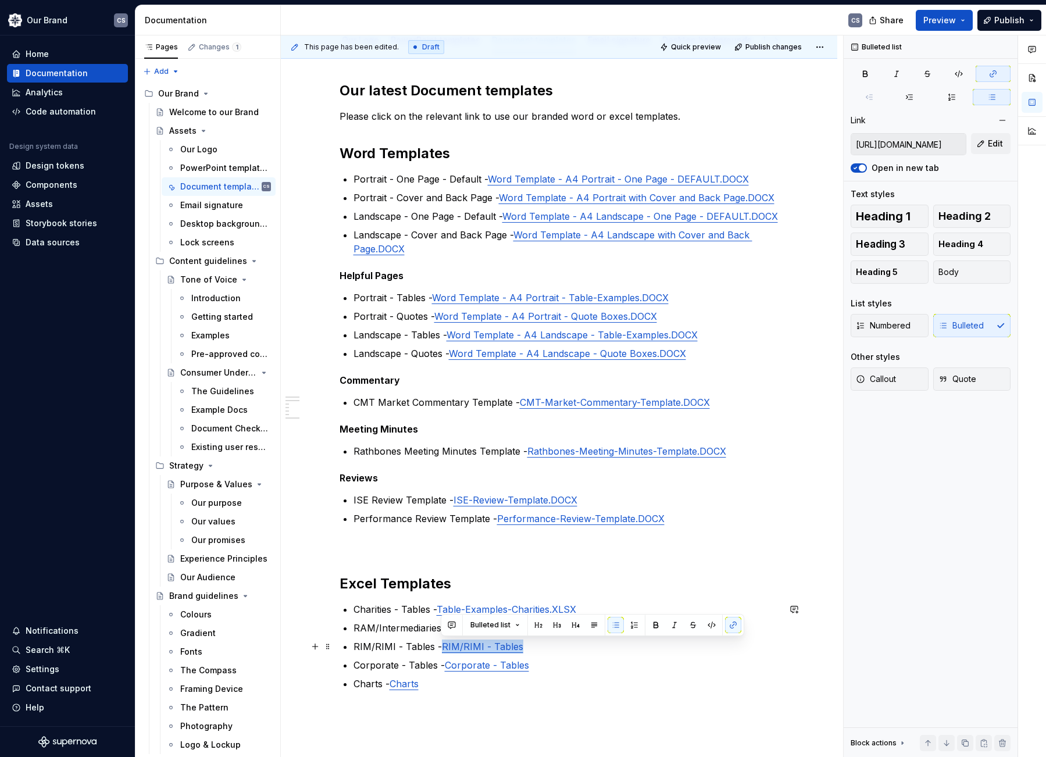
drag, startPoint x: 527, startPoint y: 647, endPoint x: 441, endPoint y: 647, distance: 85.5
click at [441, 647] on p "RIM/RIMI - Tables - RIM/RIMI - Tables" at bounding box center [567, 647] width 426 height 14
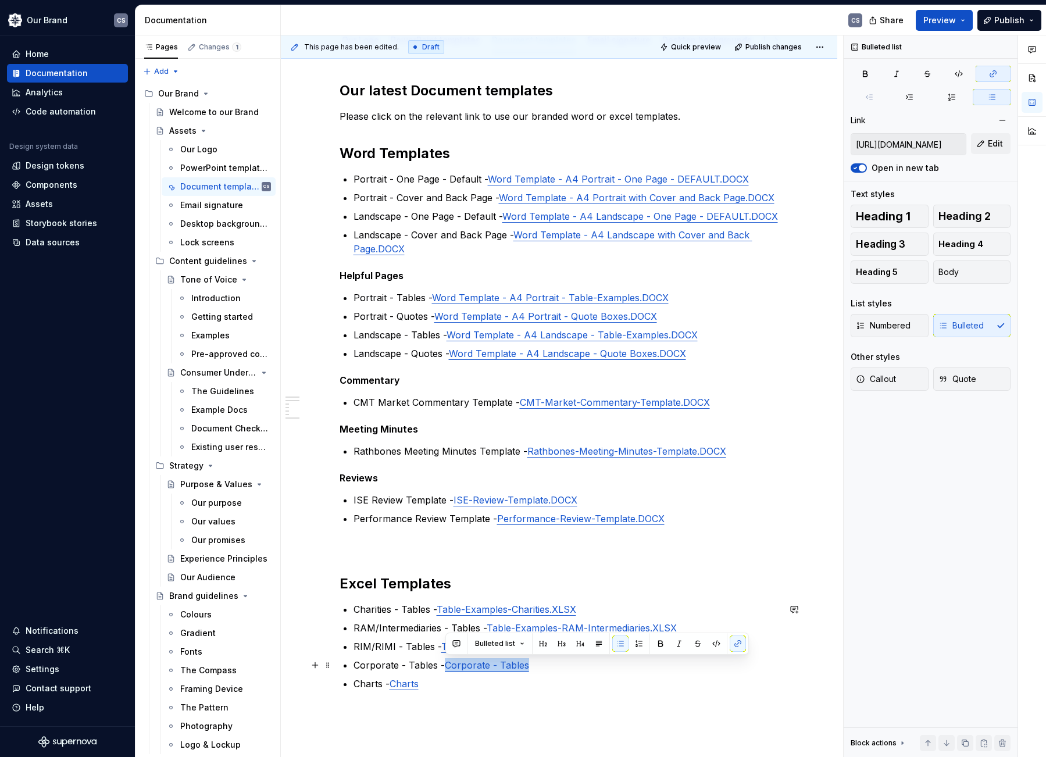
drag, startPoint x: 541, startPoint y: 668, endPoint x: 448, endPoint y: 668, distance: 93.1
click at [448, 668] on p "Corporate - Tables - Corporate - Tables" at bounding box center [567, 665] width 426 height 14
drag, startPoint x: 428, startPoint y: 685, endPoint x: 394, endPoint y: 685, distance: 34.3
click at [394, 685] on p "Charts - Charts" at bounding box center [567, 684] width 426 height 14
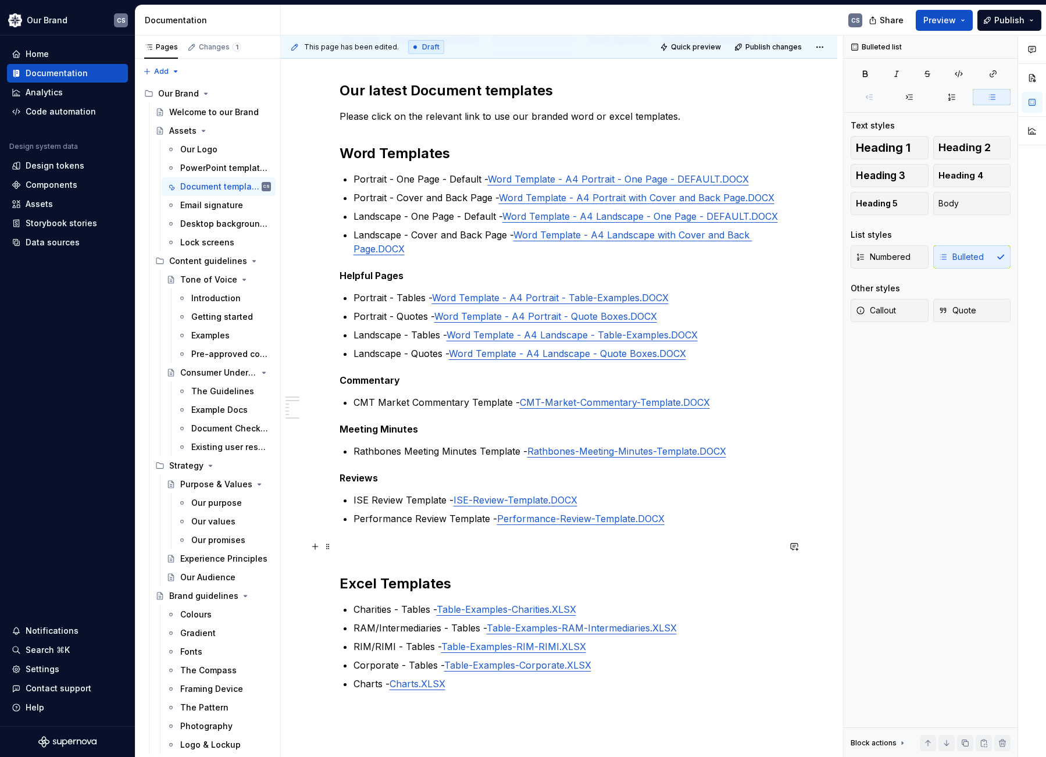
click at [376, 557] on div "Our latest Document templates Please click on the relevant link to use our bran…" at bounding box center [560, 386] width 440 height 610
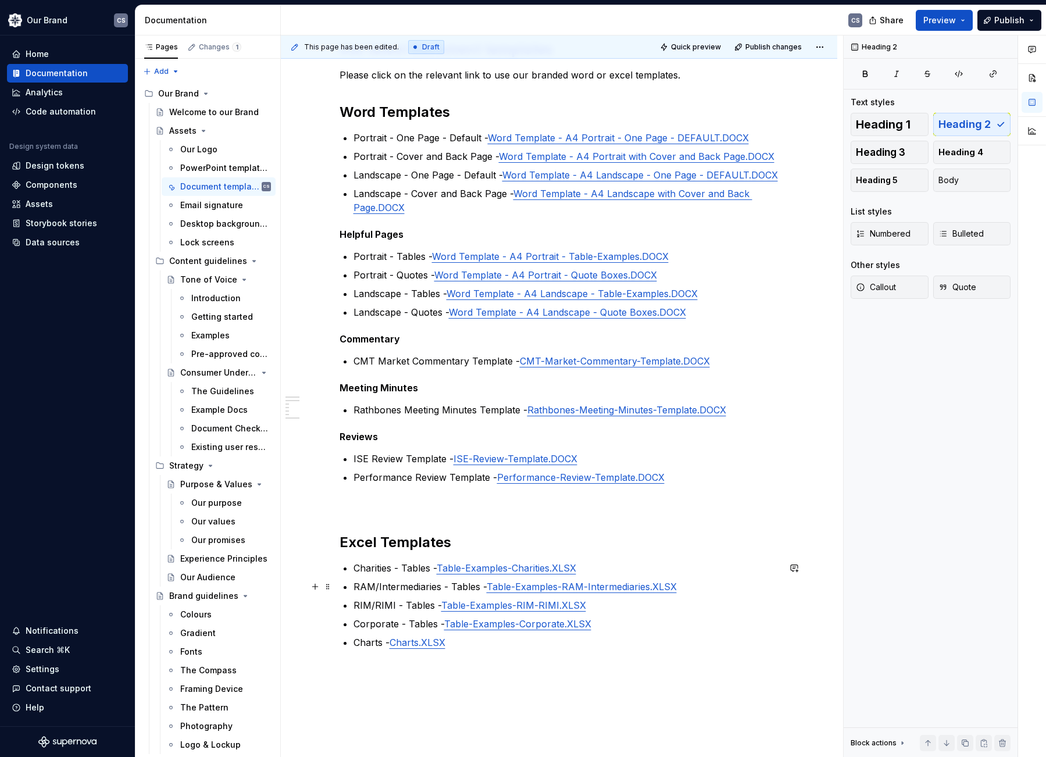
scroll to position [295, 0]
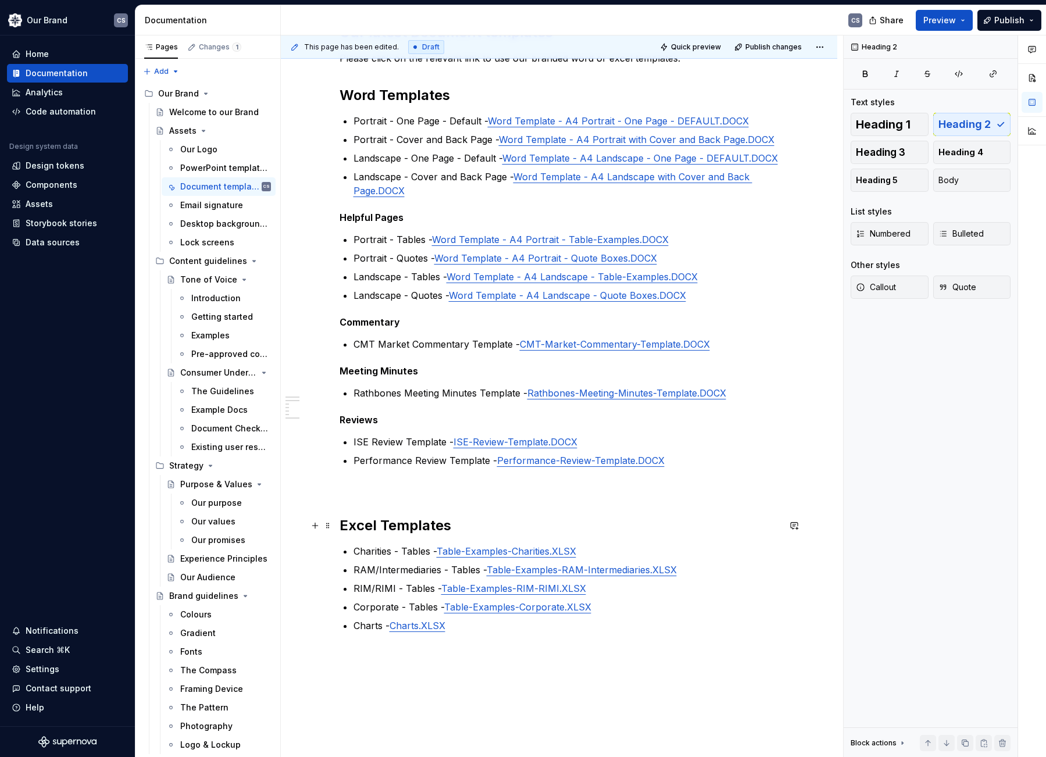
click at [340, 525] on h2 "Excel Templates" at bounding box center [560, 525] width 440 height 19
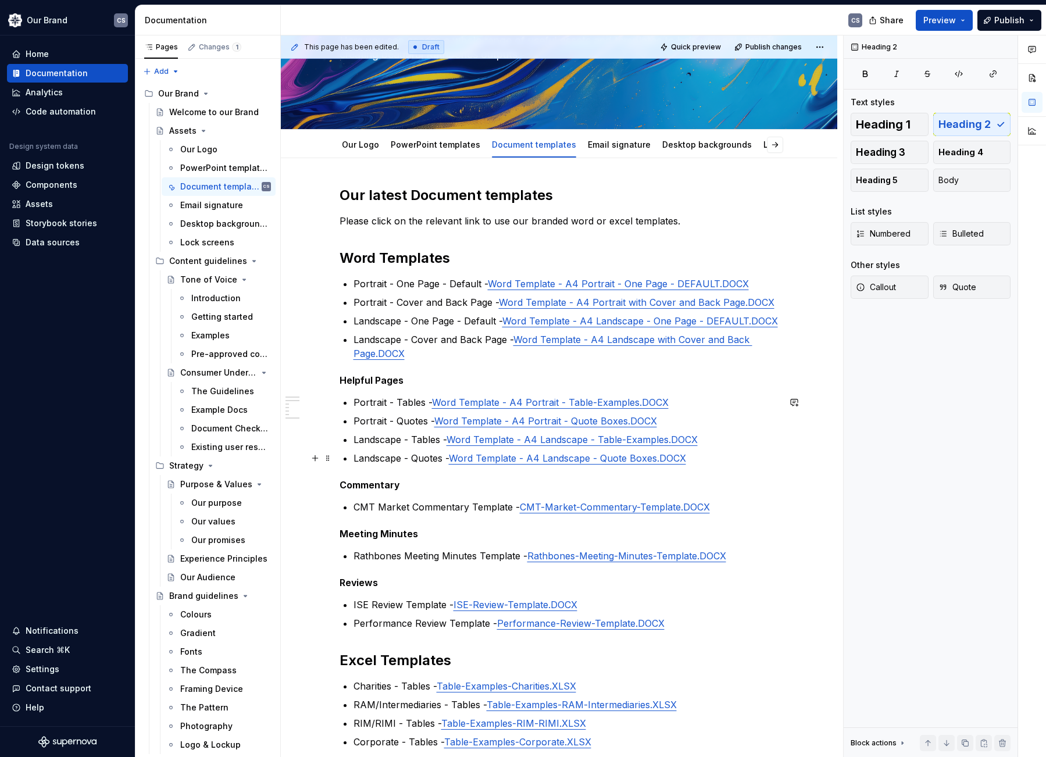
scroll to position [5, 0]
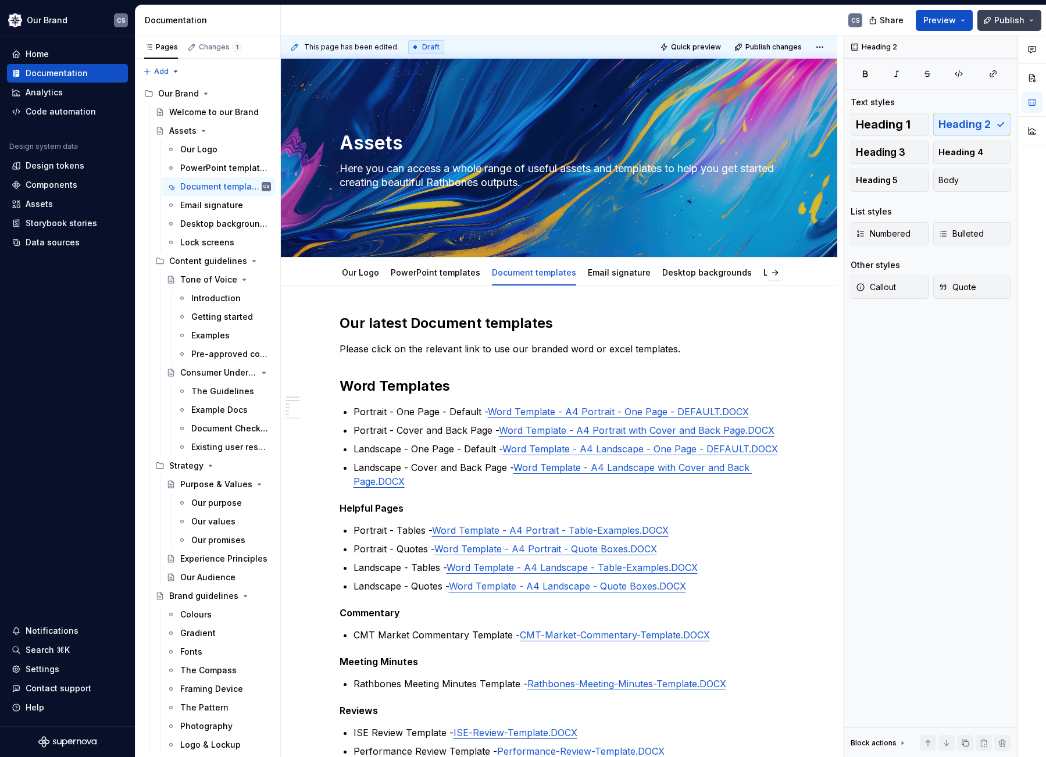
click at [1028, 19] on button "Publish" at bounding box center [1010, 20] width 64 height 21
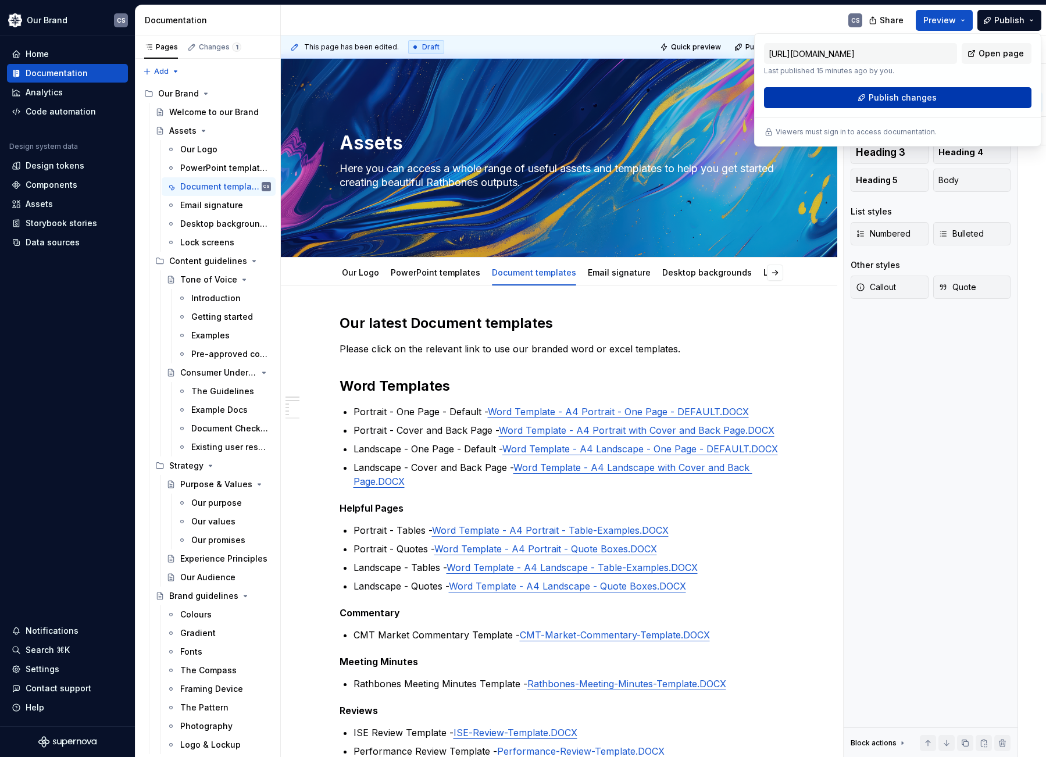
click at [915, 98] on span "Publish changes" at bounding box center [903, 98] width 68 height 12
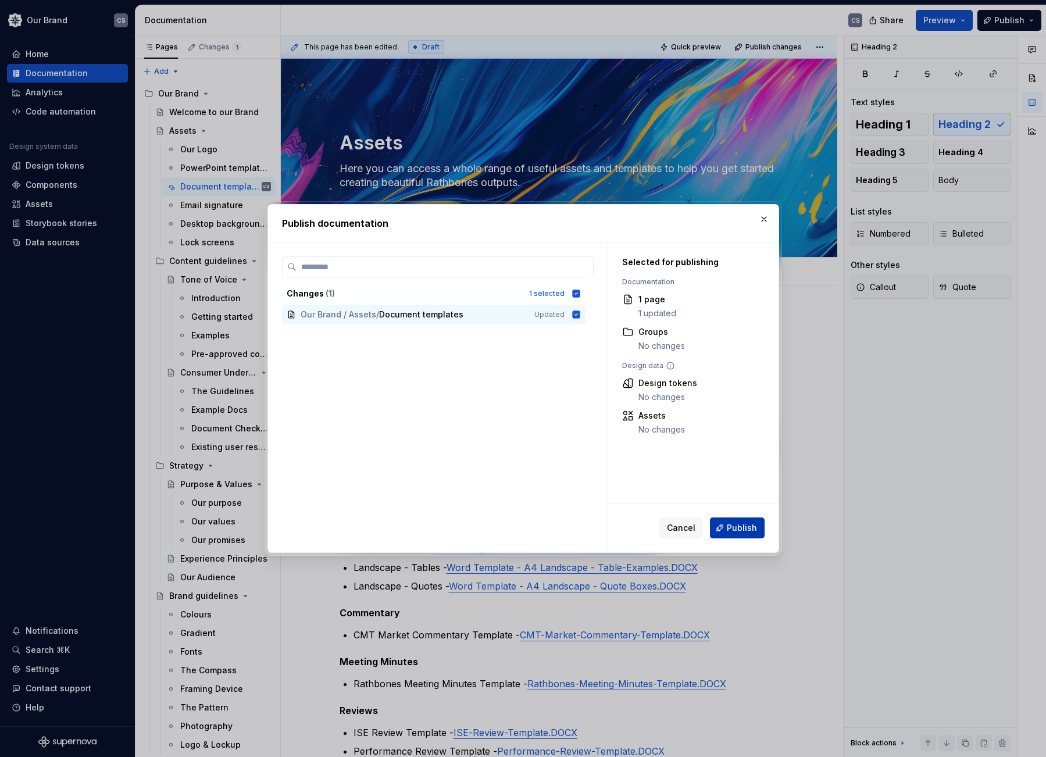
click at [749, 527] on span "Publish" at bounding box center [742, 528] width 30 height 12
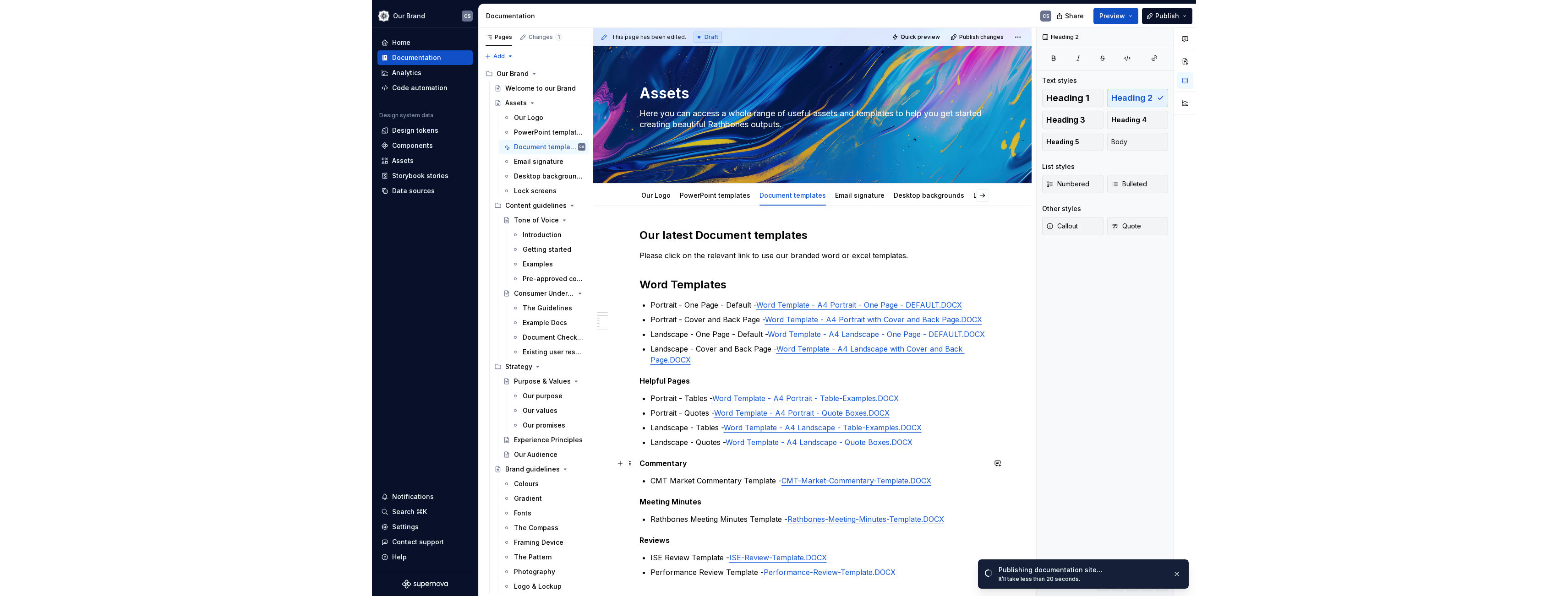
scroll to position [0, 0]
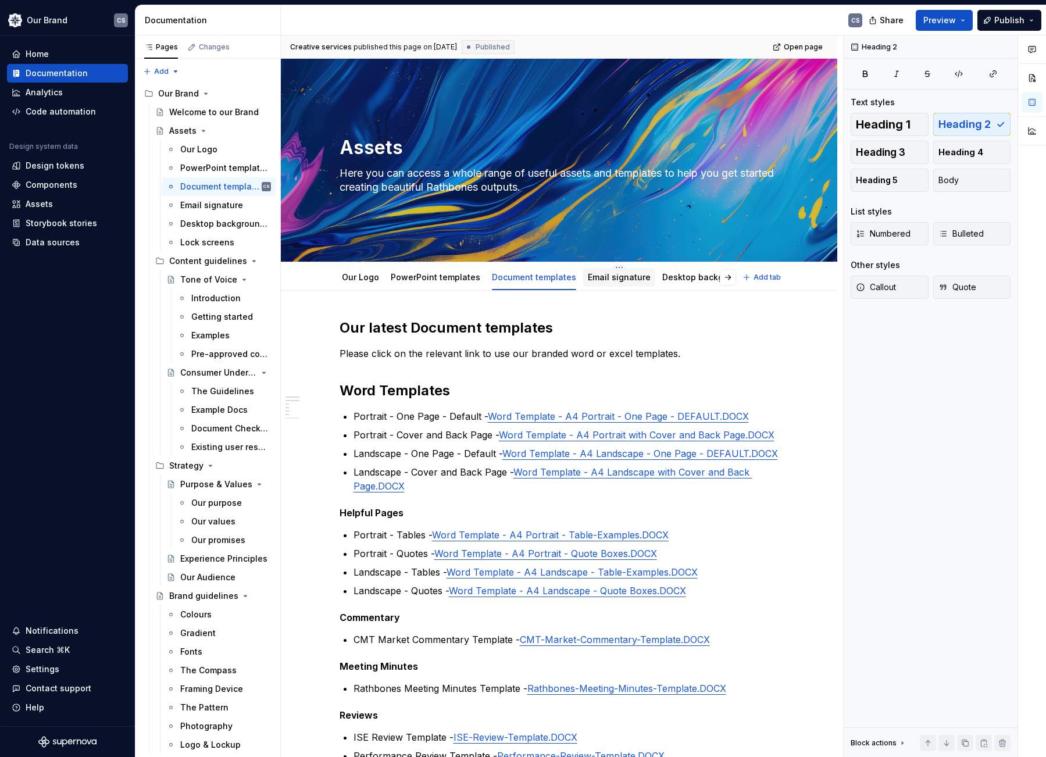
click at [633, 280] on link "Email signature" at bounding box center [619, 277] width 63 height 10
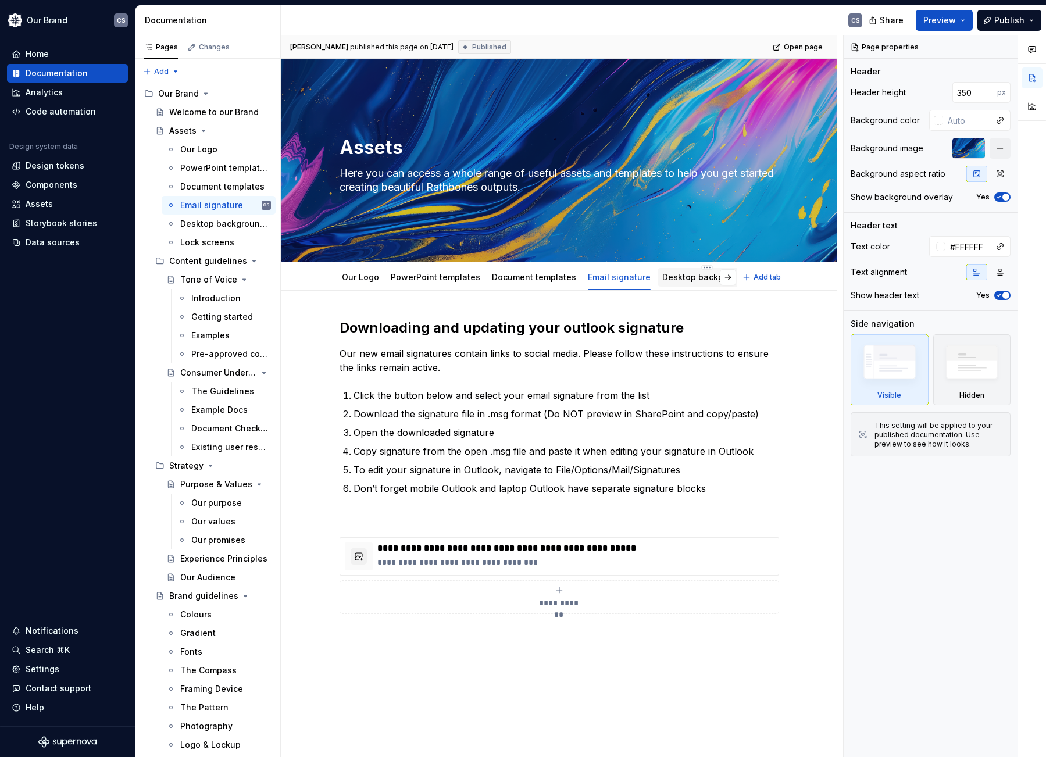
click at [664, 280] on link "Desktop backgrounds" at bounding box center [707, 277] width 90 height 10
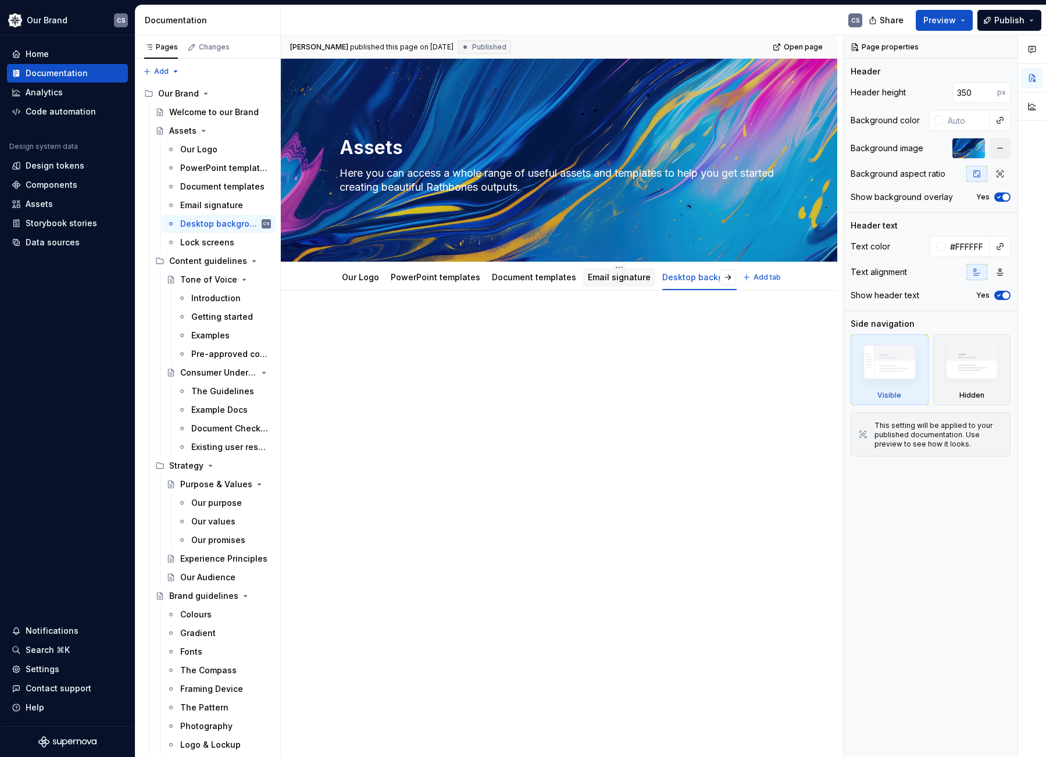
click at [621, 277] on link "Email signature" at bounding box center [619, 277] width 63 height 10
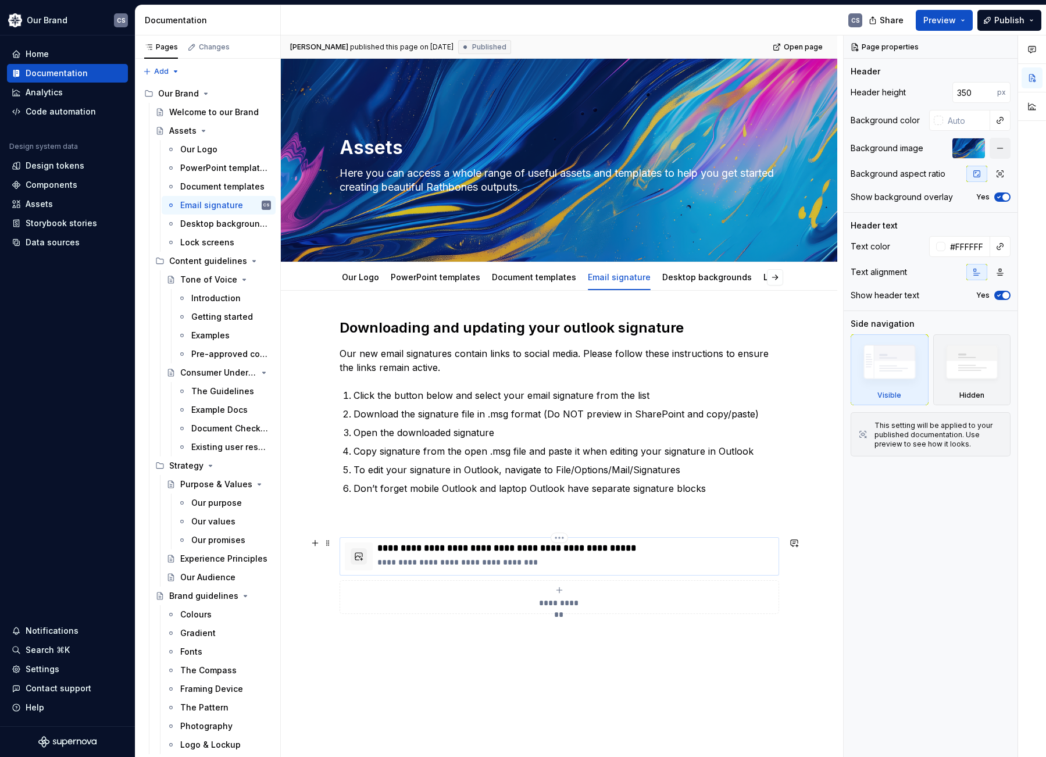
click at [579, 561] on p "**********" at bounding box center [575, 563] width 397 height 12
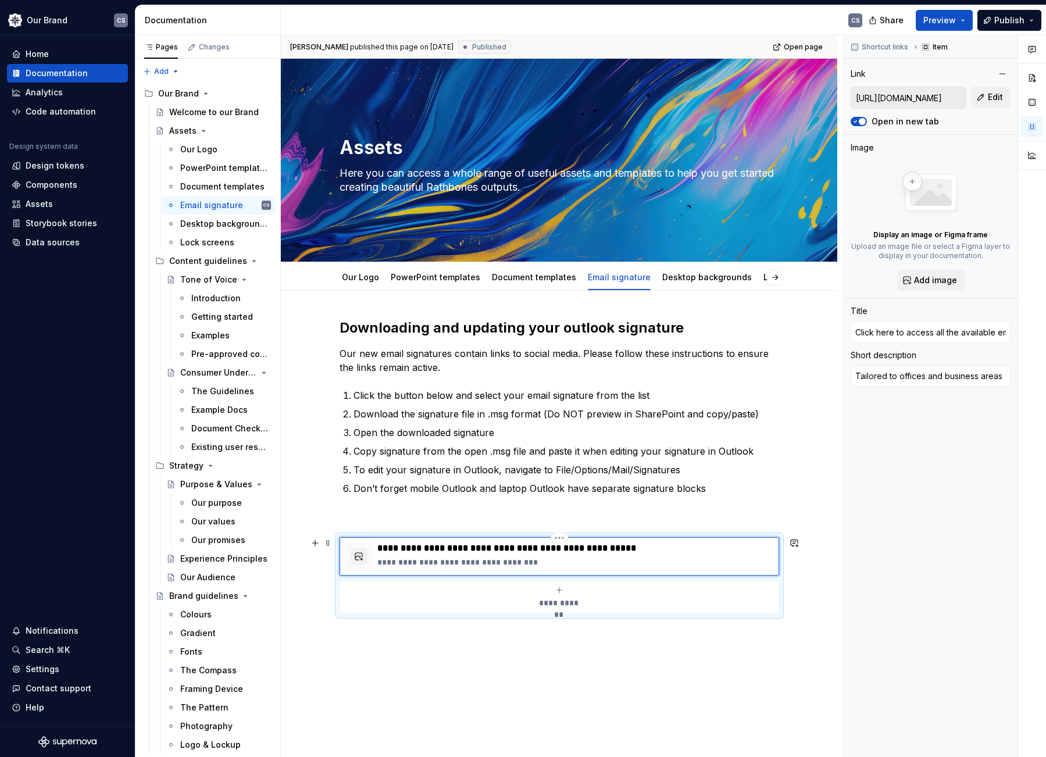
click at [573, 547] on p "**********" at bounding box center [575, 549] width 397 height 12
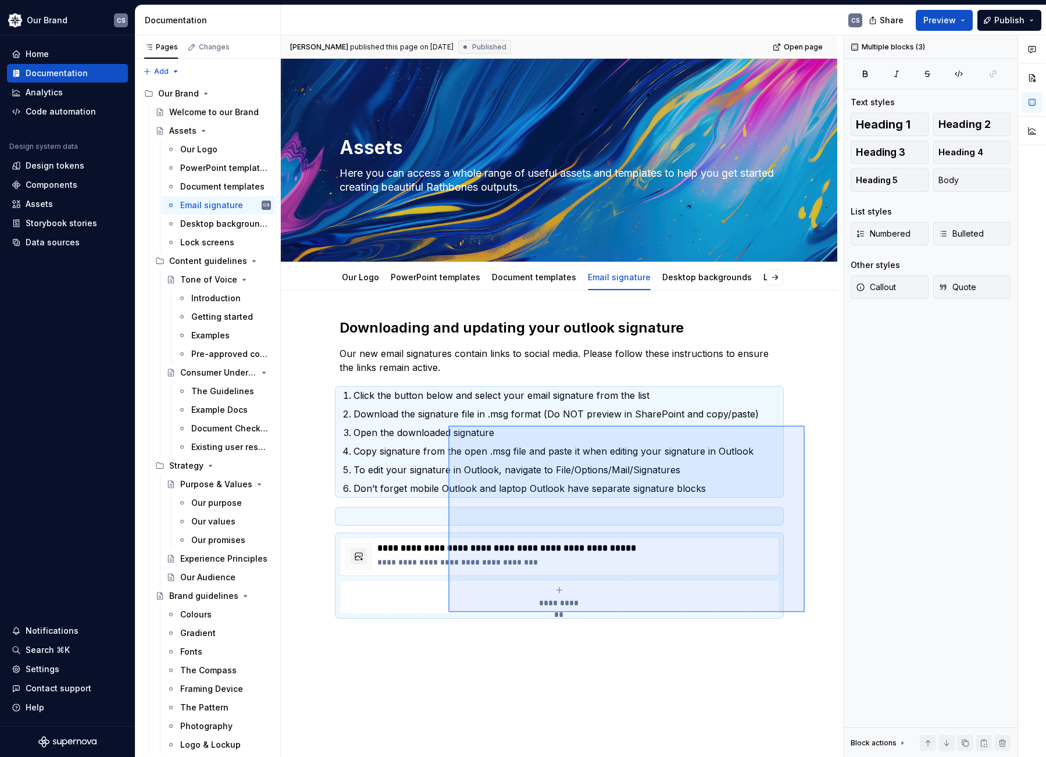
drag, startPoint x: 805, startPoint y: 612, endPoint x: 448, endPoint y: 426, distance: 402.4
click at [448, 426] on div "**********" at bounding box center [562, 396] width 562 height 722
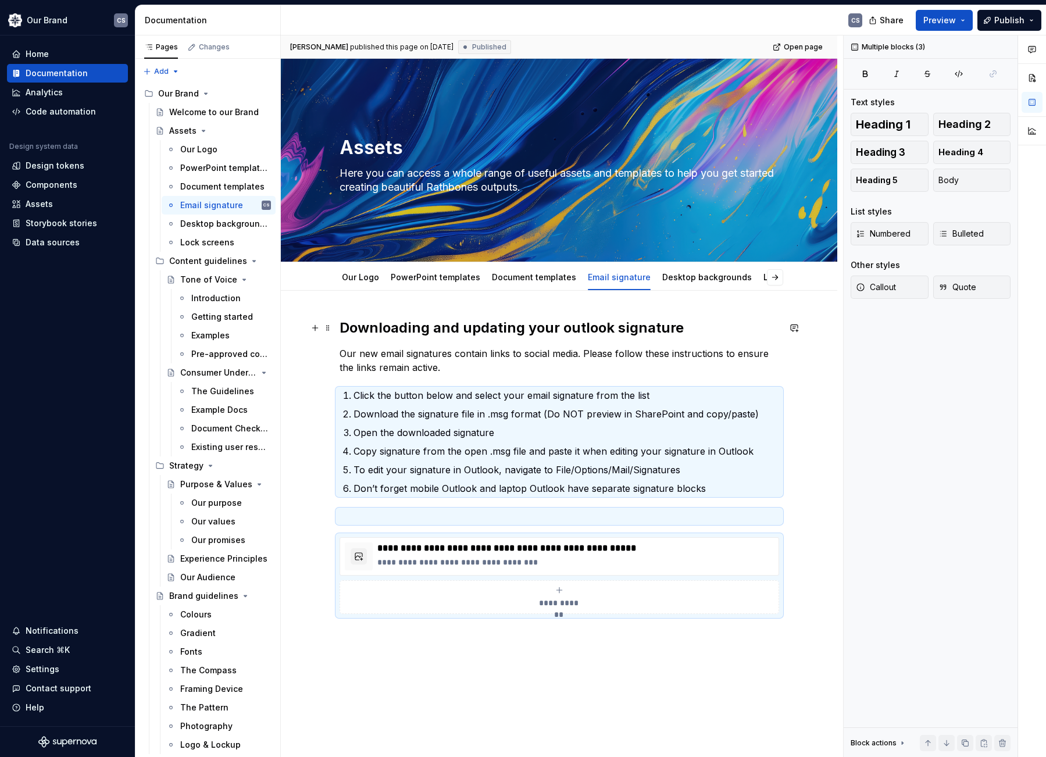
click at [345, 328] on h2 "Downloading and updating your outlook signature" at bounding box center [560, 328] width 440 height 19
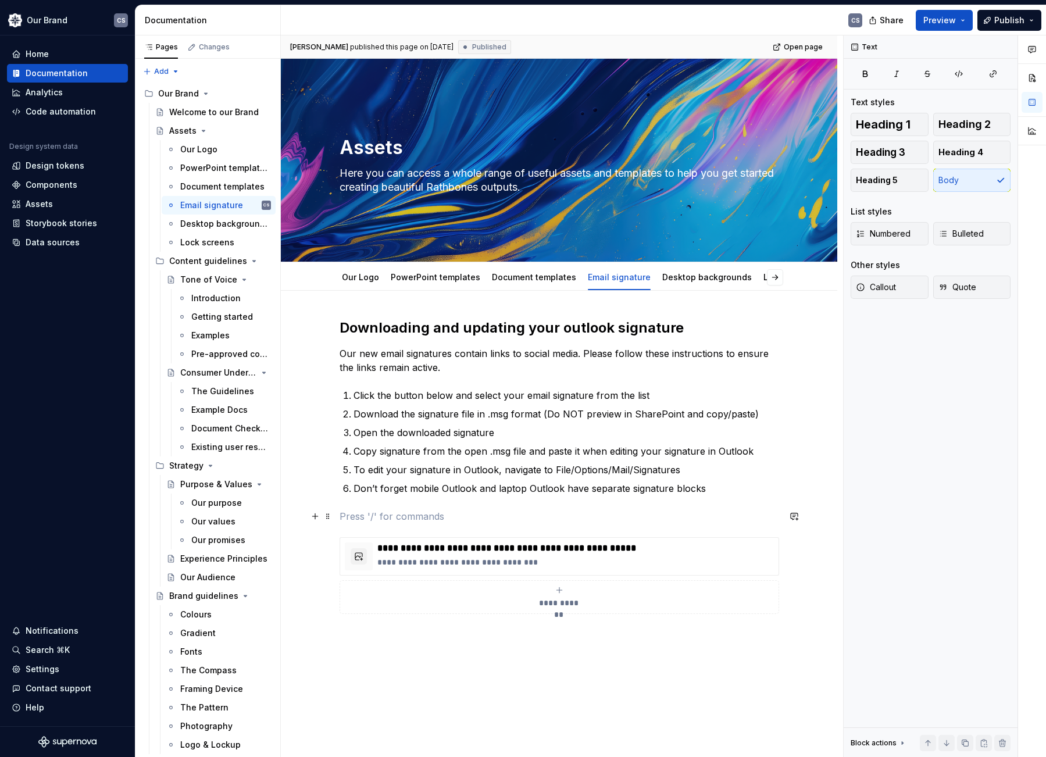
click at [388, 518] on p at bounding box center [560, 516] width 440 height 14
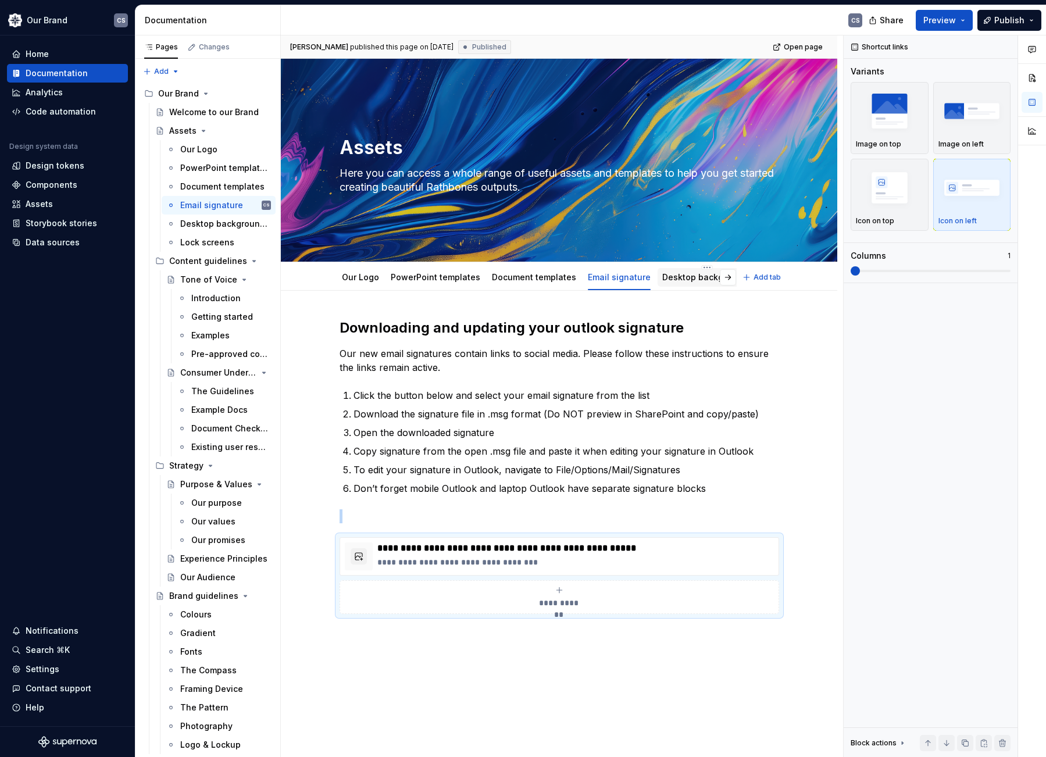
click at [671, 281] on link "Desktop backgrounds" at bounding box center [707, 277] width 90 height 10
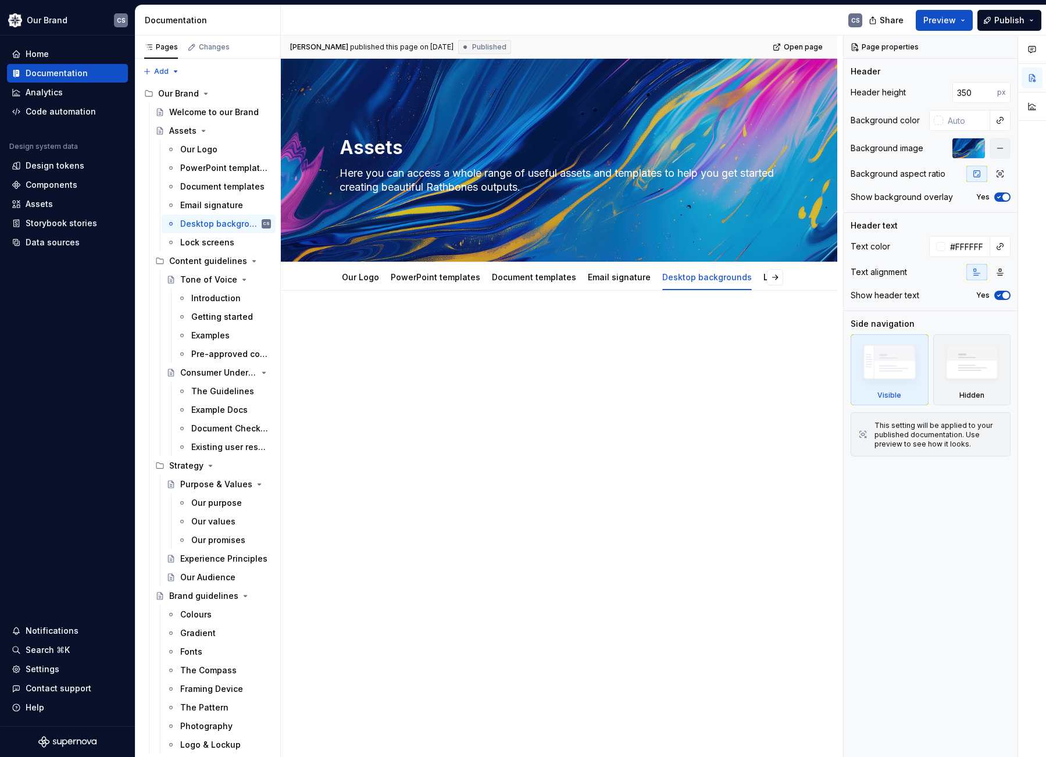
click at [411, 414] on div at bounding box center [559, 447] width 557 height 313
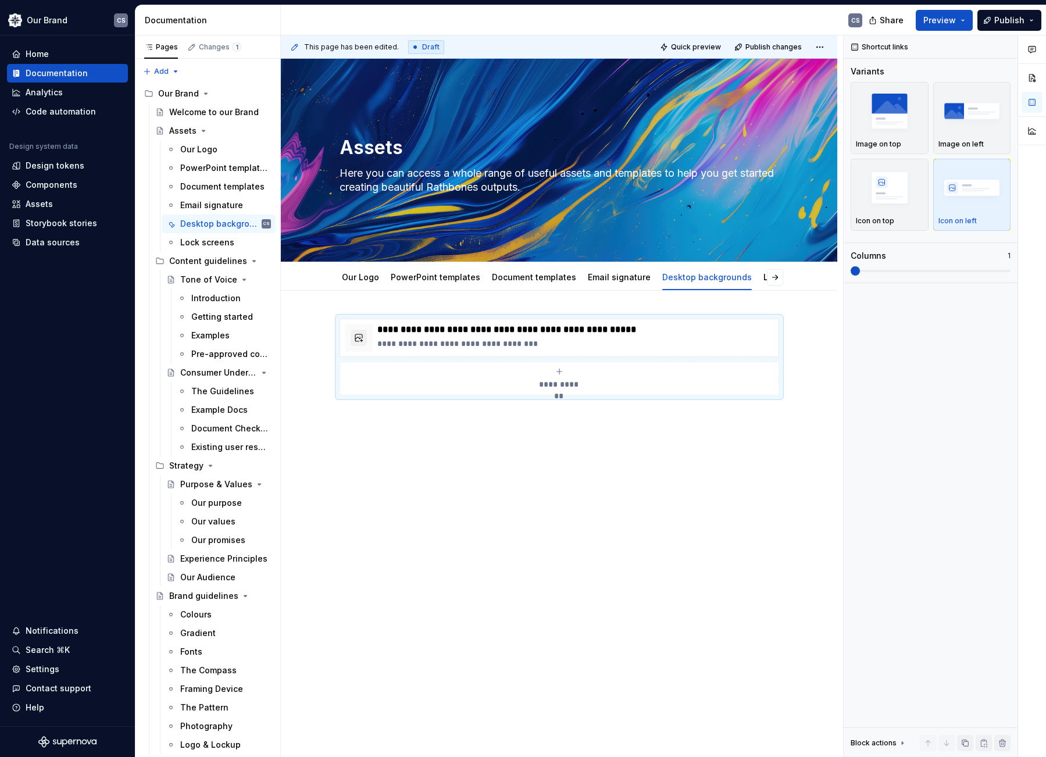
click at [482, 483] on div "**********" at bounding box center [559, 464] width 557 height 346
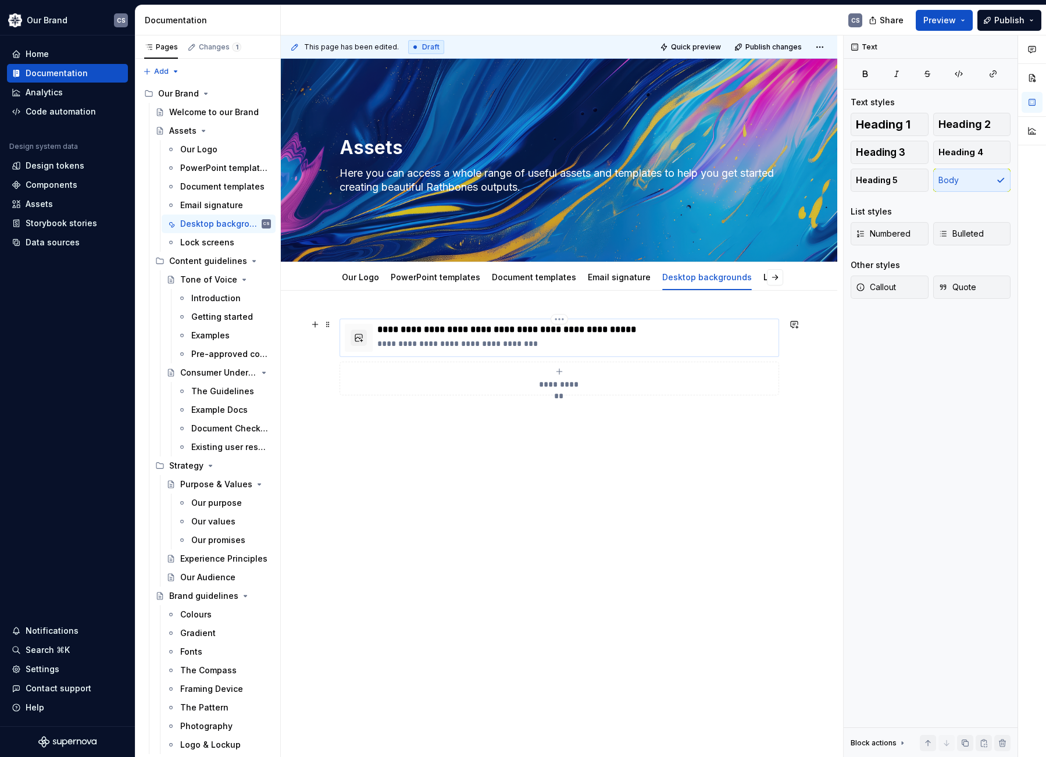
click at [583, 345] on p "**********" at bounding box center [575, 344] width 397 height 12
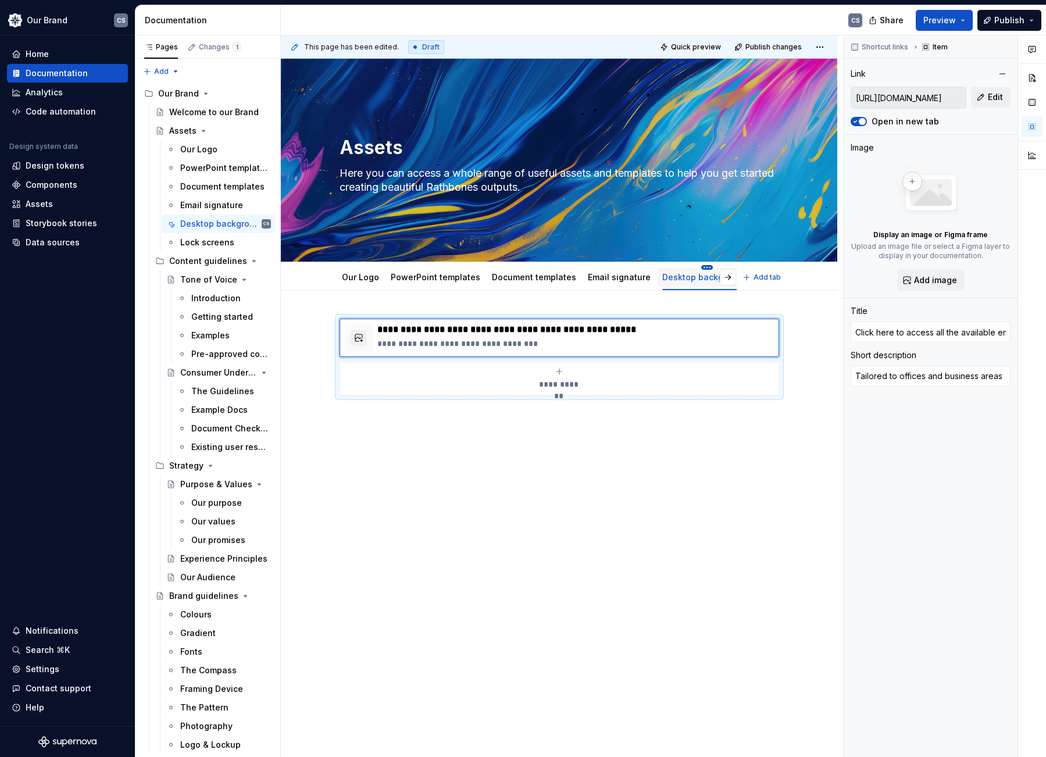
click at [694, 268] on html "Our Brand CS Home Documentation Analytics Code automation Design system data De…" at bounding box center [523, 378] width 1046 height 757
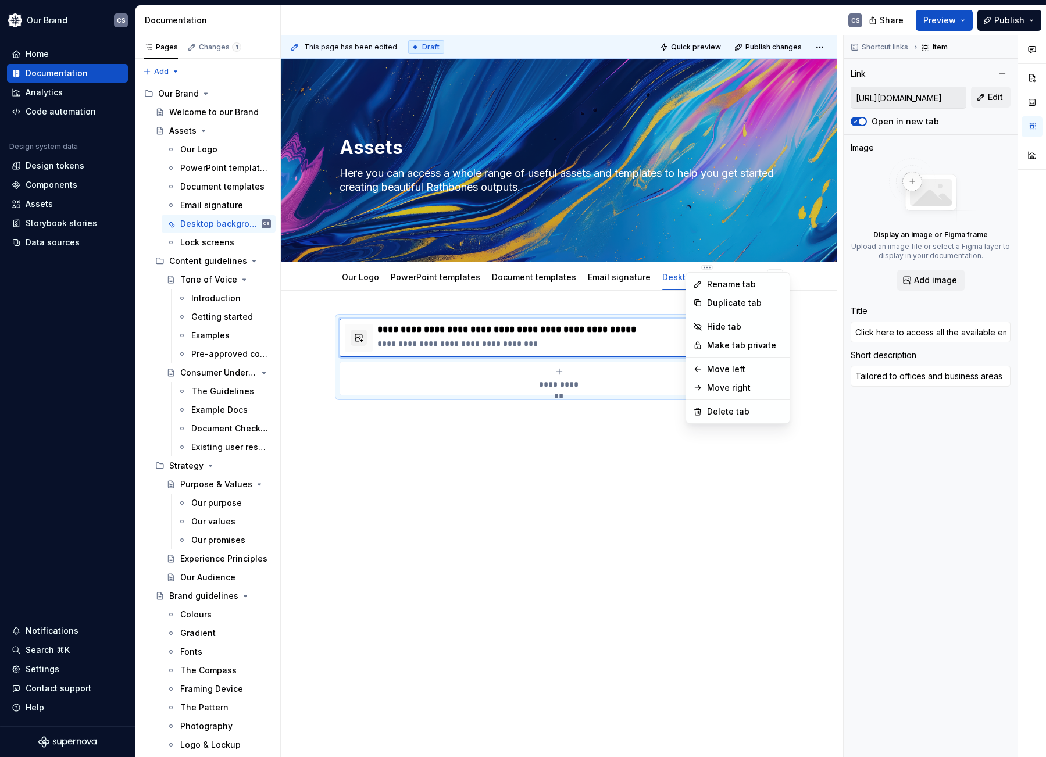
type textarea "*"
click at [715, 282] on div "Rename tab" at bounding box center [745, 285] width 76 height 12
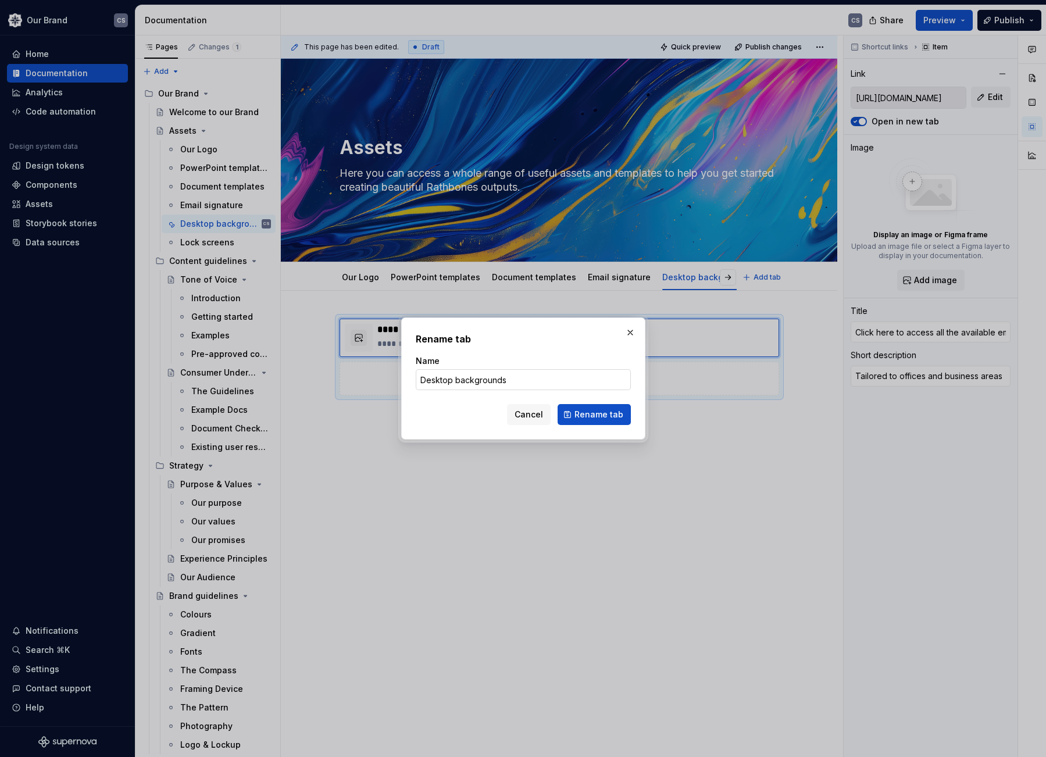
click at [437, 380] on input "Desktop backgrounds" at bounding box center [523, 379] width 215 height 21
type input "Teams backgrounds"
click at [597, 416] on span "Rename tab" at bounding box center [599, 415] width 49 height 12
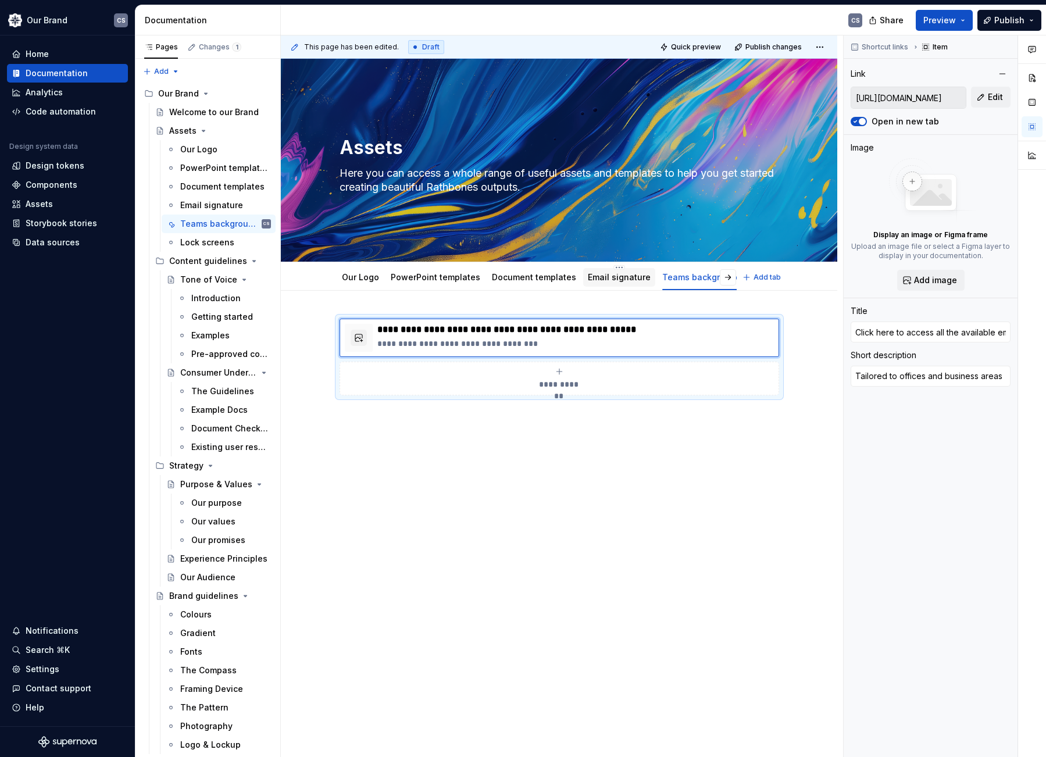
click at [611, 277] on link "Email signature" at bounding box center [619, 277] width 63 height 10
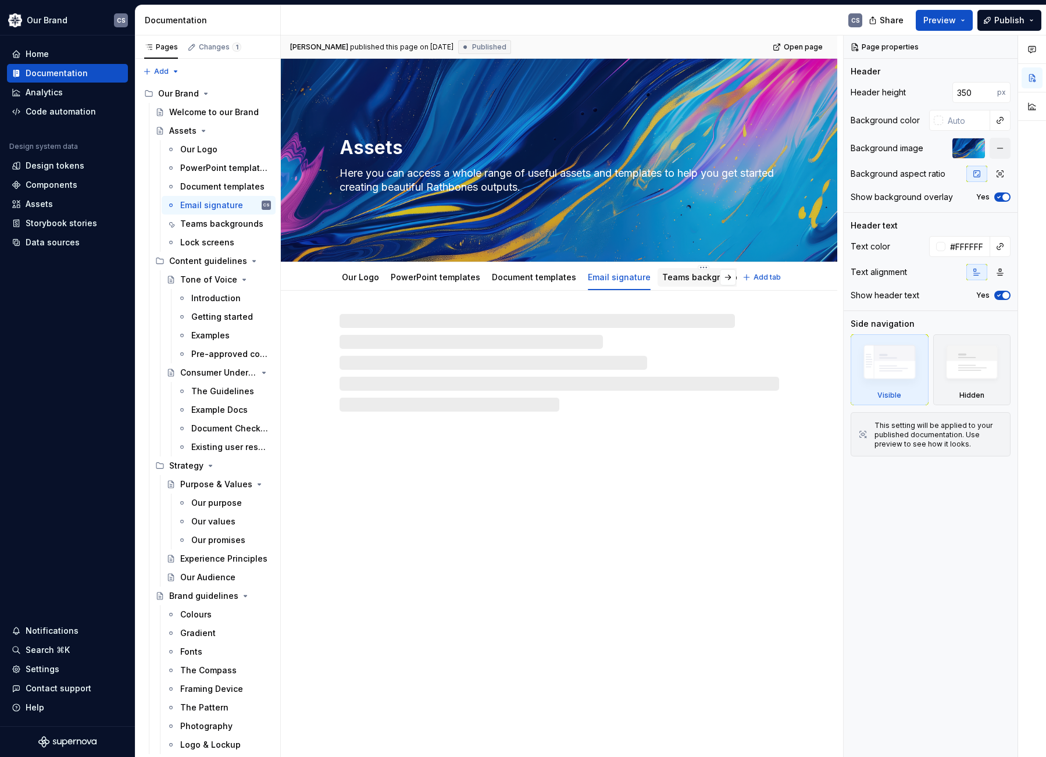
click at [678, 277] on link "Teams backgrounds" at bounding box center [703, 277] width 83 height 10
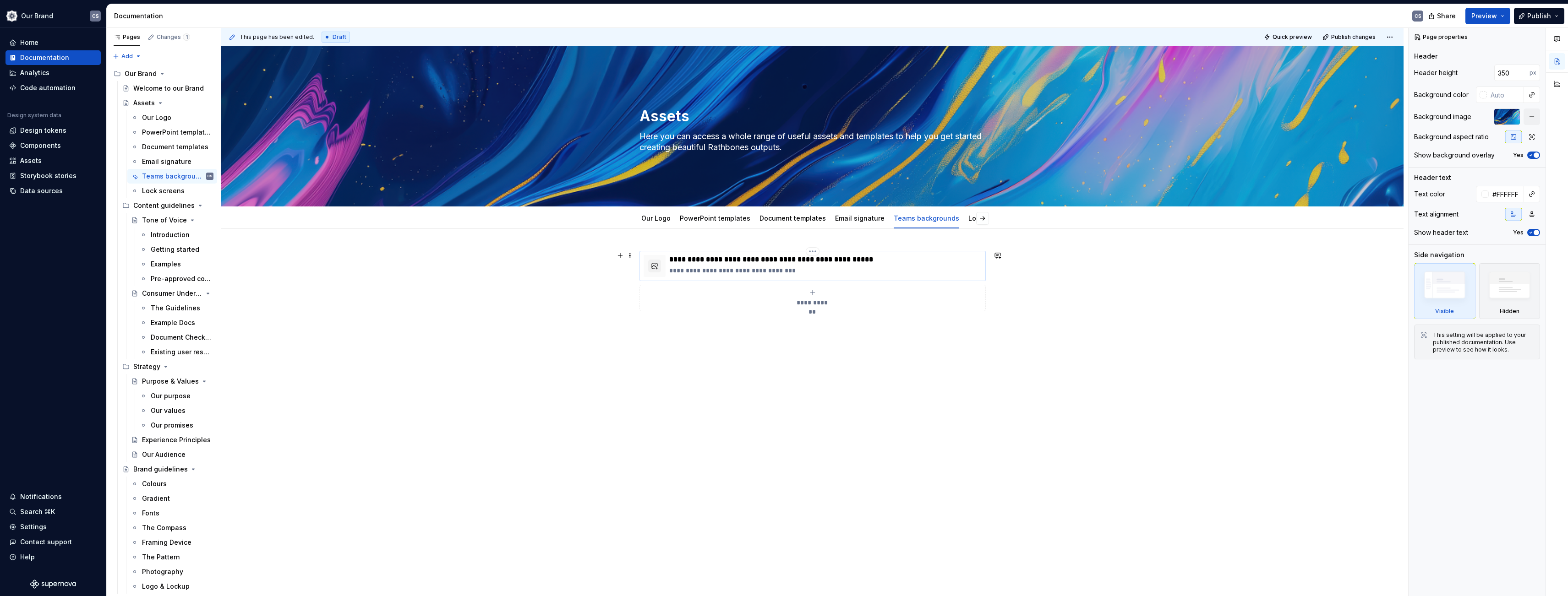
click at [765, 265] on div "**********" at bounding box center [825, 266] width 313 height 22
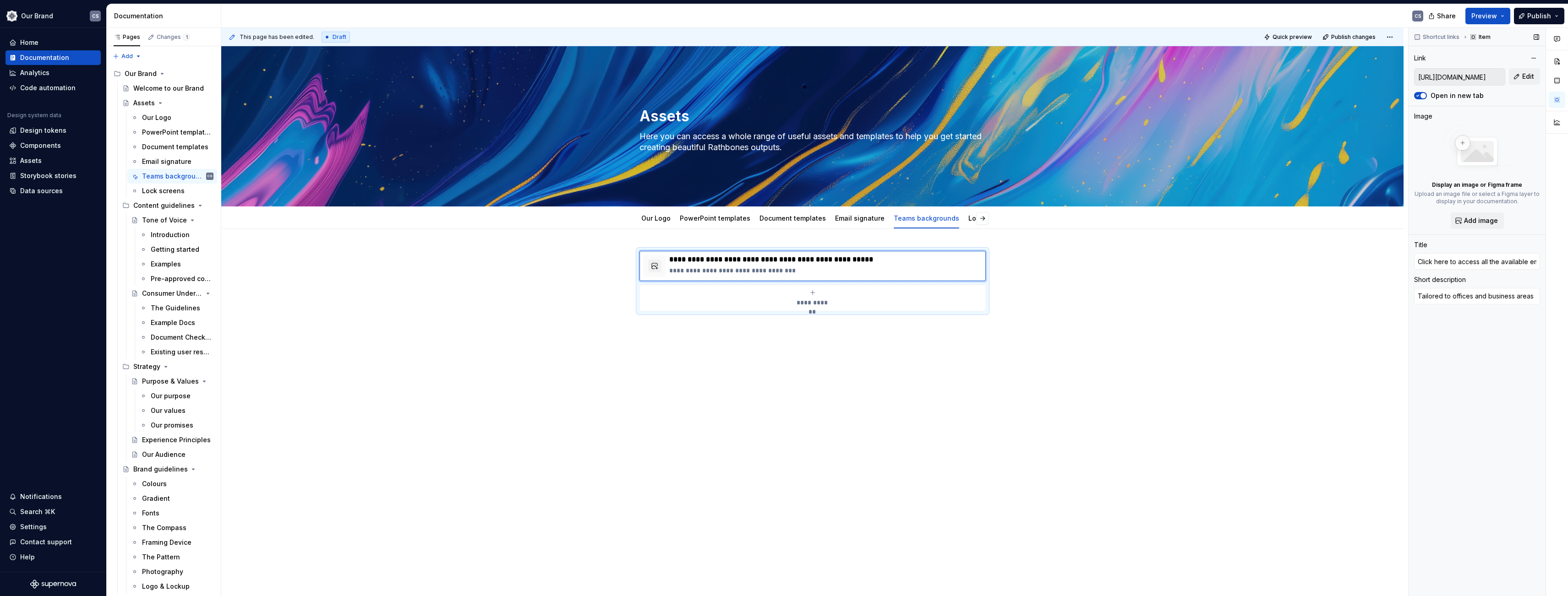
click at [944, 77] on input "[URL][DOMAIN_NAME]" at bounding box center [1459, 76] width 91 height 17
drag, startPoint x: 1463, startPoint y: 77, endPoint x: 1530, endPoint y: 74, distance: 67.1
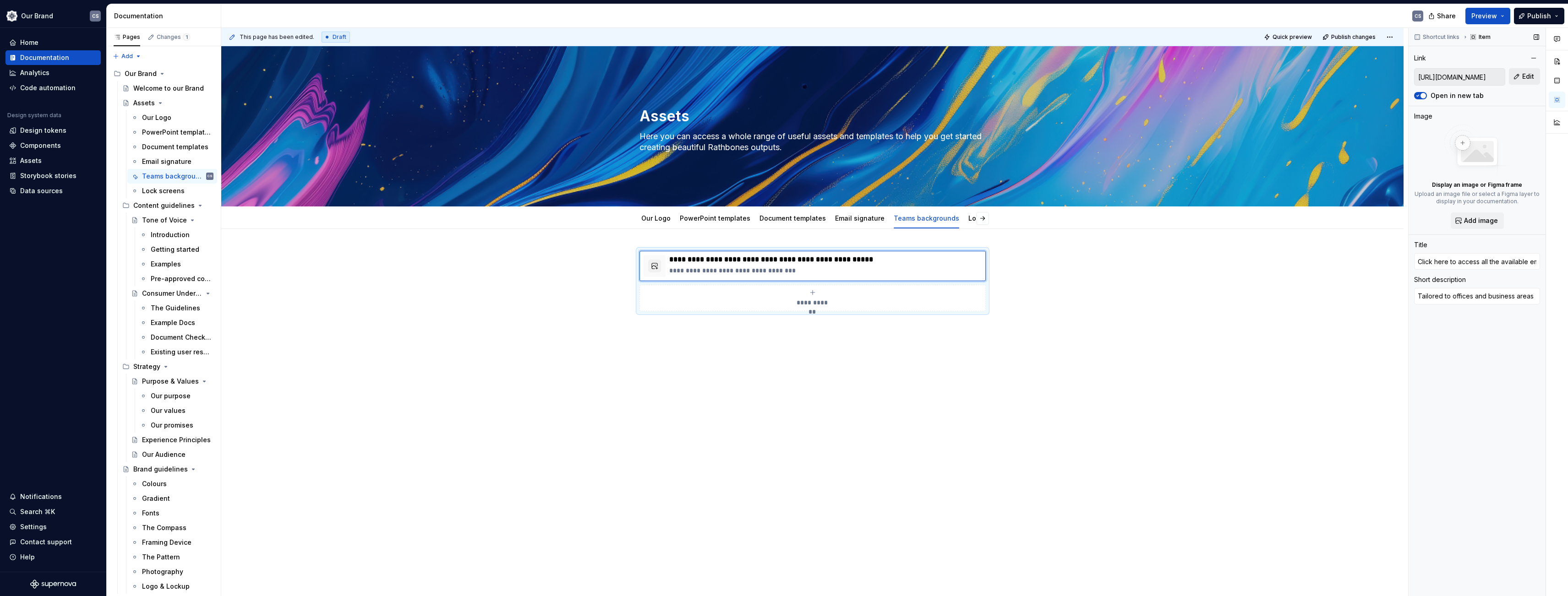
click at [944, 74] on span "Edit" at bounding box center [1528, 76] width 12 height 9
type textarea "*"
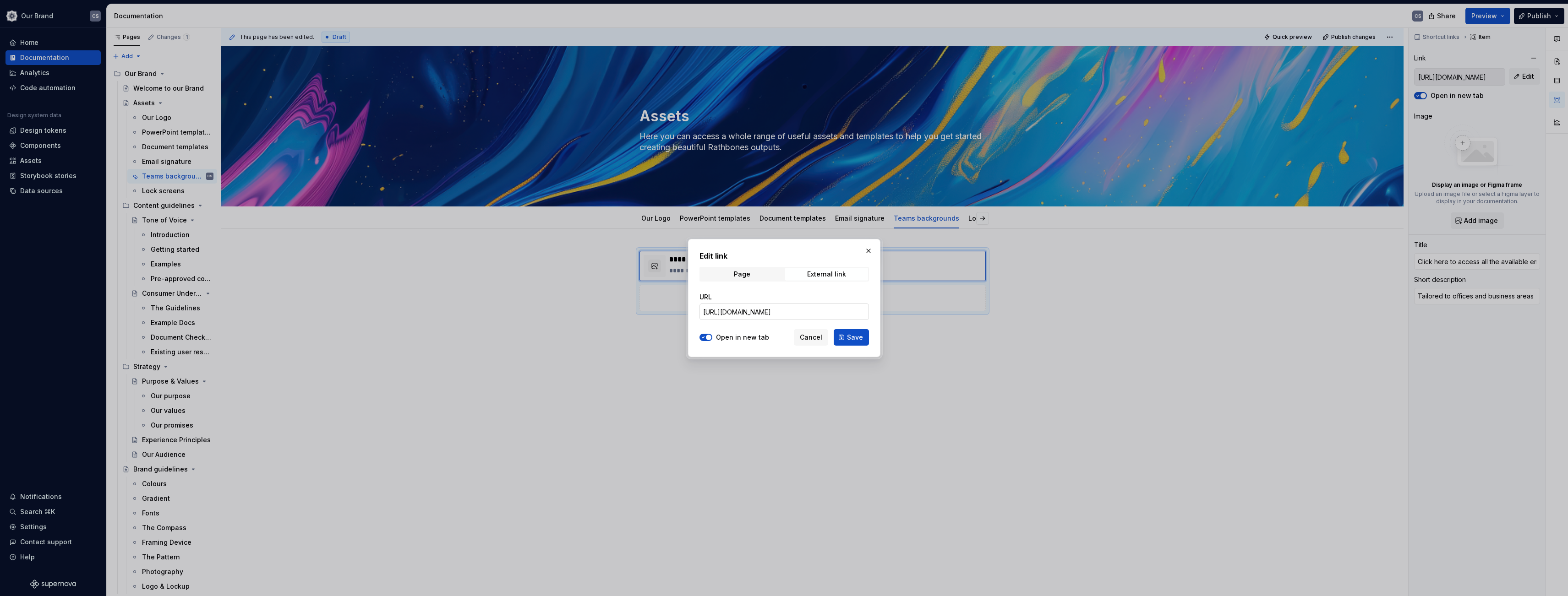
click at [852, 313] on input "[URL][DOMAIN_NAME]" at bounding box center [784, 312] width 169 height 17
paste input "tePages/Teams-backgrounds.aspx?csf=1&web=1&e=lZwgDo"
type input "[URL][DOMAIN_NAME]"
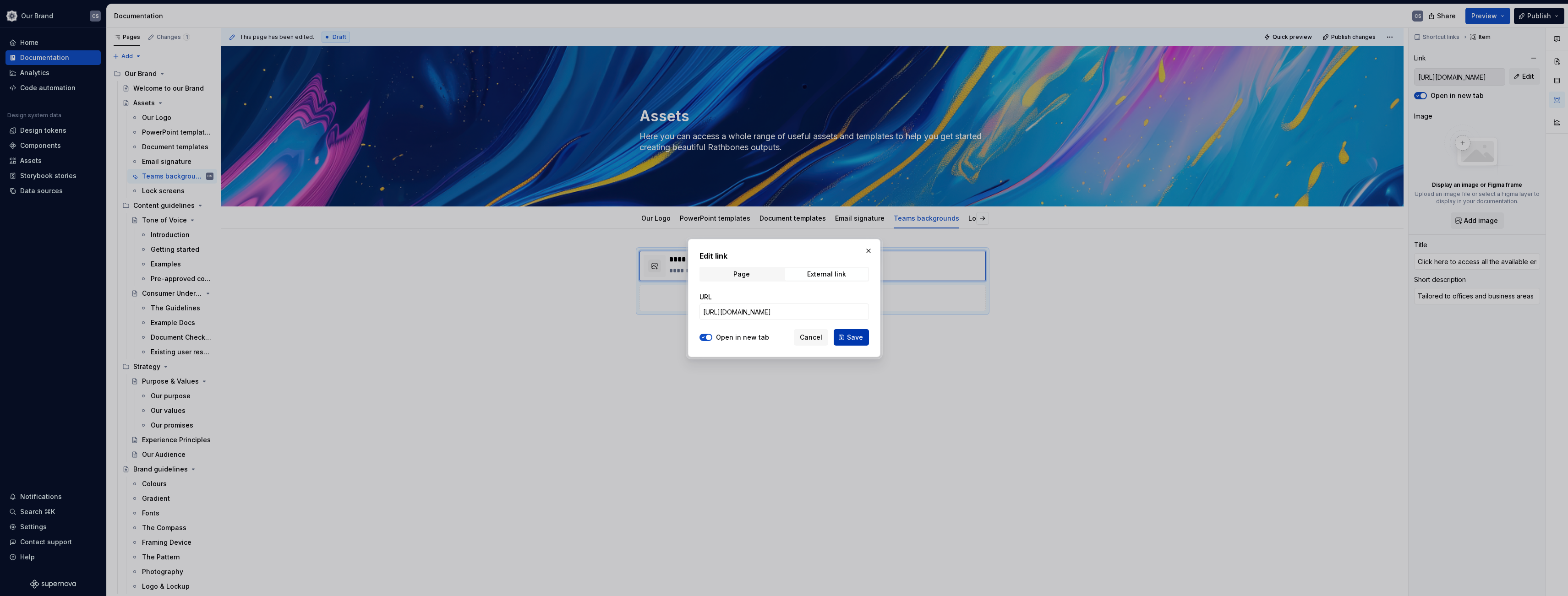
click at [851, 339] on span "Save" at bounding box center [854, 338] width 16 height 9
type textarea "*"
type input "[URL][DOMAIN_NAME]"
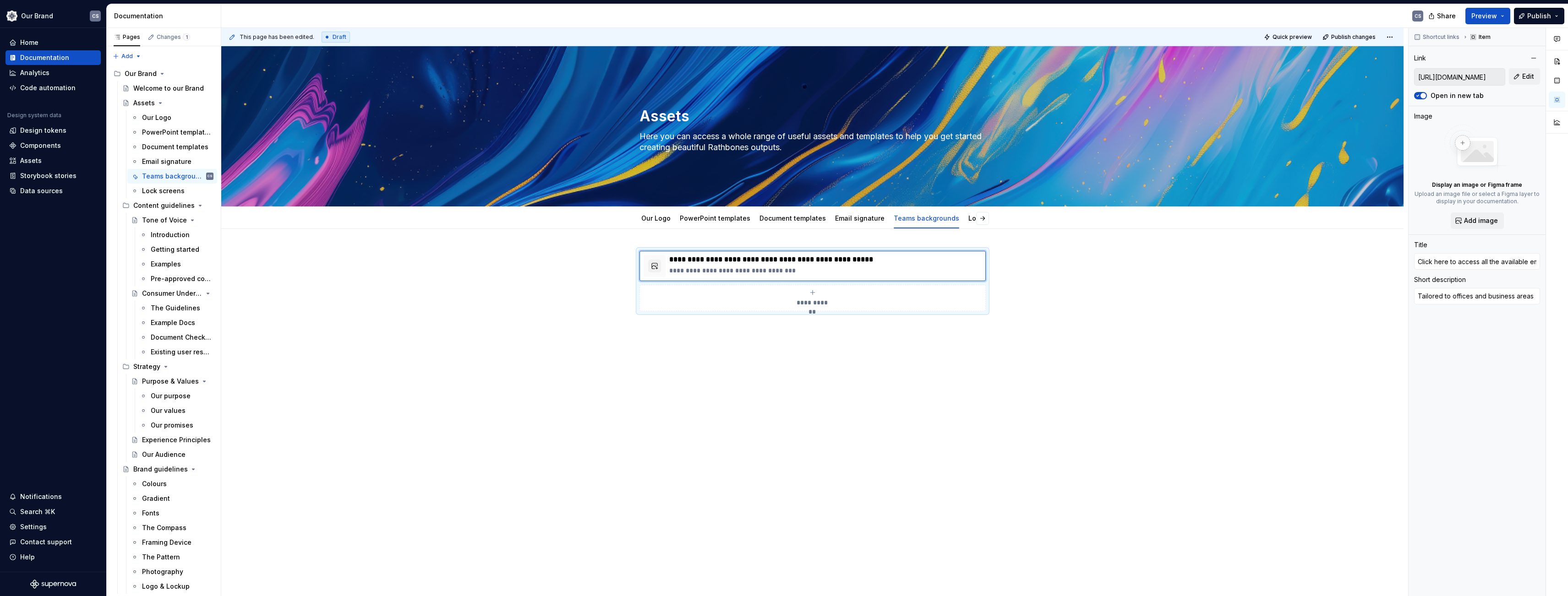
drag, startPoint x: 851, startPoint y: 378, endPoint x: 849, endPoint y: 350, distance: 28.1
click at [851, 378] on div "**********" at bounding box center [814, 312] width 1187 height 568
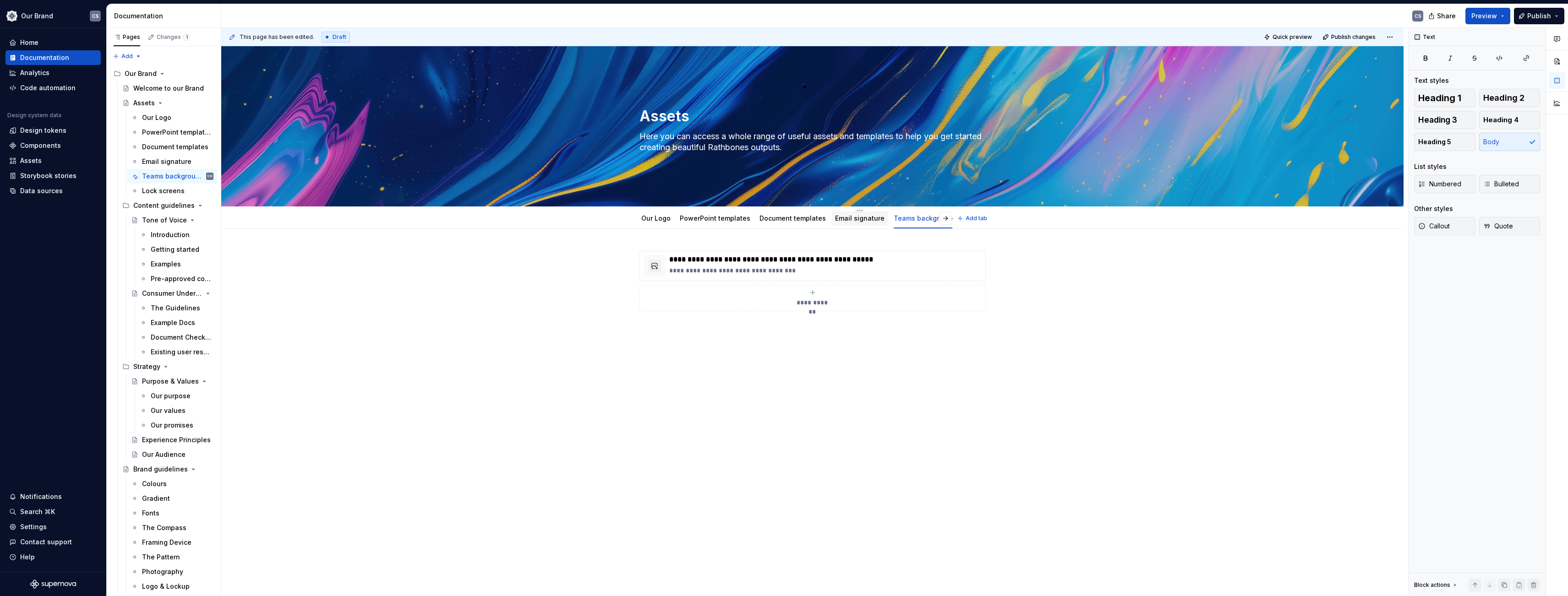
click at [848, 222] on div "Email signature" at bounding box center [859, 219] width 50 height 9
click at [835, 217] on link "Email signature" at bounding box center [859, 218] width 50 height 8
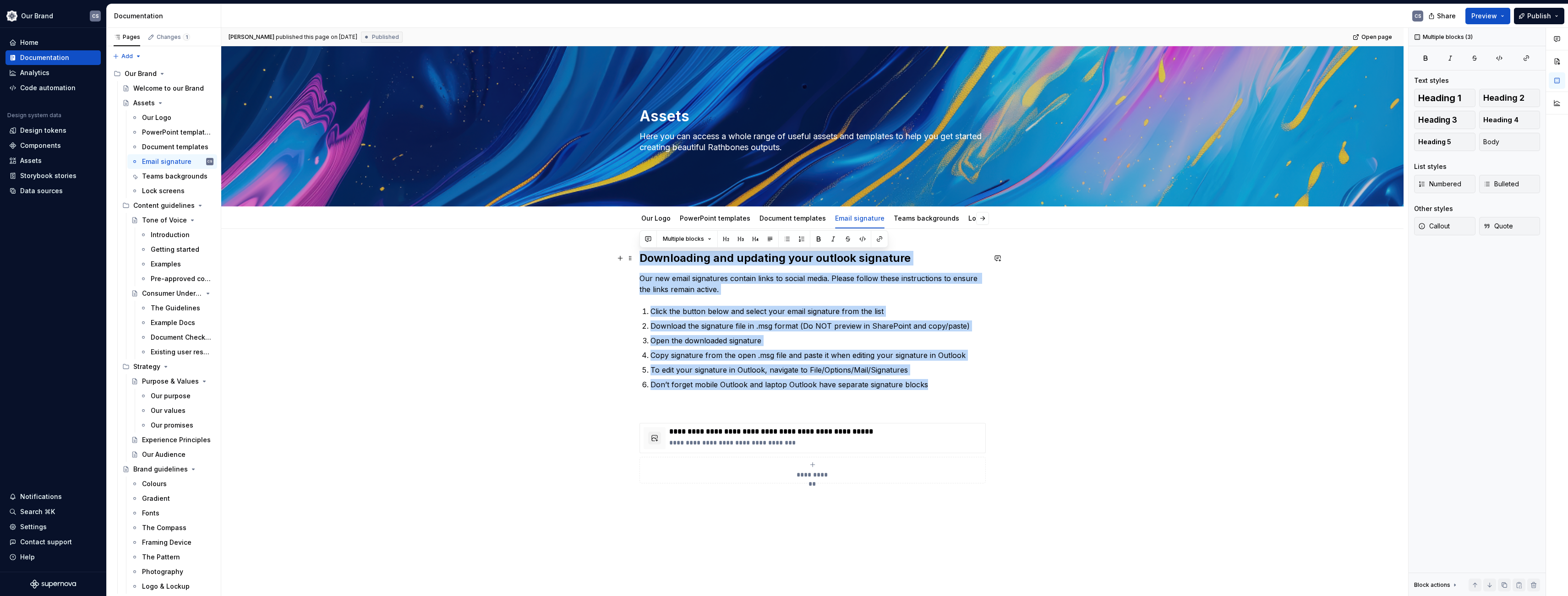
drag, startPoint x: 936, startPoint y: 387, endPoint x: 640, endPoint y: 258, distance: 322.9
click at [640, 258] on div "**********" at bounding box center [813, 378] width 347 height 254
click at [910, 221] on link "Teams backgrounds" at bounding box center [926, 218] width 65 height 8
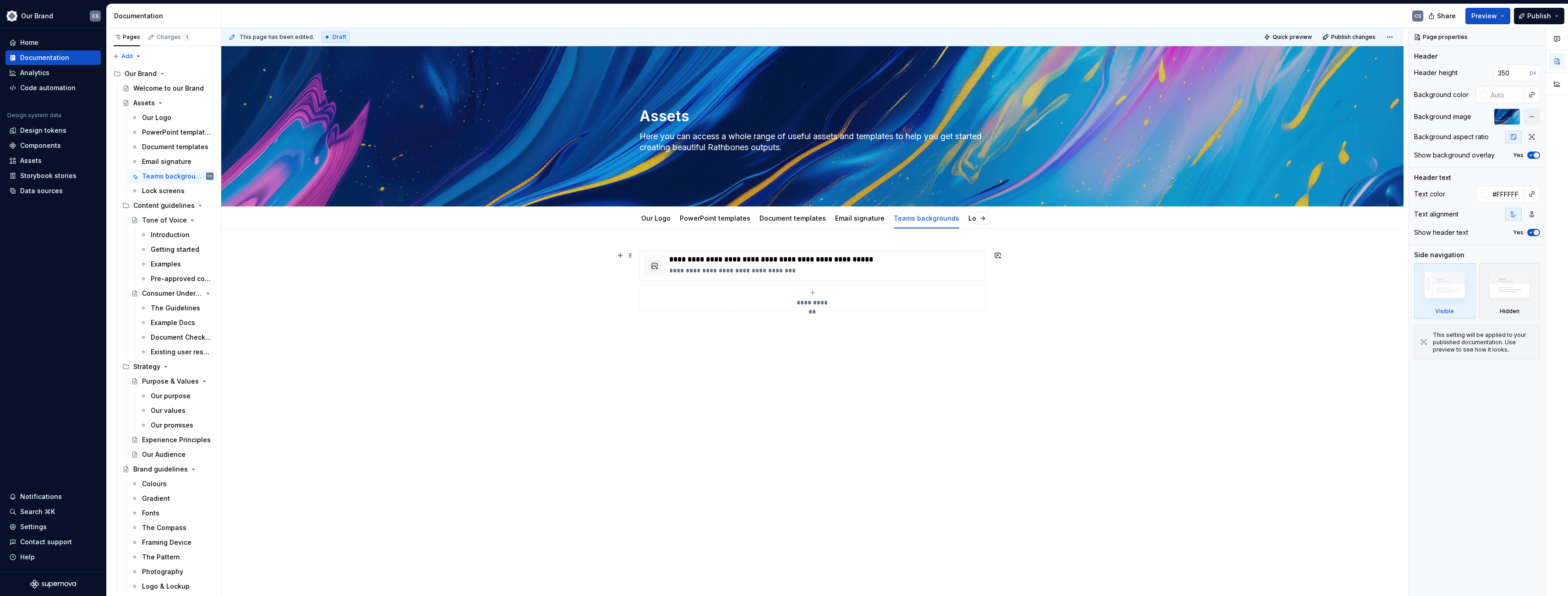
click at [694, 251] on div "**********" at bounding box center [813, 281] width 347 height 61
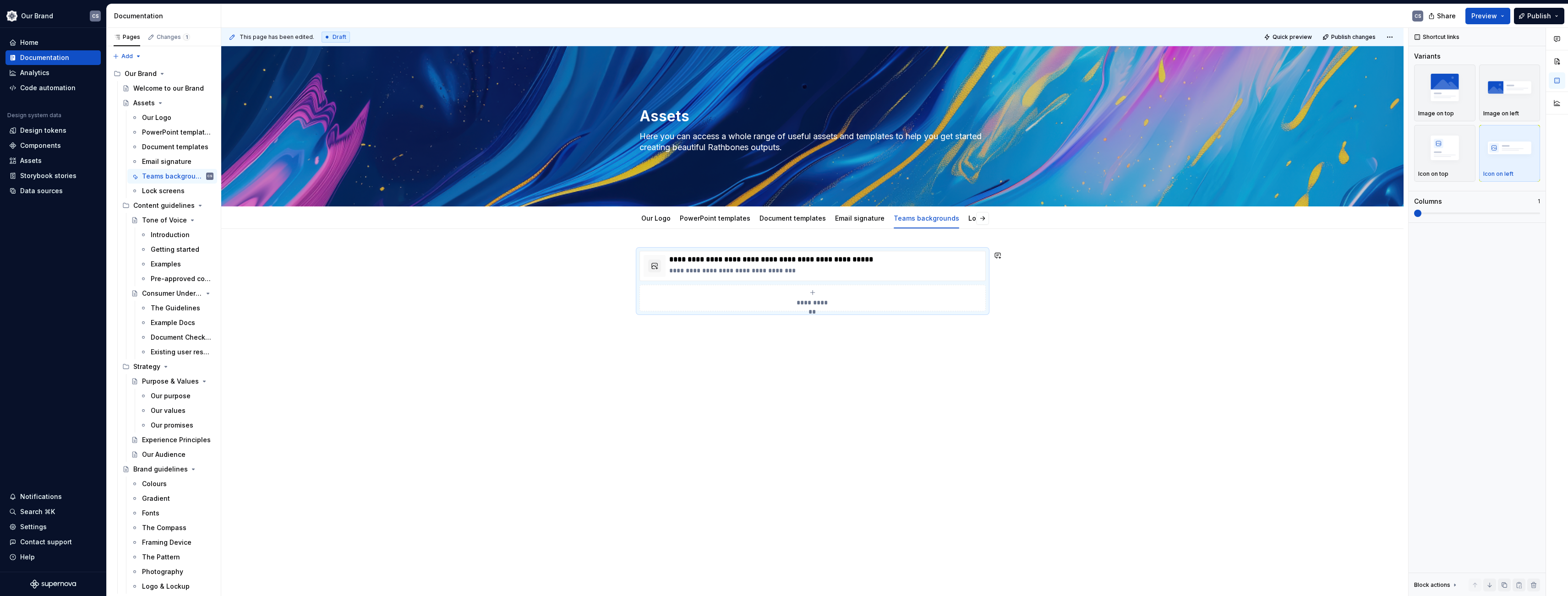
click at [691, 243] on div "**********" at bounding box center [812, 376] width 1182 height 294
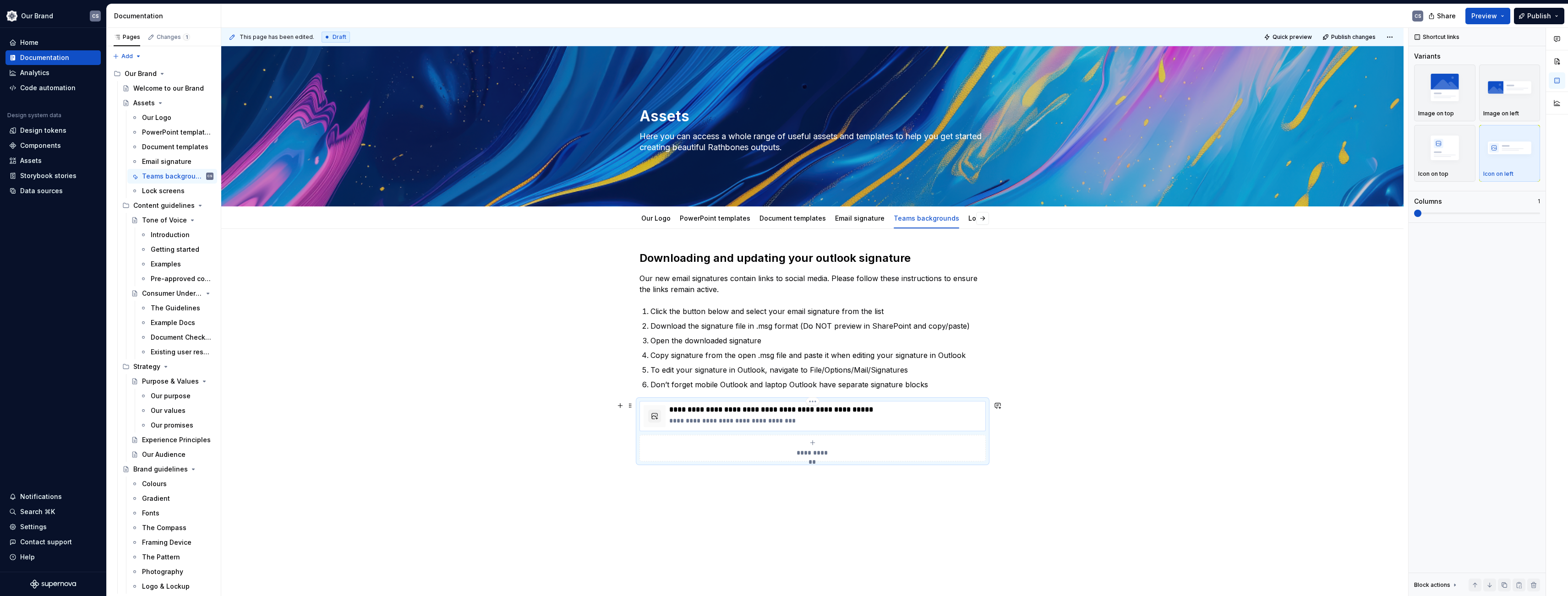
type textarea "*"
click at [762, 258] on h2 "Downloading and updating your outlook signature" at bounding box center [813, 258] width 347 height 15
click at [847, 257] on h2 "Downloading and uploading your outlook signature" at bounding box center [813, 258] width 347 height 15
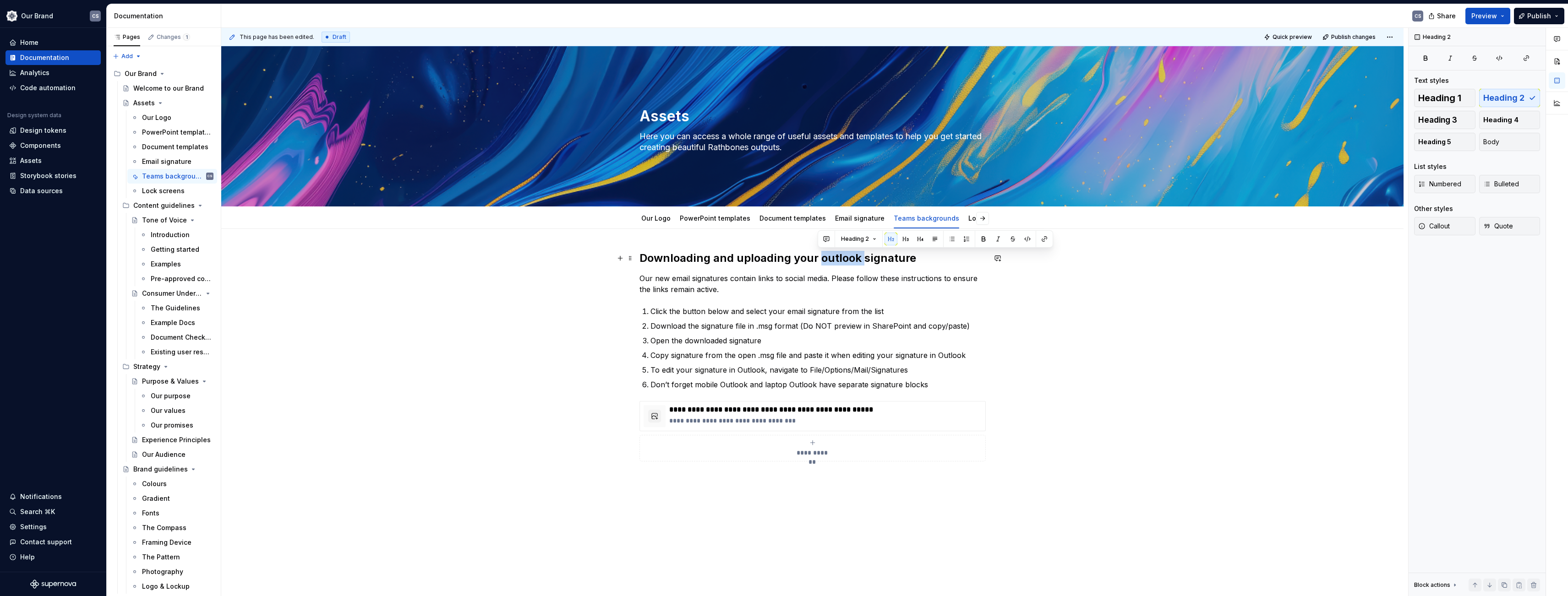
click at [847, 257] on h2 "Downloading and uploading your outlook signature" at bounding box center [813, 258] width 347 height 15
click at [720, 290] on p "Our new email signatures contain links to social media. Please follow these ins…" at bounding box center [813, 284] width 347 height 22
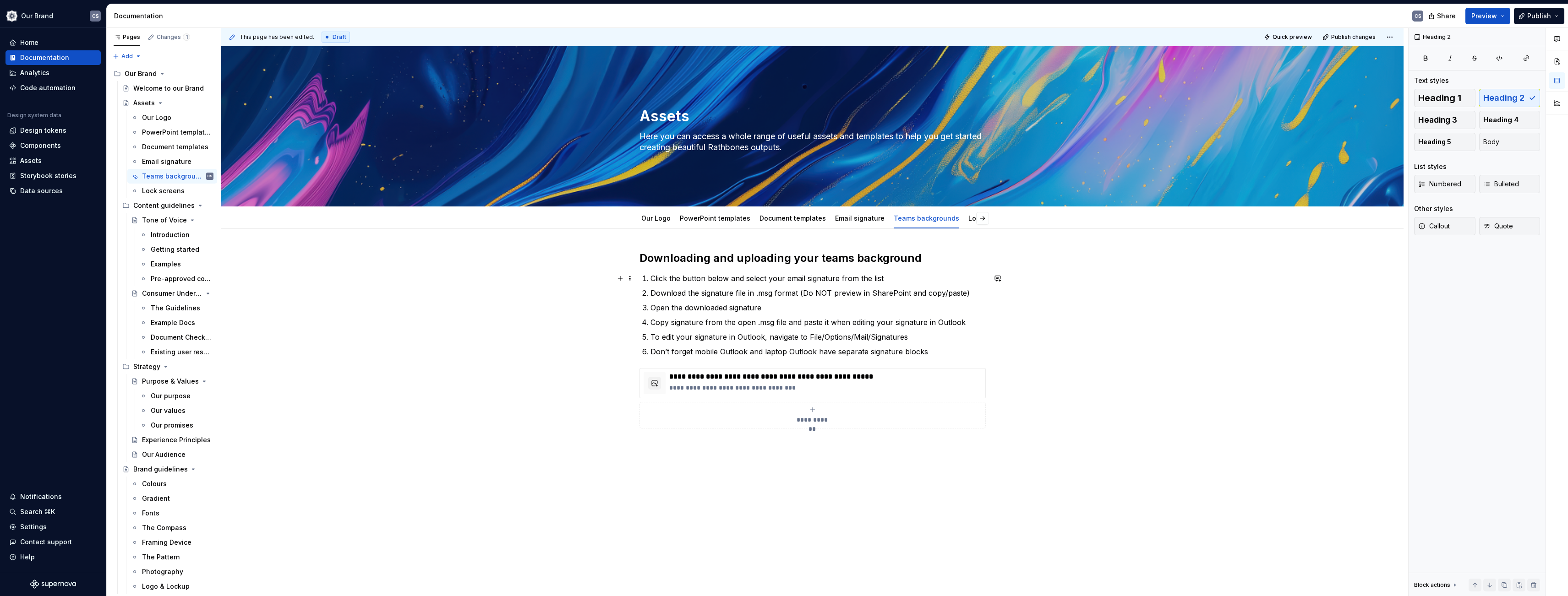
click at [791, 280] on p "Click the button below and select your email signature from the list" at bounding box center [818, 279] width 335 height 11
click at [791, 279] on p "Click the button below and select your email signature from the list" at bounding box center [818, 279] width 335 height 11
click at [702, 293] on p "Download the signature file in .msg format (Do NOT preview in SharePoint and co…" at bounding box center [818, 293] width 335 height 11
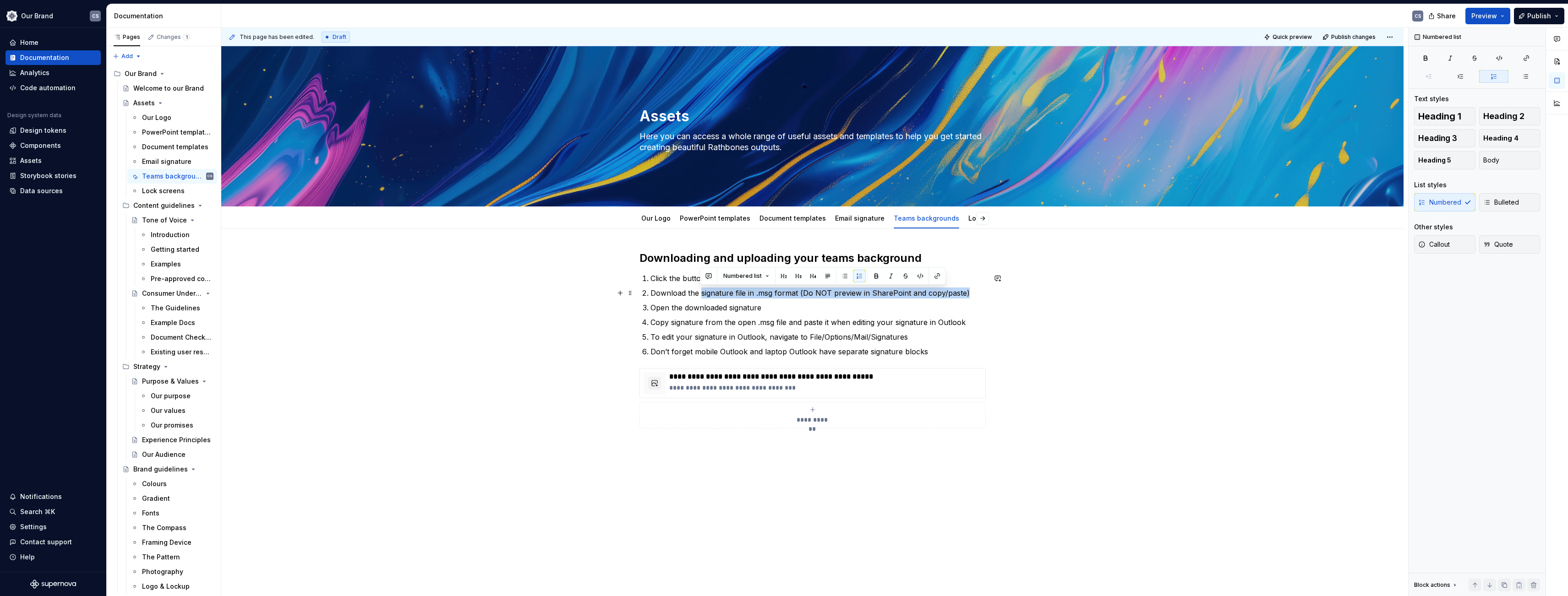
drag, startPoint x: 972, startPoint y: 292, endPoint x: 701, endPoint y: 293, distance: 271.0
click at [701, 293] on p "Download the signature file in .msg format (Do NOT preview in SharePoint and co…" at bounding box center [818, 293] width 335 height 11
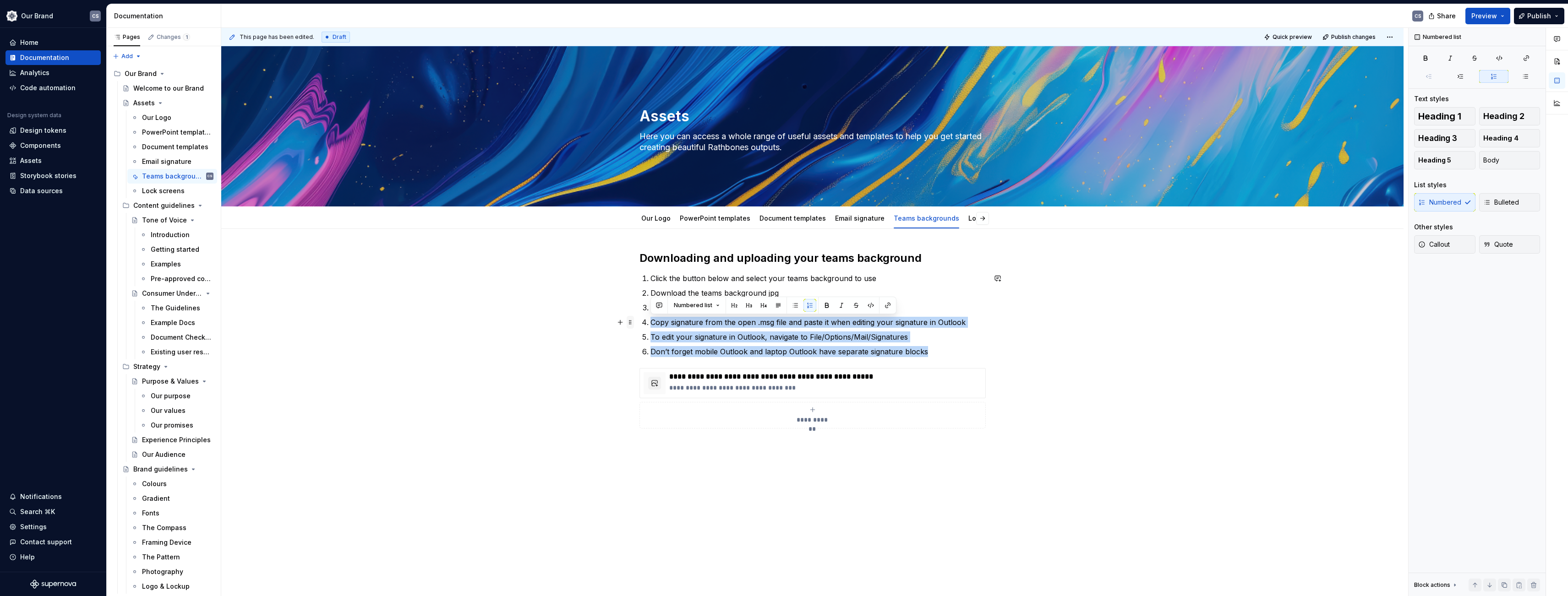
drag, startPoint x: 929, startPoint y: 352, endPoint x: 632, endPoint y: 322, distance: 298.5
click at [639, 322] on div "**********" at bounding box center [813, 357] width 347 height 211
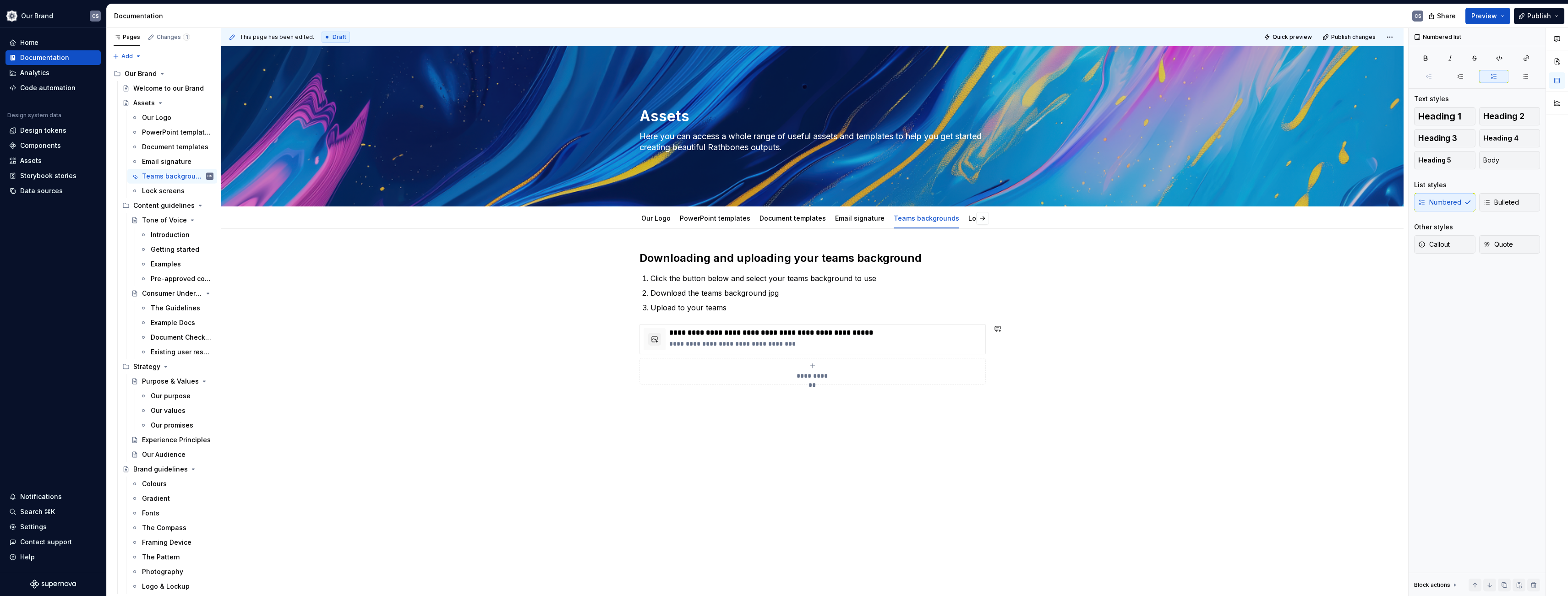
click at [492, 315] on div "**********" at bounding box center [812, 413] width 1182 height 368
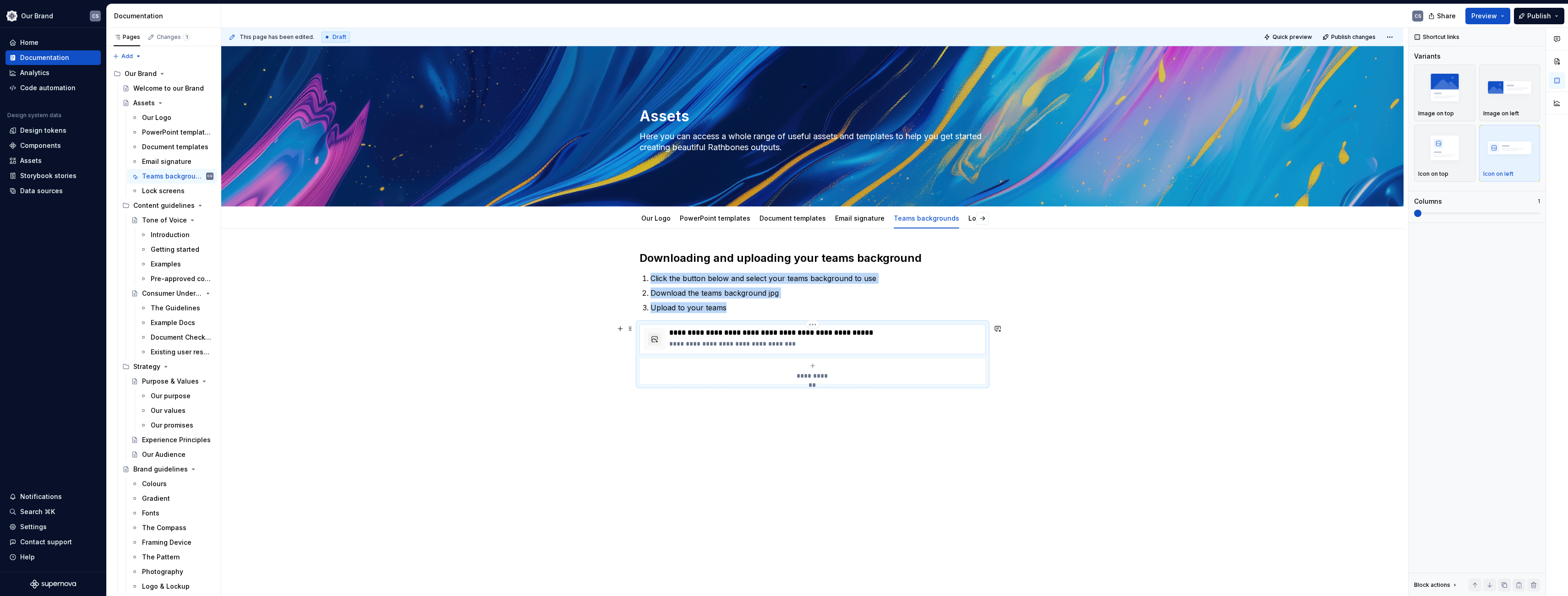
click at [840, 335] on p "**********" at bounding box center [825, 333] width 313 height 9
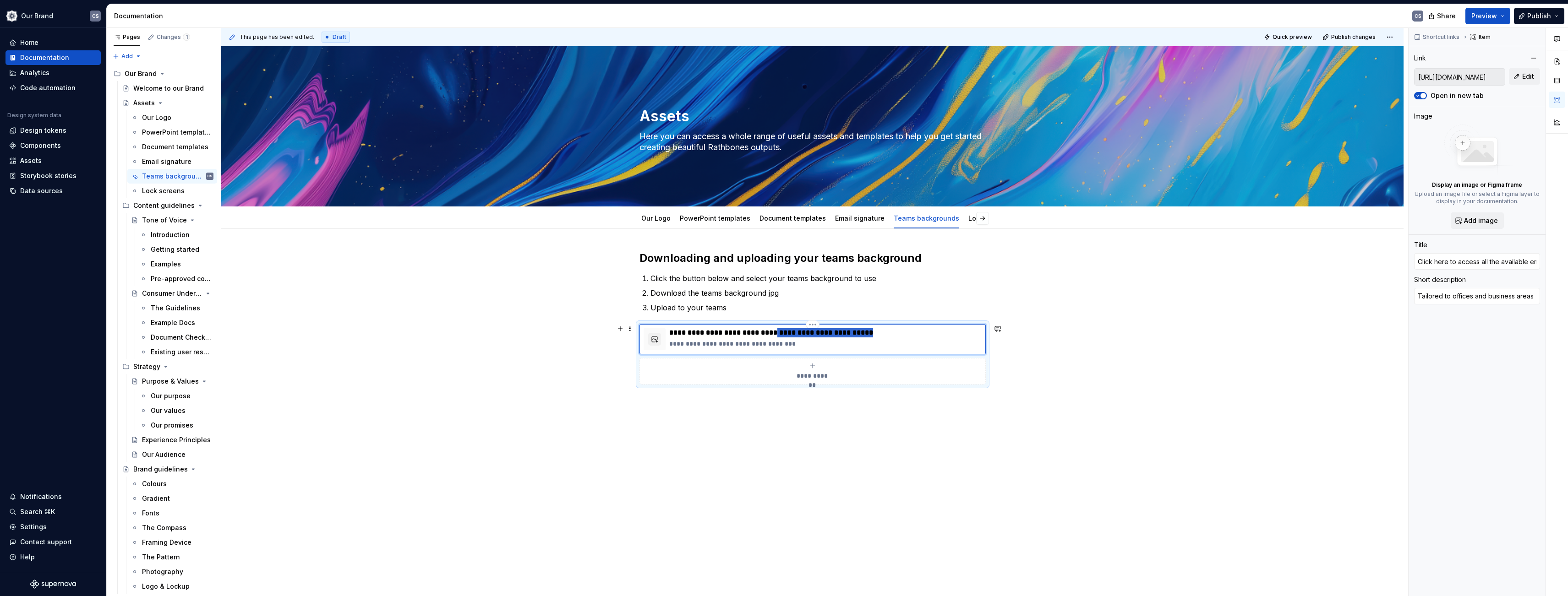
drag, startPoint x: 862, startPoint y: 335, endPoint x: 766, endPoint y: 335, distance: 96.0
click at [766, 335] on p "**********" at bounding box center [825, 333] width 313 height 9
type textarea "*"
type input "Click here to access all the t"
type textarea "*"
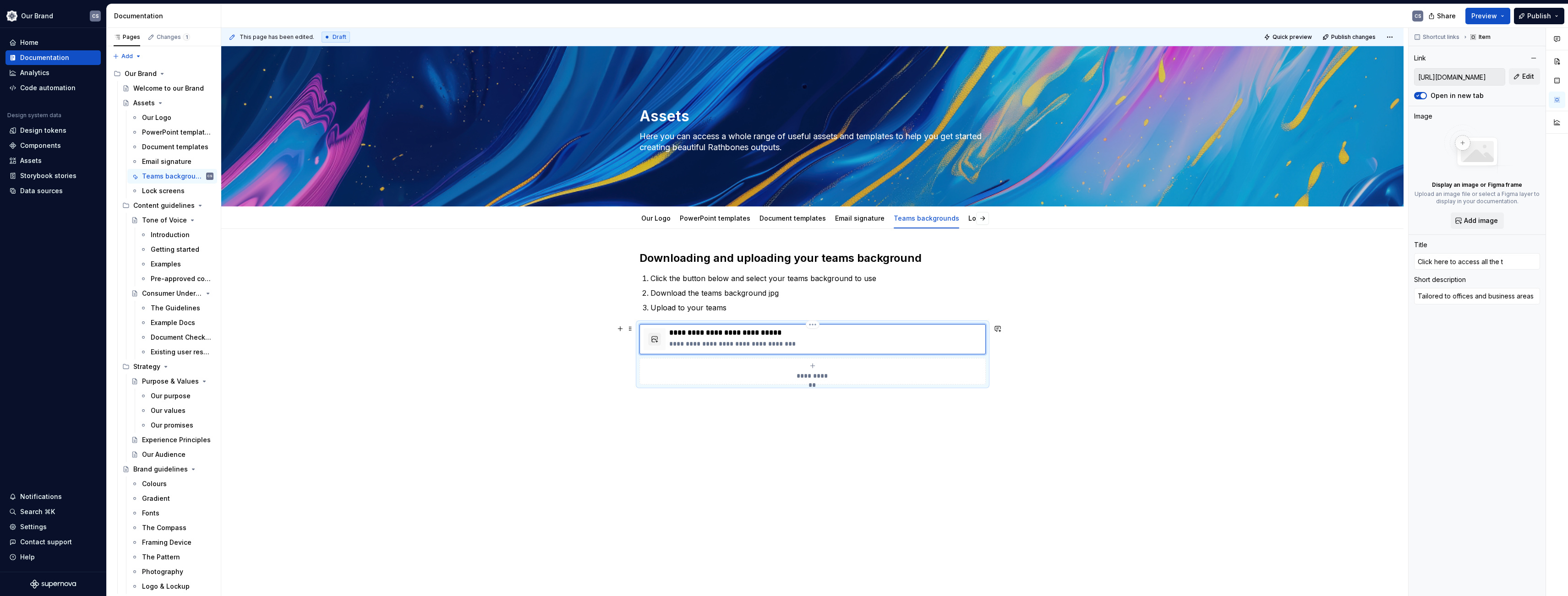
type input "Click here to access all the te"
type textarea "*"
type input "Click here to access all the tea"
type textarea "*"
type input "Click here to access all the team"
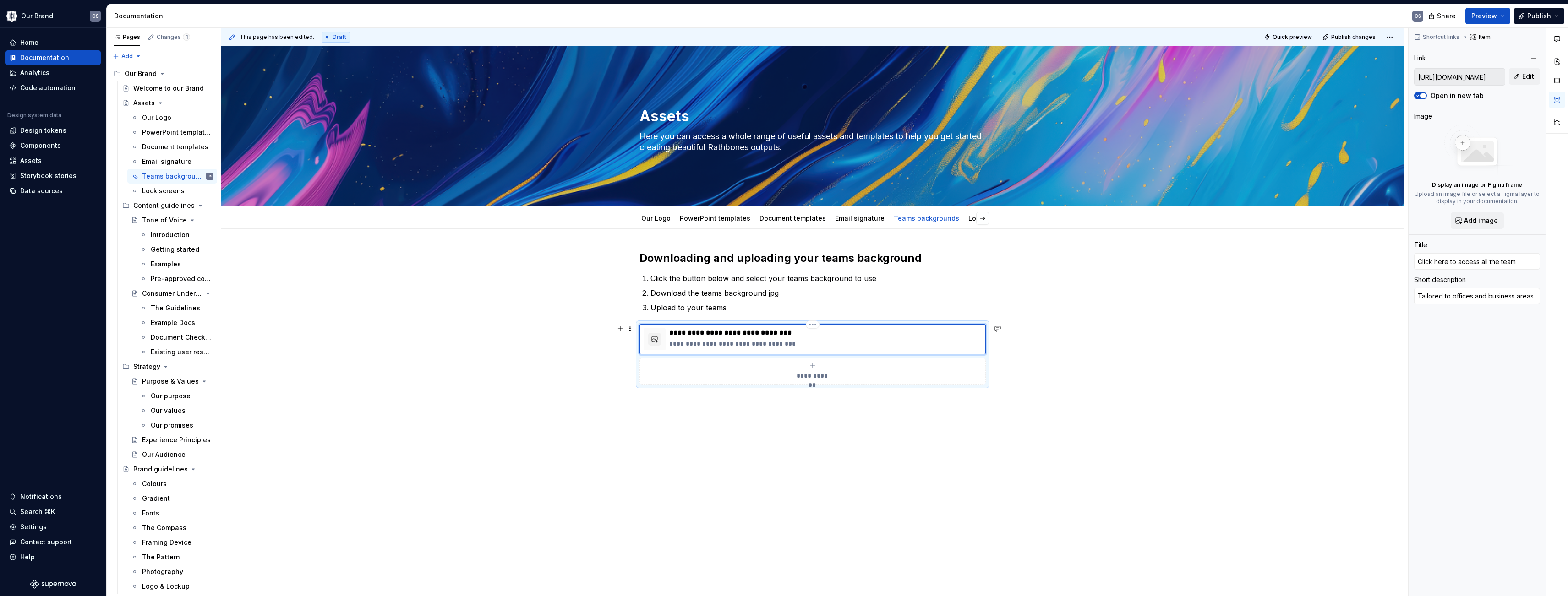
type textarea "*"
type input "Click here to access all the teams"
type textarea "*"
type input "Click here to access all the teams"
type textarea "*"
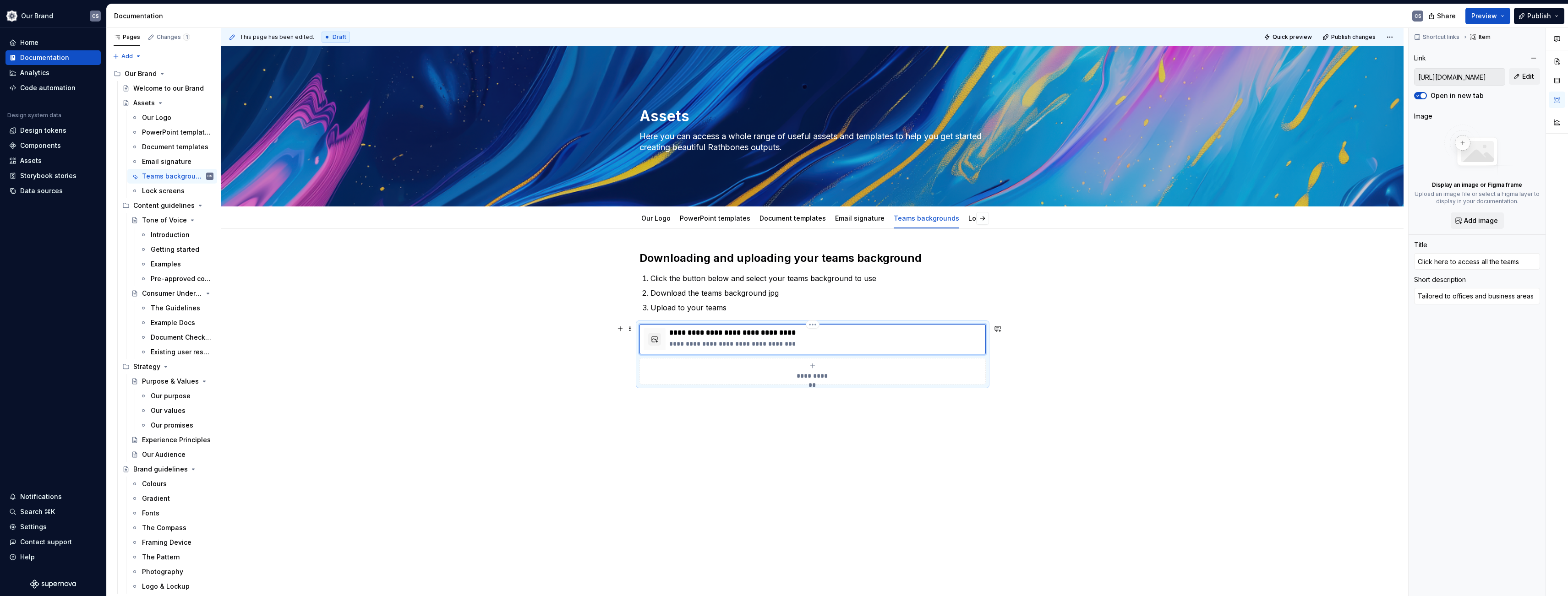
type input "Click here to access all the teams b"
type textarea "*"
type input "Click here to access all the teams ba"
type textarea "*"
type input "Click here to access all the teams bac"
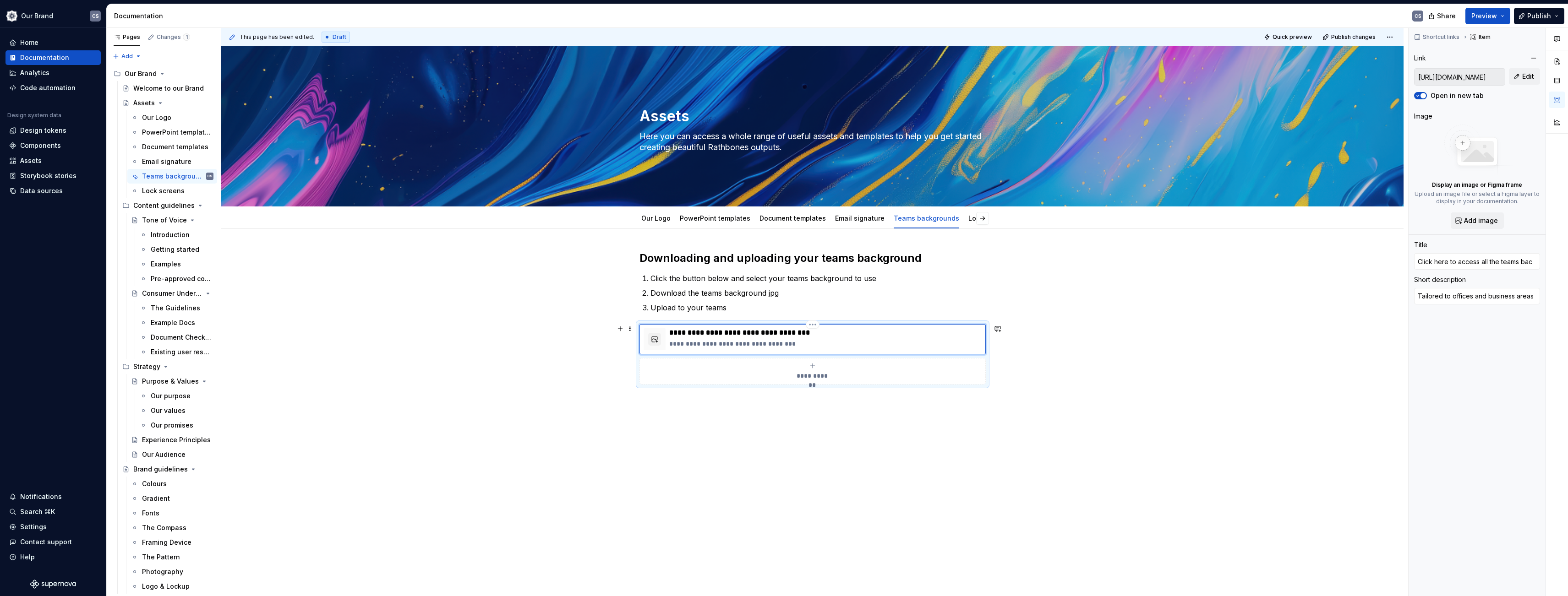
type textarea "*"
type input "Click here to access all the teams back"
type textarea "*"
type input "Click here to access all the teams backg"
type textarea "*"
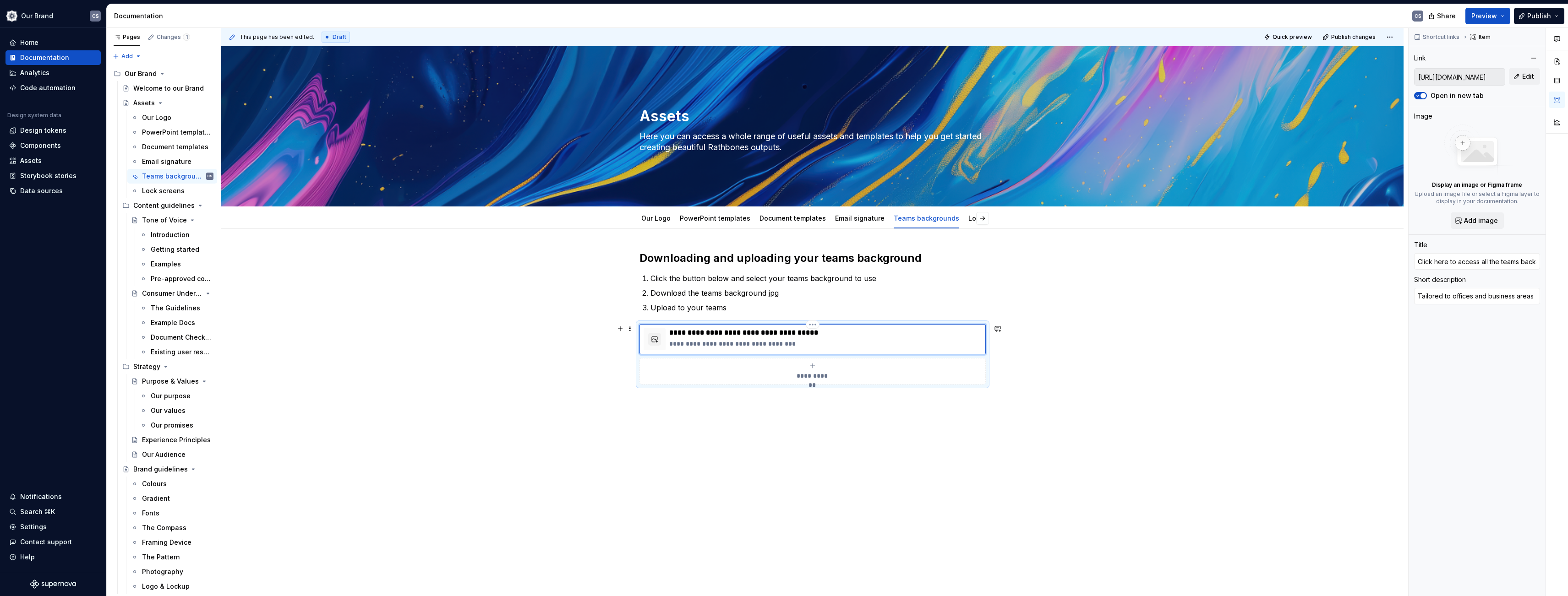
type input "Click here to access all the teams backgr"
type textarea "*"
type input "Click here to access all the teams backgro"
type textarea "*"
type input "Click here to access all the teams backgrou"
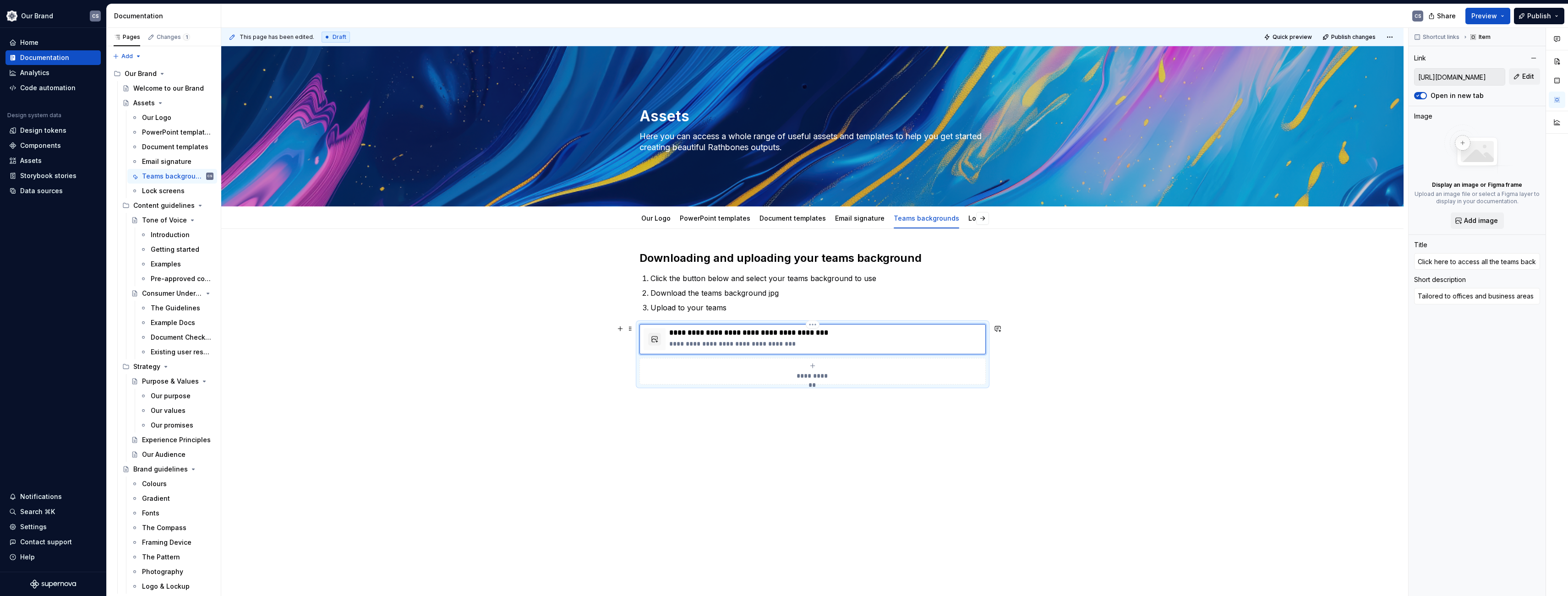
type textarea "*"
type input "Click here to access all the teams backgroun"
type textarea "*"
type input "Click here to access all the teams background"
type textarea "*"
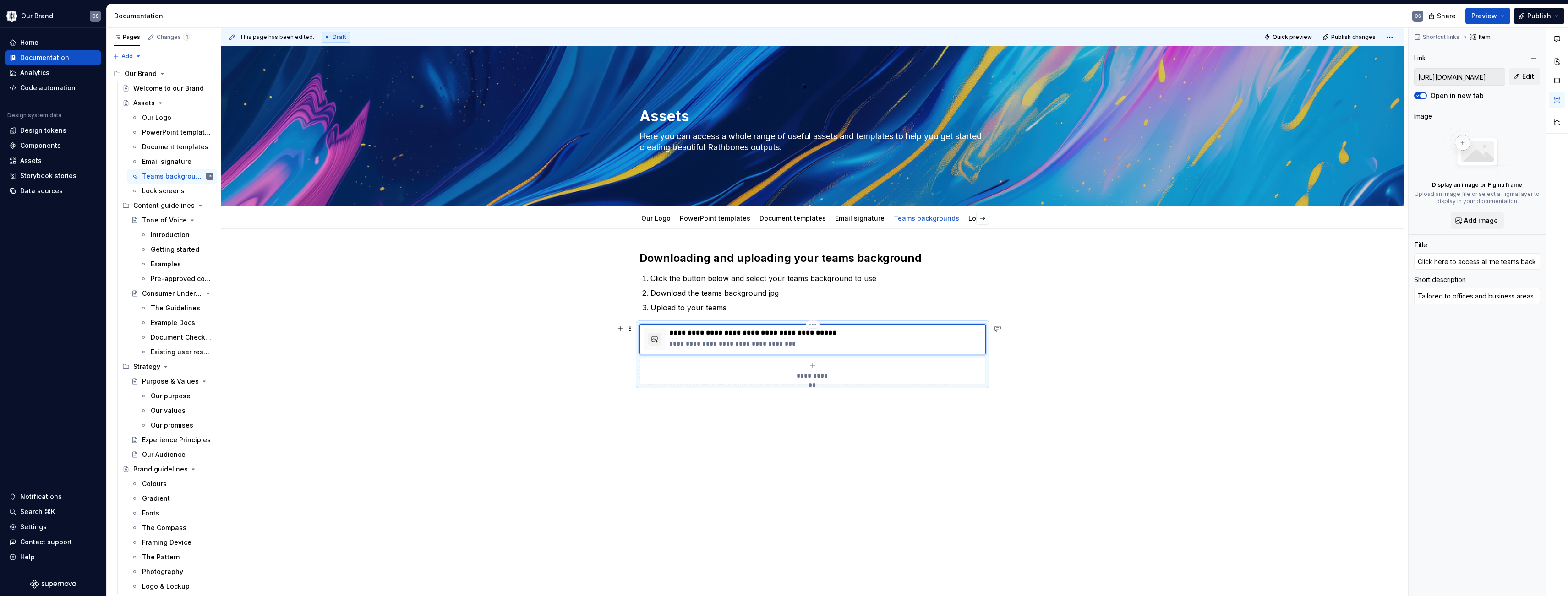
type input "Click here to access all the teams background"
type textarea "*"
type input "Click here to access all the teams background o"
type textarea "*"
type input "Click here to access all the teams background op"
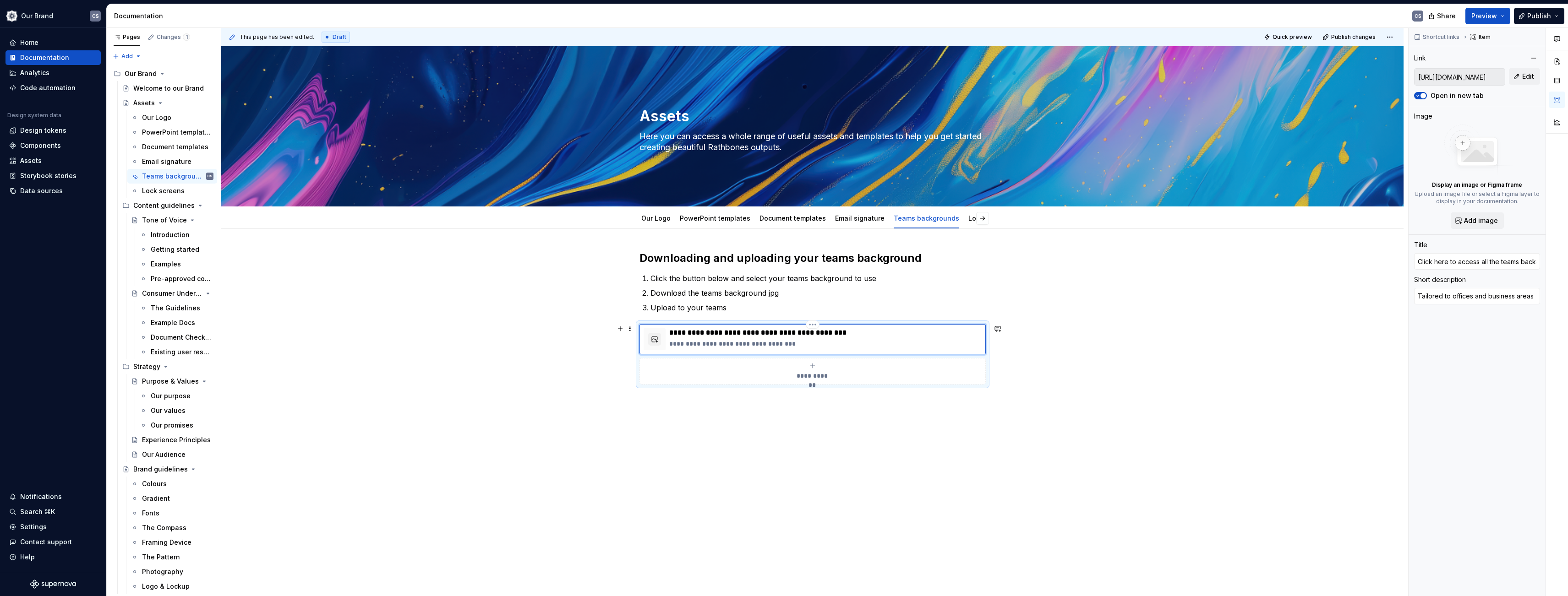
type textarea "*"
type input "Click here to access all the teams background opt"
type textarea "*"
type input "Click here to access all the teams background opti"
type textarea "*"
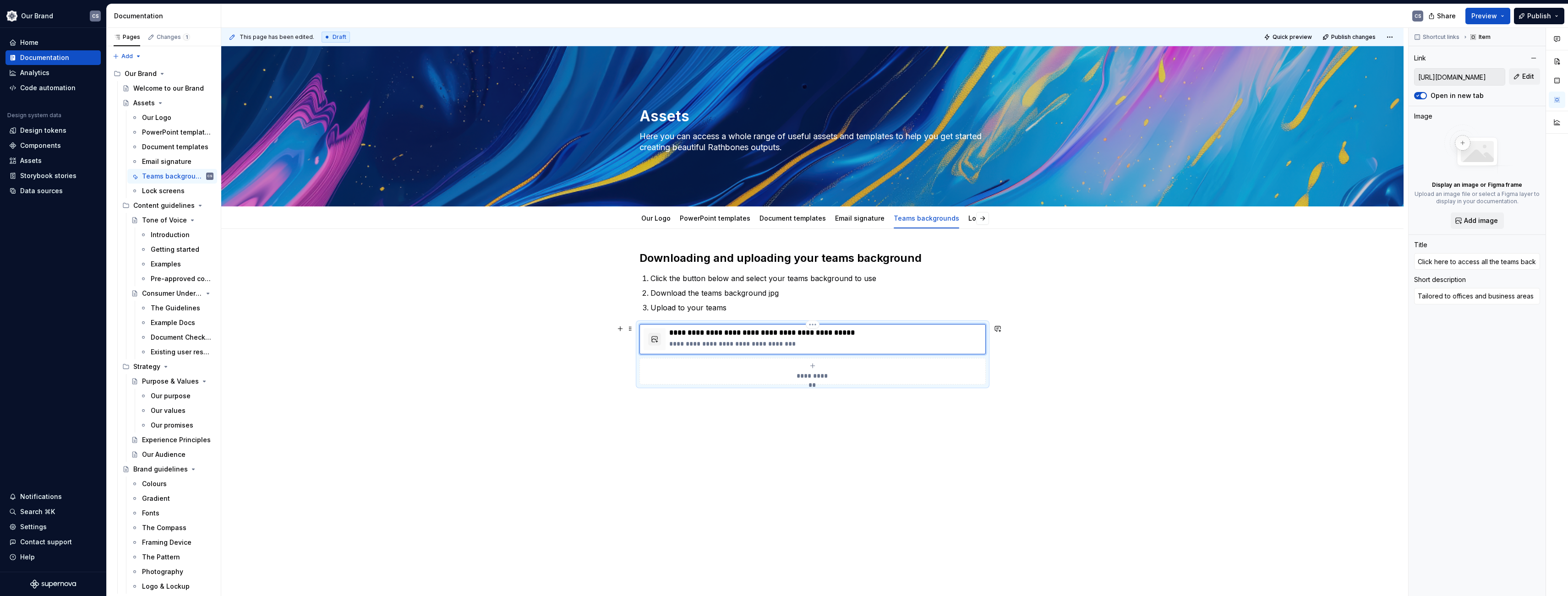
type input "Click here to access all the teams background optio"
type textarea "*"
type input "Click here to access all the teams background option"
type textarea "*"
type input "Click here to access all the teams background options"
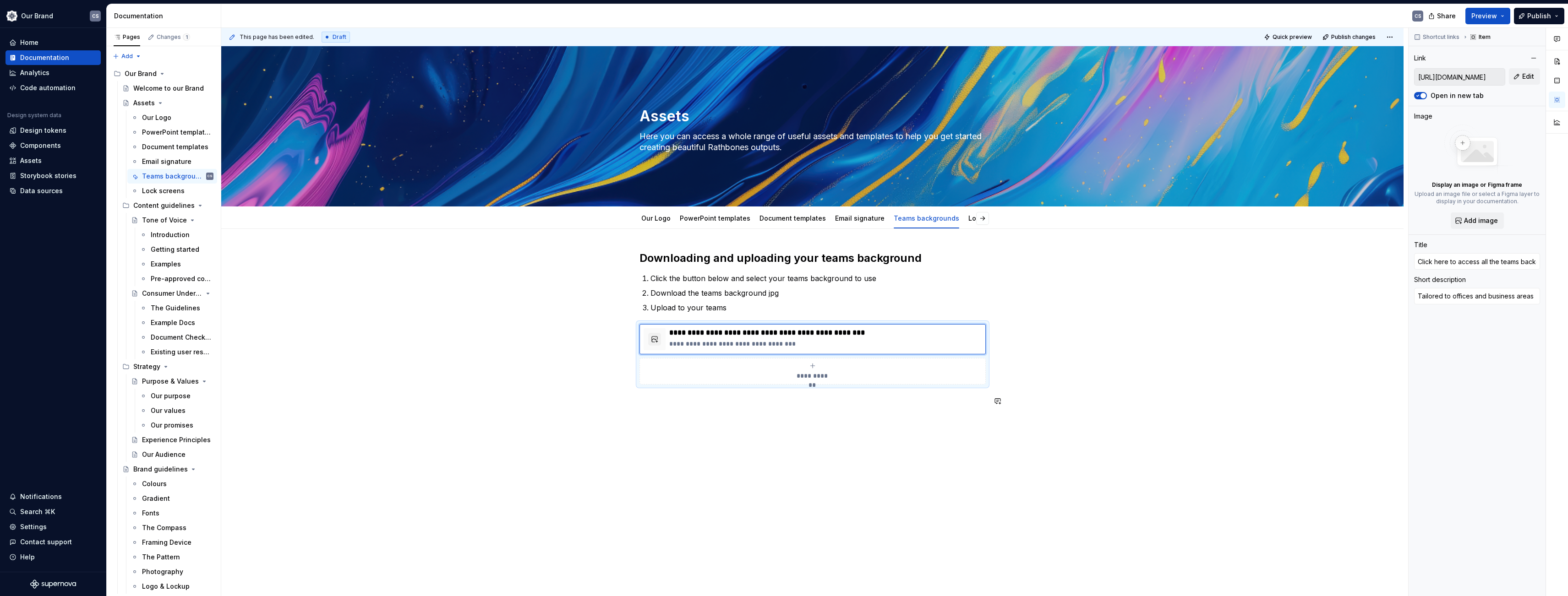
click at [643, 450] on div "**********" at bounding box center [812, 413] width 1182 height 368
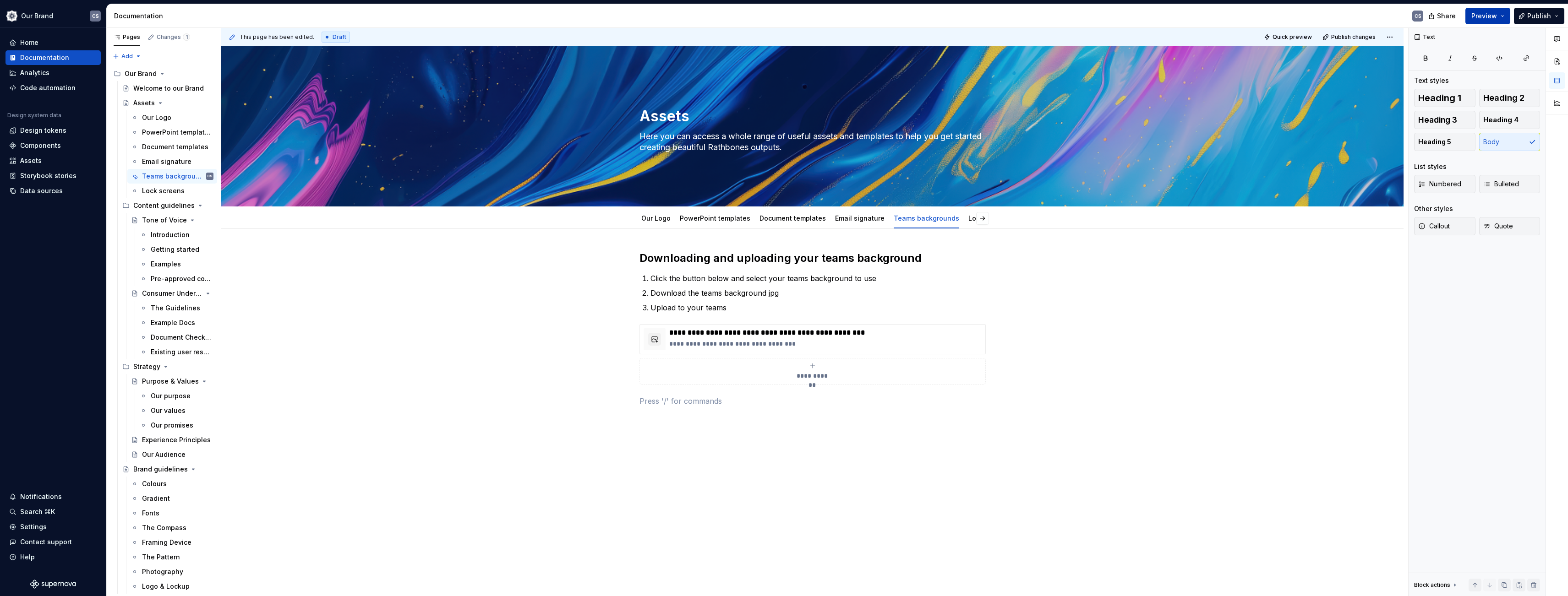
click at [944, 18] on span "Preview" at bounding box center [1484, 17] width 26 height 9
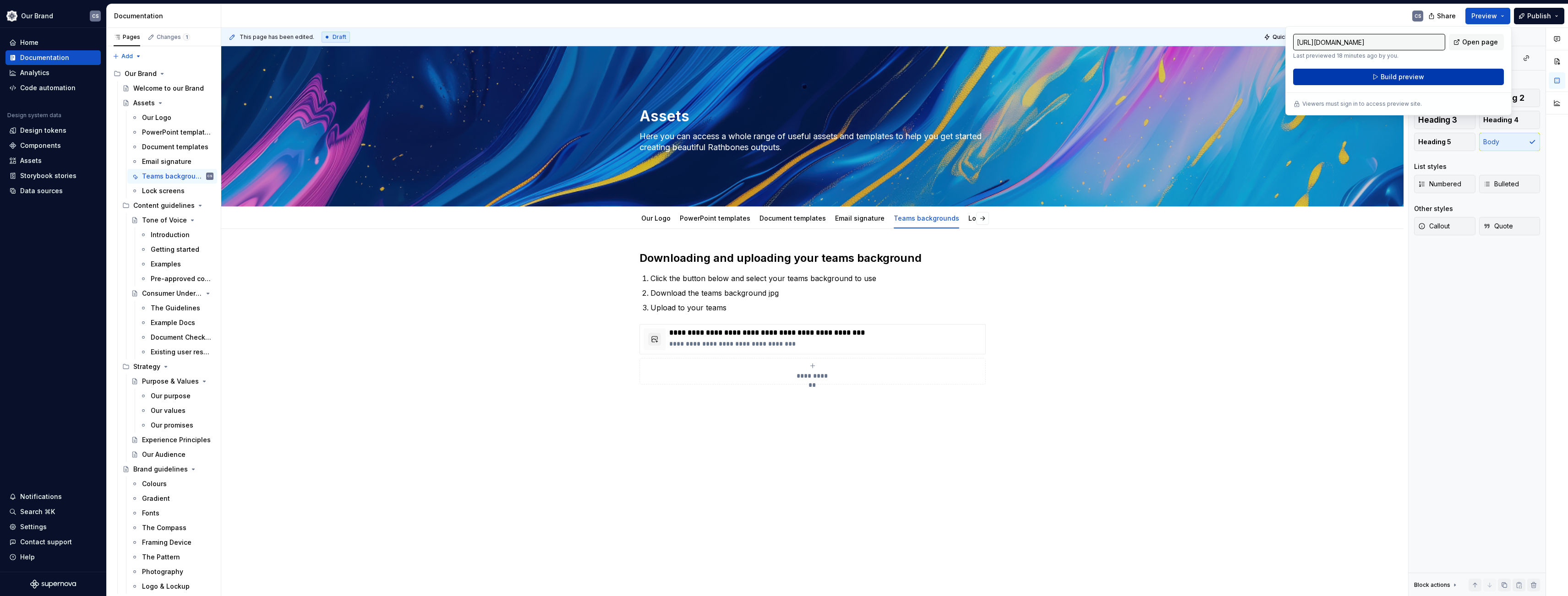
click at [944, 77] on span "Build preview" at bounding box center [1402, 77] width 43 height 9
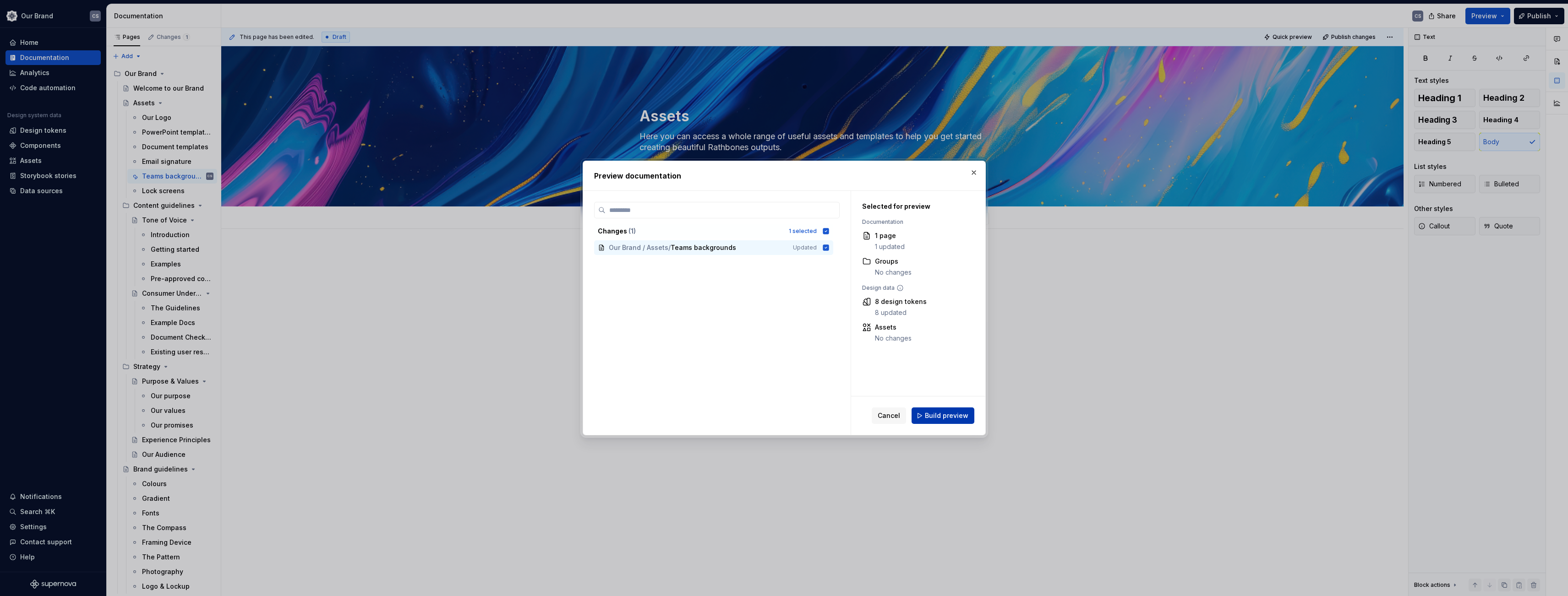
click at [941, 416] on span "Build preview" at bounding box center [946, 416] width 43 height 9
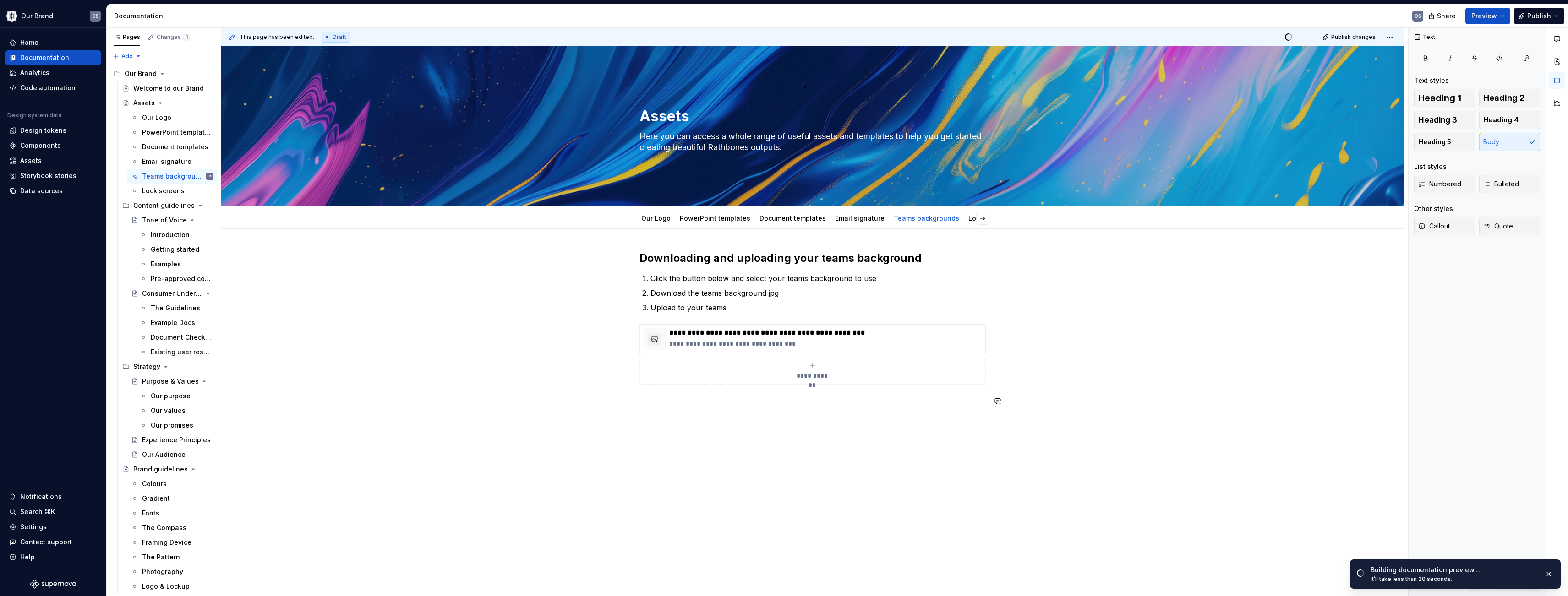
drag, startPoint x: 955, startPoint y: 439, endPoint x: 900, endPoint y: 371, distance: 87.5
click at [944, 436] on div "**********" at bounding box center [814, 312] width 1187 height 568
click at [658, 338] on button "button" at bounding box center [654, 339] width 13 height 13
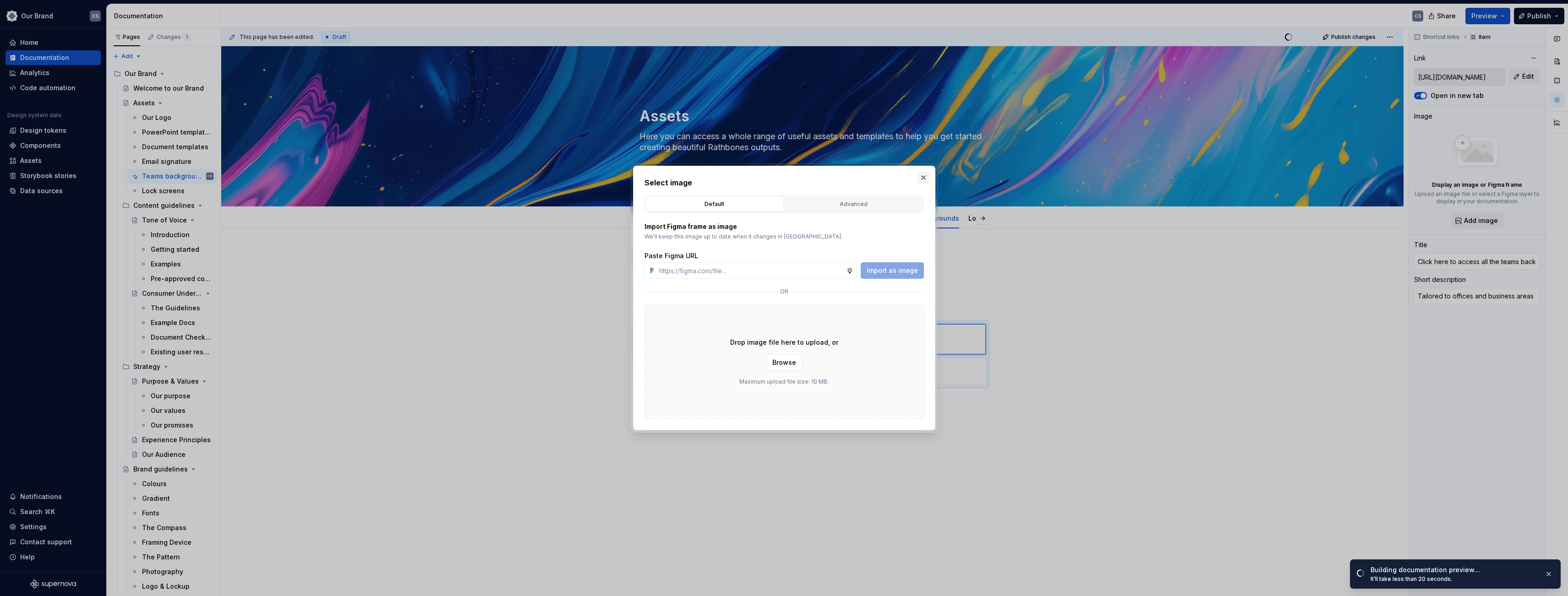
click at [925, 177] on button "button" at bounding box center [923, 178] width 13 height 13
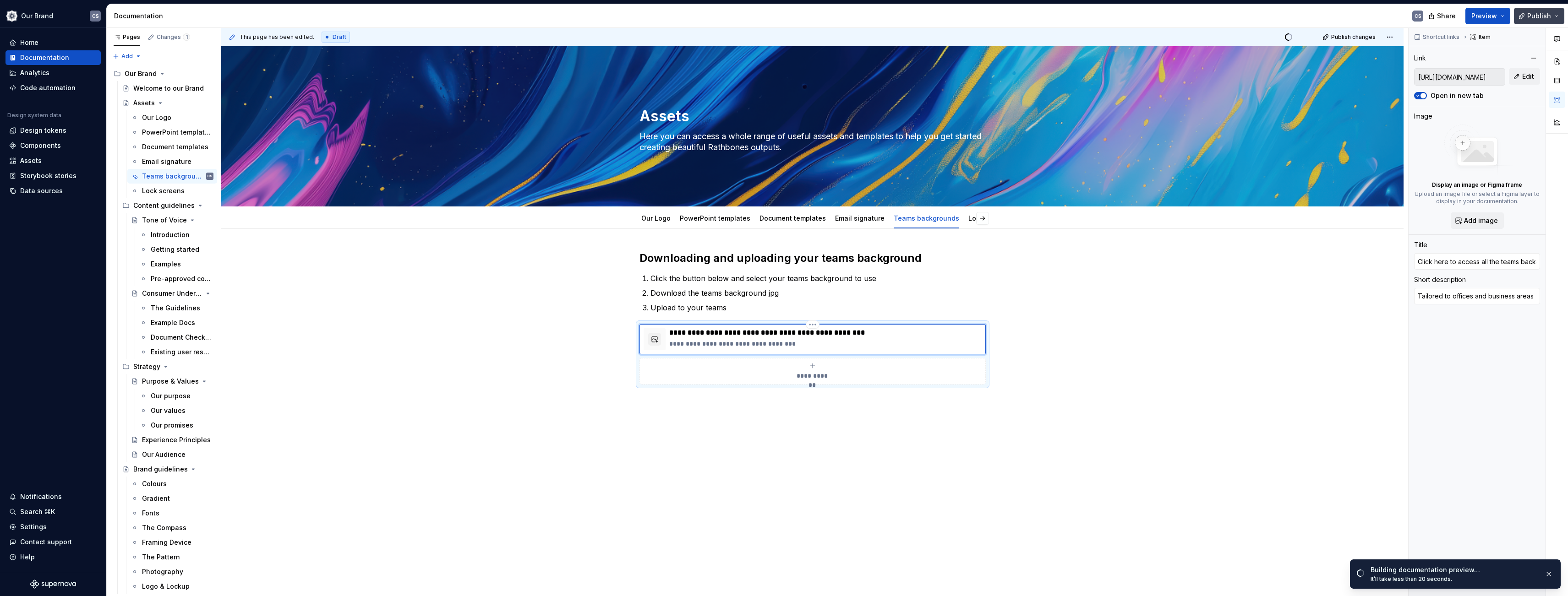
click at [944, 17] on span "Publish" at bounding box center [1539, 17] width 24 height 9
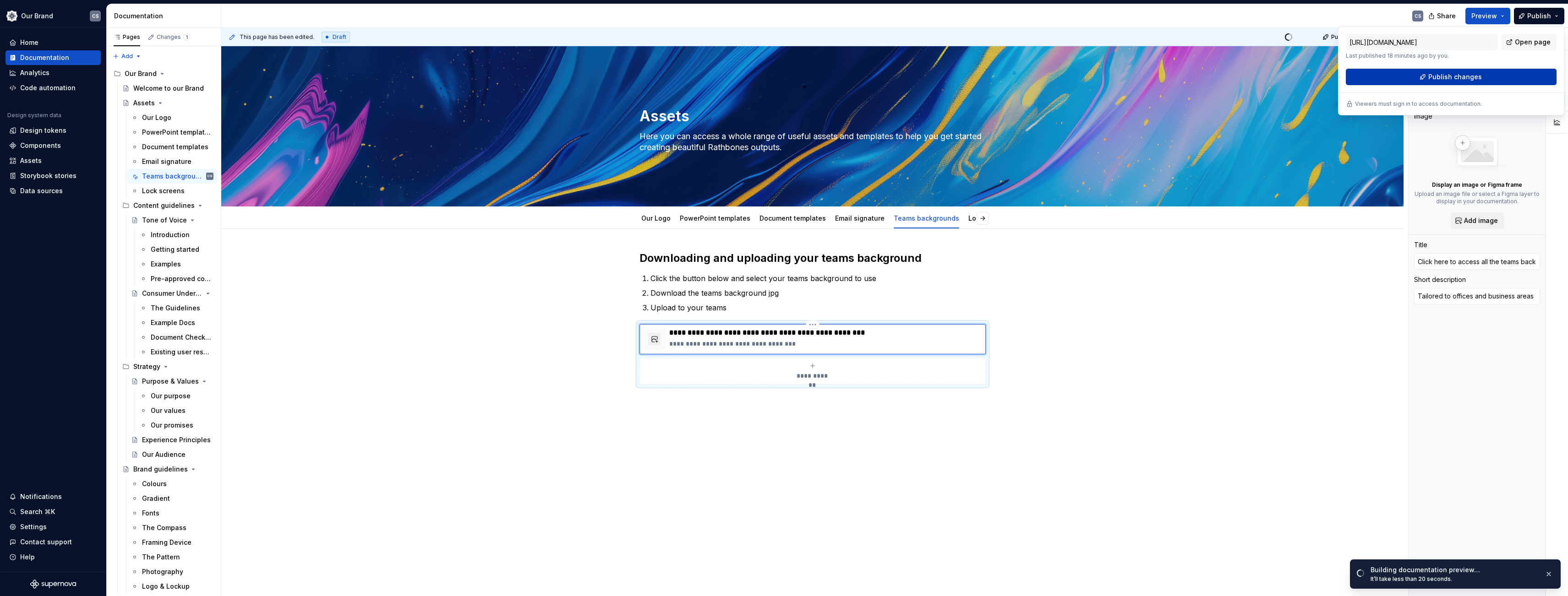
click at [944, 72] on span "Publish changes" at bounding box center [1455, 77] width 54 height 9
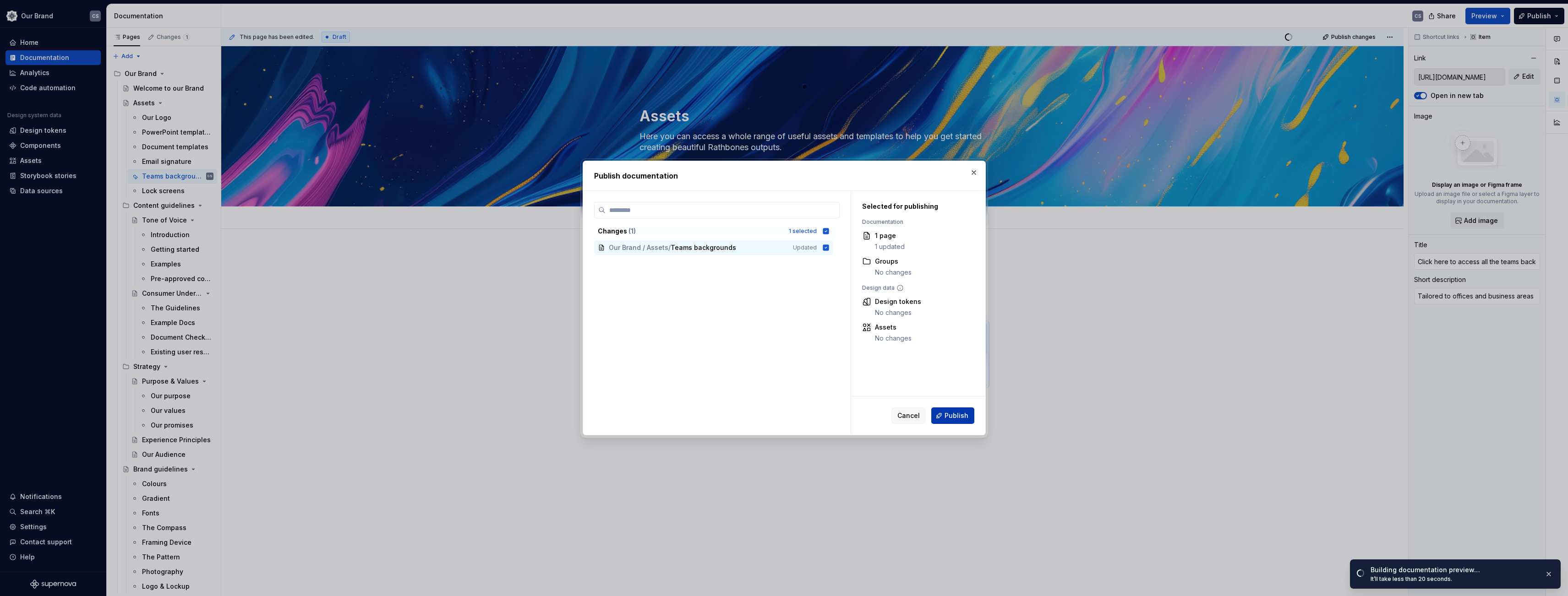
click at [944, 417] on span "Publish" at bounding box center [956, 416] width 24 height 9
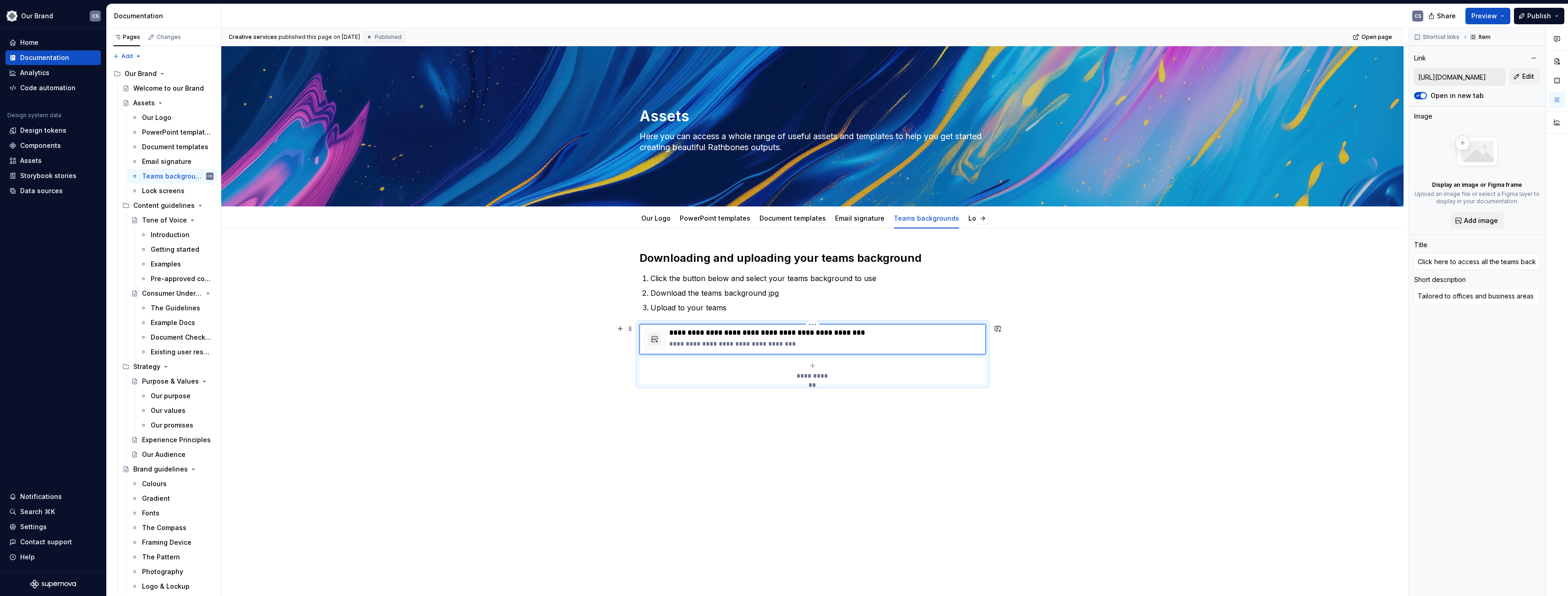
click at [465, 357] on div "**********" at bounding box center [812, 413] width 1182 height 368
click at [944, 220] on button "button" at bounding box center [945, 218] width 13 height 13
click at [836, 218] on link "Email signature" at bounding box center [846, 218] width 50 height 8
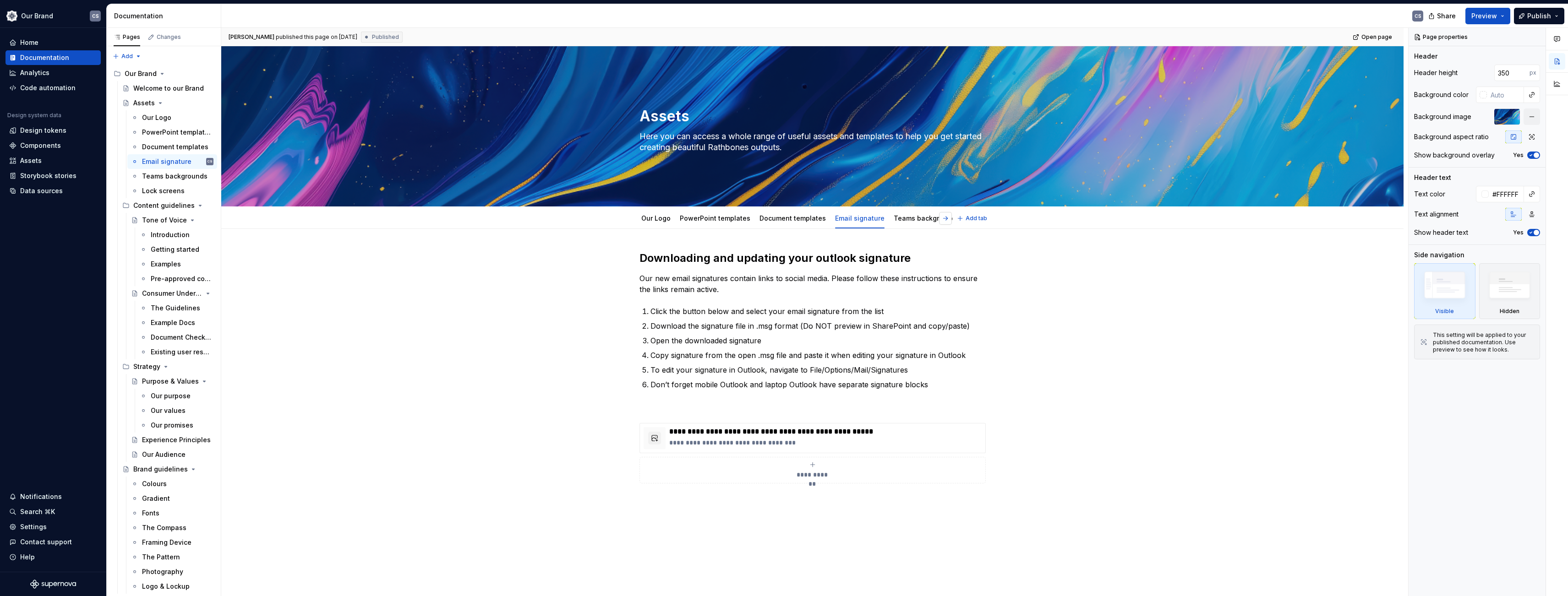
click at [944, 220] on button "button" at bounding box center [945, 218] width 13 height 13
click at [771, 220] on link "Document templates" at bounding box center [779, 218] width 66 height 8
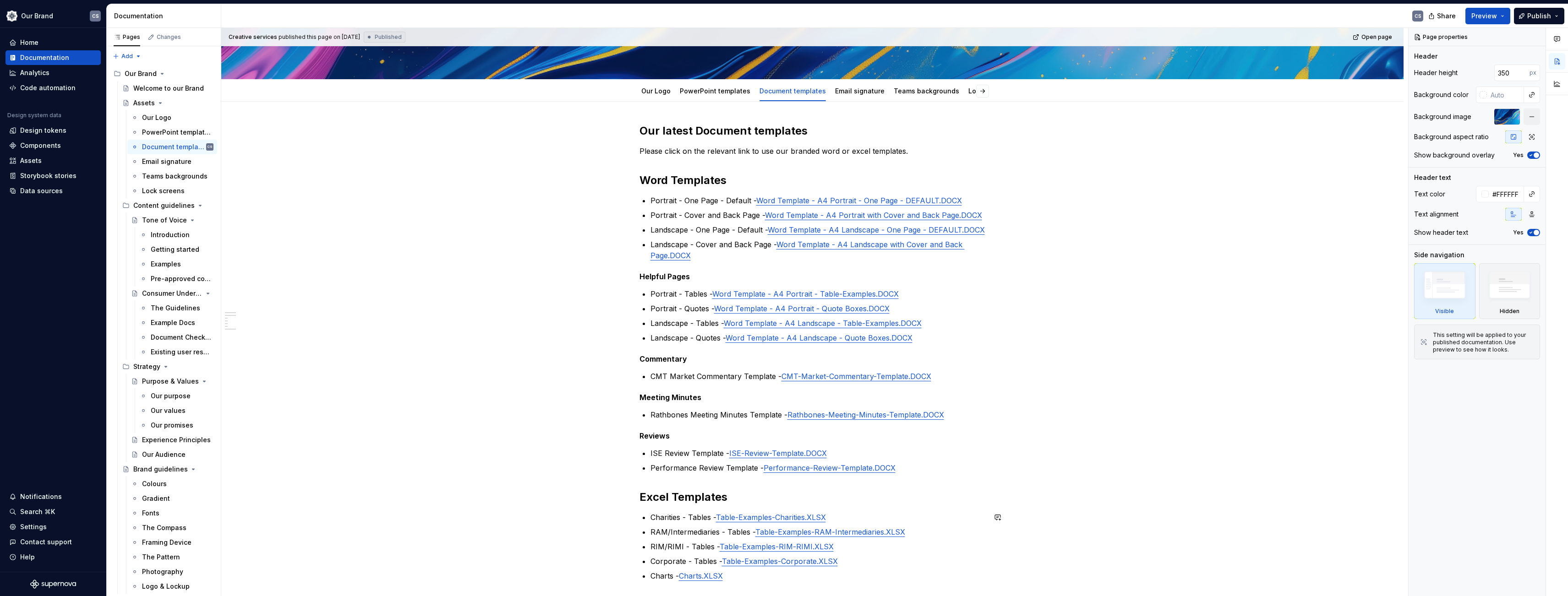
scroll to position [119, 0]
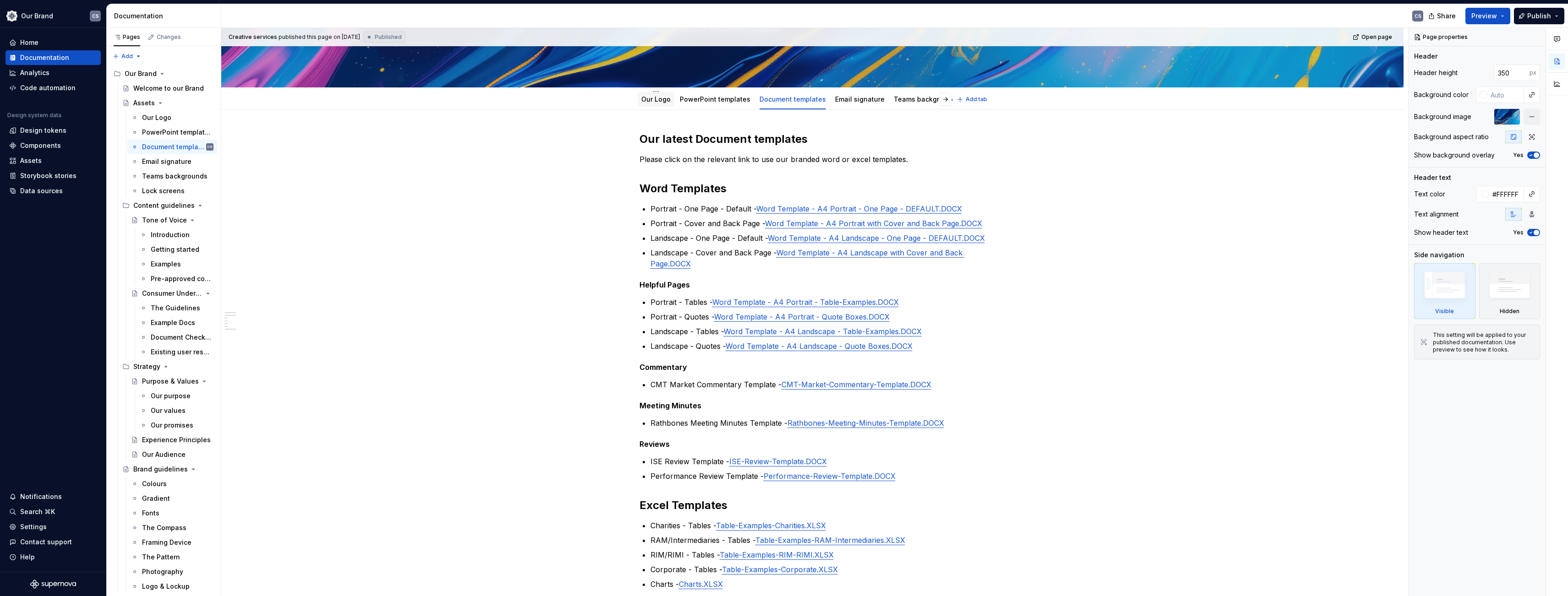
click at [653, 102] on link "Our Logo" at bounding box center [655, 99] width 29 height 8
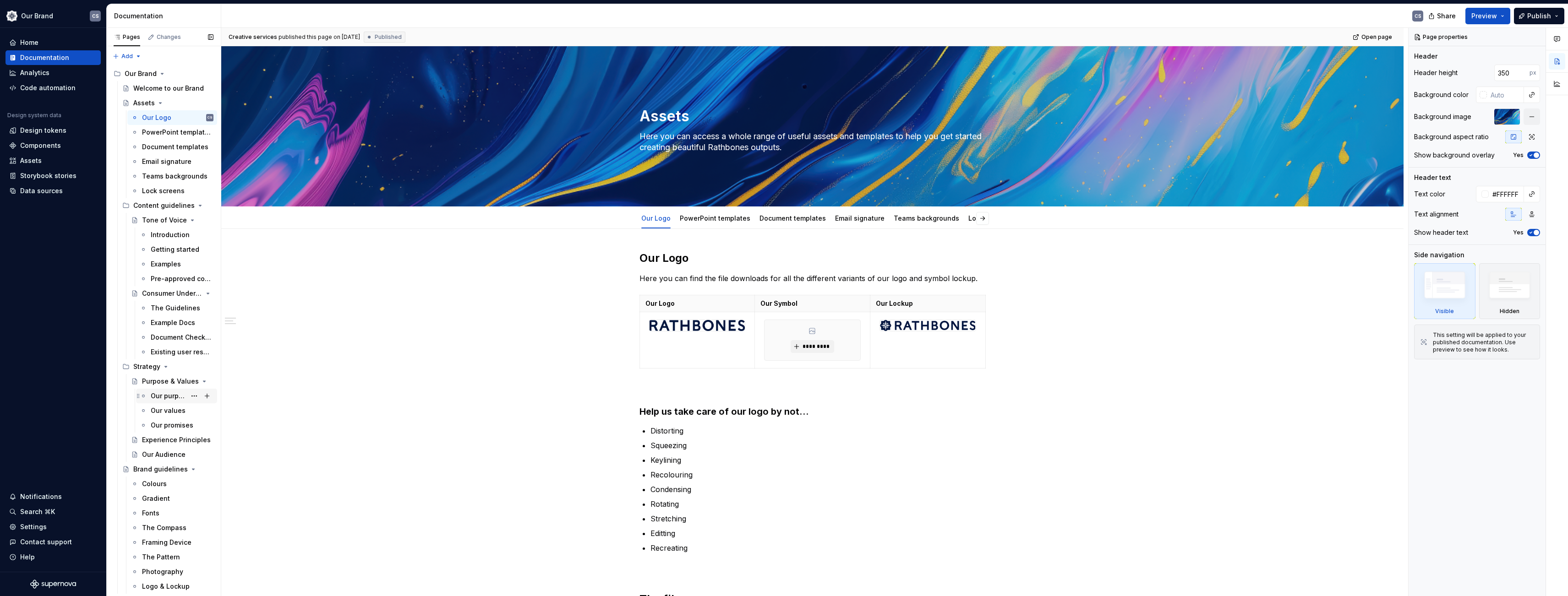
click at [164, 399] on div "Our purpose" at bounding box center [168, 396] width 35 height 9
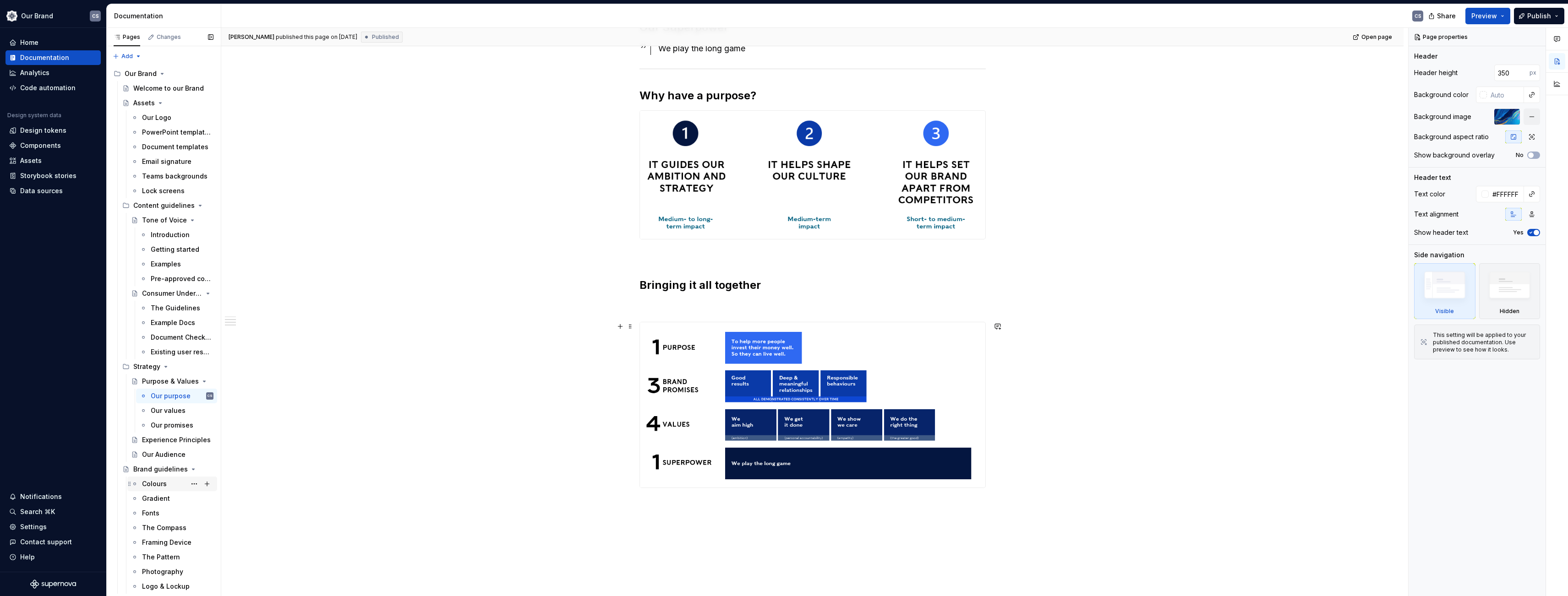
scroll to position [412, 0]
click at [158, 487] on div "Colours" at bounding box center [154, 484] width 24 height 9
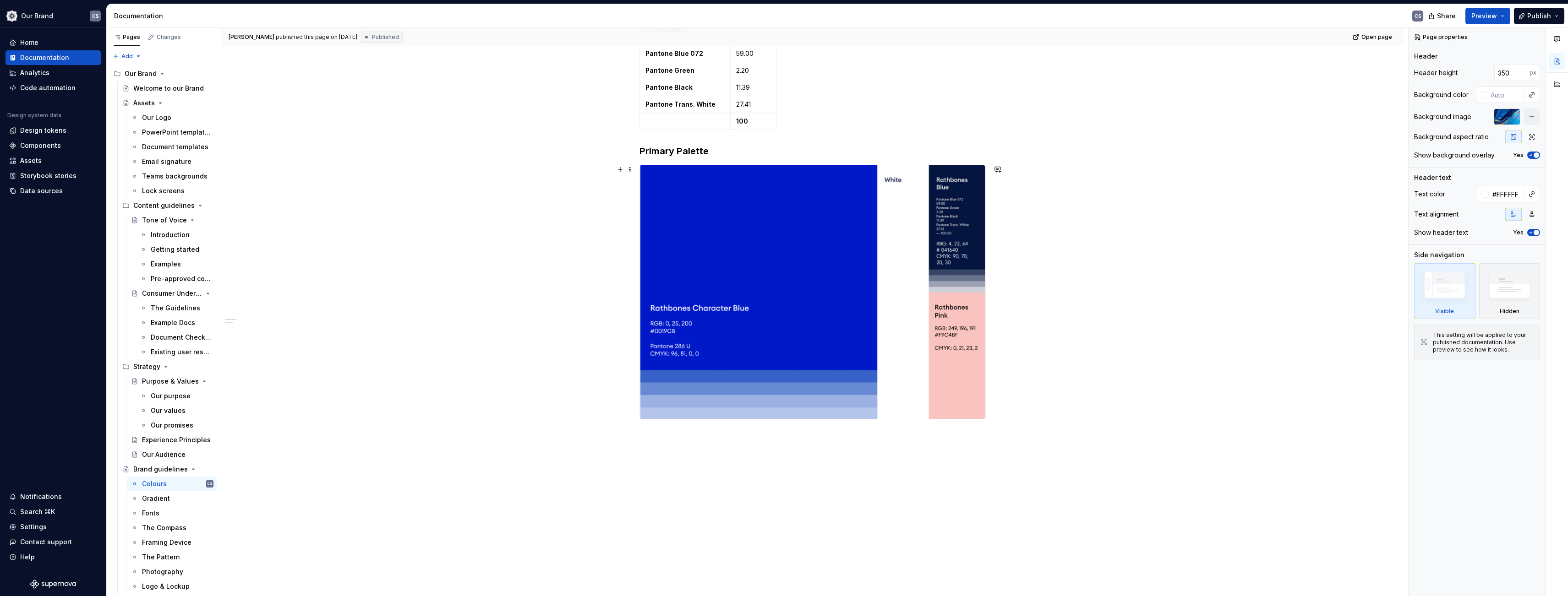
scroll to position [339, 0]
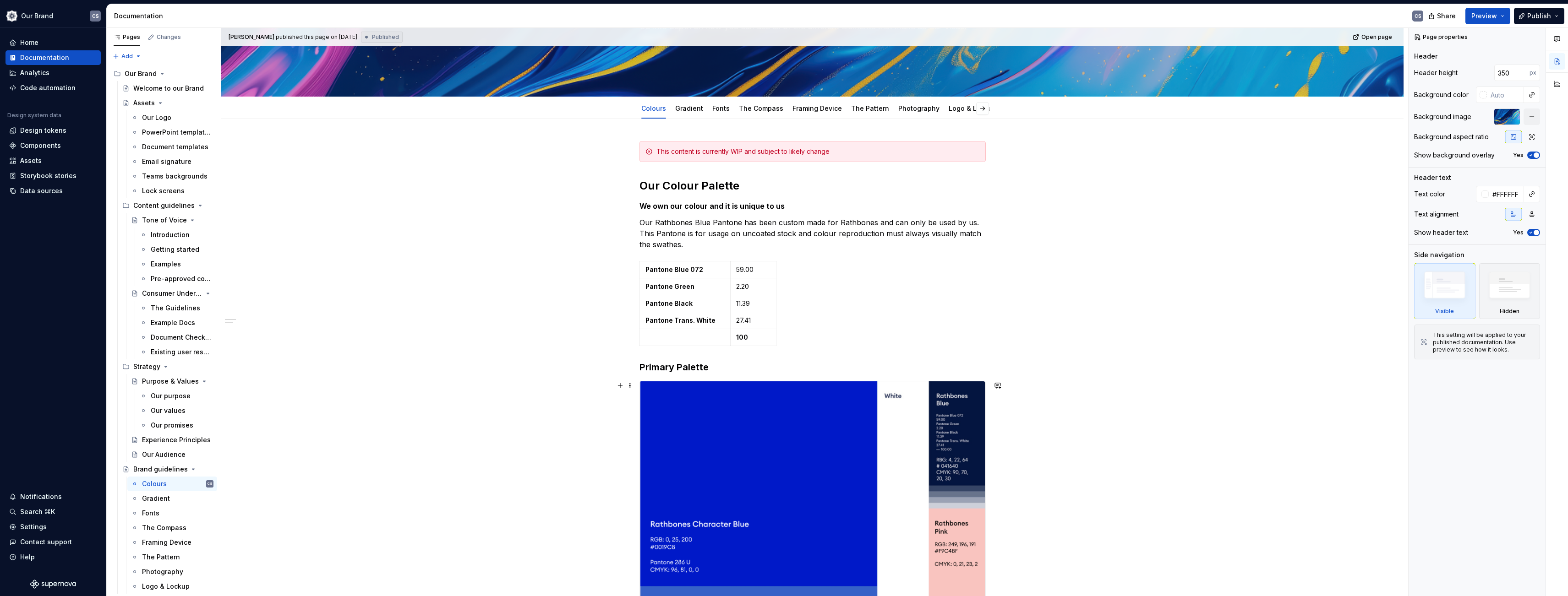
click at [449, 346] on div "This content is currently WIP and subject to likely change Our Colour Palette W…" at bounding box center [812, 472] width 1182 height 706
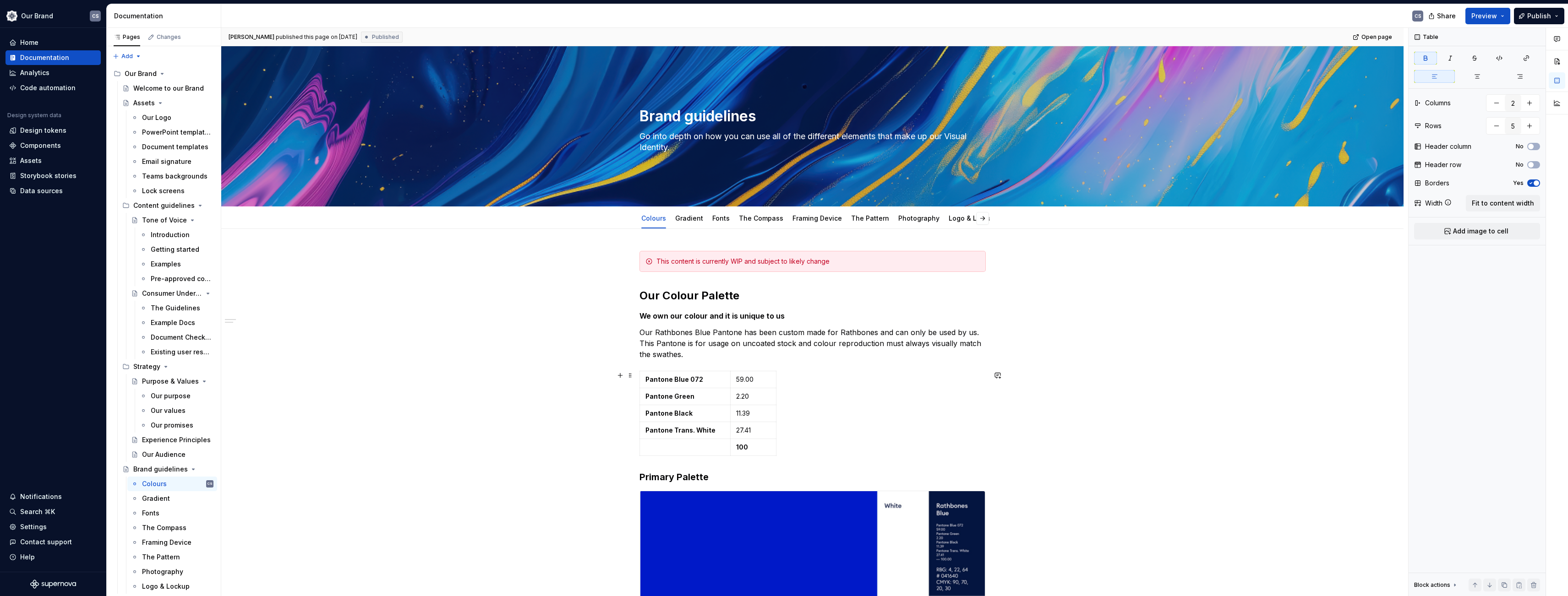
scroll to position [183, 0]
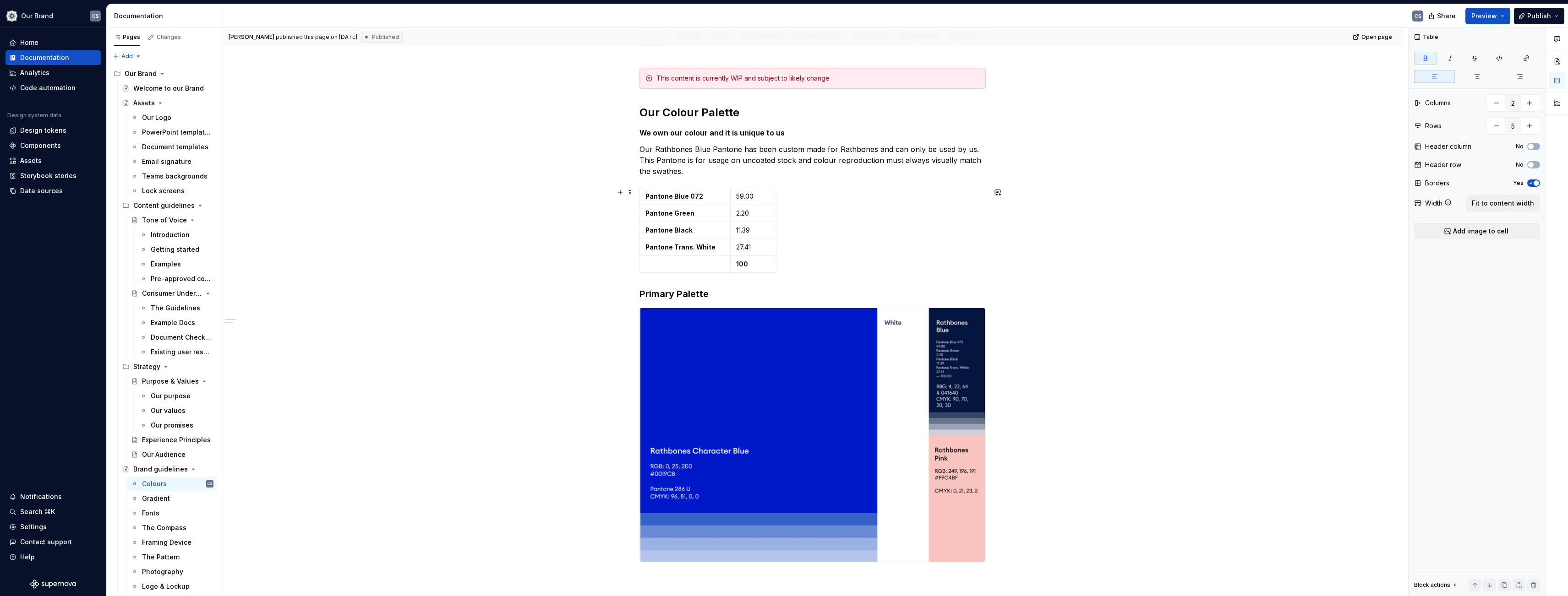
click at [536, 213] on div "This content is currently WIP and subject to likely change Our Colour Palette W…" at bounding box center [812, 398] width 1182 height 706
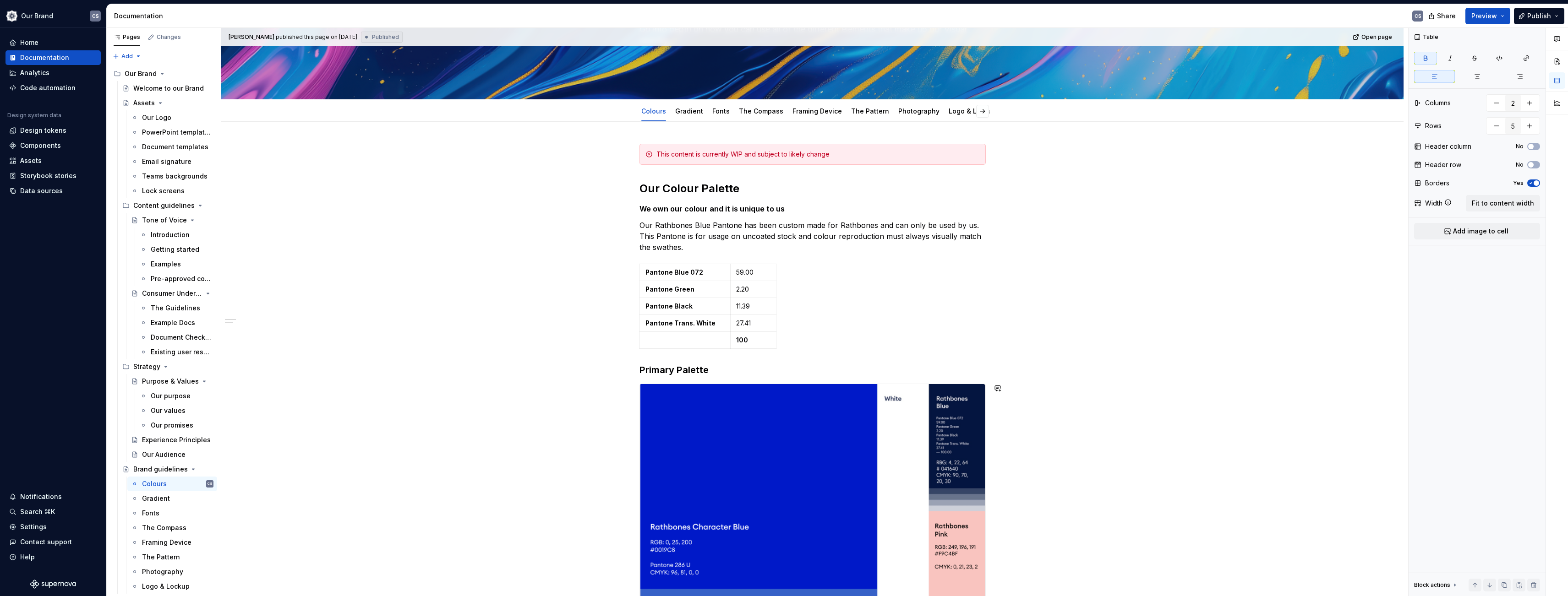
scroll to position [0, 0]
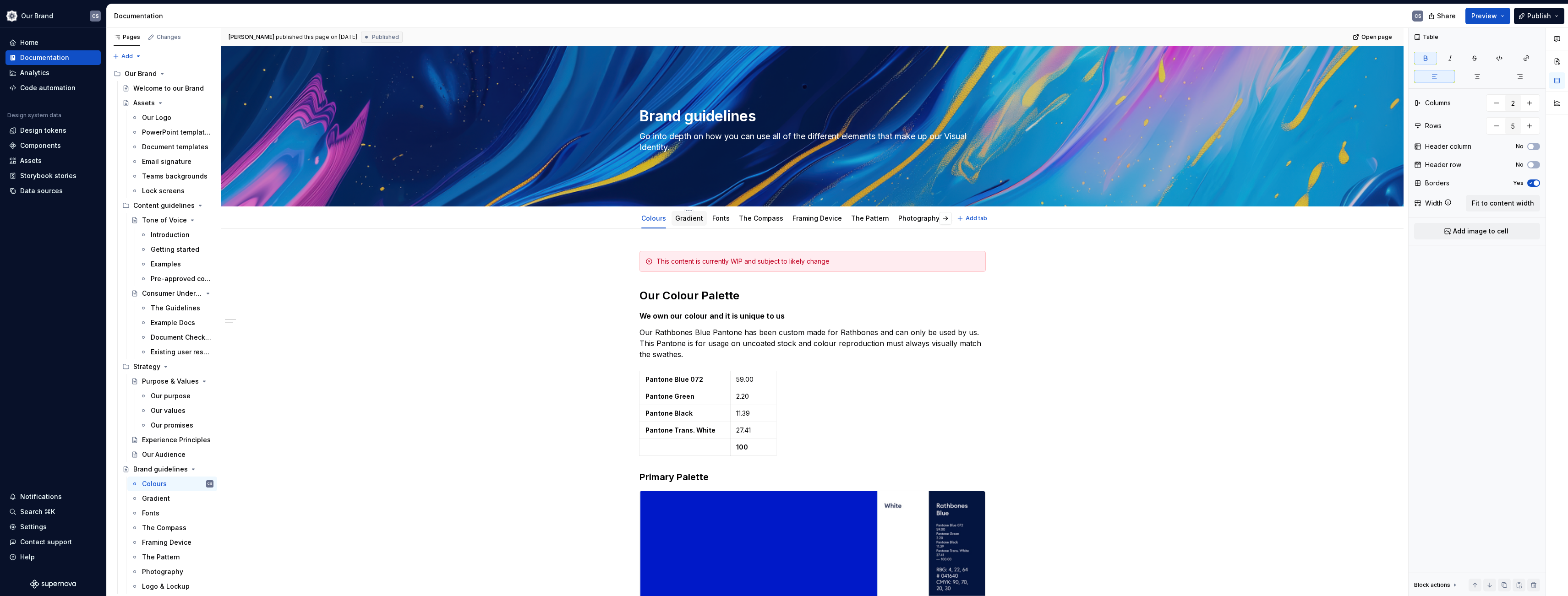
click at [688, 220] on link "Gradient" at bounding box center [688, 218] width 28 height 8
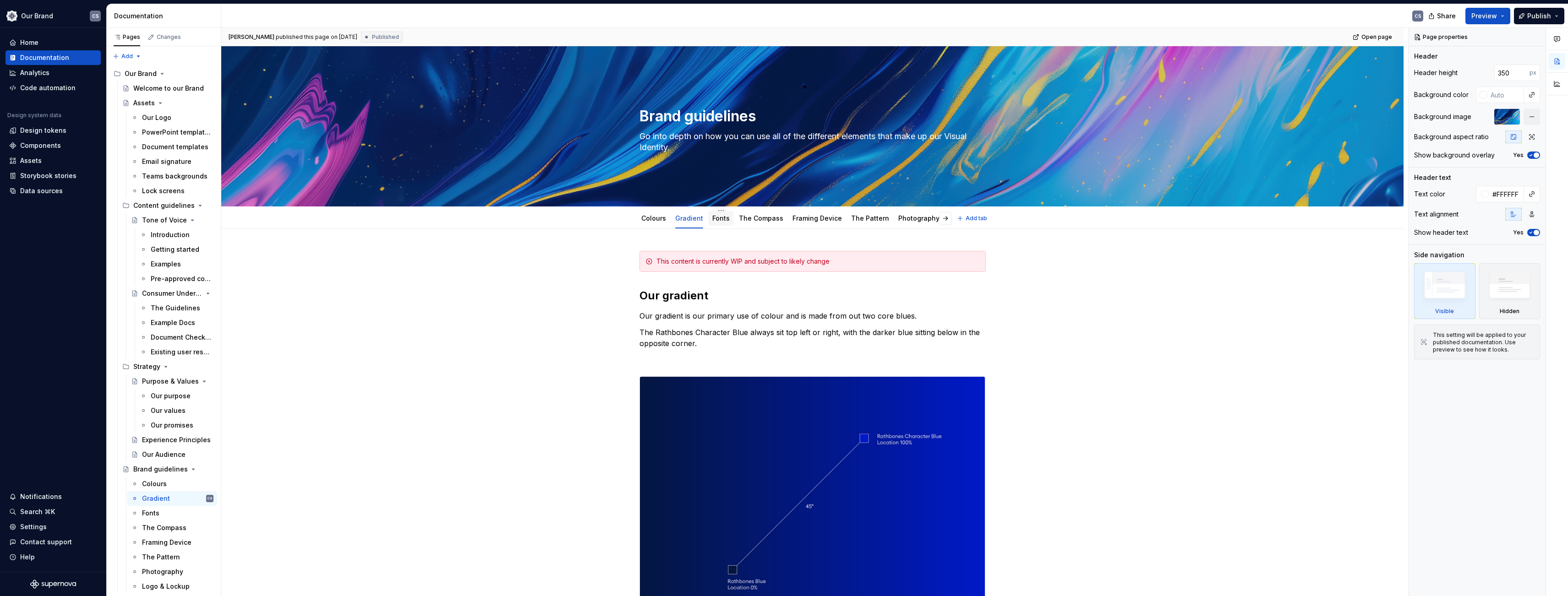
click at [717, 223] on div "Fonts" at bounding box center [721, 219] width 17 height 9
click at [944, 220] on button "button" at bounding box center [945, 218] width 13 height 13
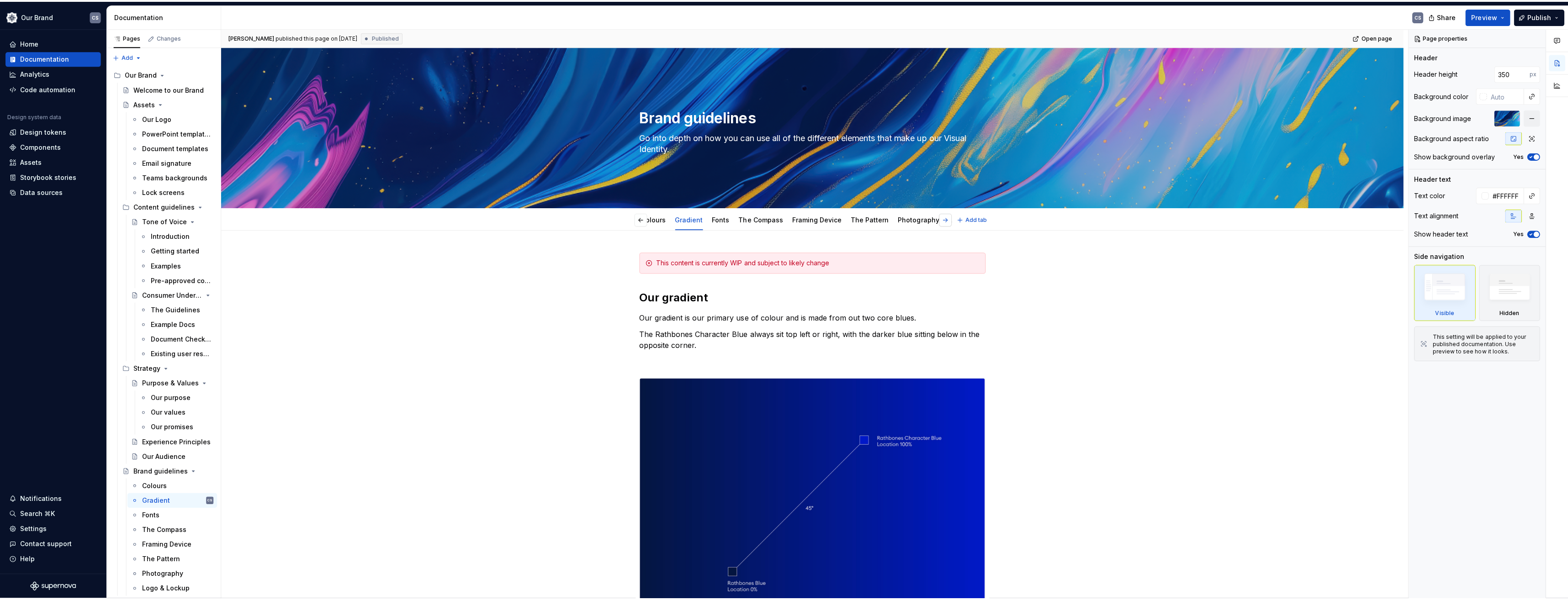
scroll to position [0, 37]
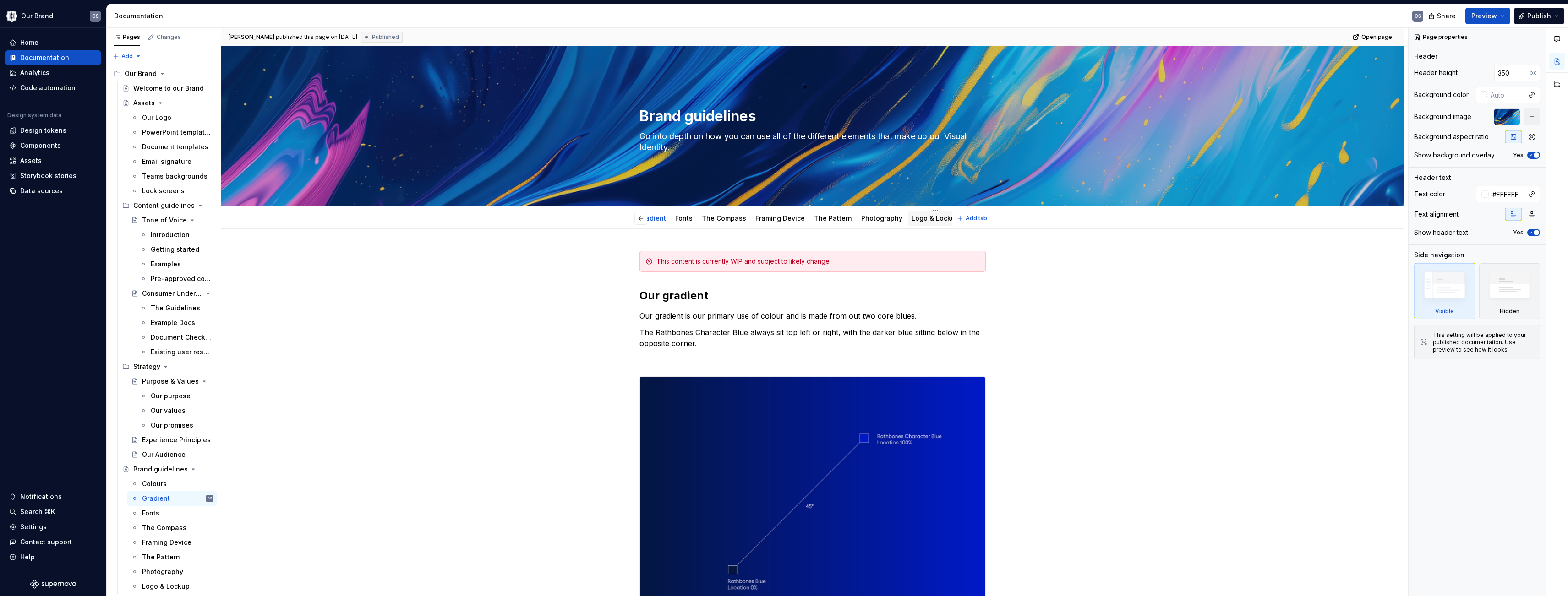
click at [929, 220] on link "Logo & Lockup" at bounding box center [935, 218] width 47 height 8
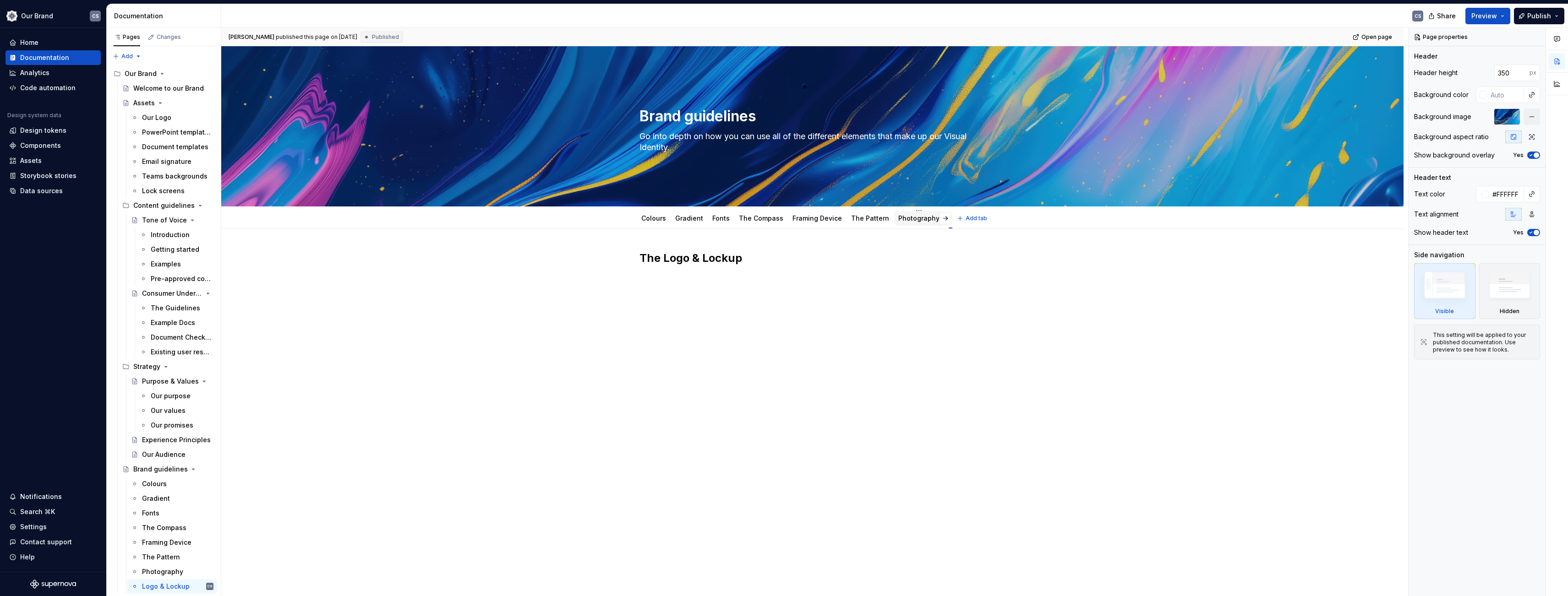
click at [903, 223] on div "Photography" at bounding box center [919, 219] width 41 height 9
click at [915, 209] on div "Photography" at bounding box center [919, 218] width 49 height 19
click at [653, 222] on div "Colours" at bounding box center [653, 219] width 24 height 9
click at [465, 294] on div "The Logo & Lockup" at bounding box center [812, 352] width 1182 height 246
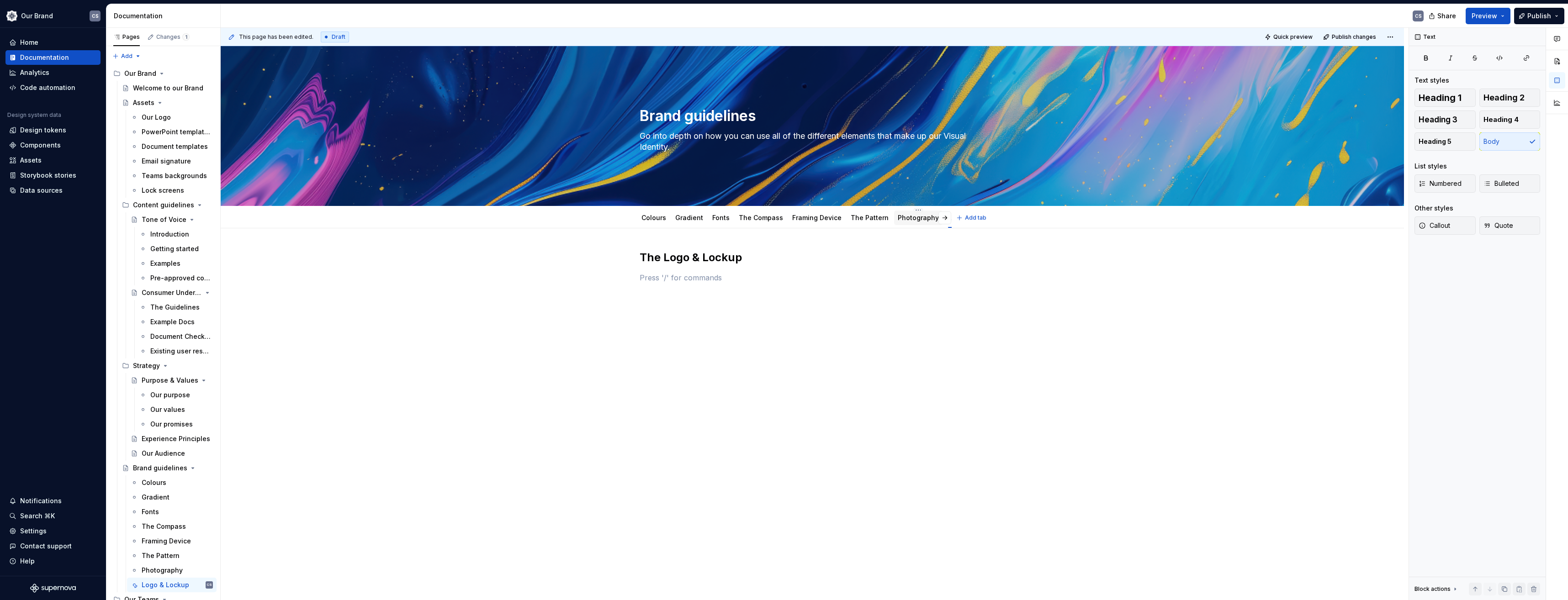
click at [900, 223] on div "Photography" at bounding box center [918, 218] width 49 height 15
click at [659, 220] on link "Colours" at bounding box center [654, 218] width 24 height 8
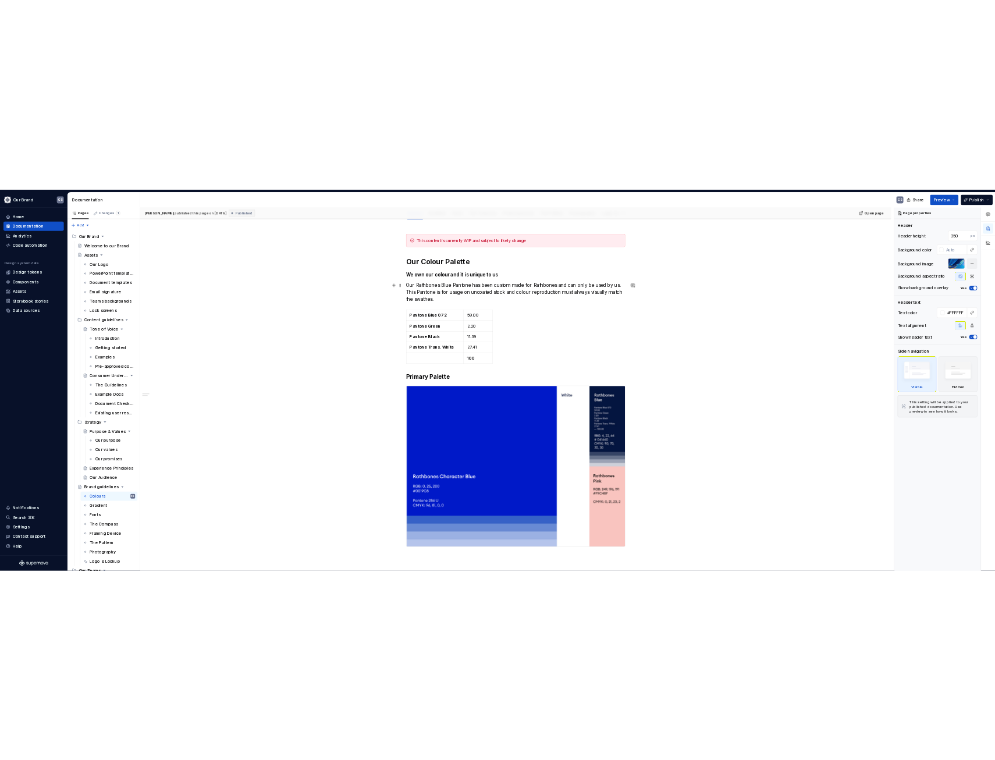
scroll to position [233, 0]
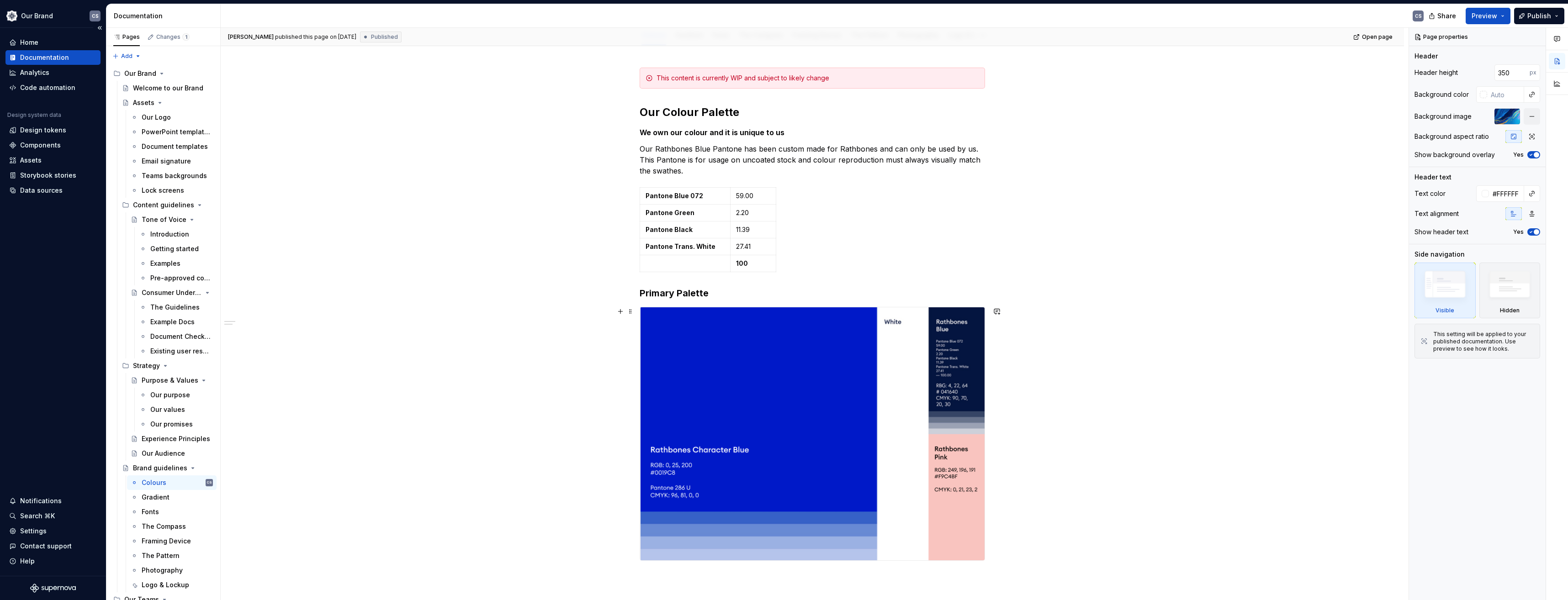
drag, startPoint x: 536, startPoint y: 335, endPoint x: 0, endPoint y: 364, distance: 536.8
click at [536, 335] on div "This content is currently WIP and subject to likely change Our Colour Palette W…" at bounding box center [812, 398] width 1183 height 706
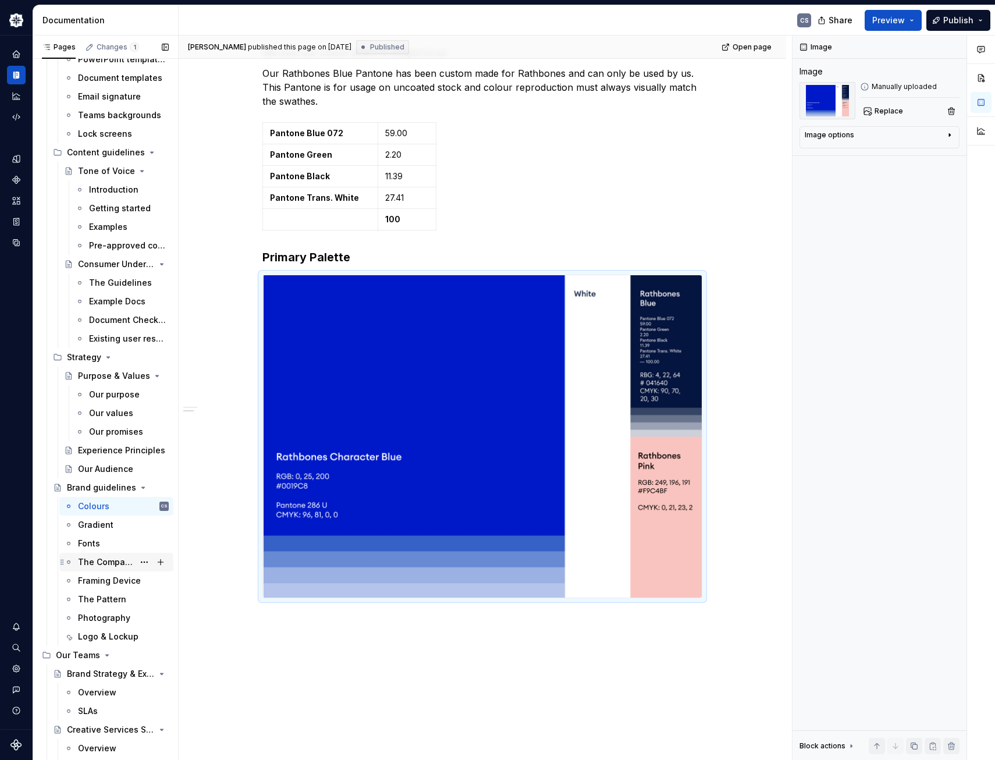
scroll to position [116, 0]
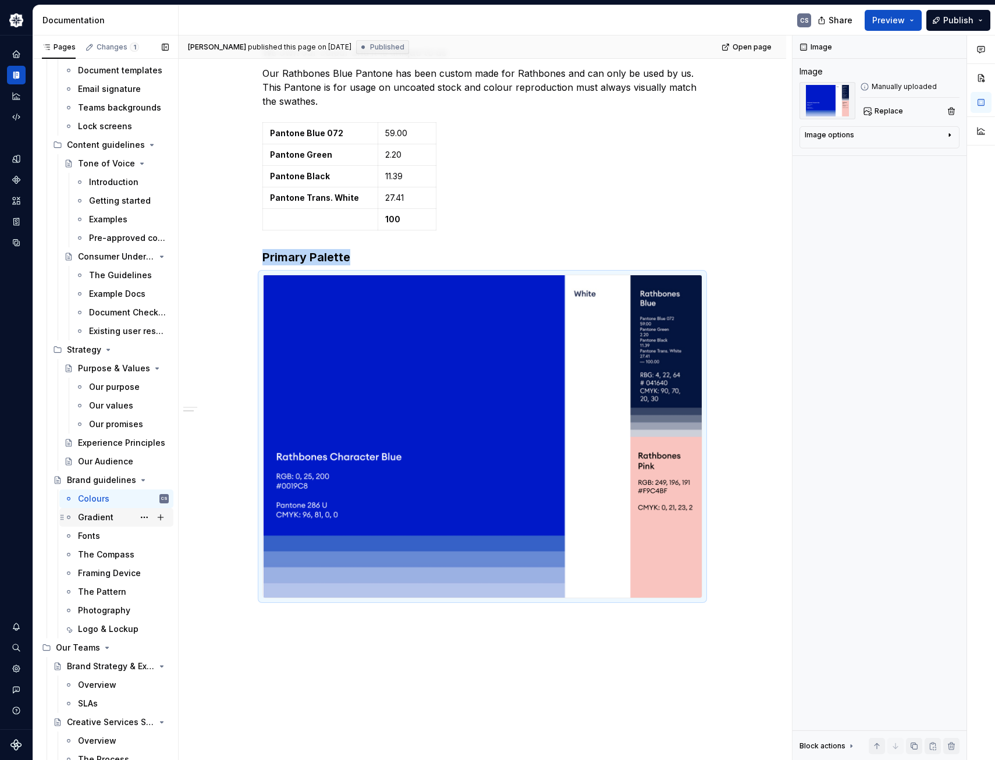
click at [91, 519] on div "Gradient" at bounding box center [95, 517] width 35 height 12
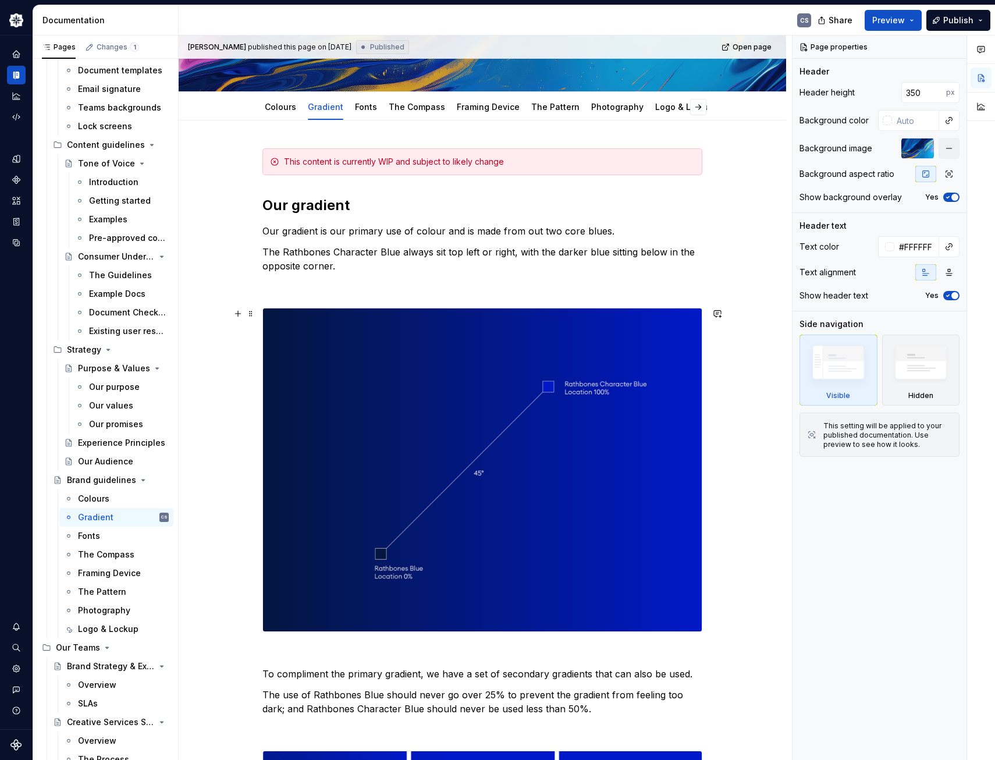
scroll to position [174, 0]
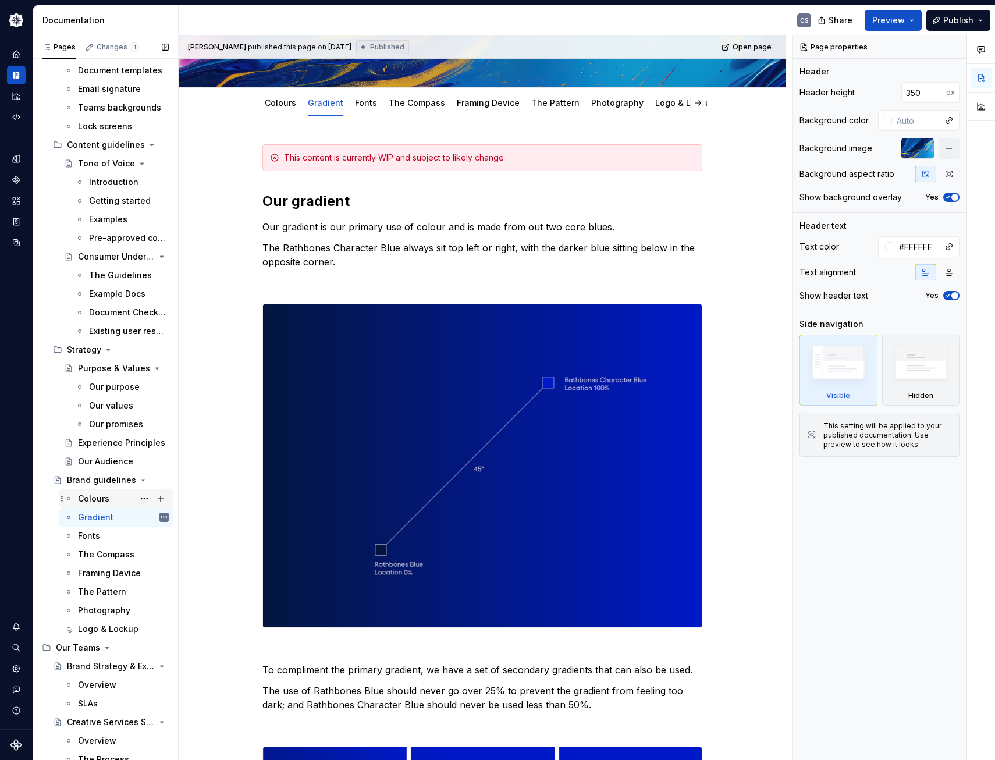
click at [90, 501] on div "Colours" at bounding box center [93, 499] width 31 height 12
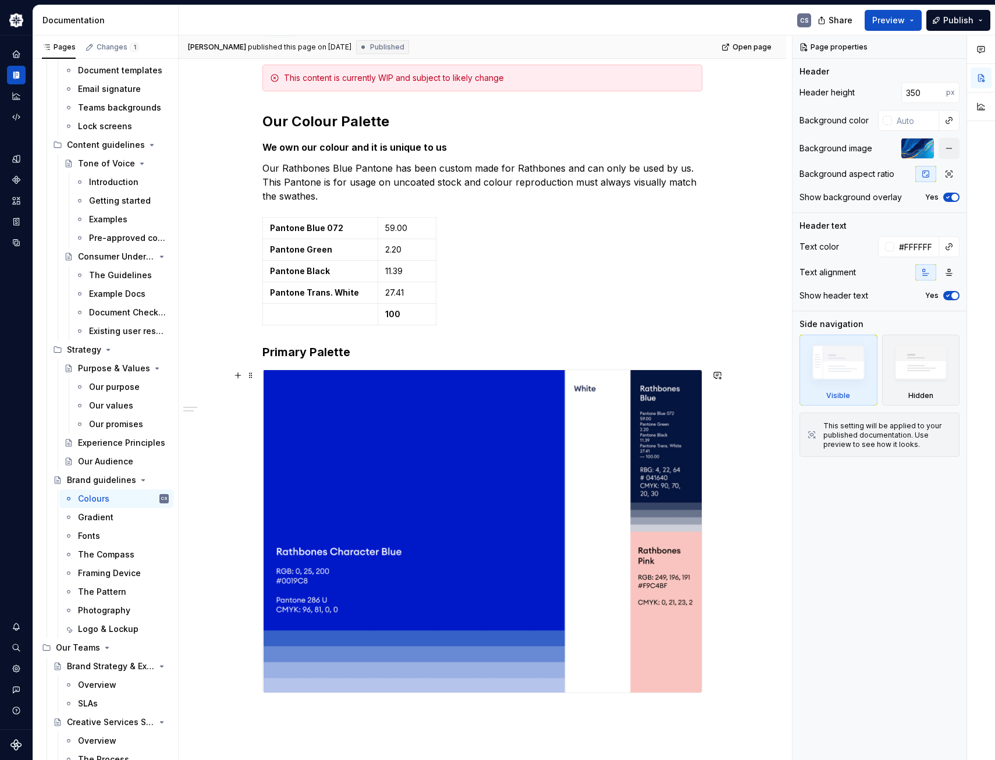
scroll to position [429, 0]
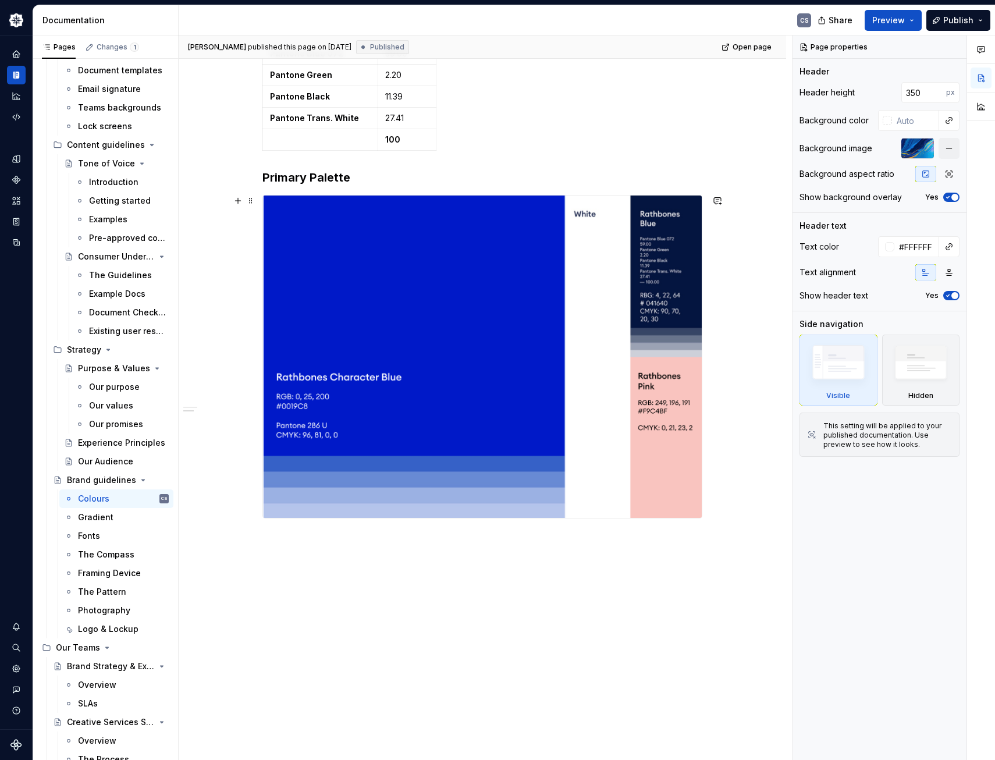
click at [722, 391] on div "This content is currently WIP and subject to likely change Our Colour Palette W…" at bounding box center [482, 311] width 607 height 898
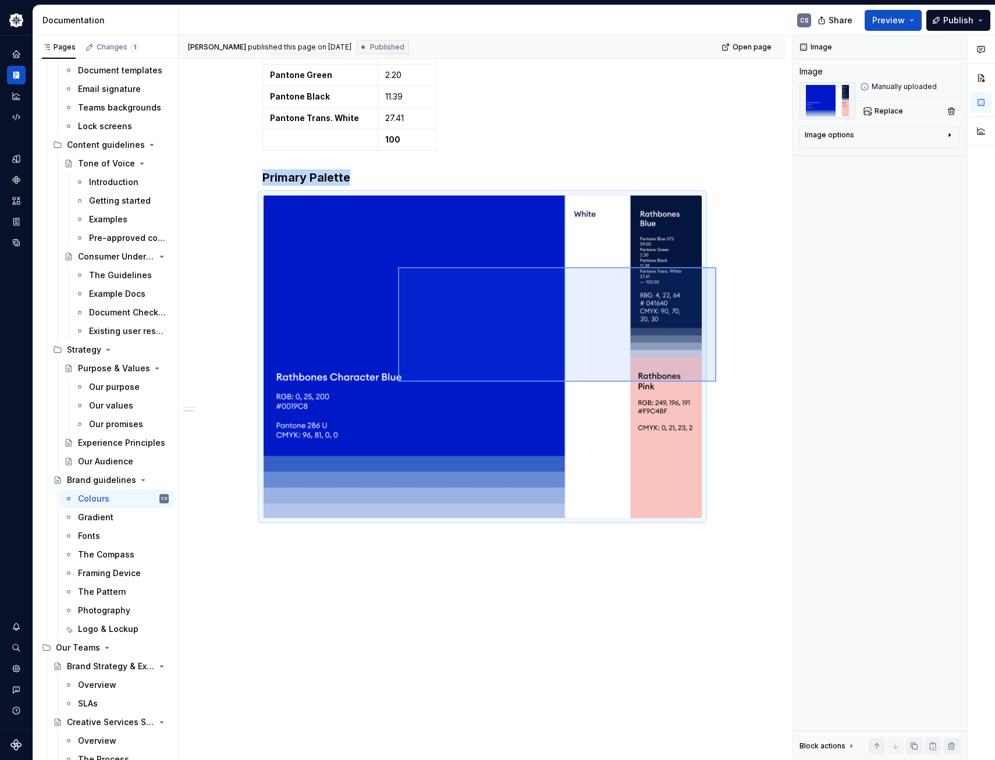
drag, startPoint x: 716, startPoint y: 382, endPoint x: 462, endPoint y: 270, distance: 276.8
click at [406, 266] on div "[PERSON_NAME] published this page on [DATE] Published Open page Brand guideline…" at bounding box center [485, 397] width 613 height 725
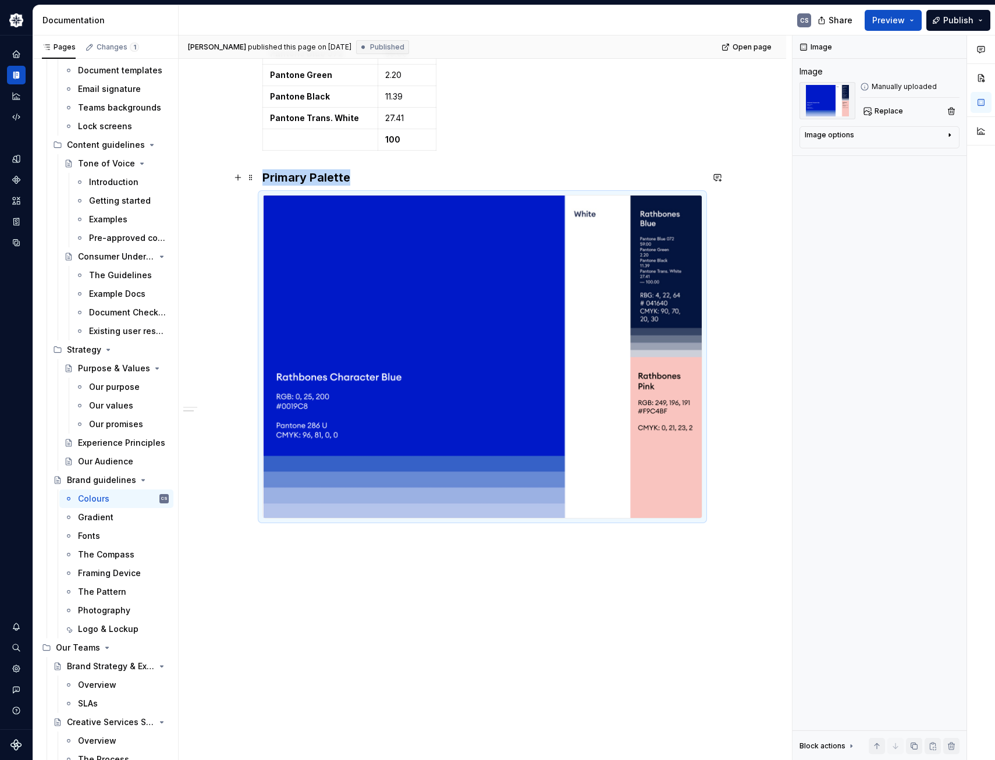
click at [382, 172] on h3 "Primary Palette" at bounding box center [482, 177] width 440 height 16
click at [447, 555] on div "This content is currently WIP and subject to likely change Our Colour Palette W…" at bounding box center [482, 311] width 607 height 898
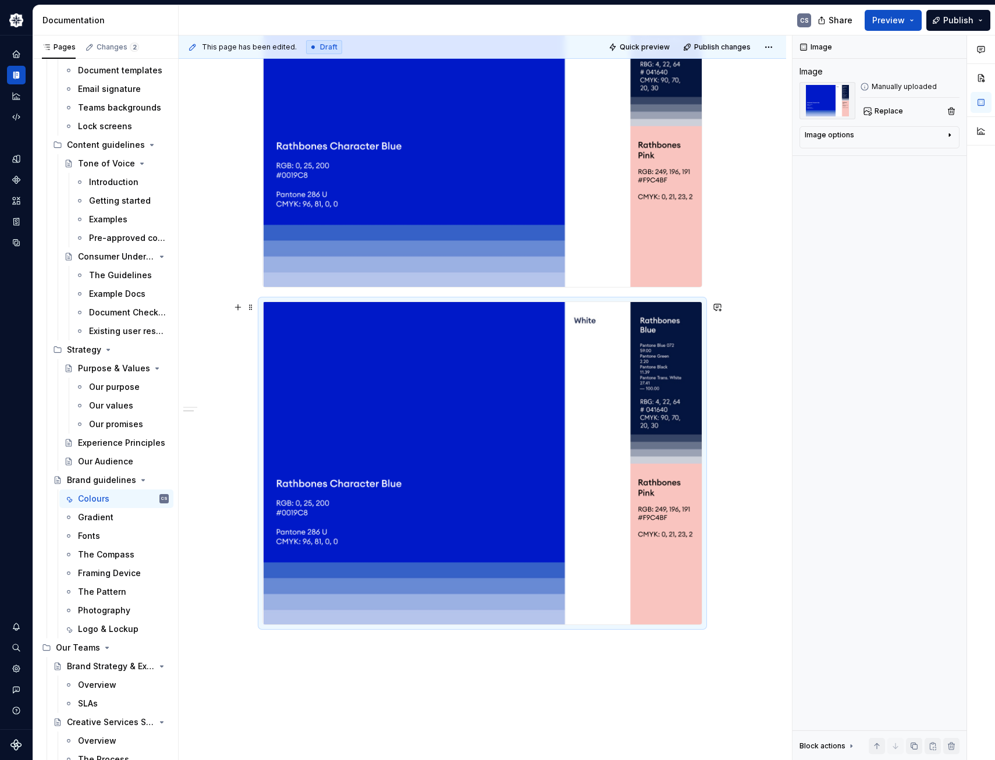
scroll to position [661, 0]
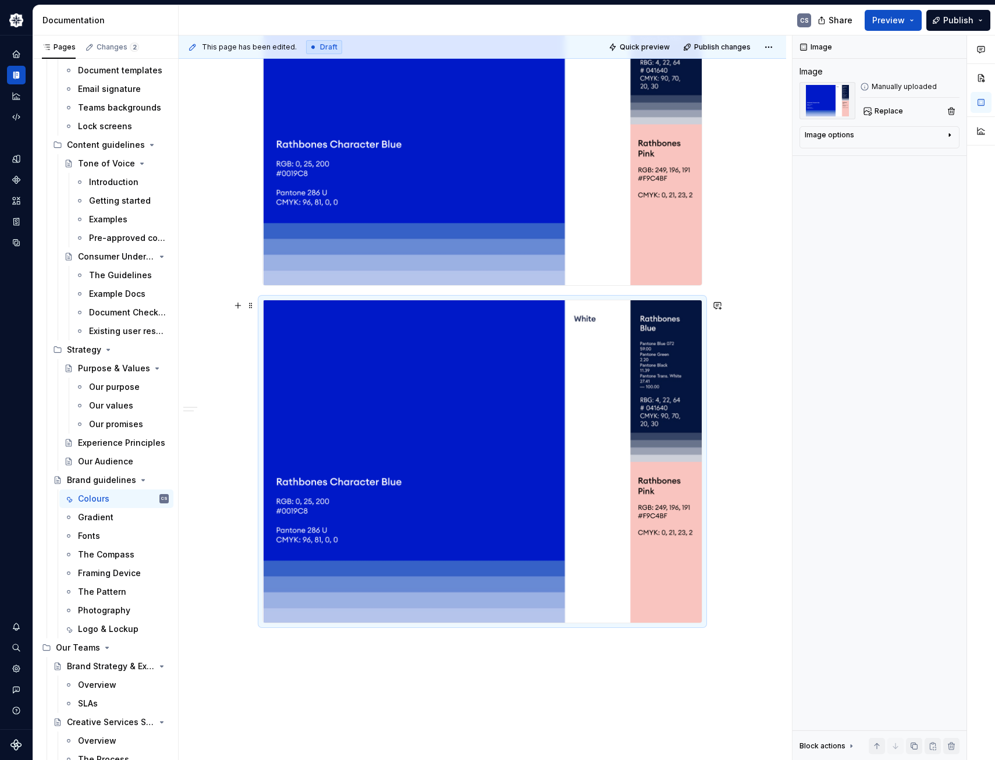
click at [480, 497] on img at bounding box center [482, 461] width 439 height 322
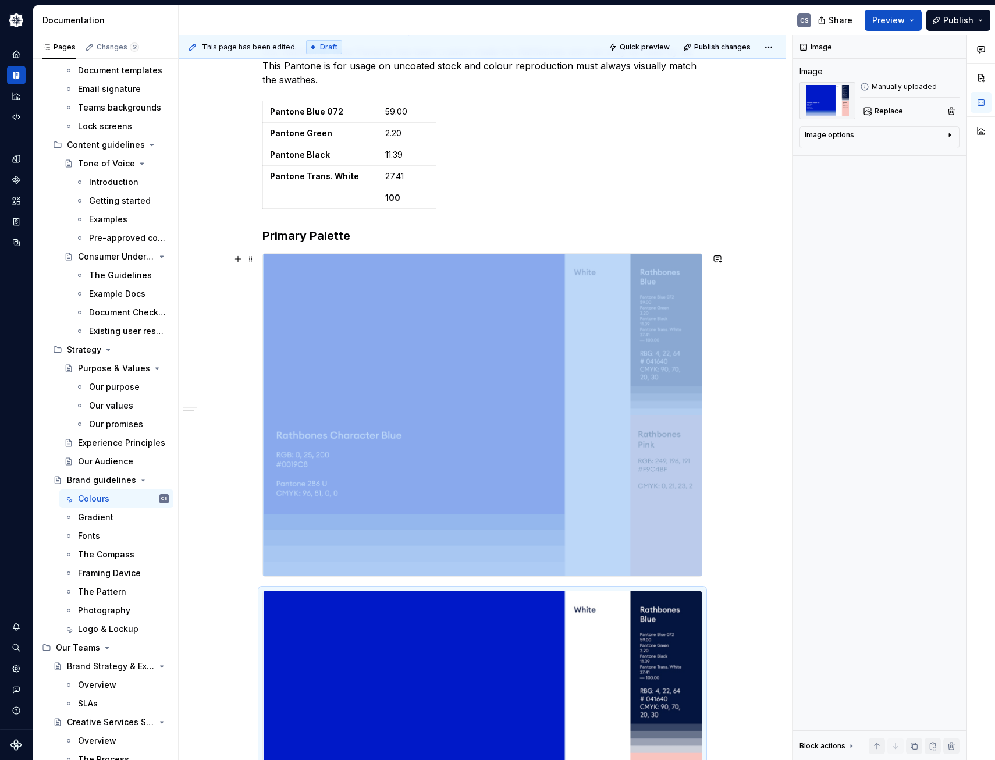
scroll to position [487, 0]
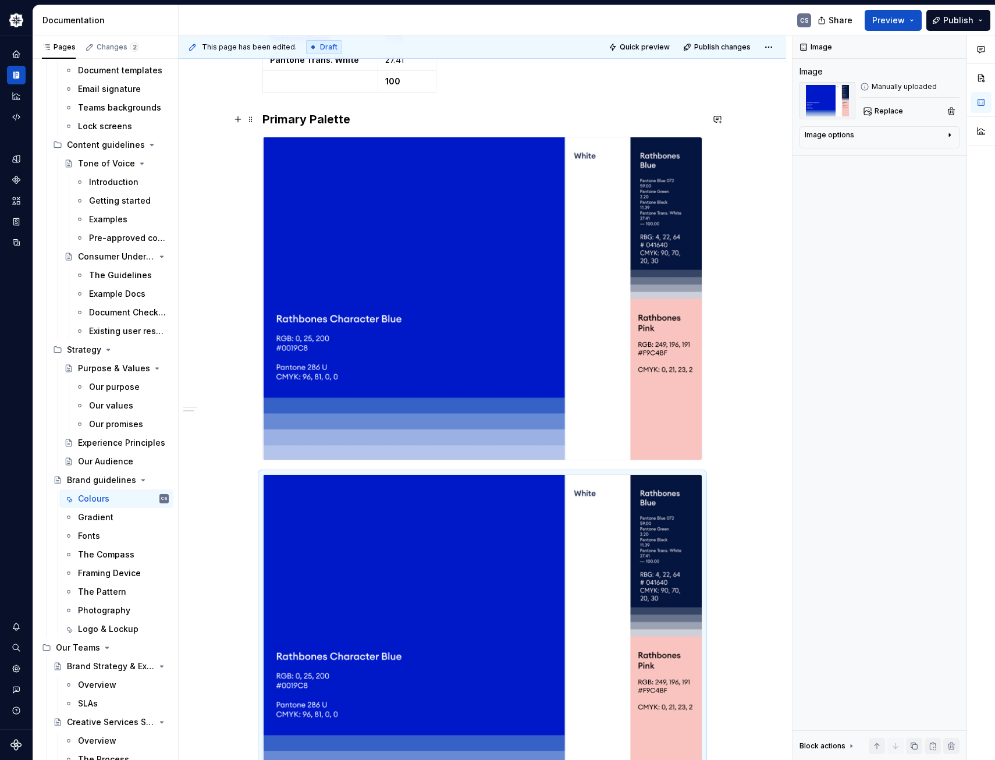
click at [349, 118] on h3 "Primary Palette" at bounding box center [482, 119] width 440 height 16
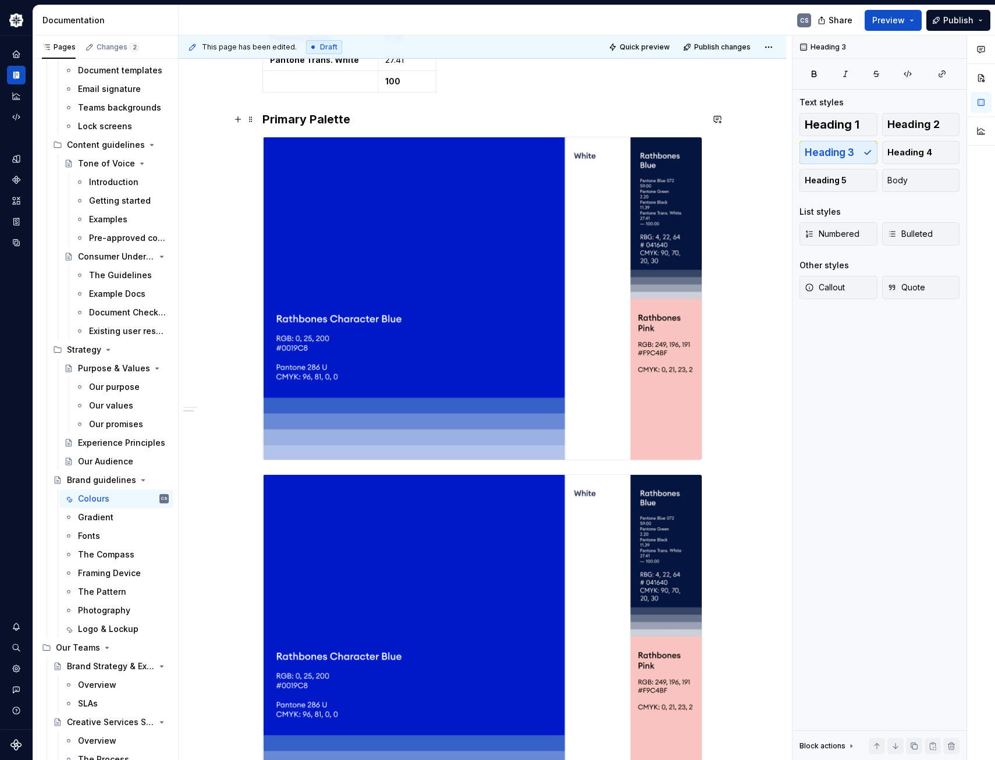
click at [349, 118] on h3 "Primary Palette" at bounding box center [482, 119] width 440 height 16
click at [719, 458] on div "This content is currently WIP and subject to likely change Our Colour Palette W…" at bounding box center [482, 421] width 607 height 1235
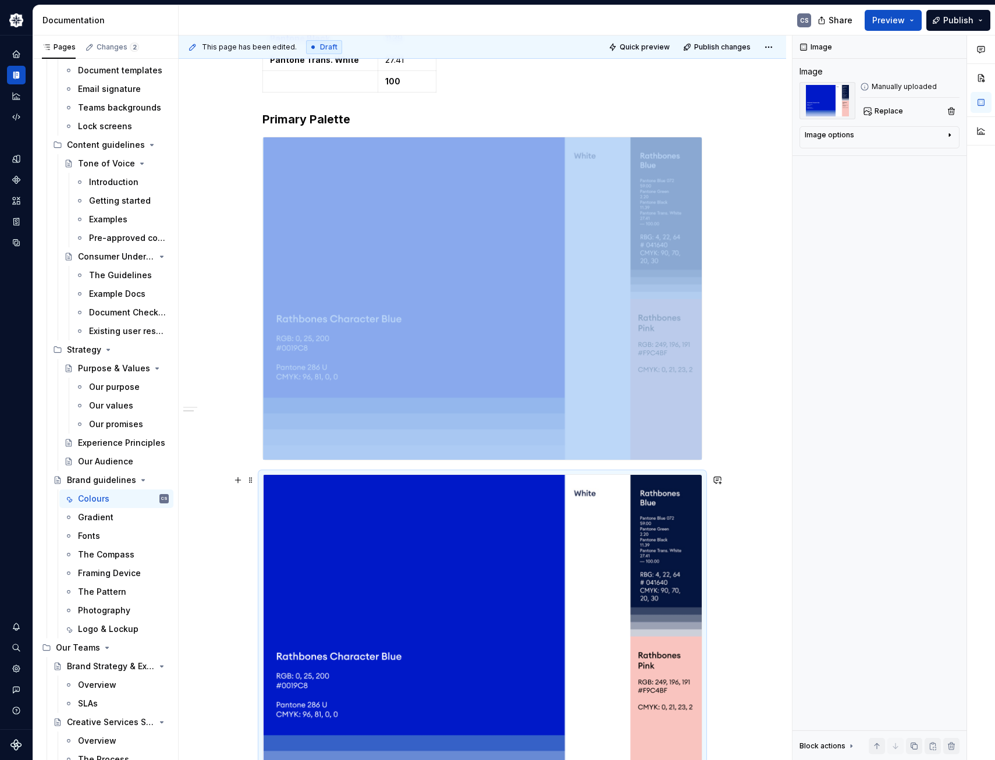
scroll to position [524, 0]
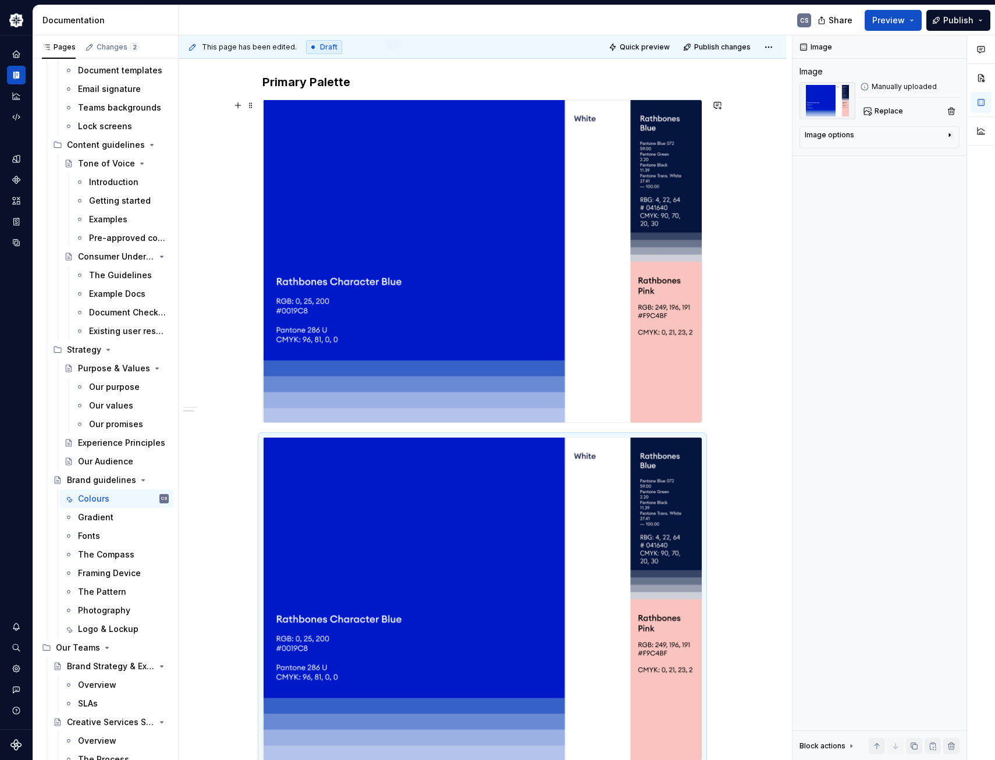
click at [736, 336] on div "This content is currently WIP and subject to likely change Our Colour Palette W…" at bounding box center [482, 384] width 607 height 1235
click at [715, 344] on div "This content is currently WIP and subject to likely change Our Colour Palette W…" at bounding box center [482, 384] width 607 height 1235
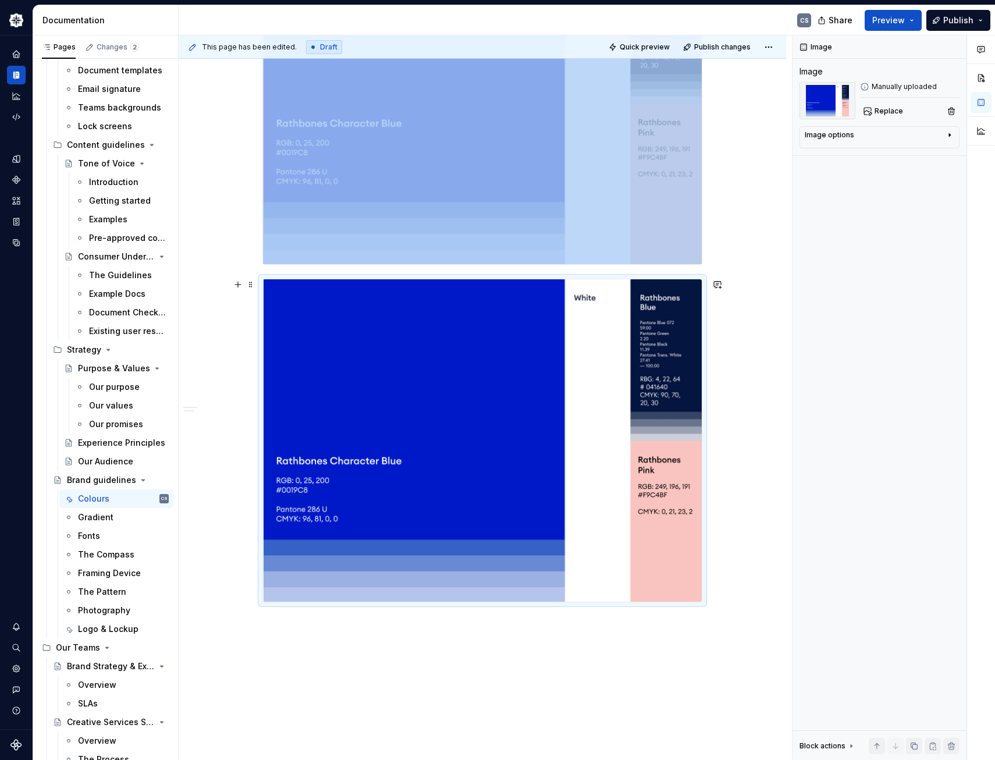
scroll to position [757, 0]
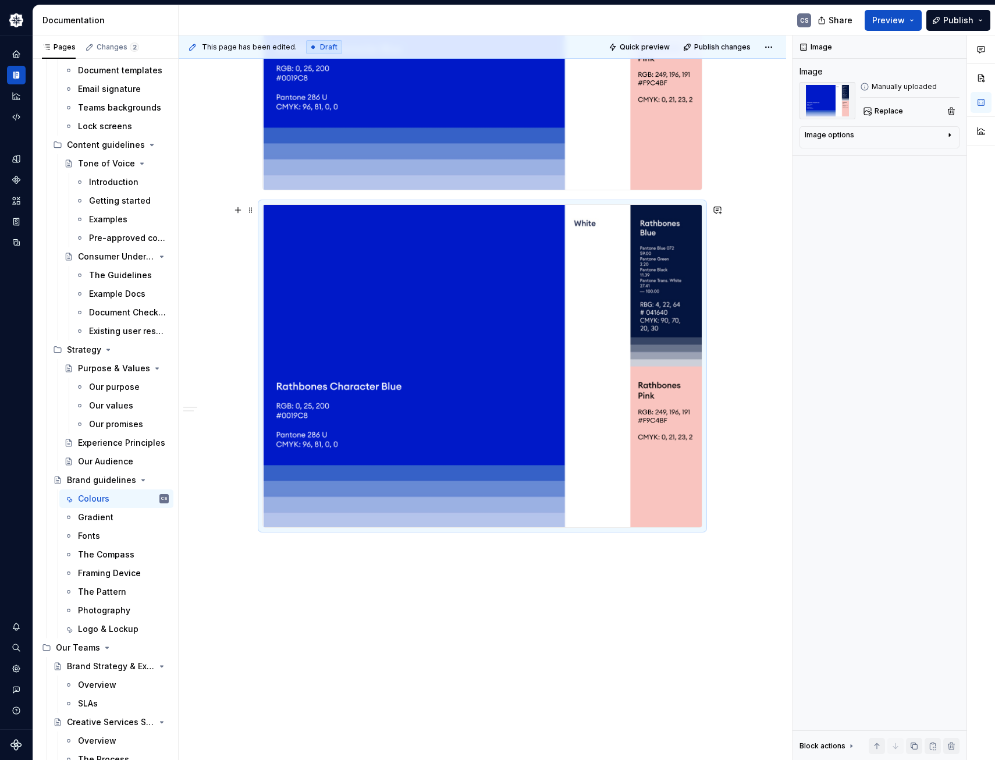
click at [725, 277] on div "This content is currently WIP and subject to likely change Our Colour Palette W…" at bounding box center [482, 151] width 607 height 1235
click at [336, 573] on div "This content is currently WIP and subject to likely change Our Colour Palette W…" at bounding box center [482, 151] width 607 height 1235
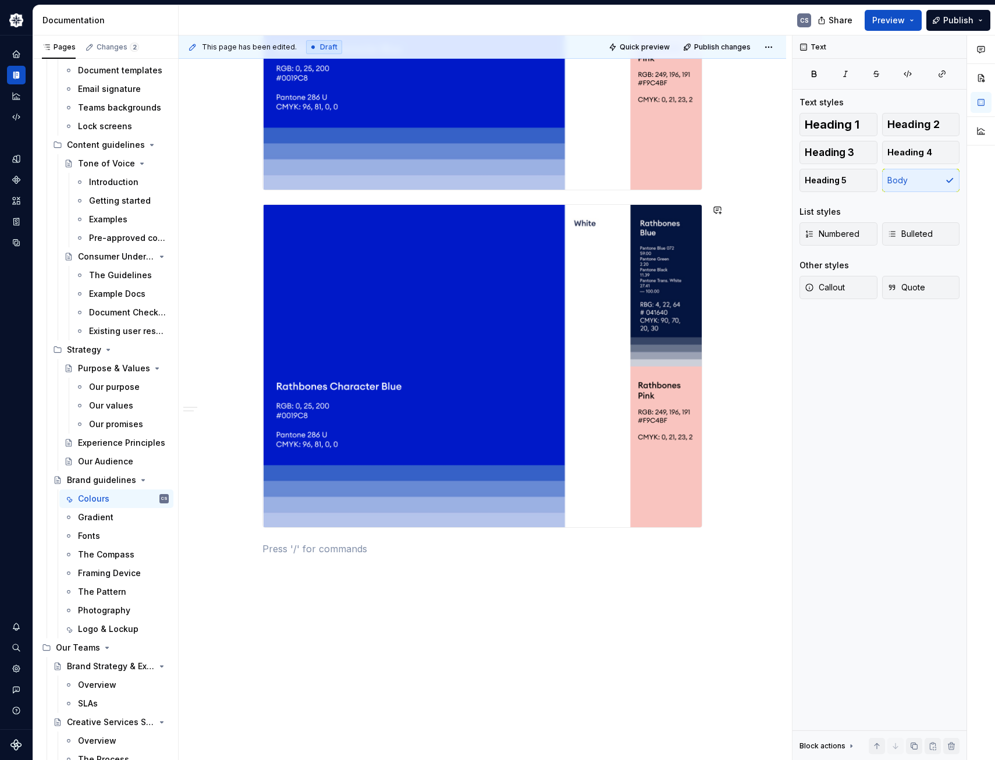
type textarea "*"
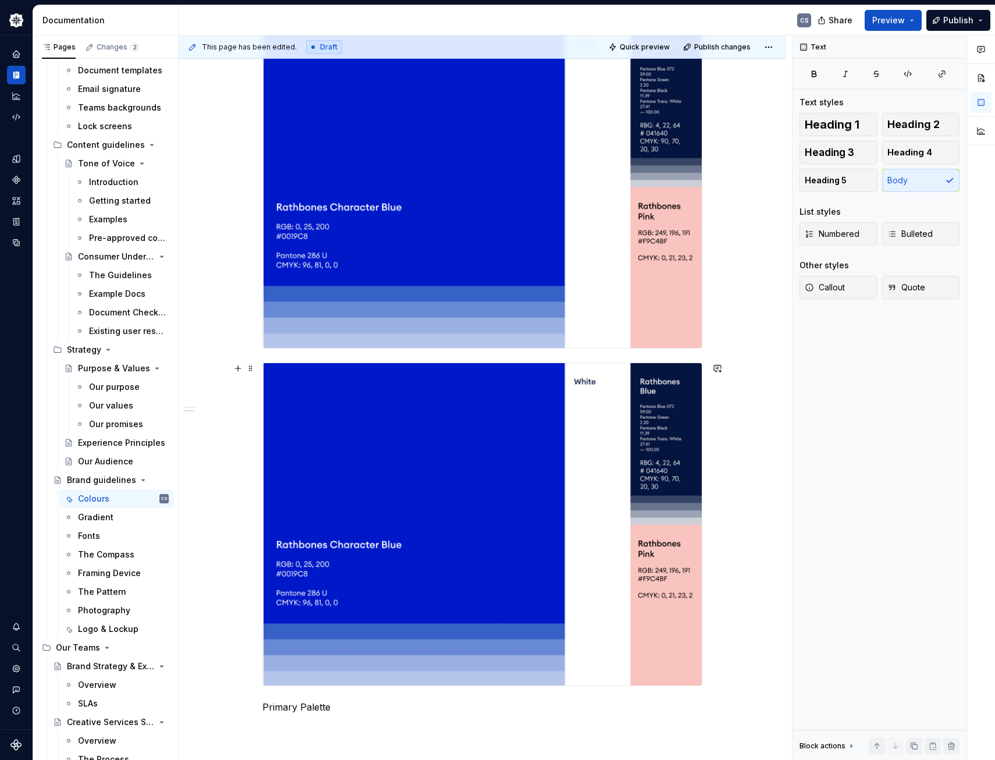
scroll to position [408, 0]
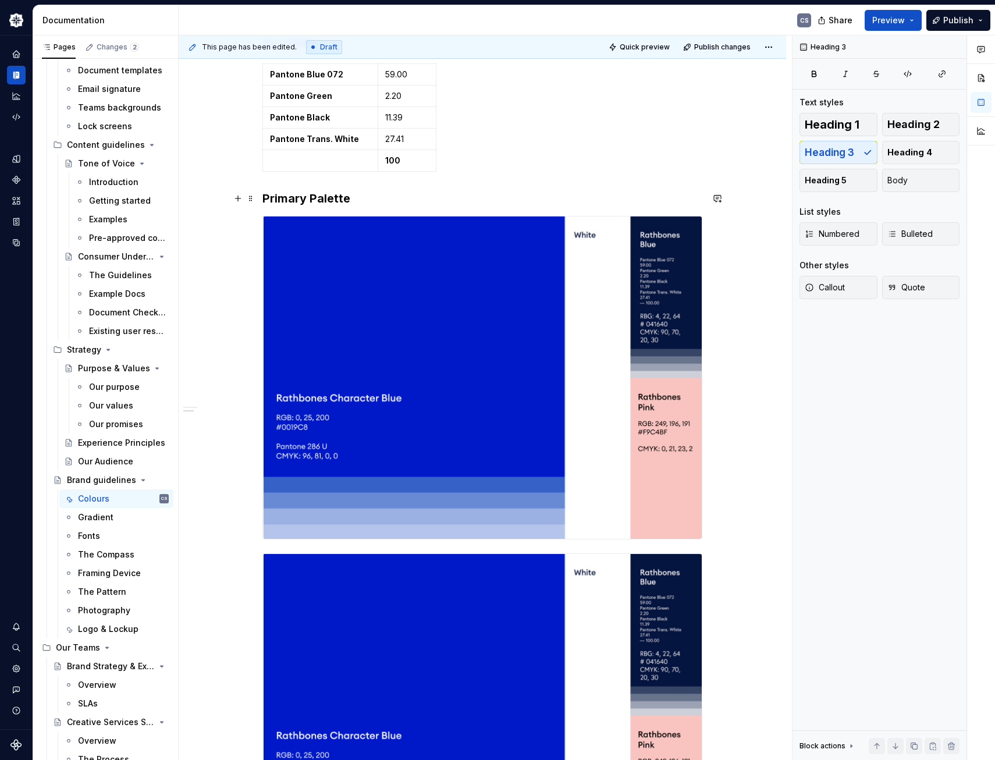
click at [315, 195] on h3 "Primary Palette" at bounding box center [482, 198] width 440 height 16
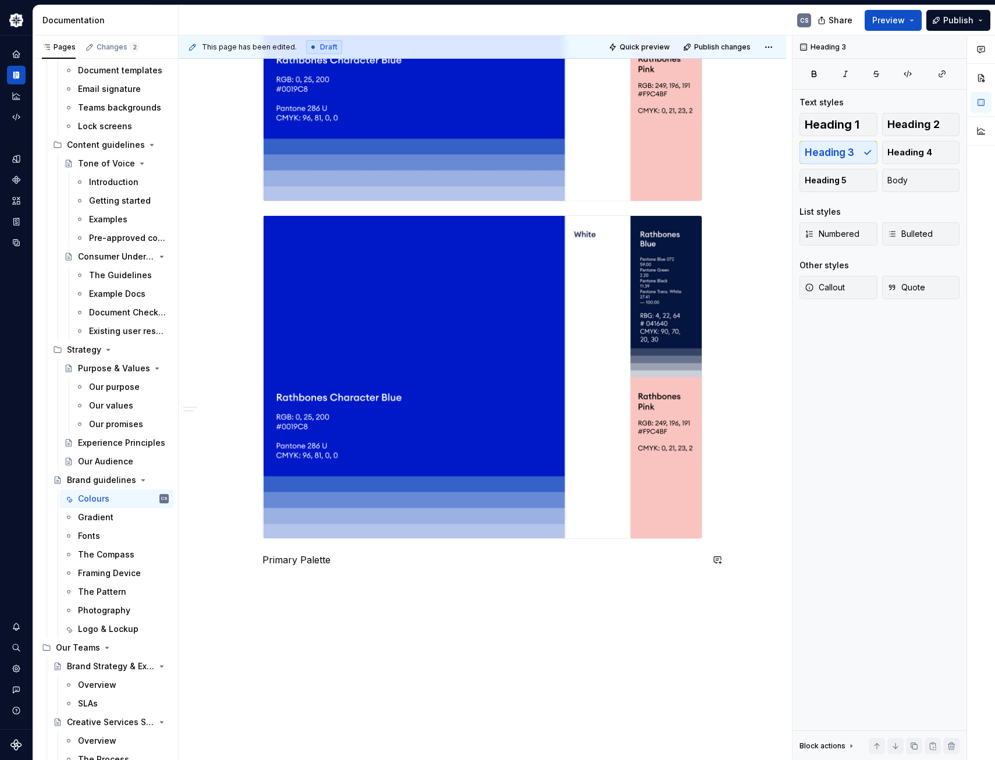
scroll to position [794, 0]
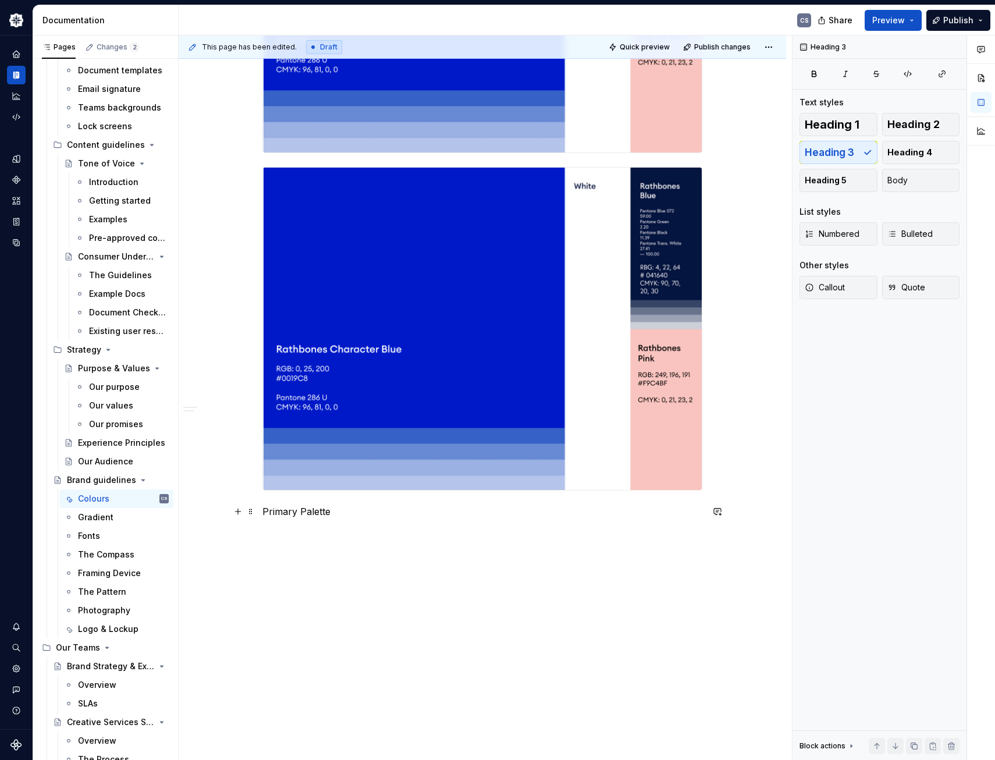
click at [287, 504] on p "Primary Palette" at bounding box center [482, 511] width 440 height 14
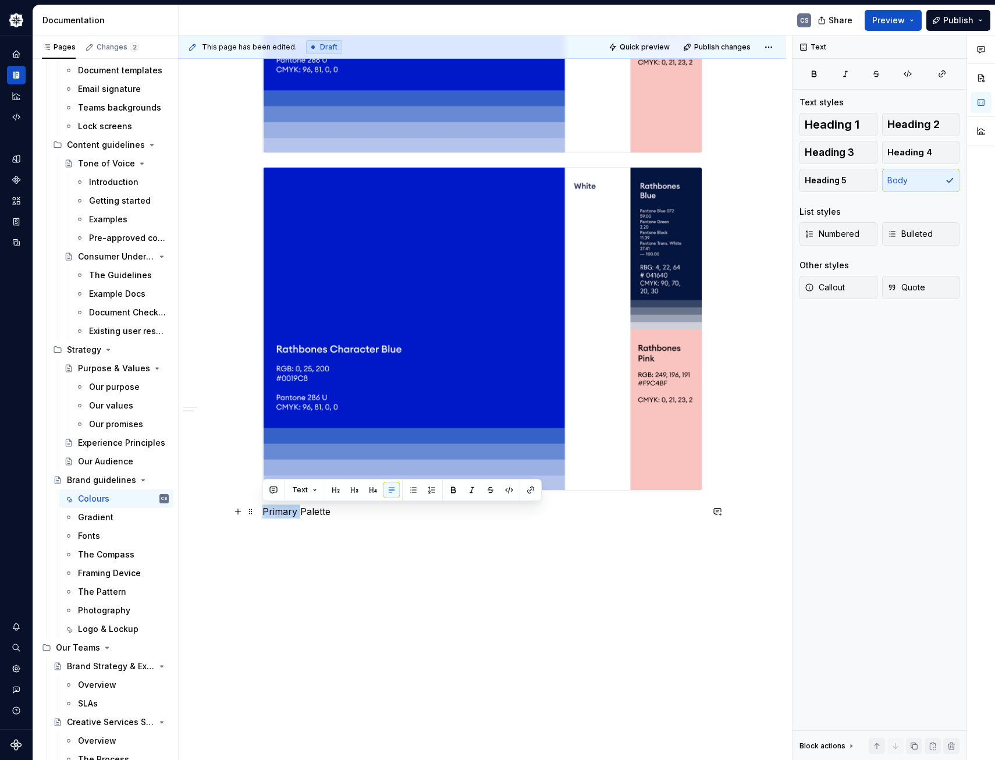
click at [287, 504] on p "Primary Palette" at bounding box center [482, 511] width 440 height 14
click at [850, 147] on span "Heading 3" at bounding box center [828, 153] width 49 height 12
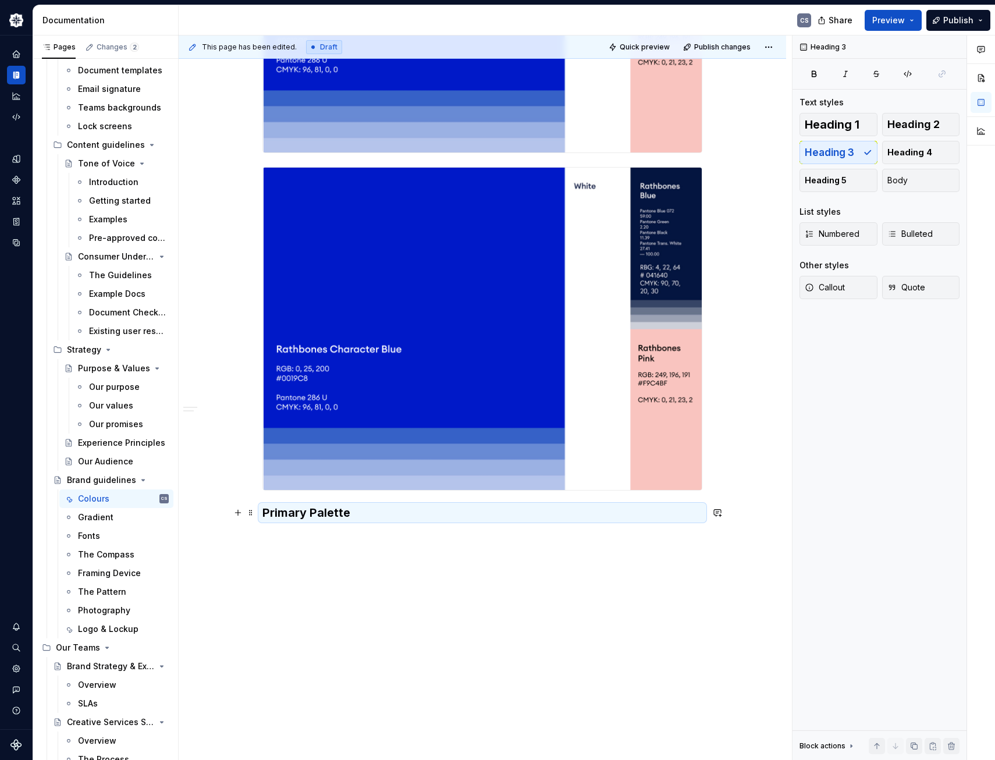
click at [284, 512] on h3 "Primary Palette" at bounding box center [482, 512] width 440 height 16
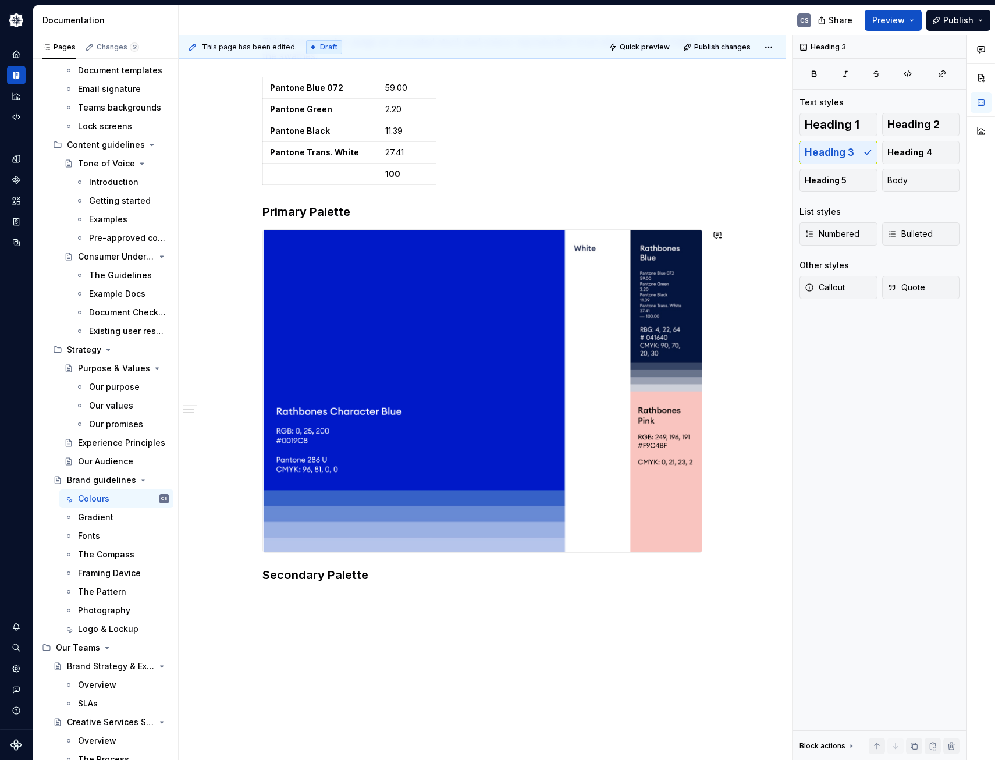
scroll to position [459, 0]
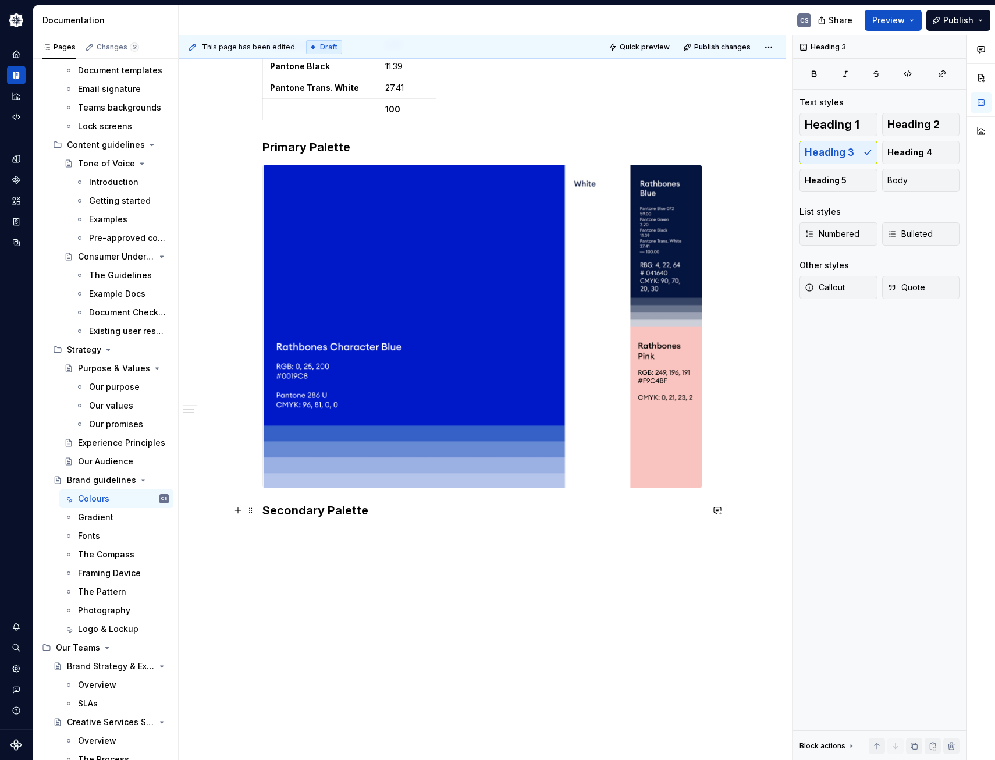
click at [397, 514] on h3 "Secondary Palette" at bounding box center [482, 510] width 440 height 16
click at [240, 536] on button "button" at bounding box center [238, 534] width 16 height 16
click at [631, 625] on div "This content is currently WIP and subject to likely change Our Colour Palette W…" at bounding box center [482, 318] width 607 height 972
click at [248, 537] on span at bounding box center [250, 534] width 9 height 16
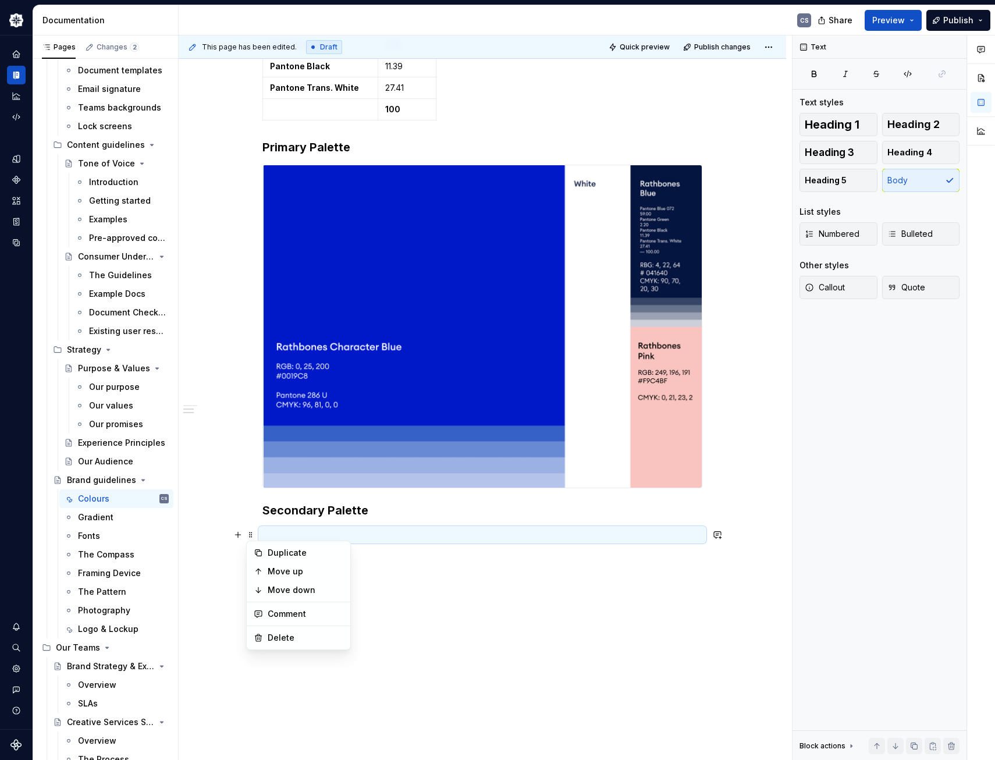
click at [575, 669] on div "This page has been edited. Draft Quick preview Publish changes Brand guidelines…" at bounding box center [485, 397] width 613 height 725
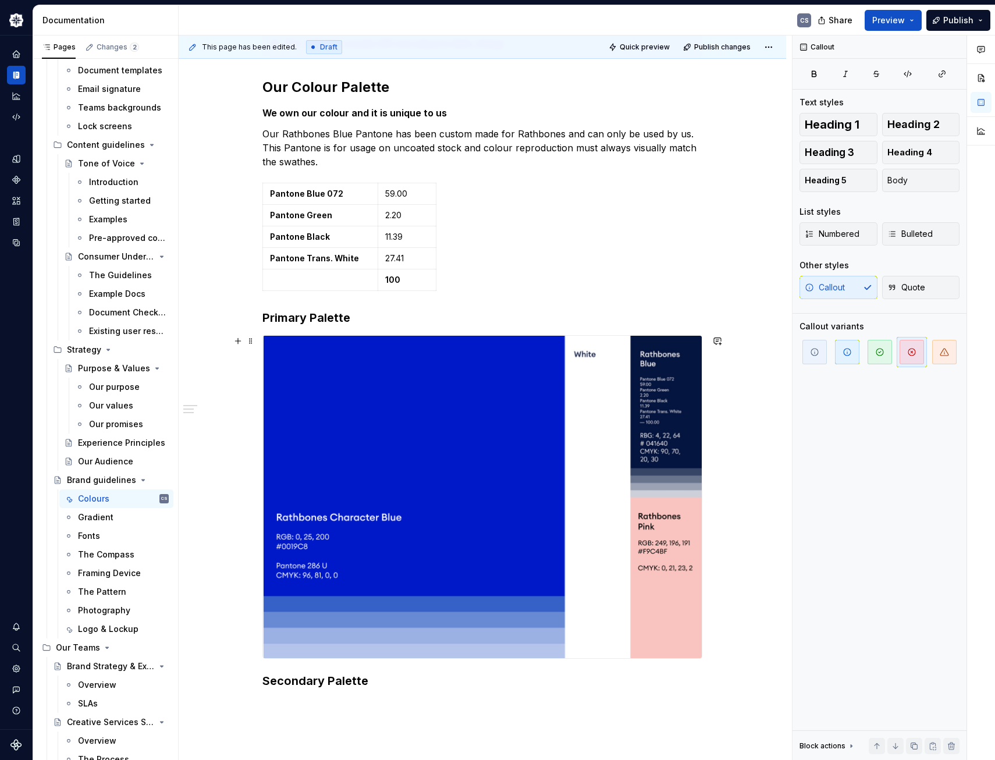
scroll to position [503, 0]
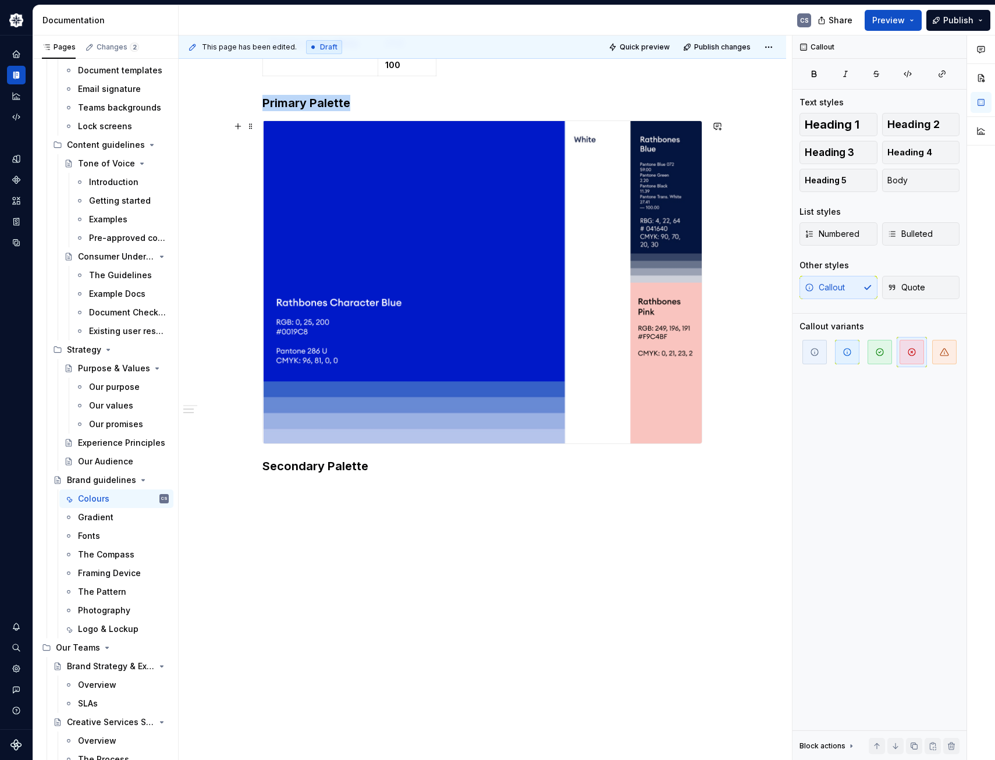
click at [384, 271] on img at bounding box center [482, 282] width 439 height 322
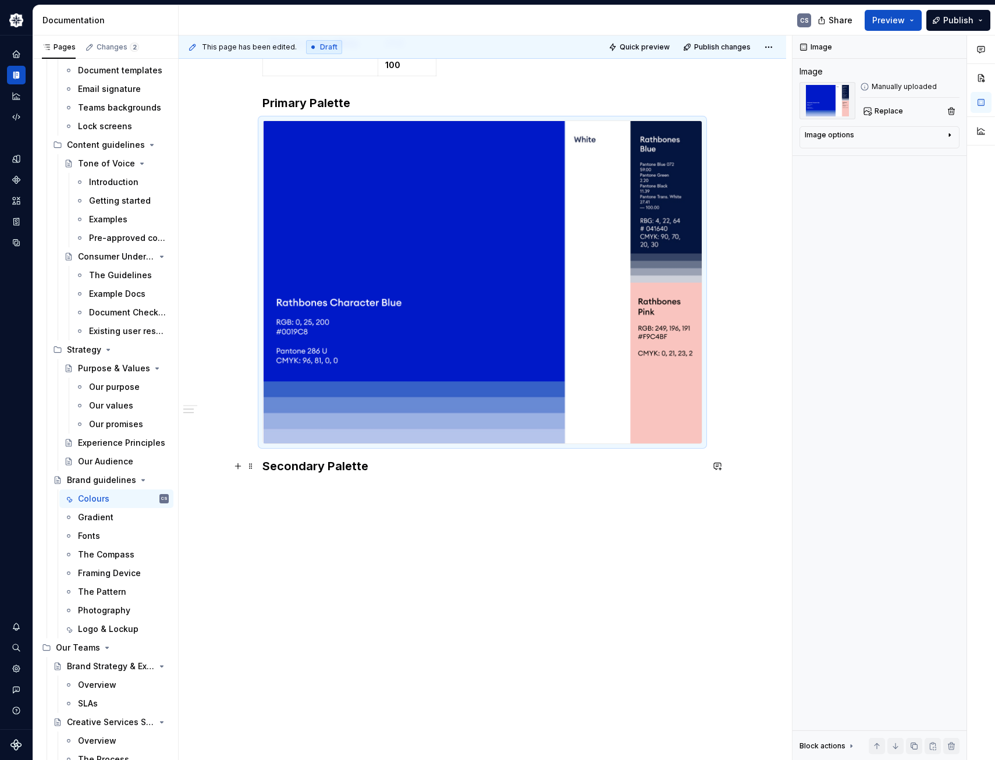
click at [381, 472] on h3 "Secondary Palette" at bounding box center [482, 466] width 440 height 16
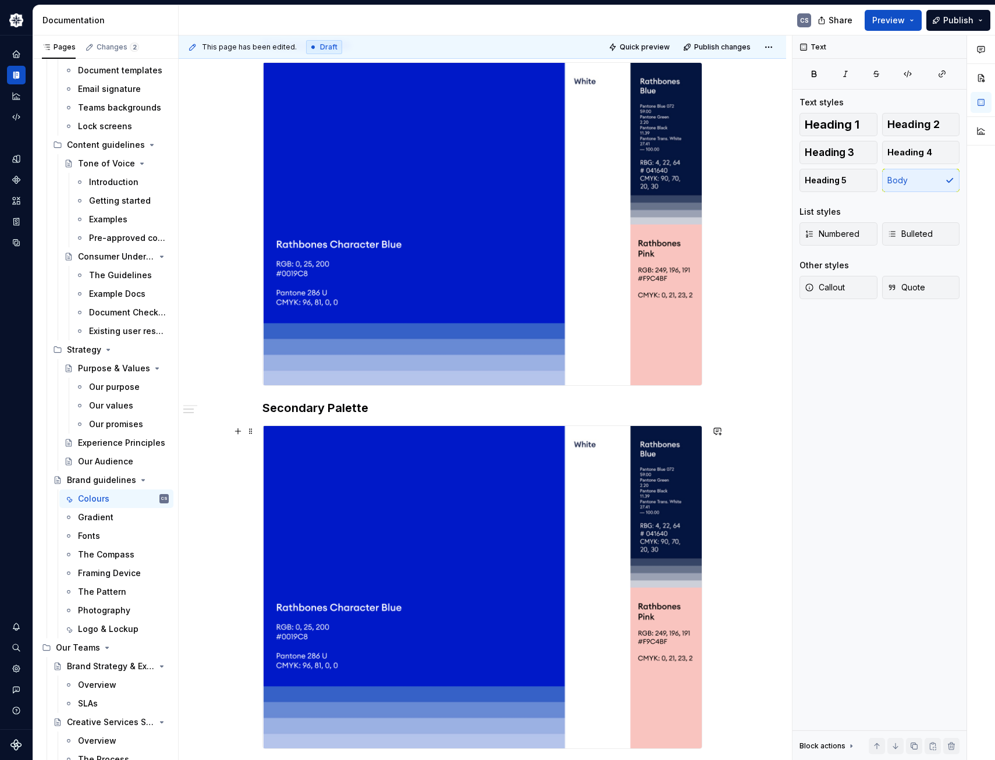
scroll to position [445, 0]
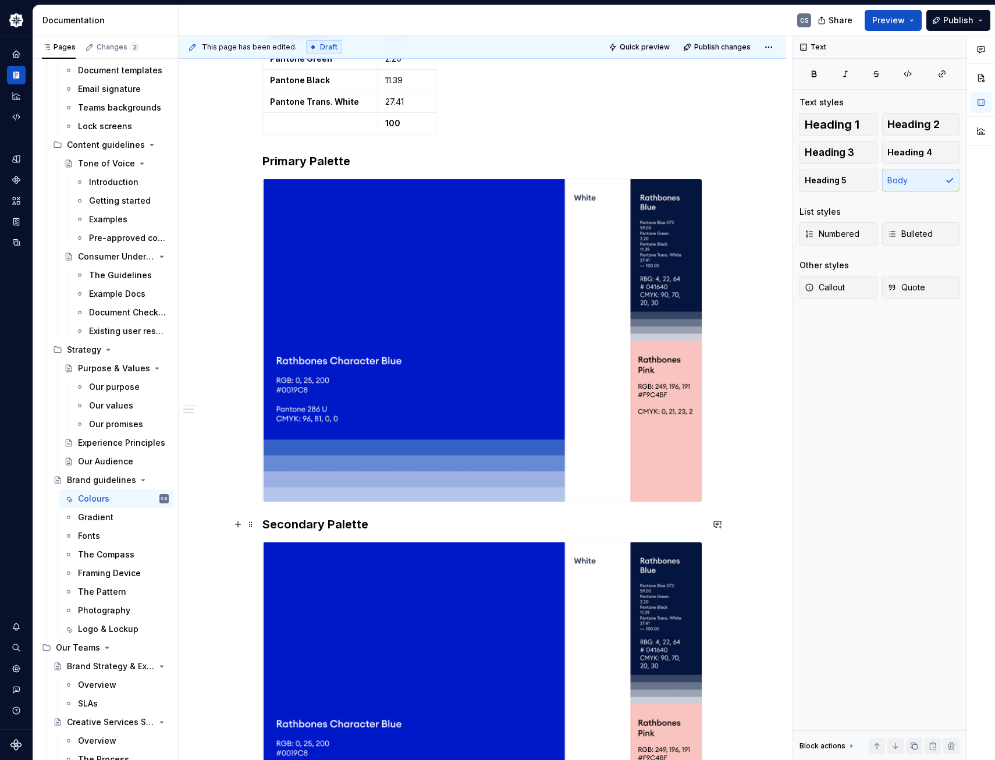
click at [261, 522] on div "This content is currently WIP and subject to likely change Our Colour Palette W…" at bounding box center [482, 501] width 607 height 1310
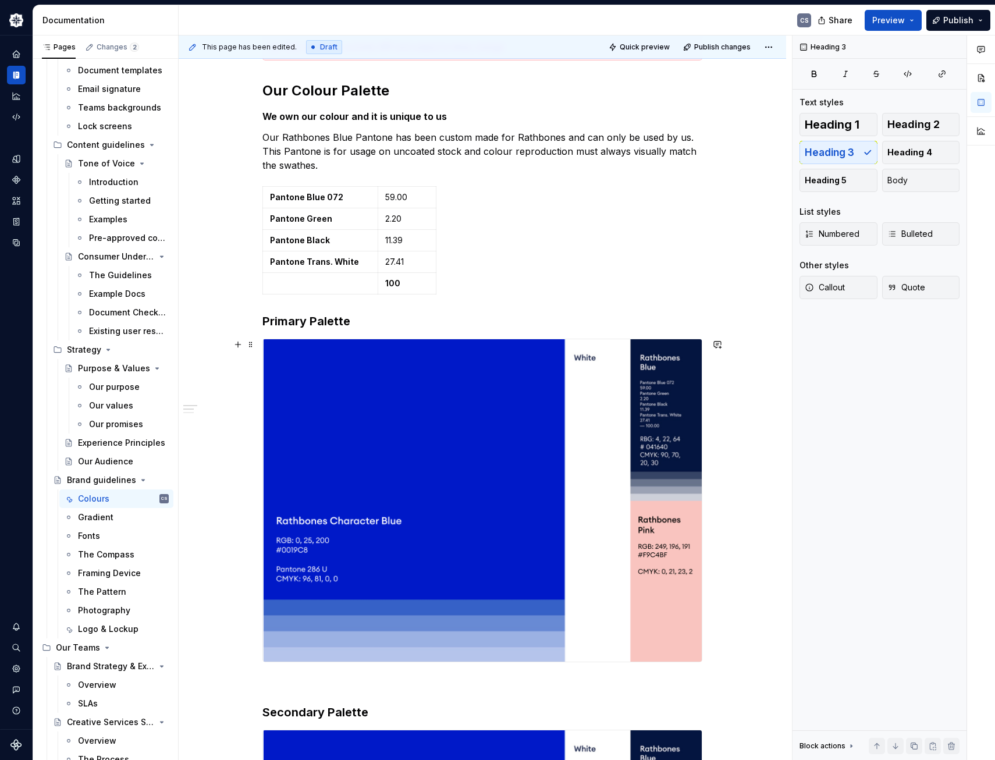
scroll to position [154, 0]
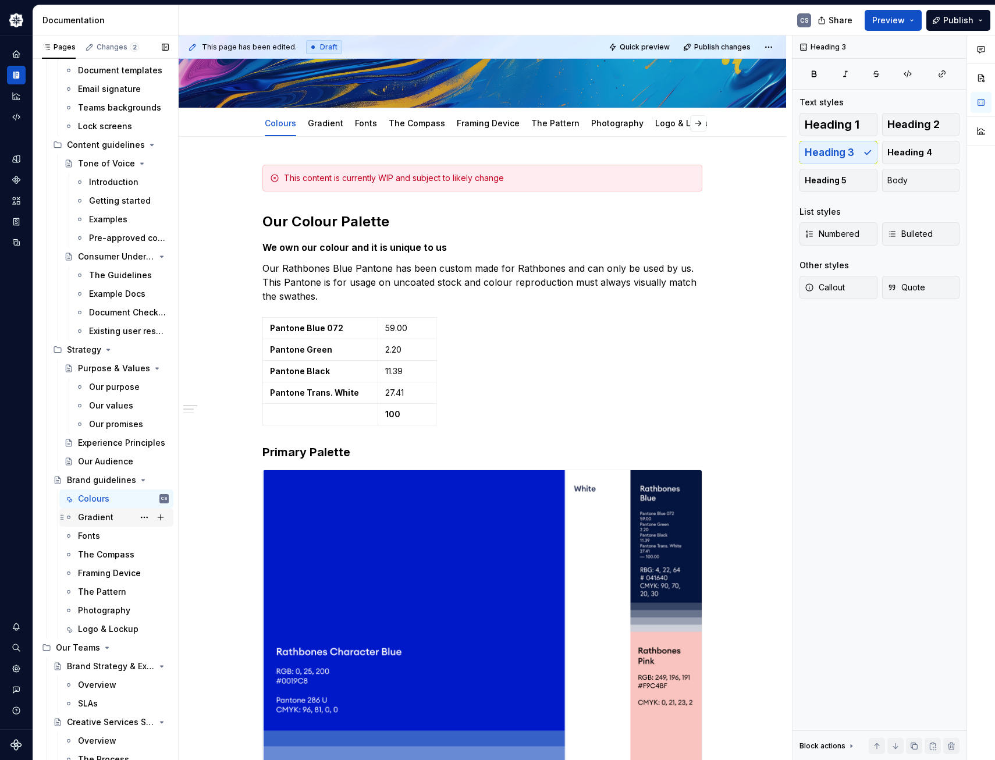
click at [101, 516] on div "Gradient" at bounding box center [95, 517] width 35 height 12
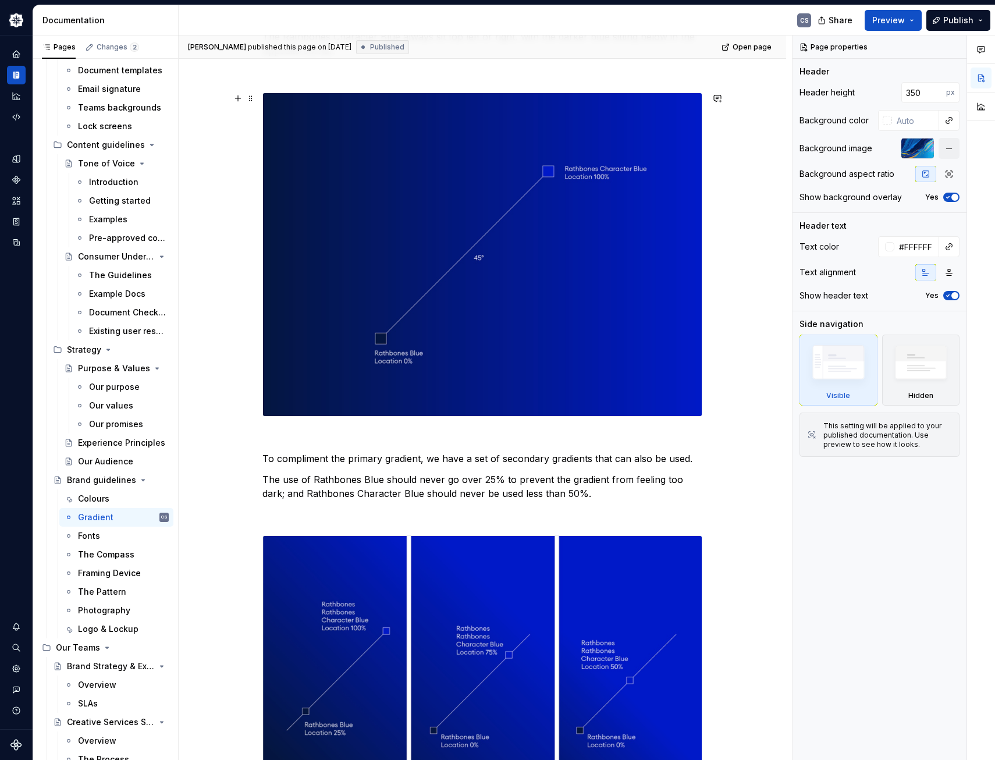
scroll to position [407, 0]
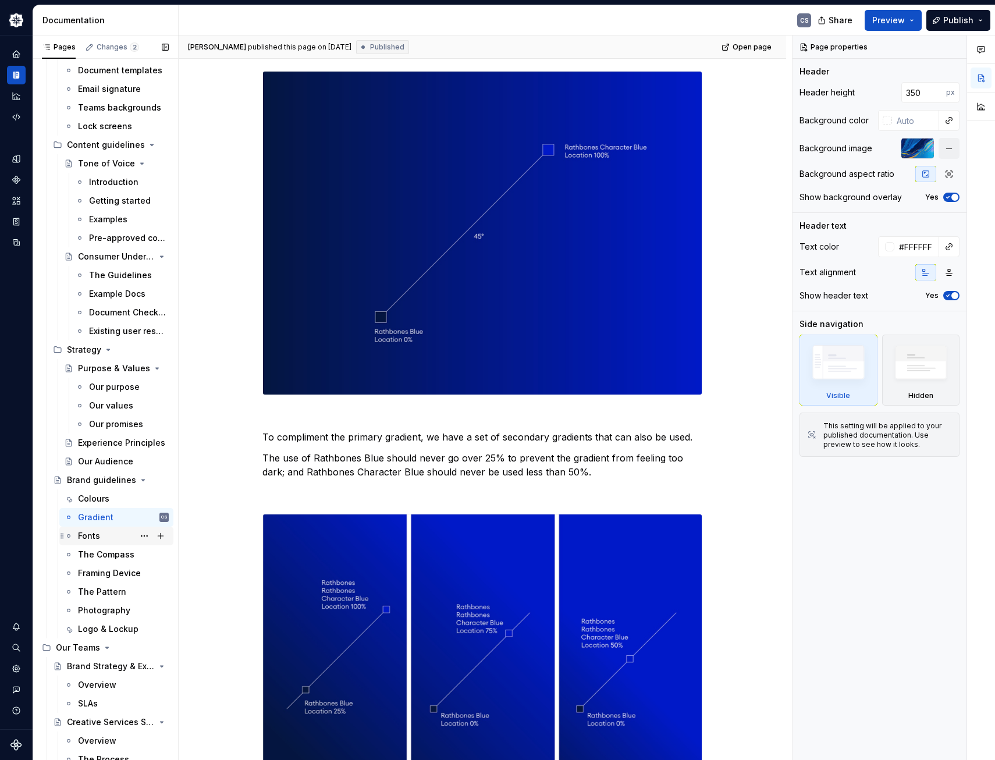
click at [105, 537] on div "Fonts" at bounding box center [123, 536] width 91 height 16
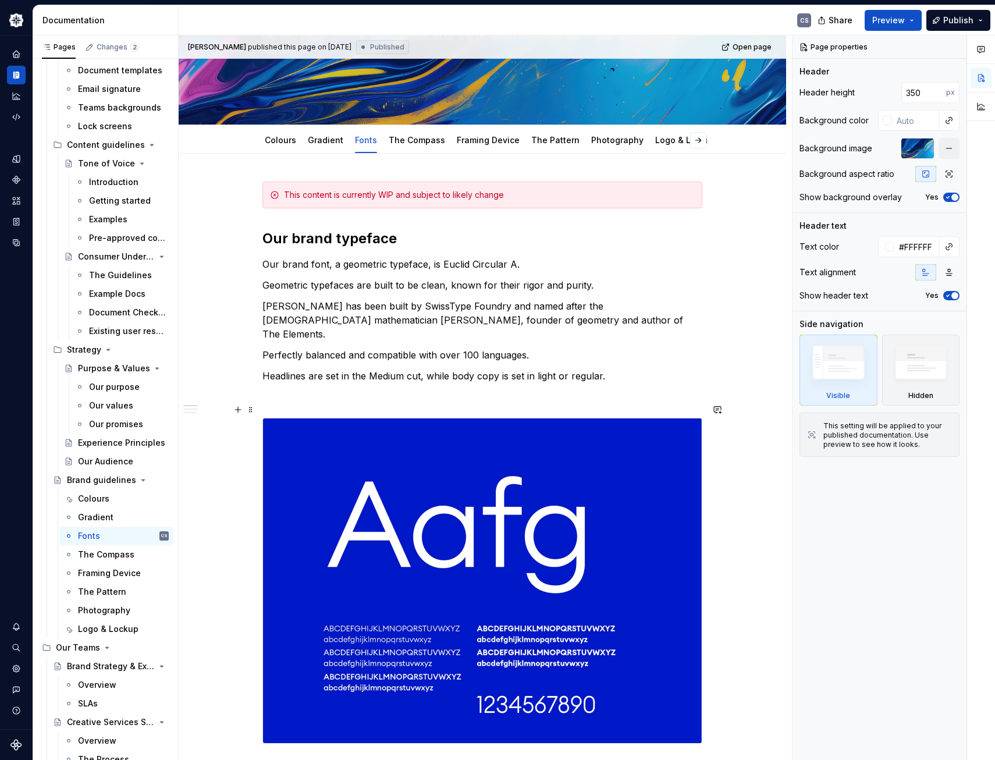
scroll to position [174, 0]
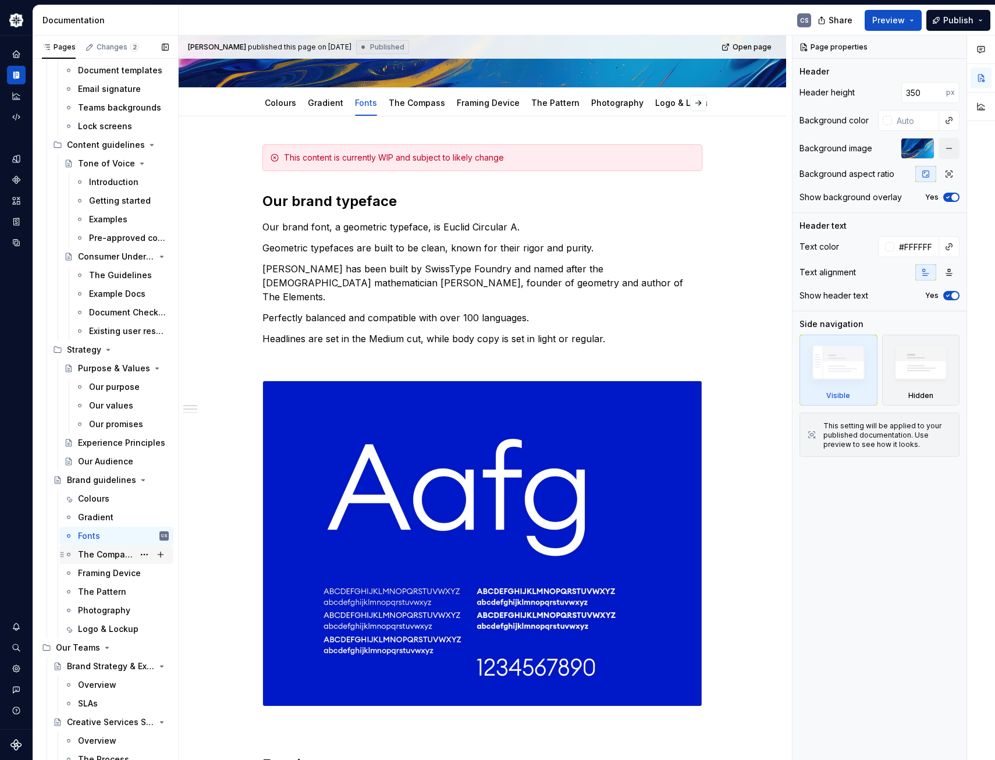
click at [109, 557] on div "The Compass" at bounding box center [106, 554] width 56 height 12
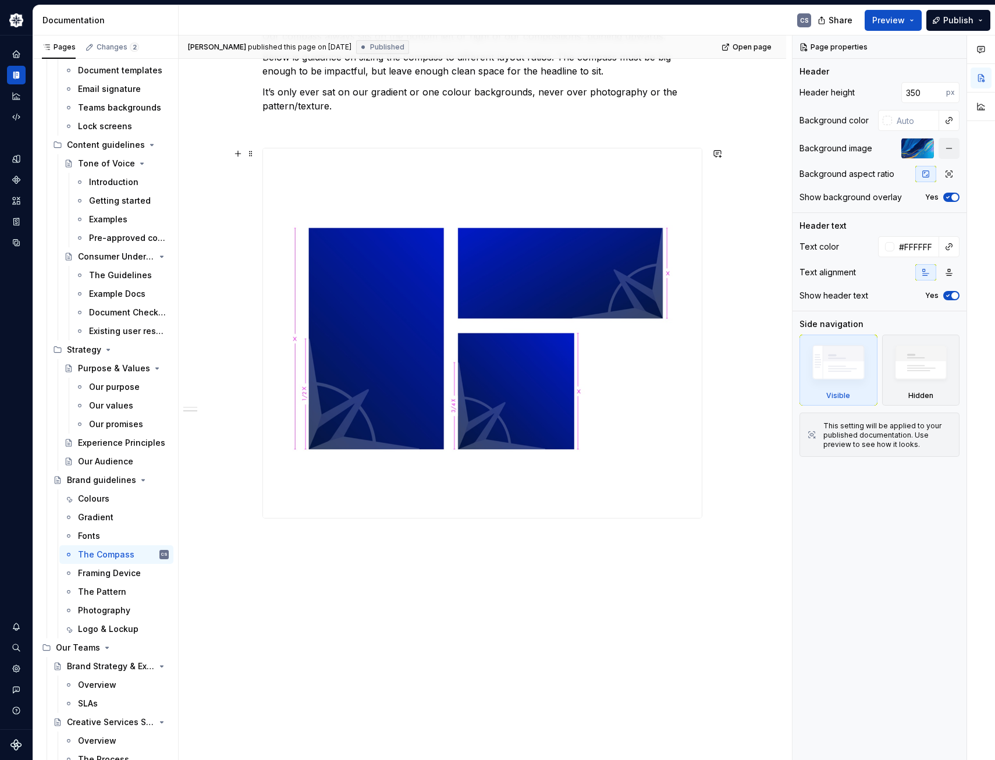
scroll to position [876, 0]
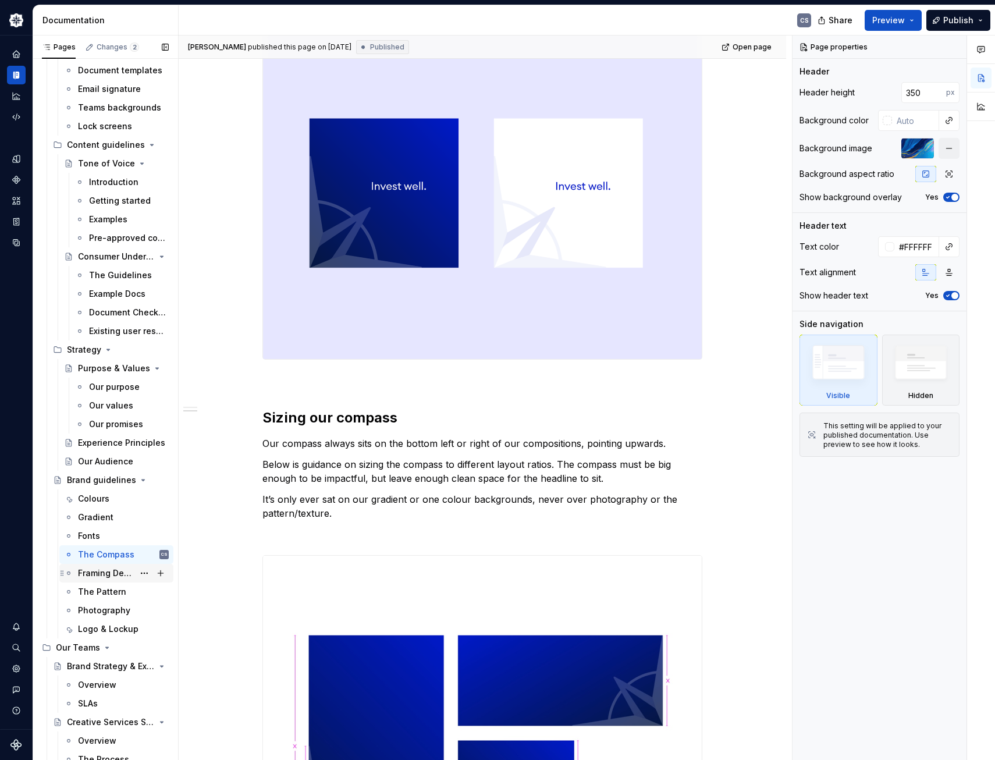
click at [112, 568] on div "Framing Device" at bounding box center [106, 573] width 56 height 12
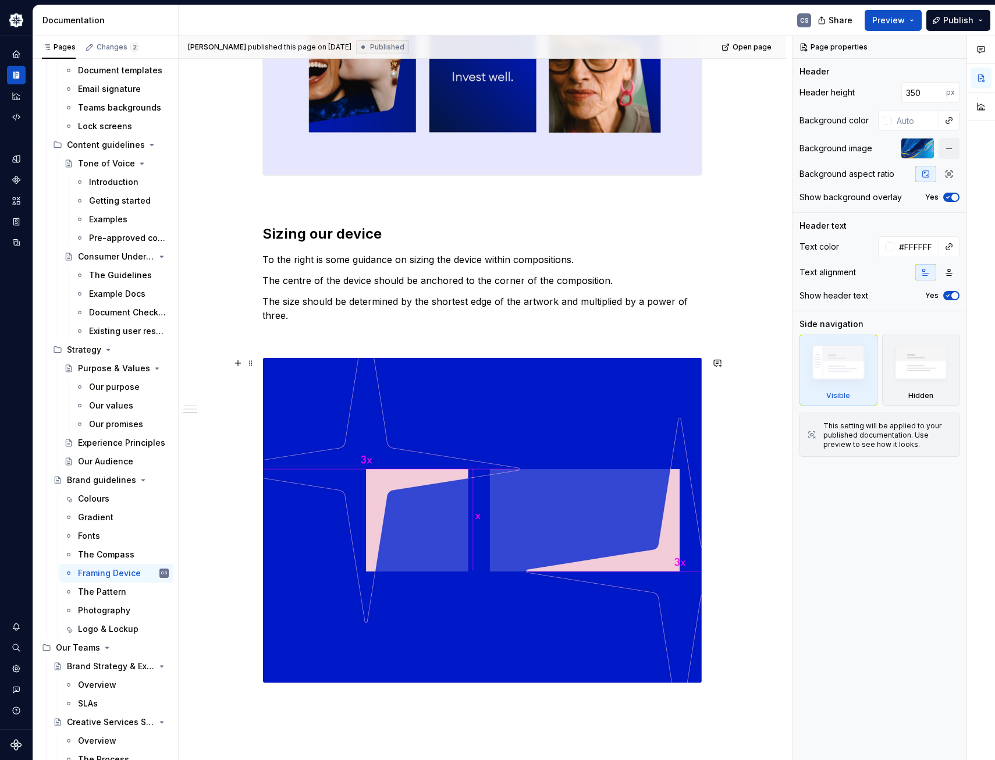
scroll to position [1212, 0]
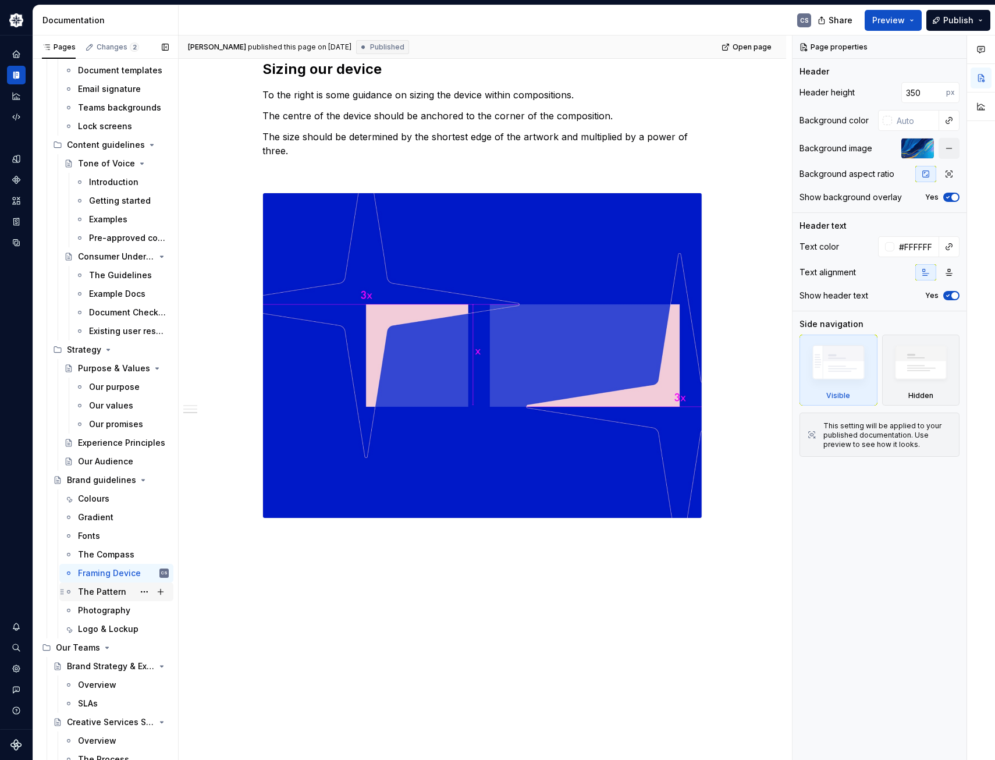
click at [91, 592] on div "The Pattern" at bounding box center [102, 592] width 48 height 12
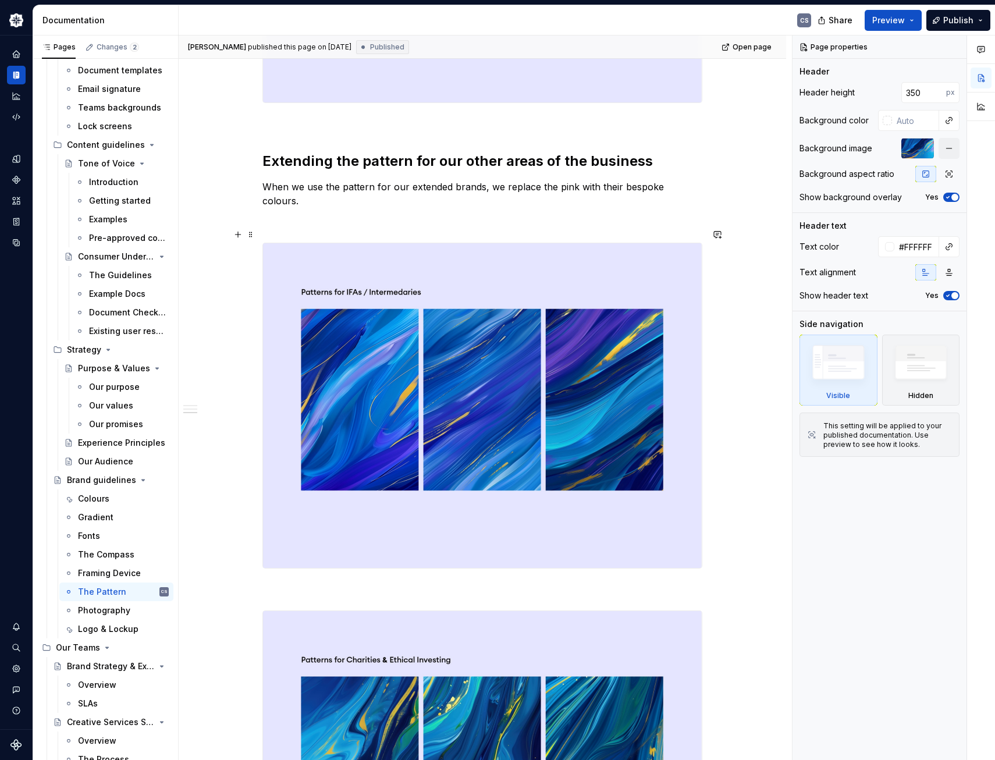
scroll to position [1454, 0]
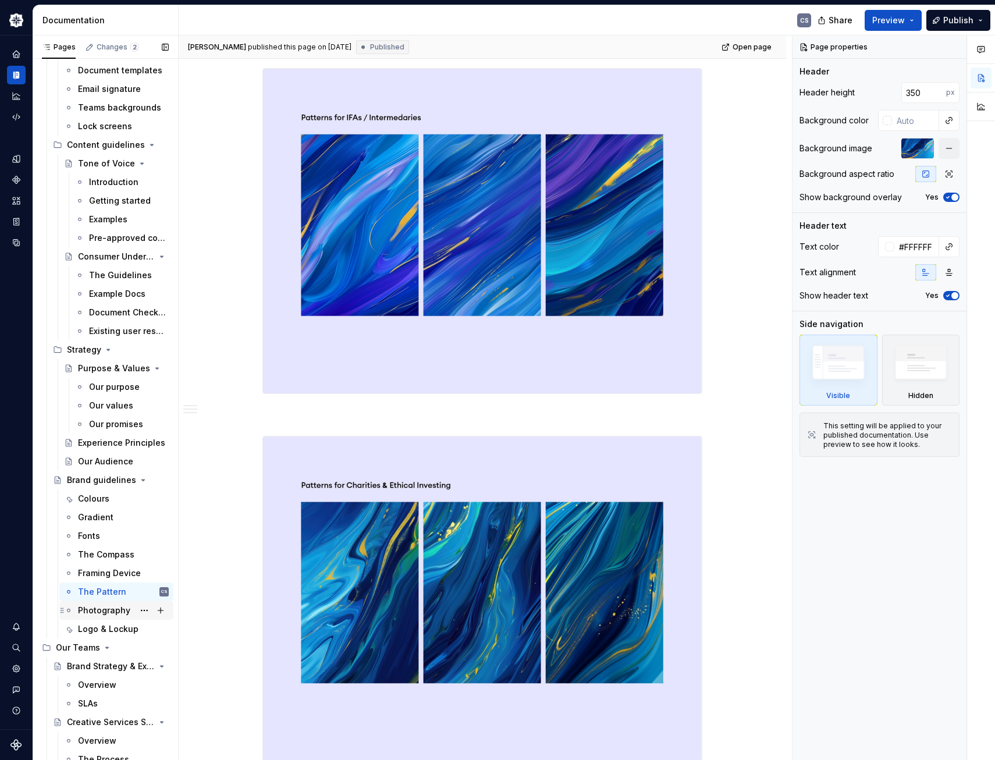
click at [102, 613] on div "Photography" at bounding box center [104, 610] width 52 height 12
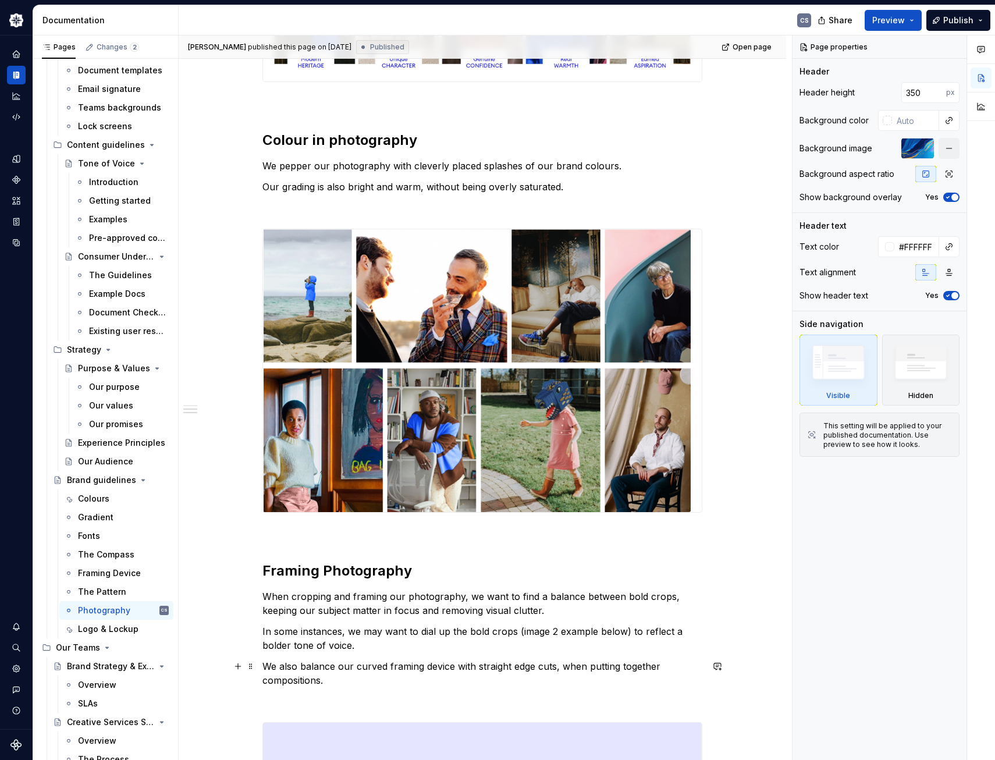
scroll to position [536, 0]
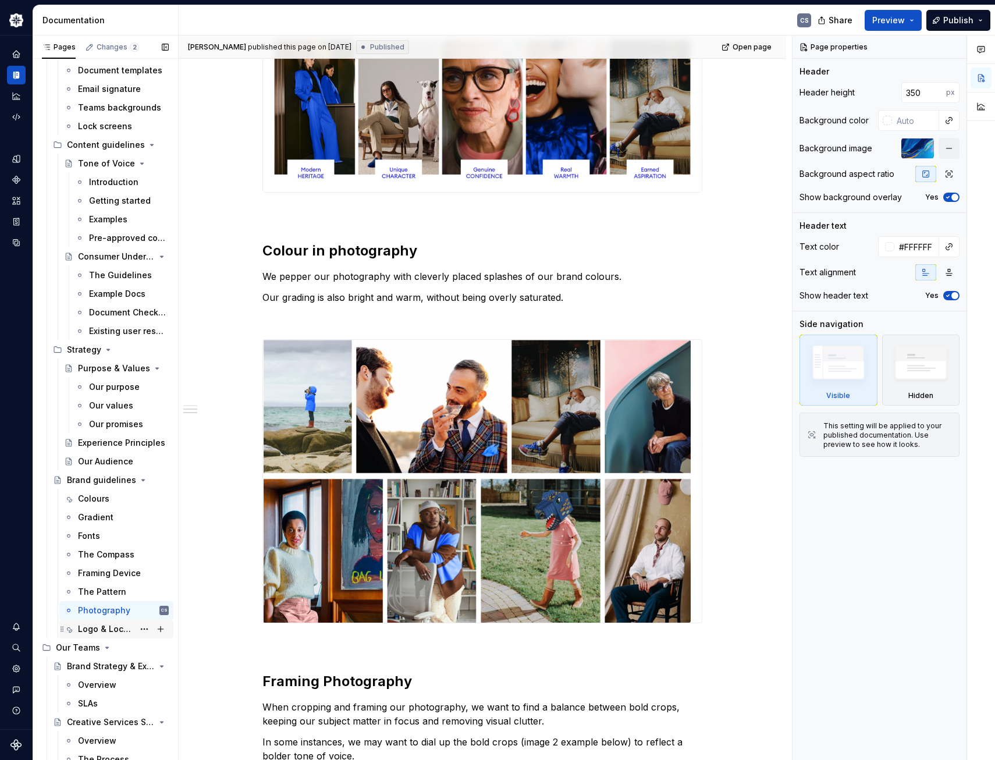
click at [116, 634] on div "Logo & Lockup" at bounding box center [106, 629] width 56 height 12
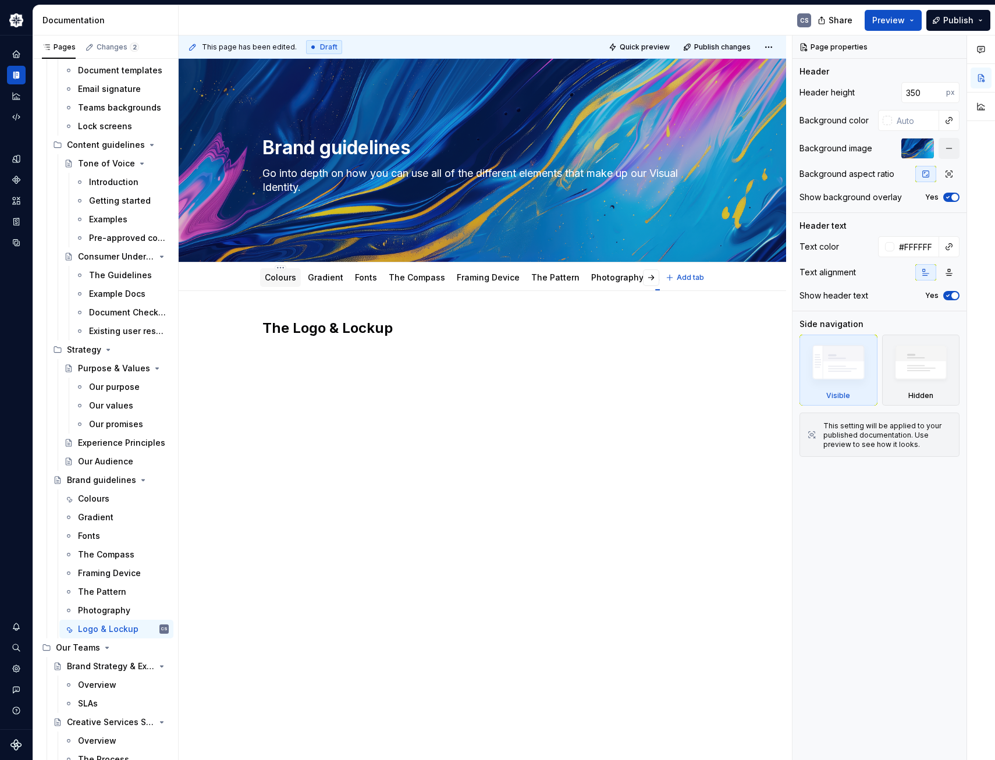
click at [291, 278] on link "Colours" at bounding box center [280, 277] width 31 height 10
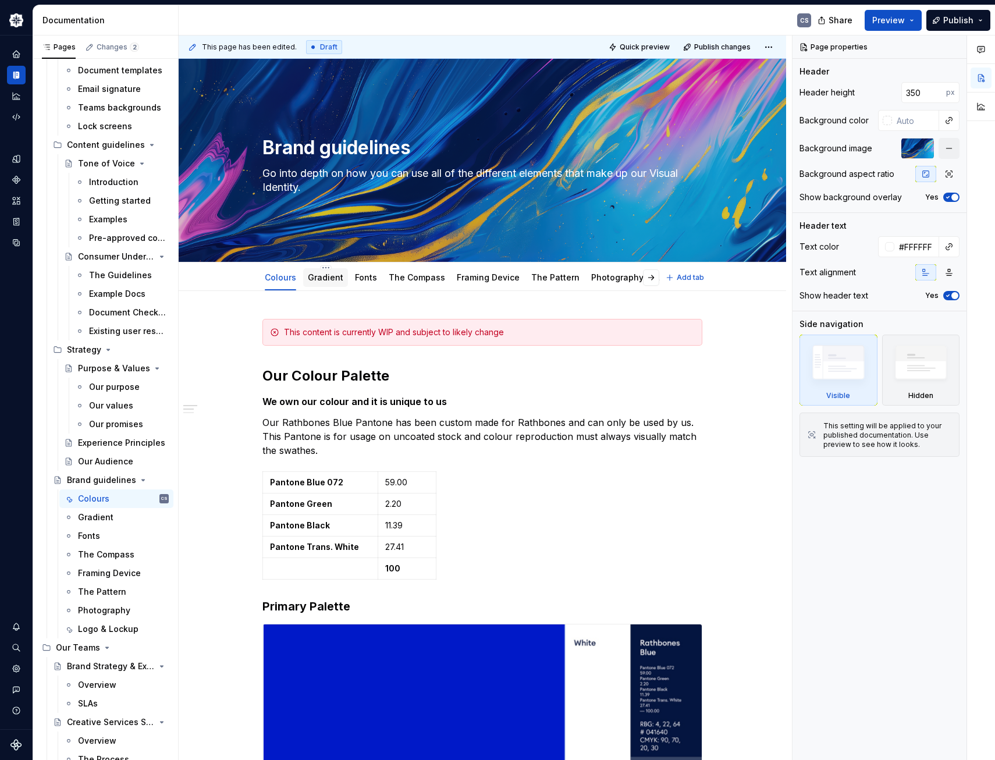
click at [330, 277] on link "Gradient" at bounding box center [325, 277] width 35 height 10
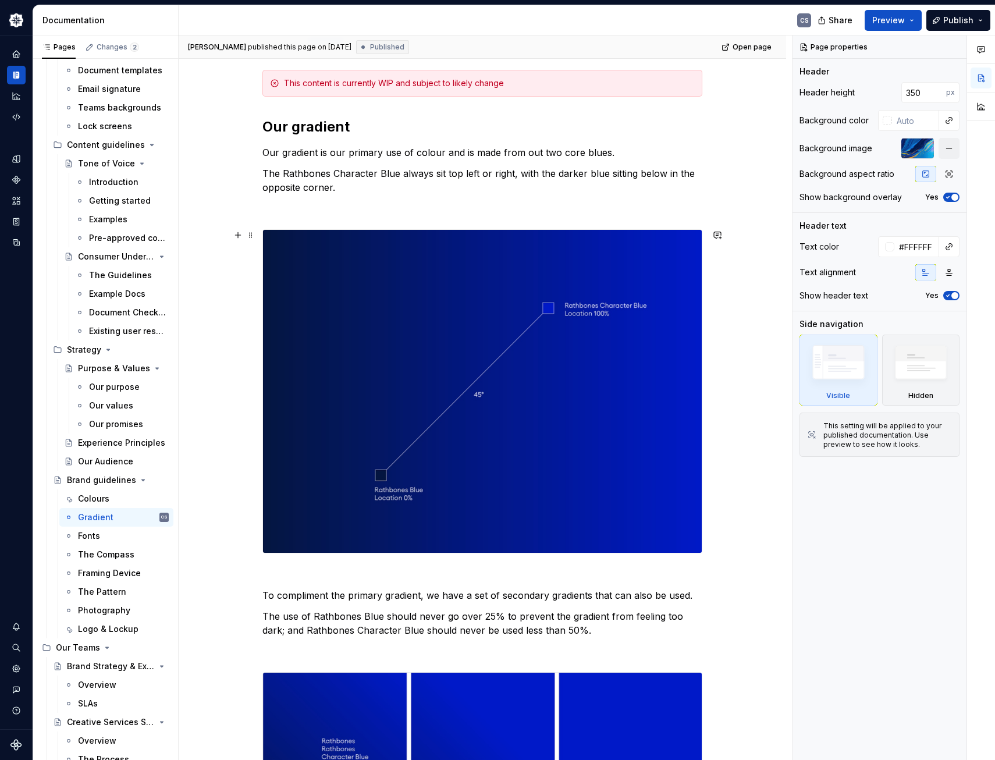
scroll to position [28, 0]
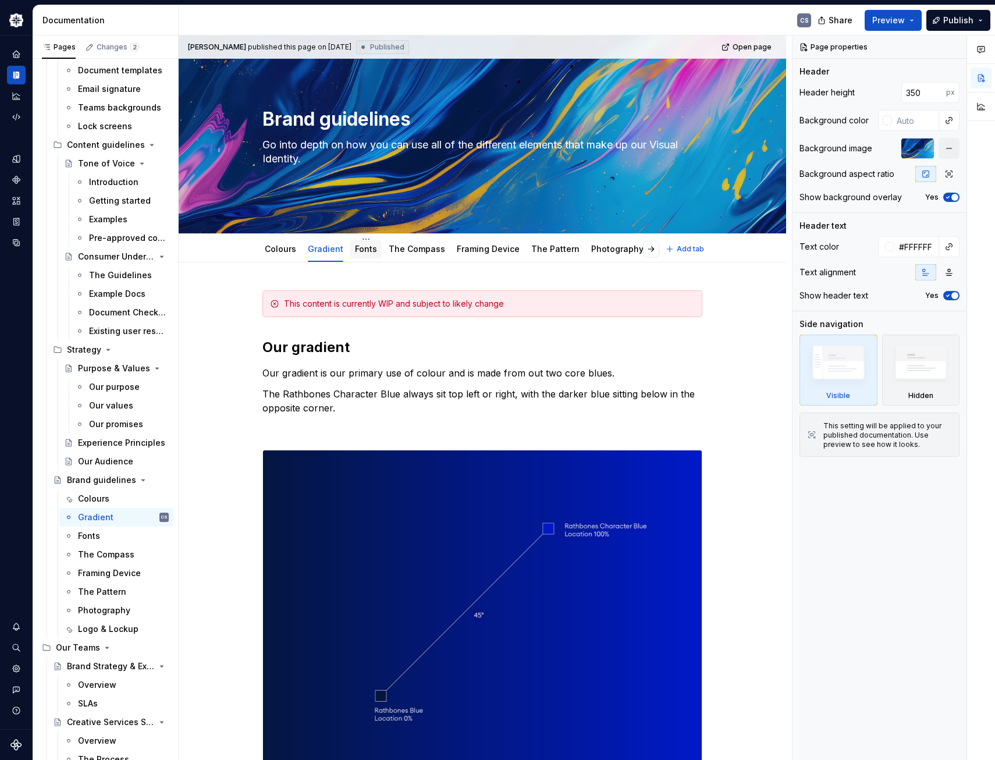
click at [366, 252] on link "Fonts" at bounding box center [366, 249] width 22 height 10
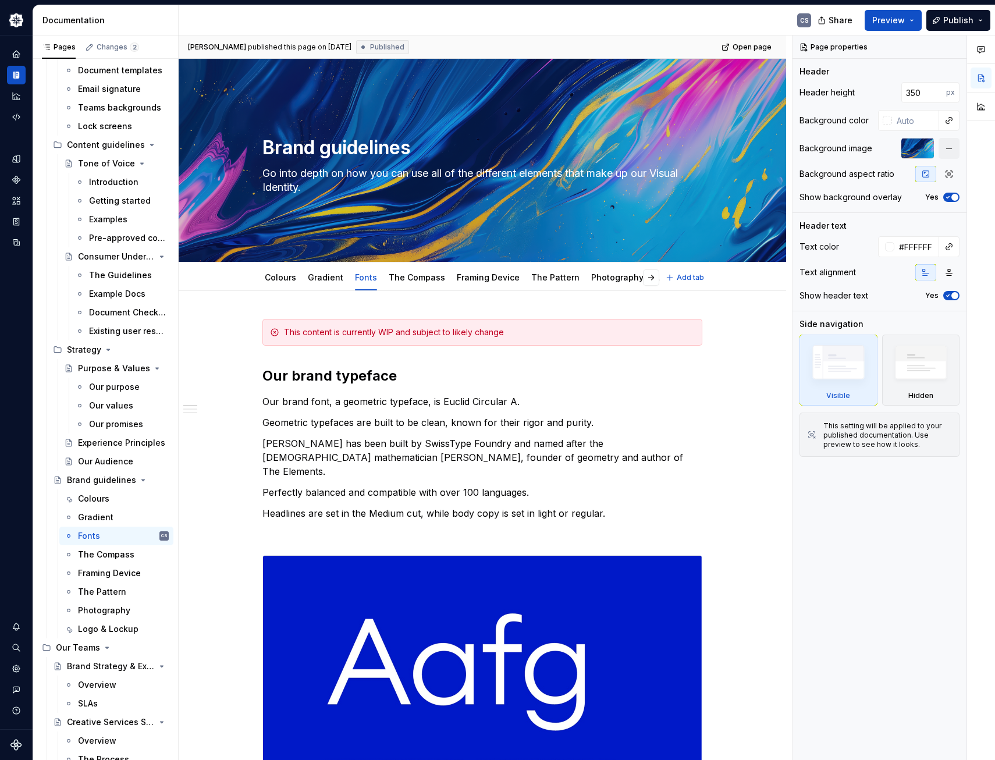
click at [735, 279] on div "Colours Gradient Fonts The Compass Framing Device The Pattern Photography Logo …" at bounding box center [482, 278] width 514 height 26
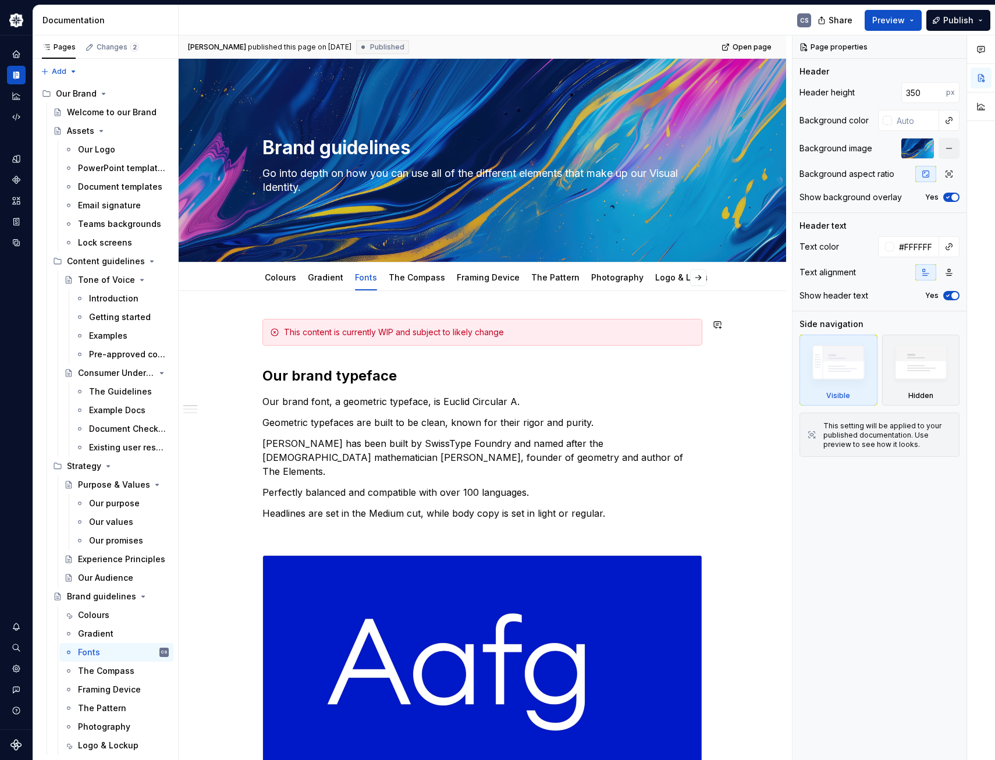
type textarea "*"
click at [702, 278] on span "Add tab" at bounding box center [689, 277] width 27 height 9
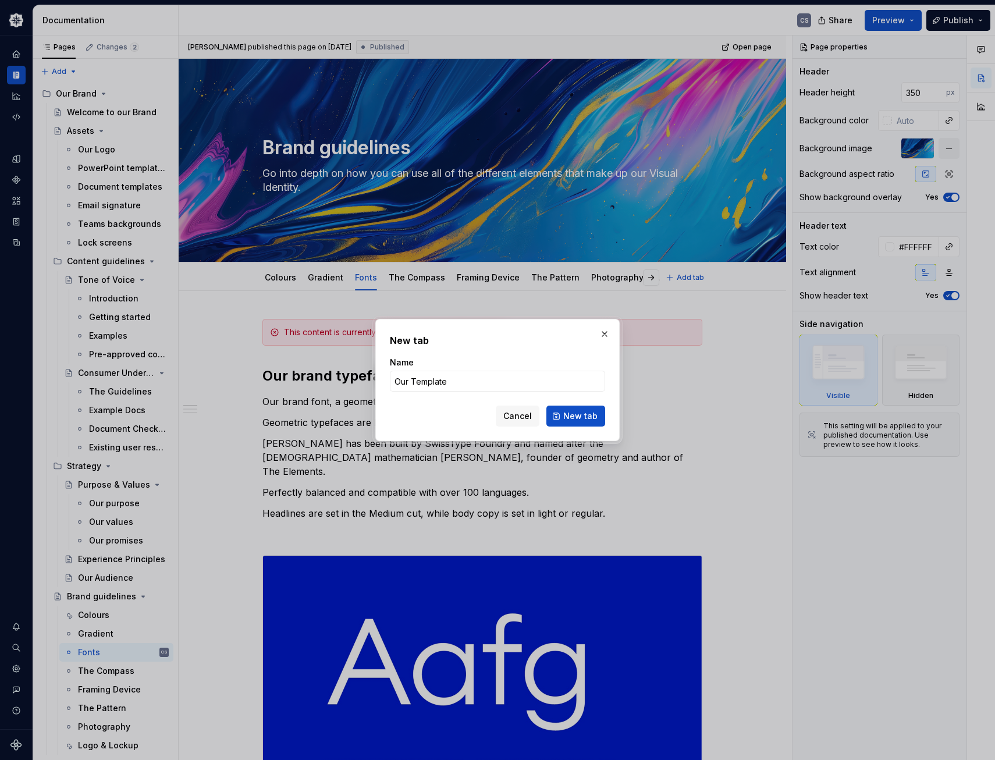
type input "Our Templates"
click at [582, 413] on span "New tab" at bounding box center [580, 416] width 34 height 12
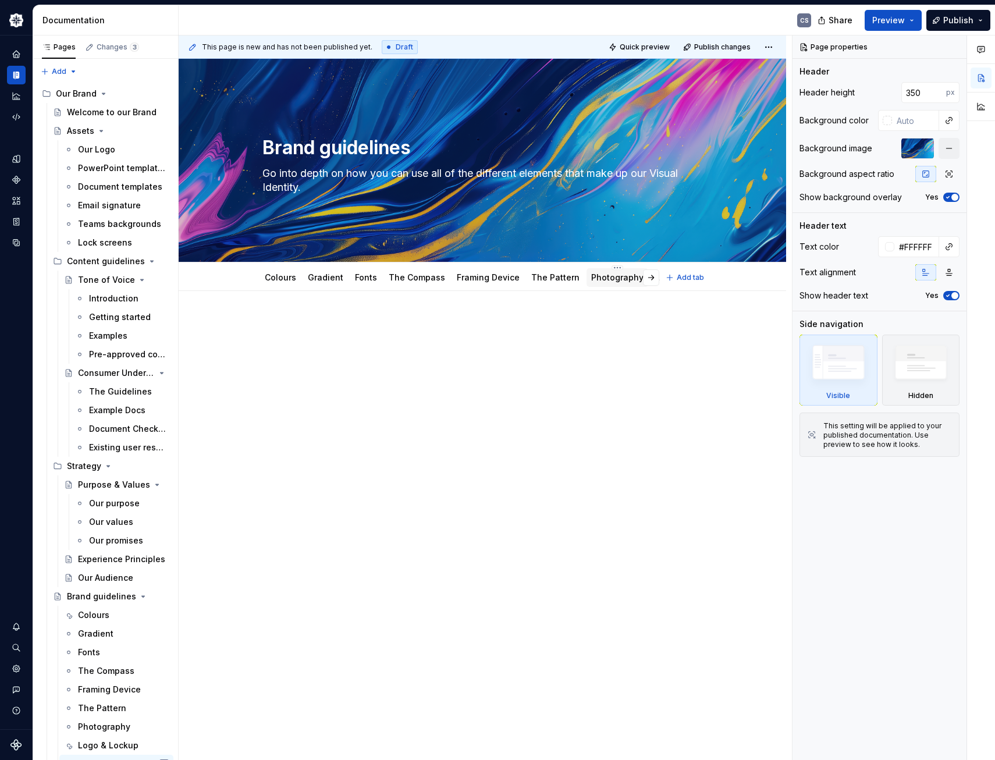
click at [601, 279] on link "Photography" at bounding box center [617, 277] width 52 height 10
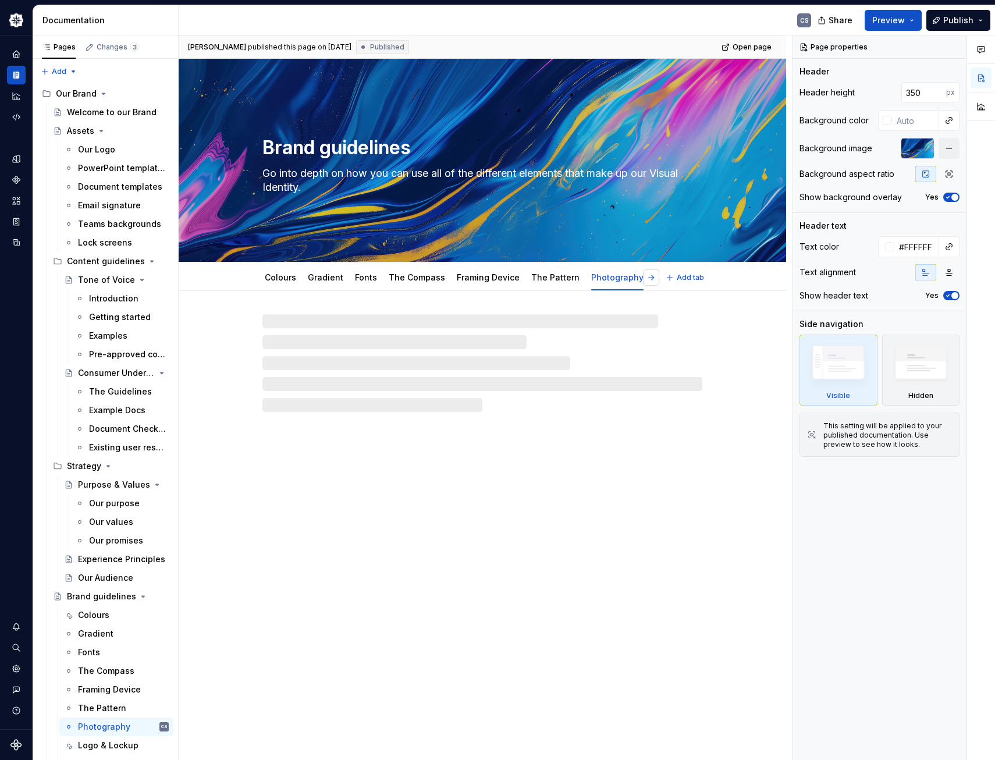
click at [651, 279] on button "button" at bounding box center [651, 277] width 16 height 16
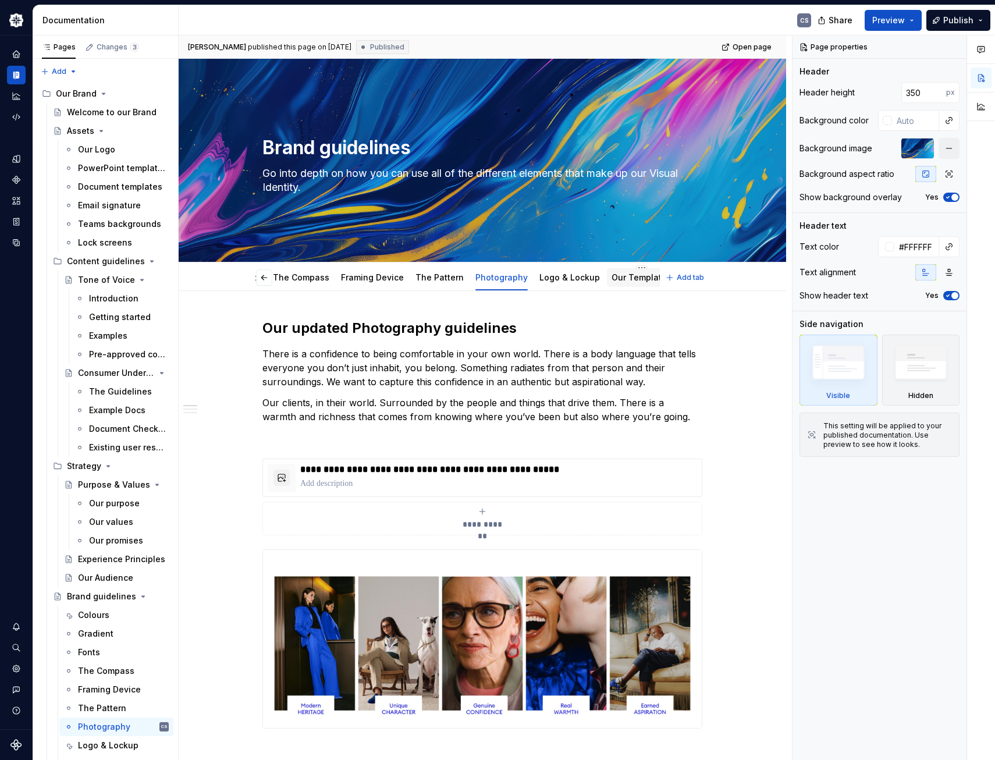
scroll to position [0, 70]
click at [657, 279] on link "Our Templates" at bounding box center [687, 277] width 60 height 10
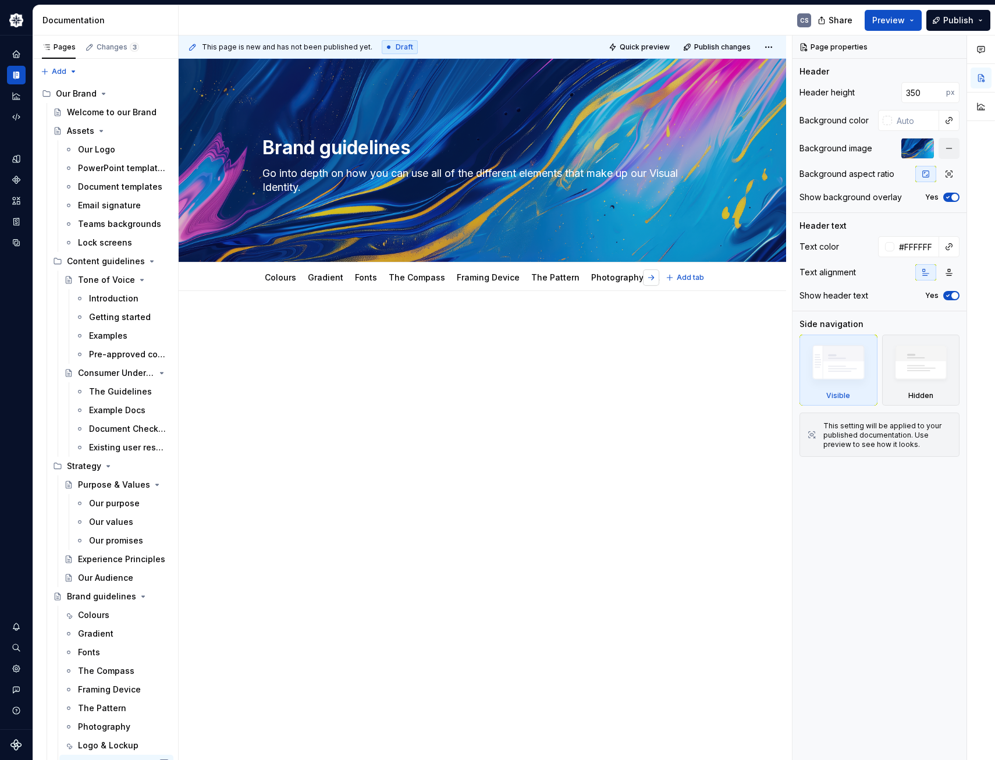
click at [650, 279] on button "button" at bounding box center [651, 277] width 16 height 16
click at [293, 277] on link "Fonts" at bounding box center [296, 277] width 22 height 10
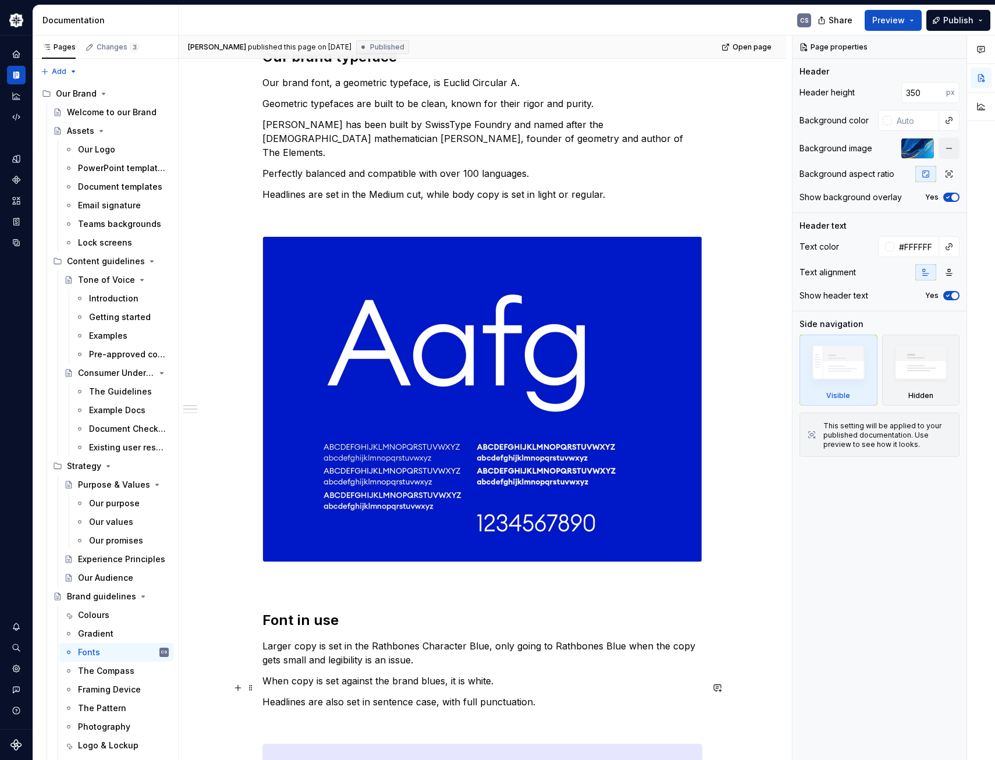
scroll to position [174, 0]
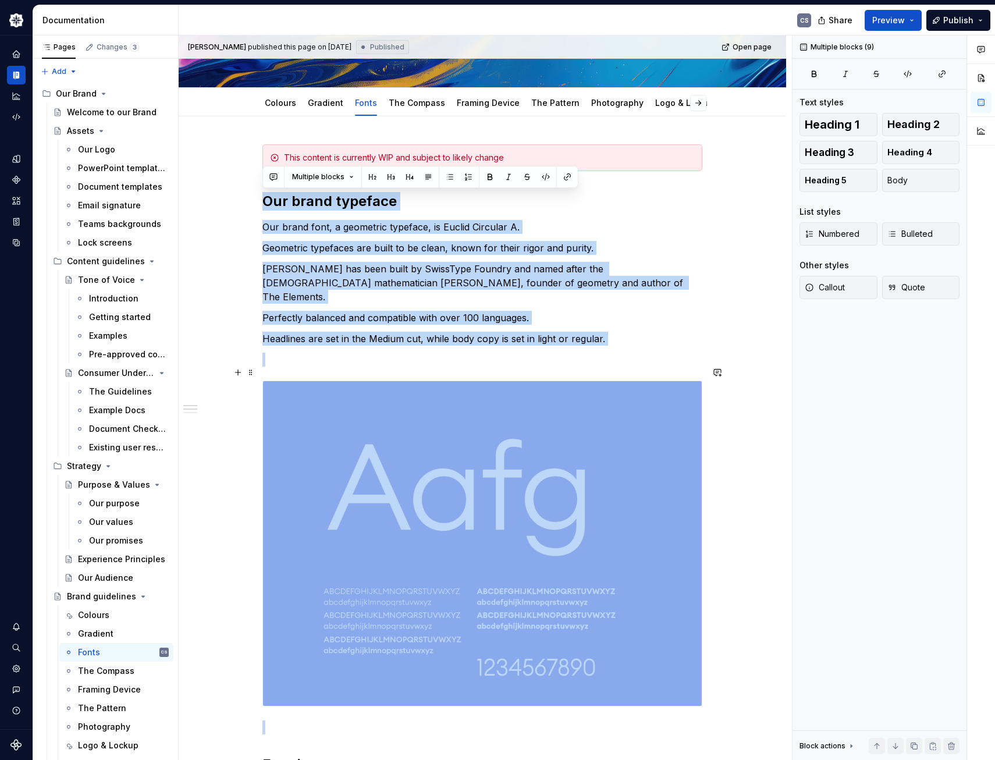
drag, startPoint x: 263, startPoint y: 201, endPoint x: 718, endPoint y: 694, distance: 670.9
click at [652, 104] on button "button" at bounding box center [651, 103] width 16 height 16
click at [632, 104] on link "Our Templates" at bounding box center [641, 103] width 60 height 10
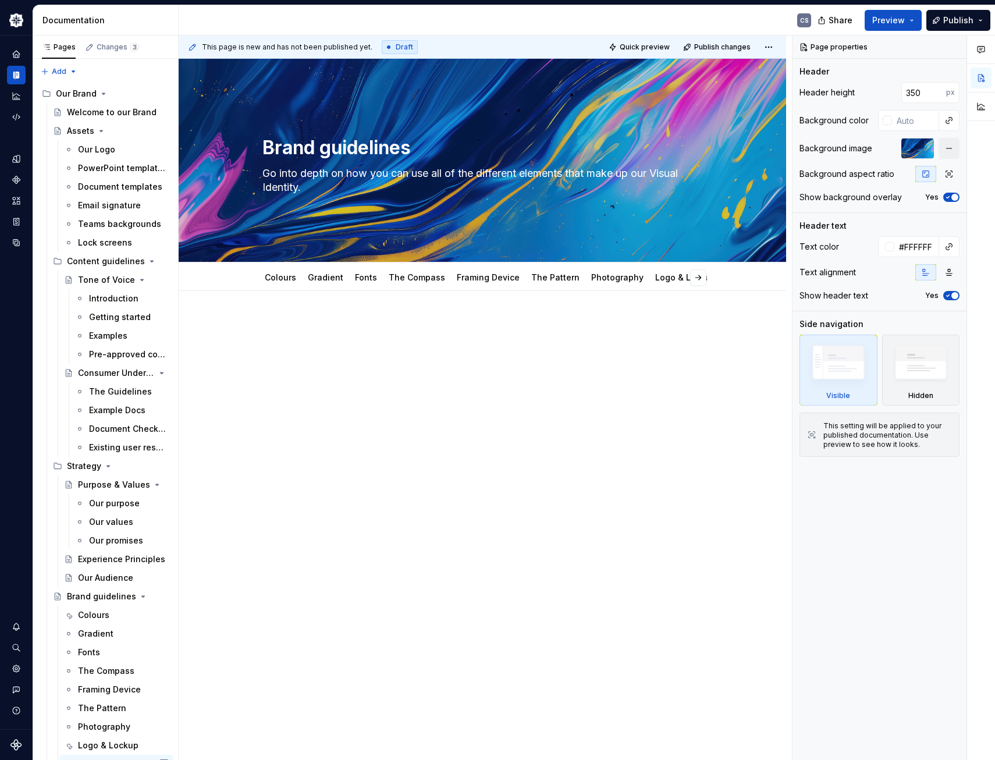
click at [343, 387] on div "This page is new and has not been published yet. Draft Quick preview Publish ch…" at bounding box center [485, 397] width 613 height 725
click at [348, 466] on div at bounding box center [482, 448] width 607 height 314
click at [298, 336] on div at bounding box center [482, 341] width 440 height 44
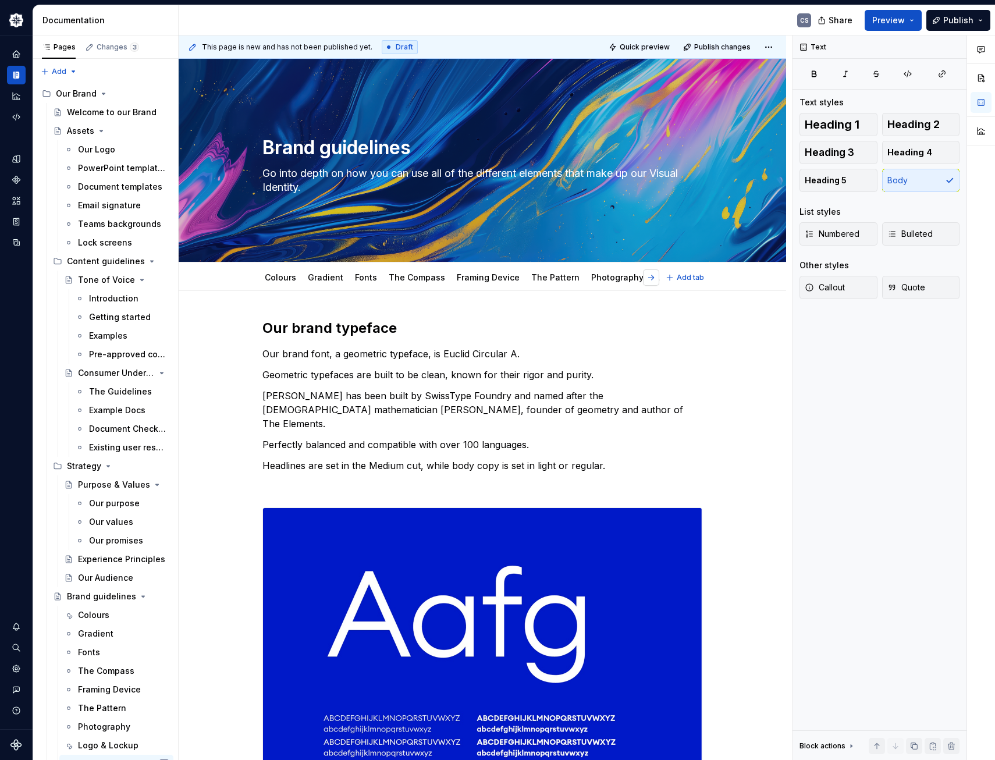
click at [653, 277] on button "button" at bounding box center [651, 277] width 16 height 16
type textarea "*"
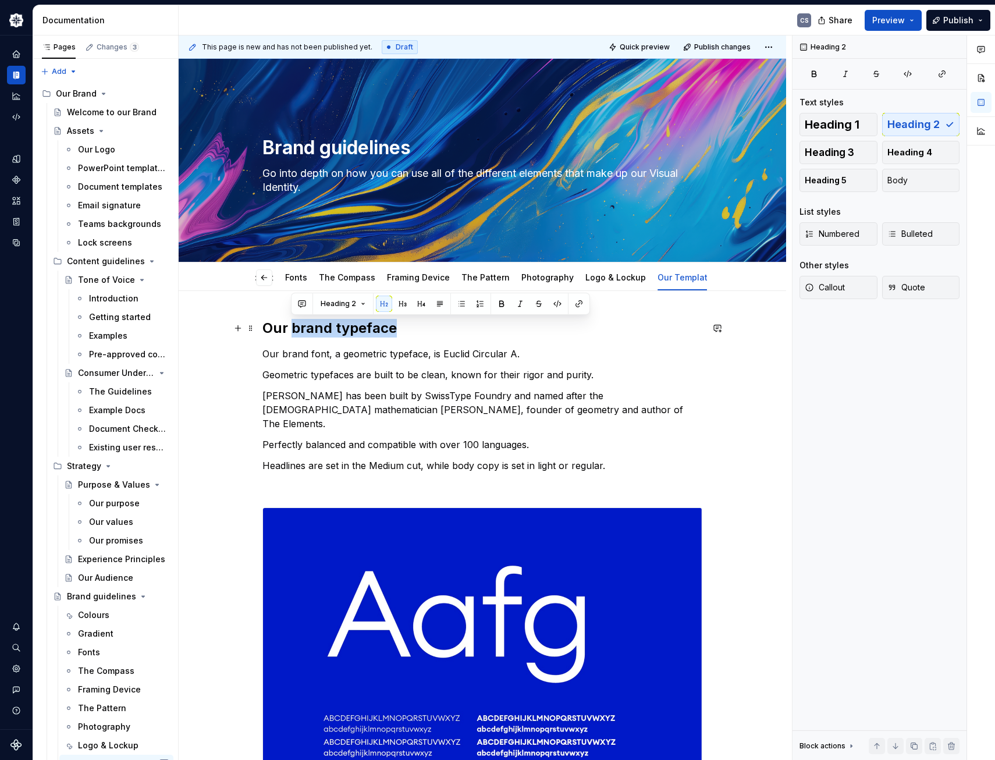
drag, startPoint x: 394, startPoint y: 326, endPoint x: 294, endPoint y: 326, distance: 100.6
click at [294, 326] on h2 "Our brand typeface" at bounding box center [482, 328] width 440 height 19
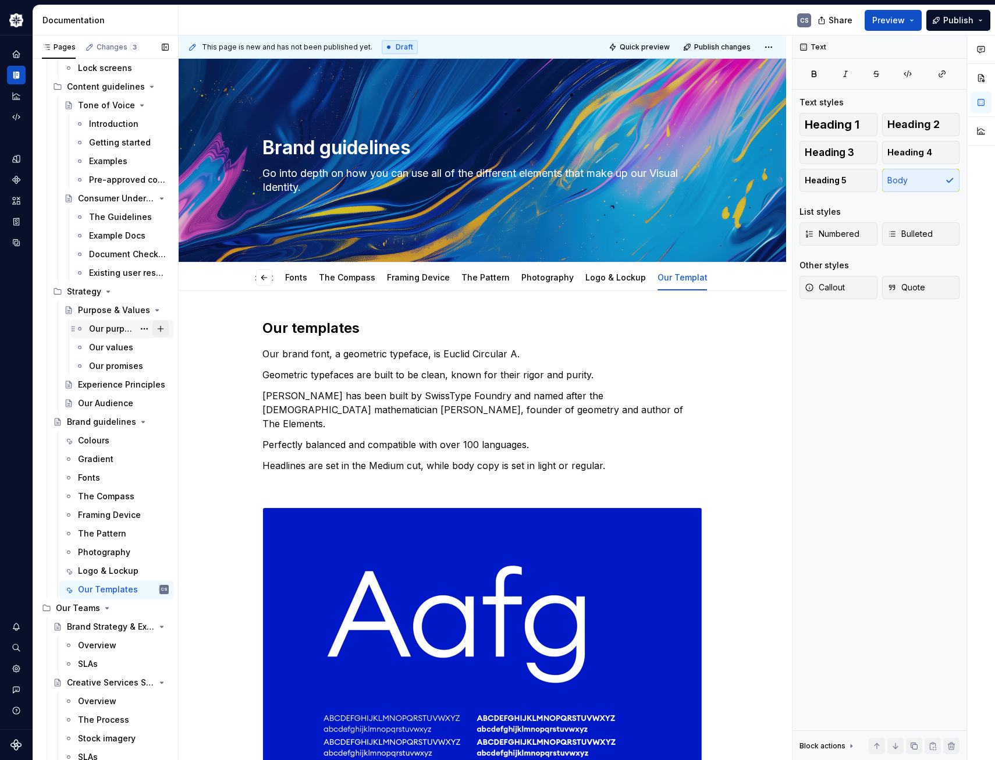
scroll to position [233, 0]
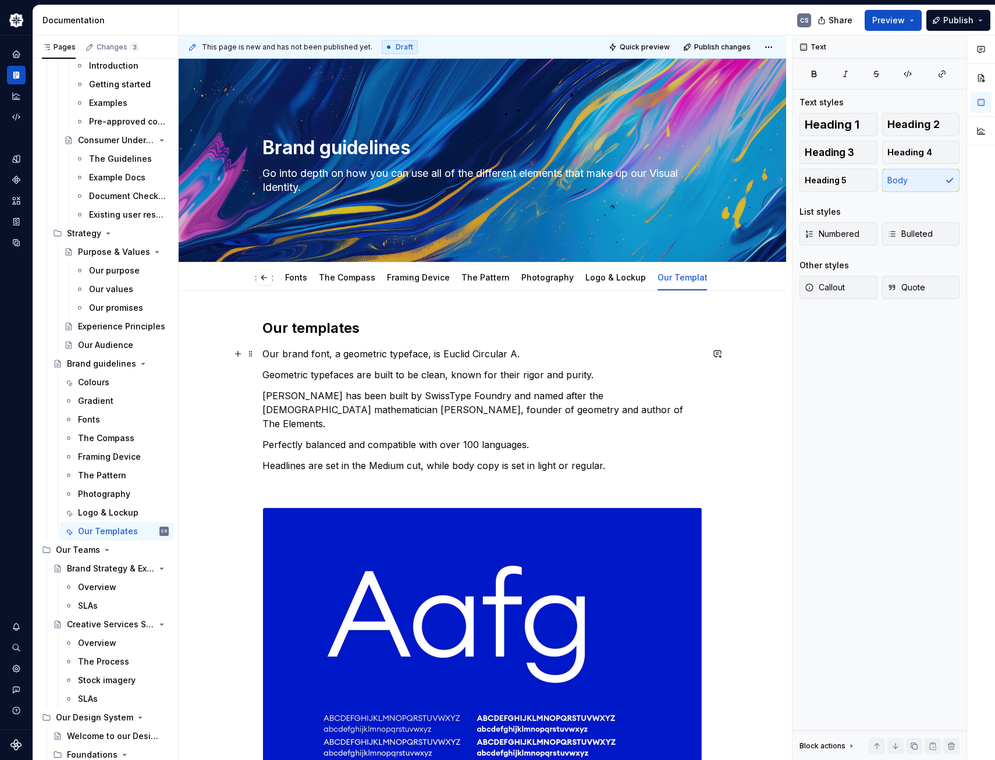
click at [260, 353] on div "Our templates Our brand font, a geometric typeface, is Euclid Circular A. Geome…" at bounding box center [482, 696] width 607 height 811
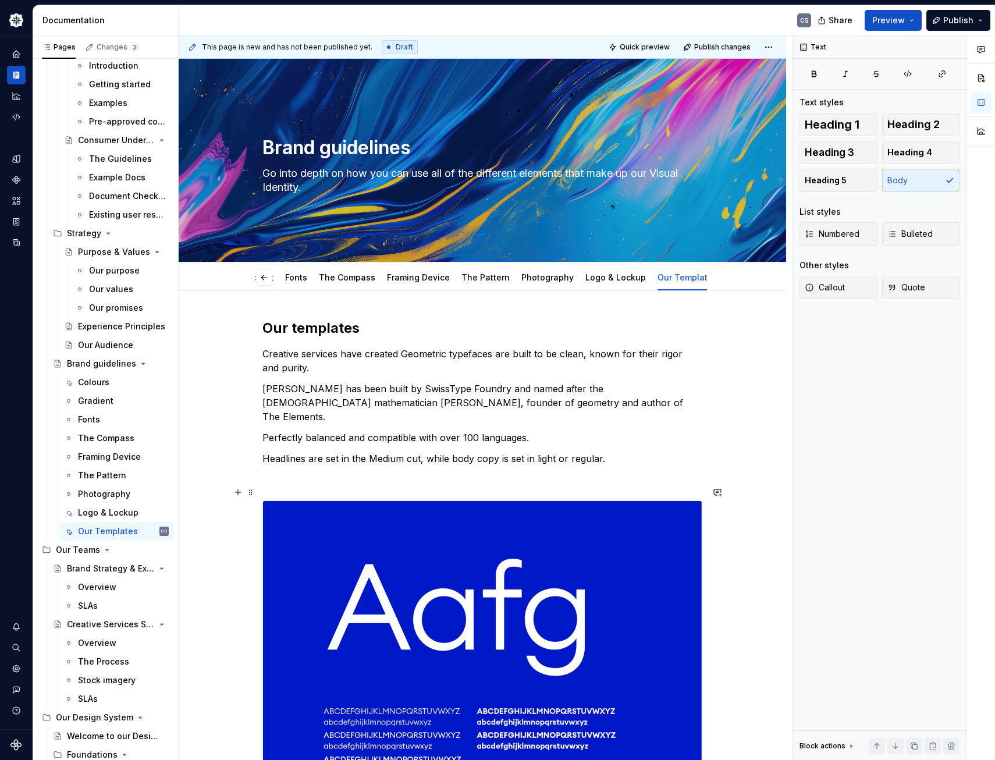
click at [419, 550] on img at bounding box center [482, 663] width 439 height 325
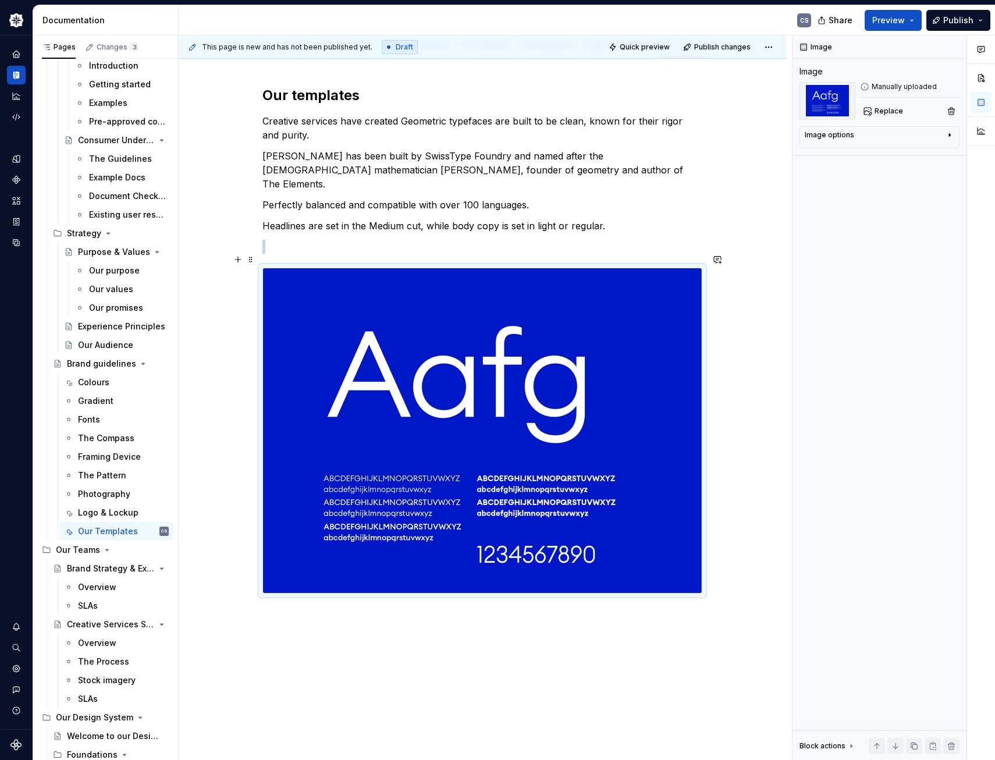
click at [566, 415] on img at bounding box center [482, 430] width 439 height 325
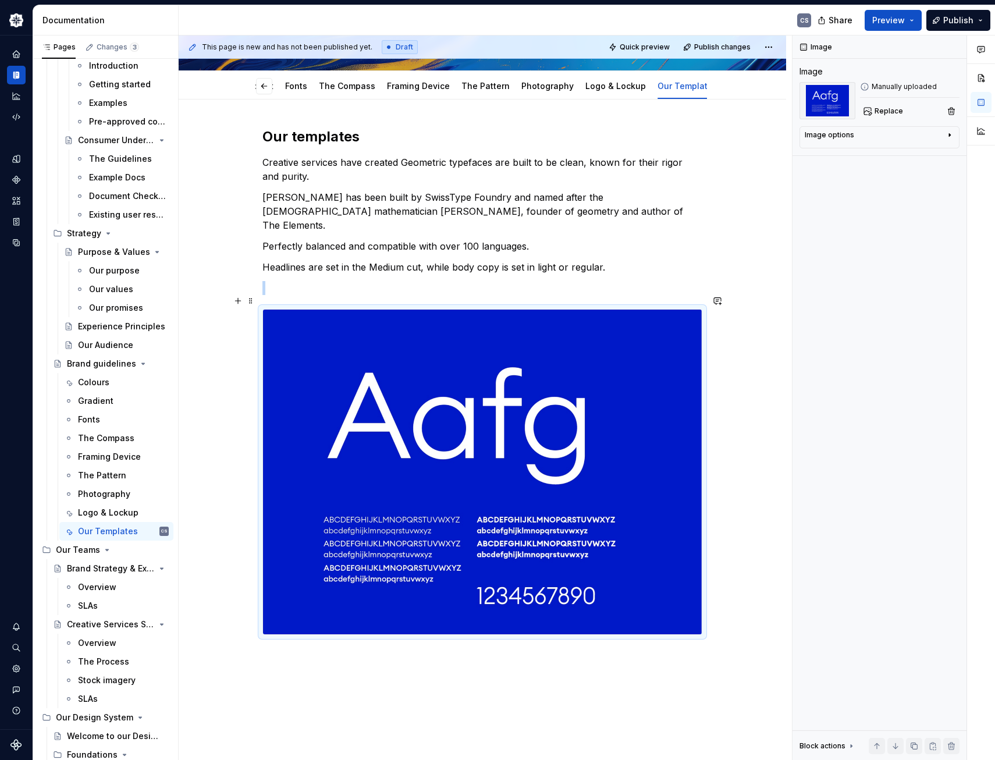
scroll to position [174, 0]
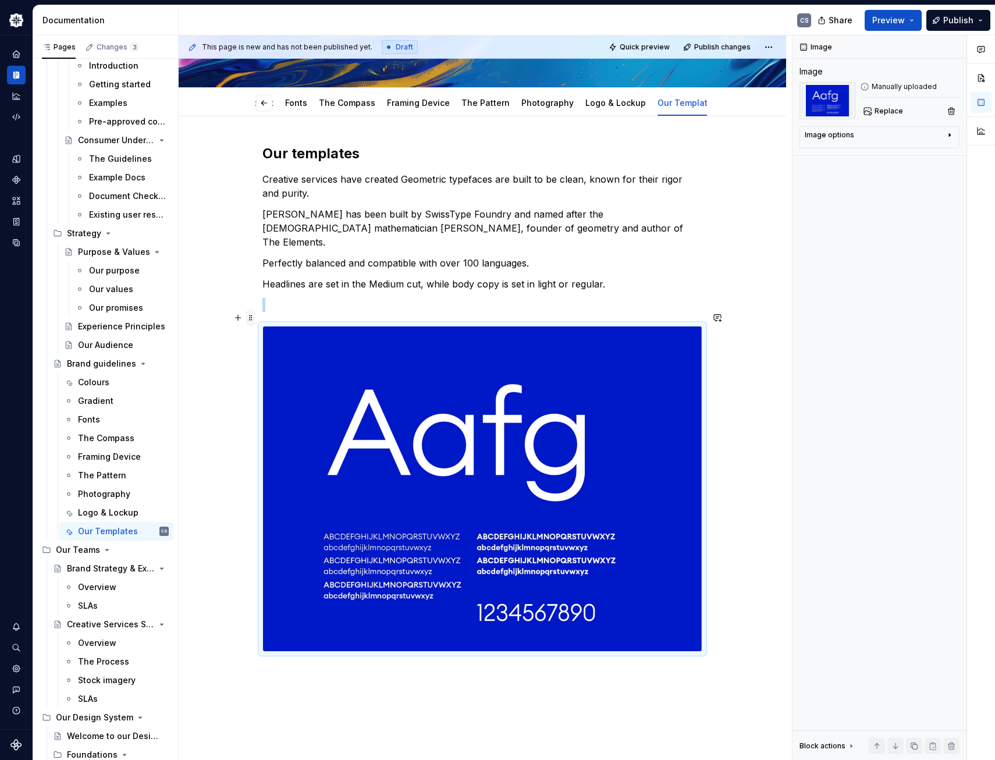
click at [251, 320] on span at bounding box center [250, 317] width 9 height 16
click at [749, 405] on div "Our templates Creative services have created Geometric typefaces are built to b…" at bounding box center [482, 518] width 607 height 804
click at [710, 367] on div "Our templates Creative services have created Geometric typefaces are built to b…" at bounding box center [482, 518] width 607 height 804
click at [630, 379] on img at bounding box center [482, 488] width 439 height 325
click at [885, 115] on span "Replace" at bounding box center [888, 110] width 28 height 9
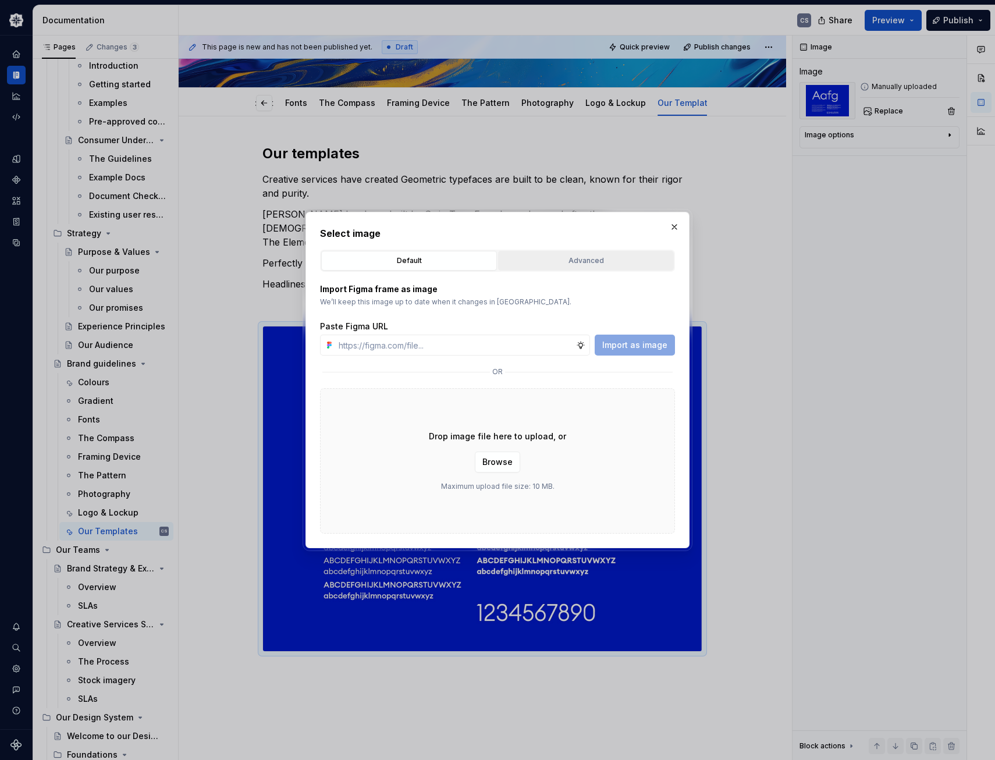
click at [570, 256] on div "Advanced" at bounding box center [586, 261] width 168 height 12
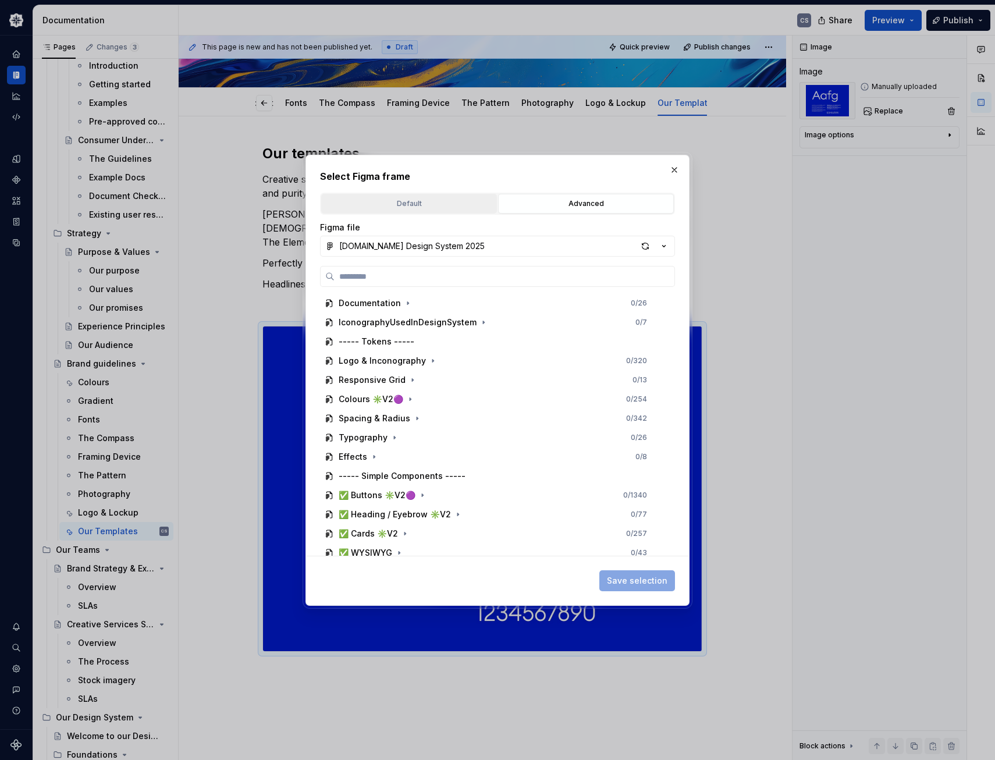
click at [432, 213] on button "Default" at bounding box center [409, 204] width 176 height 20
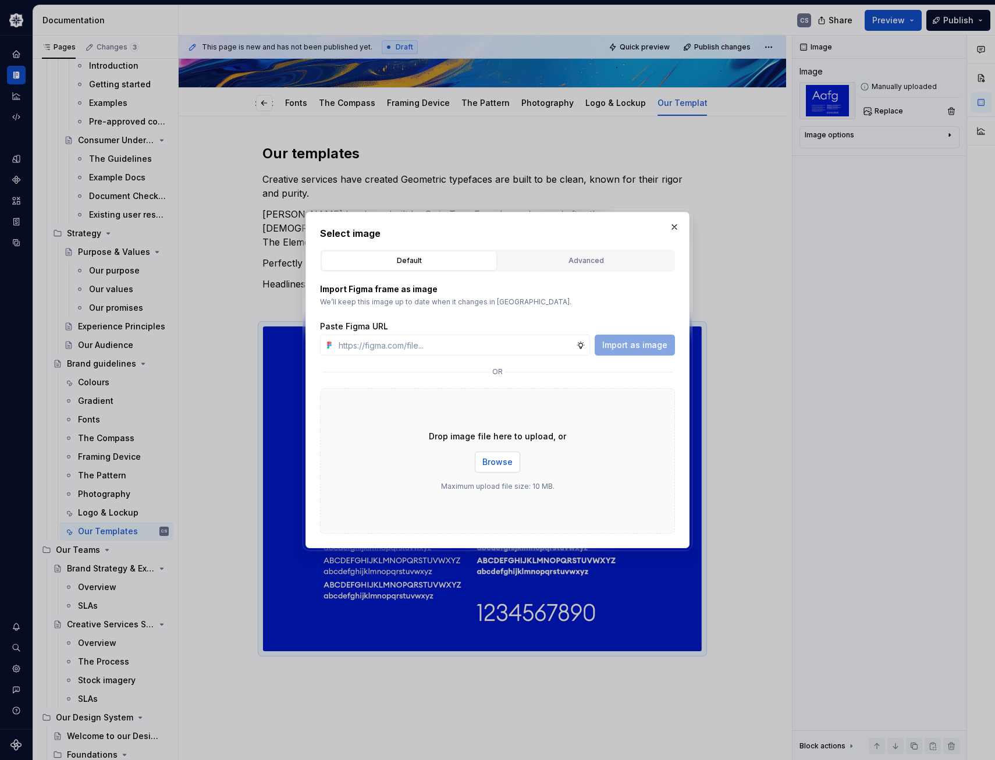
click at [503, 463] on span "Browse" at bounding box center [497, 462] width 30 height 12
click at [503, 466] on span "Browse" at bounding box center [497, 462] width 30 height 12
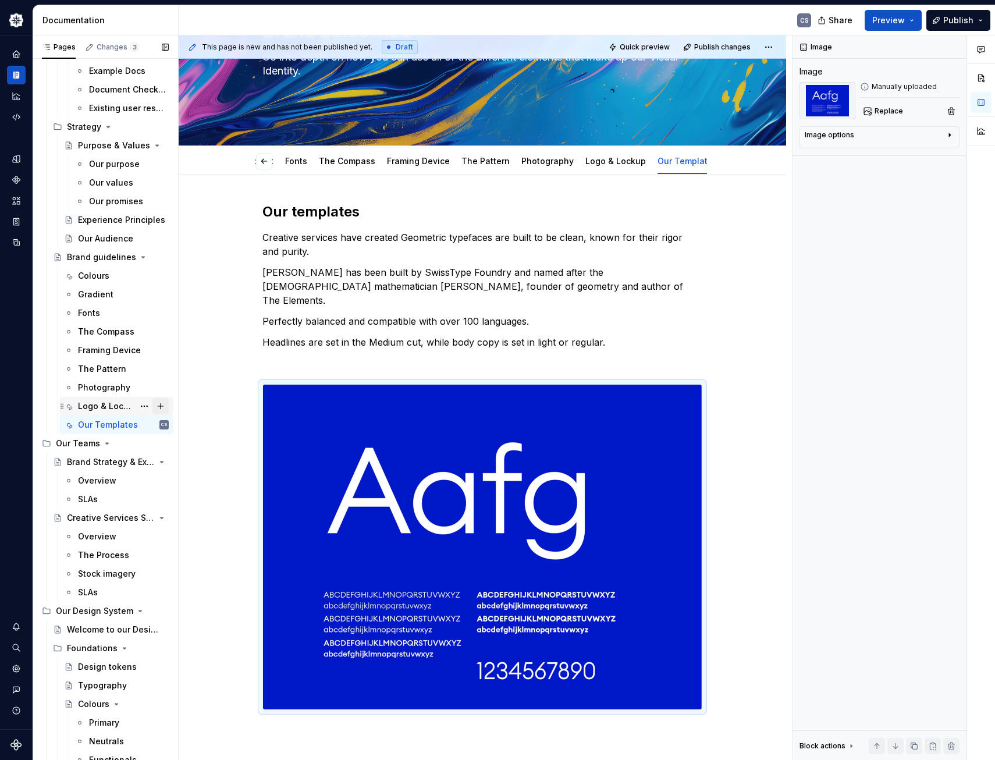
scroll to position [349, 0]
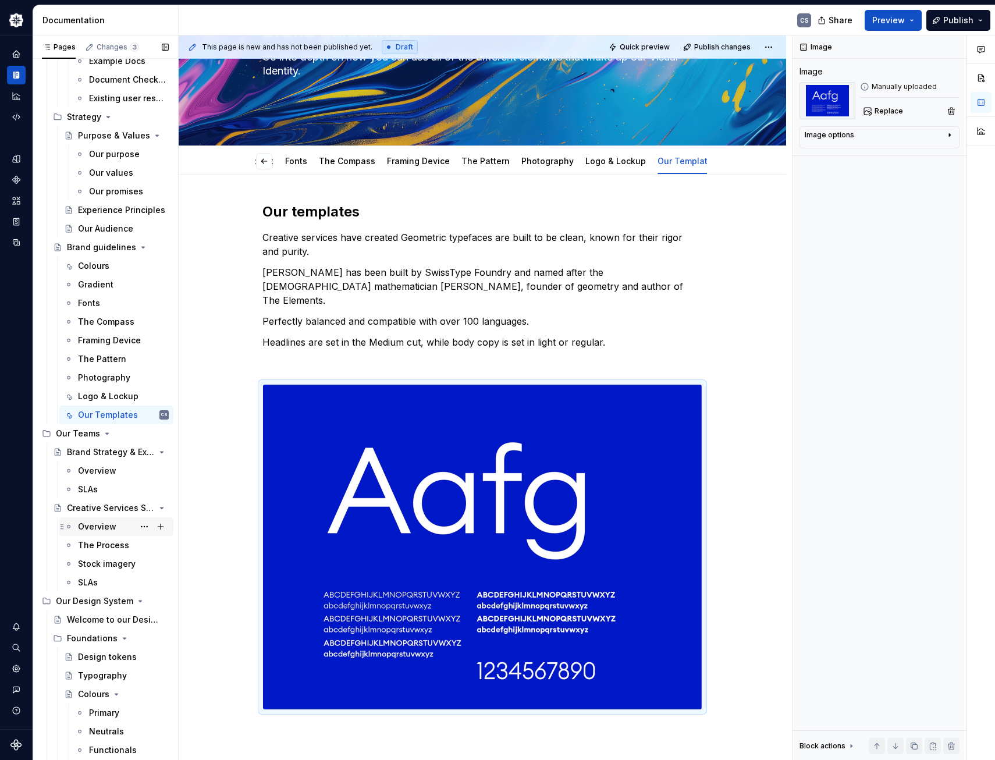
click at [113, 527] on div "Overview" at bounding box center [97, 527] width 38 height 12
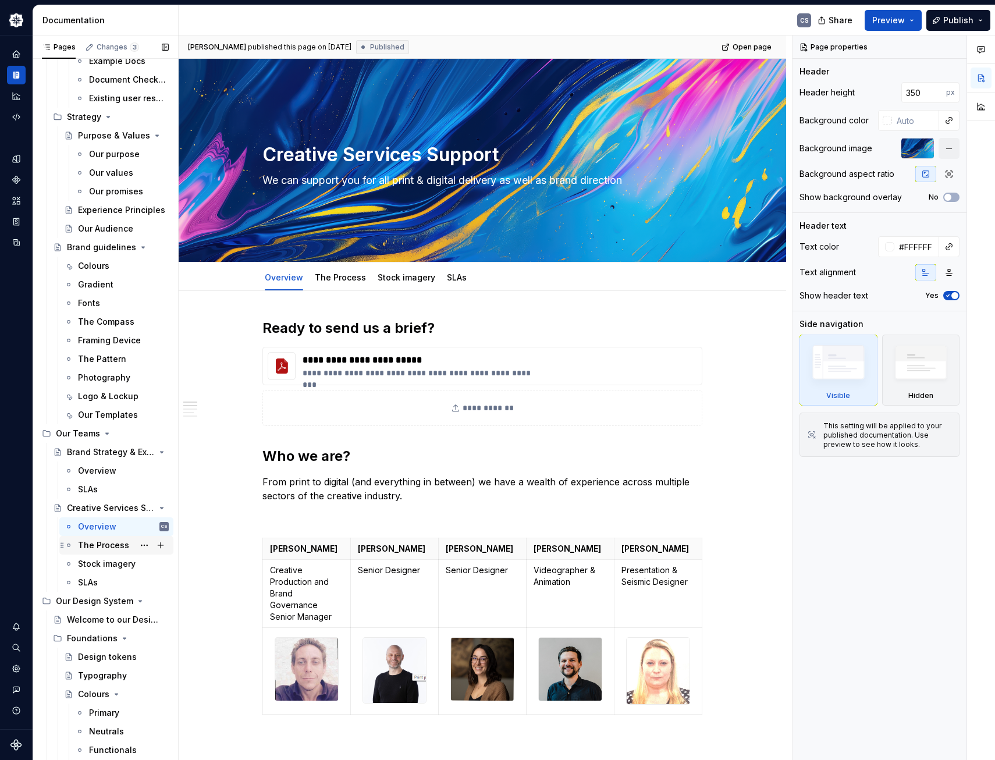
click at [106, 549] on div "The Process" at bounding box center [103, 545] width 51 height 12
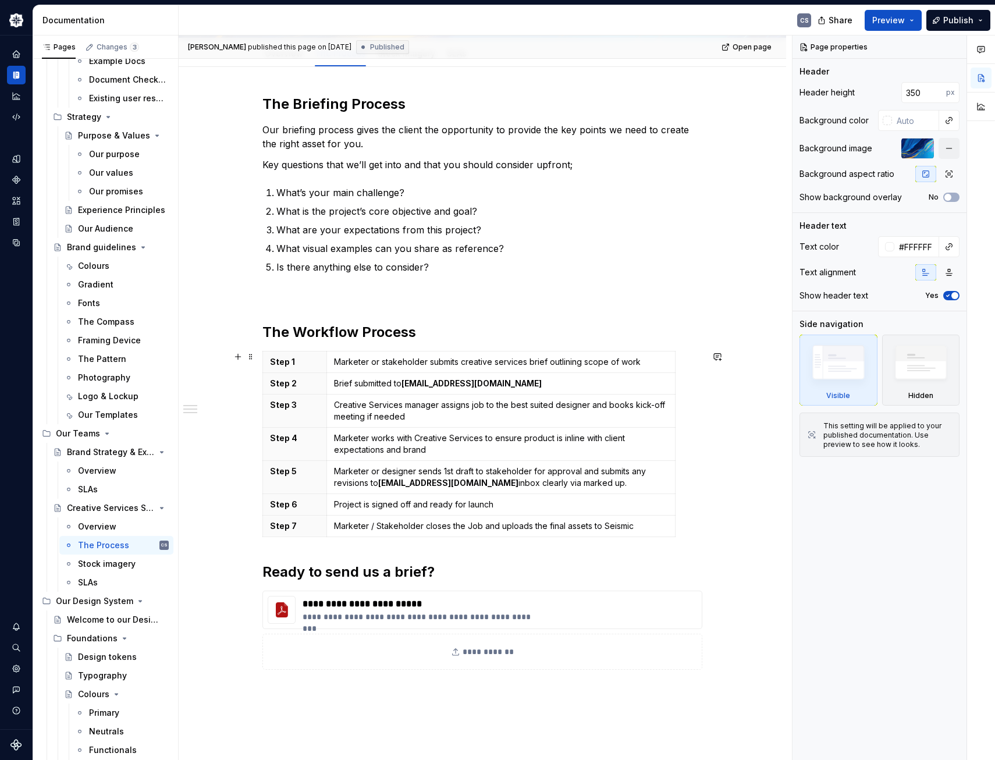
scroll to position [233, 0]
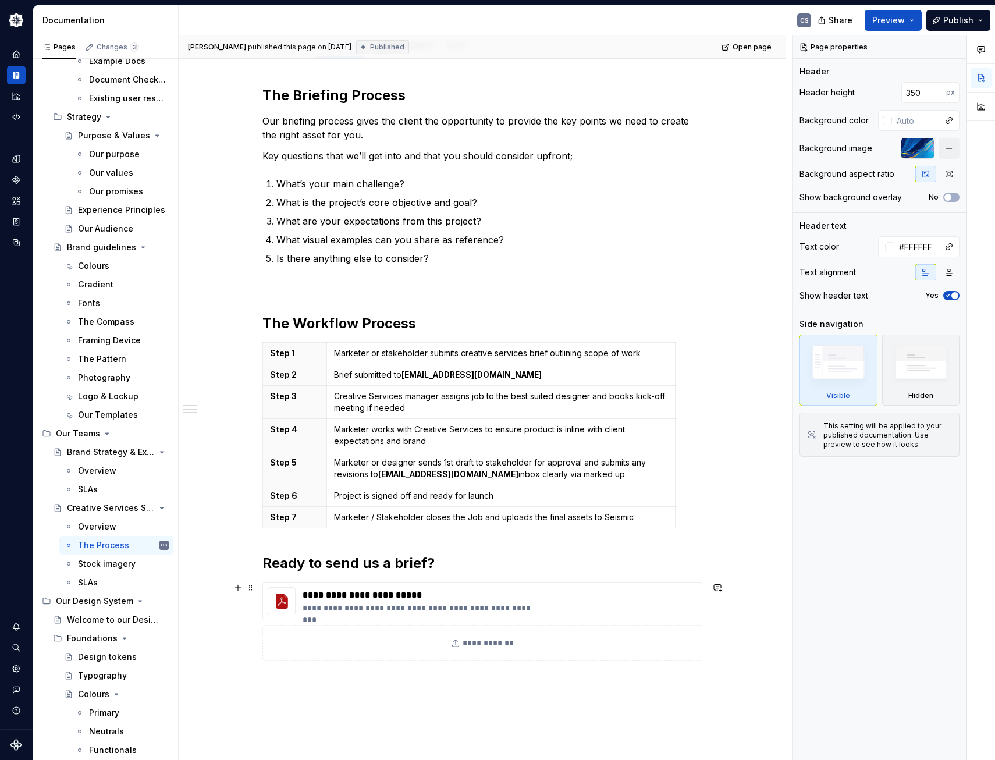
type textarea "*"
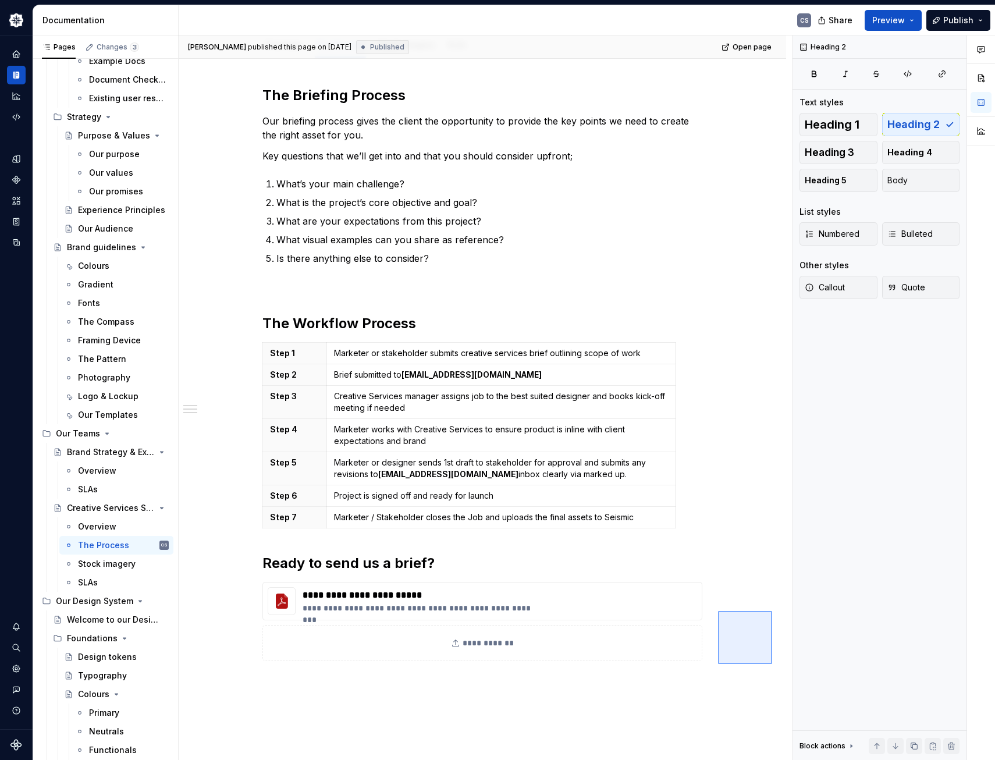
drag, startPoint x: 718, startPoint y: 611, endPoint x: 753, endPoint y: 660, distance: 60.4
click at [753, 660] on div "[PERSON_NAME] published this page on [DATE] Published Open page Creative Servic…" at bounding box center [485, 397] width 613 height 725
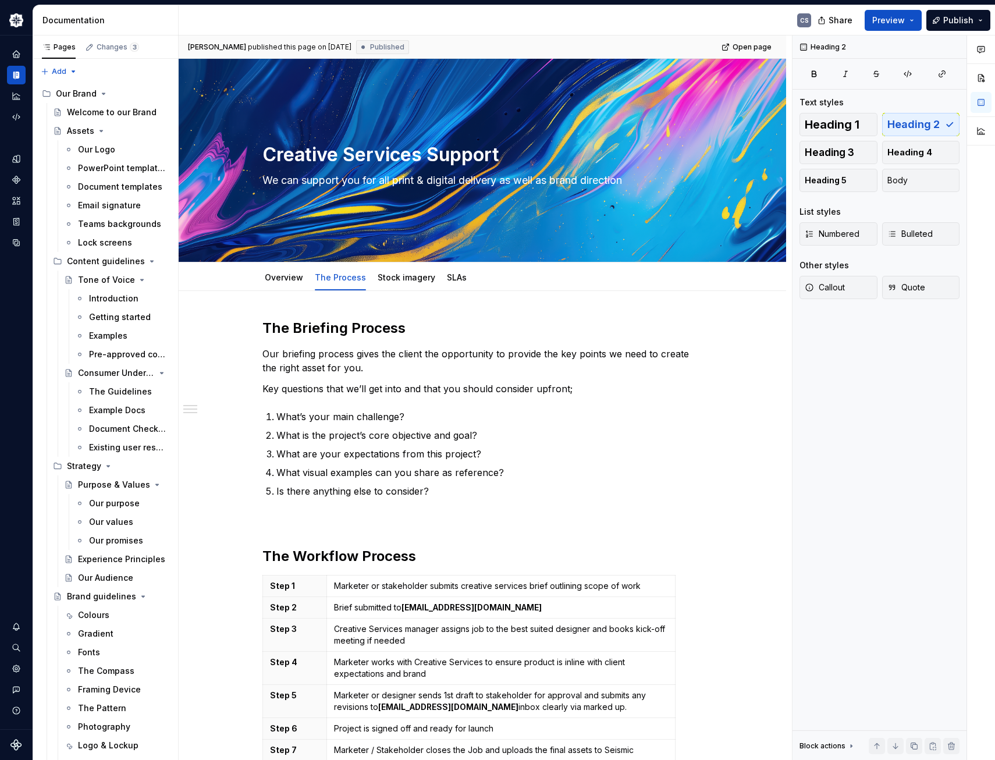
scroll to position [233, 0]
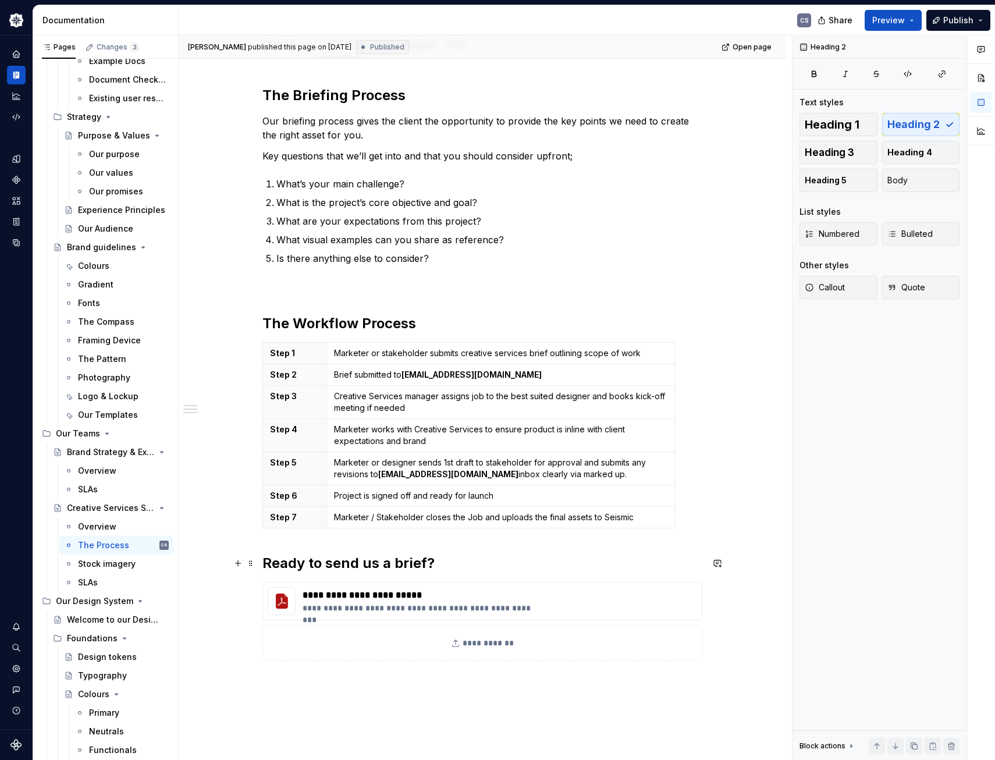
click at [261, 563] on div "**********" at bounding box center [482, 494] width 607 height 872
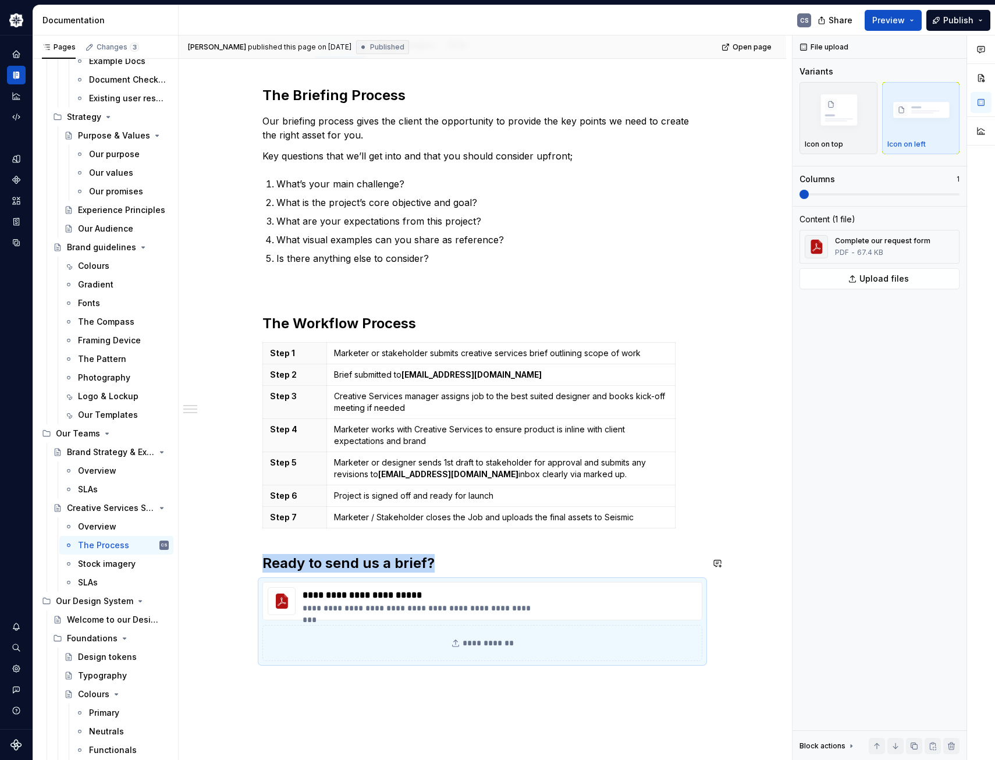
copy h2 "Ready to send us a brief?"
click at [104, 420] on div "Our Templates" at bounding box center [106, 415] width 56 height 12
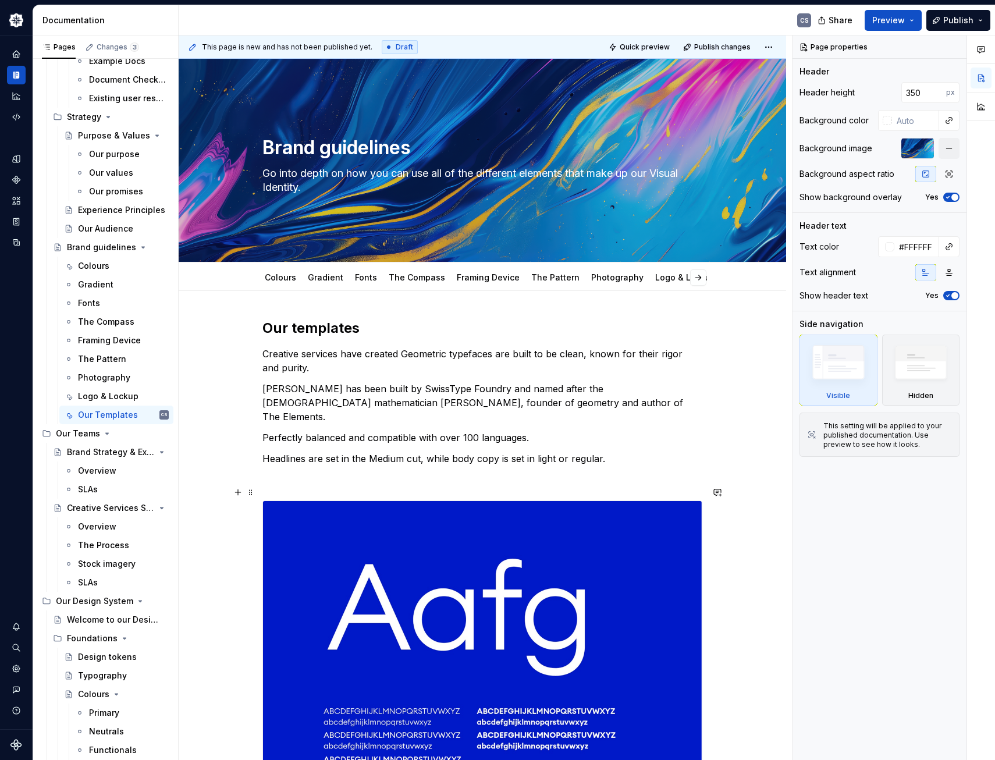
scroll to position [291, 0]
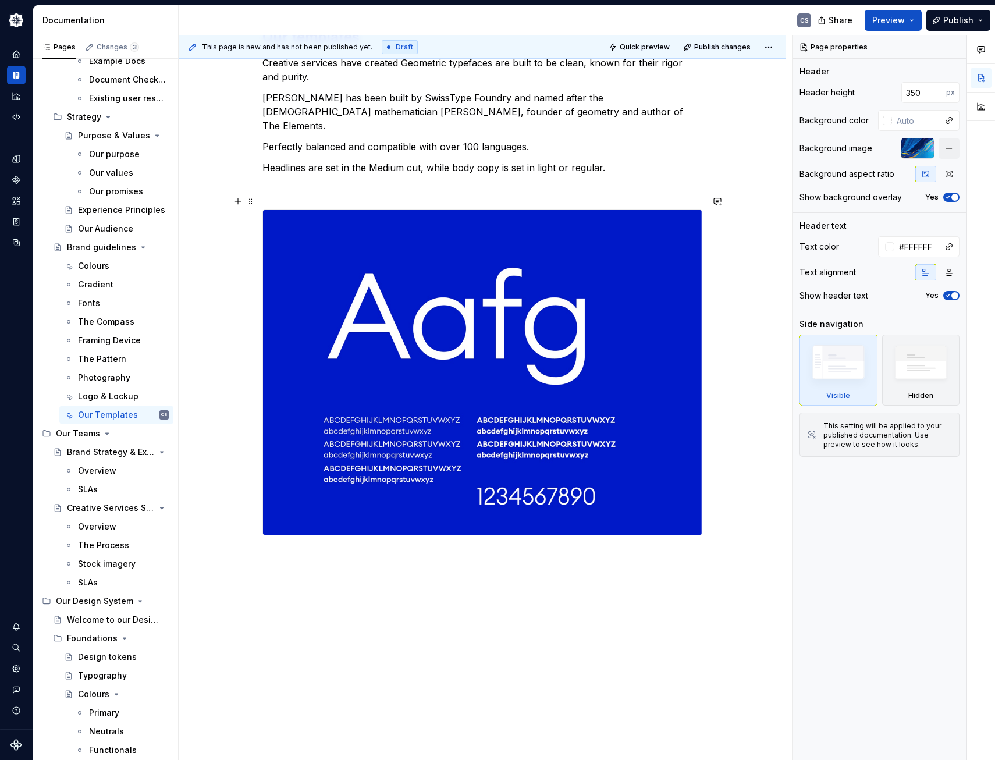
click at [709, 478] on div "Our templates Creative services have created Geometric typefaces are built to b…" at bounding box center [482, 402] width 607 height 804
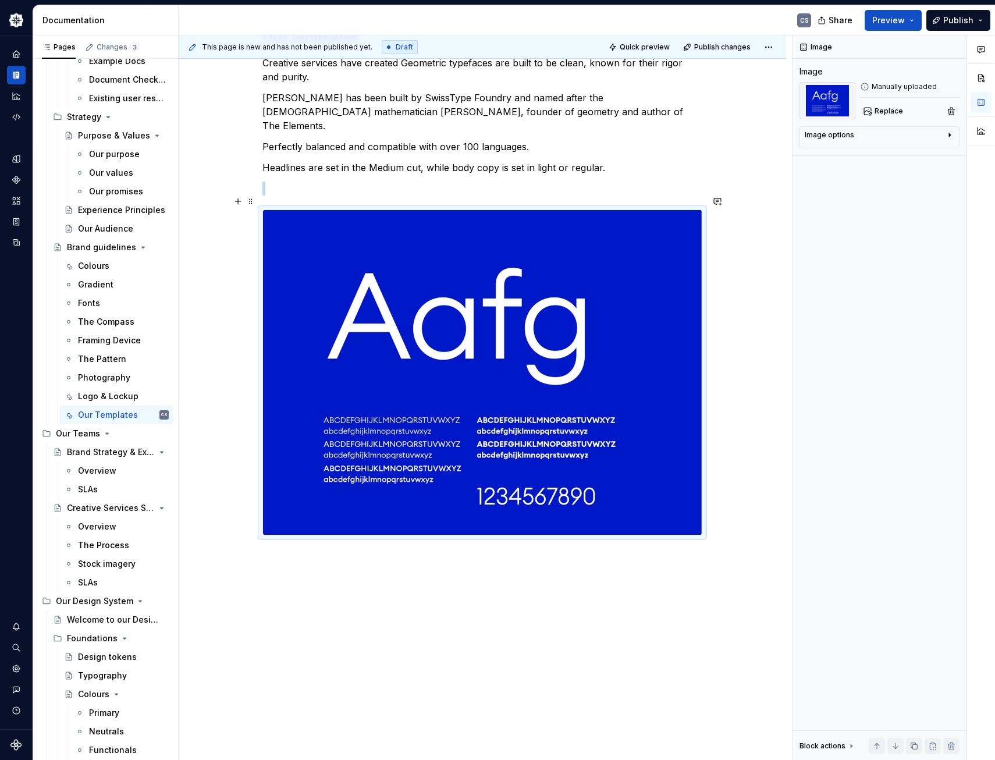
click at [564, 453] on img at bounding box center [482, 372] width 439 height 325
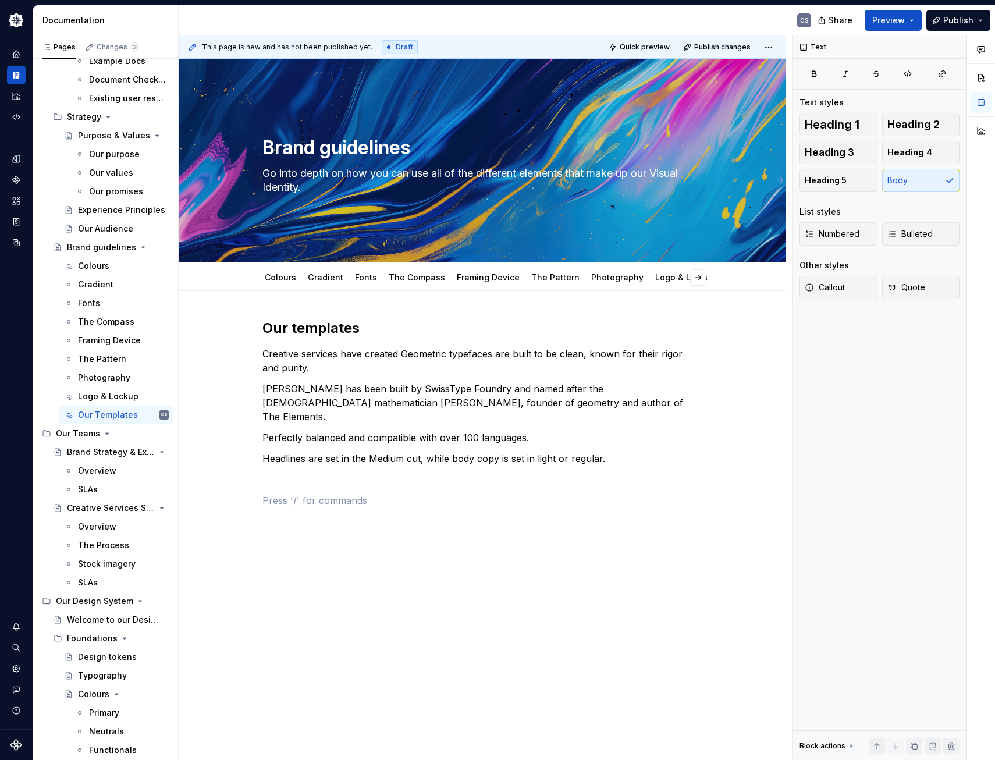
scroll to position [0, 0]
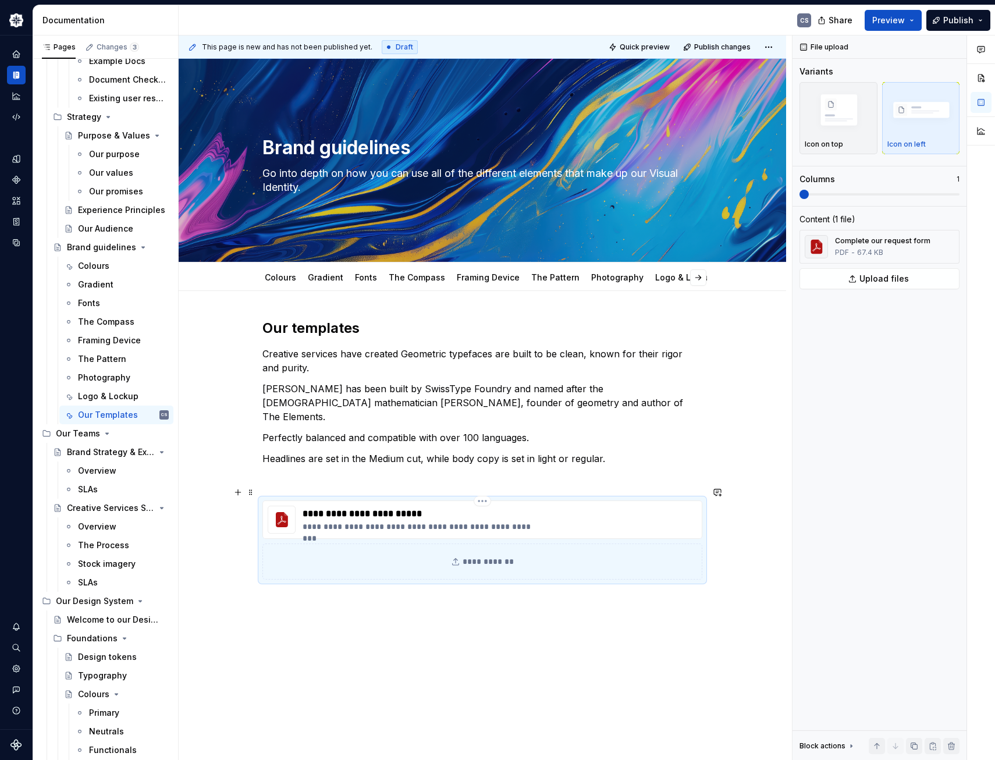
click at [451, 521] on p "**********" at bounding box center [420, 527] width 237 height 12
click at [357, 507] on p "**********" at bounding box center [420, 514] width 237 height 14
click at [252, 495] on span at bounding box center [250, 492] width 9 height 16
click at [917, 250] on div "PDF - 67.4 KB" at bounding box center [882, 252] width 95 height 9
click at [892, 281] on span "Upload files" at bounding box center [883, 279] width 49 height 12
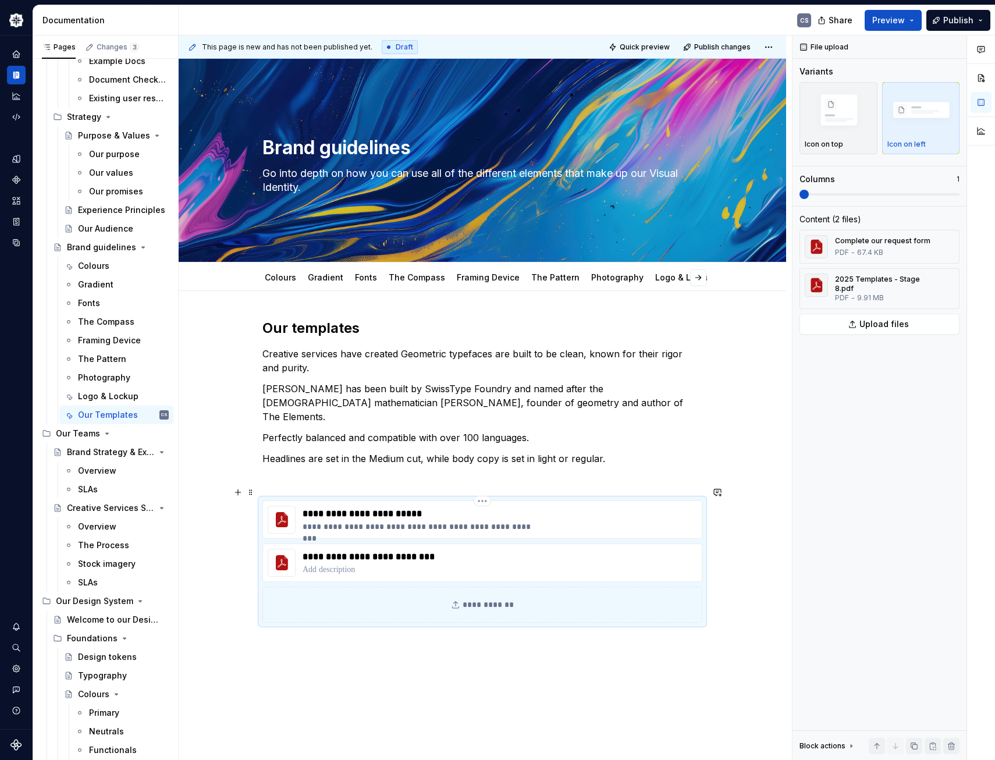
click at [587, 500] on div "**********" at bounding box center [482, 519] width 440 height 38
type textarea "*"
click at [366, 550] on p "**********" at bounding box center [409, 557] width 215 height 14
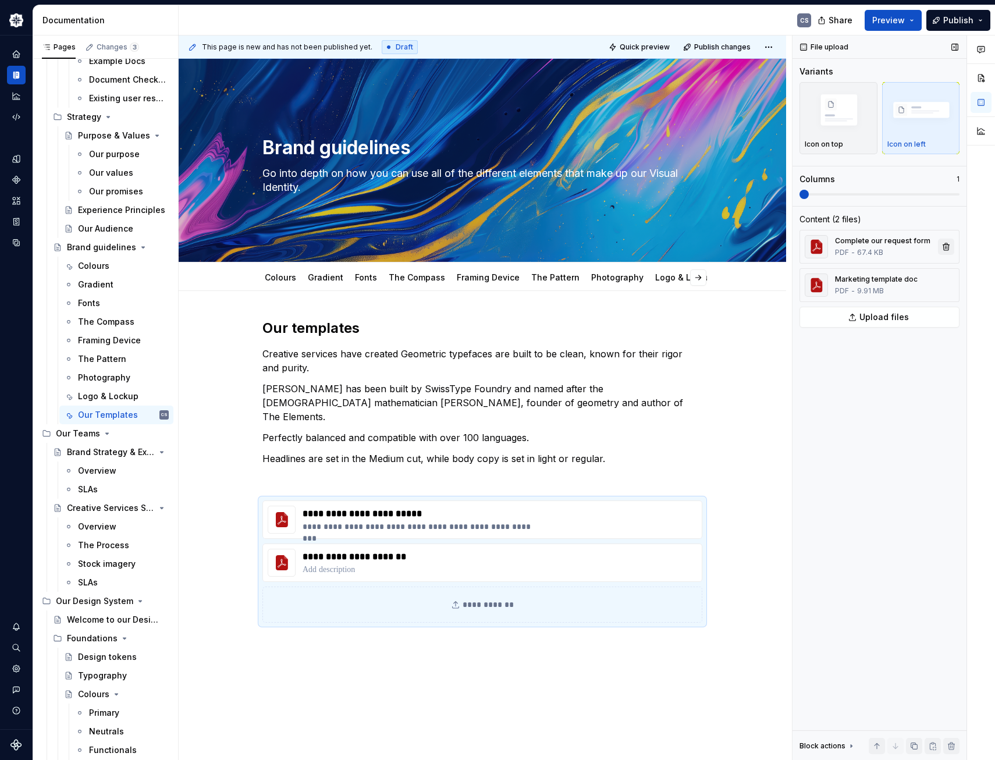
click at [946, 248] on button "button" at bounding box center [946, 246] width 16 height 16
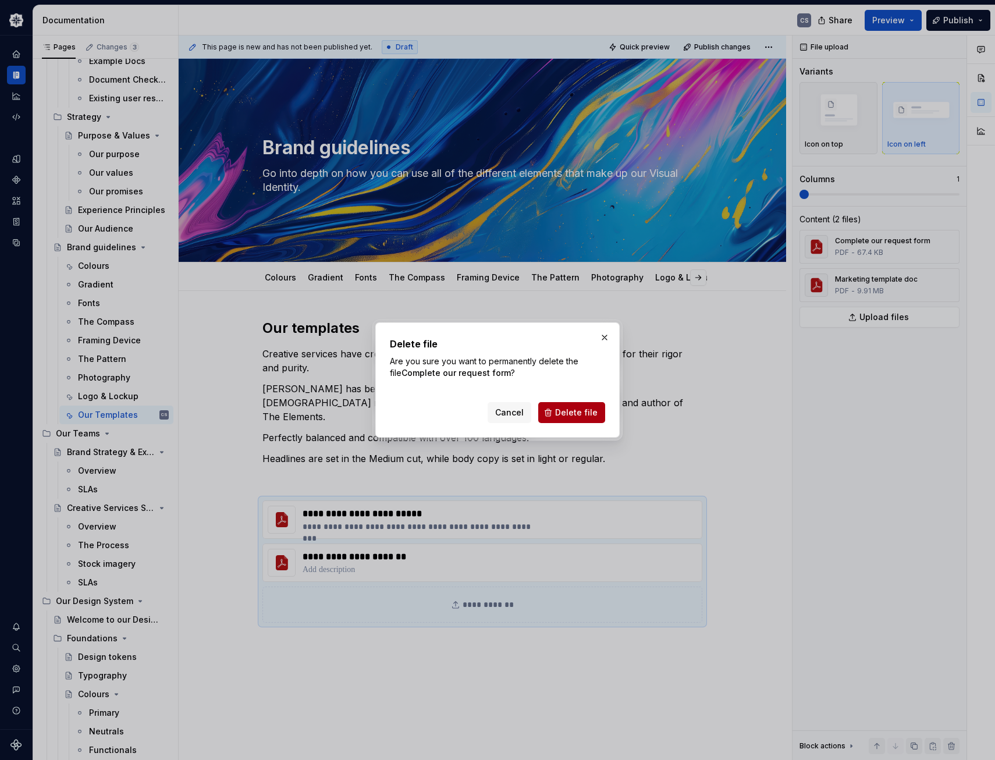
click at [575, 415] on span "Delete file" at bounding box center [576, 413] width 42 height 12
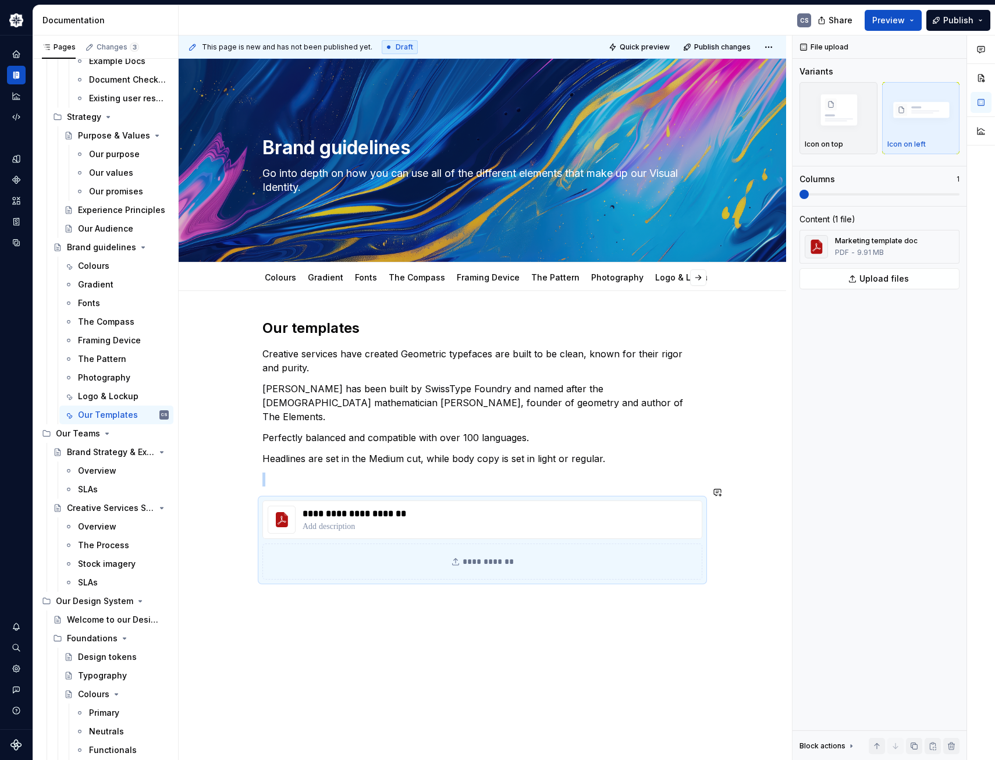
click at [745, 606] on div "**********" at bounding box center [485, 397] width 613 height 725
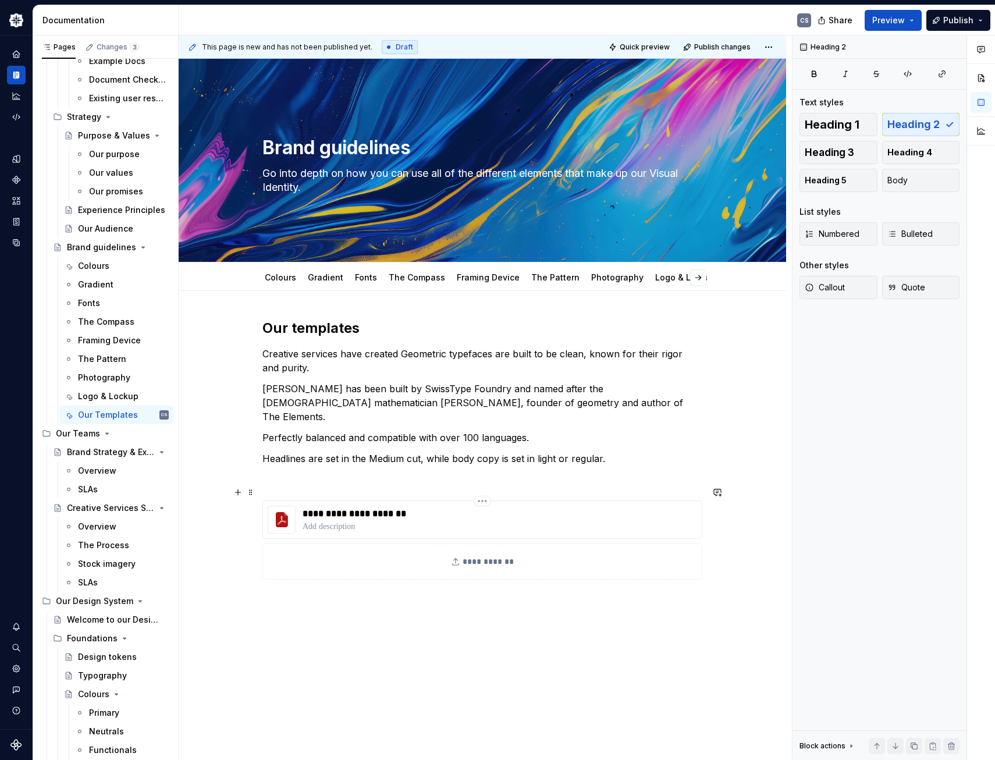
click at [327, 507] on p "**********" at bounding box center [409, 514] width 215 height 14
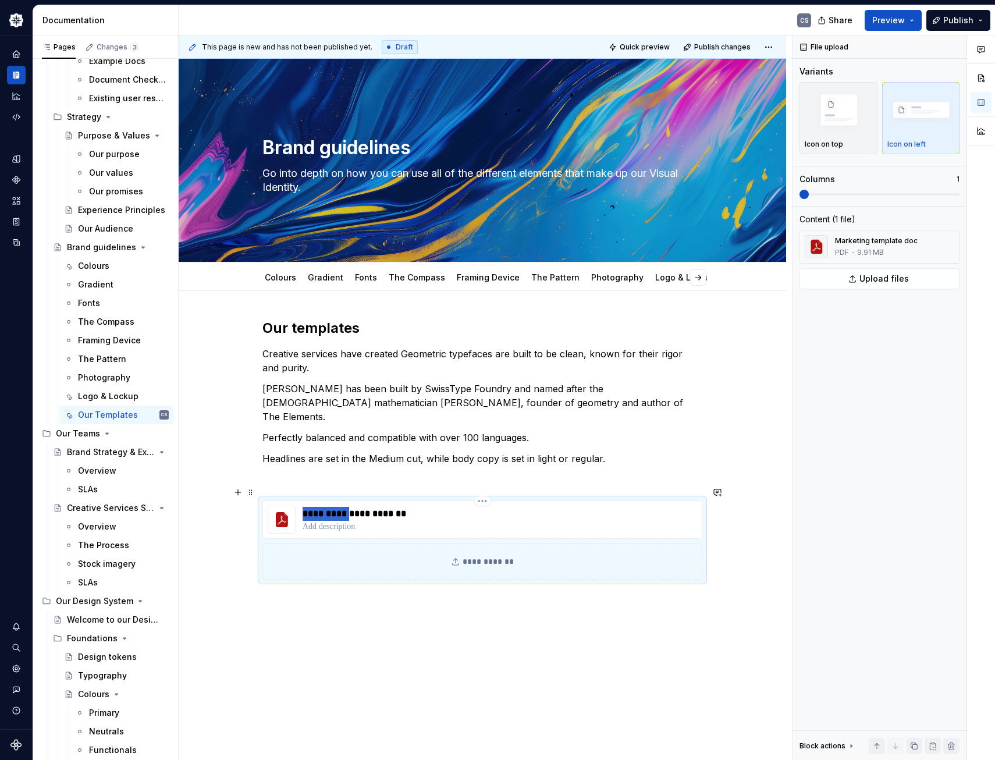
click at [327, 507] on p "**********" at bounding box center [409, 514] width 215 height 14
click at [404, 352] on p "Creative services have created Geometric typefaces are built to be clean, known…" at bounding box center [482, 361] width 440 height 28
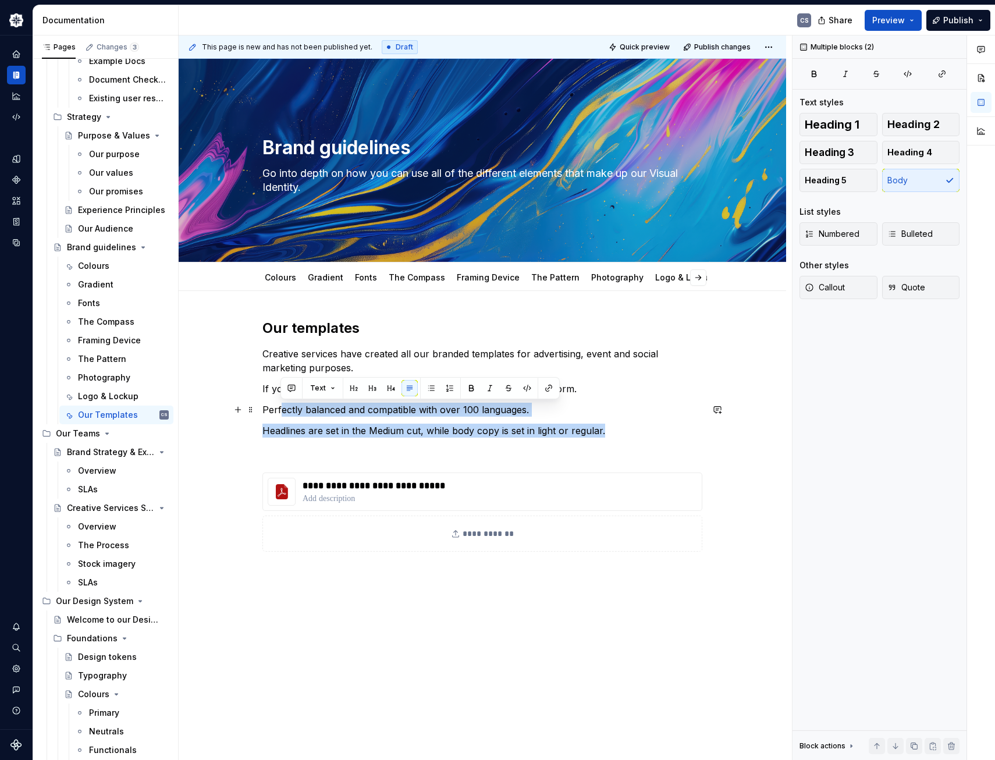
drag, startPoint x: 628, startPoint y: 433, endPoint x: 254, endPoint y: 416, distance: 374.4
click at [262, 415] on div "**********" at bounding box center [482, 442] width 440 height 247
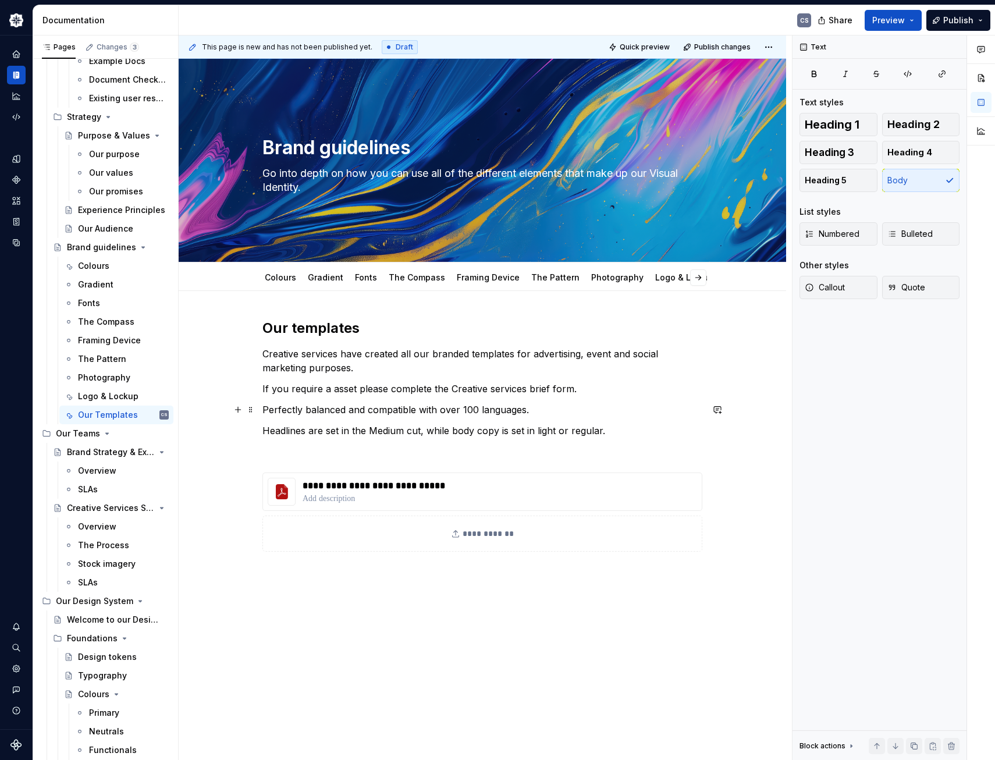
click at [405, 407] on p "Perfectly balanced and compatible with over 100 languages." at bounding box center [482, 409] width 440 height 14
click at [377, 433] on p "Headlines are set in the Medium cut, while body copy is set in light or regular." at bounding box center [482, 430] width 440 height 14
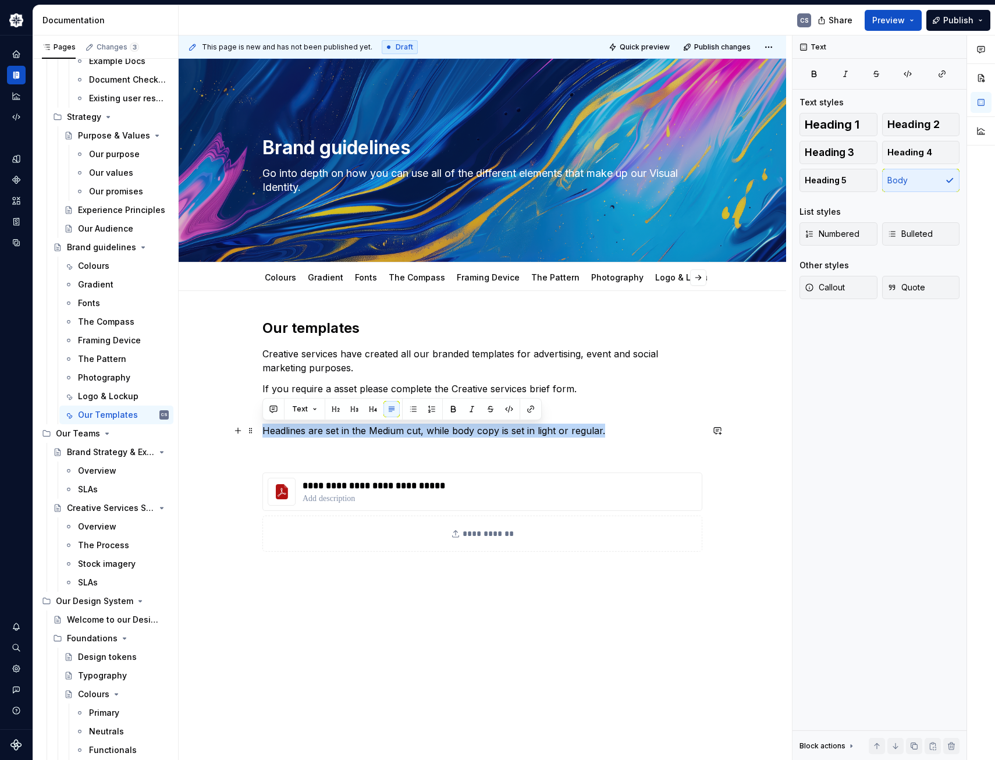
click at [377, 433] on p "Headlines are set in the Medium cut, while body copy is set in light or regular." at bounding box center [482, 430] width 440 height 14
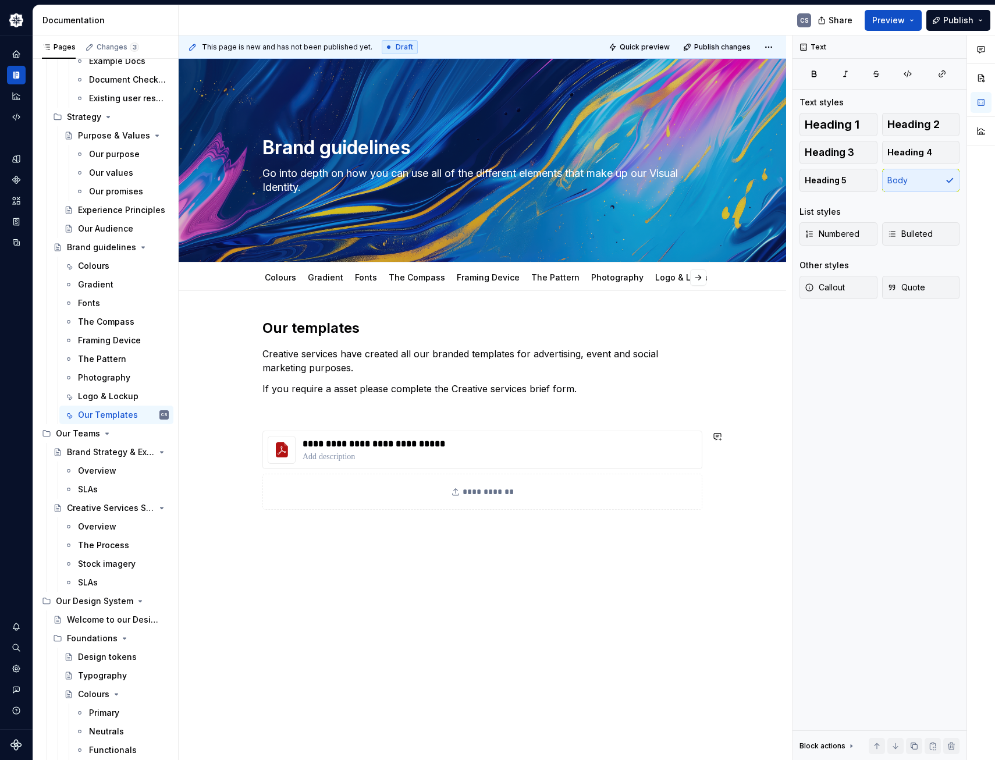
click at [707, 579] on div "**********" at bounding box center [482, 521] width 607 height 461
click at [960, 24] on span "Publish" at bounding box center [958, 21] width 30 height 12
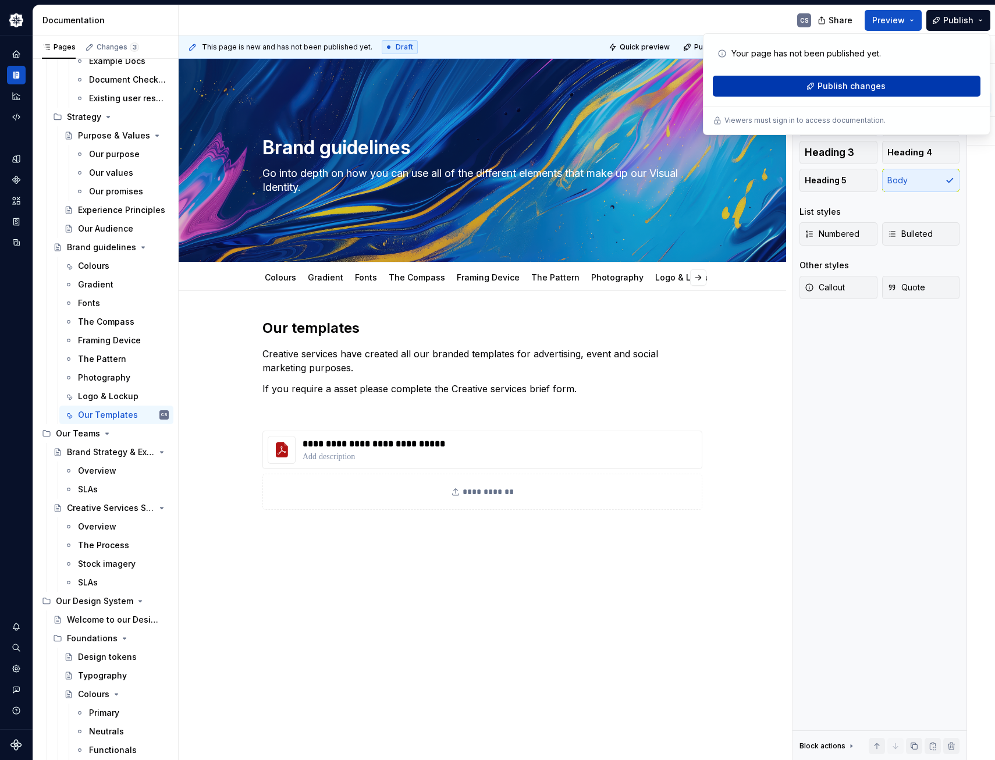
click at [882, 84] on button "Publish changes" at bounding box center [846, 86] width 268 height 21
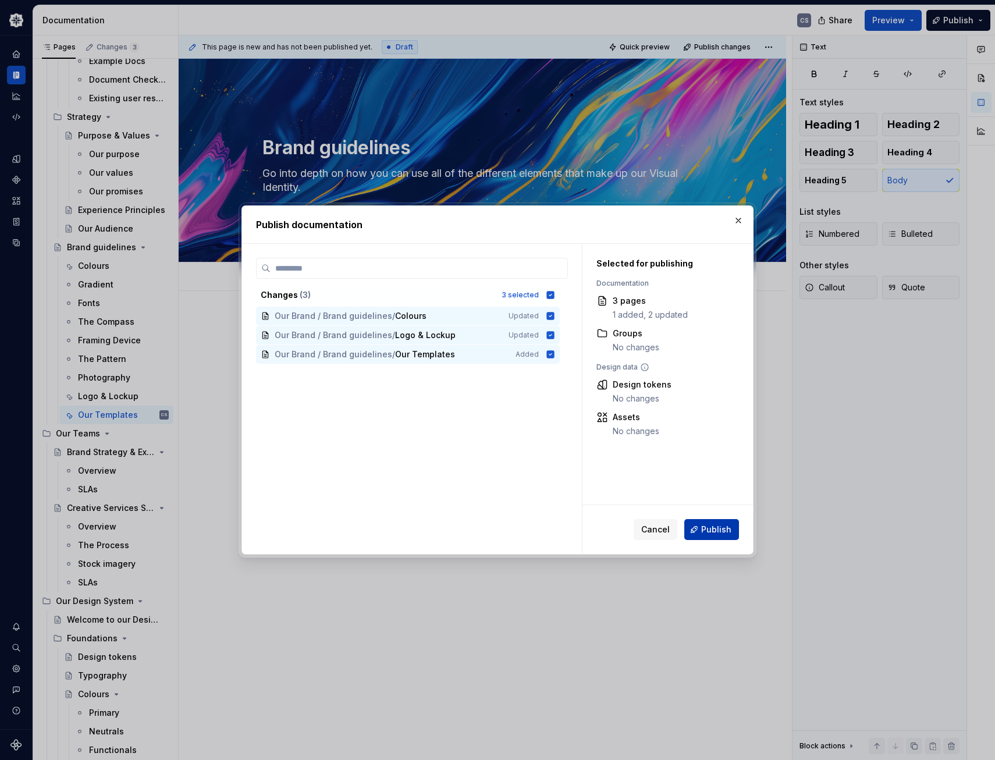
click at [724, 532] on span "Publish" at bounding box center [716, 529] width 30 height 12
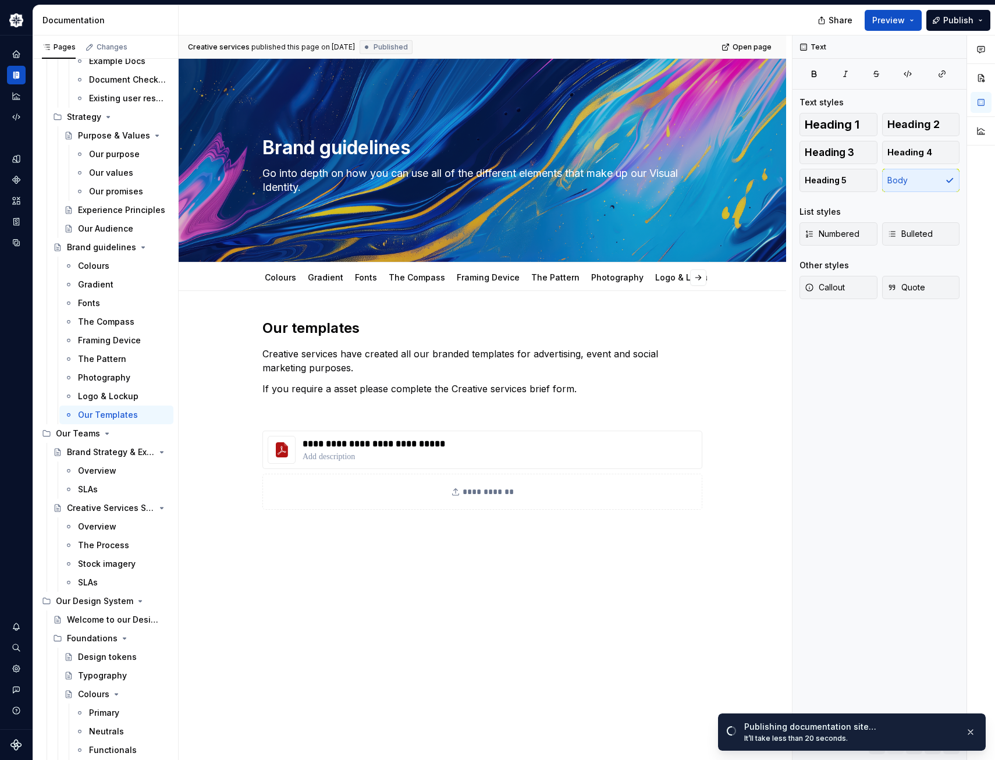
type textarea "*"
